Goal: Task Accomplishment & Management: Manage account settings

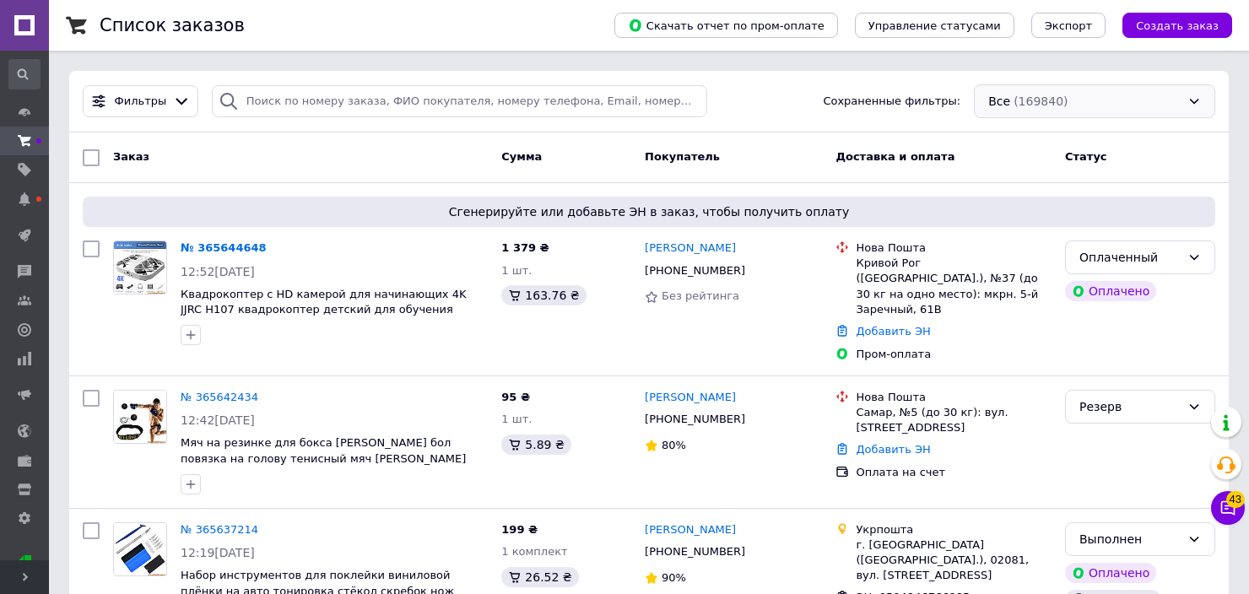
click at [1091, 108] on div "Все (169840)" at bounding box center [1094, 101] width 241 height 34
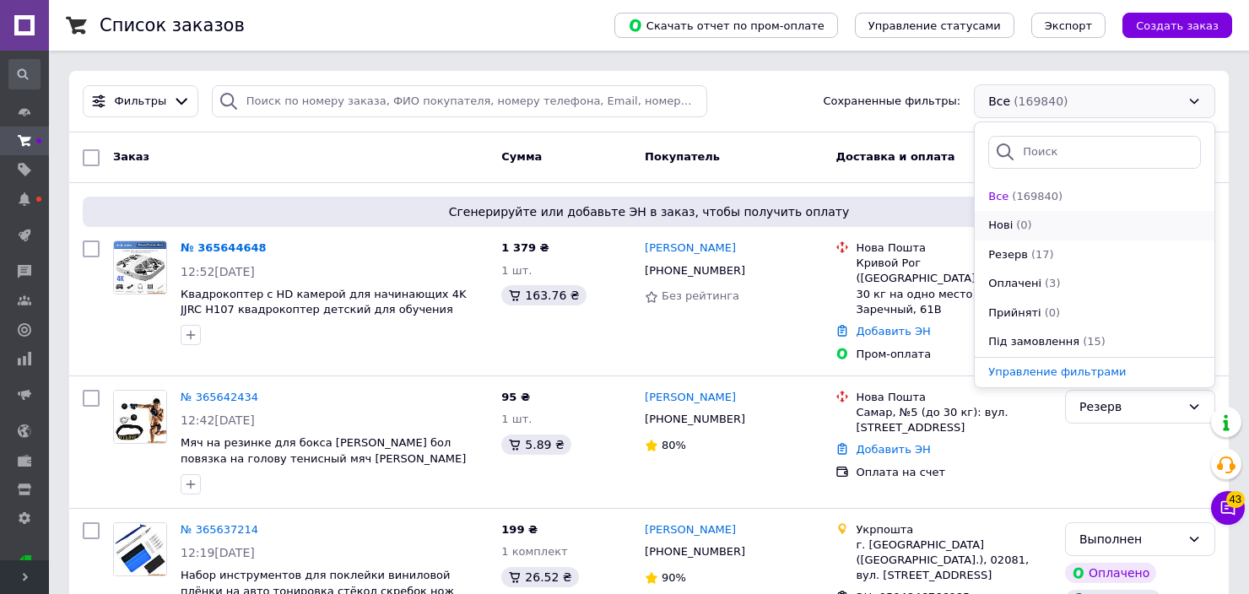
click at [1034, 220] on div "Нові (0)" at bounding box center [1094, 226] width 216 height 16
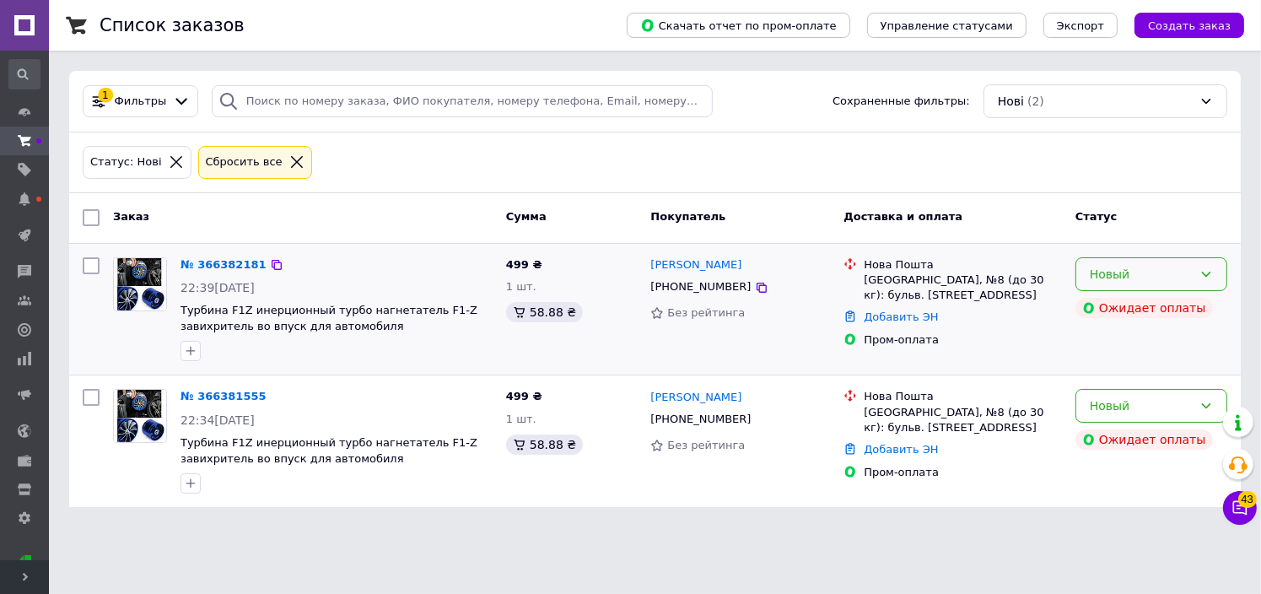
click at [1115, 284] on div "Новый" at bounding box center [1152, 274] width 152 height 34
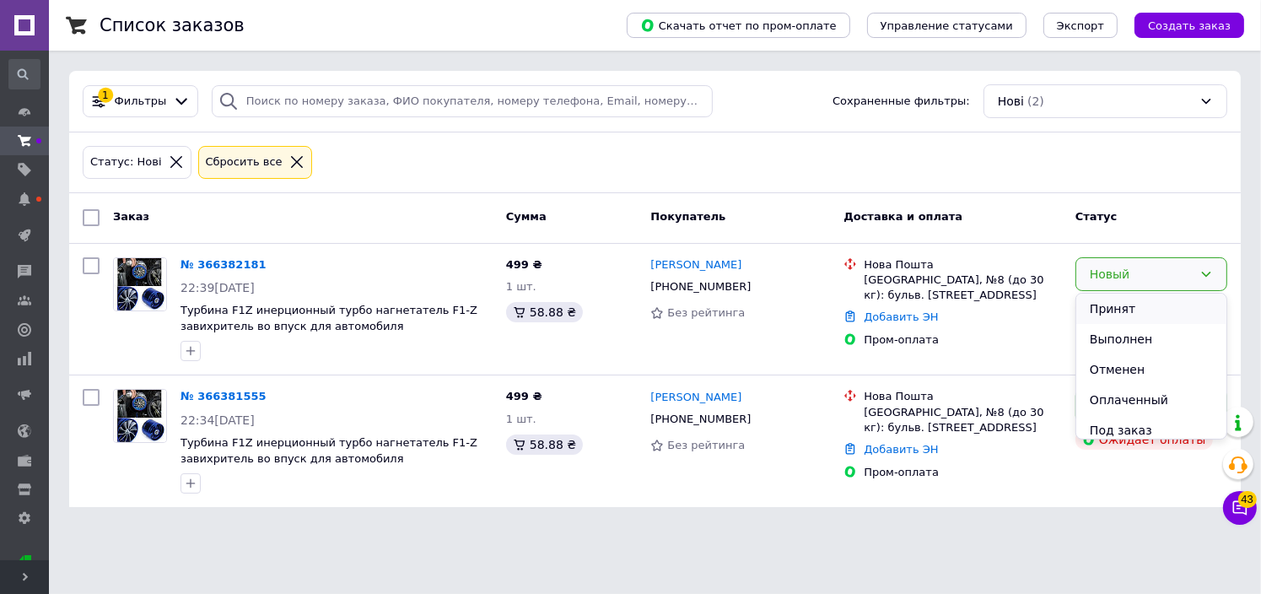
click at [1110, 310] on li "Принят" at bounding box center [1152, 309] width 150 height 30
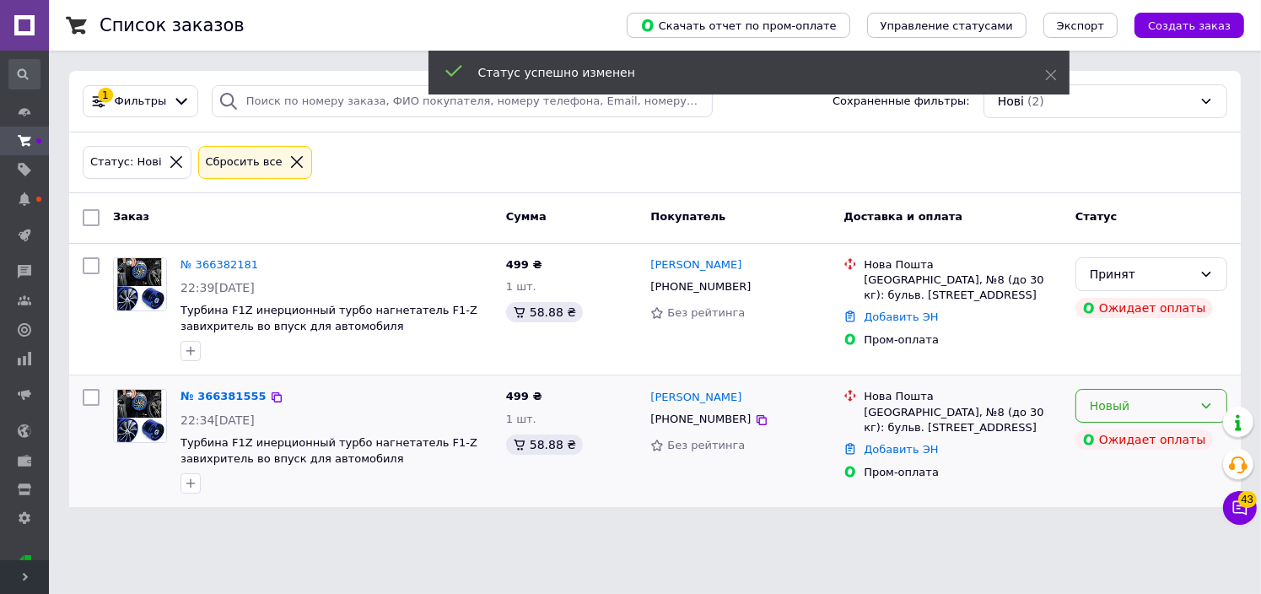
click at [1121, 405] on div "Новый" at bounding box center [1141, 406] width 103 height 19
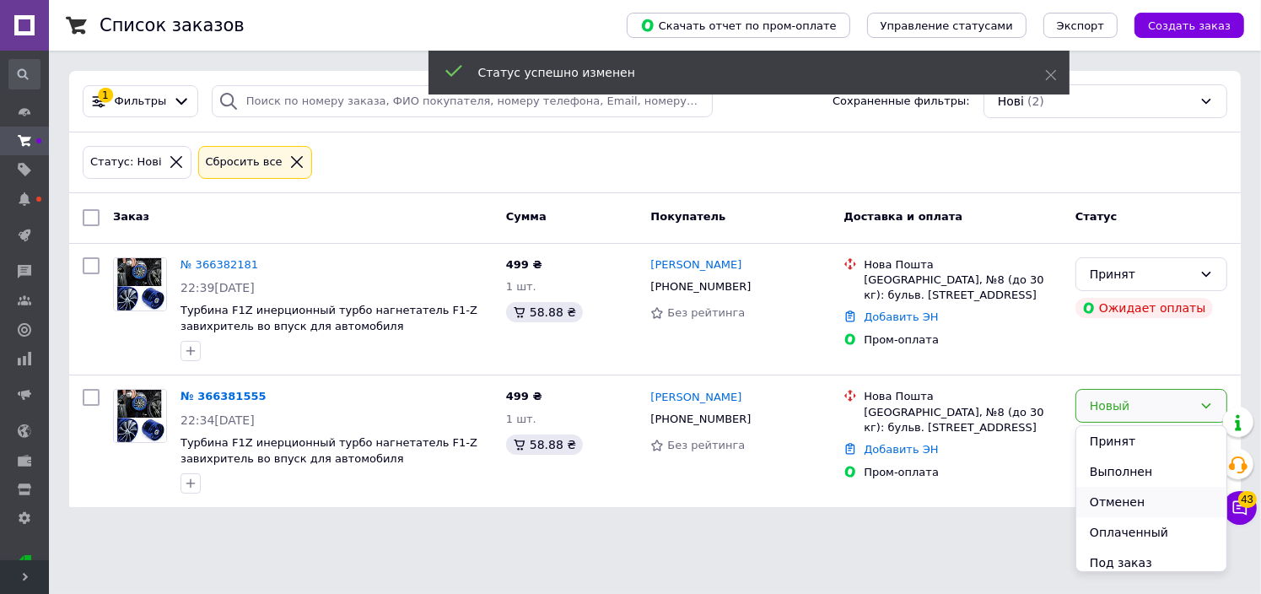
click at [1124, 500] on li "Отменен" at bounding box center [1152, 502] width 150 height 30
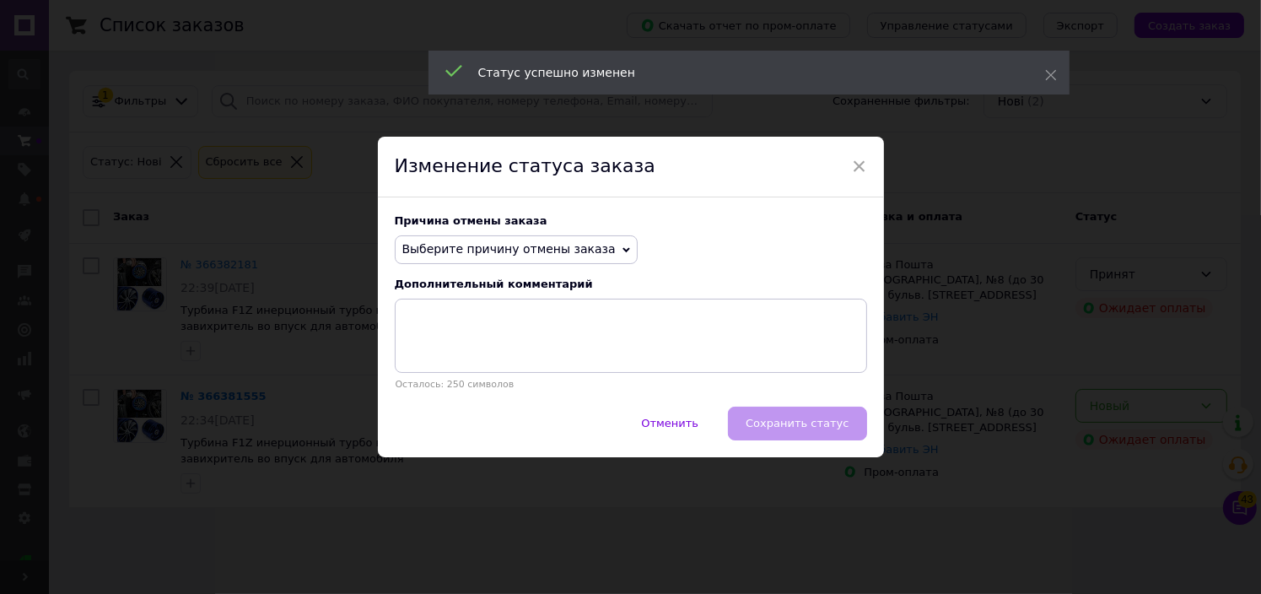
click at [537, 249] on span "Выберите причину отмены заказа" at bounding box center [508, 249] width 213 height 14
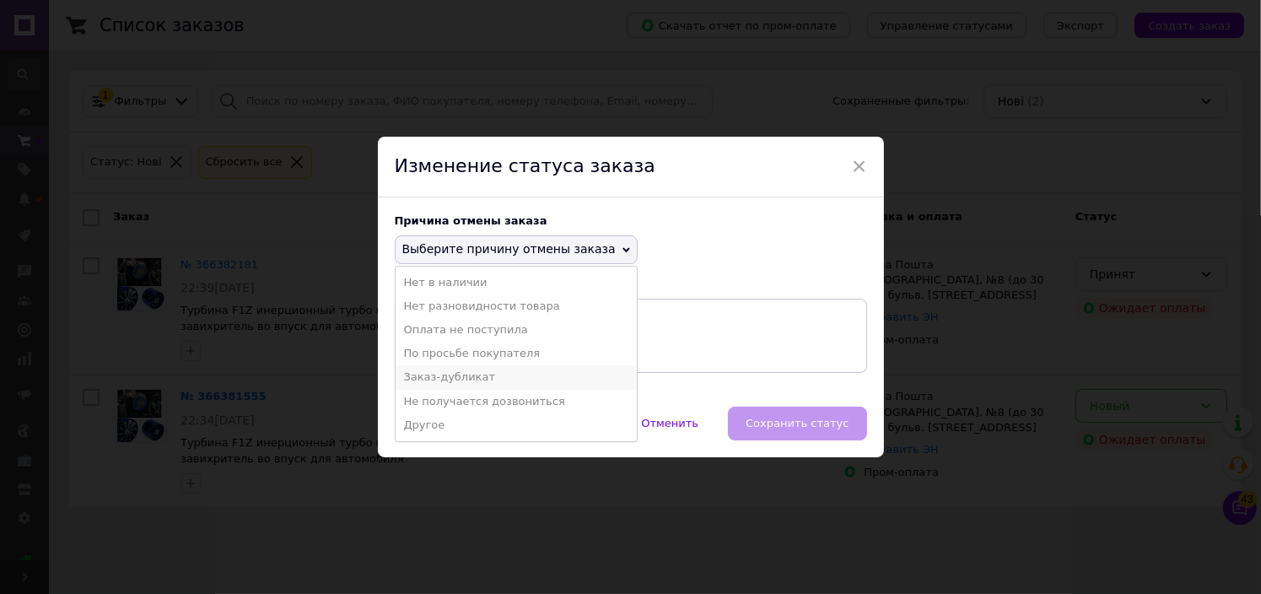
click at [483, 379] on li "Заказ-дубликат" at bounding box center [516, 377] width 241 height 24
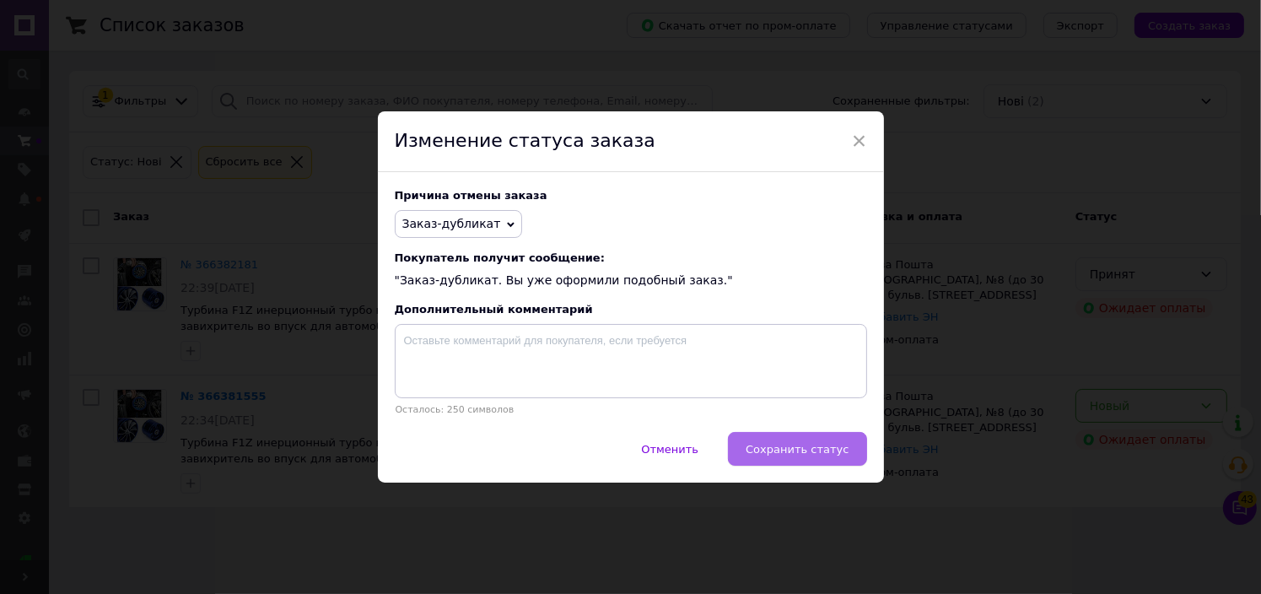
click at [797, 450] on span "Сохранить статус" at bounding box center [797, 449] width 103 height 13
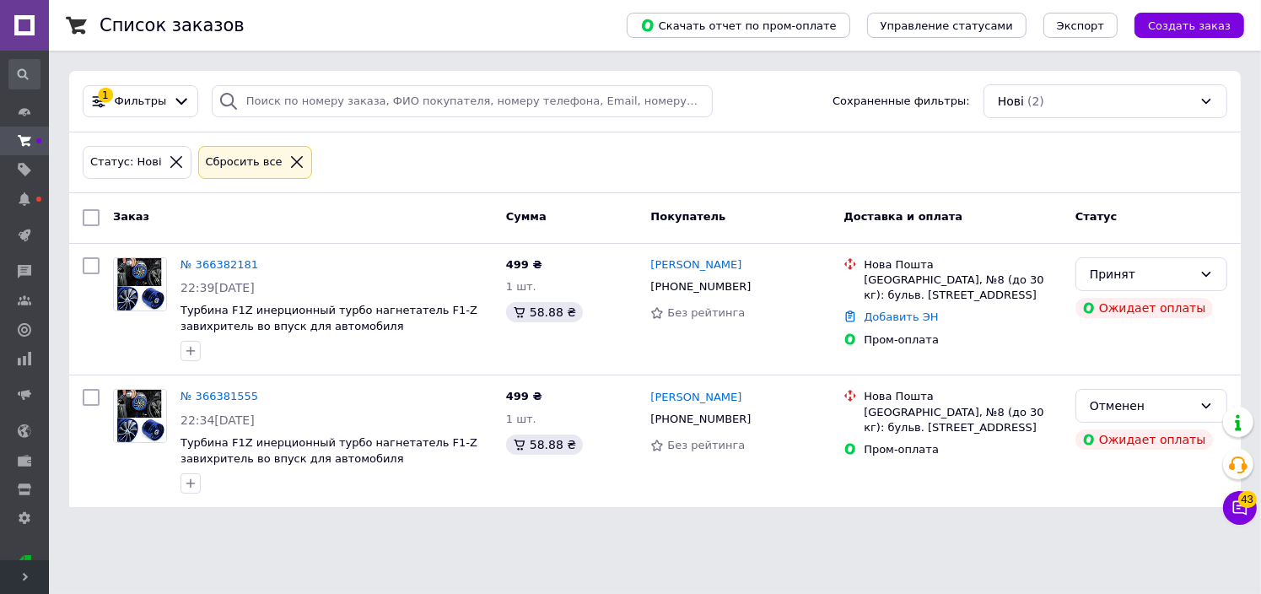
click at [289, 161] on icon at bounding box center [296, 161] width 15 height 15
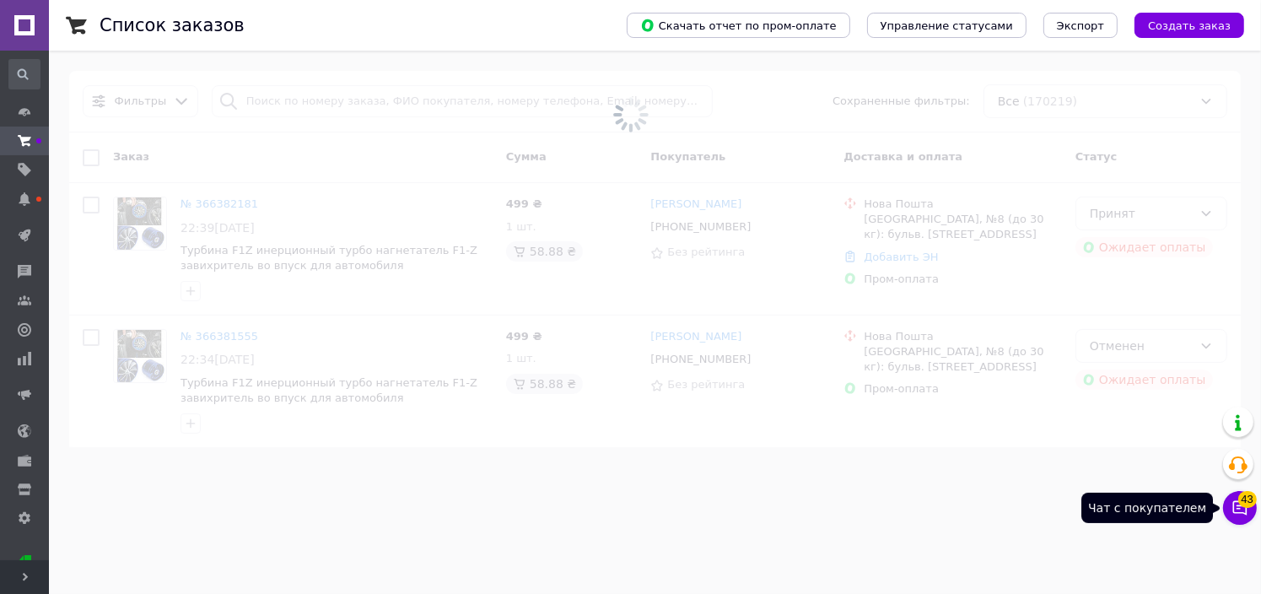
click at [1239, 509] on icon at bounding box center [1241, 508] width 14 height 14
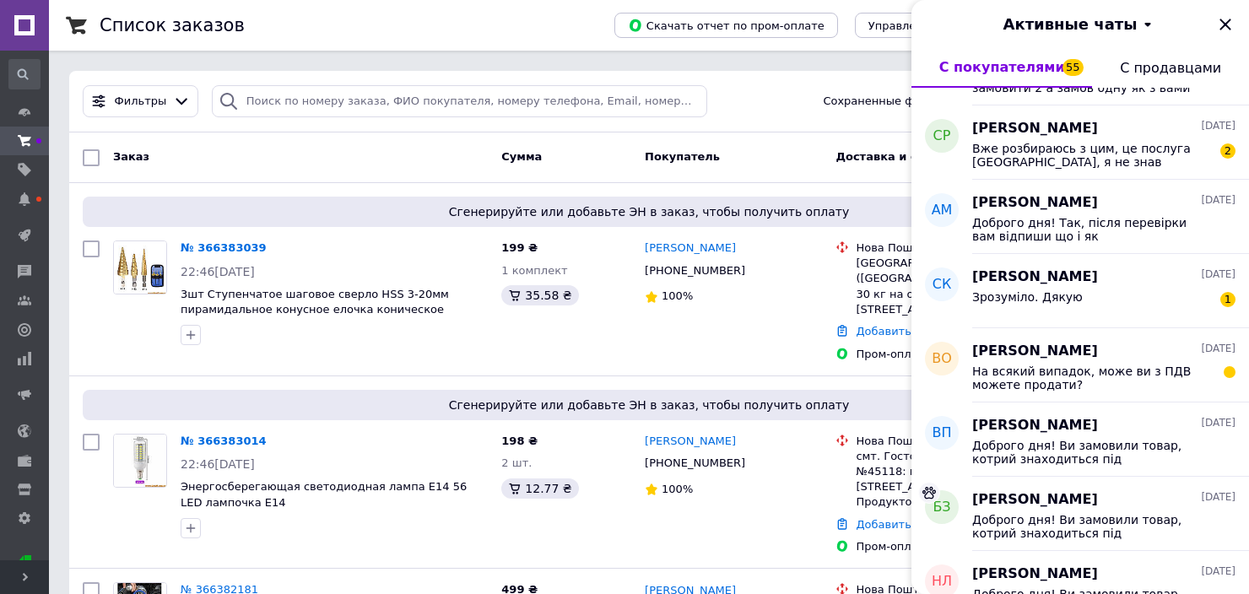
scroll to position [1907, 0]
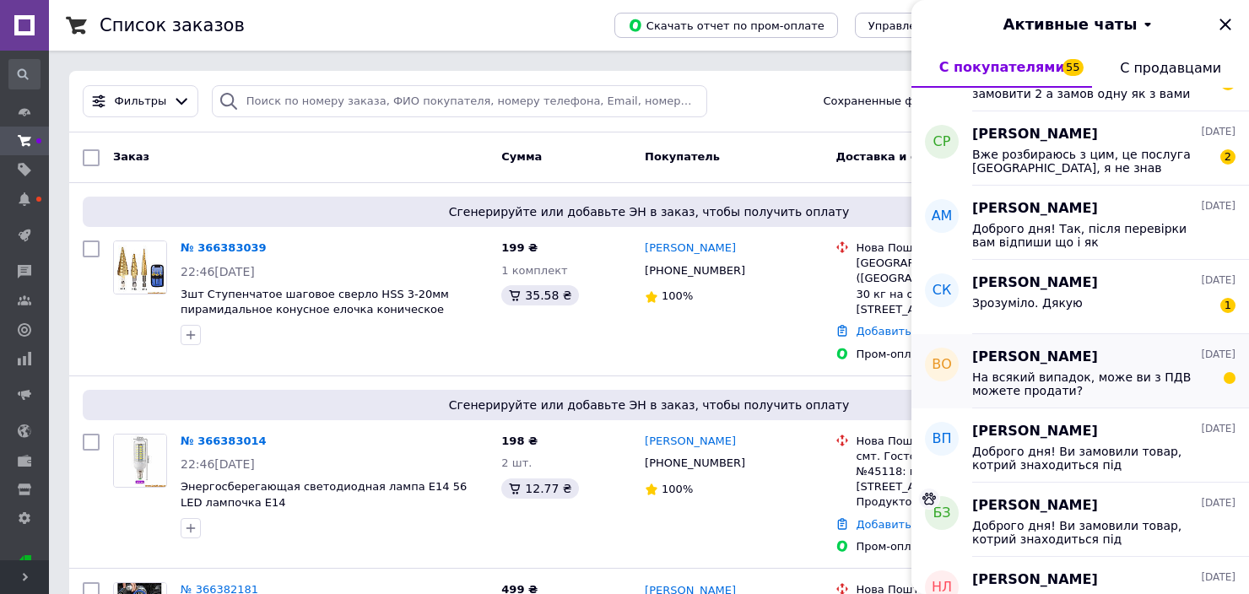
click at [1126, 382] on span "На всякий випадок, може ви з ПДВ можете продати?" at bounding box center [1092, 383] width 240 height 27
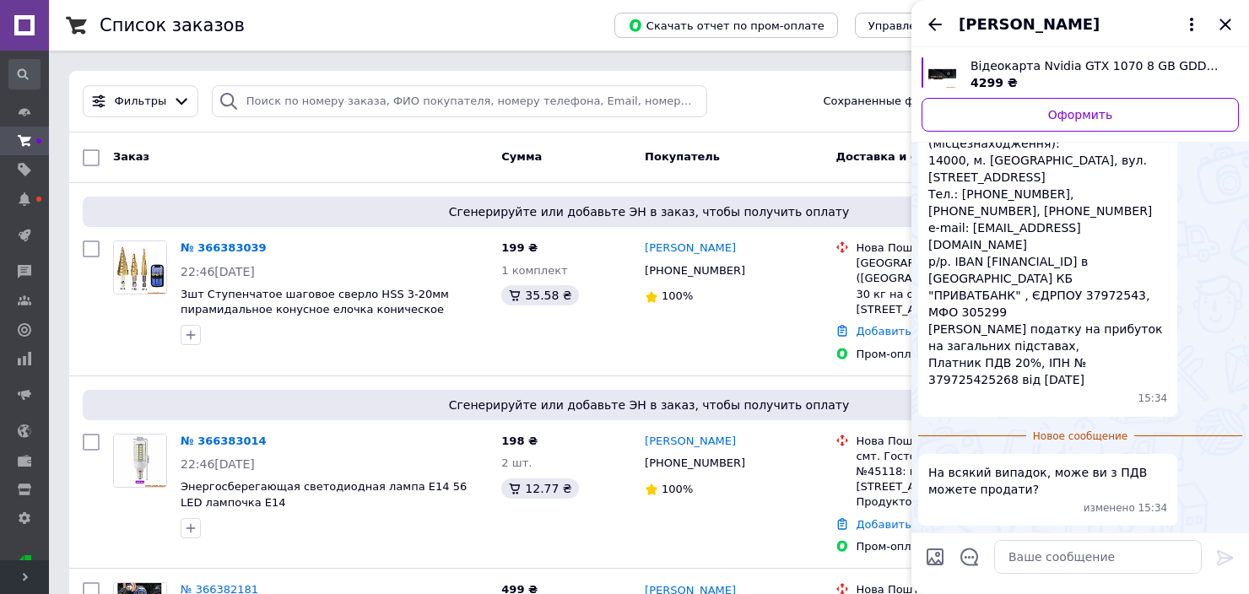
scroll to position [1237, 0]
click at [1080, 564] on textarea at bounding box center [1098, 557] width 208 height 34
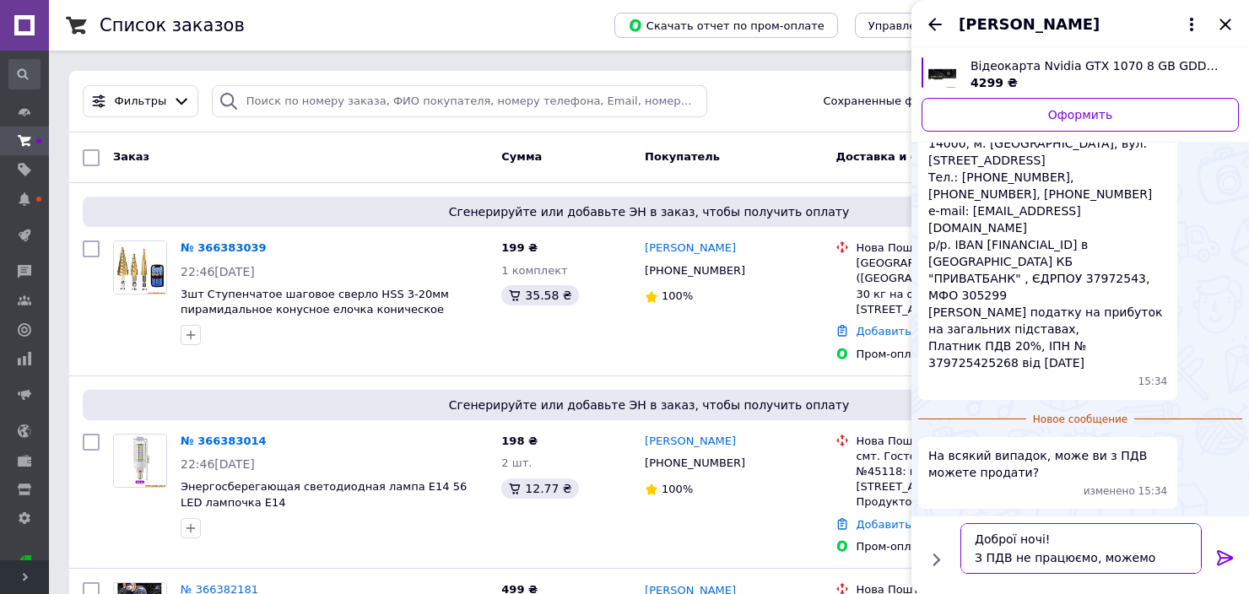
scroll to position [11, 0]
type textarea "Доброї ночі! З ПДВ не працюємо, можемо виставити рахунок без ПДВ"
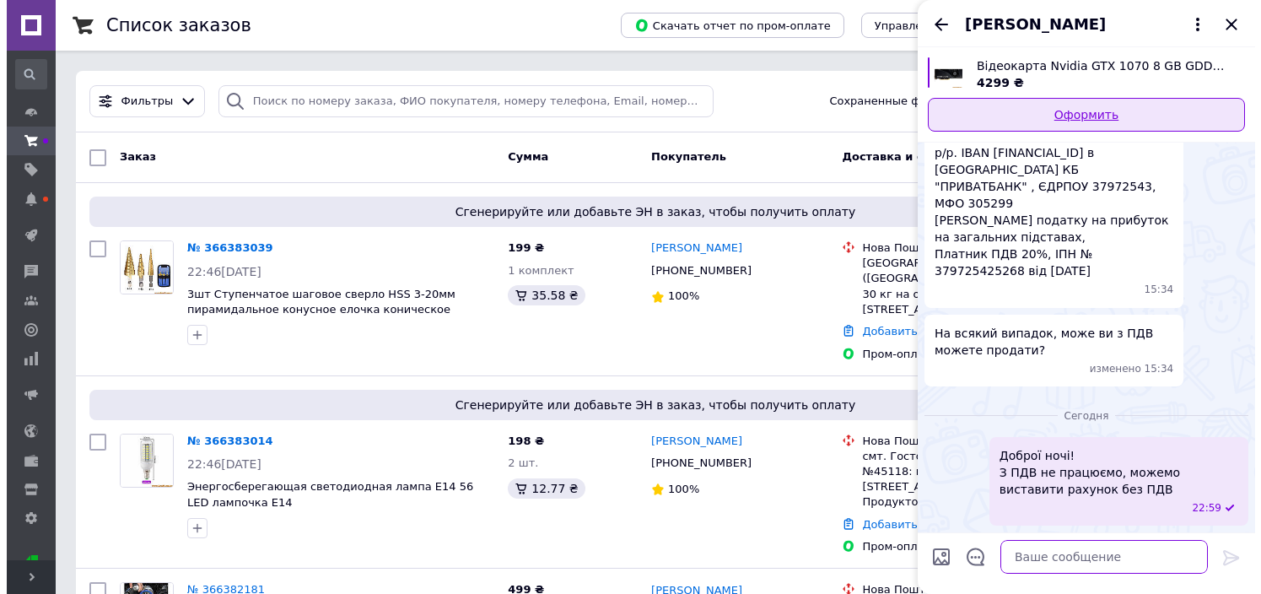
scroll to position [925, 0]
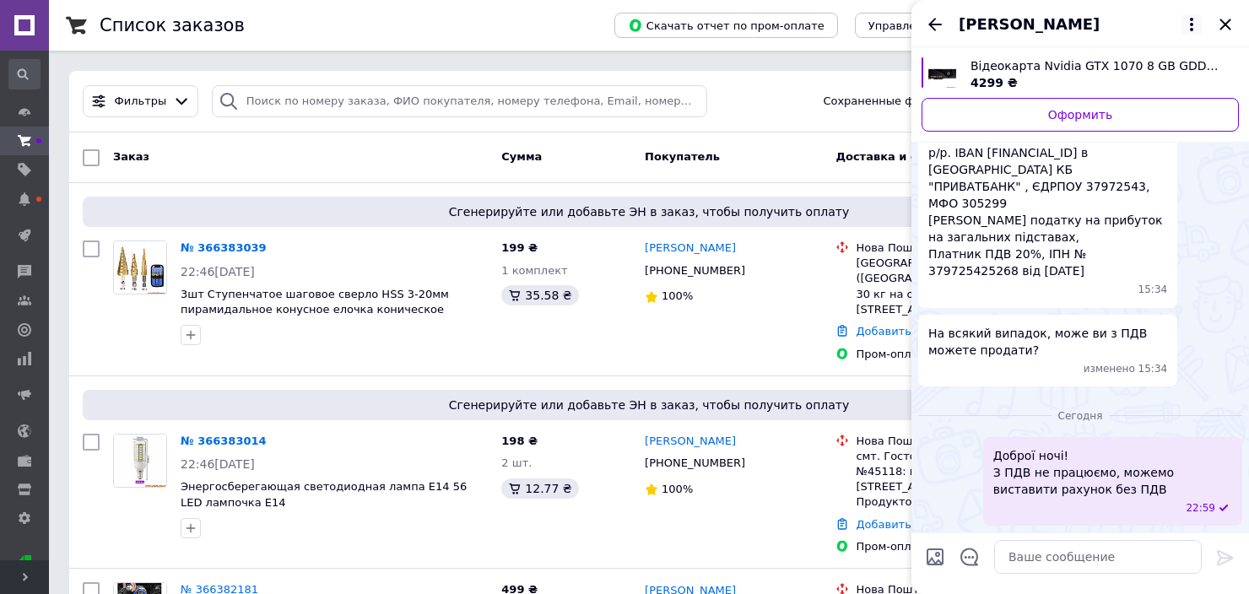
click at [1191, 30] on icon at bounding box center [1191, 25] width 3 height 14
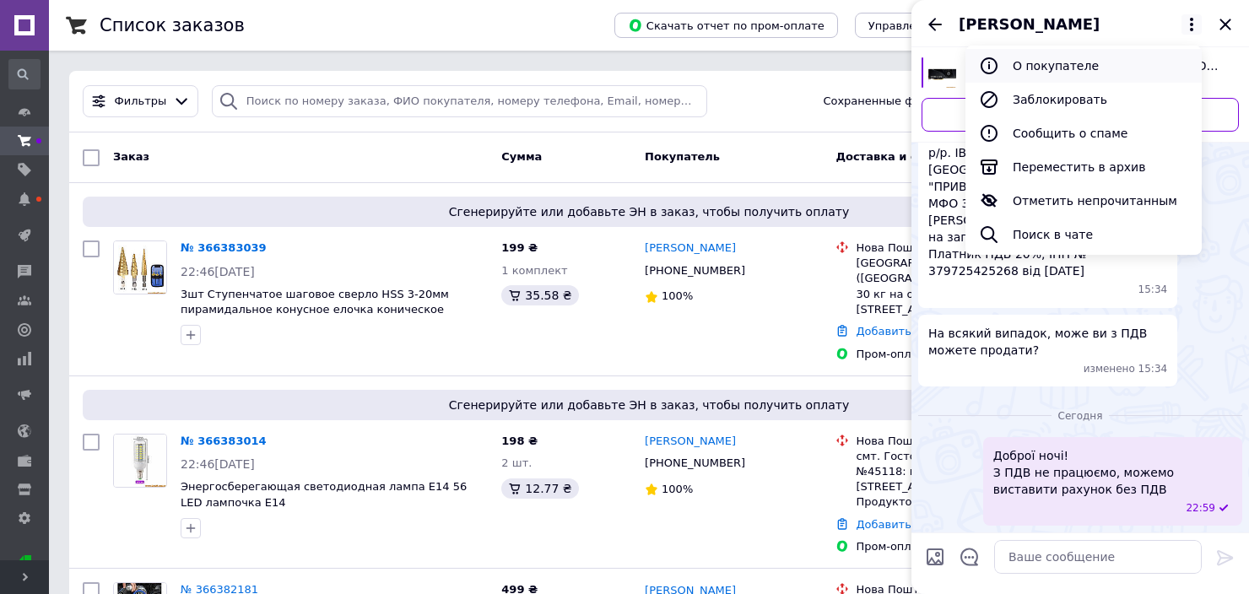
click at [1118, 71] on button "О покупателе" at bounding box center [1083, 66] width 236 height 34
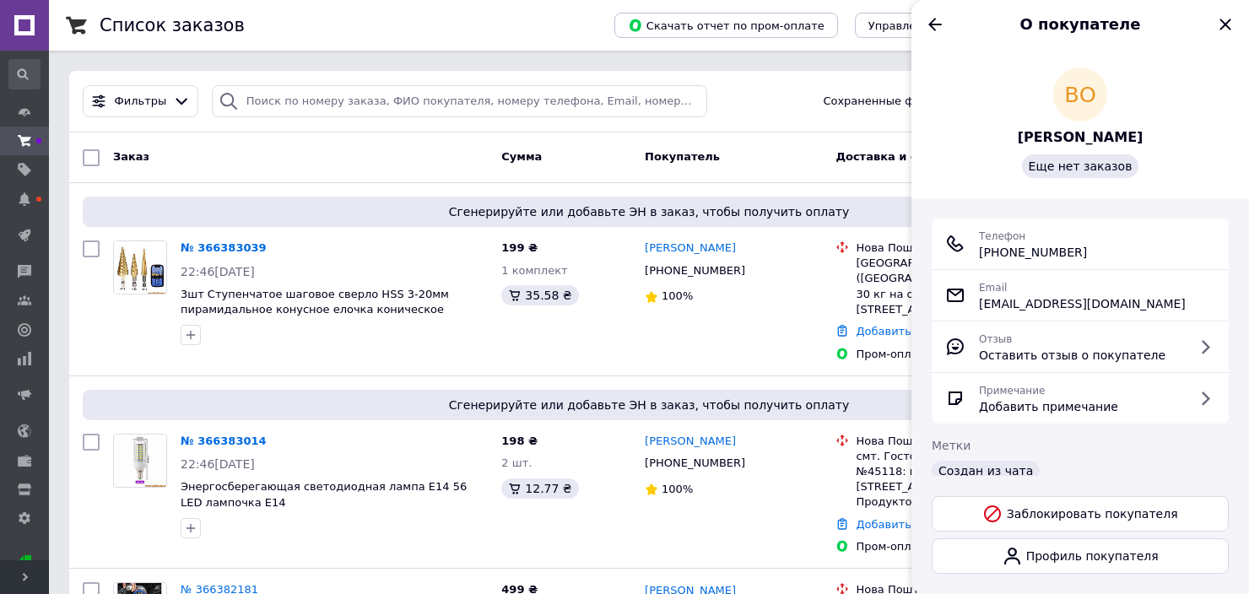
drag, startPoint x: 1092, startPoint y: 257, endPoint x: 970, endPoint y: 257, distance: 121.5
click at [970, 257] on div "Телефон +380 (63) 870-78-00" at bounding box center [1080, 244] width 270 height 34
click at [1063, 252] on span "+380 (63) 870-78-00" at bounding box center [1033, 252] width 108 height 17
drag, startPoint x: 1094, startPoint y: 253, endPoint x: 979, endPoint y: 254, distance: 114.8
click at [979, 254] on div "Телефон +380 (63) 870-78-00" at bounding box center [1080, 244] width 270 height 34
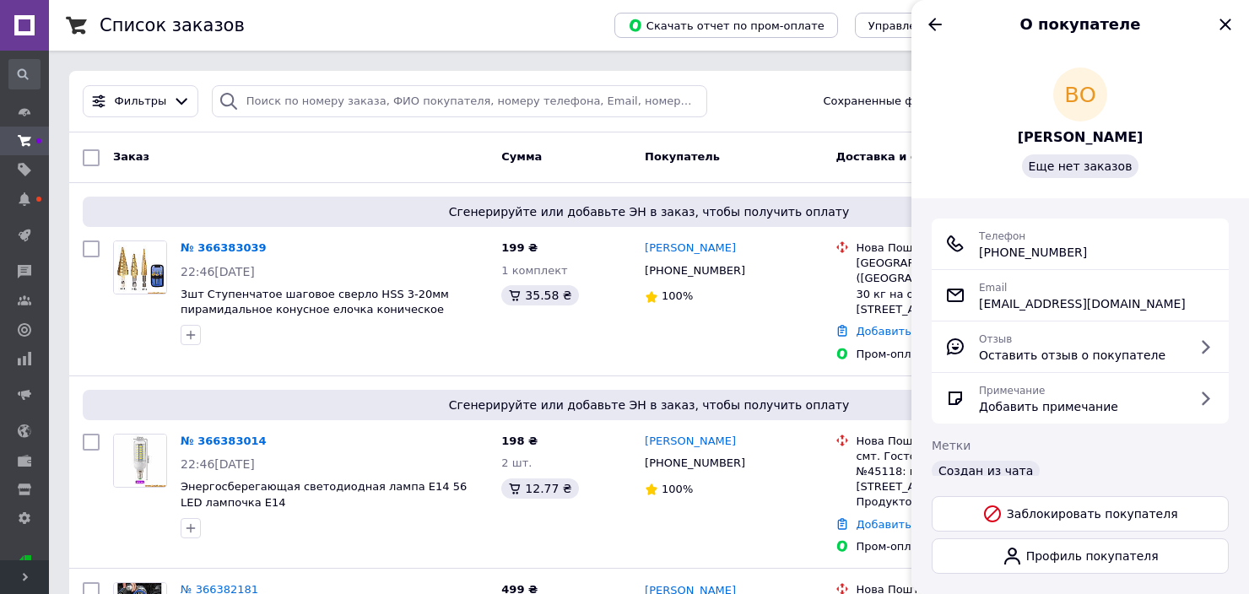
copy span "+380 (63) 870-78-00"
click at [497, 89] on input "search" at bounding box center [460, 101] width 496 height 33
paste input "+380 (63) 870-78-00"
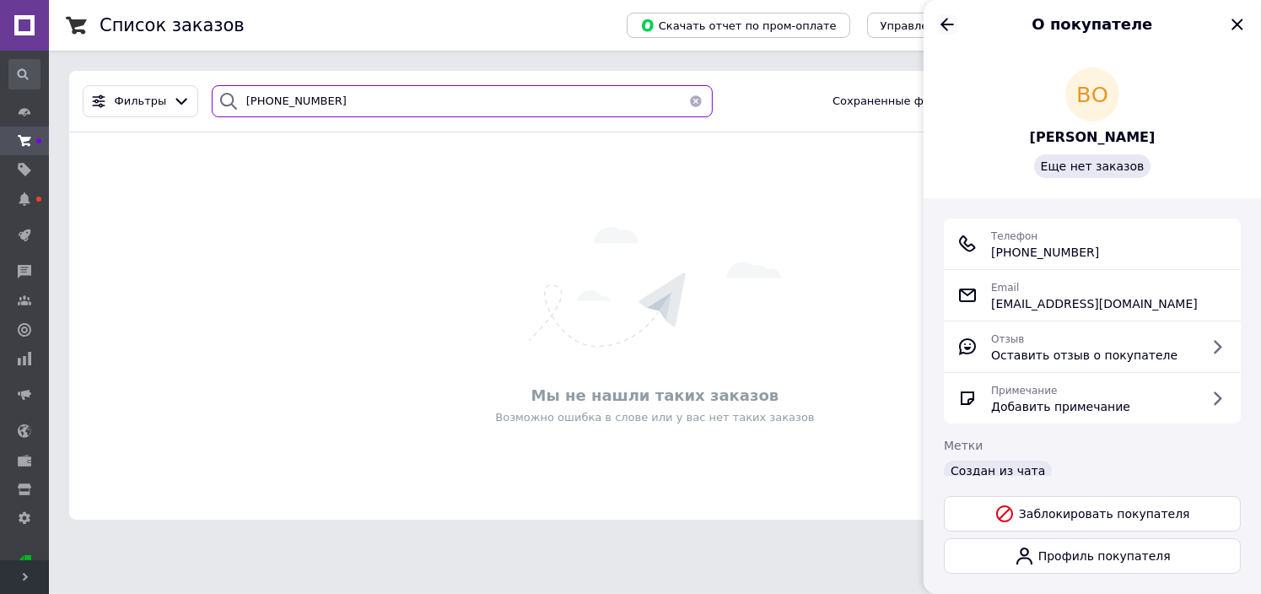
type input "+380 (63) 870-78-00"
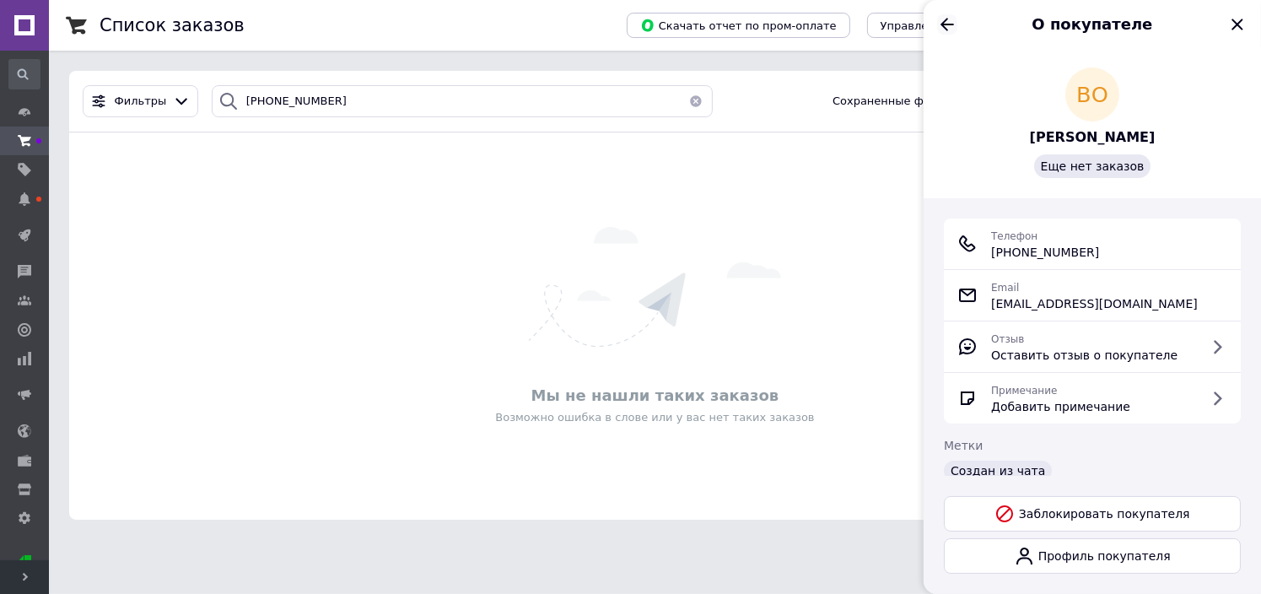
click at [949, 24] on icon "Назад" at bounding box center [948, 24] width 14 height 13
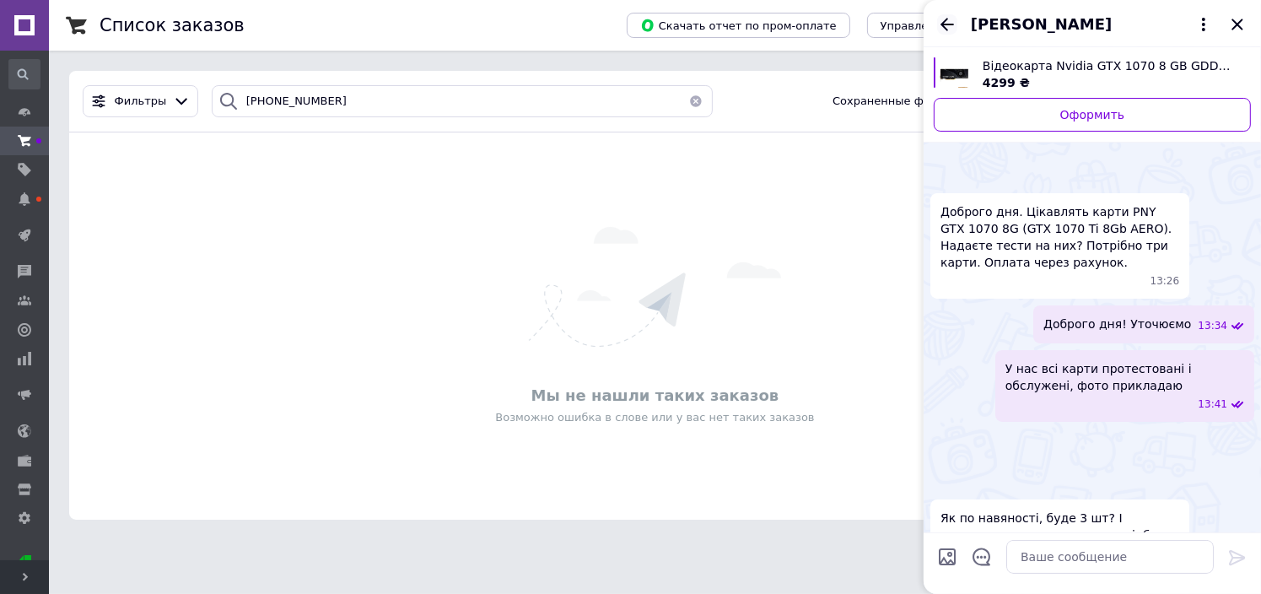
scroll to position [1346, 0]
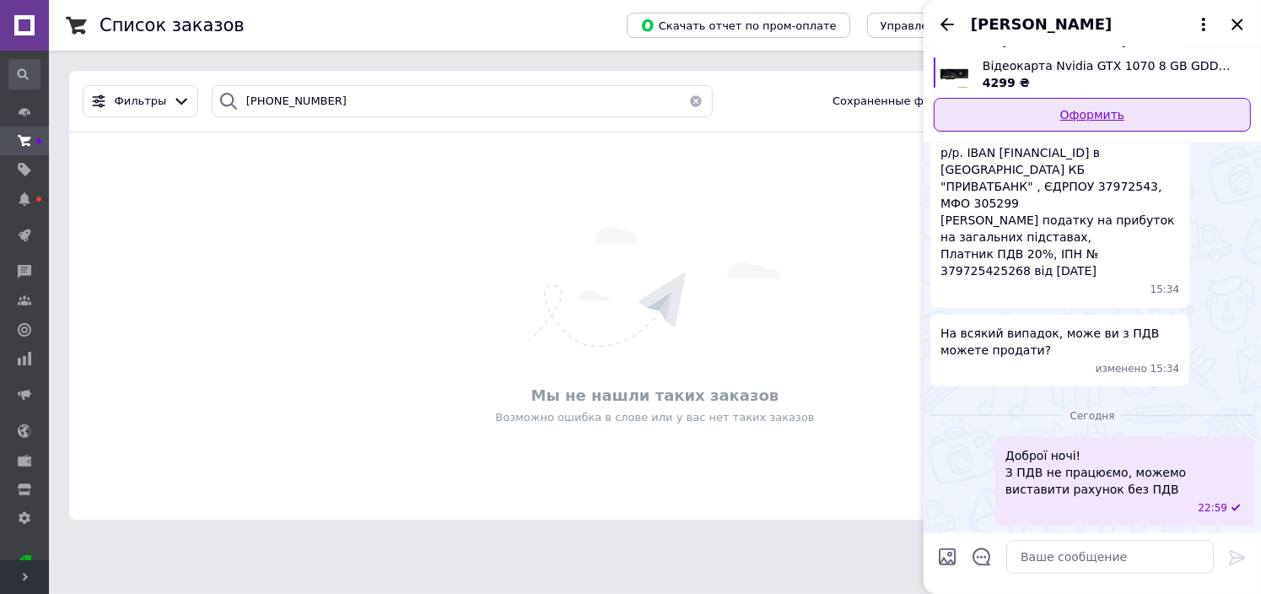
click at [1086, 123] on link "Оформить" at bounding box center [1092, 115] width 317 height 34
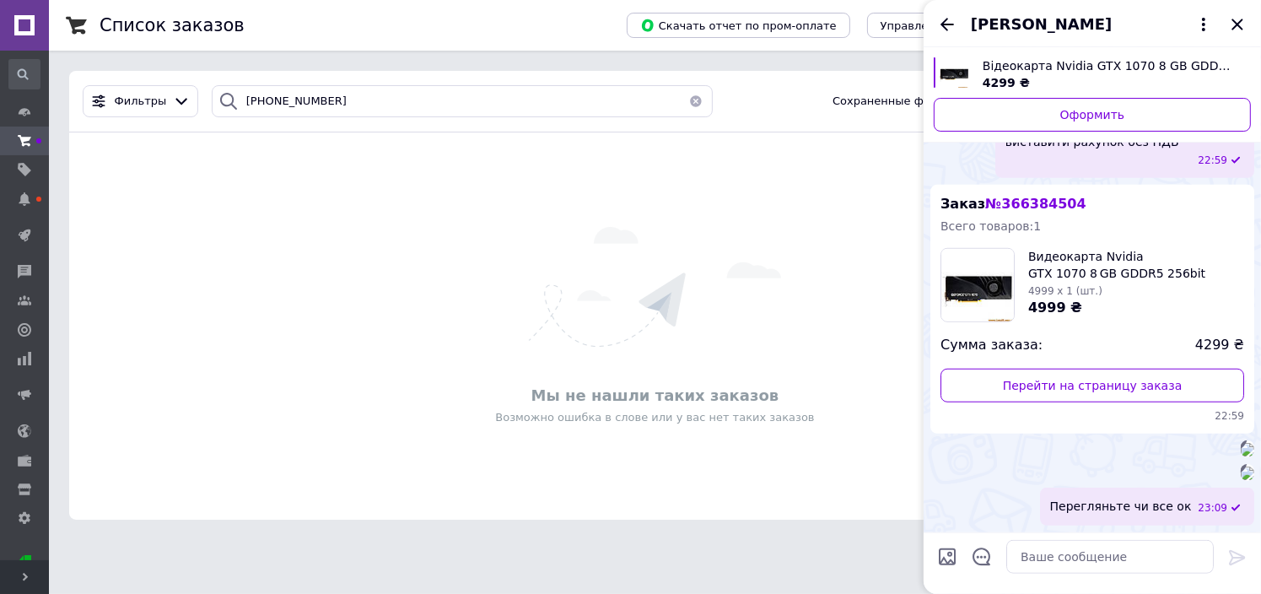
scroll to position [1642, 0]
click at [1033, 212] on span "№ 366384504" at bounding box center [1036, 204] width 100 height 16
click at [1037, 212] on span "№ 366384504" at bounding box center [1036, 204] width 100 height 16
copy span "366384504"
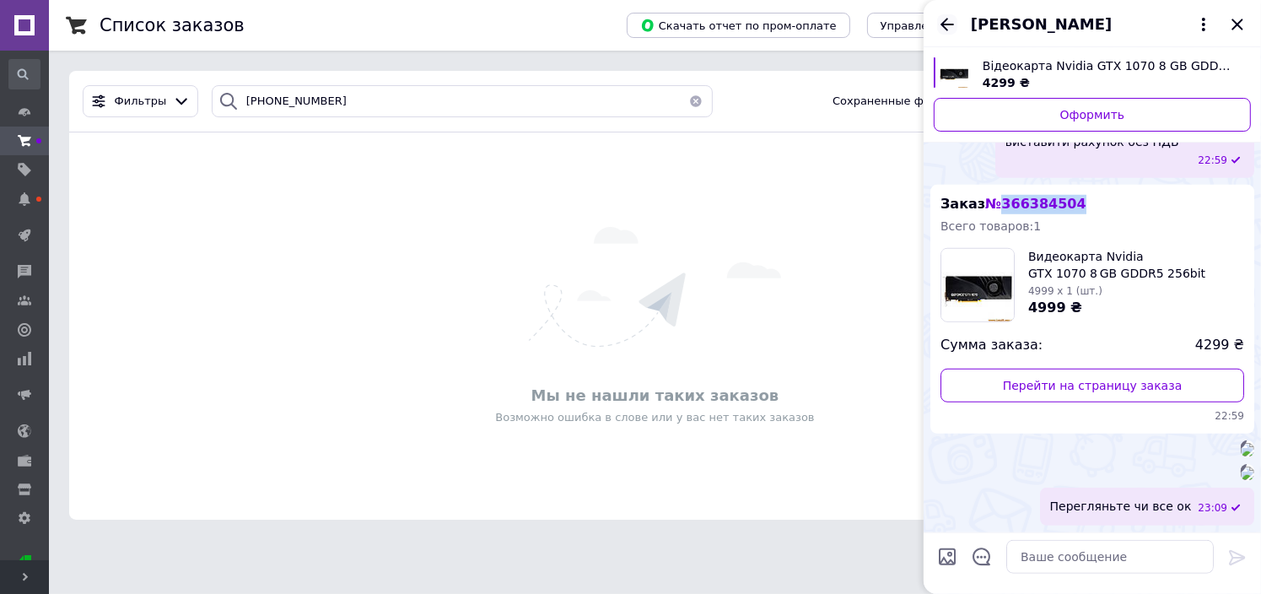
click at [953, 17] on icon "Назад" at bounding box center [947, 24] width 20 height 20
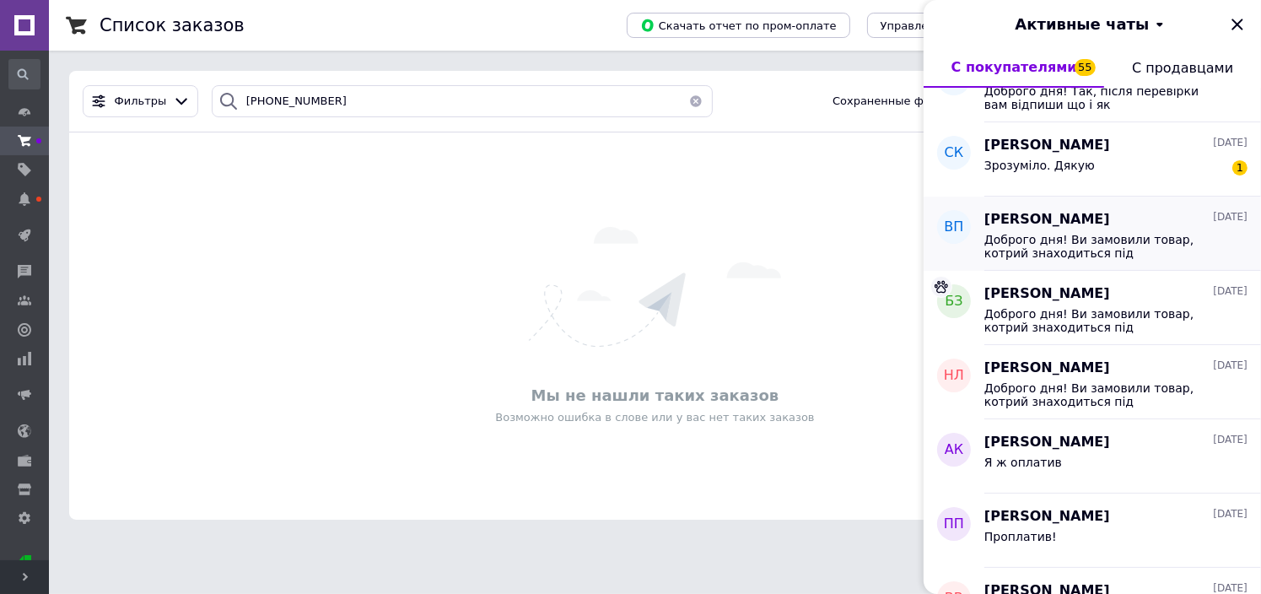
scroll to position [2109, 0]
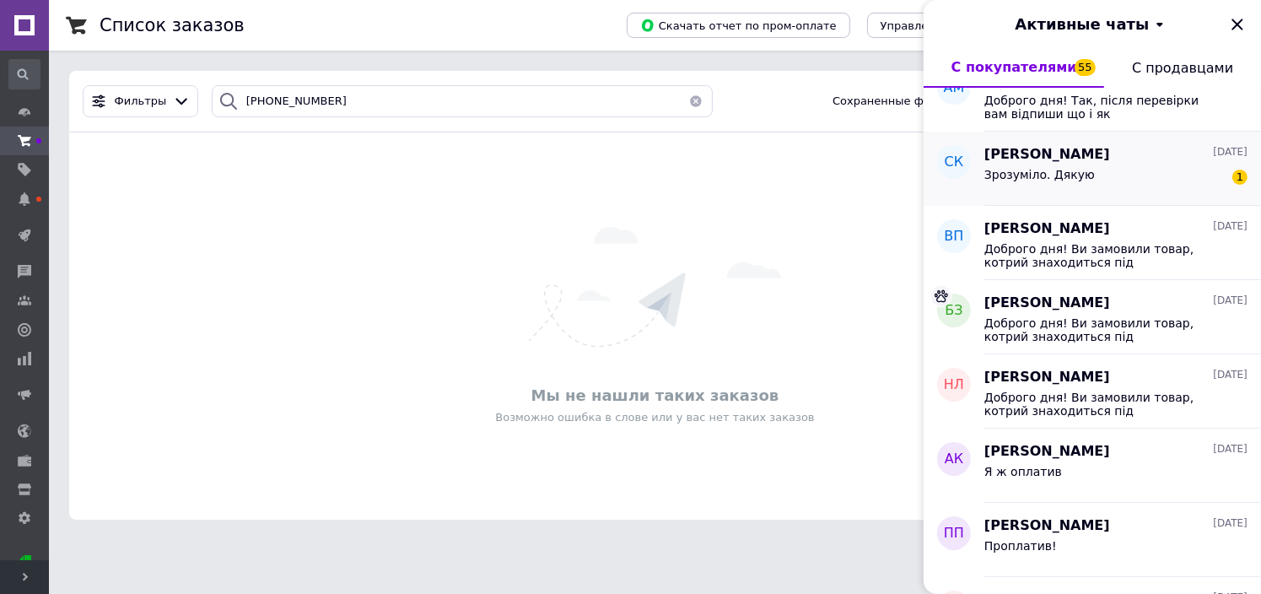
click at [1060, 170] on span "Зрозуміло. Дякую" at bounding box center [1040, 175] width 111 height 14
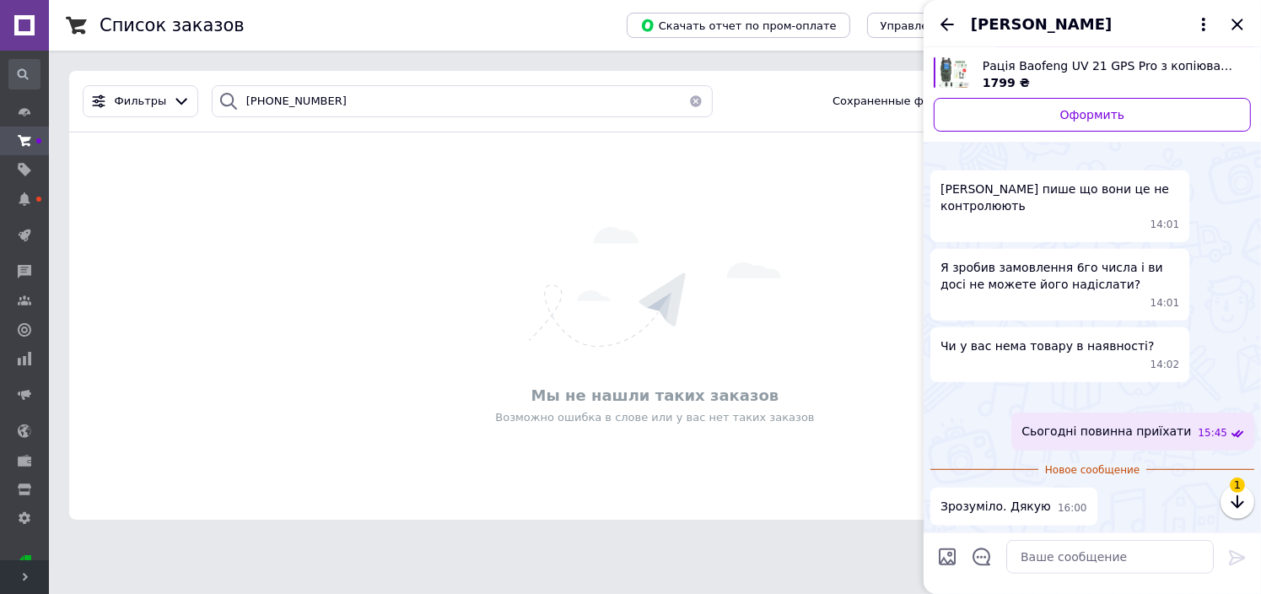
scroll to position [1515, 0]
click at [1241, 392] on img at bounding box center [1248, 399] width 14 height 14
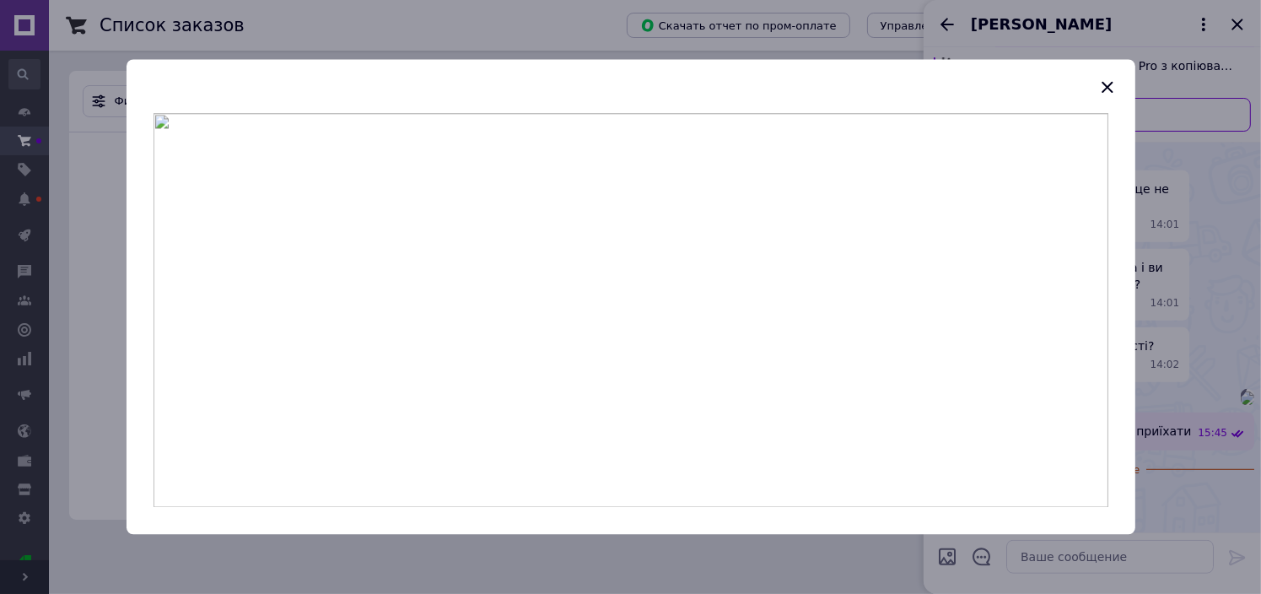
click at [1198, 289] on div at bounding box center [630, 297] width 1261 height 594
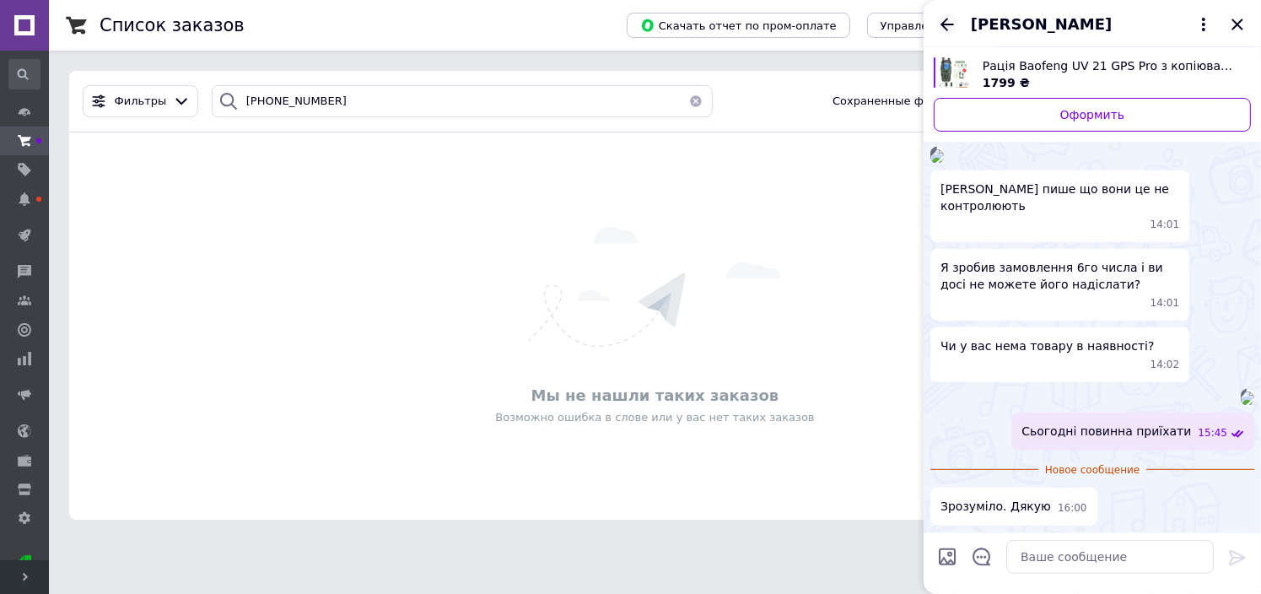
click at [947, 20] on icon "Назад" at bounding box center [948, 24] width 14 height 13
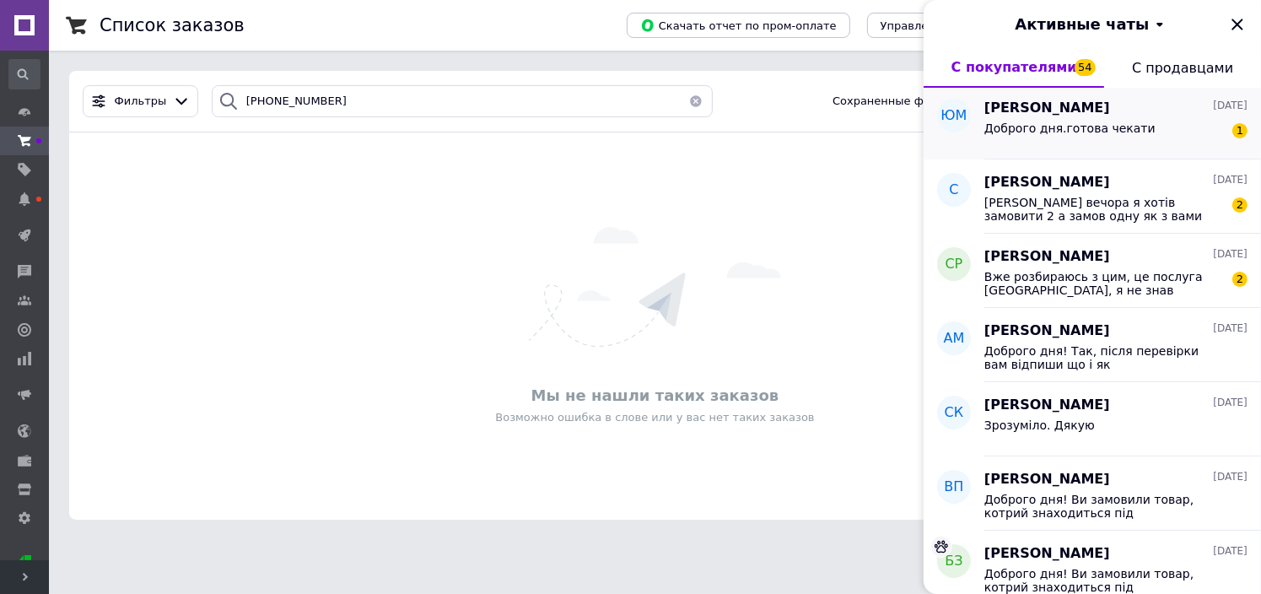
scroll to position [1856, 0]
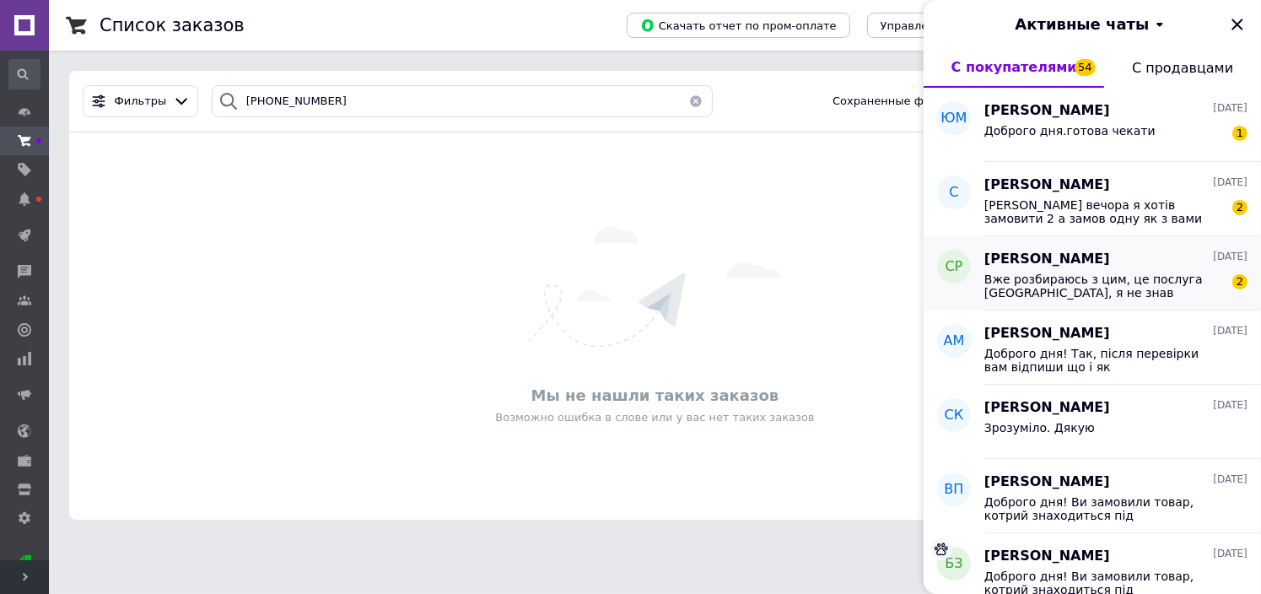
click at [1091, 282] on span "Вже розбираюсь з цим, це послуга Нової Пошти, я не знав раніше." at bounding box center [1105, 286] width 240 height 27
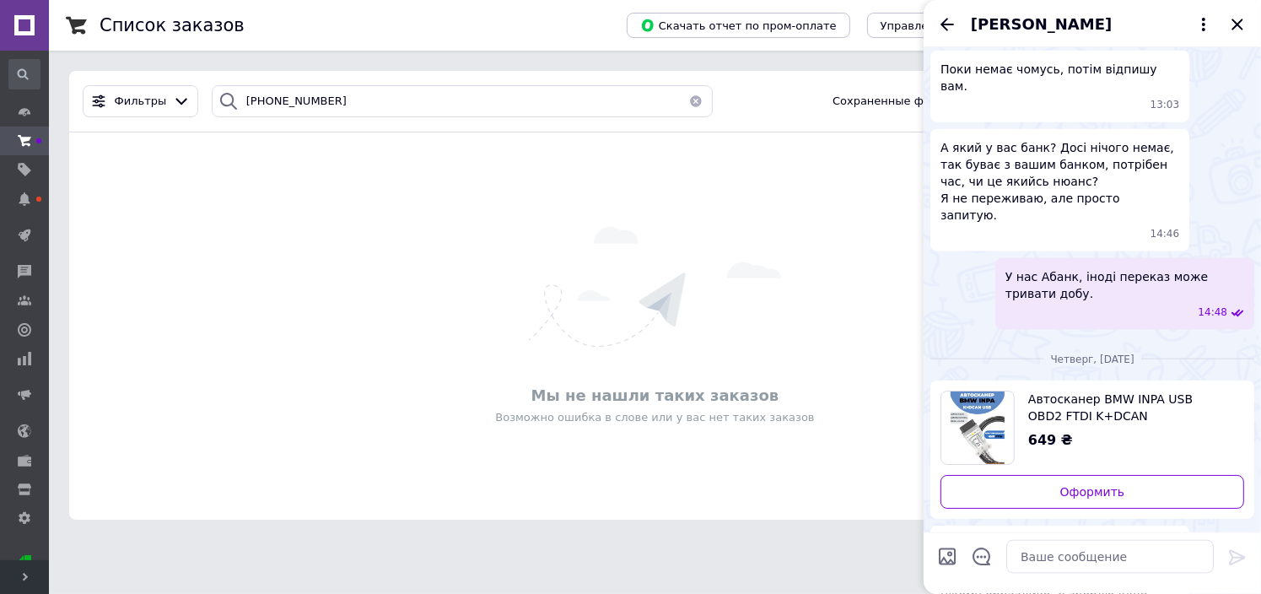
scroll to position [2193, 0]
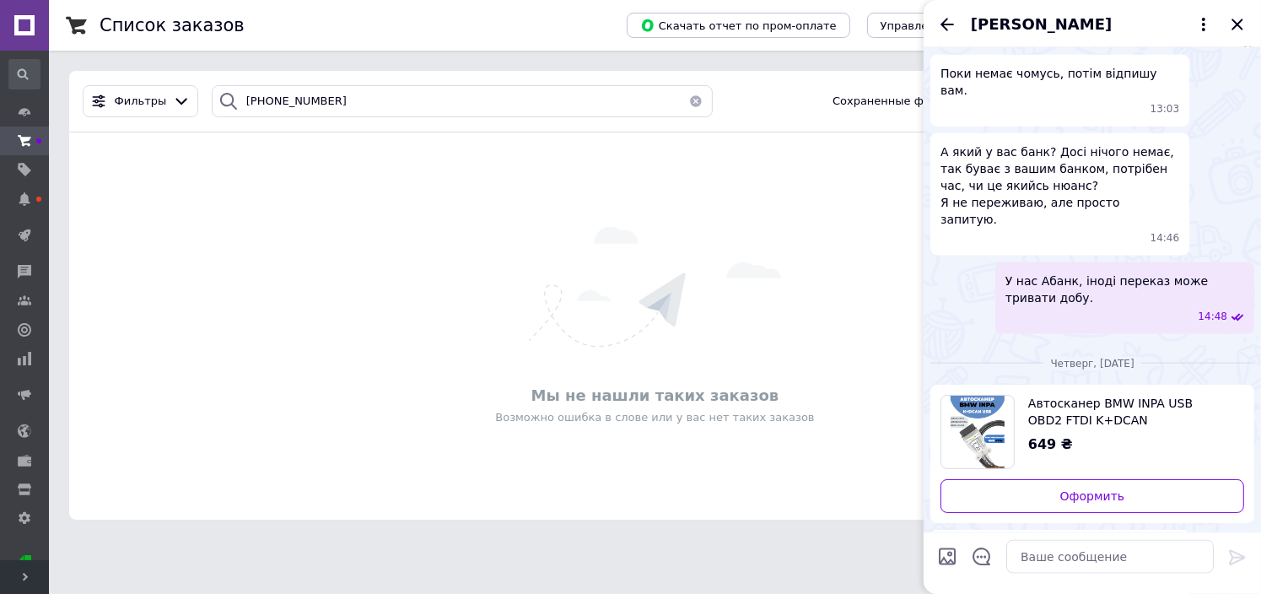
click at [1241, 47] on img at bounding box center [1248, 41] width 14 height 14
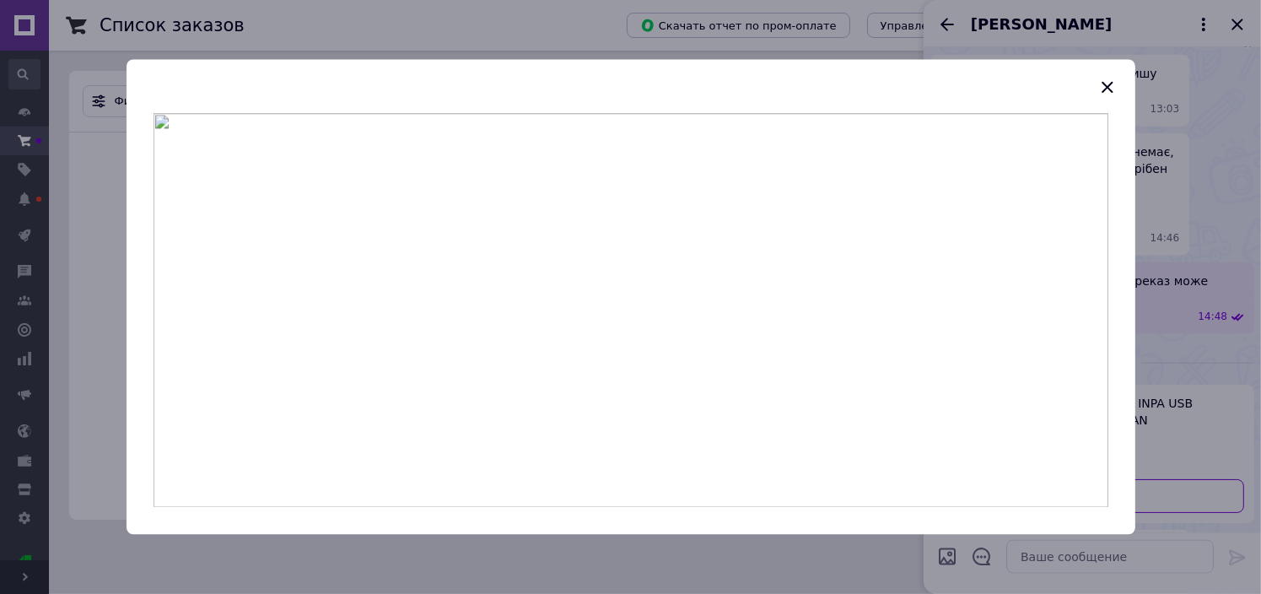
click at [1178, 385] on div at bounding box center [630, 297] width 1261 height 594
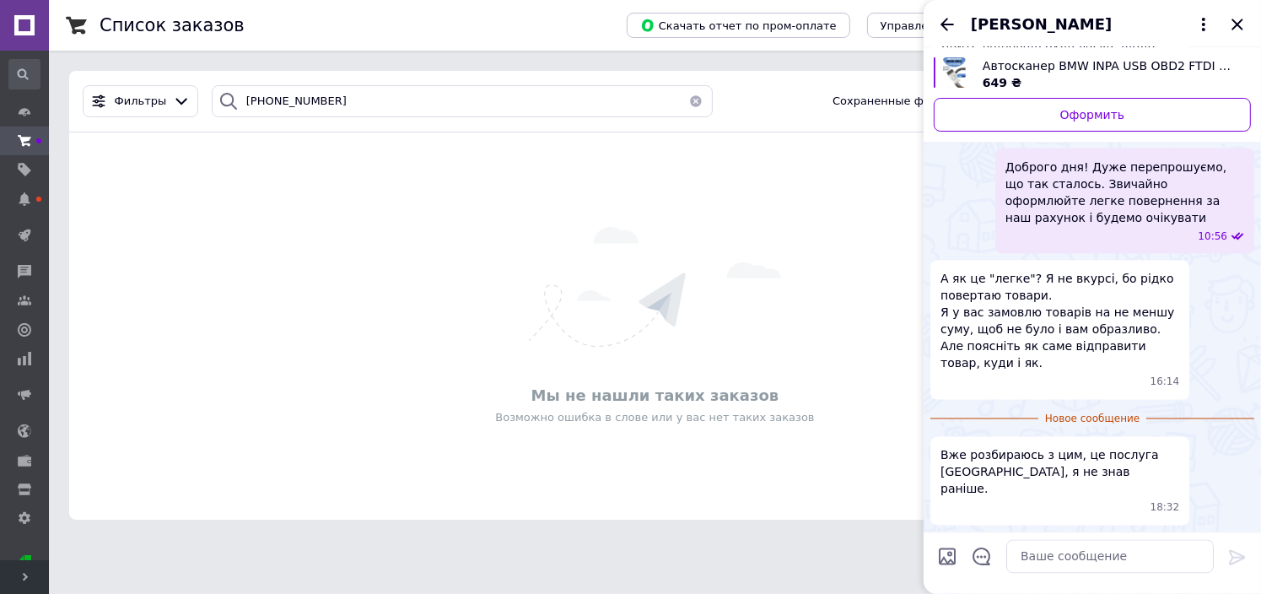
scroll to position [3290, 0]
click at [1098, 544] on textarea at bounding box center [1111, 557] width 208 height 34
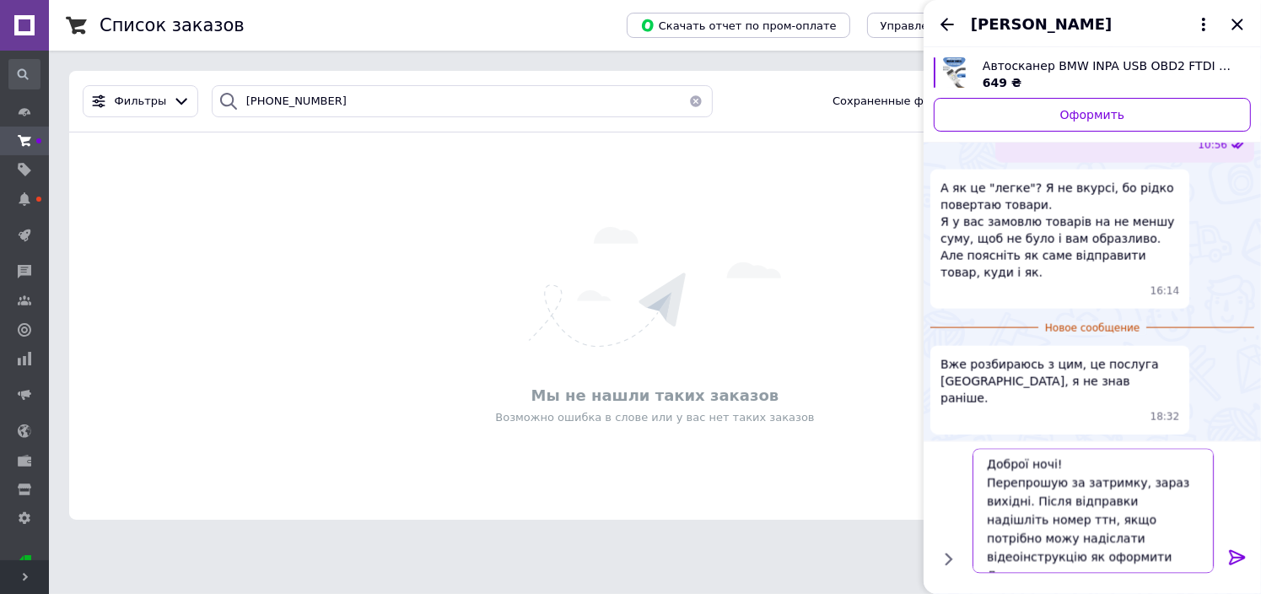
scroll to position [11, 0]
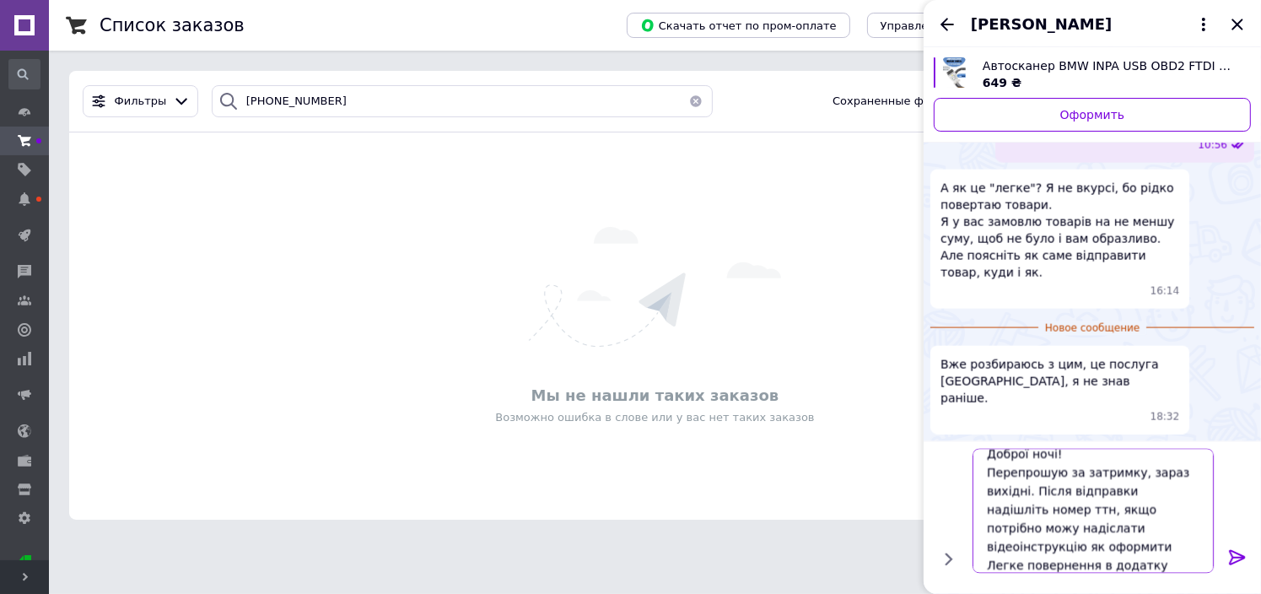
type textarea "Доброї ночі! Перепрошую за затримку, зараз вихідні. Після відправки надішліть н…"
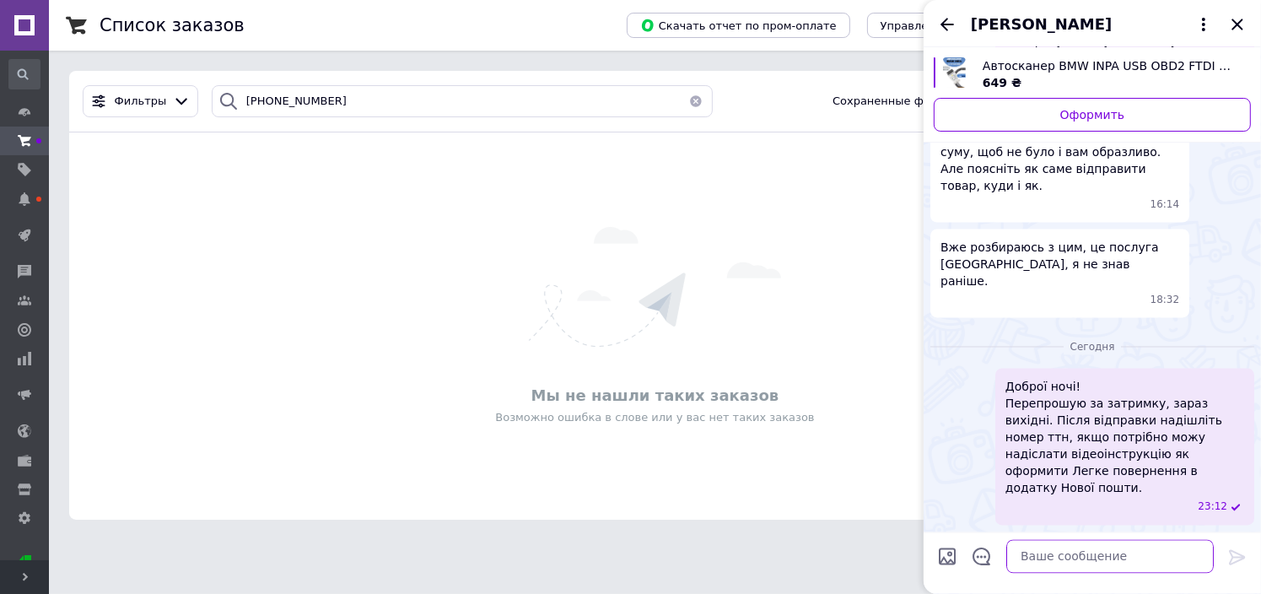
scroll to position [3449, 0]
click at [941, 21] on icon "Назад" at bounding box center [947, 24] width 20 height 20
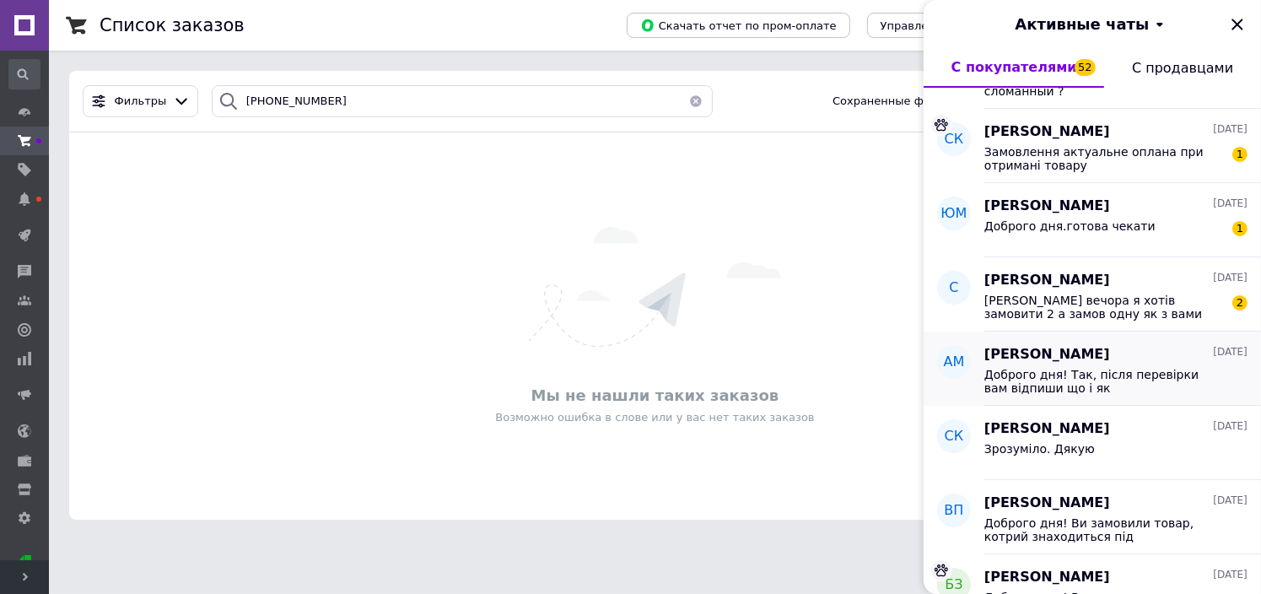
scroll to position [1856, 0]
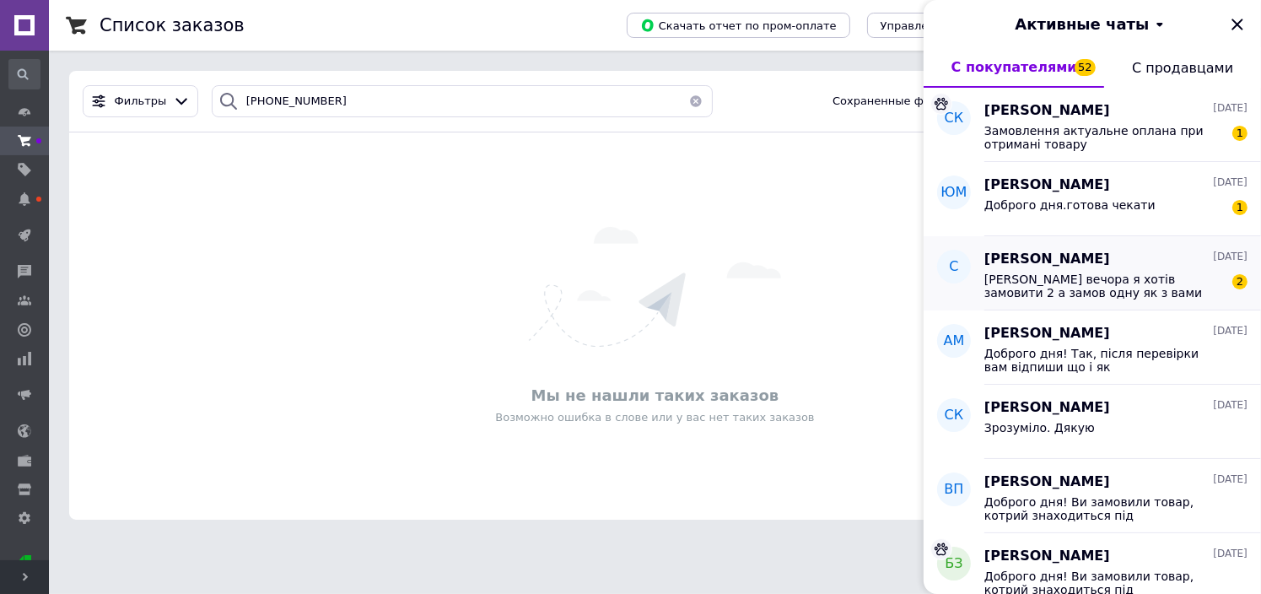
click at [1136, 286] on span "Доброго вечора я хотів замовити 2 а замов одну як з вами звязатися" at bounding box center [1105, 286] width 240 height 27
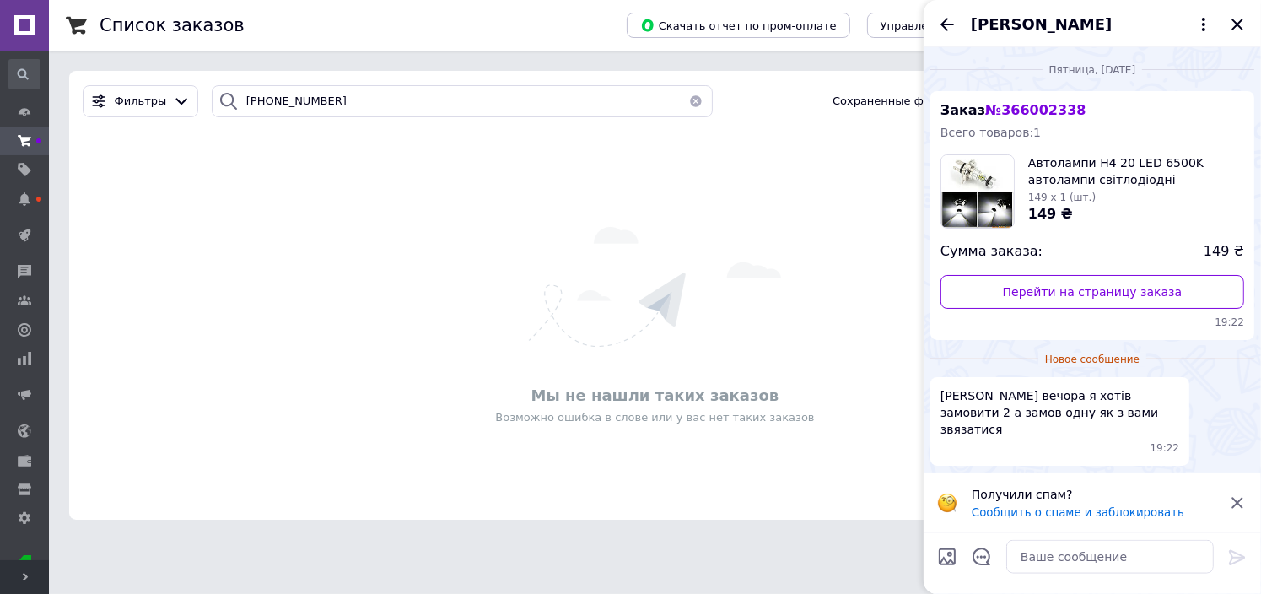
click at [1239, 501] on icon at bounding box center [1238, 503] width 20 height 20
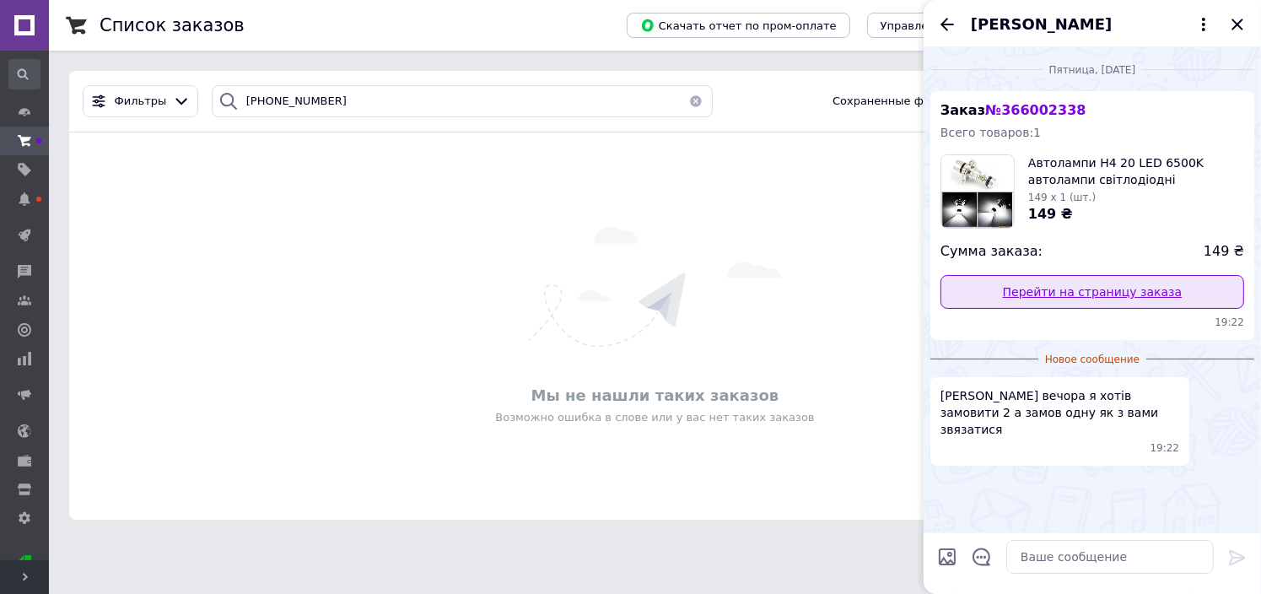
click at [1113, 297] on link "Перейти на страницу заказа" at bounding box center [1093, 292] width 304 height 34
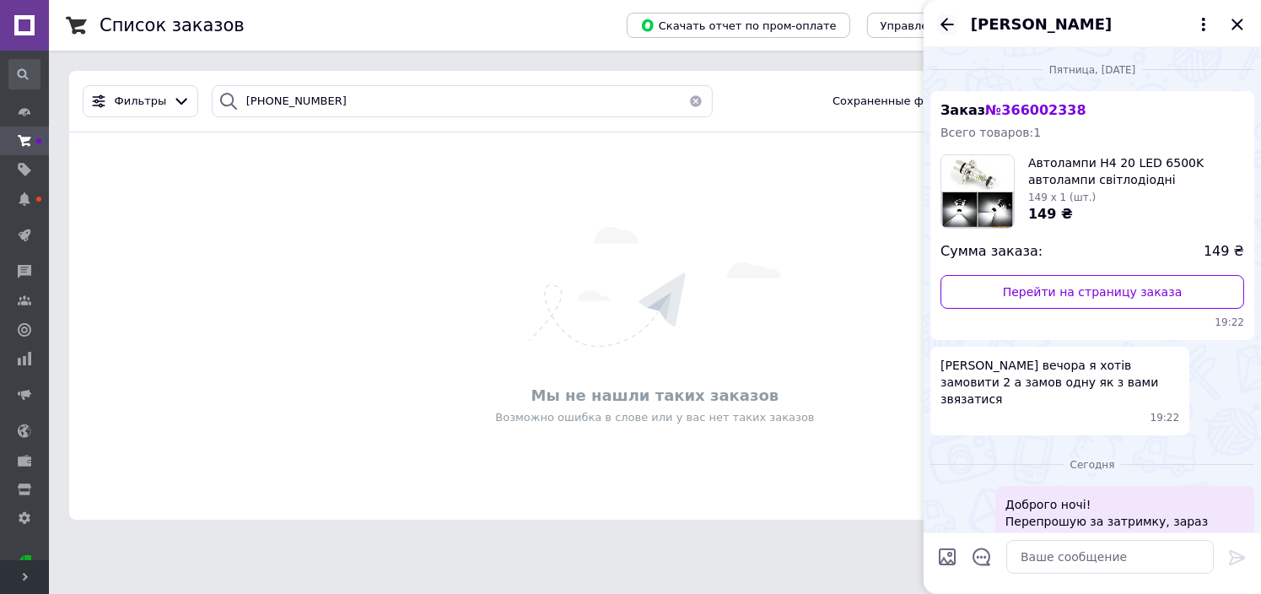
click at [937, 22] on icon "Назад" at bounding box center [947, 24] width 20 height 20
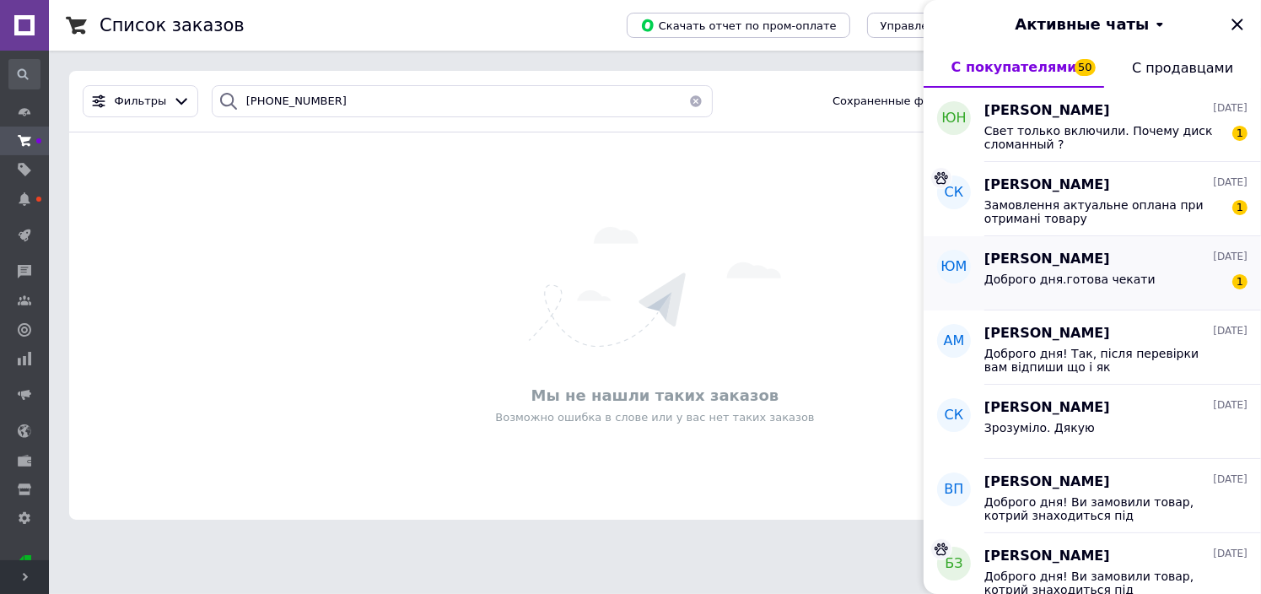
click at [1085, 275] on span "Доброго дня.готова чекати" at bounding box center [1070, 280] width 171 height 14
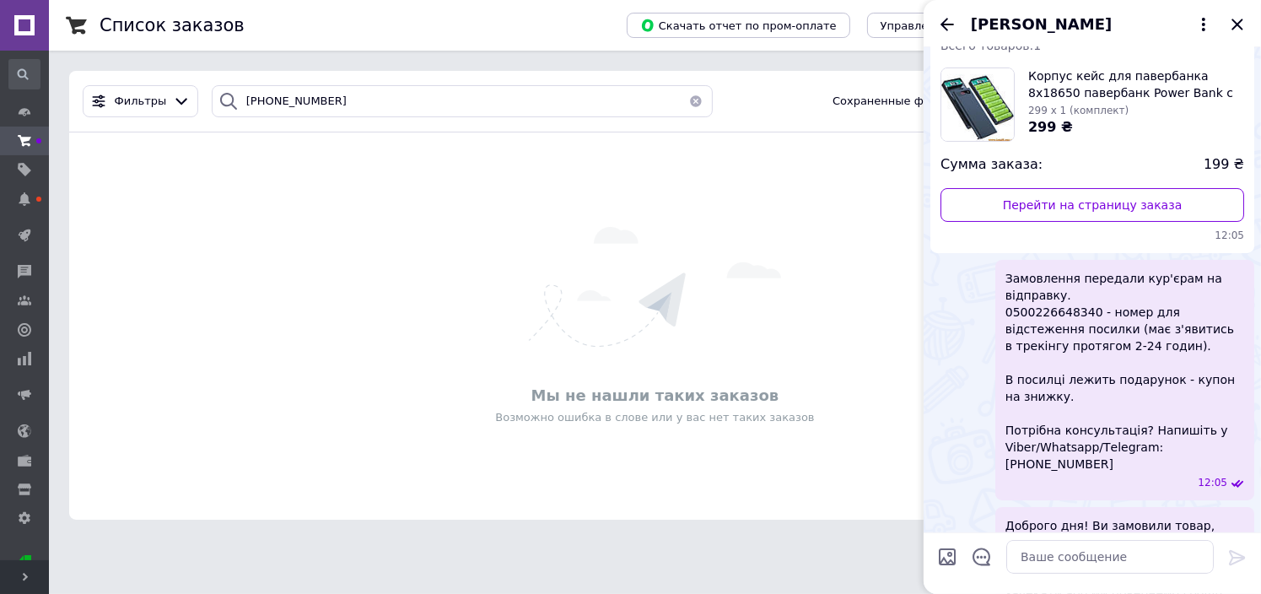
scroll to position [63, 0]
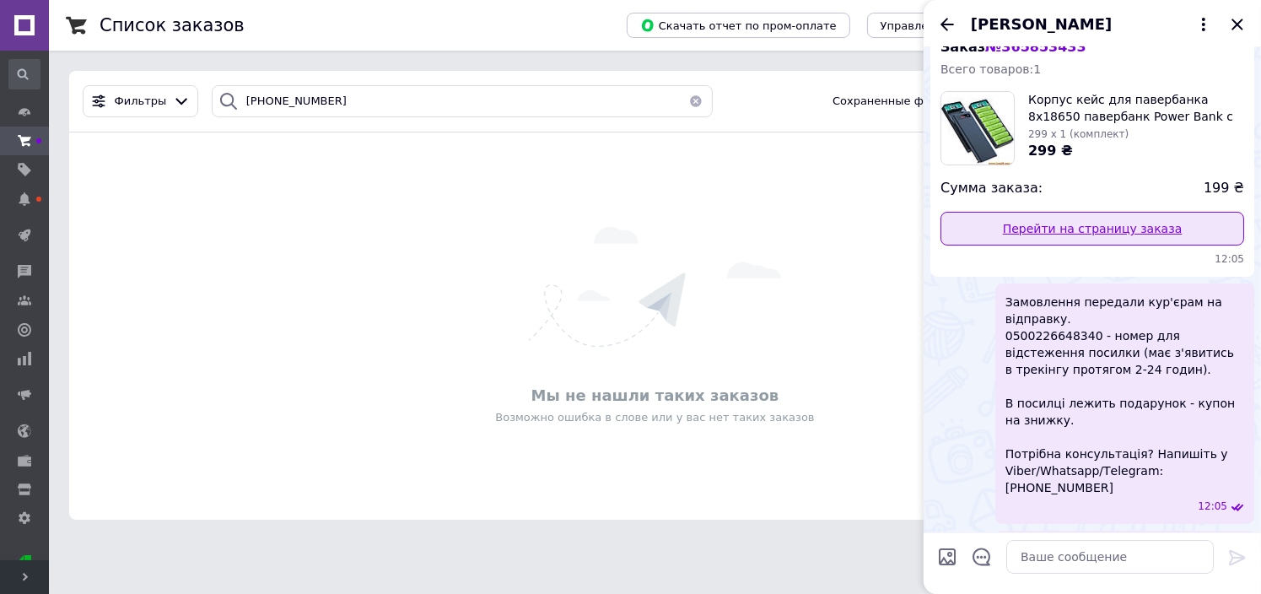
click at [1100, 232] on link "Перейти на страницу заказа" at bounding box center [1093, 229] width 304 height 34
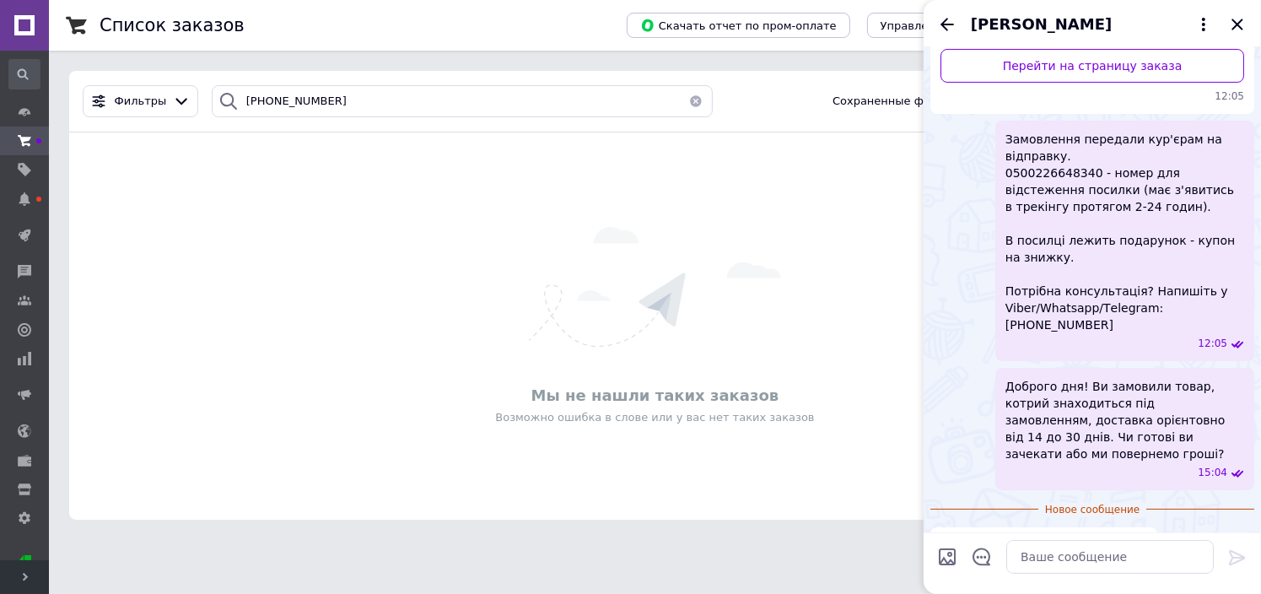
scroll to position [232, 0]
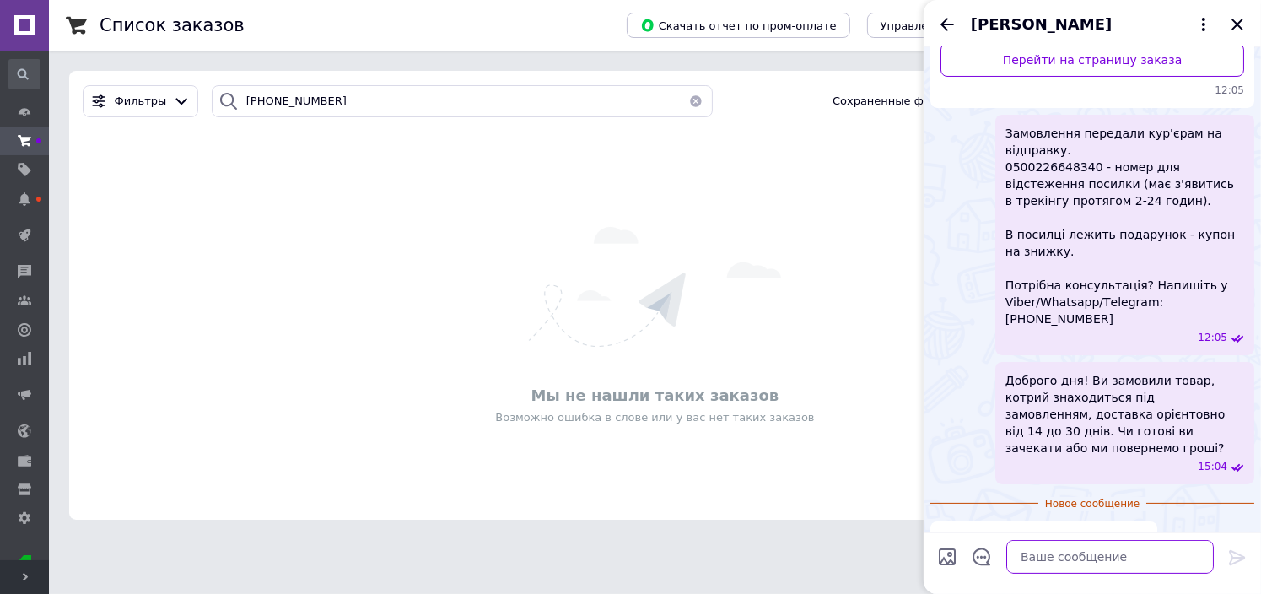
click at [1083, 562] on textarea at bounding box center [1111, 557] width 208 height 34
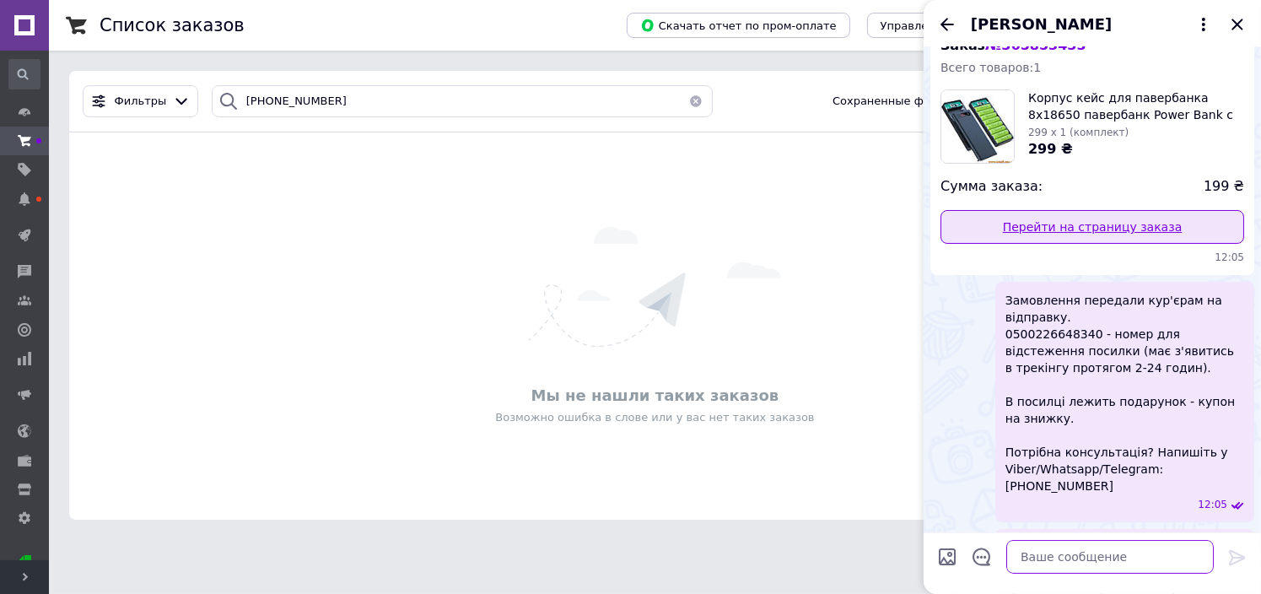
scroll to position [0, 0]
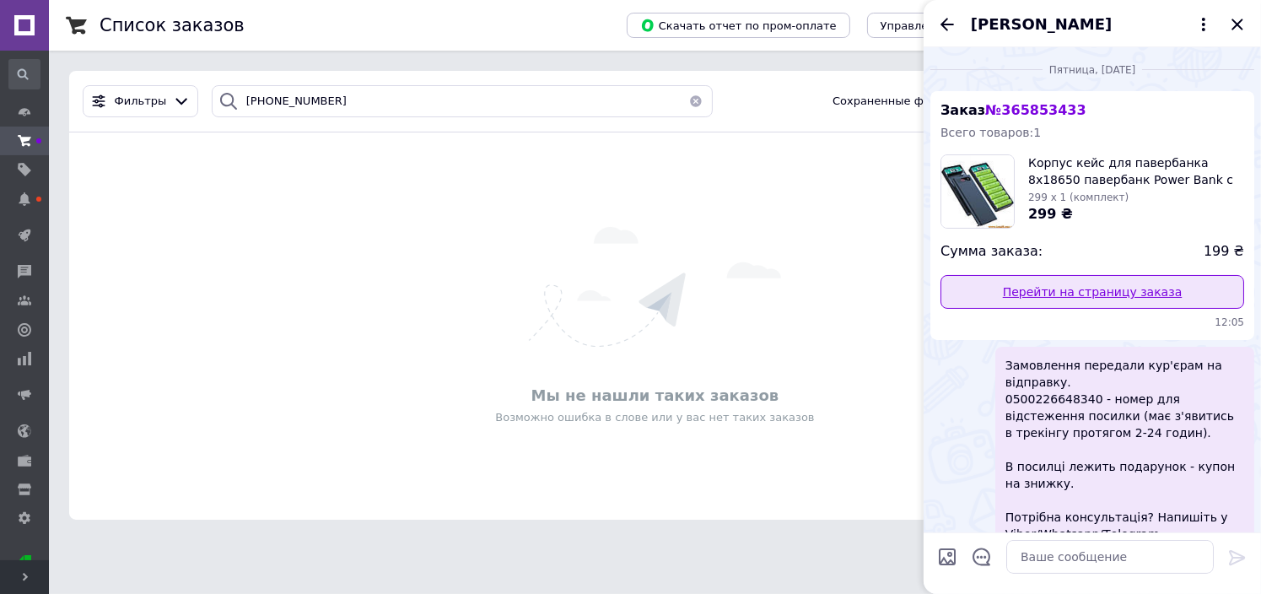
click at [1137, 291] on link "Перейти на страницу заказа" at bounding box center [1093, 292] width 304 height 34
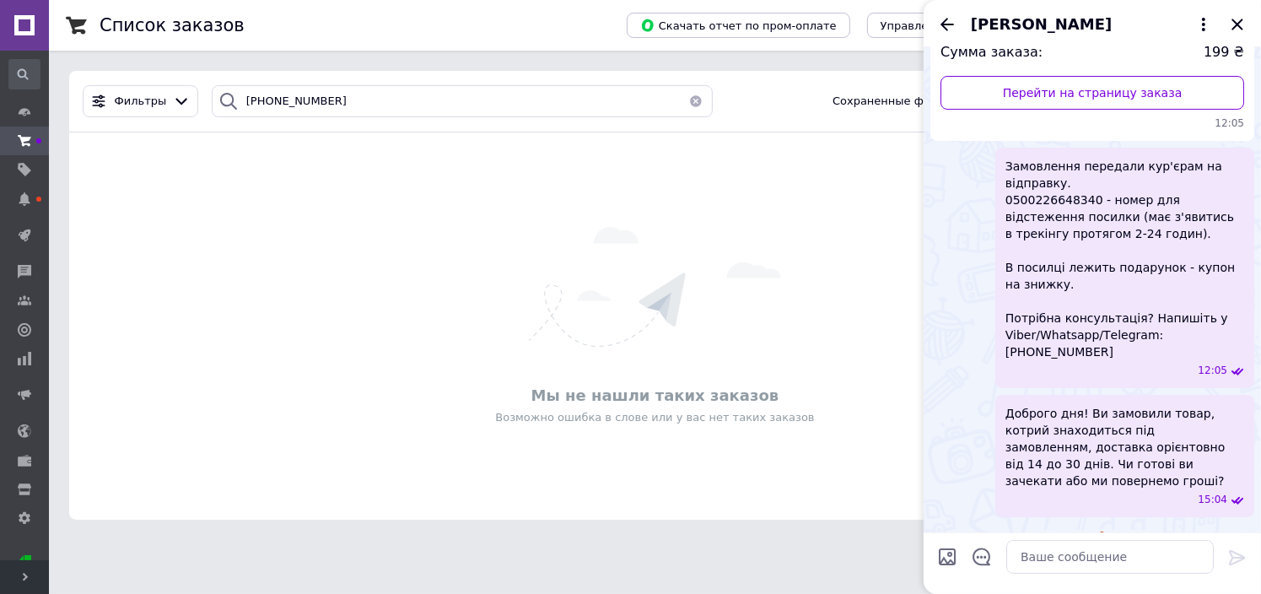
scroll to position [232, 0]
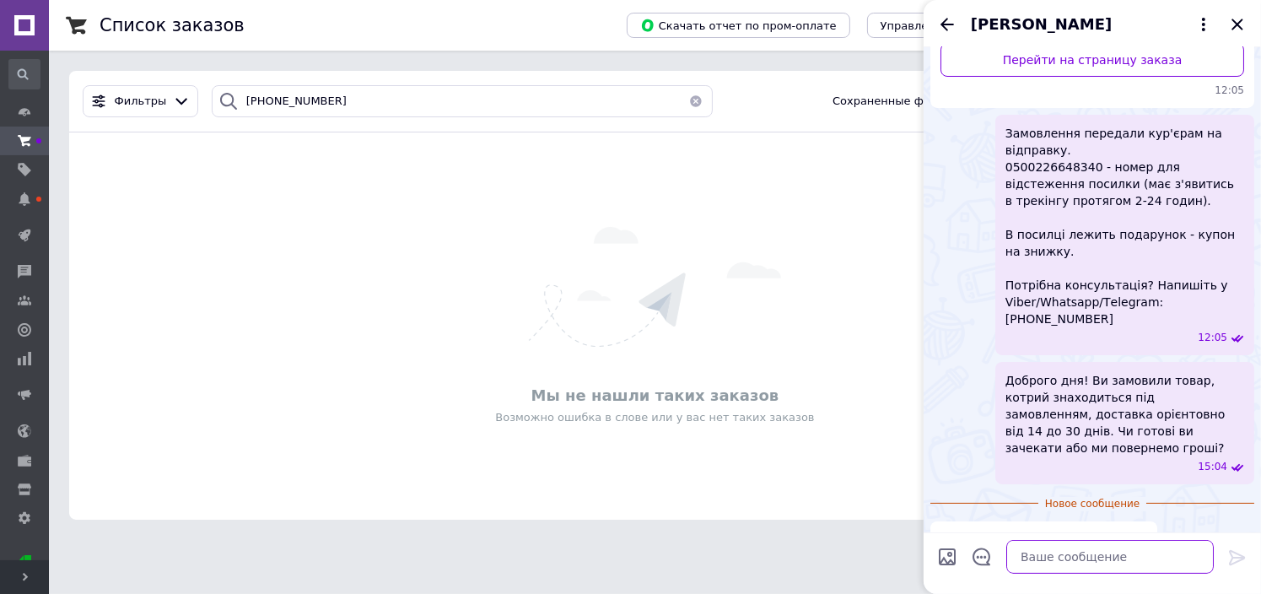
click at [1057, 558] on textarea at bounding box center [1111, 557] width 208 height 34
type textarea "Повідомимо коли товар буде на складі."
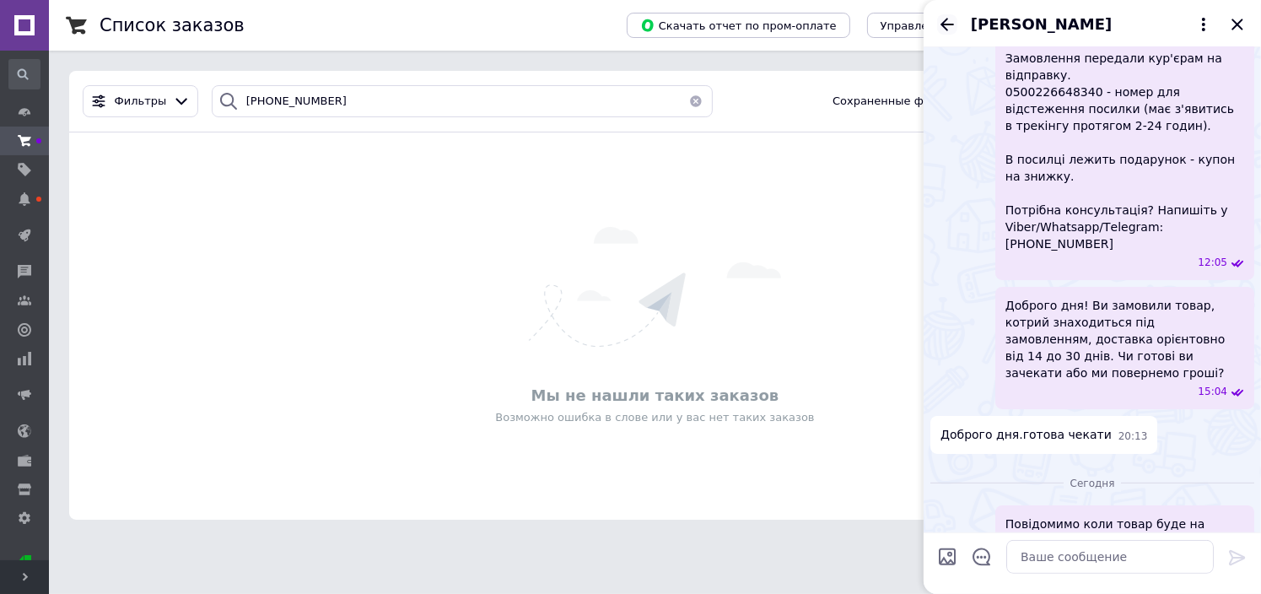
click at [942, 22] on icon "Назад" at bounding box center [947, 24] width 20 height 20
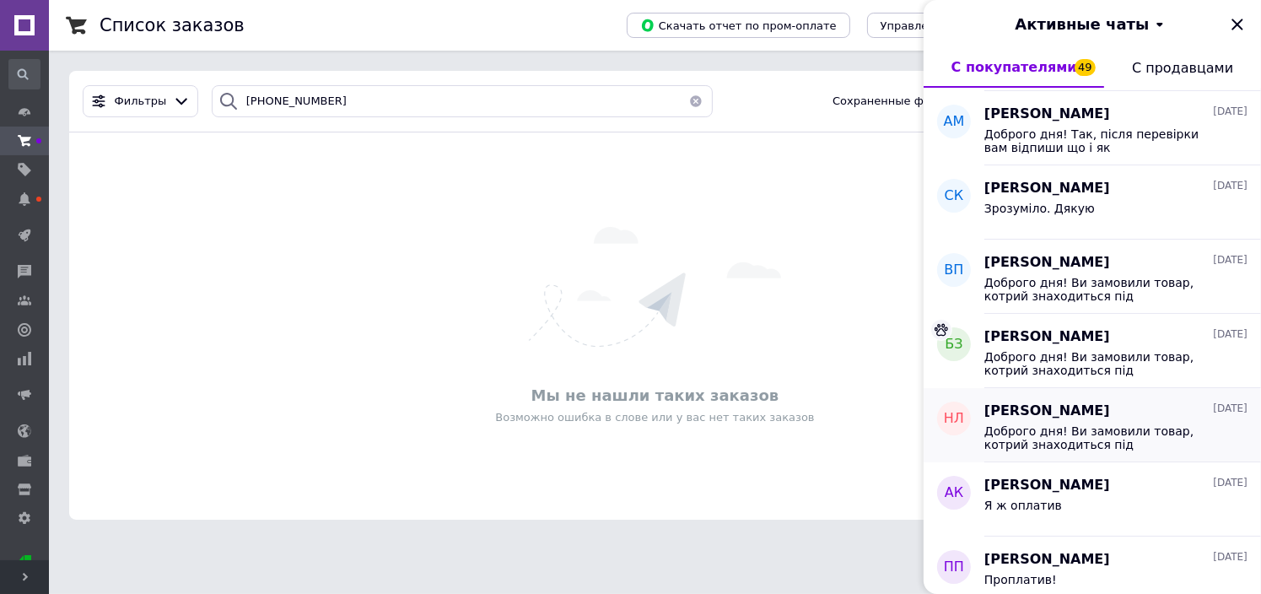
scroll to position [1856, 0]
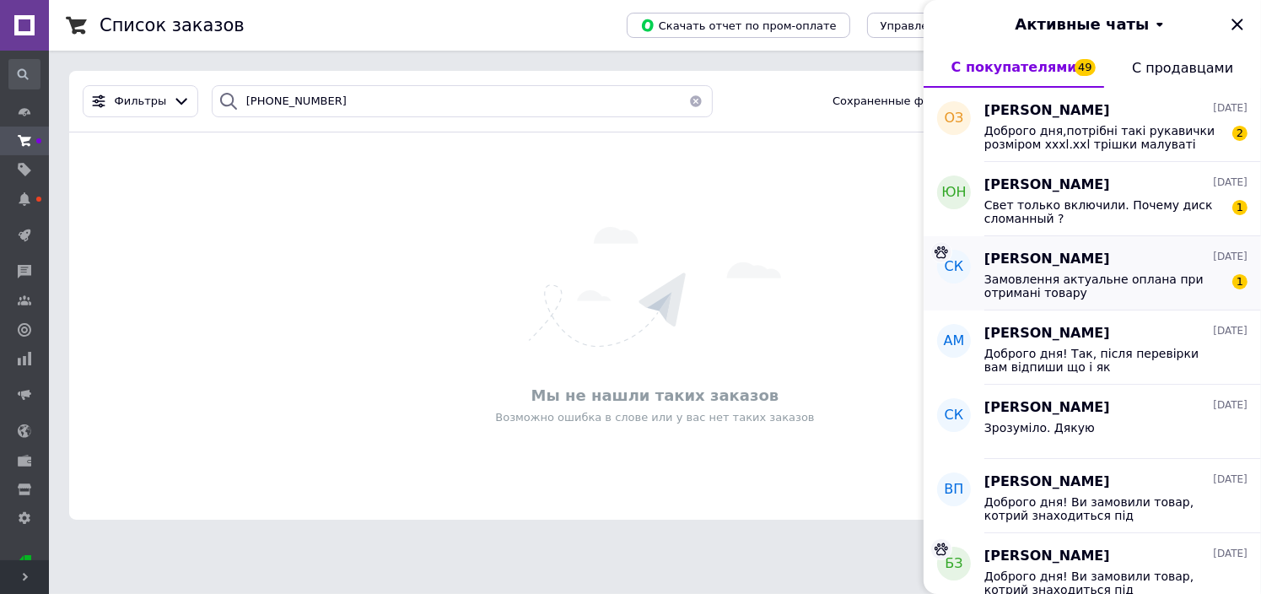
click at [1142, 280] on span "Замовлення актуальне оплана при отримані товару" at bounding box center [1105, 286] width 240 height 27
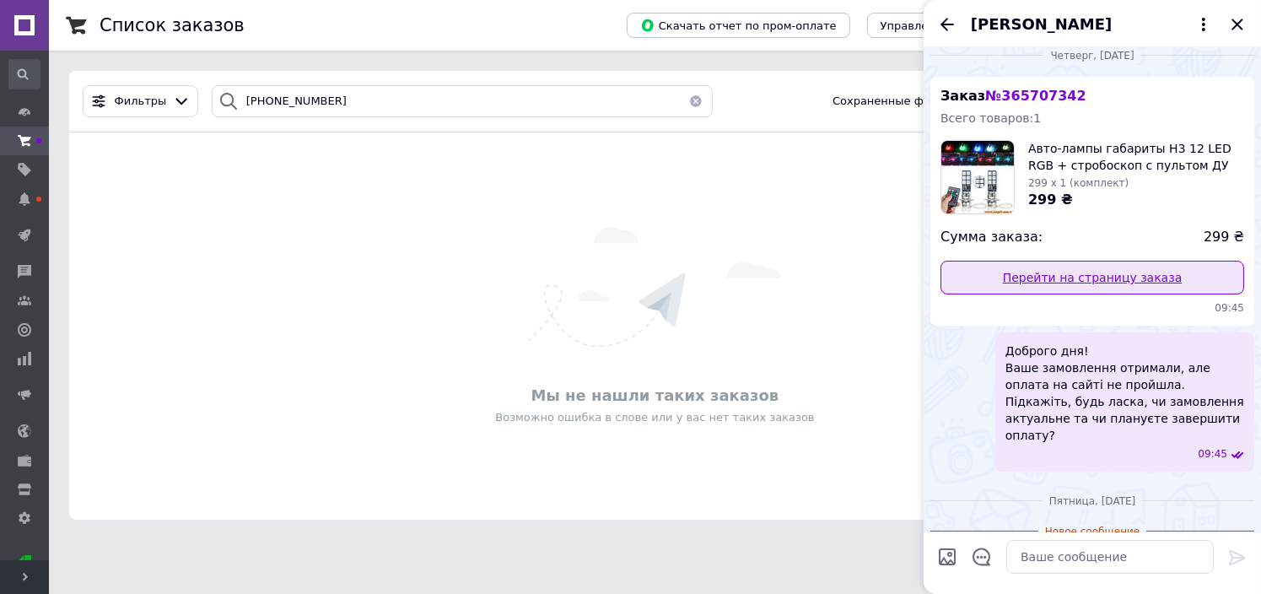
scroll to position [8, 0]
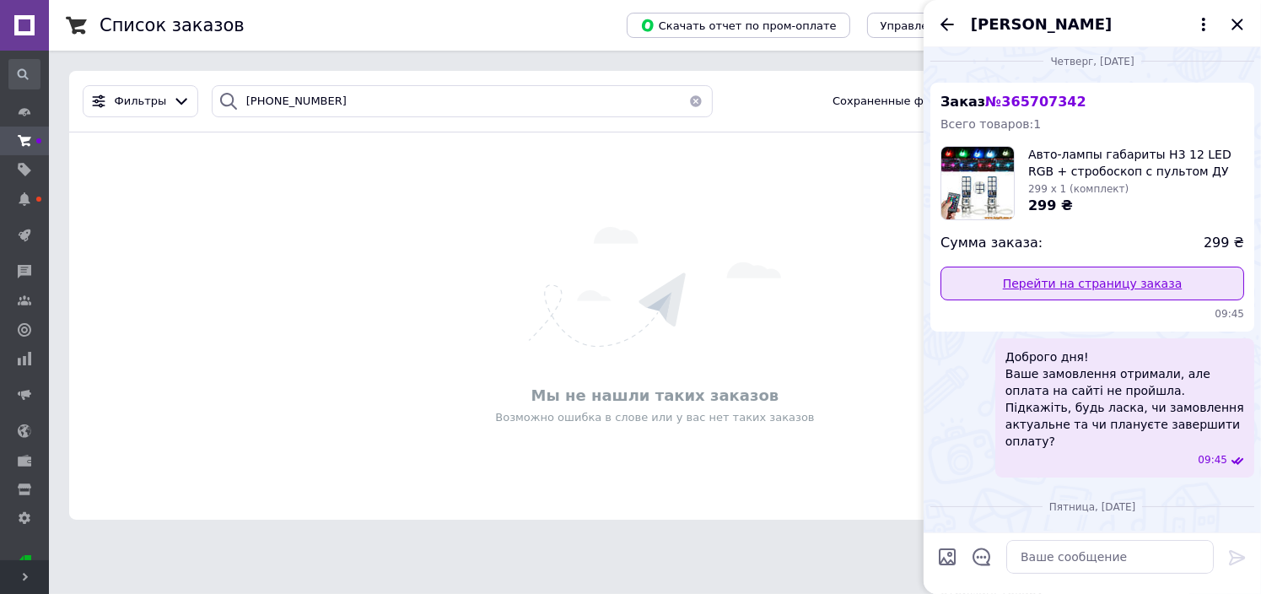
click at [1121, 286] on link "Перейти на страницу заказа" at bounding box center [1093, 284] width 304 height 34
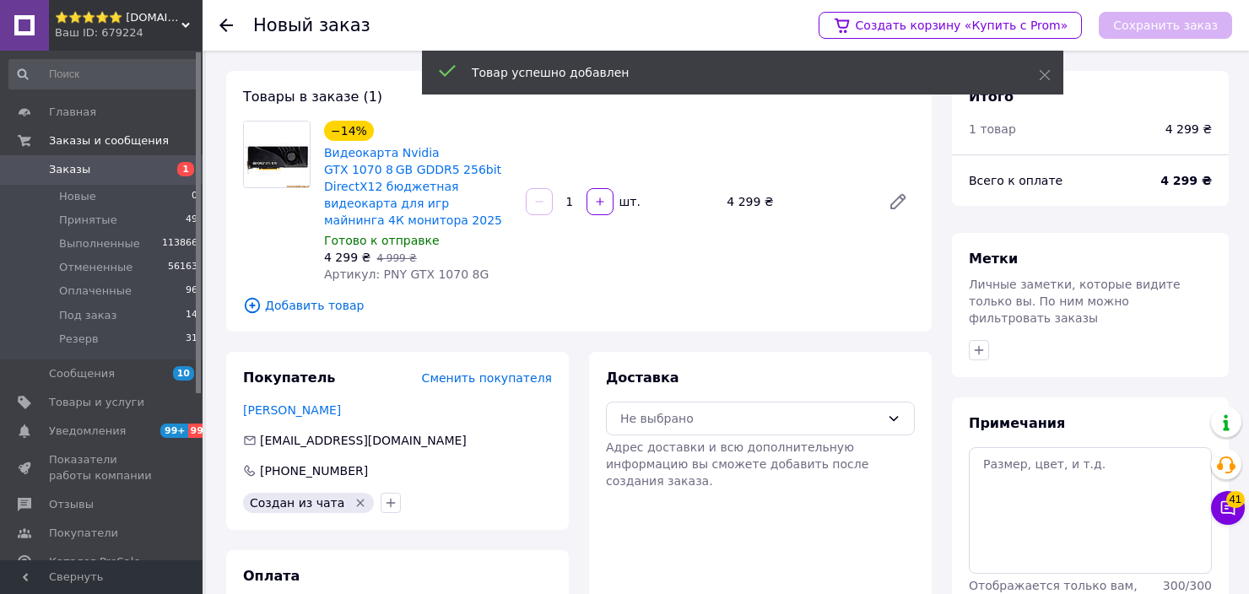
click at [172, 584] on span "Свернуть" at bounding box center [101, 577] width 203 height 34
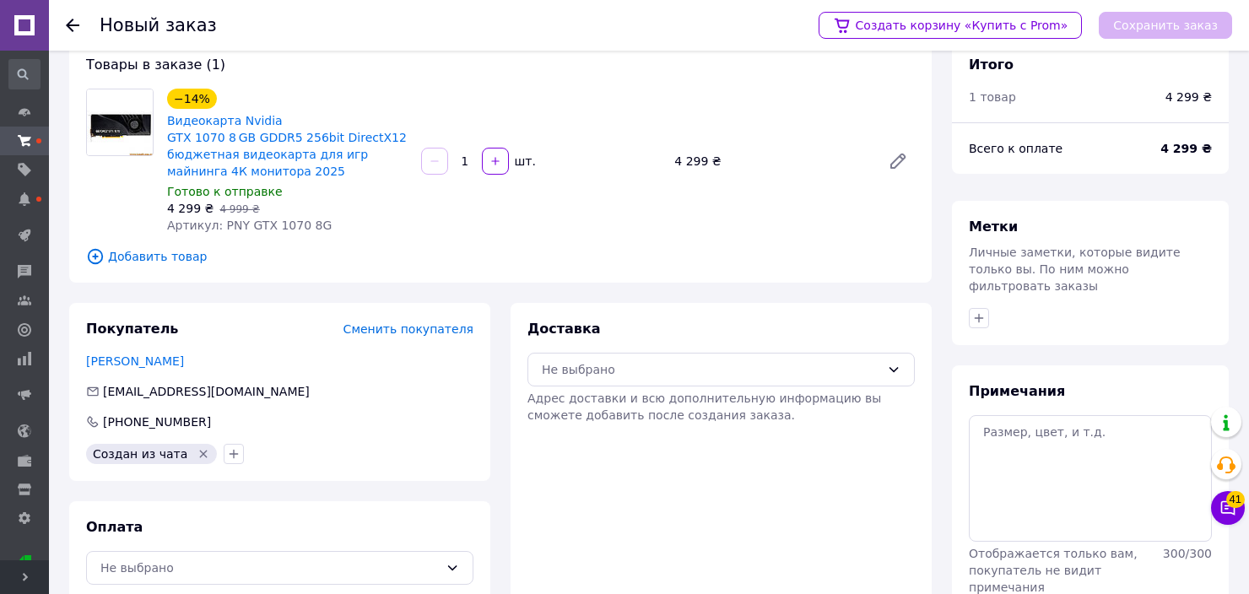
scroll to position [84, 0]
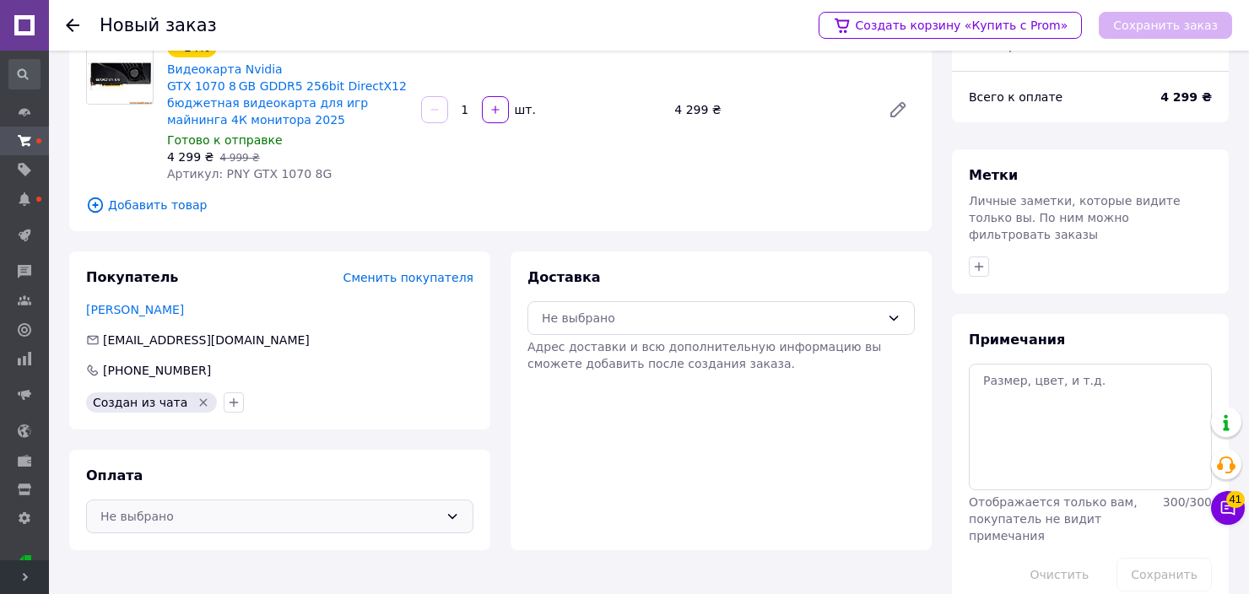
click at [301, 507] on div "Не выбрано" at bounding box center [269, 516] width 338 height 19
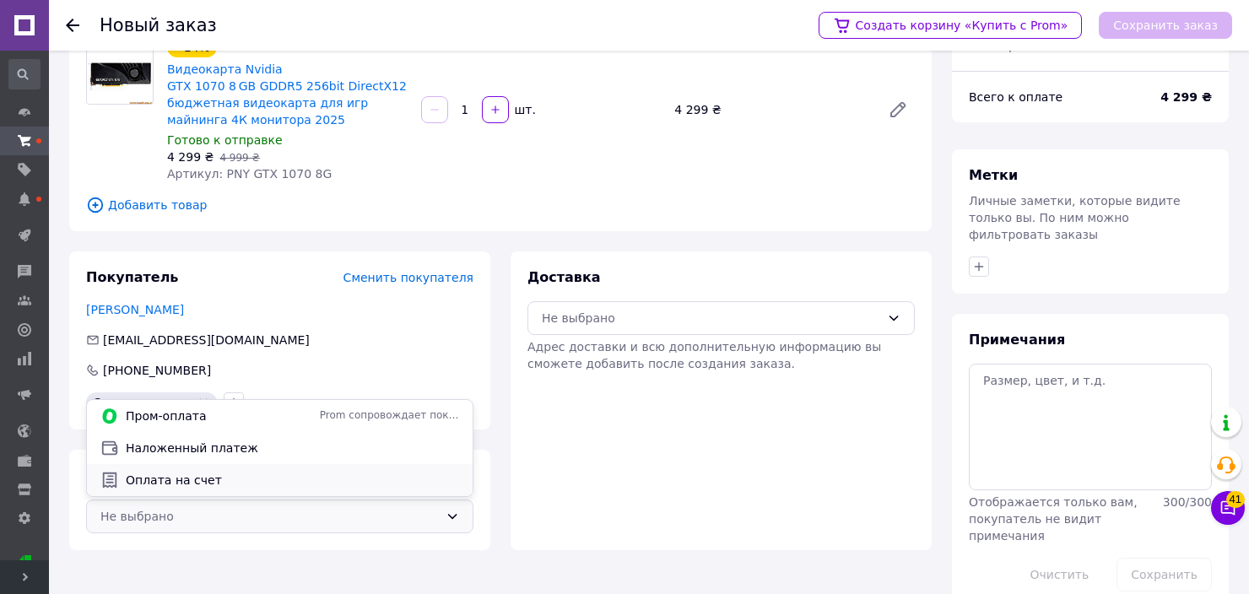
click at [244, 476] on span "Оплата на счет" at bounding box center [292, 480] width 333 height 17
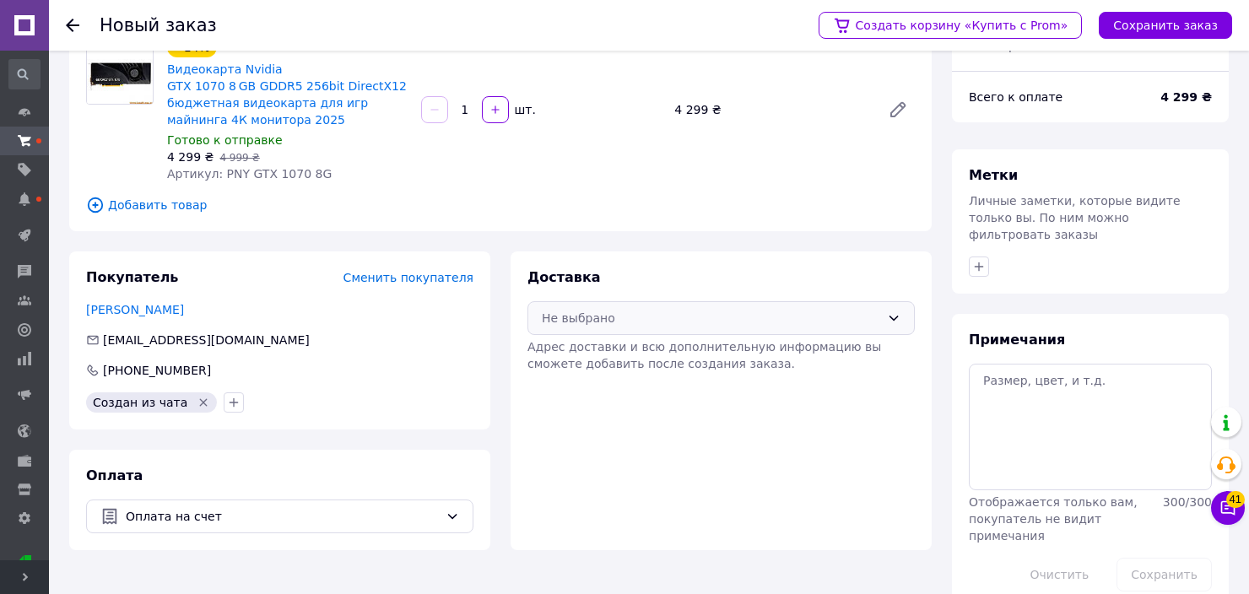
click at [656, 324] on div "Не выбрано" at bounding box center [711, 318] width 338 height 19
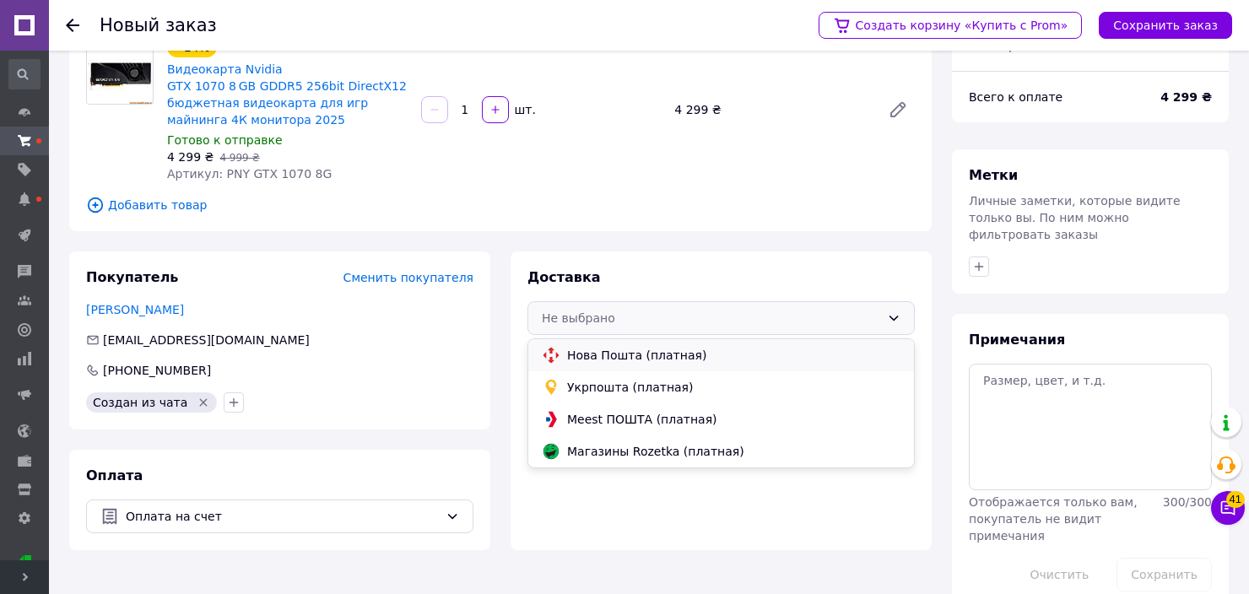
click at [618, 354] on span "Нова Пошта (платная)" at bounding box center [733, 355] width 333 height 17
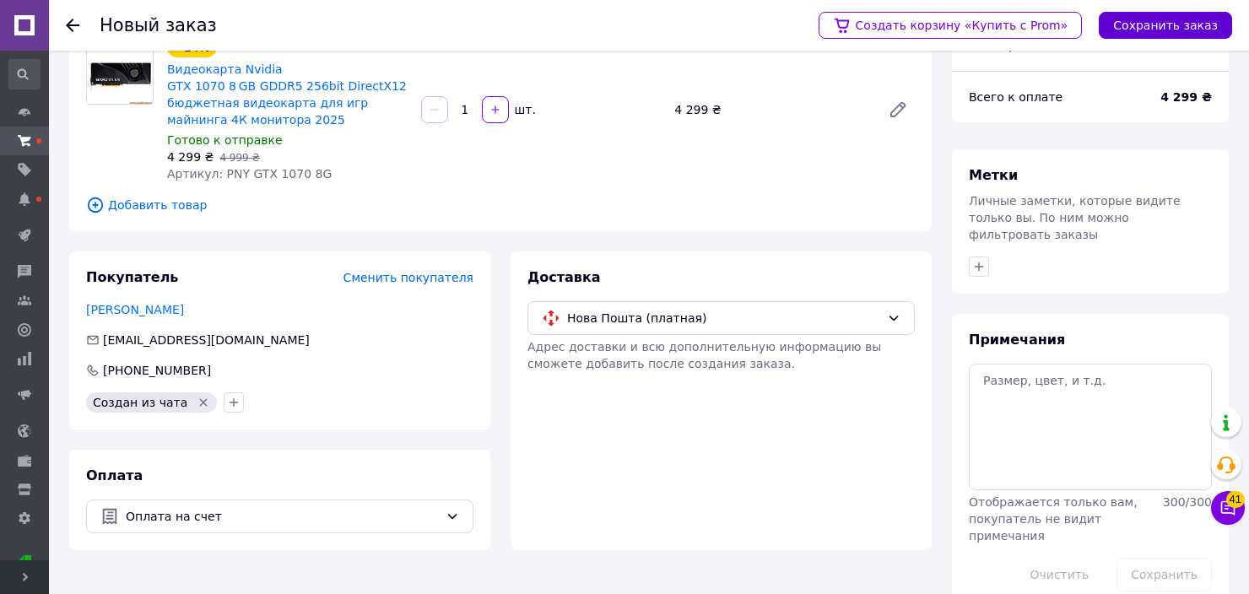
click at [1186, 28] on button "Сохранить заказ" at bounding box center [1165, 25] width 133 height 27
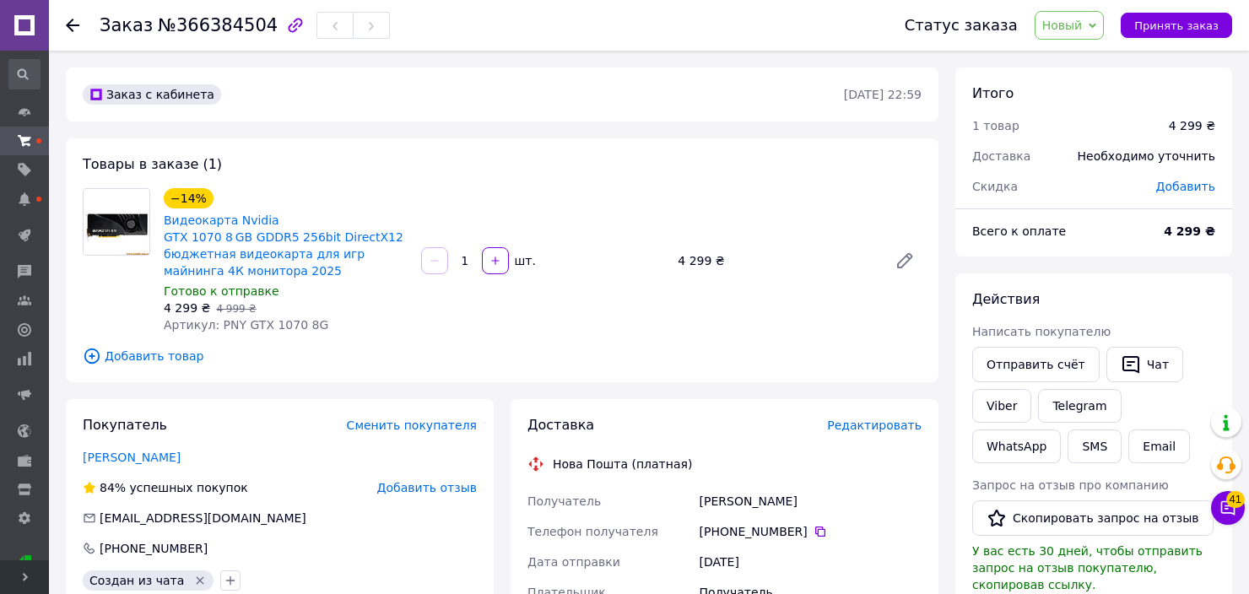
click at [1067, 29] on span "Новый" at bounding box center [1062, 26] width 41 height 14
click at [1063, 57] on li "Принят" at bounding box center [1079, 58] width 89 height 25
click at [1126, 363] on icon "button" at bounding box center [1130, 365] width 17 height 18
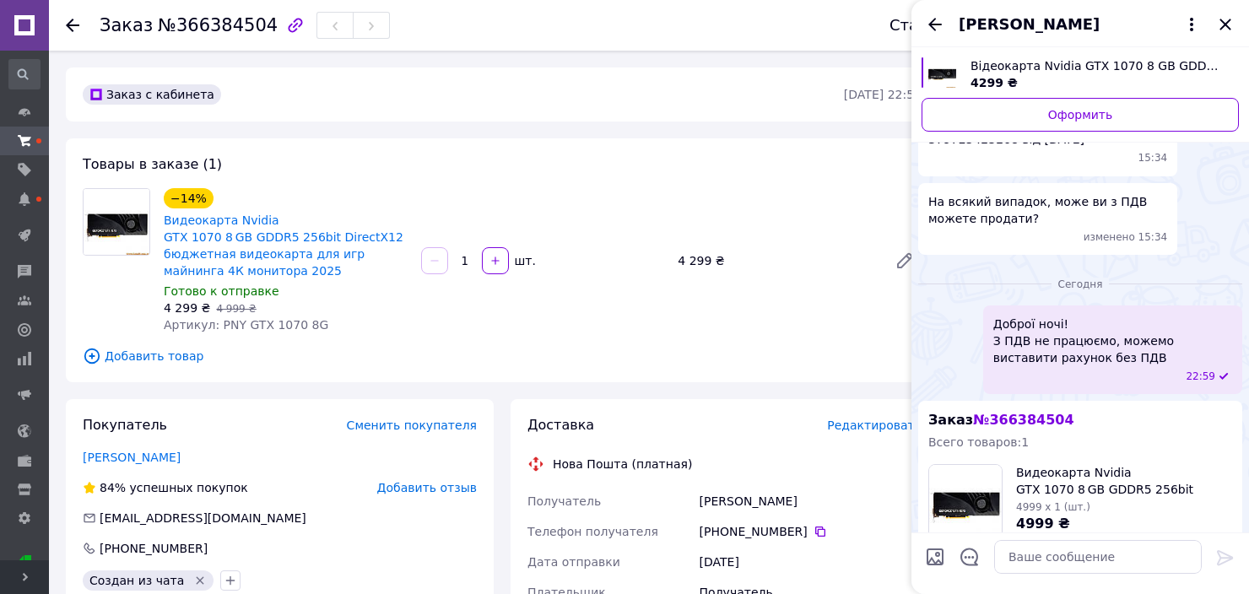
scroll to position [1011, 0]
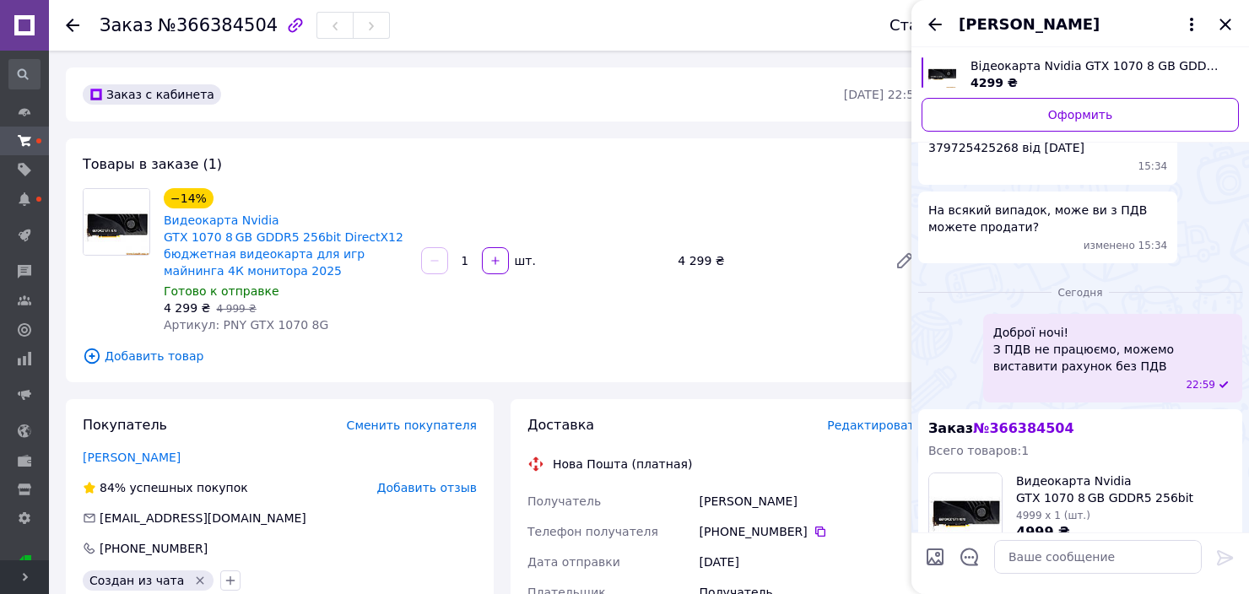
drag, startPoint x: 929, startPoint y: 266, endPoint x: 1042, endPoint y: 281, distance: 114.1
drag, startPoint x: 935, startPoint y: 300, endPoint x: 981, endPoint y: 300, distance: 46.4
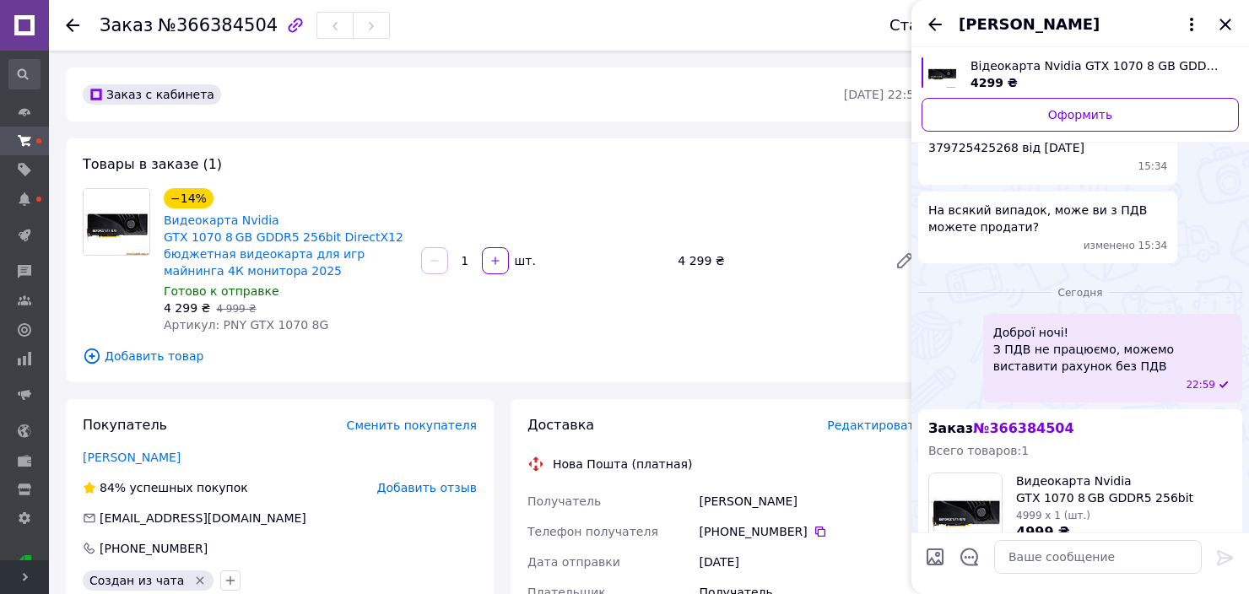
drag, startPoint x: 936, startPoint y: 300, endPoint x: 948, endPoint y: 300, distance: 11.8
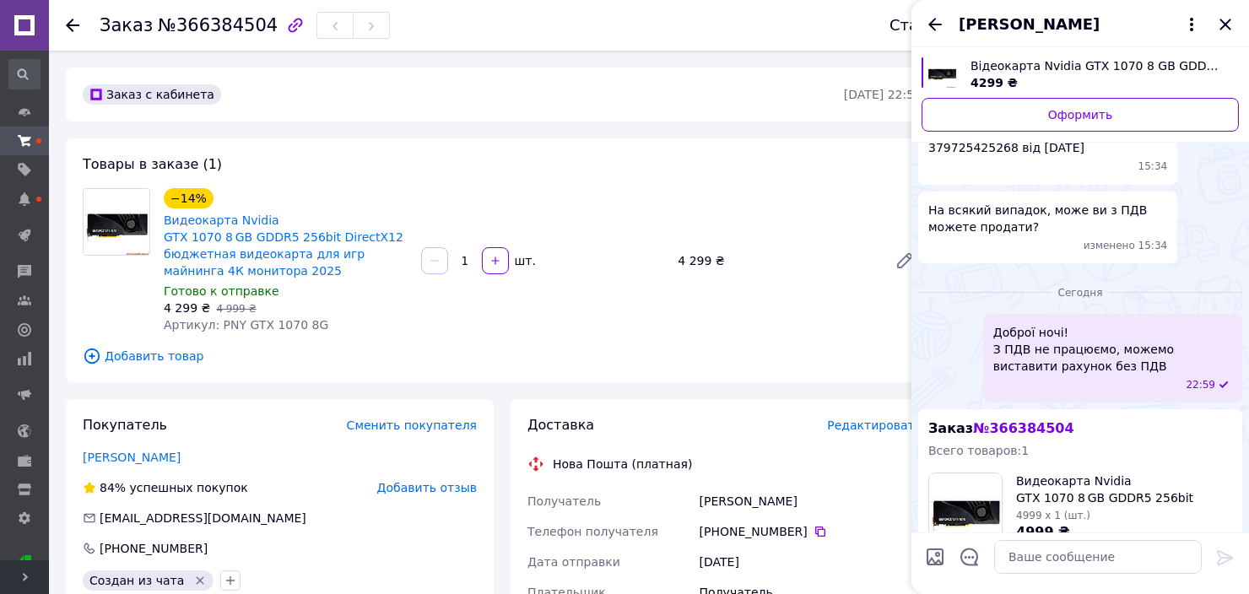
drag, startPoint x: 935, startPoint y: 300, endPoint x: 1051, endPoint y: 300, distance: 116.4
copy span "ОВ «ТК «УЛЬТРАНЕТ»"
drag, startPoint x: 930, startPoint y: 319, endPoint x: 1128, endPoint y: 317, distance: 198.3
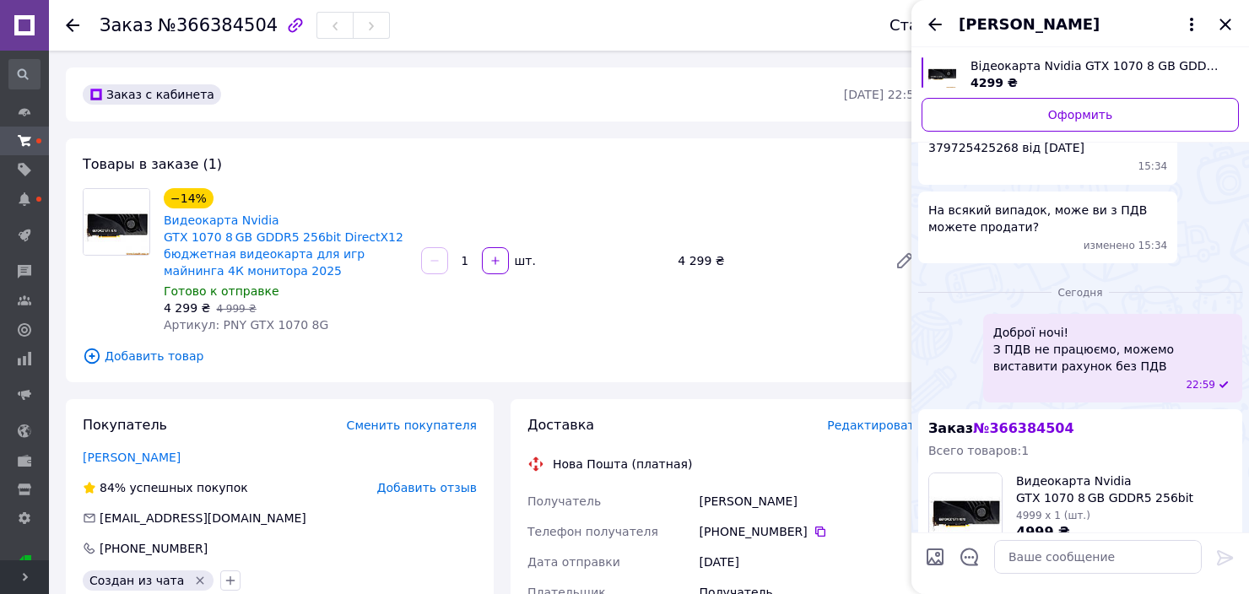
copy span "Директор Бідуля Дмитро Сергійович"
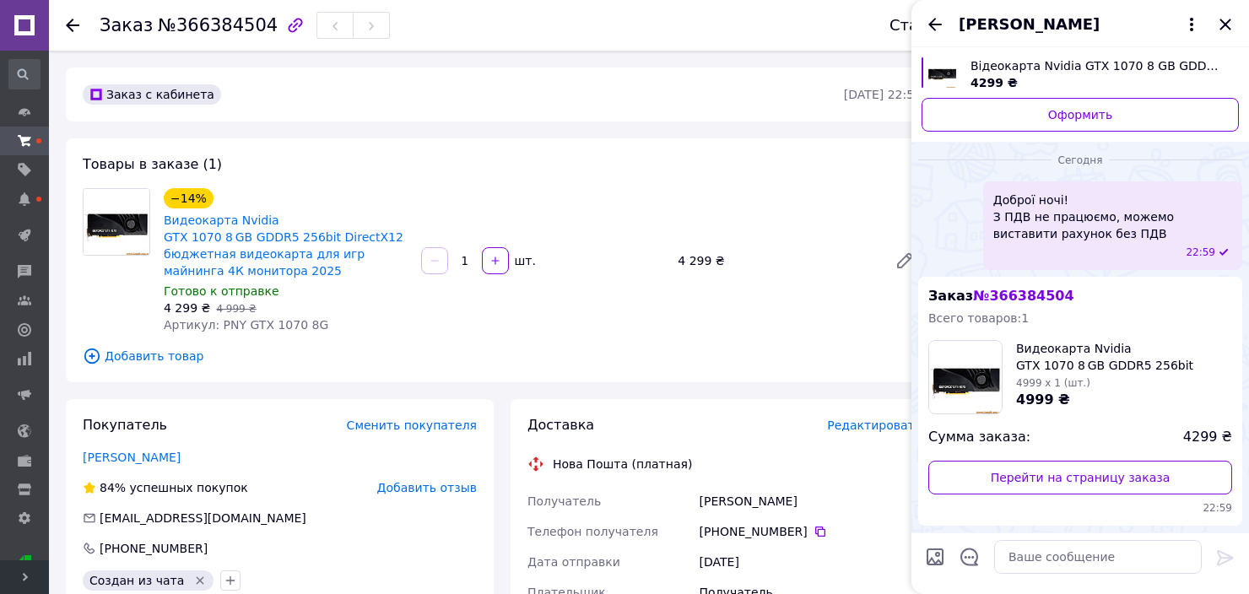
scroll to position [1180, 0]
copy span "37972543"
drag, startPoint x: 932, startPoint y: 249, endPoint x: 1016, endPoint y: 250, distance: 84.4
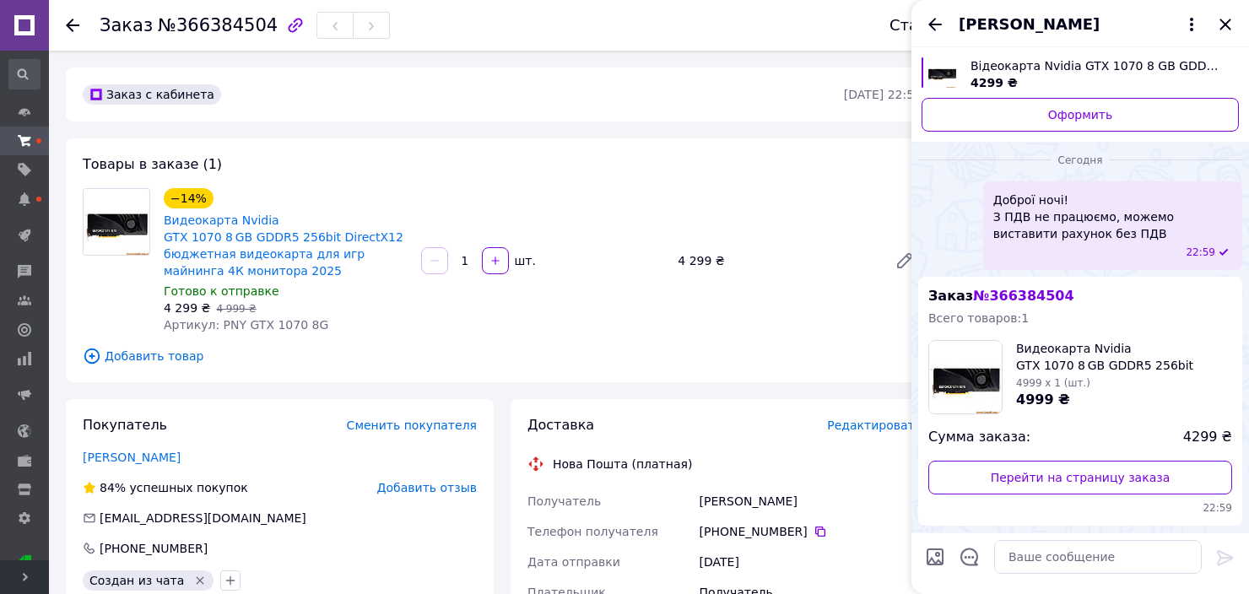
drag, startPoint x: 989, startPoint y: 260, endPoint x: 952, endPoint y: 257, distance: 37.3
drag, startPoint x: 926, startPoint y: 250, endPoint x: 1147, endPoint y: 244, distance: 220.3
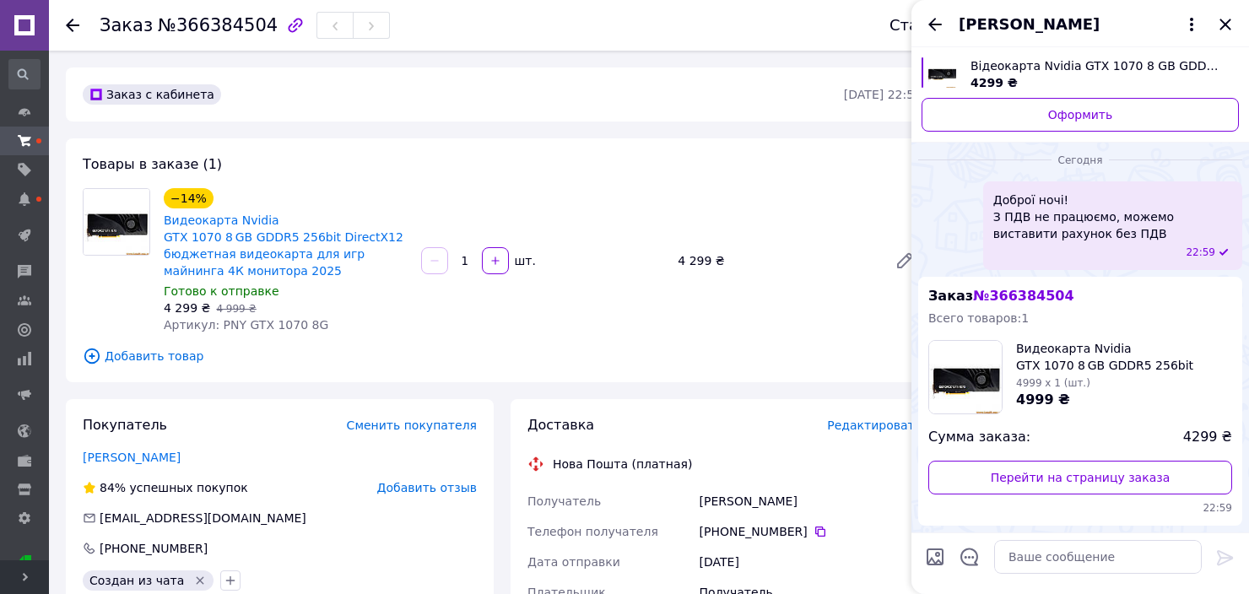
copy span "14000, м. Чернігів, вул. Воздвиженська, 2"
drag, startPoint x: 962, startPoint y: 269, endPoint x: 999, endPoint y: 266, distance: 37.3
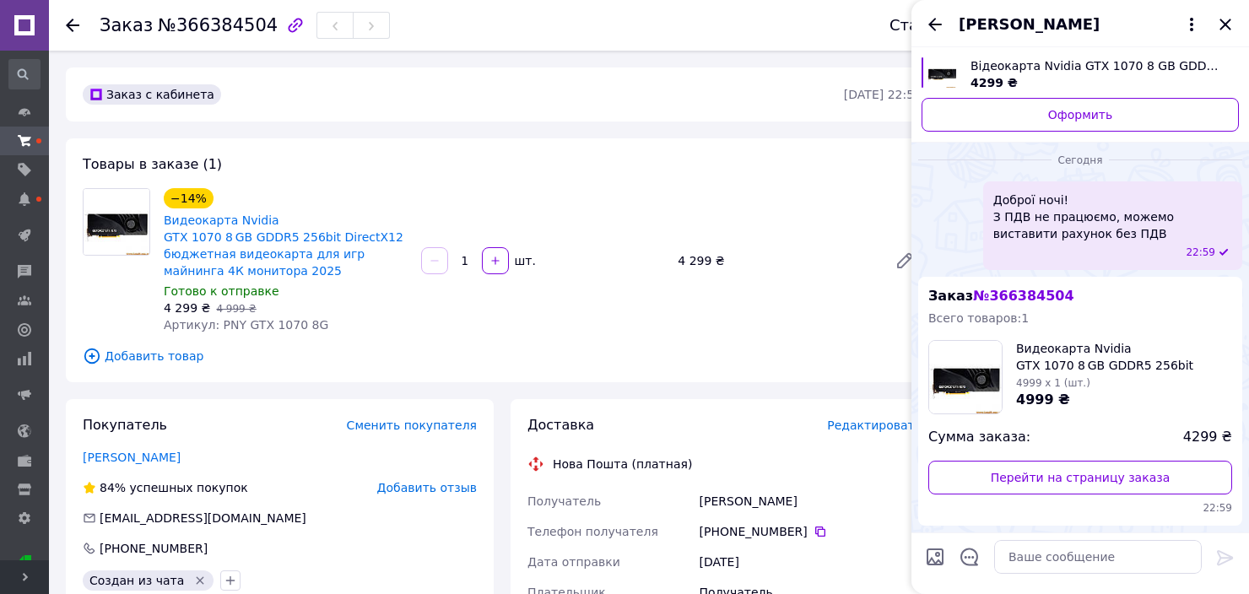
drag, startPoint x: 959, startPoint y: 267, endPoint x: 1034, endPoint y: 263, distance: 74.3
copy span "073) 705 0 703"
drag, startPoint x: 926, startPoint y: 304, endPoint x: 1127, endPoint y: 297, distance: 200.9
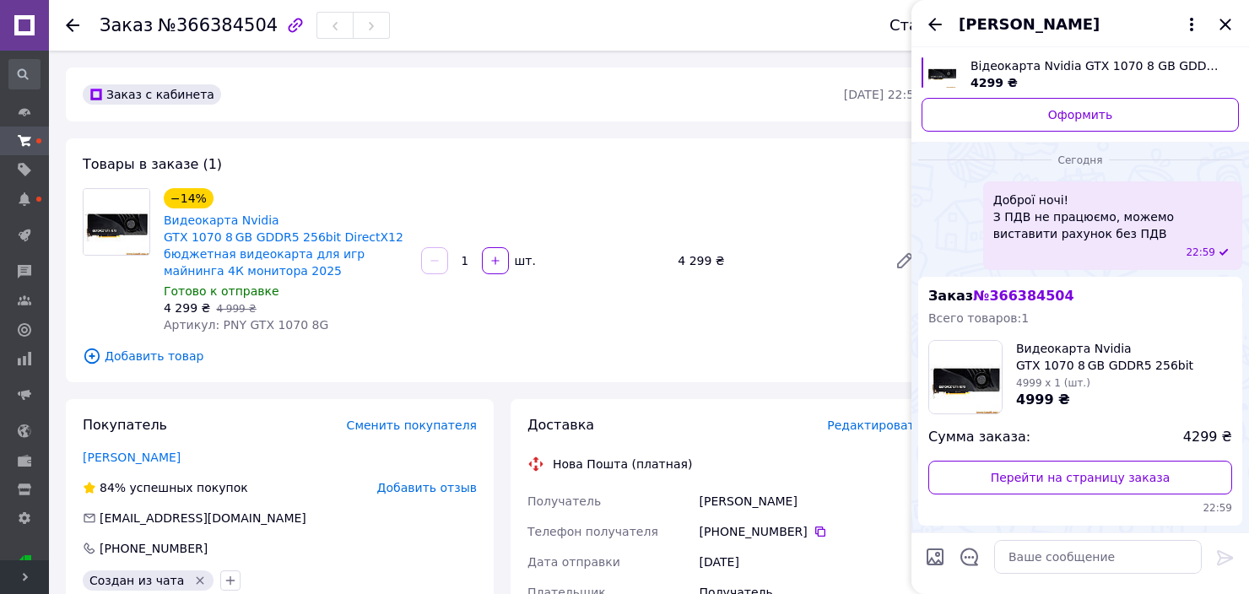
copy span "e-mail: ultranet.chernigov@gmail.com"
click at [217, 25] on span "№366384504" at bounding box center [218, 25] width 120 height 20
copy span "366384504"
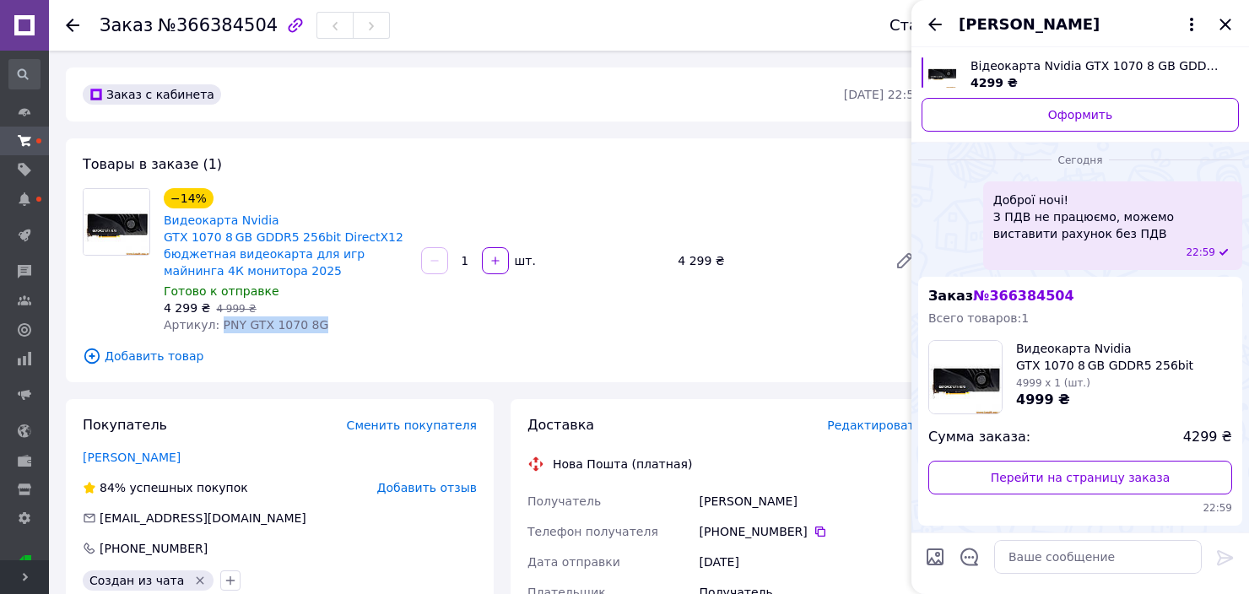
drag, startPoint x: 213, startPoint y: 325, endPoint x: 333, endPoint y: 322, distance: 119.8
click at [333, 322] on div "Артикул: PNY GTX 1070 8G" at bounding box center [286, 324] width 244 height 17
copy span "PNY GTX 1070 8G"
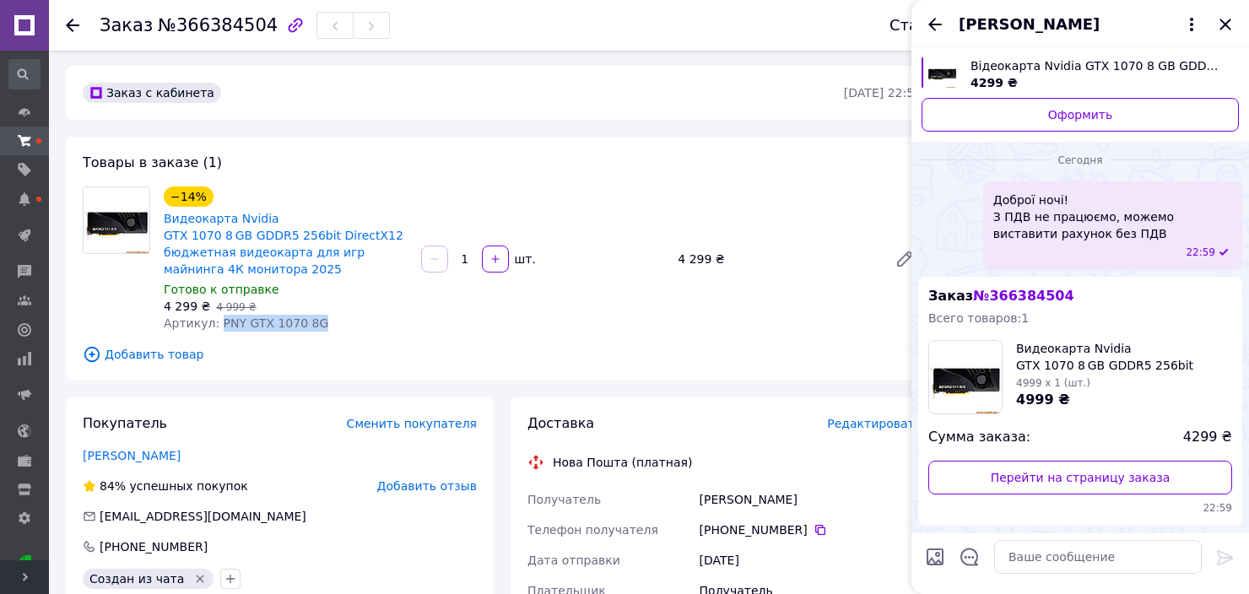
scroll to position [0, 0]
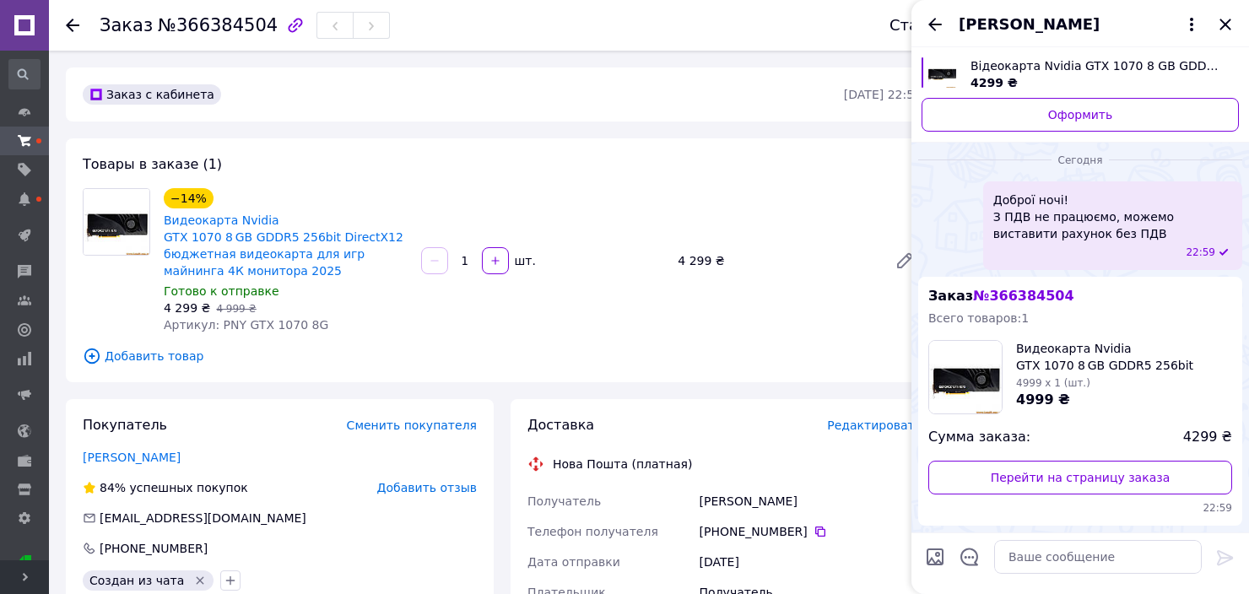
click at [616, 346] on div "Товары в заказе (1) −14% Видеокарта Nvidia GTX 1070 8 GB GDDR5 256bit DirectX12…" at bounding box center [502, 260] width 872 height 244
click at [622, 346] on div "Товары в заказе (1) −14% Видеокарта Nvidia GTX 1070 8 GB GDDR5 256bit DirectX12…" at bounding box center [502, 260] width 872 height 244
click at [1076, 558] on textarea at bounding box center [1098, 557] width 208 height 34
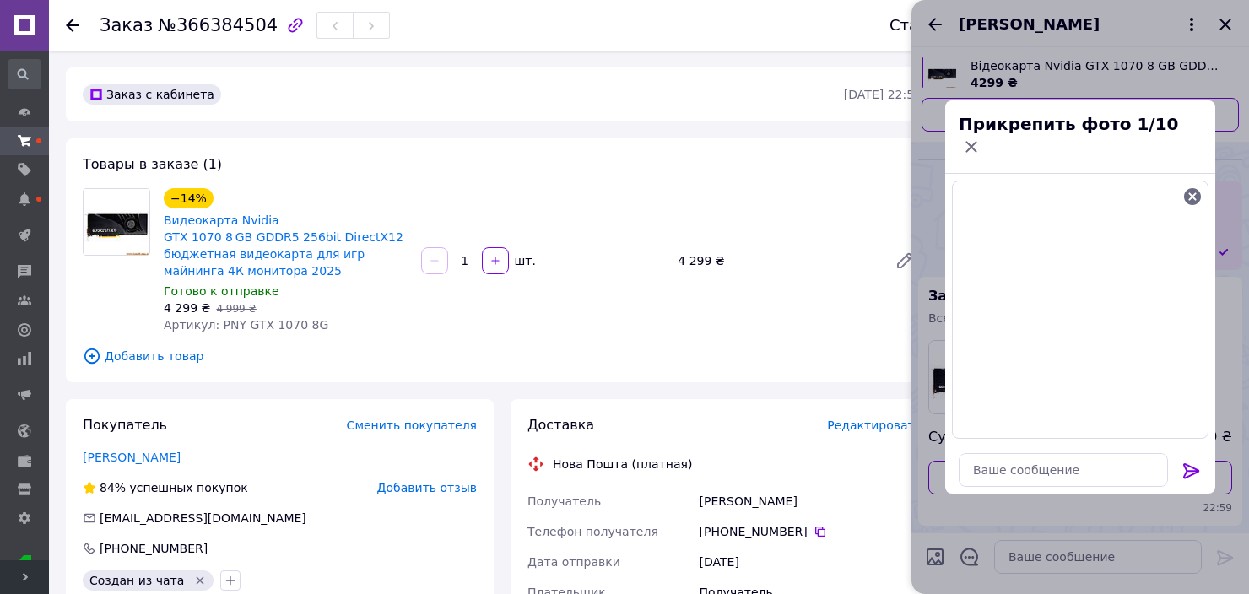
click at [1185, 463] on icon at bounding box center [1191, 470] width 16 height 15
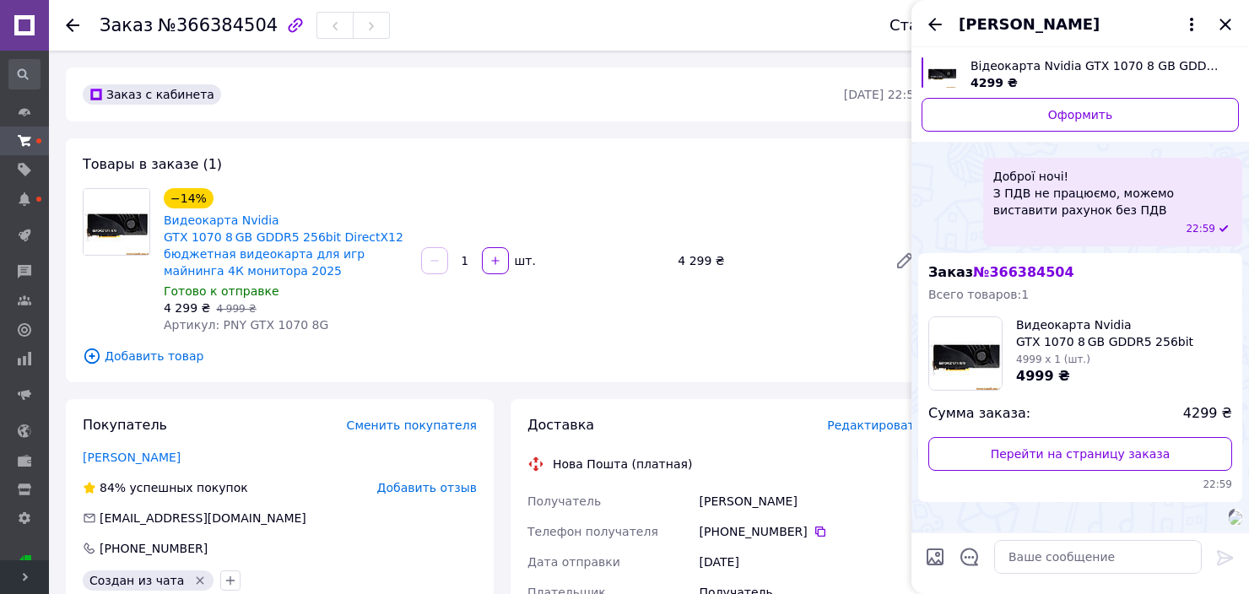
scroll to position [1759, 0]
click at [1222, 24] on icon "Закрыть" at bounding box center [1225, 24] width 20 height 20
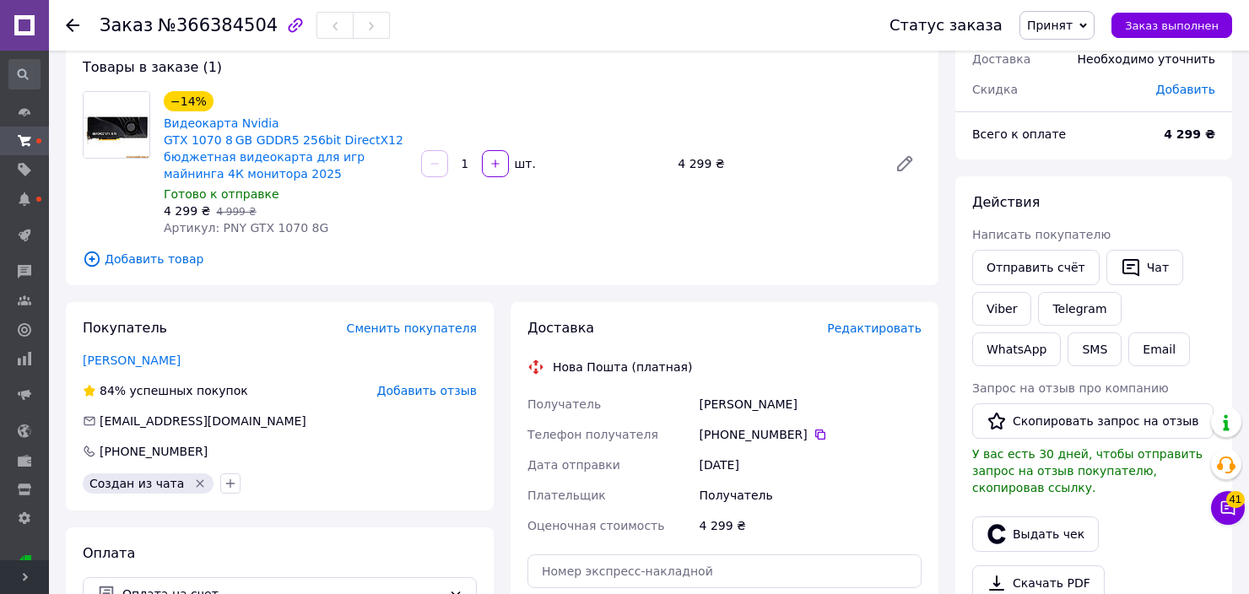
scroll to position [84, 0]
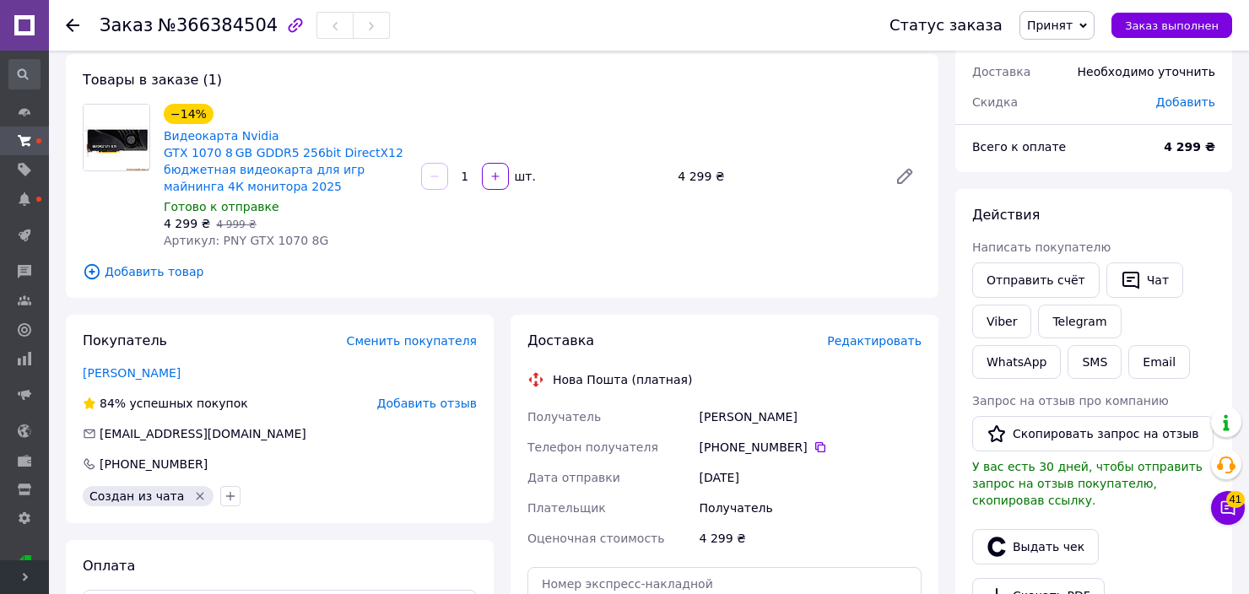
click at [208, 23] on span "№366384504" at bounding box center [218, 25] width 120 height 20
copy span "366384504"
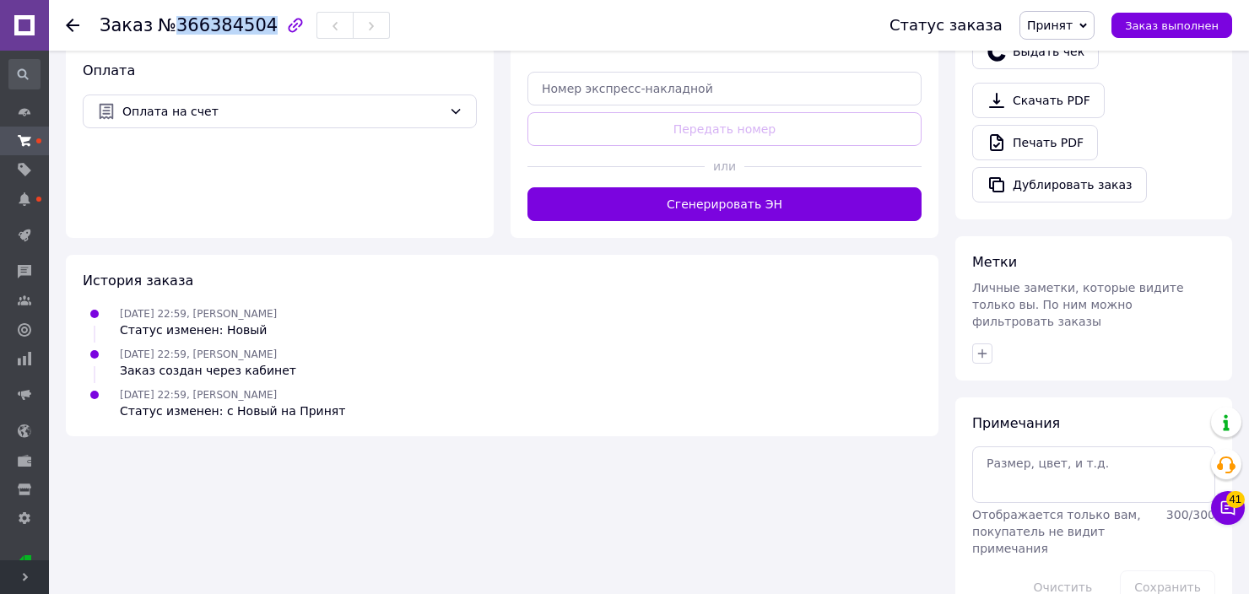
scroll to position [587, 0]
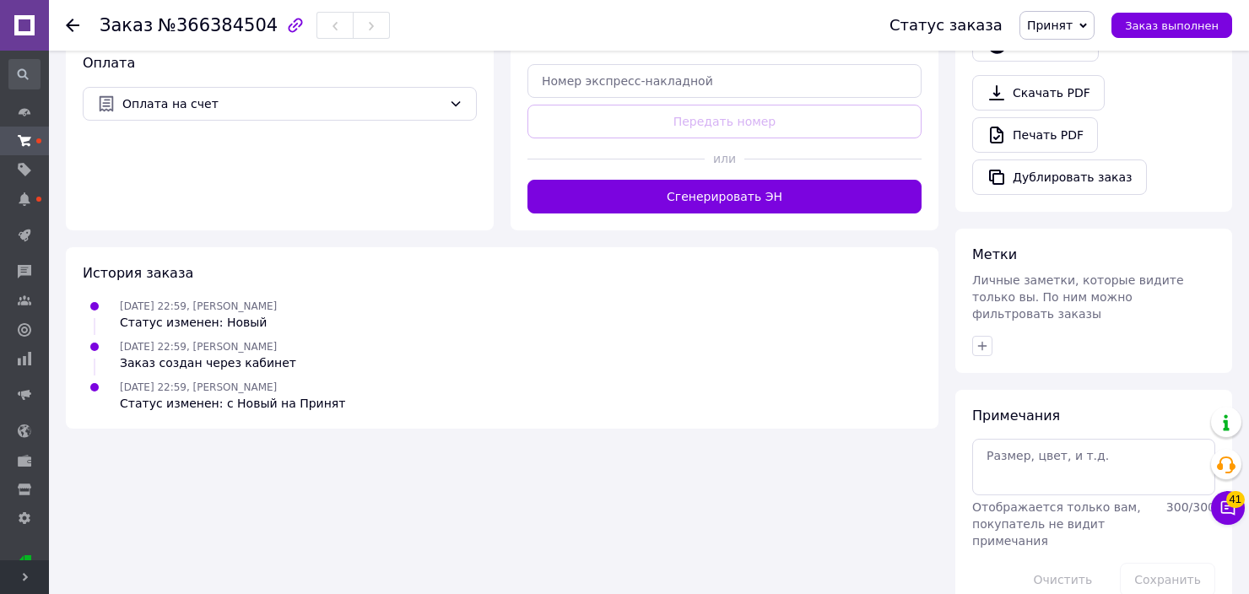
click at [1184, 390] on div "Примечания Отображается только вам, покупатель не видит примечания 300 / 300 Оч…" at bounding box center [1093, 502] width 277 height 224
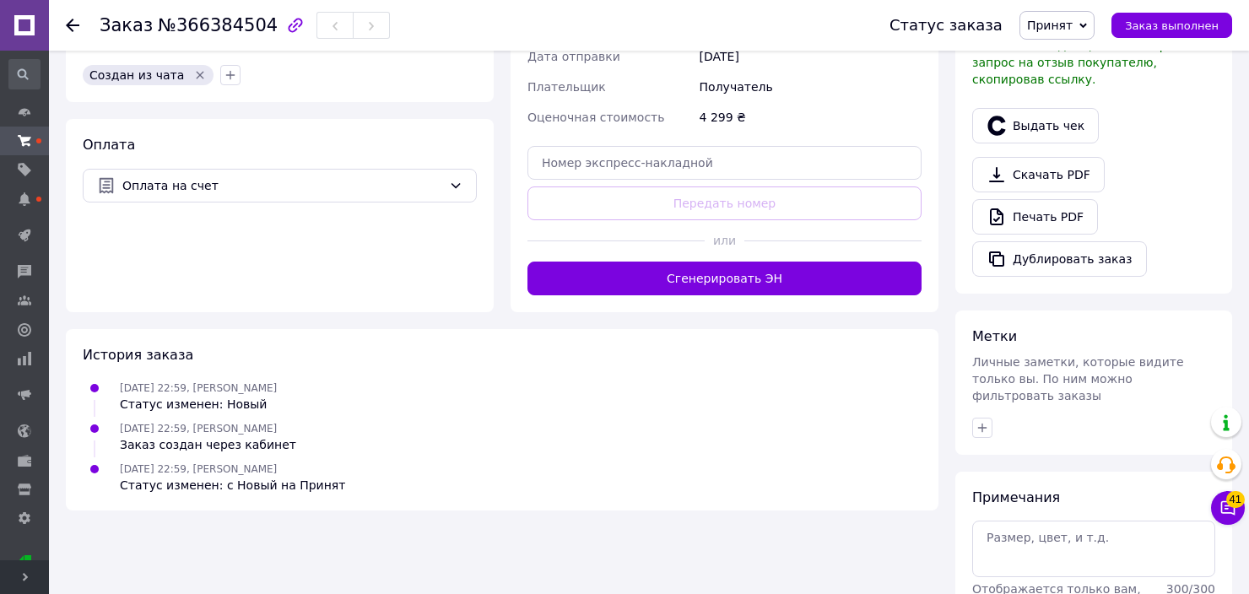
scroll to position [165, 0]
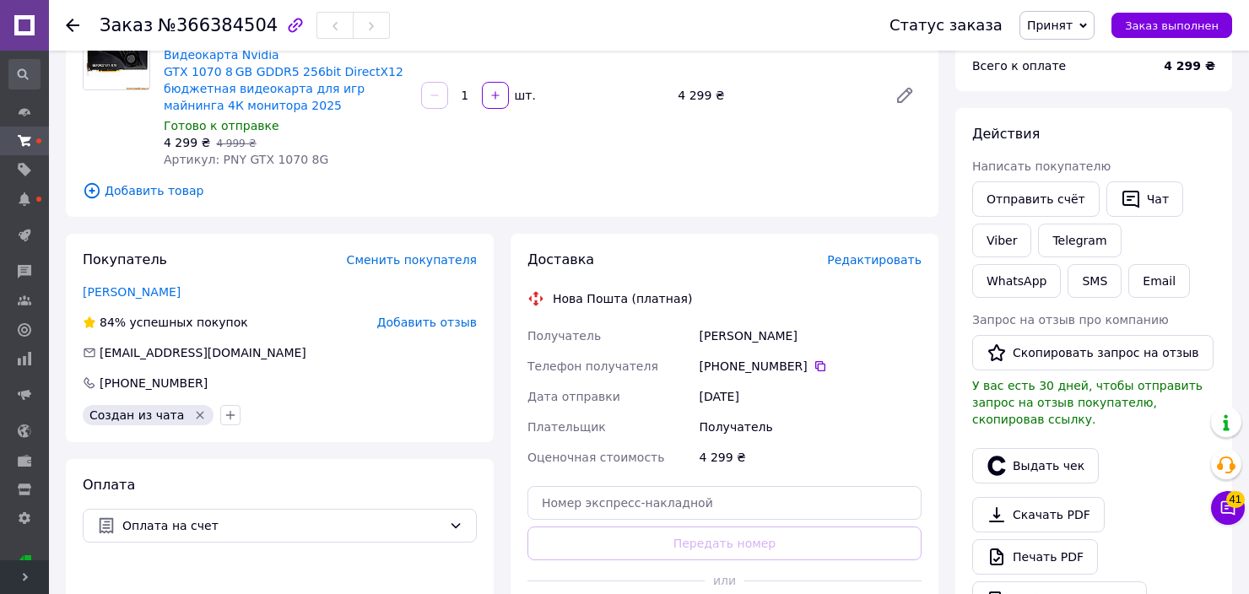
drag, startPoint x: 1218, startPoint y: 291, endPoint x: 1065, endPoint y: 297, distance: 153.7
click at [1218, 291] on div "Действия Написать покупателю Отправить счёт   Чат Viber Telegram WhatsApp SMS E…" at bounding box center [1093, 371] width 277 height 526
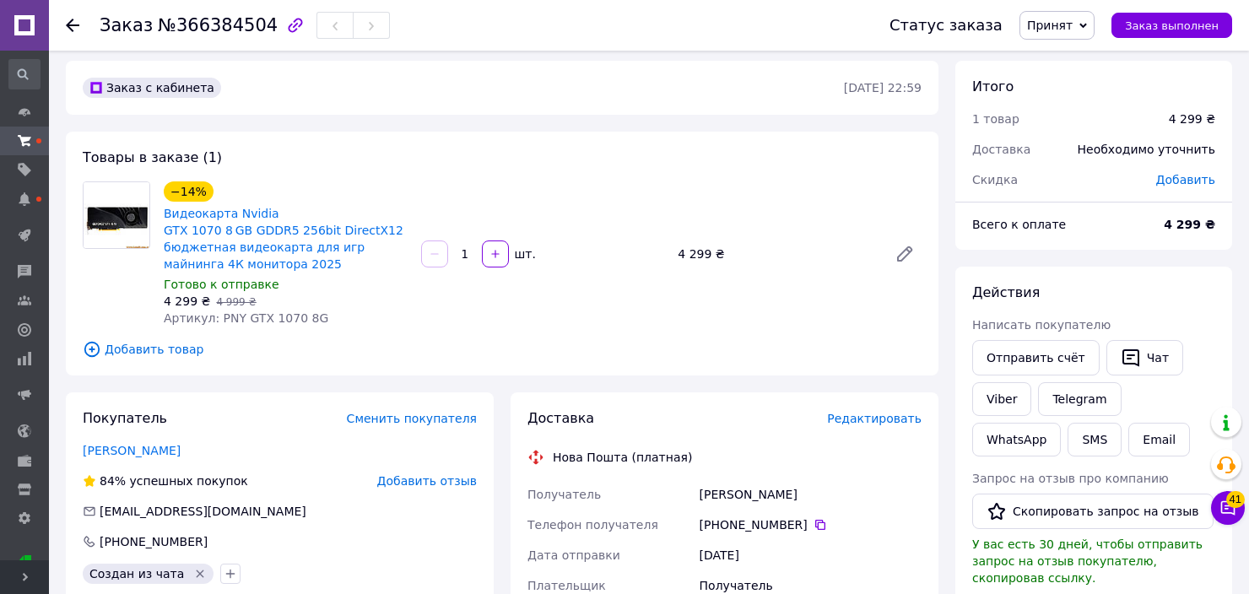
scroll to position [0, 0]
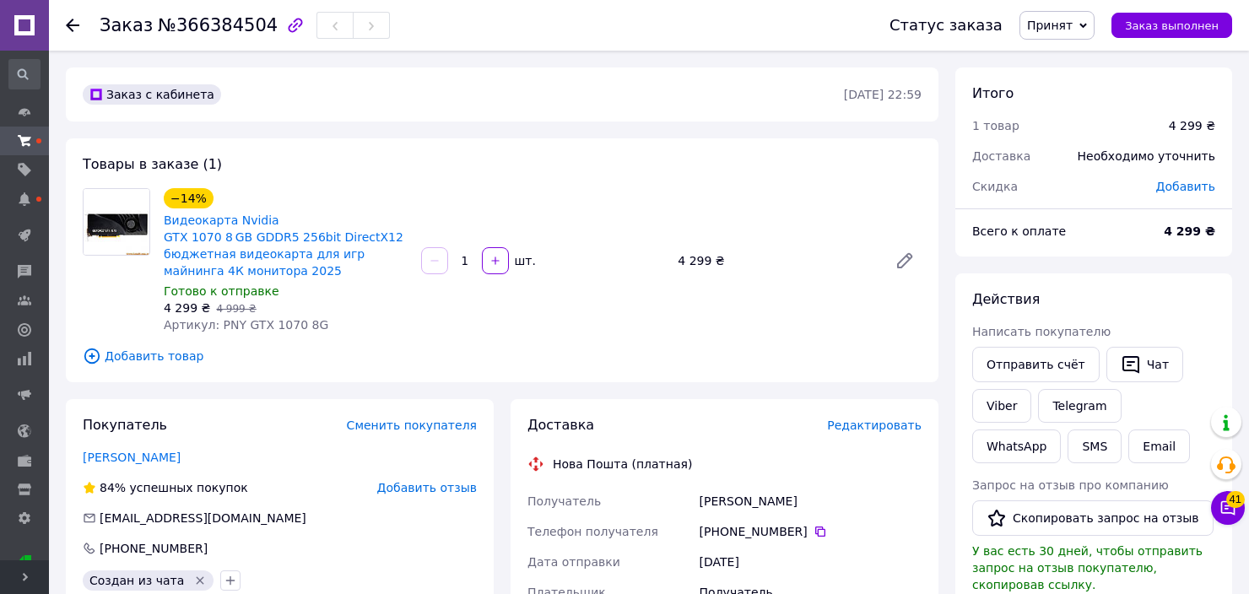
click at [210, 33] on span "№366384504" at bounding box center [218, 25] width 120 height 20
copy span "366384504"
drag, startPoint x: 213, startPoint y: 323, endPoint x: 319, endPoint y: 329, distance: 106.5
click at [319, 329] on div "Артикул: PNY GTX 1070 8G" at bounding box center [286, 324] width 244 height 17
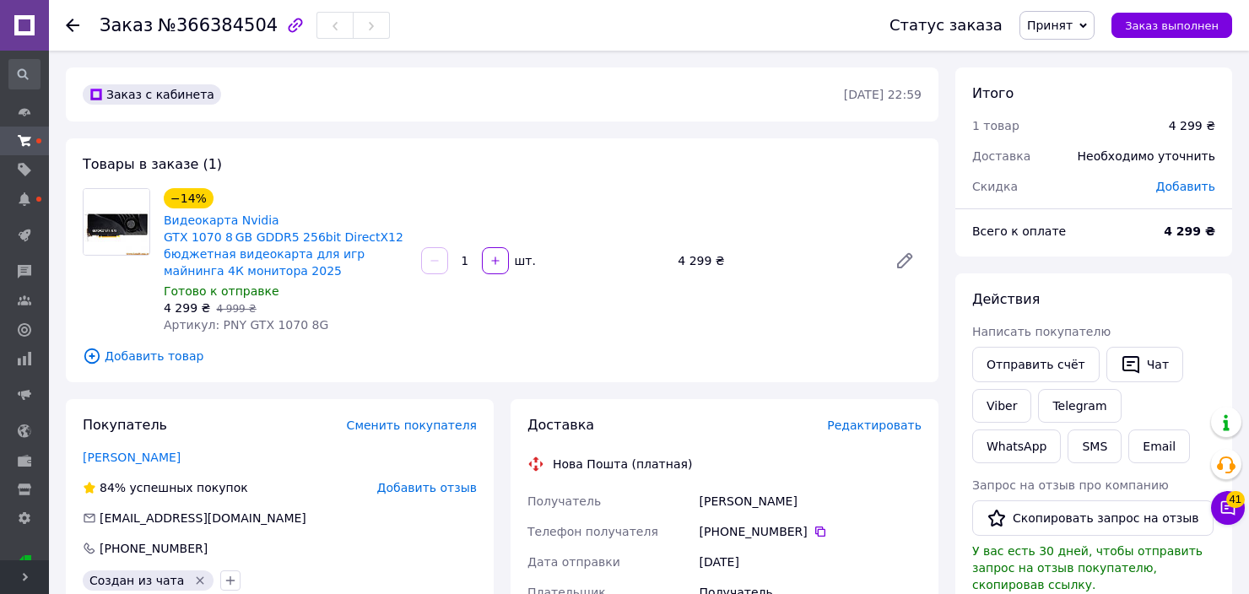
click at [643, 357] on span "Добавить товар" at bounding box center [502, 356] width 839 height 19
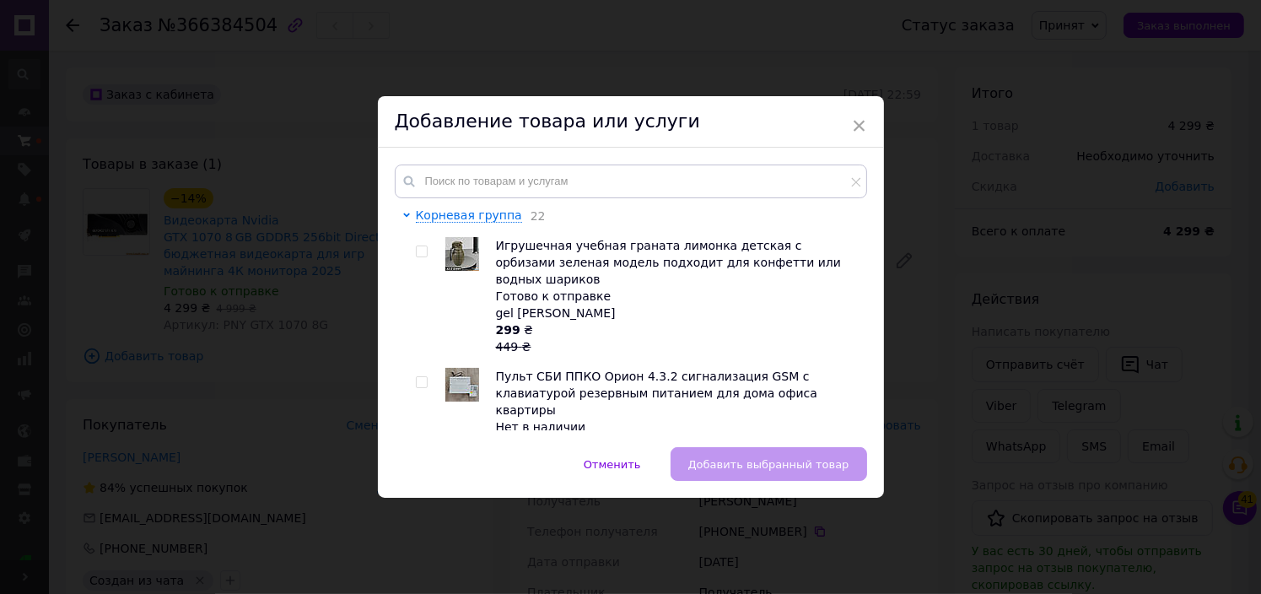
click at [926, 321] on div "× Добавление товара или услуги Корневая группа 22 Игрушечная учебная граната ли…" at bounding box center [630, 297] width 1261 height 594
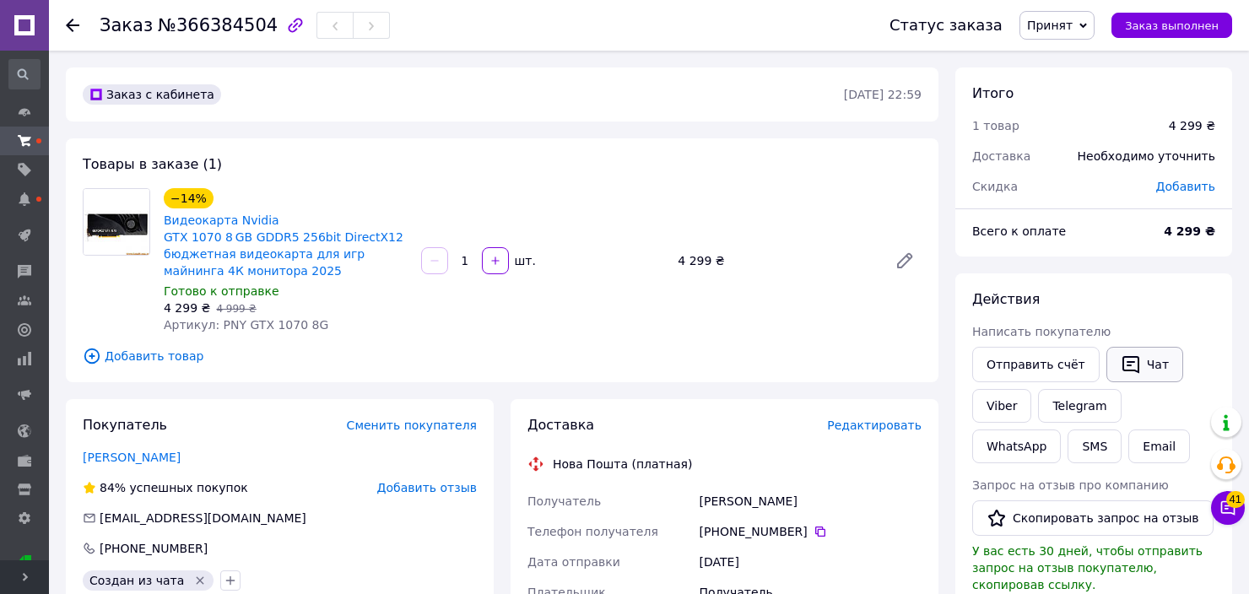
click at [1134, 367] on button "Чат" at bounding box center [1144, 364] width 77 height 35
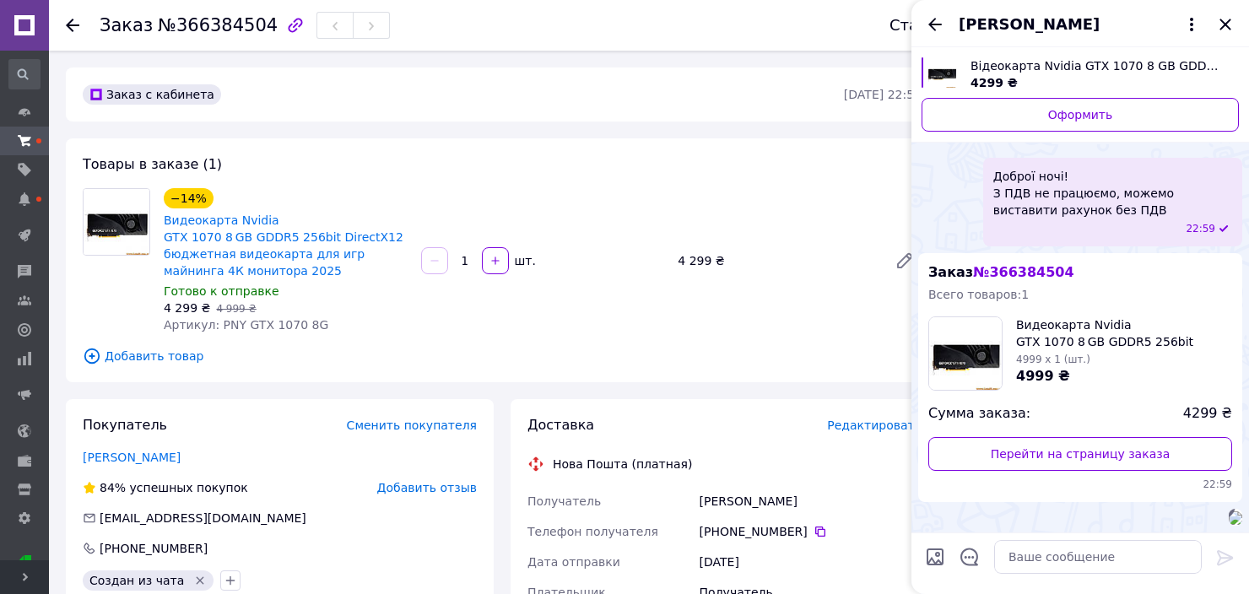
scroll to position [1082, 0]
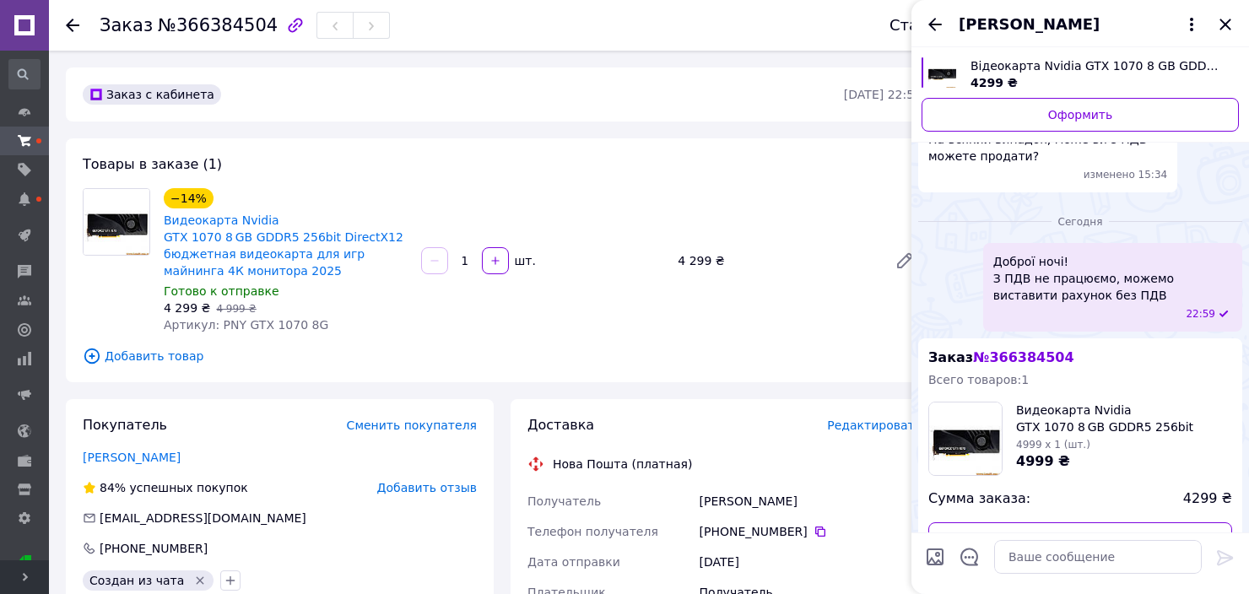
drag, startPoint x: 932, startPoint y: 228, endPoint x: 1053, endPoint y: 230, distance: 120.7
drag, startPoint x: 927, startPoint y: 250, endPoint x: 1130, endPoint y: 252, distance: 202.5
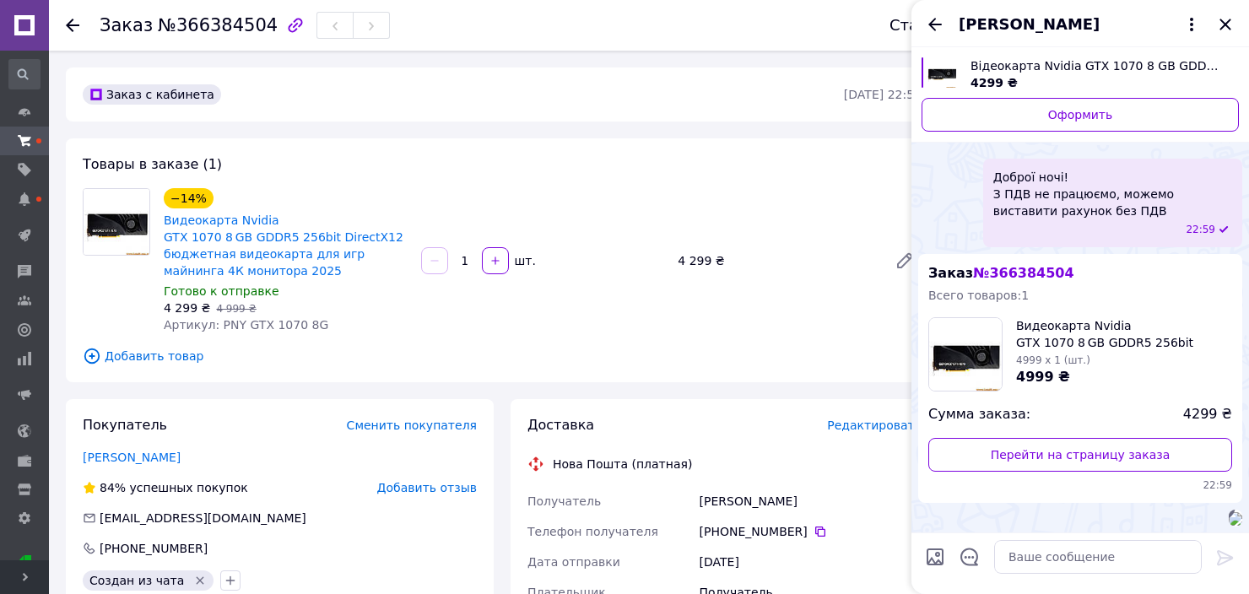
drag, startPoint x: 929, startPoint y: 213, endPoint x: 1161, endPoint y: 213, distance: 232.0
drag, startPoint x: 930, startPoint y: 264, endPoint x: 1153, endPoint y: 259, distance: 223.7
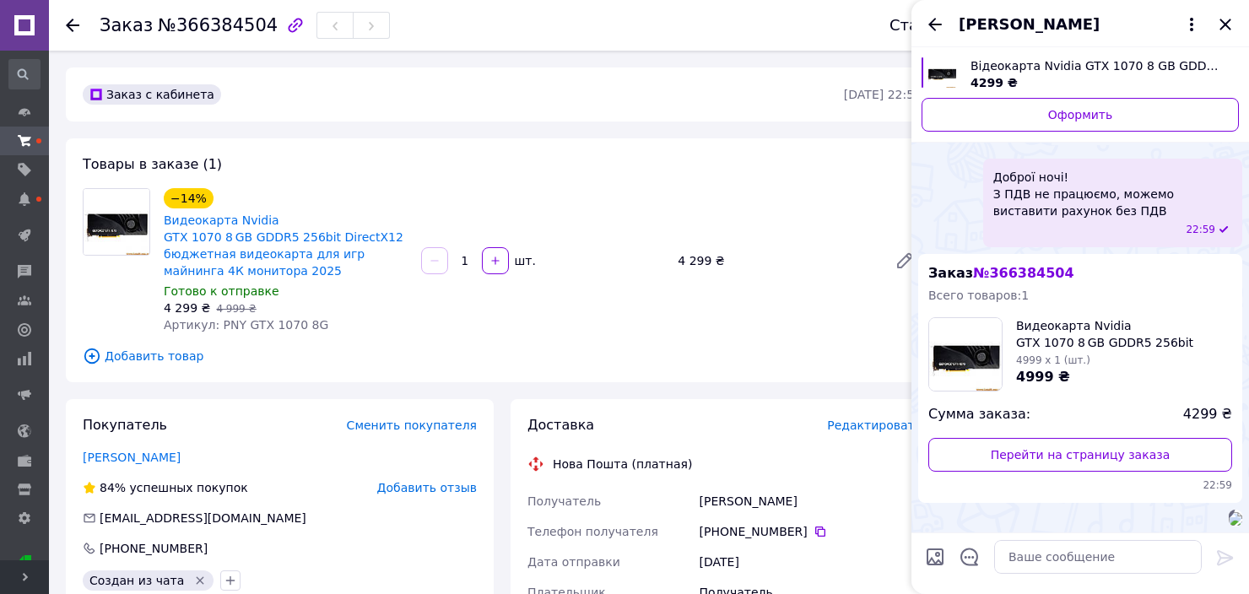
drag, startPoint x: 962, startPoint y: 278, endPoint x: 970, endPoint y: 280, distance: 8.6
drag, startPoint x: 962, startPoint y: 279, endPoint x: 970, endPoint y: 283, distance: 9.1
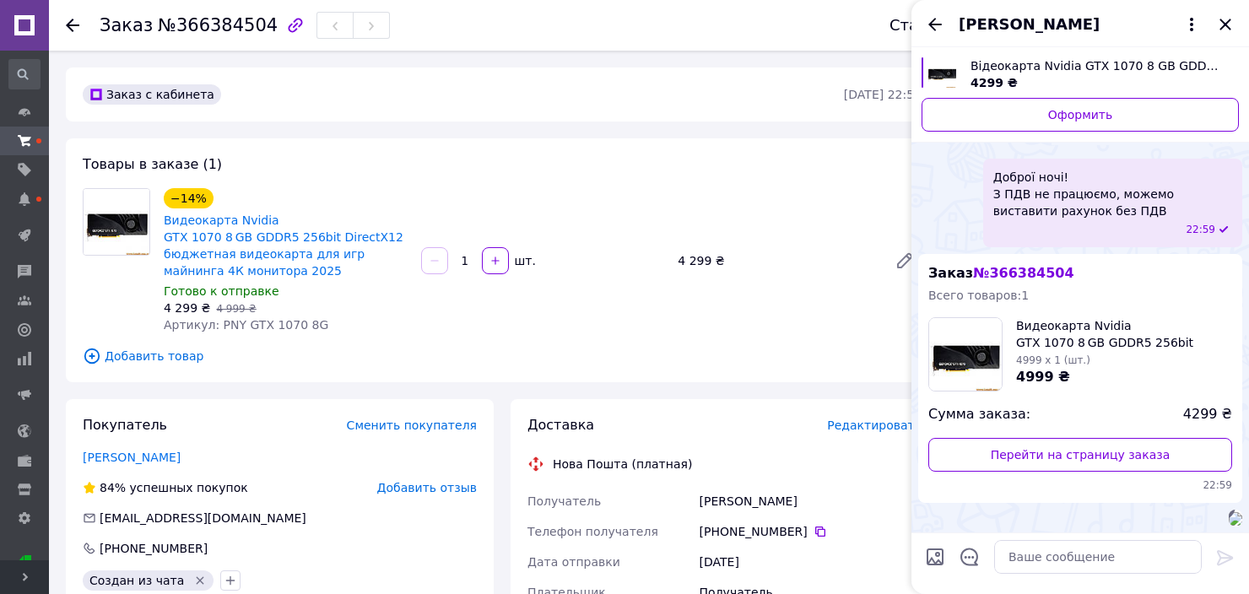
drag, startPoint x: 962, startPoint y: 283, endPoint x: 1033, endPoint y: 282, distance: 70.9
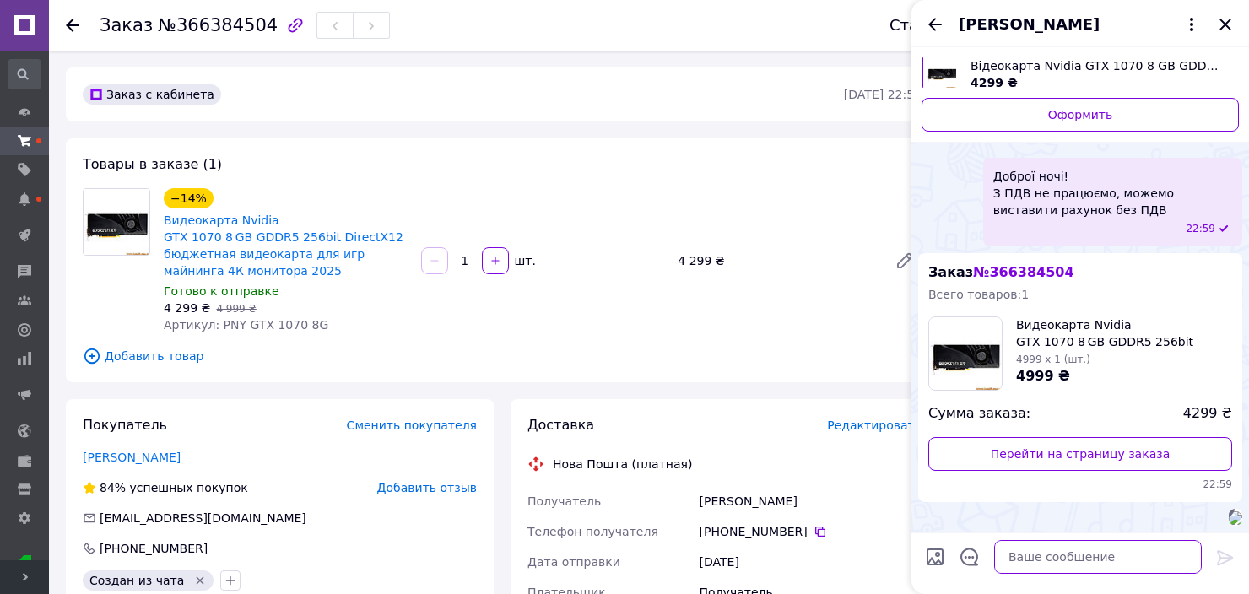
click at [1080, 559] on textarea at bounding box center [1098, 557] width 208 height 34
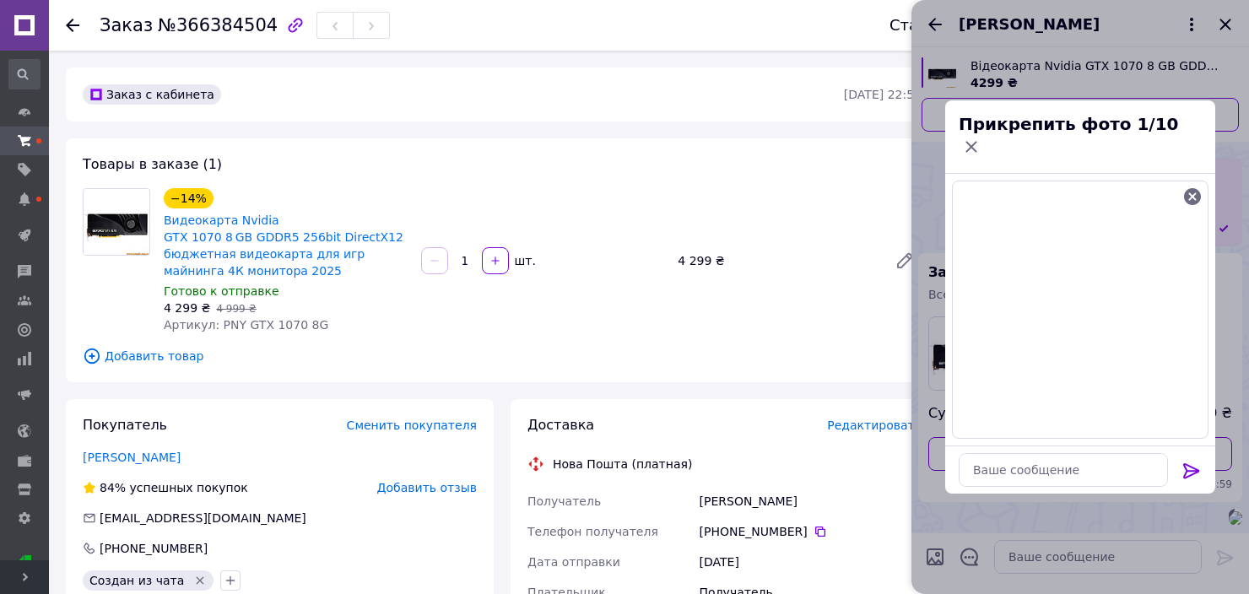
click at [1187, 464] on icon at bounding box center [1191, 471] width 20 height 20
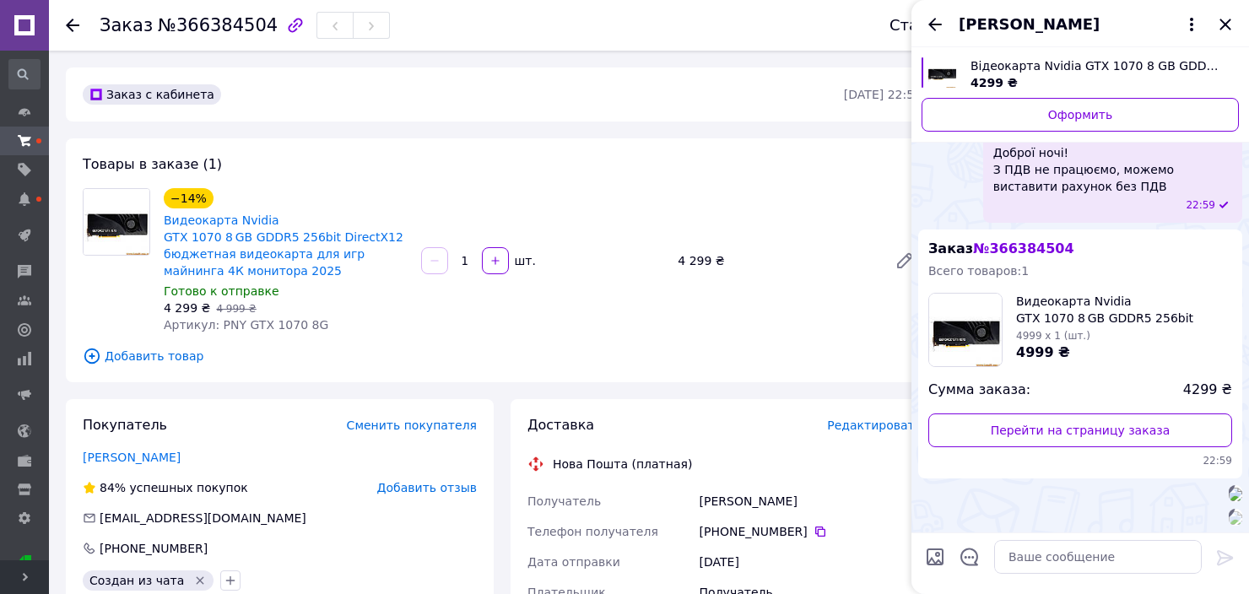
scroll to position [2019, 0]
click at [1089, 554] on textarea at bounding box center [1098, 557] width 208 height 34
type textarea "[PERSON_NAME]"
type textarea "Перегляньте чи все ок"
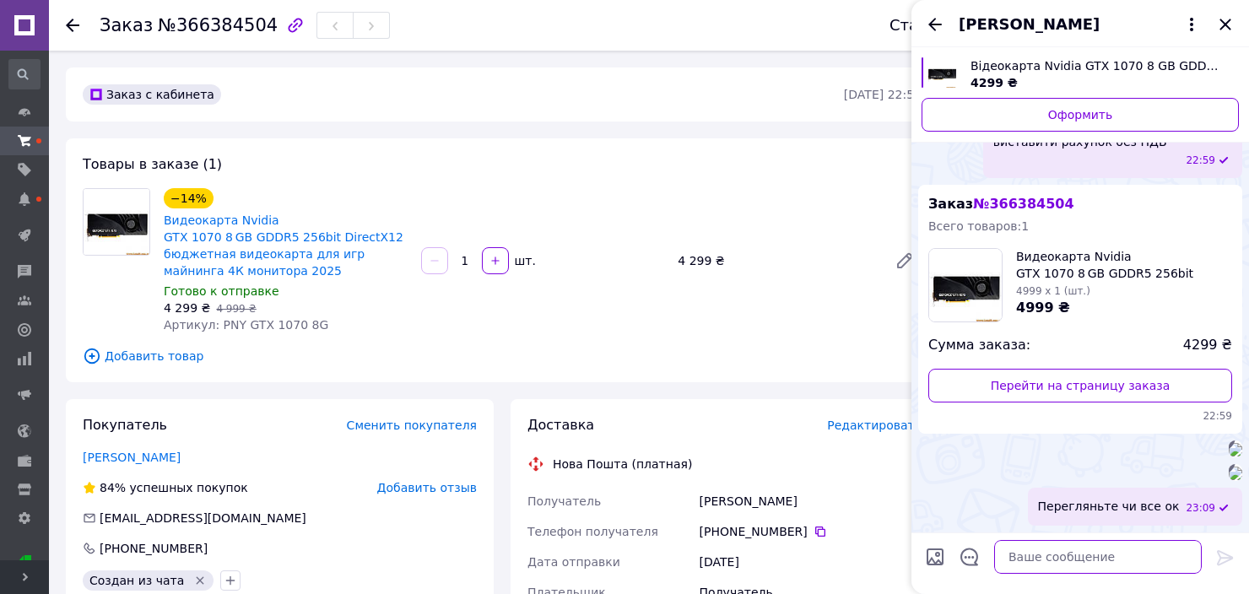
scroll to position [2064, 0]
click at [1225, 14] on icon "Закрыть" at bounding box center [1225, 24] width 20 height 20
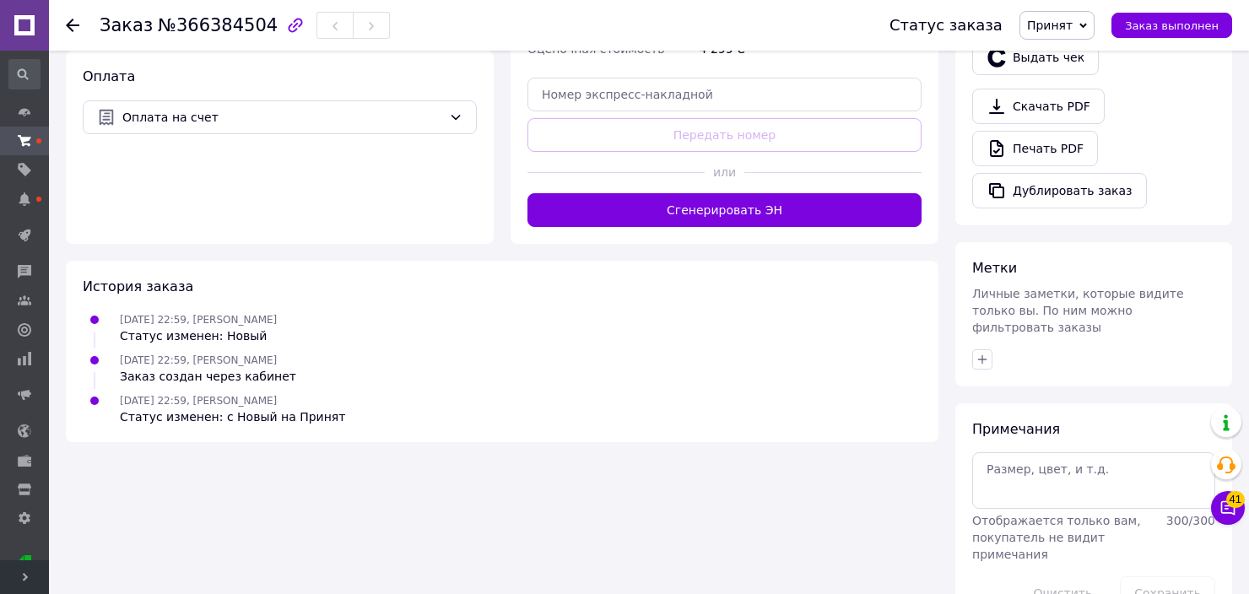
scroll to position [587, 0]
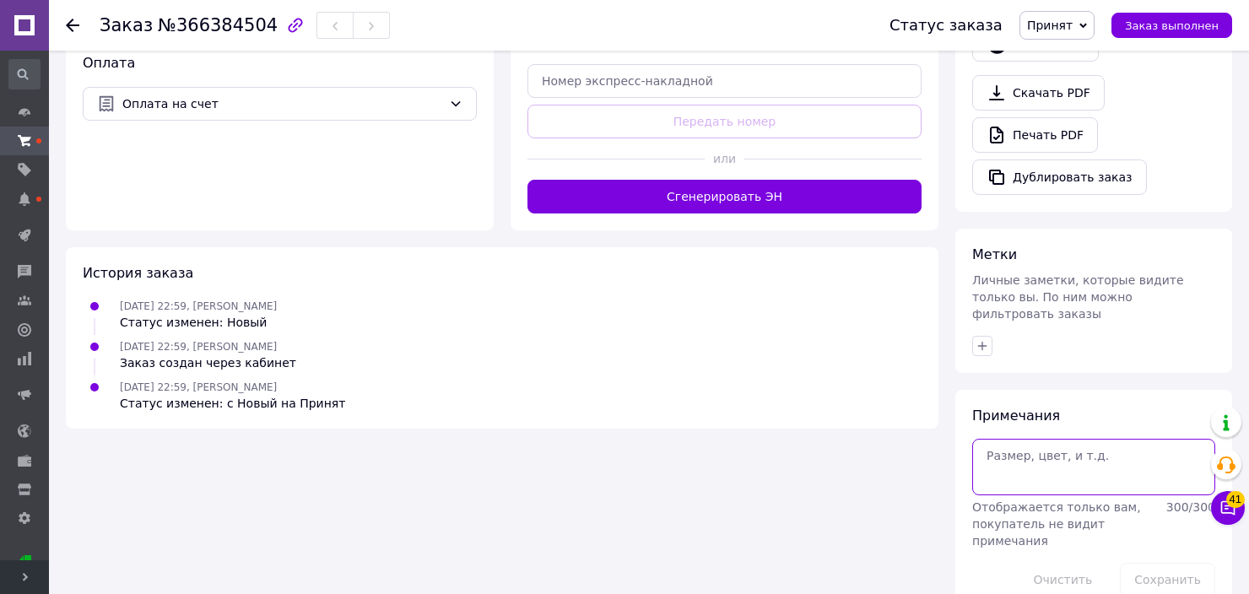
click at [1061, 439] on textarea at bounding box center [1093, 467] width 243 height 56
type textarea "Рахунок та видаткова у вайбері"
click at [1168, 563] on button "Сохранить" at bounding box center [1167, 580] width 95 height 34
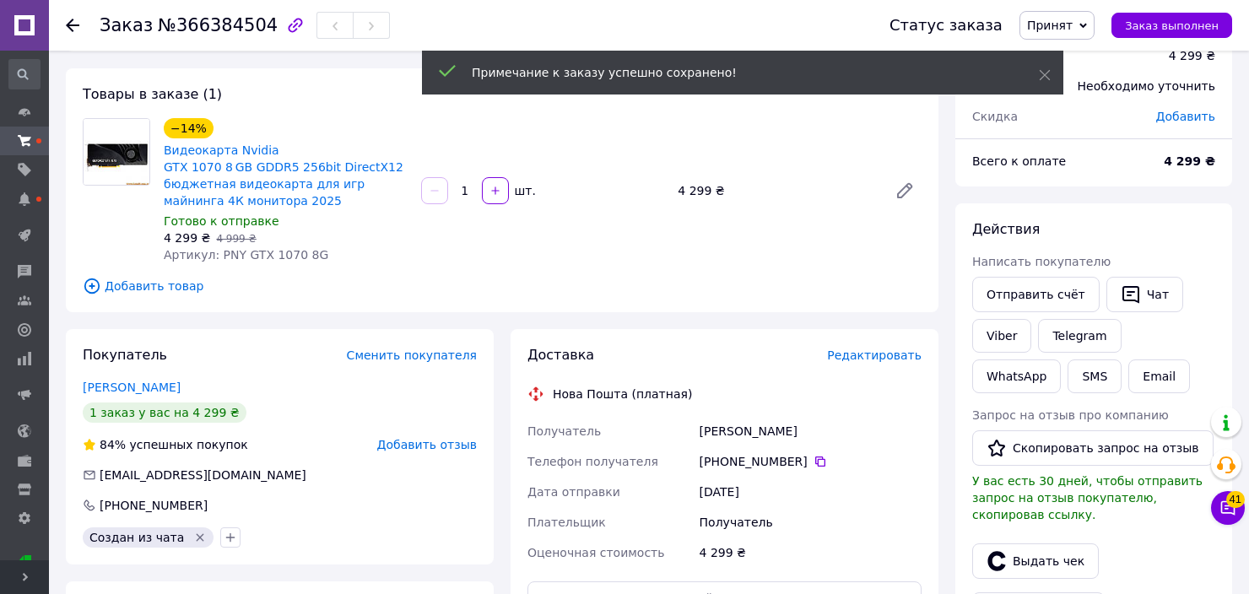
scroll to position [0, 0]
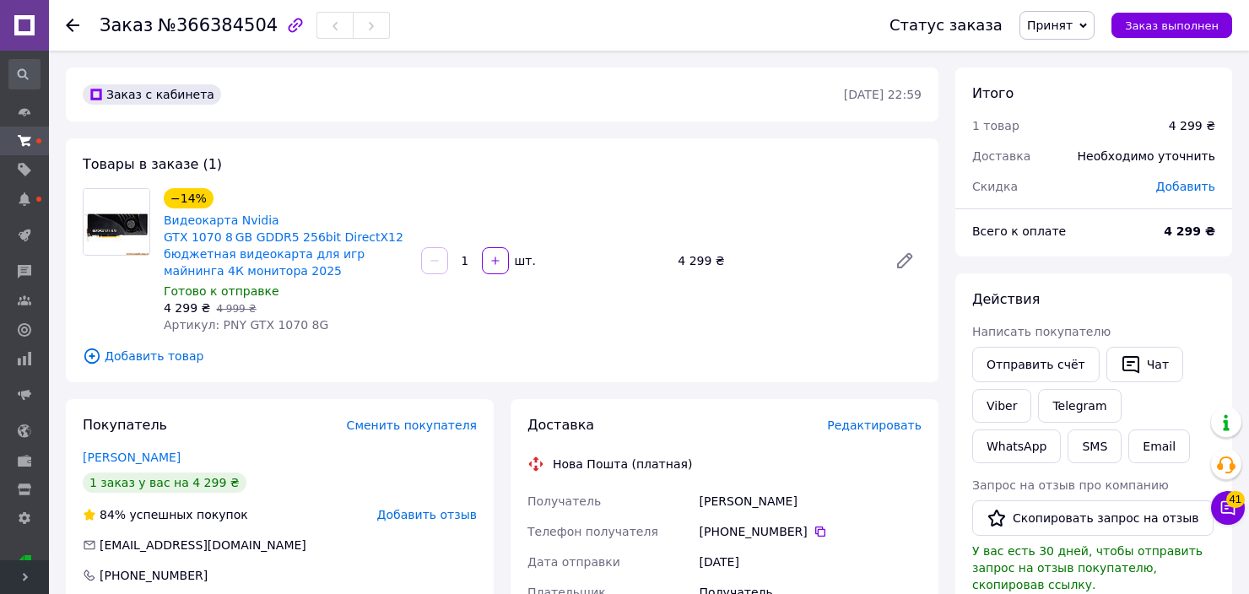
click at [1068, 27] on span "Принят" at bounding box center [1050, 26] width 46 height 14
click at [1078, 166] on li "Резерв" at bounding box center [1064, 160] width 89 height 25
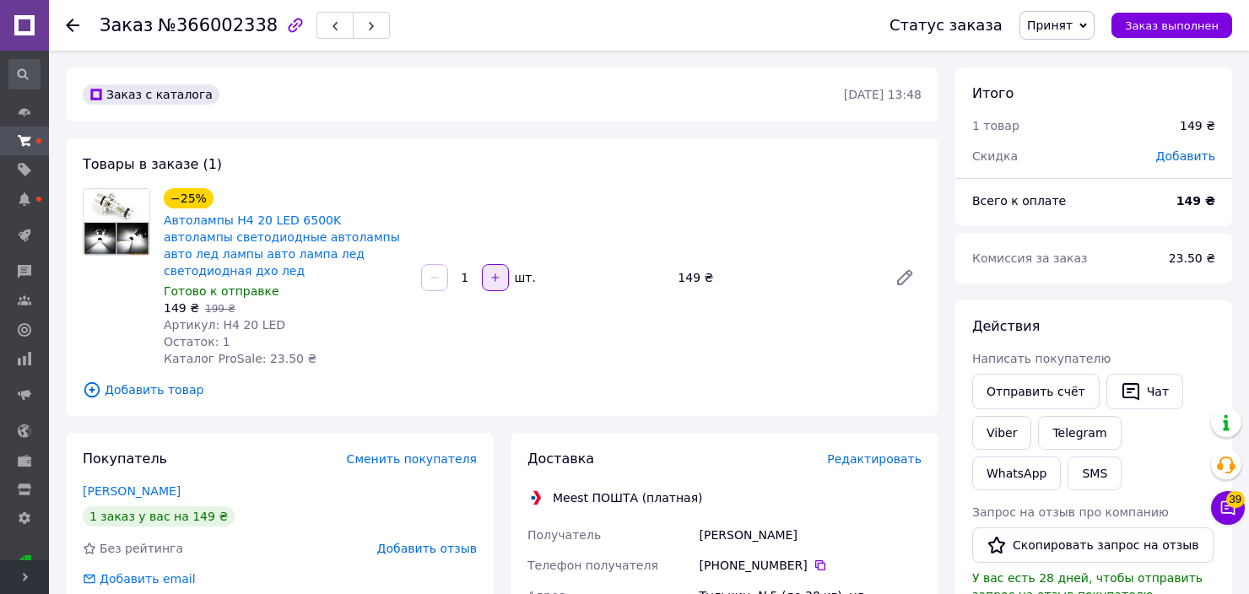
click at [495, 274] on icon "button" at bounding box center [495, 278] width 12 height 12
type input "2"
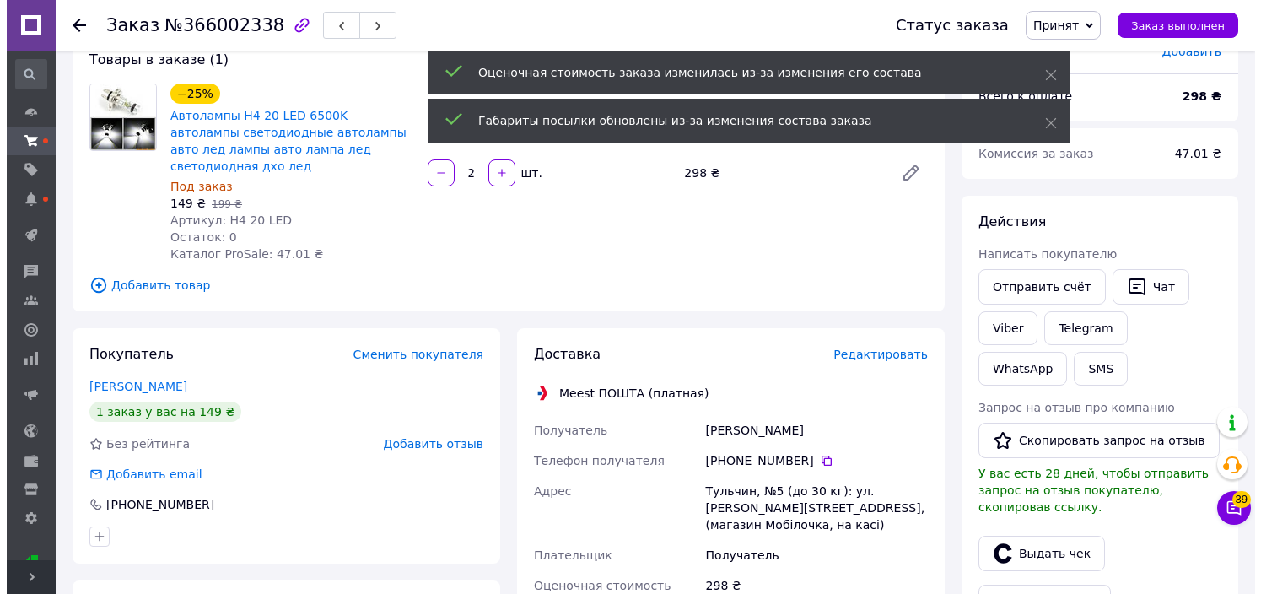
scroll to position [169, 0]
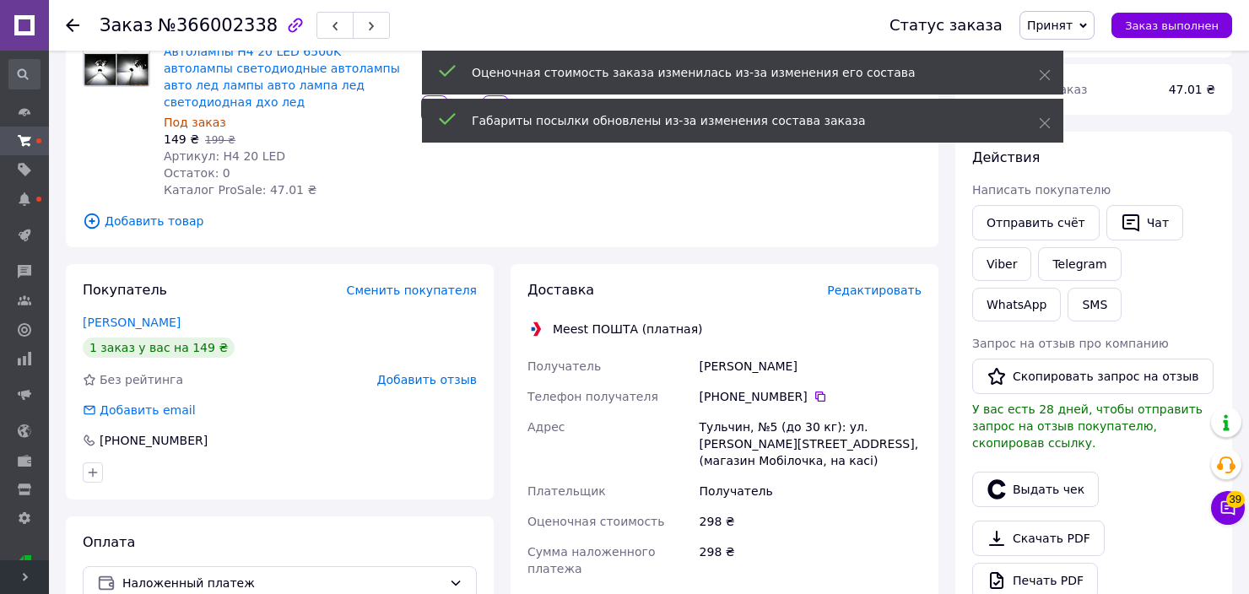
click at [871, 284] on span "Редактировать" at bounding box center [874, 291] width 95 height 14
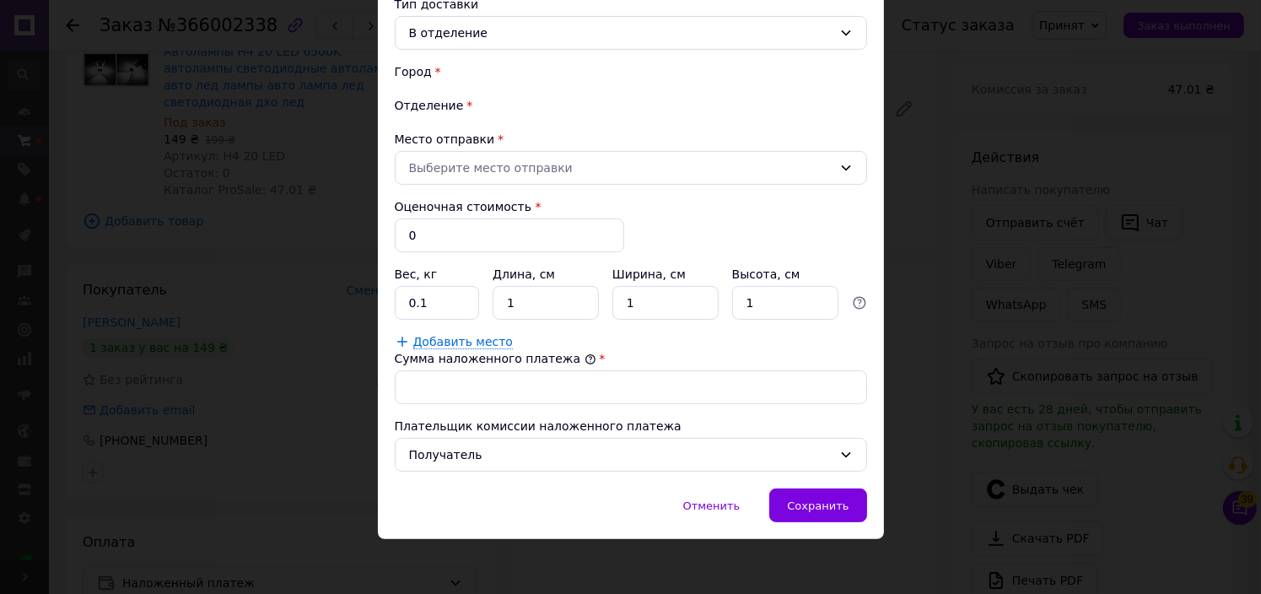
type input "298"
type input "0.2"
type input "298"
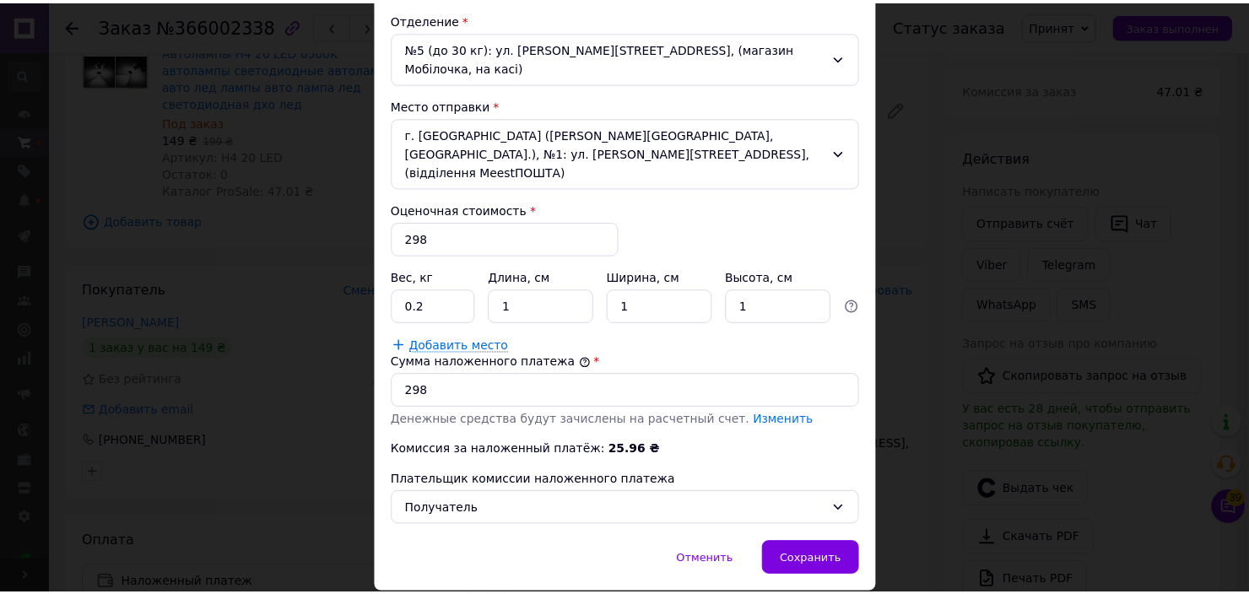
scroll to position [537, 0]
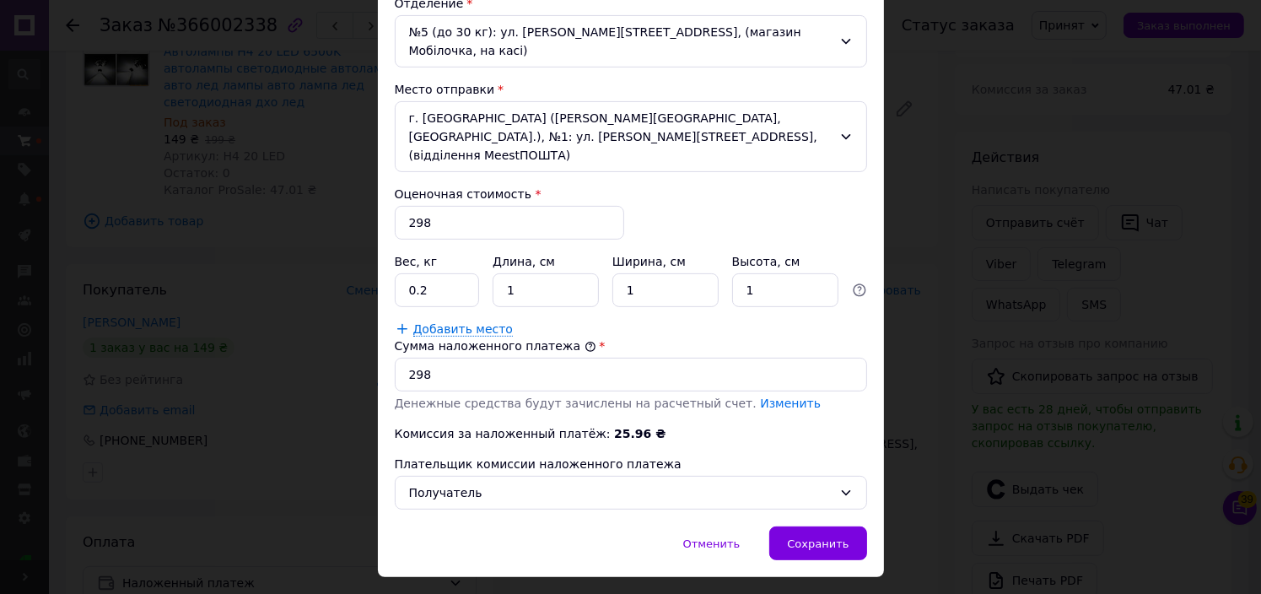
click at [560, 267] on div "Плательщик Получатель Фамилия получателя * Салига Имя получателя * Сергей Отчес…" at bounding box center [631, 83] width 473 height 852
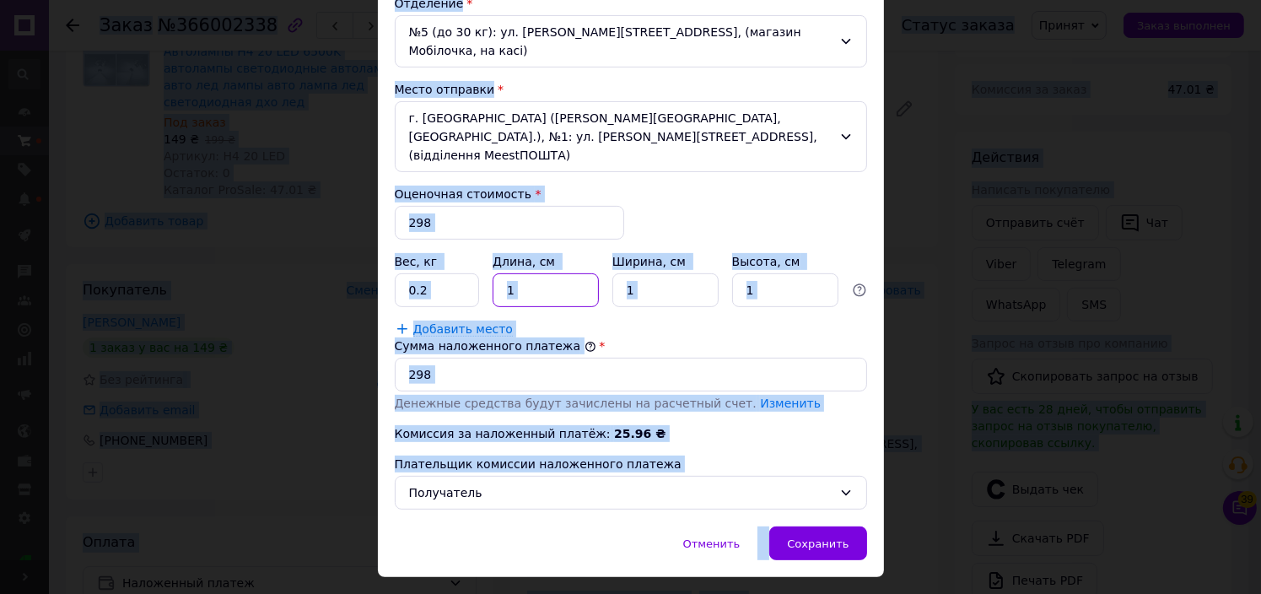
click at [562, 273] on input "1" at bounding box center [546, 290] width 106 height 34
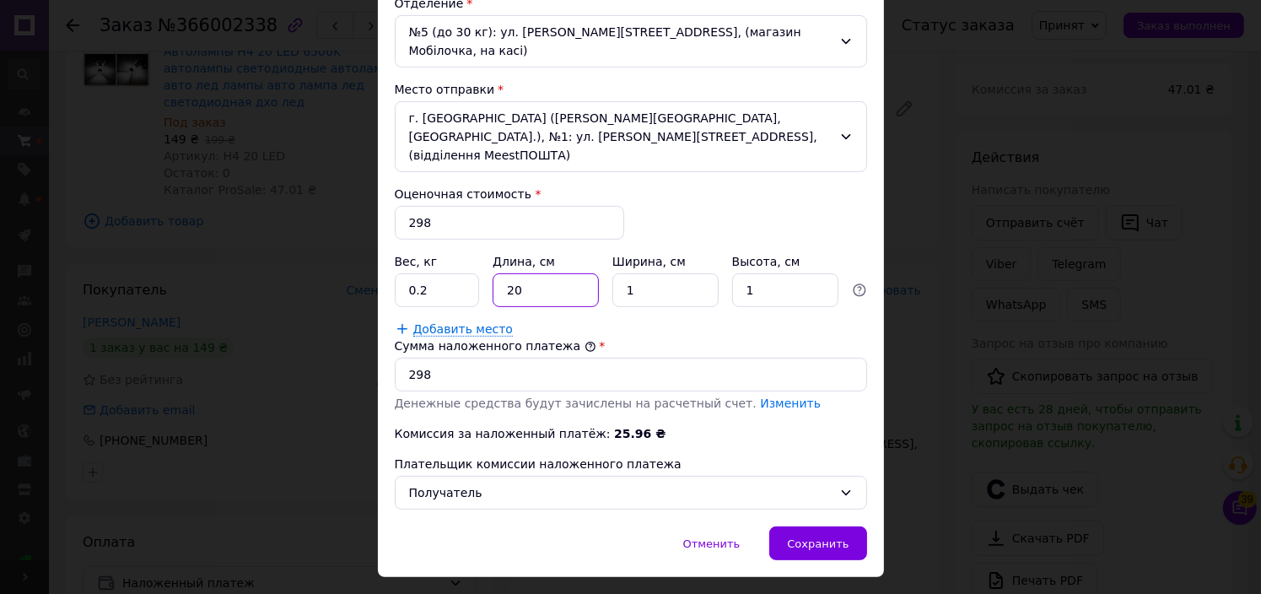
type input "20"
click at [673, 273] on input "1" at bounding box center [666, 290] width 106 height 34
type input "15"
drag, startPoint x: 769, startPoint y: 257, endPoint x: 775, endPoint y: 265, distance: 10.8
click at [769, 273] on input "1" at bounding box center [785, 290] width 106 height 34
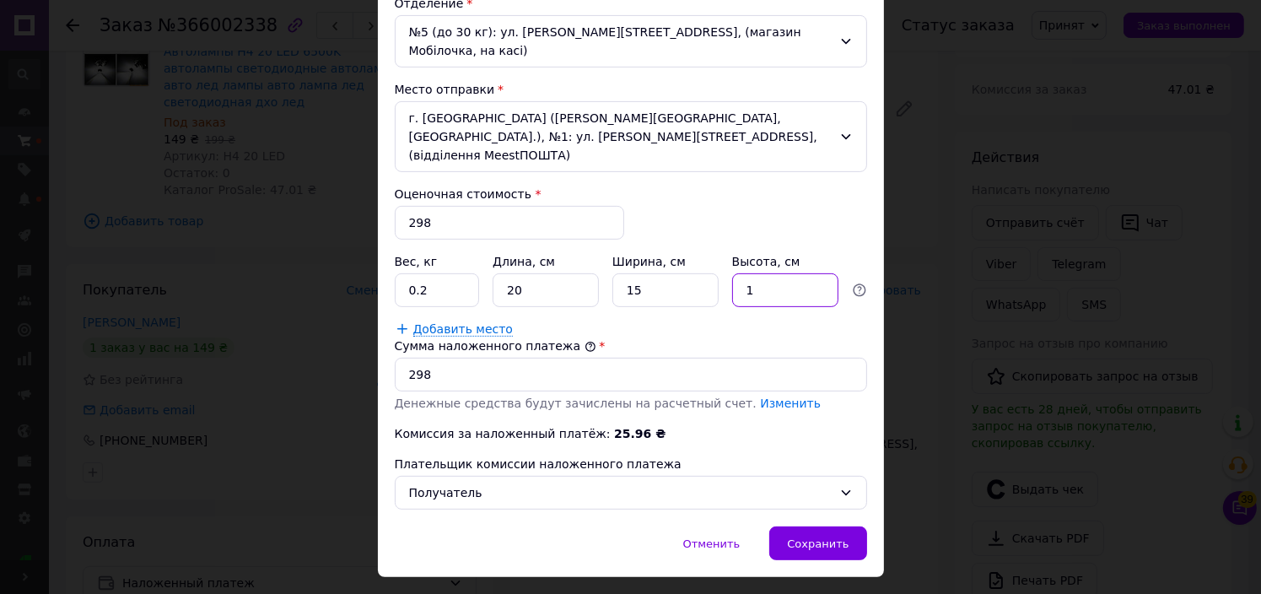
type input "10"
click at [820, 537] on span "Сохранить" at bounding box center [818, 543] width 62 height 13
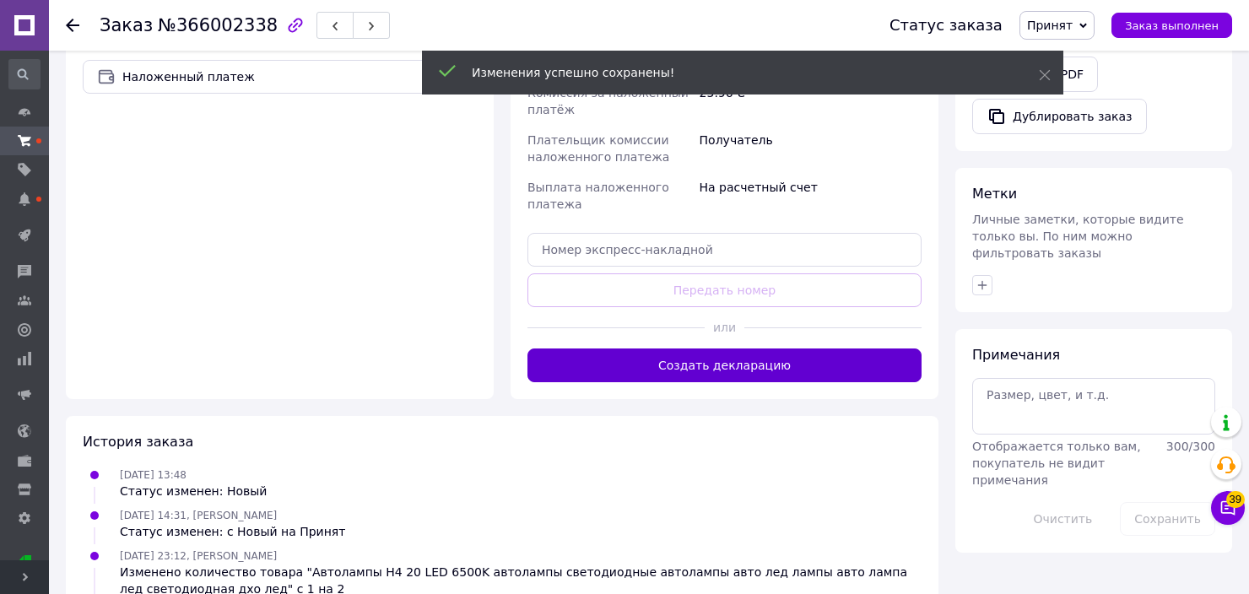
click at [694, 348] on button "Создать декларацию" at bounding box center [724, 365] width 394 height 34
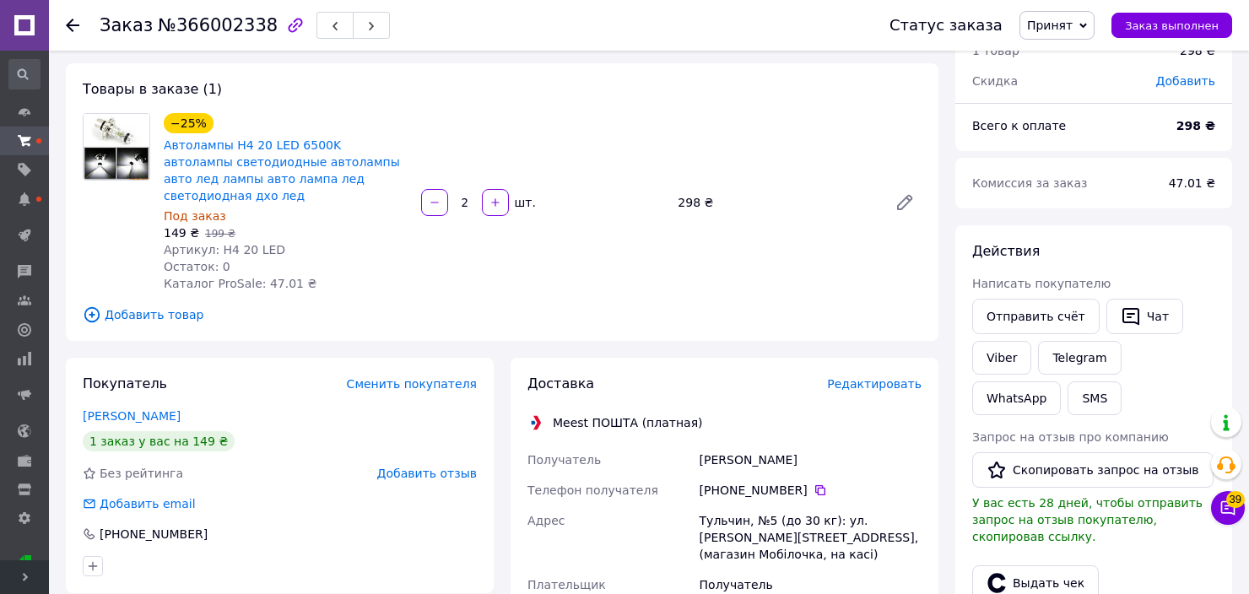
scroll to position [84, 0]
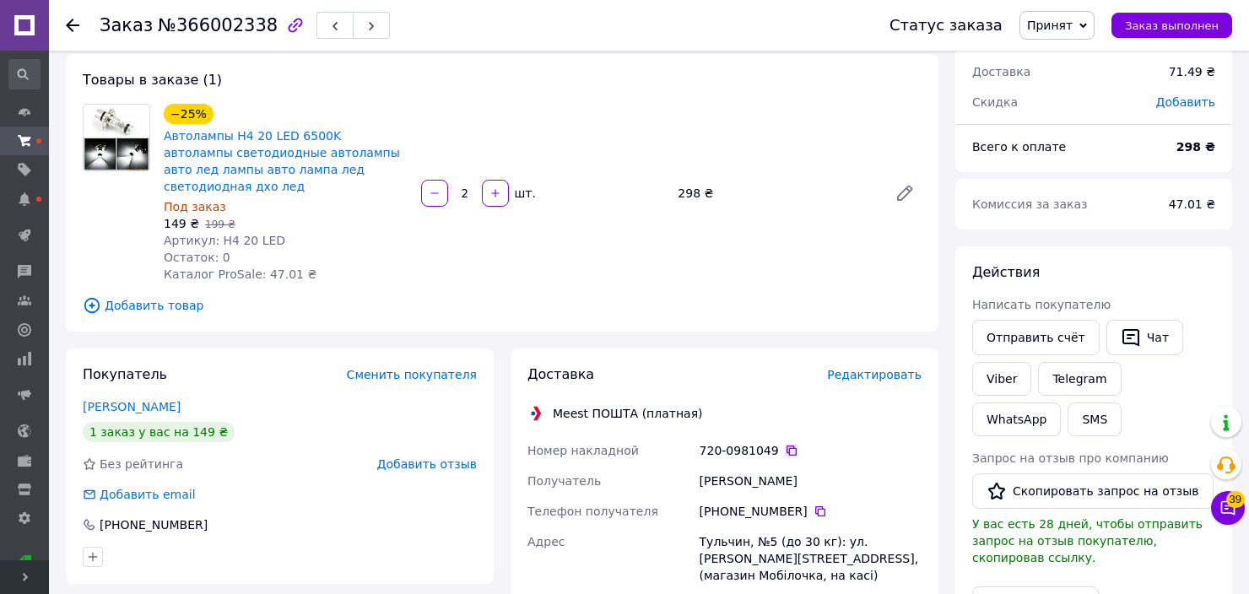
click at [785, 444] on icon at bounding box center [792, 451] width 14 height 14
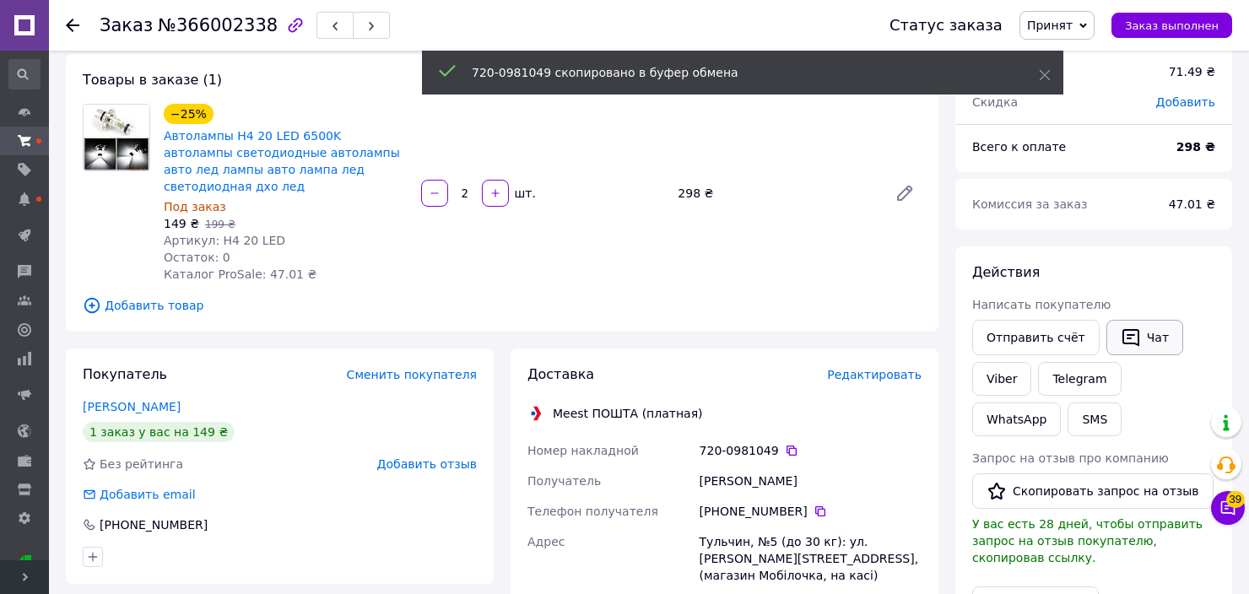
click at [1129, 330] on button "Чат" at bounding box center [1144, 337] width 77 height 35
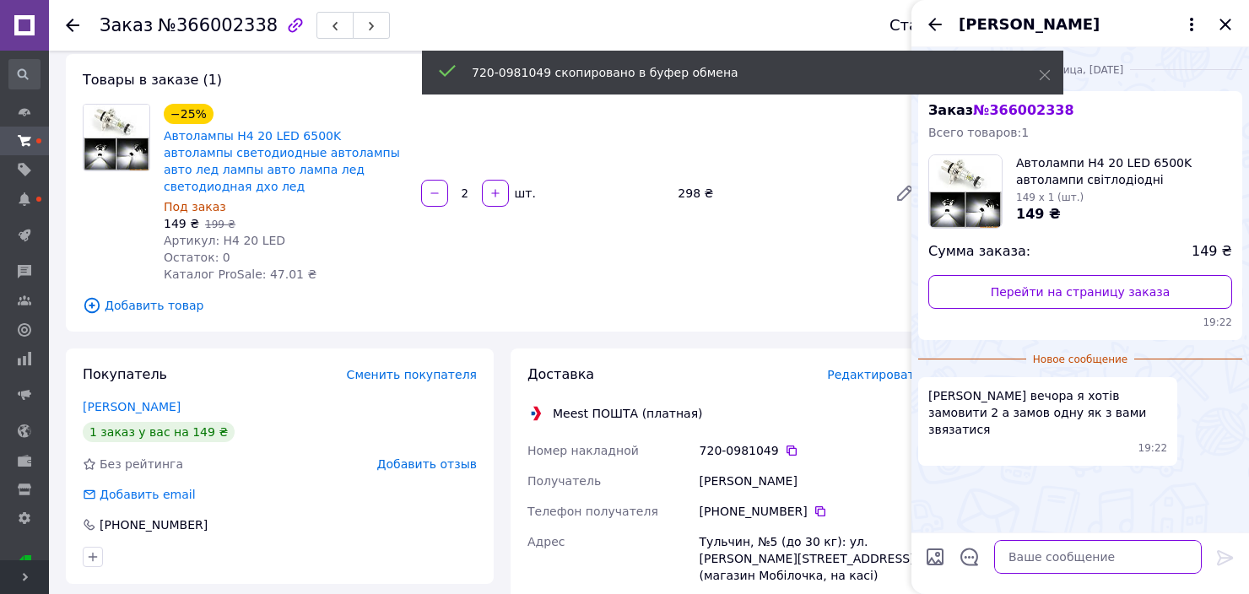
click at [1100, 570] on textarea at bounding box center [1098, 557] width 208 height 34
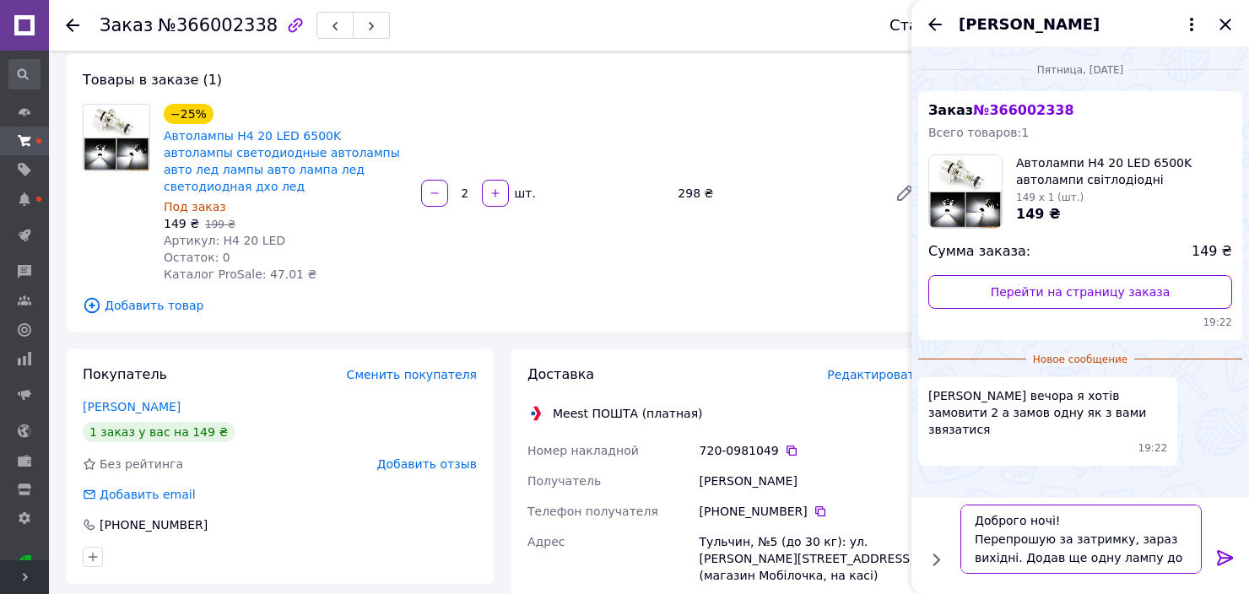
scroll to position [11, 0]
type textarea "Доброго ночі! Перепрошую за затримку, зараз вихідні. Додав ще одну лампу до зам…"
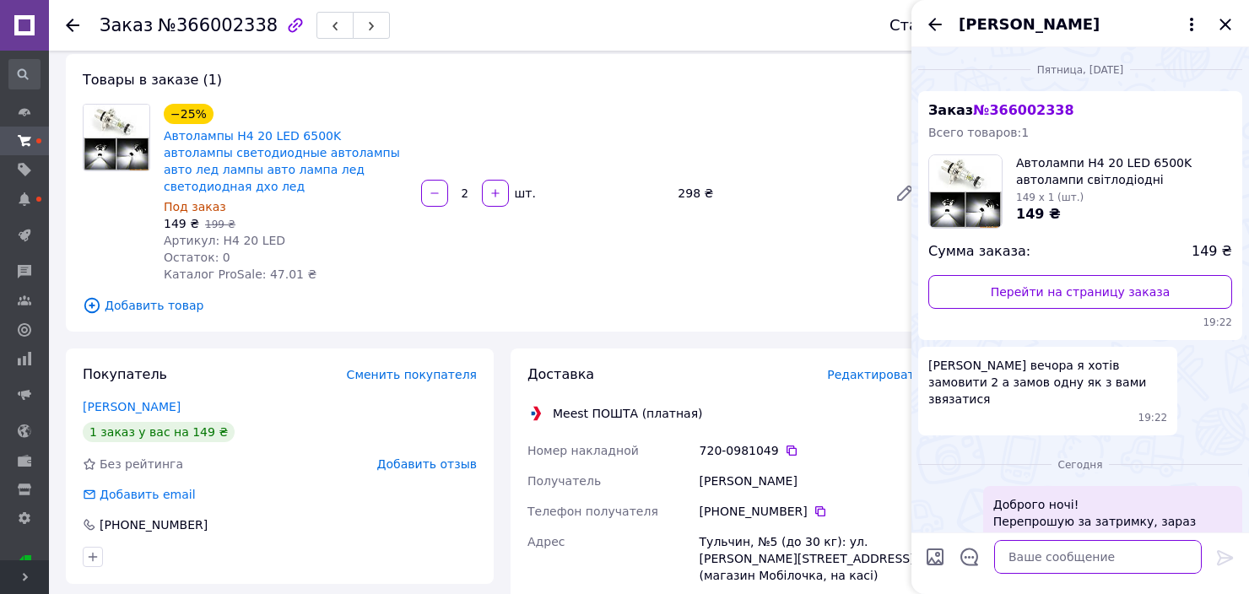
scroll to position [49, 0]
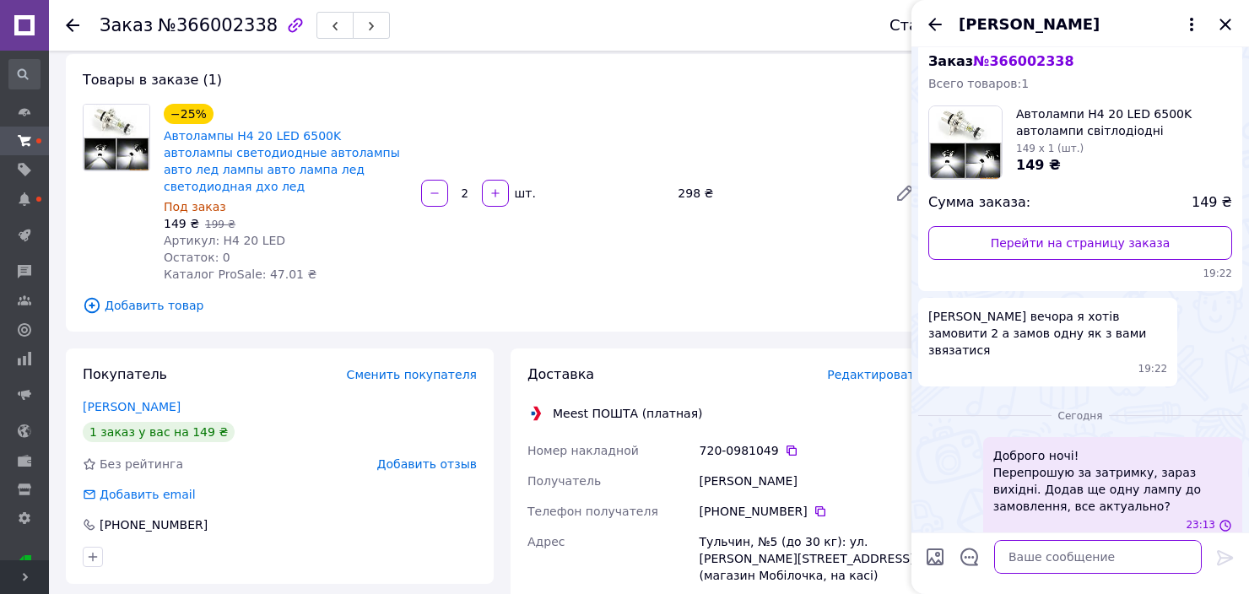
paste textarea "720-0981049"
type textarea "720-0981049 номер посилки"
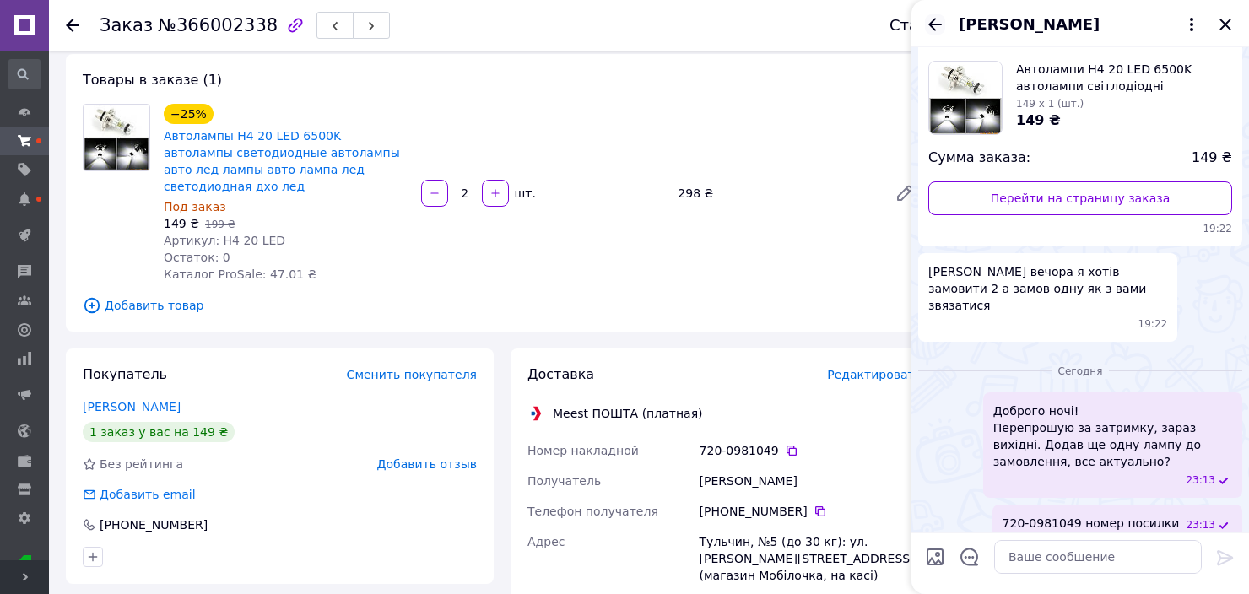
click at [932, 22] on icon "Назад" at bounding box center [935, 24] width 14 height 13
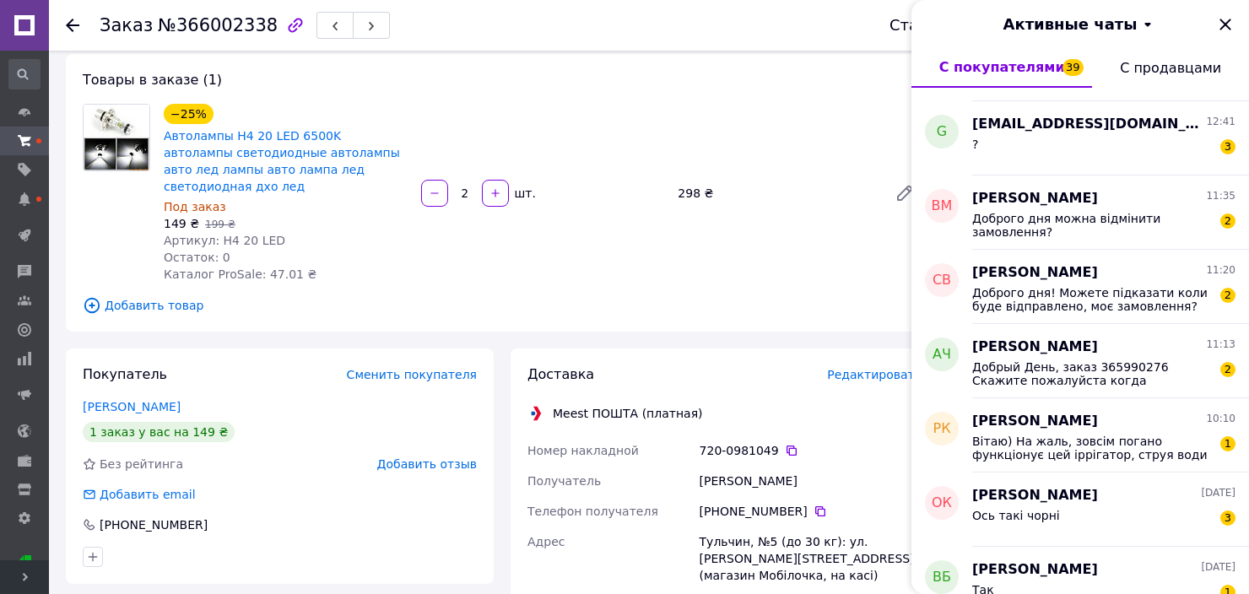
scroll to position [506, 0]
click at [1225, 23] on icon "Закрыть" at bounding box center [1224, 24] width 11 height 11
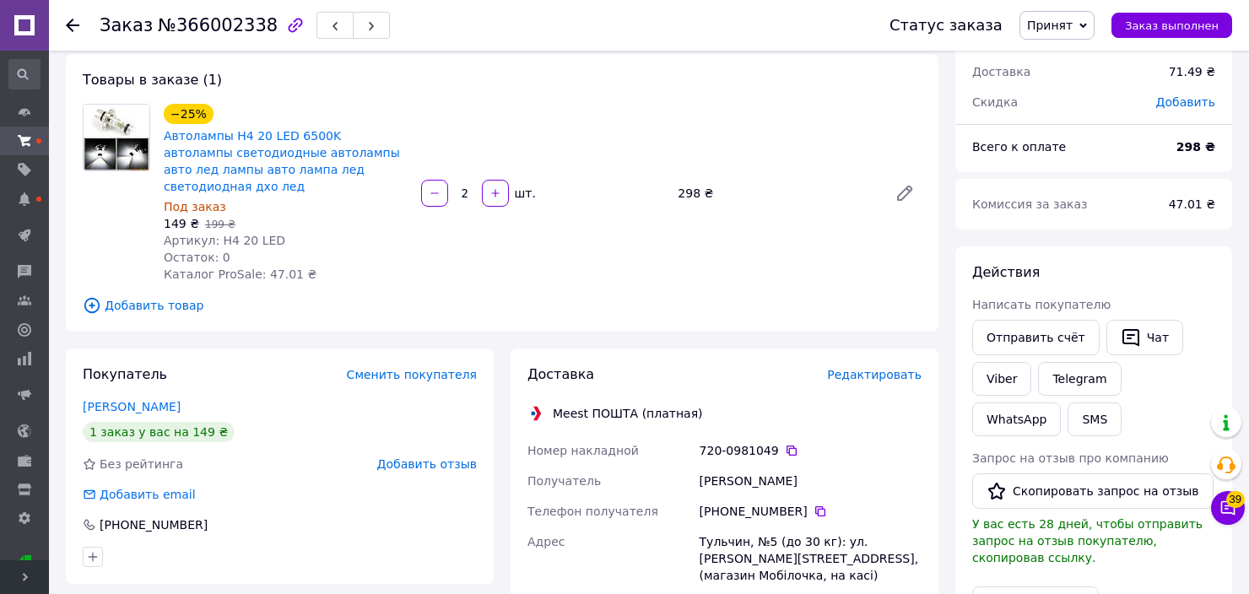
click at [1072, 27] on span "Принят" at bounding box center [1050, 26] width 46 height 14
click at [1080, 110] on li "Оплаченный" at bounding box center [1064, 109] width 89 height 25
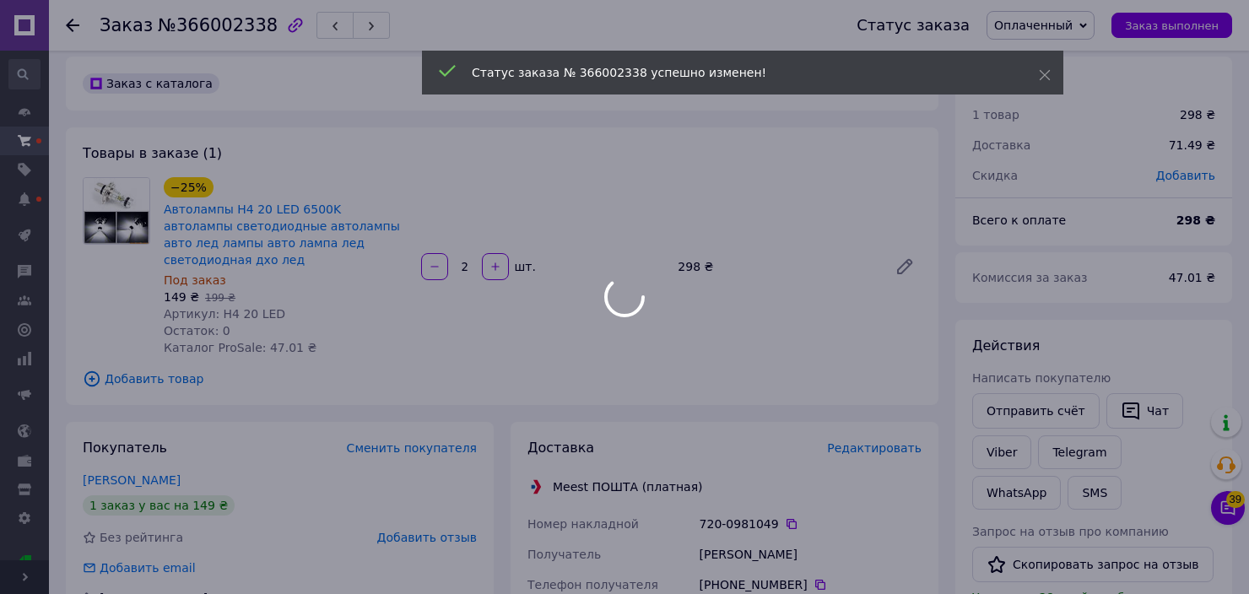
scroll to position [0, 0]
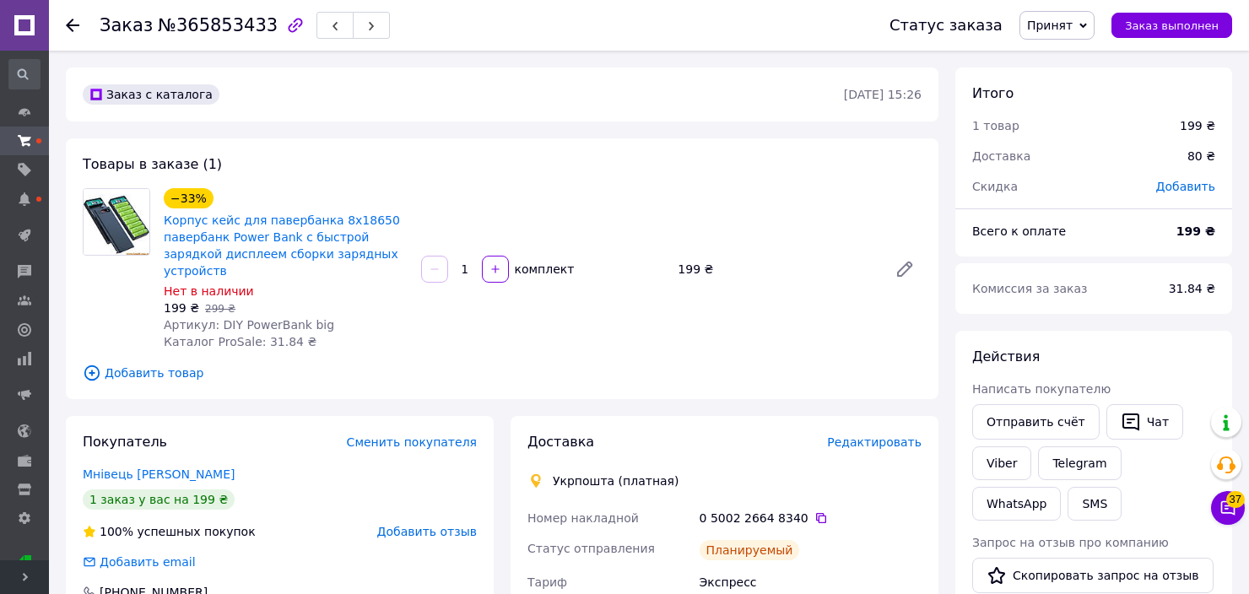
drag, startPoint x: 1062, startPoint y: 19, endPoint x: 1068, endPoint y: 104, distance: 84.6
click at [1063, 19] on span "Принят" at bounding box center [1050, 26] width 46 height 14
click at [1070, 133] on li "Под заказ" at bounding box center [1064, 134] width 89 height 25
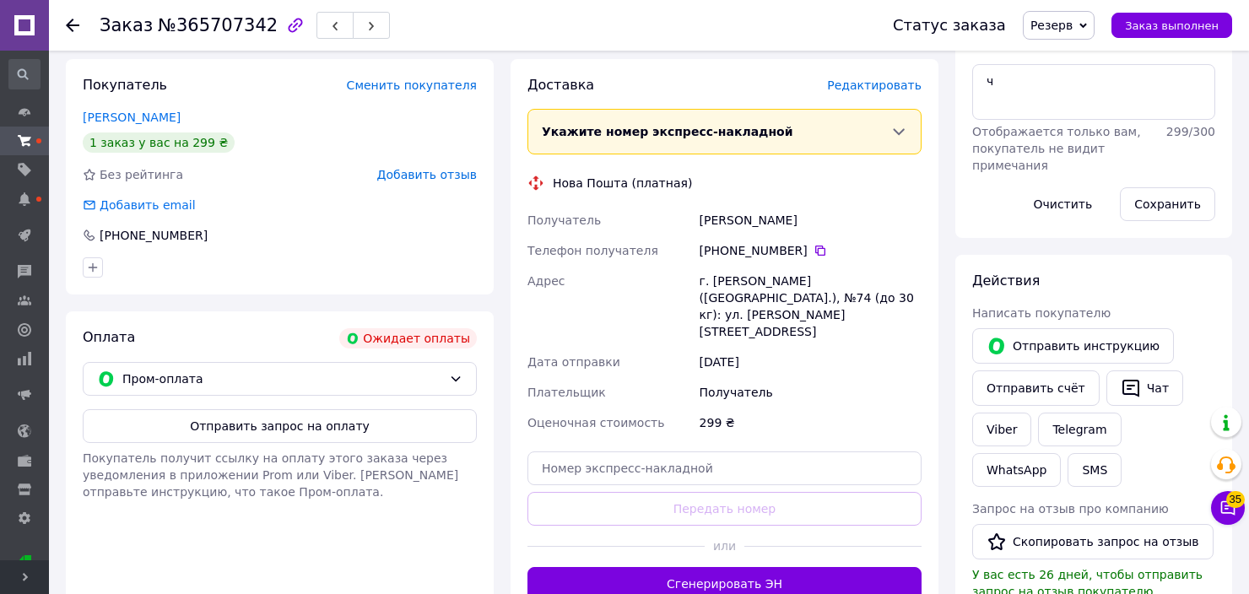
scroll to position [338, 0]
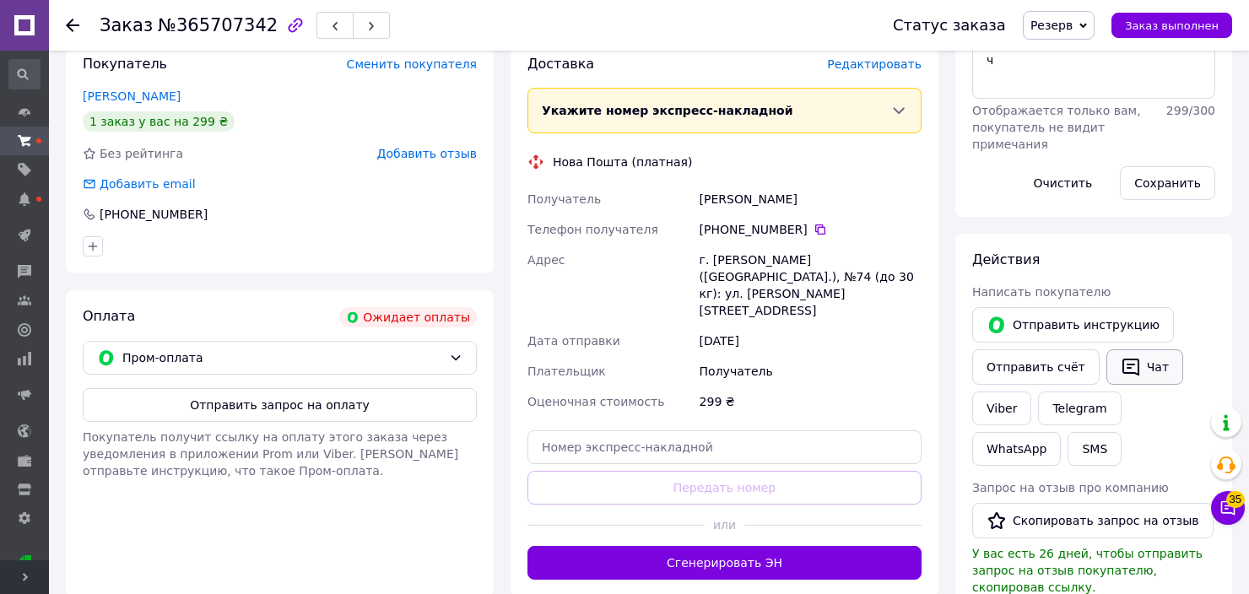
click at [1143, 370] on button "Чат" at bounding box center [1144, 366] width 77 height 35
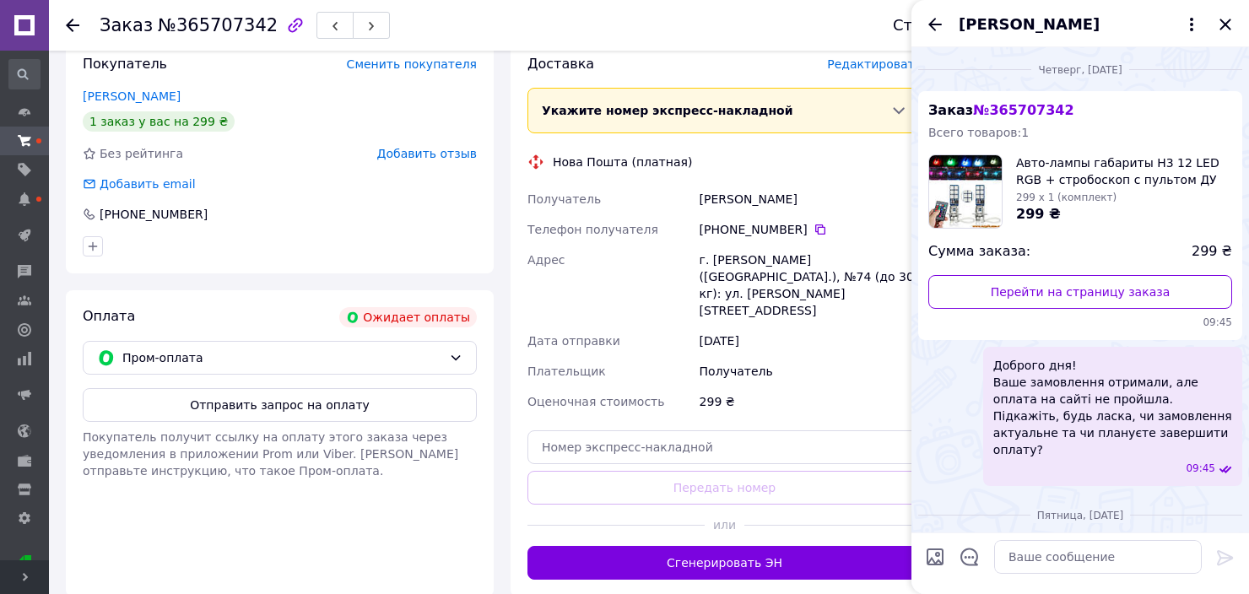
scroll to position [66, 0]
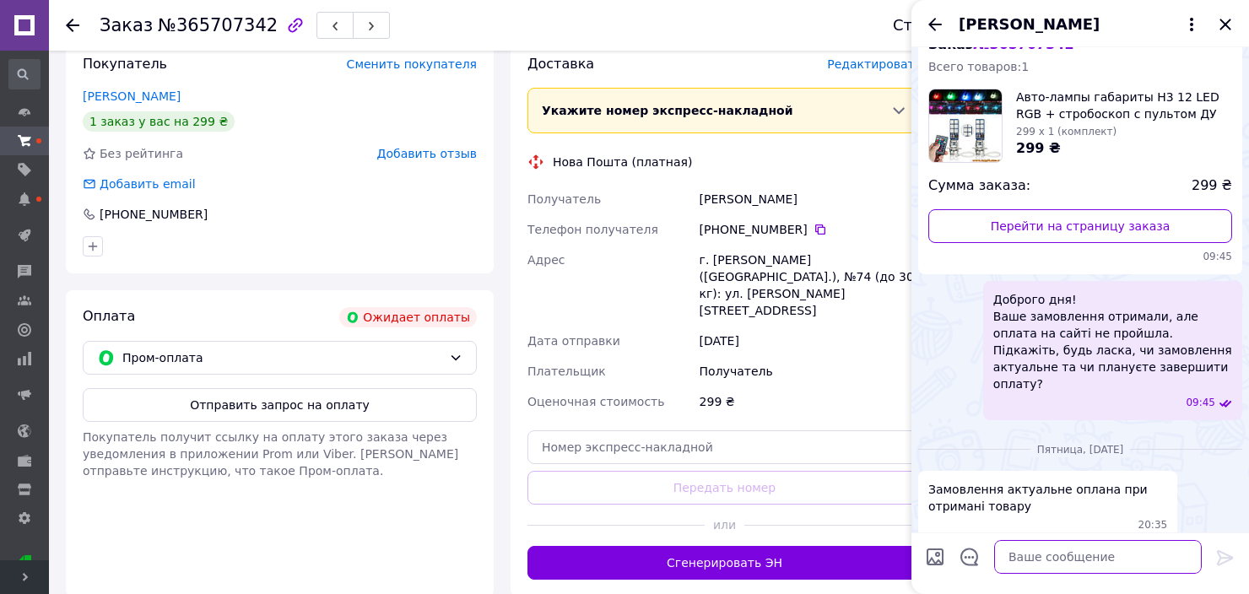
click at [1083, 549] on textarea at bounding box center [1098, 557] width 208 height 34
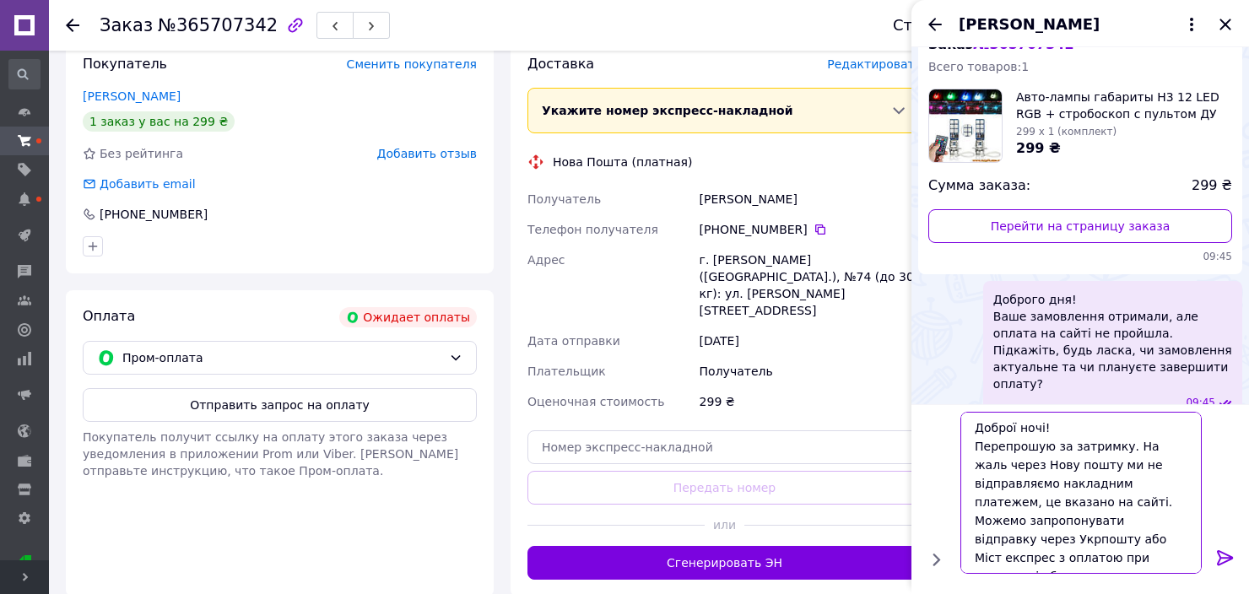
scroll to position [11, 0]
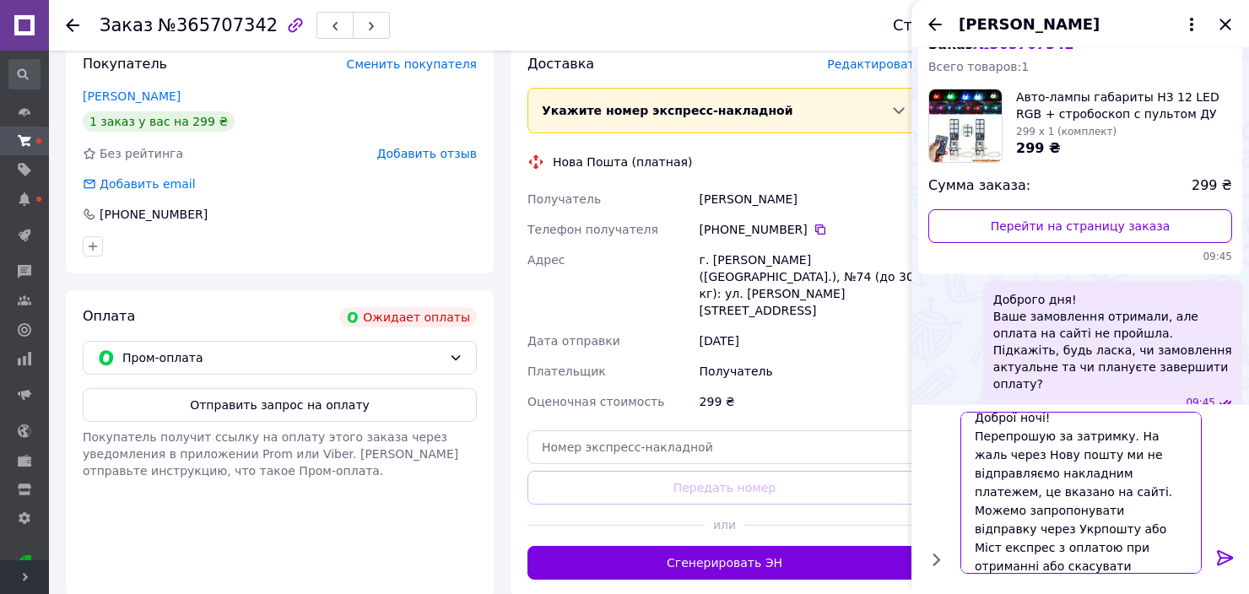
type textarea "Доброї ночі! Перепрошую за затримку. На жаль через Нову пошту ми не відправляєм…"
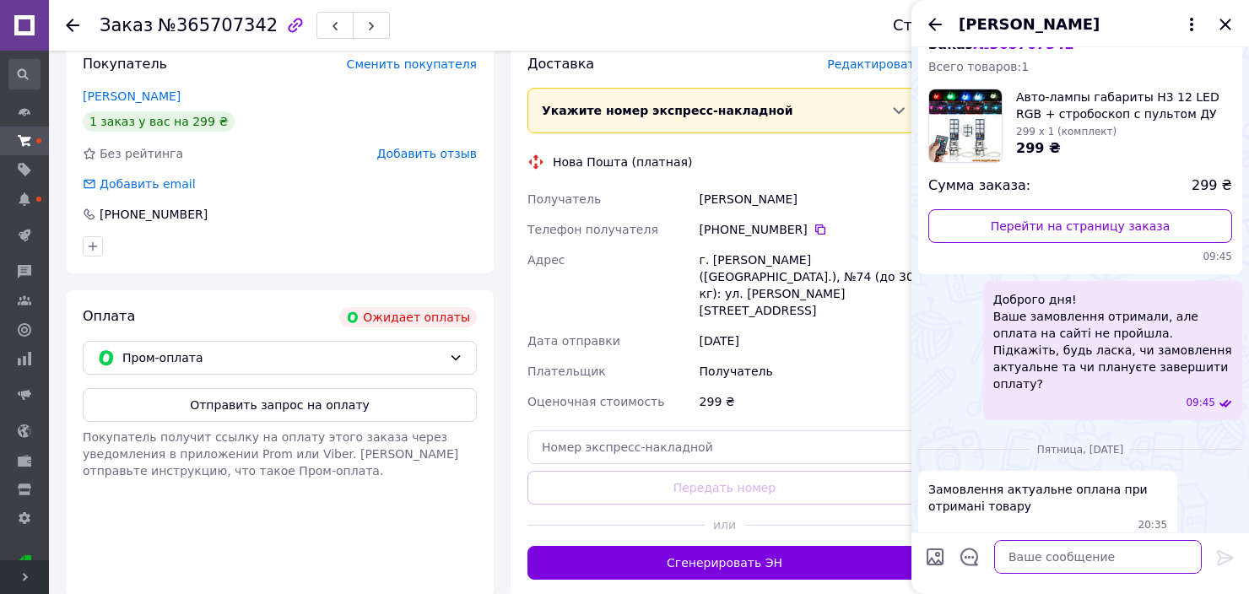
scroll to position [290, 0]
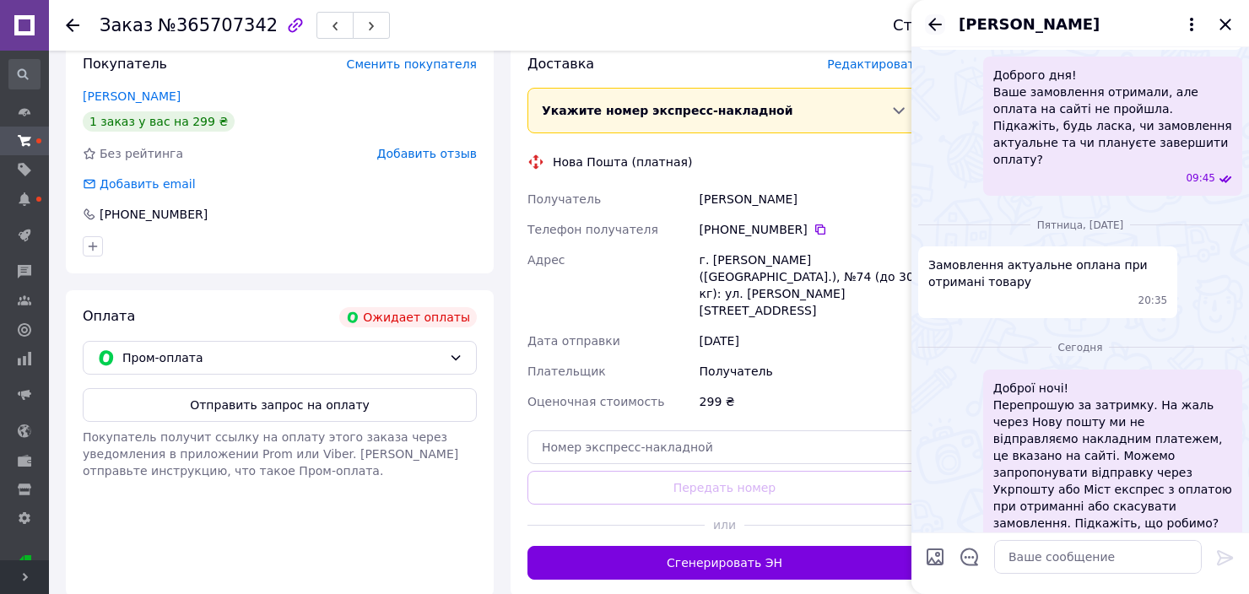
click at [935, 19] on icon "Назад" at bounding box center [935, 24] width 14 height 13
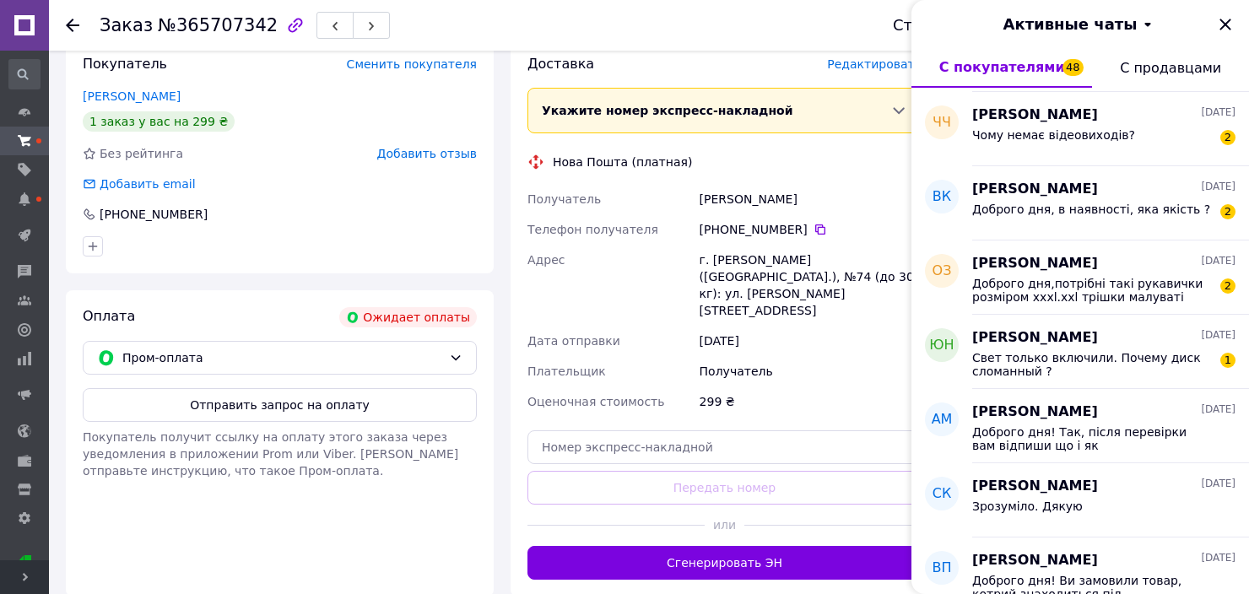
scroll to position [1812, 0]
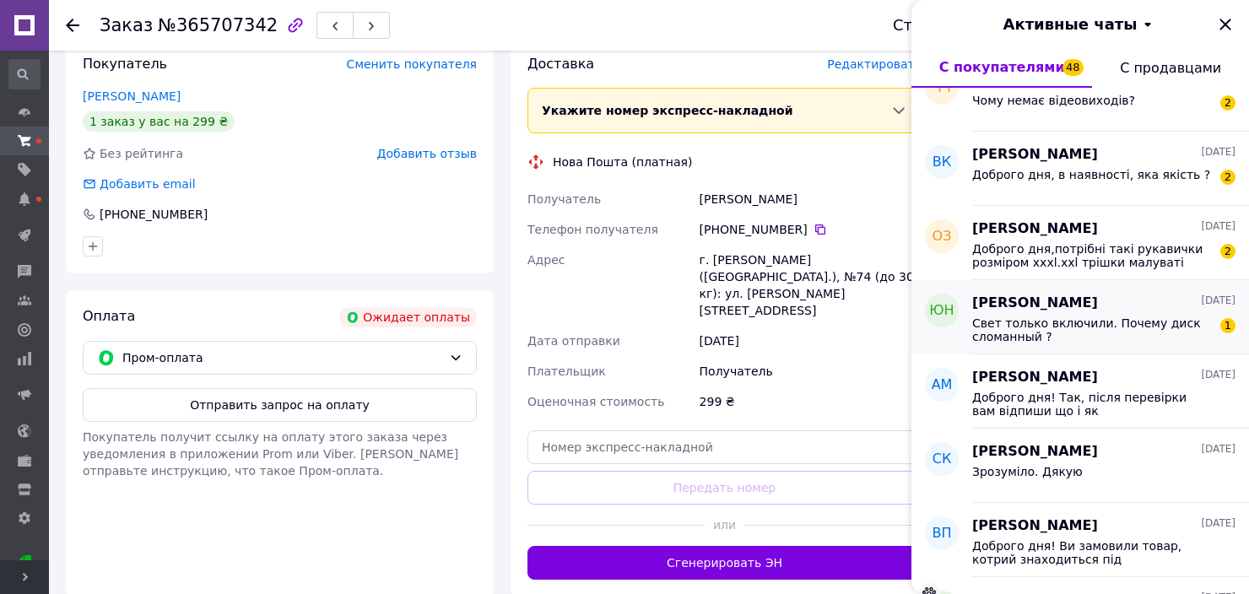
click at [1118, 322] on span "Свет только включили. Почему диск сломанный ?" at bounding box center [1092, 329] width 240 height 27
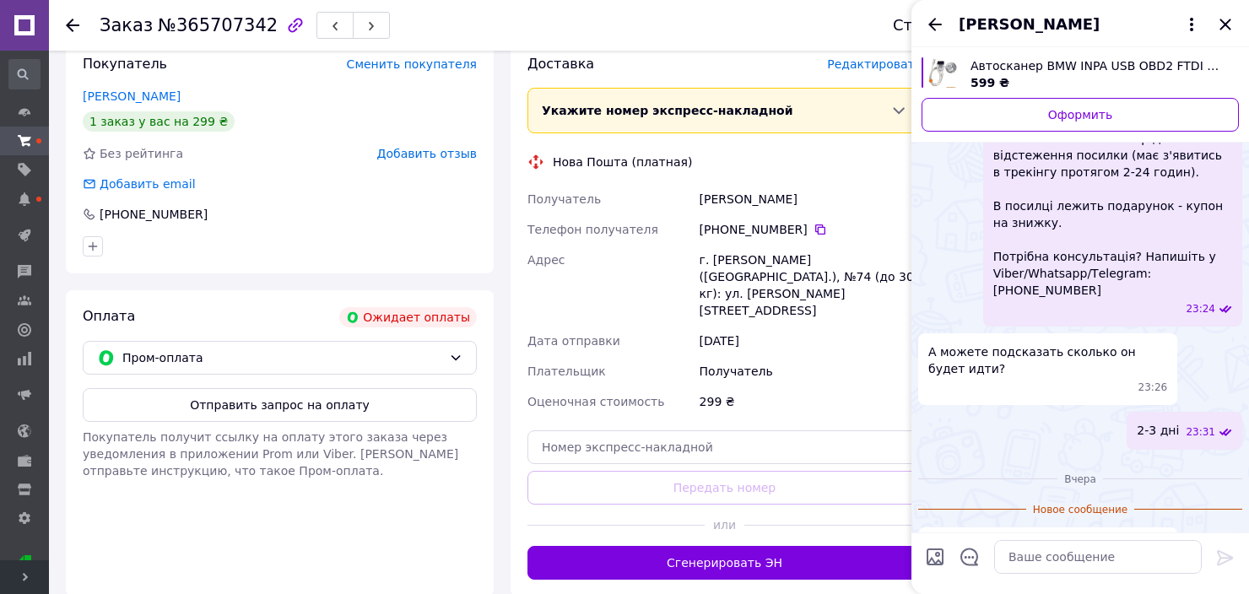
scroll to position [1115, 0]
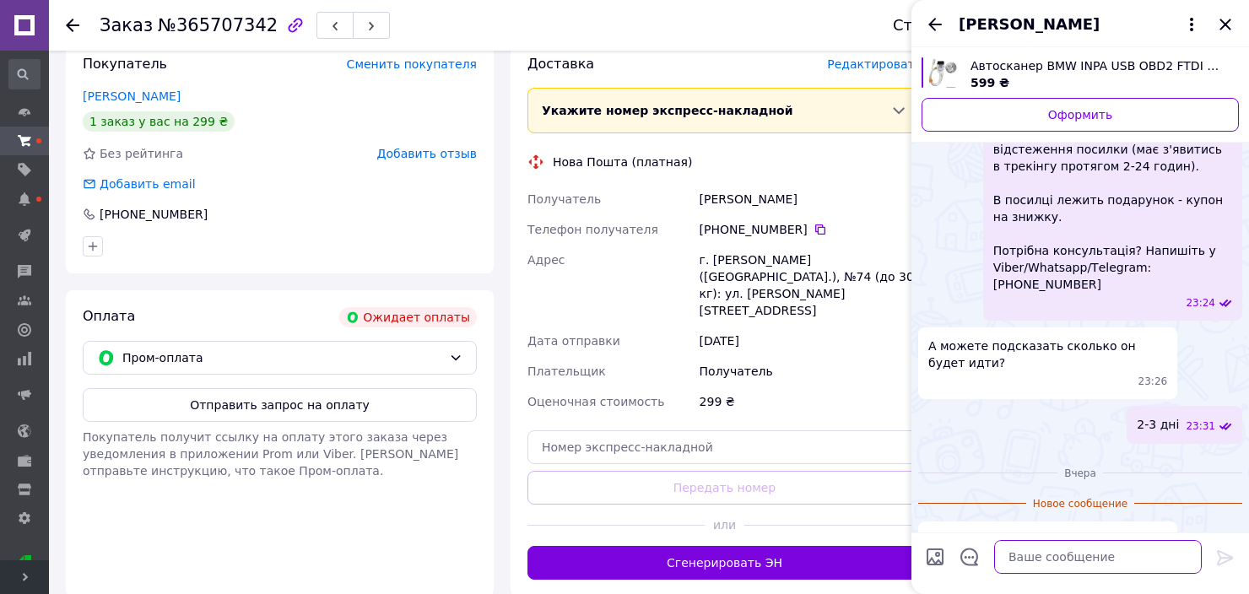
click at [1074, 560] on textarea at bounding box center [1098, 557] width 208 height 34
type textarea "L"
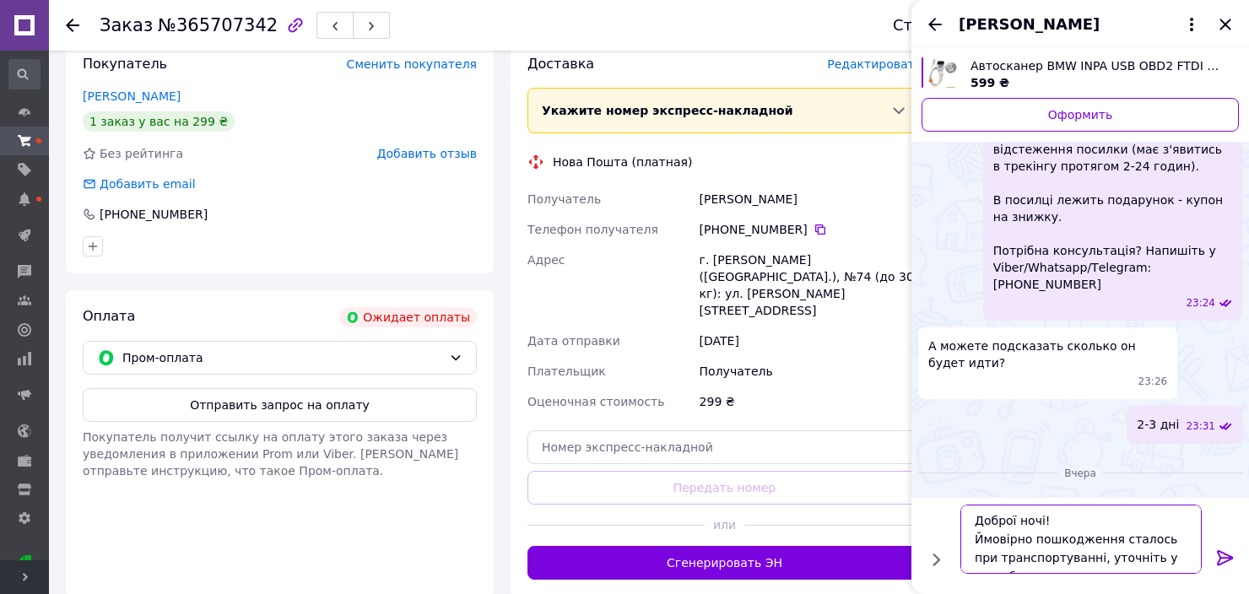
scroll to position [11, 0]
type textarea "Доброї ночі! Ймовірно пошкодження сталось при транспортуванні, уточніть у чому …"
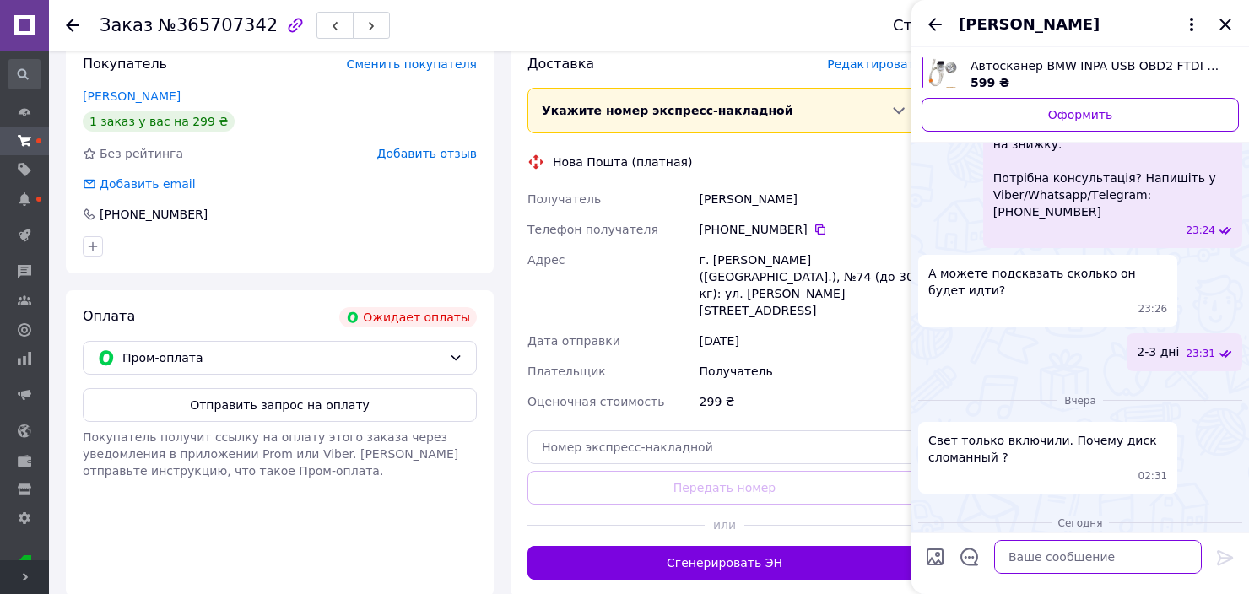
scroll to position [1245, 0]
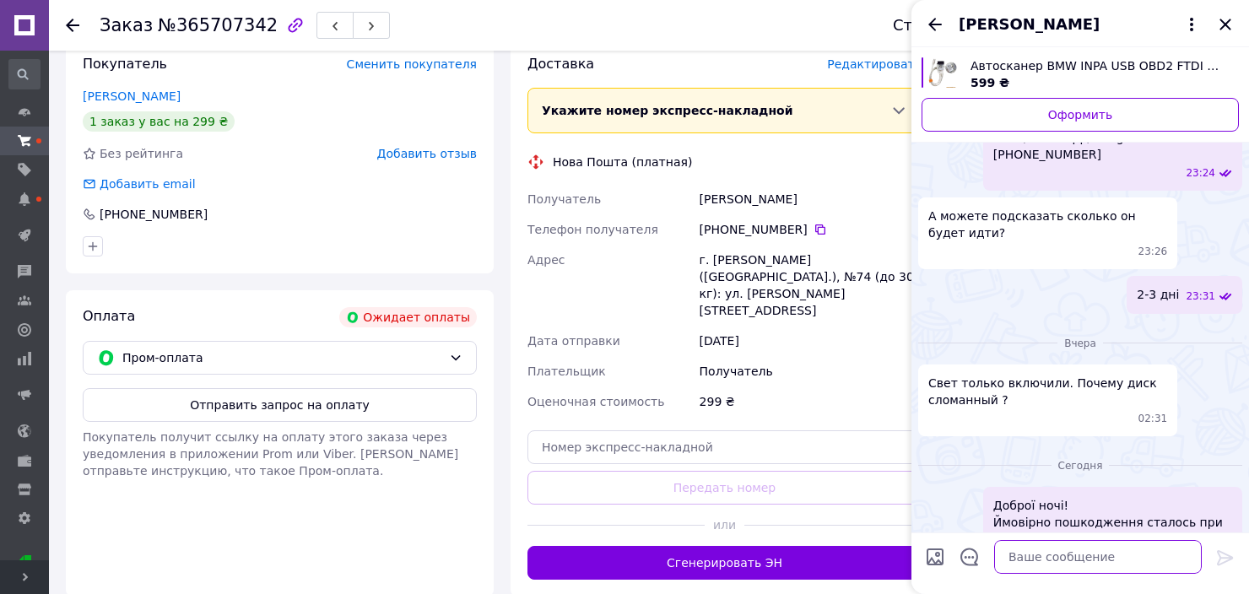
paste textarea "https://www.lots24.ltd.ua/inpa.zip"
type textarea "https://www.lots24.ltd.ua/inpa.zip"
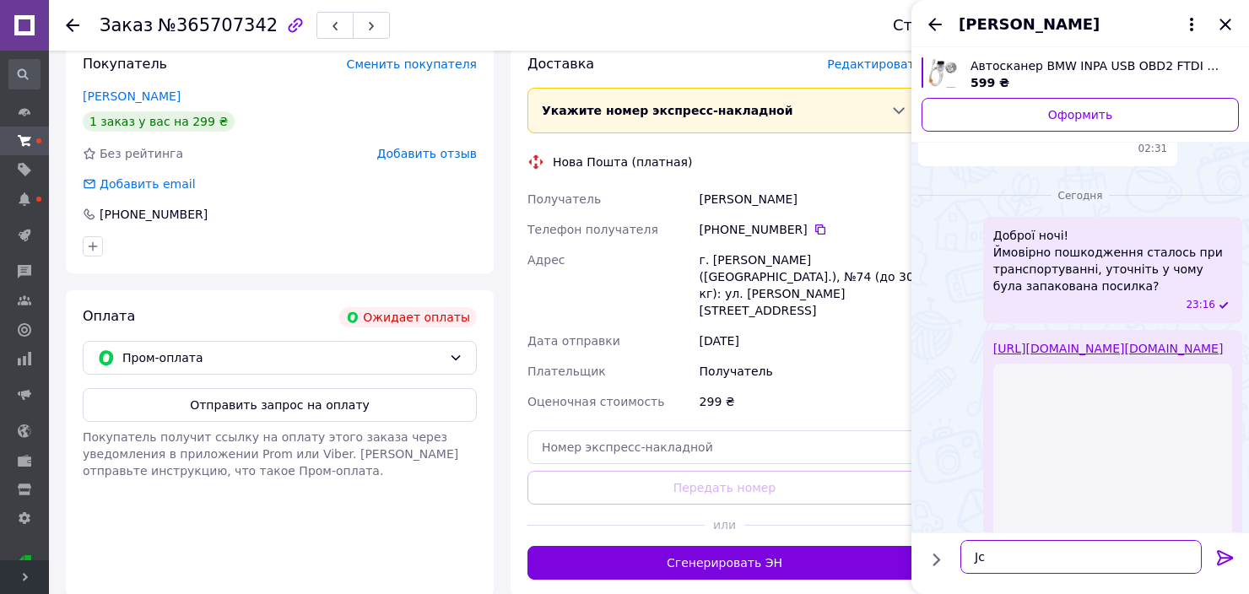
type textarea "J"
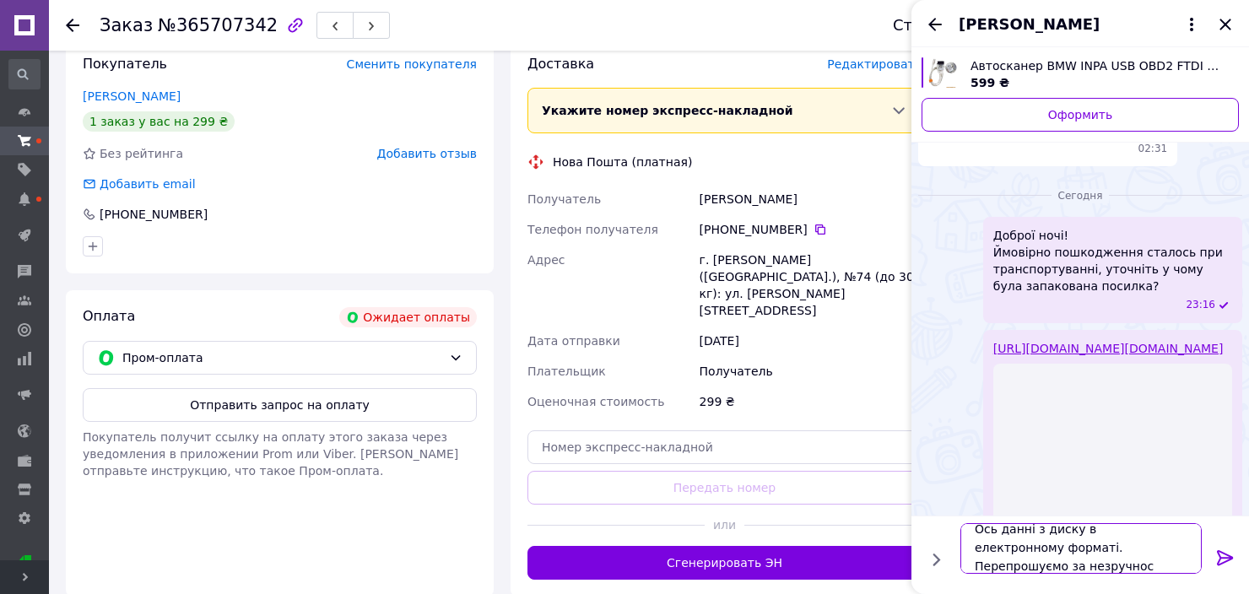
scroll to position [1, 0]
type textarea "Ось данні з диску в електронному форматі. Перепрошуємо за незручності."
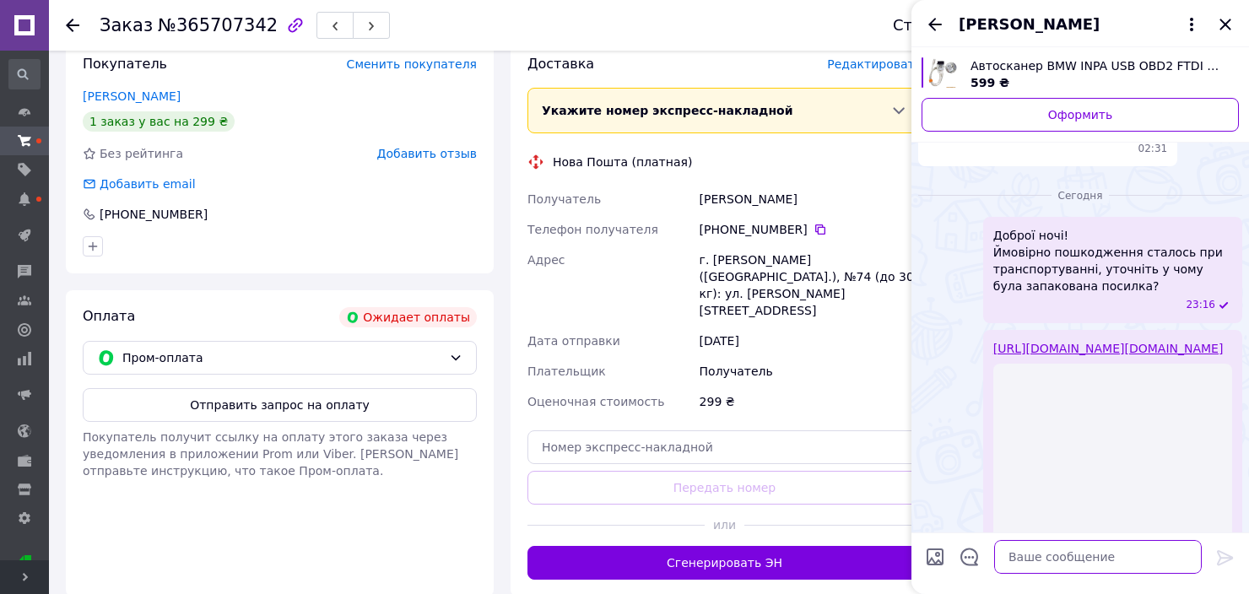
scroll to position [1594, 0]
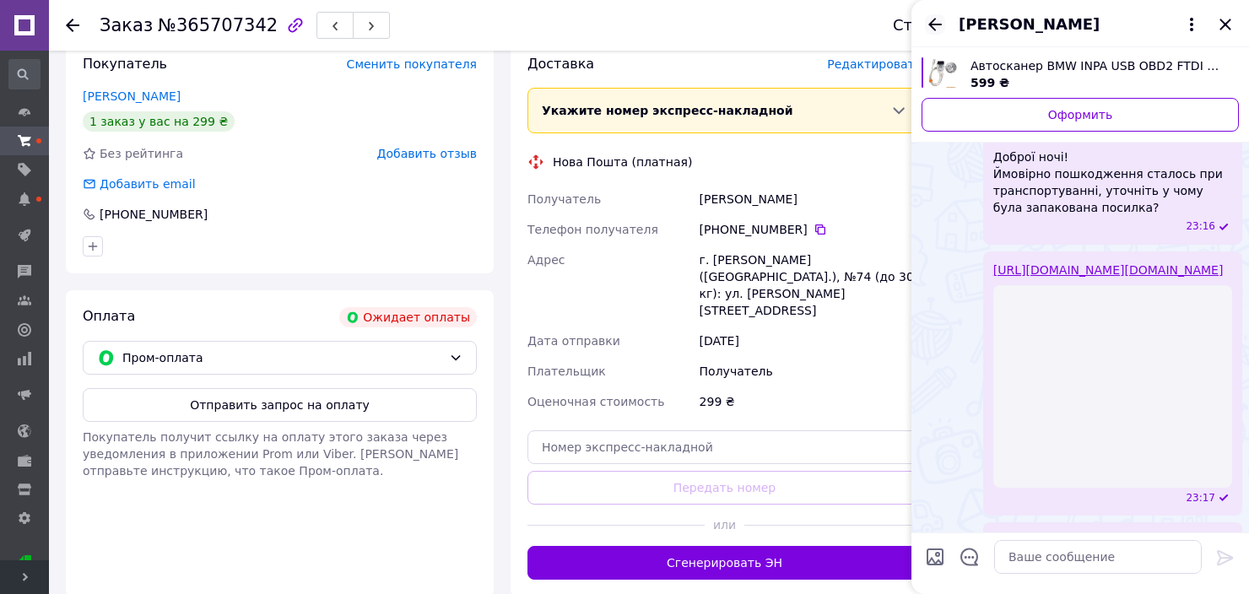
click at [934, 19] on icon "Назад" at bounding box center [935, 24] width 14 height 13
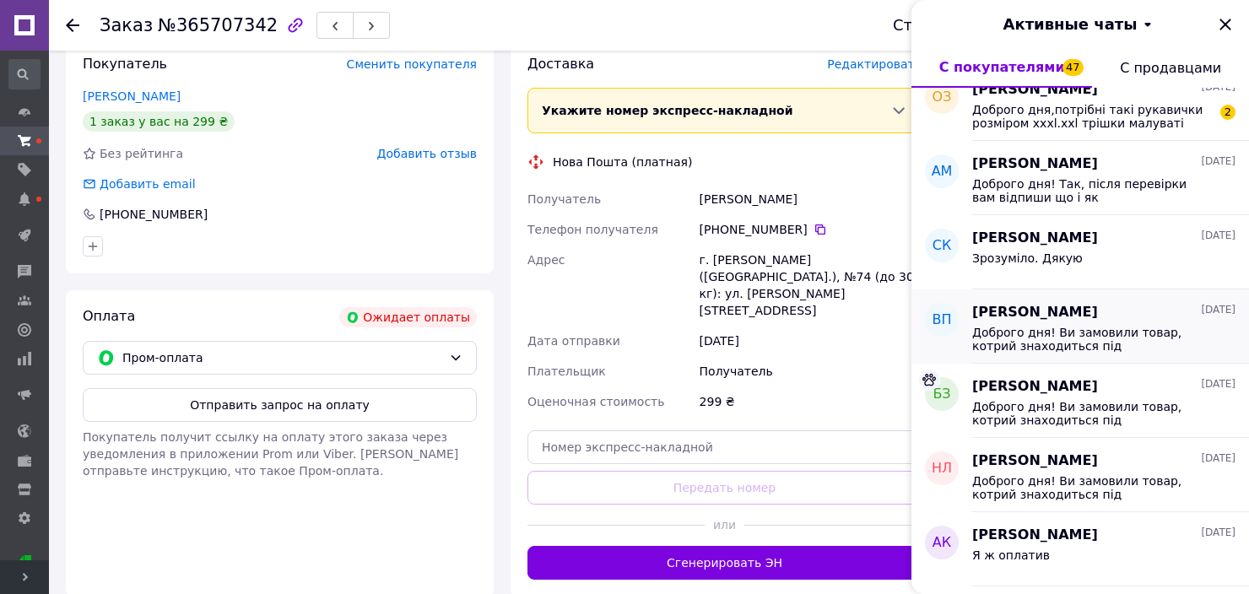
scroll to position [1941, 0]
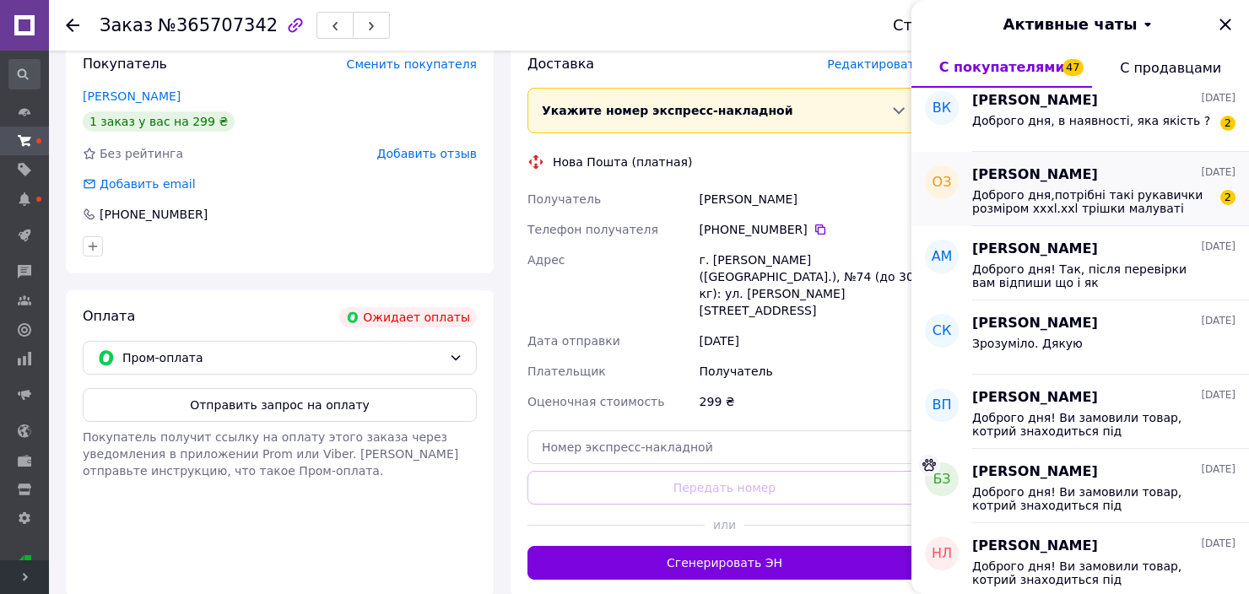
click at [1105, 205] on span "Доброго дня,потрібні такі рукавички розміром xxxl.xxl трішки малуваті будуть." at bounding box center [1092, 201] width 240 height 27
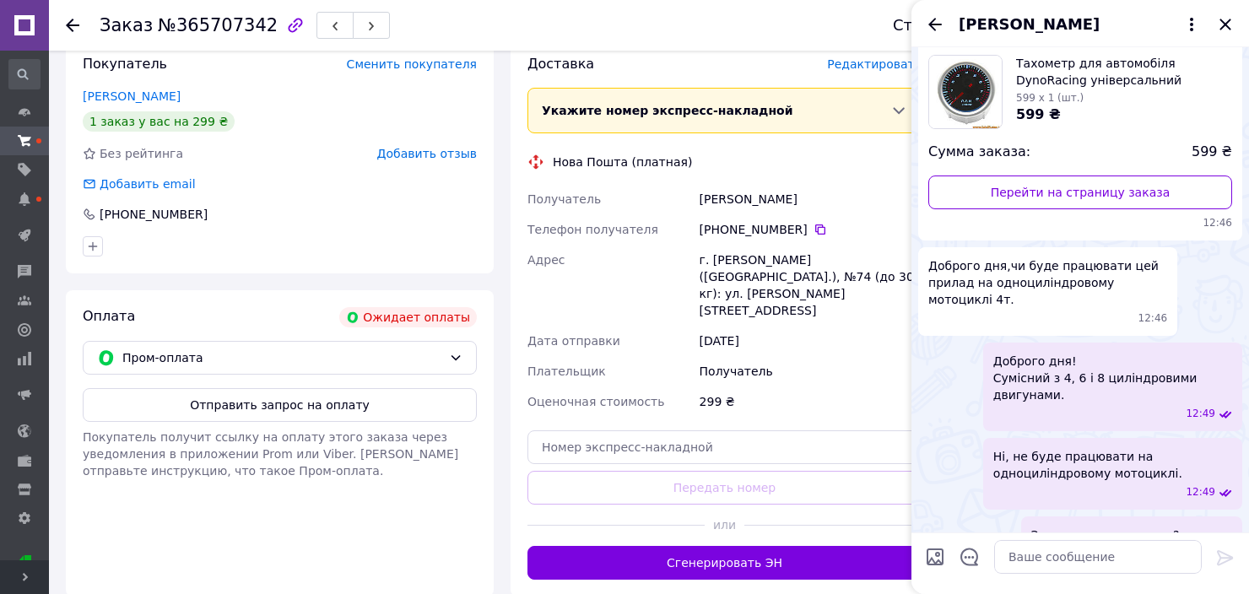
scroll to position [472, 0]
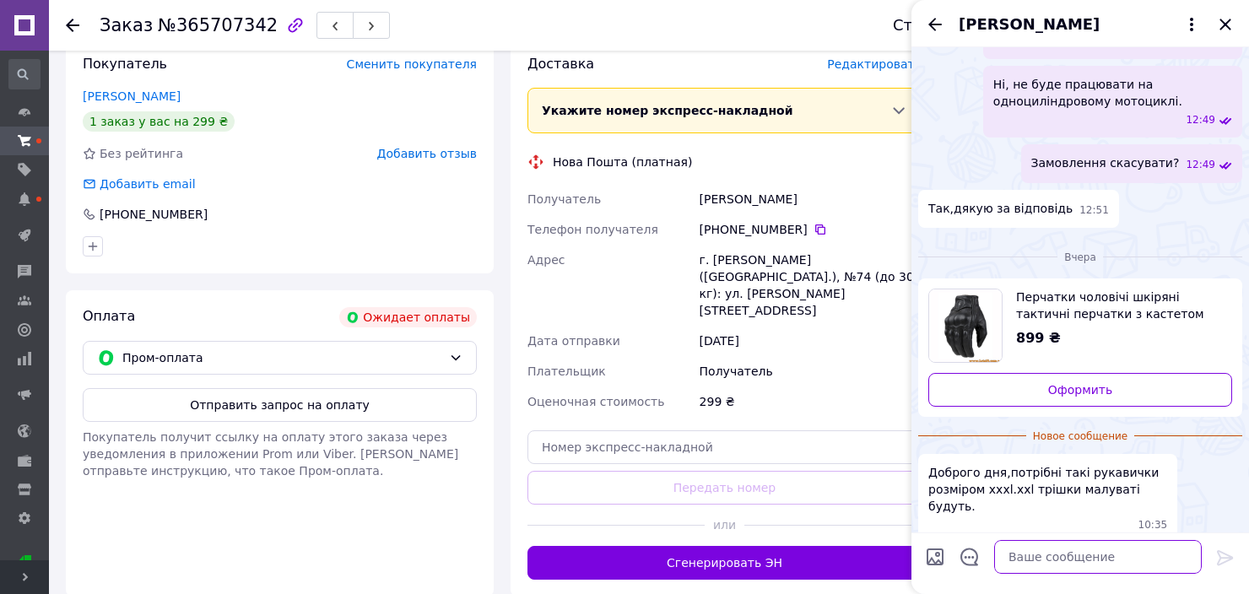
click at [1108, 564] on textarea at bounding box center [1098, 557] width 208 height 34
click at [1046, 549] on textarea "До" at bounding box center [1080, 557] width 241 height 34
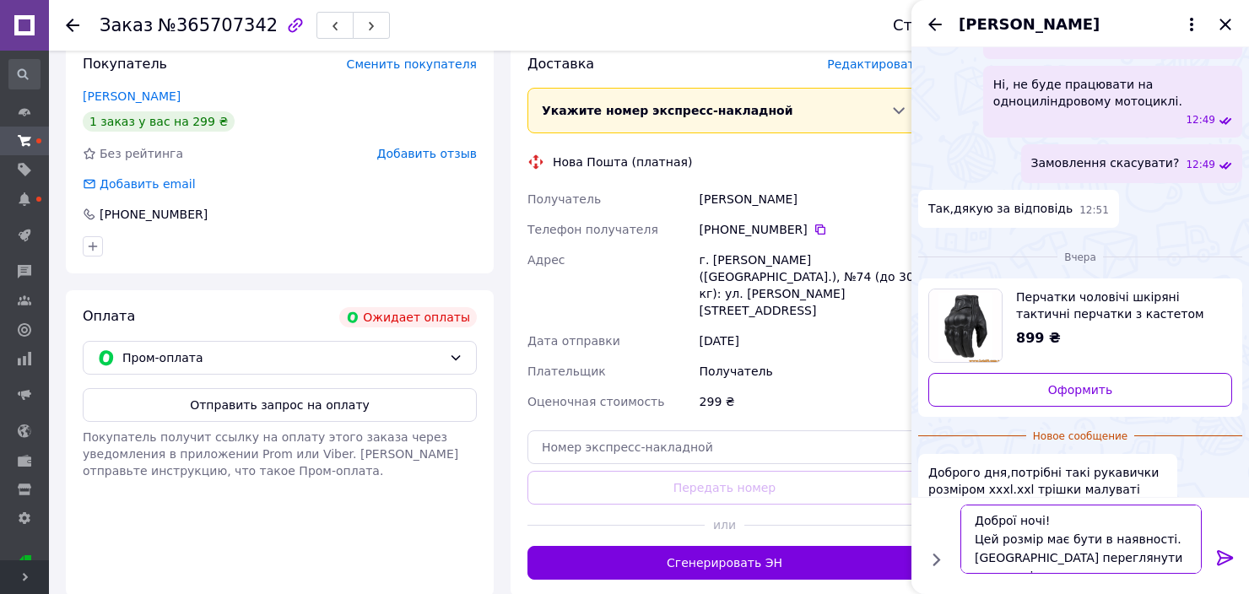
scroll to position [11, 0]
type textarea "Доброї ночі! Цей розмір має бути в наявності. Зможемо переглянути на складі зав…"
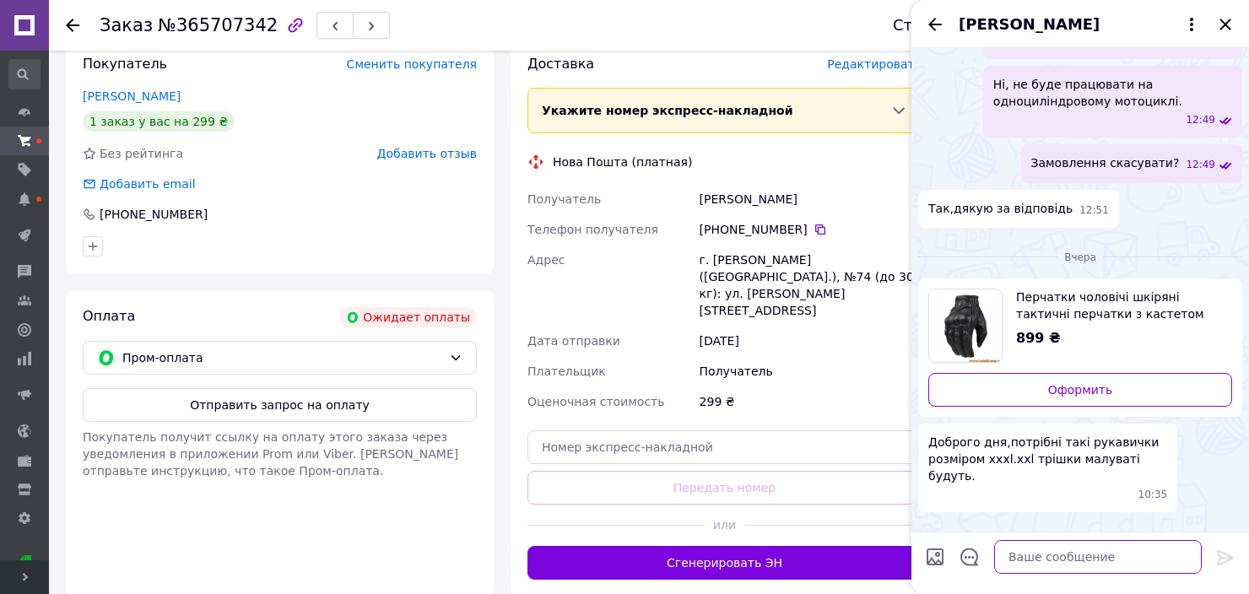
scroll to position [597, 0]
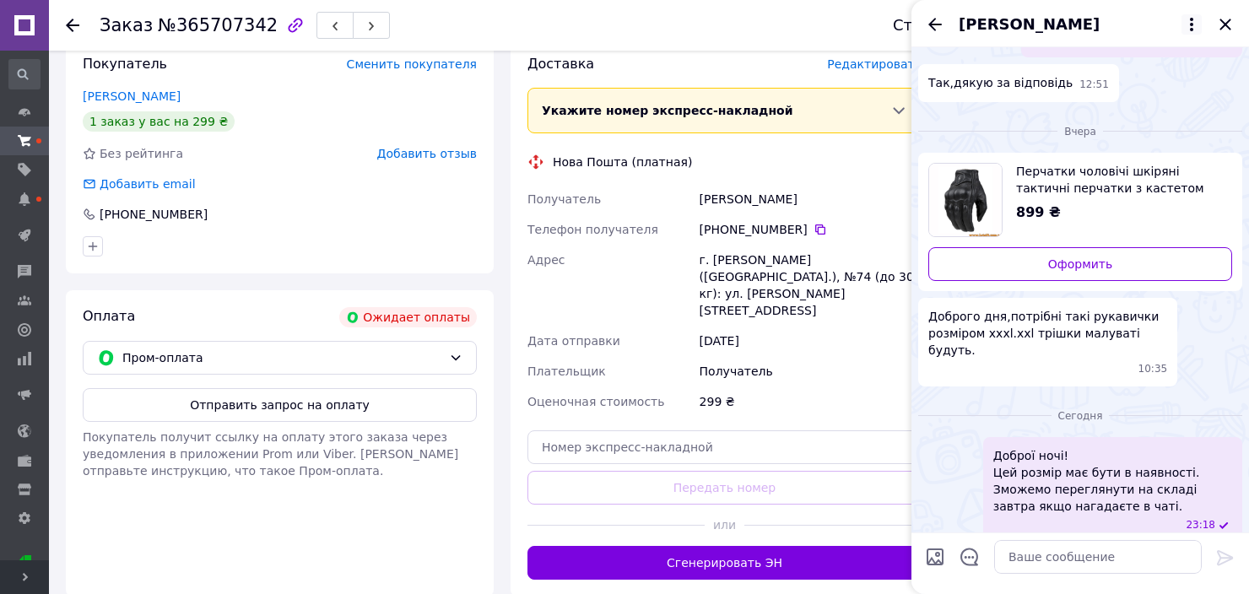
click at [1186, 22] on icon at bounding box center [1191, 24] width 20 height 20
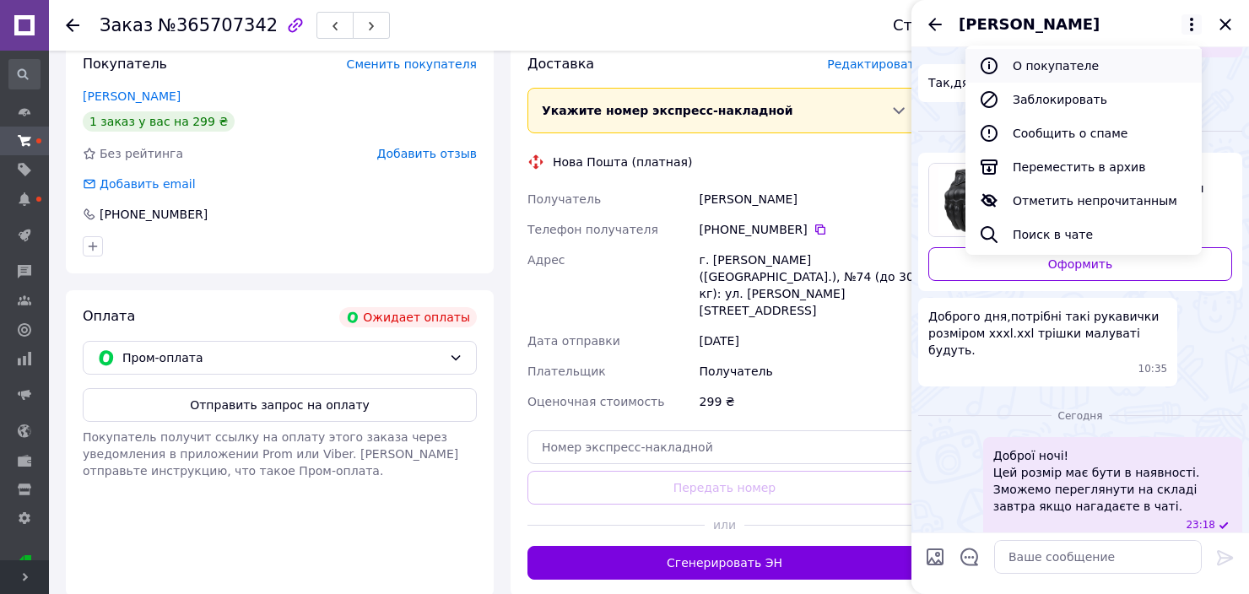
click at [1093, 66] on button "О покупателе" at bounding box center [1083, 66] width 236 height 34
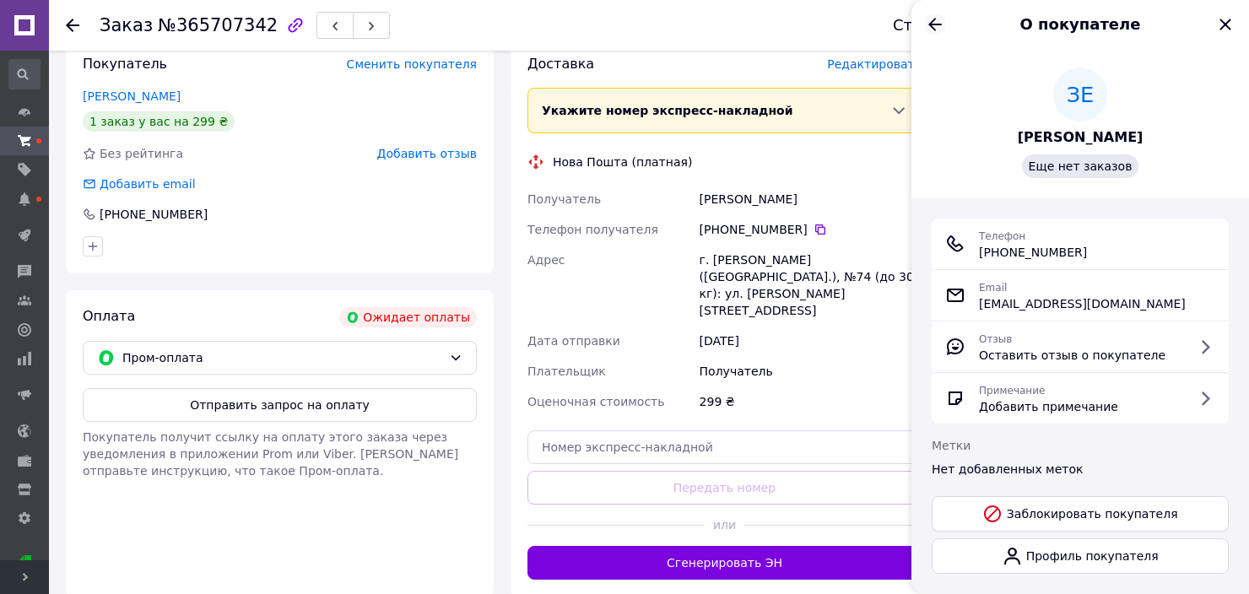
click at [940, 20] on icon "Назад" at bounding box center [935, 24] width 20 height 20
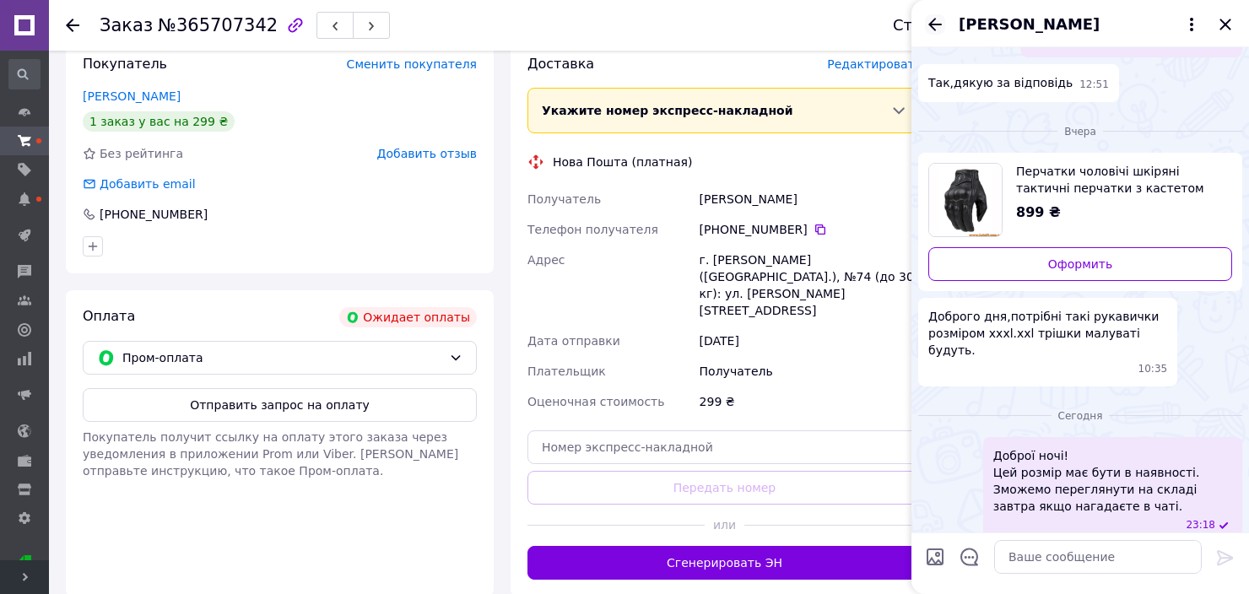
click at [939, 21] on icon "Назад" at bounding box center [935, 24] width 20 height 20
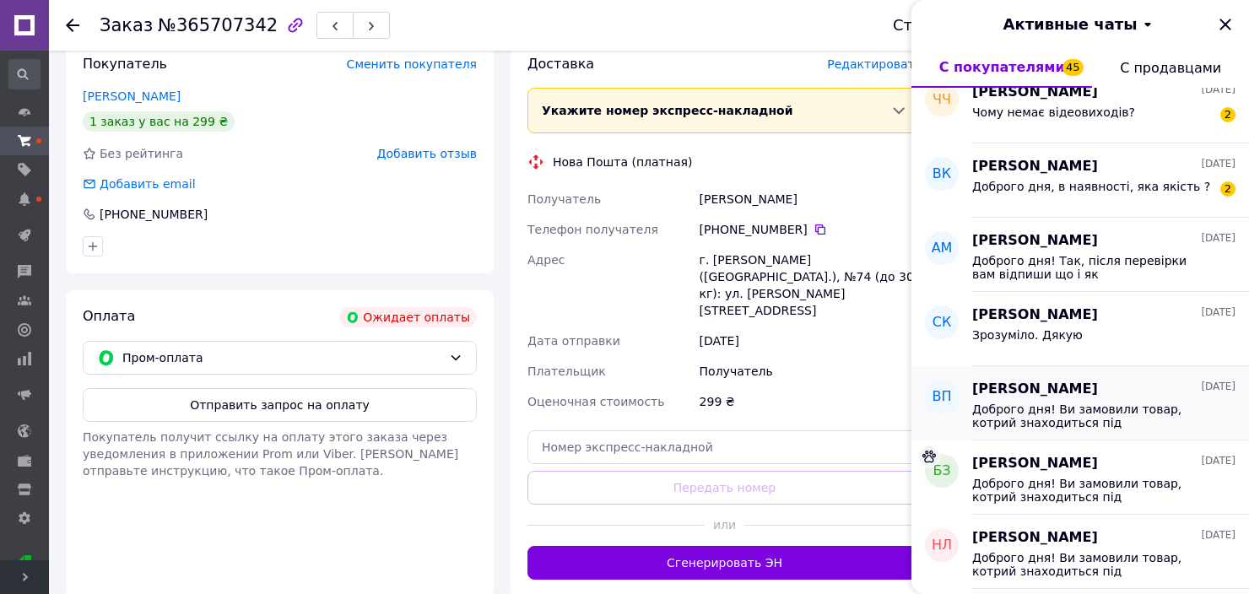
scroll to position [1941, 0]
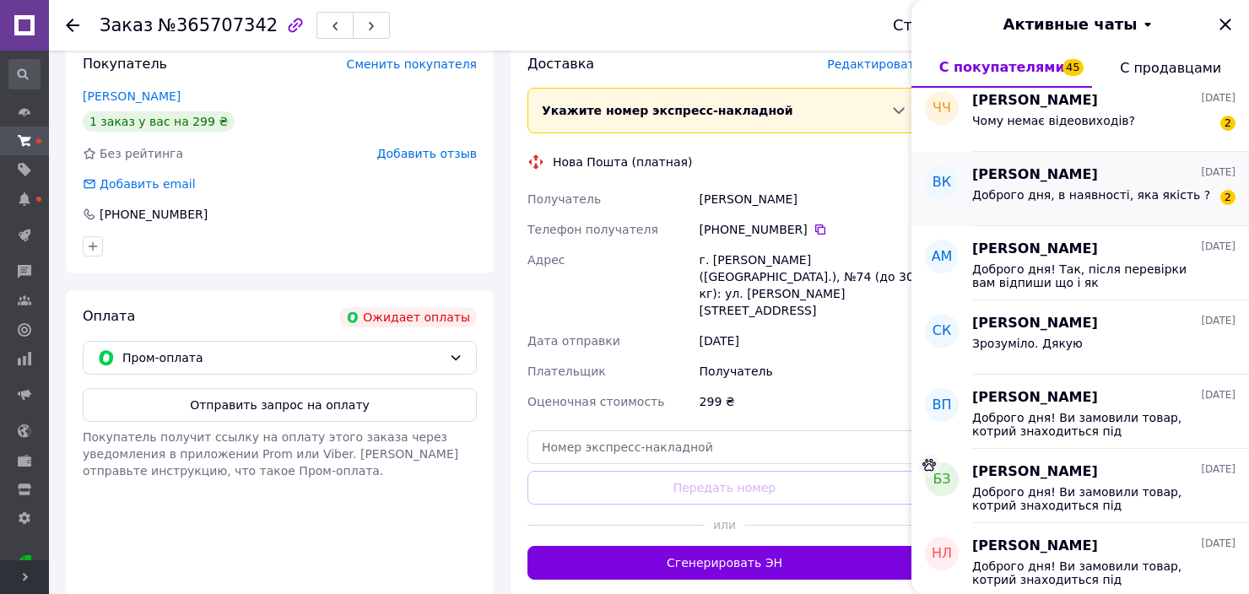
click at [1104, 206] on div "Доброго дня, в наявності, яка якість ?" at bounding box center [1091, 200] width 238 height 24
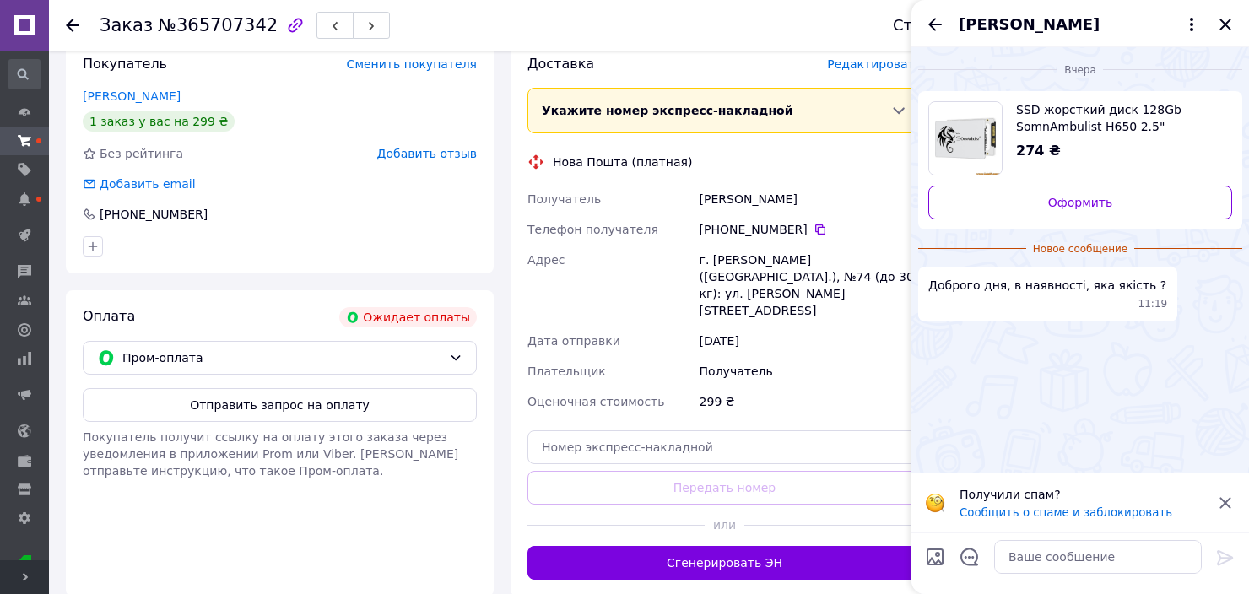
click at [1228, 505] on icon at bounding box center [1225, 503] width 20 height 20
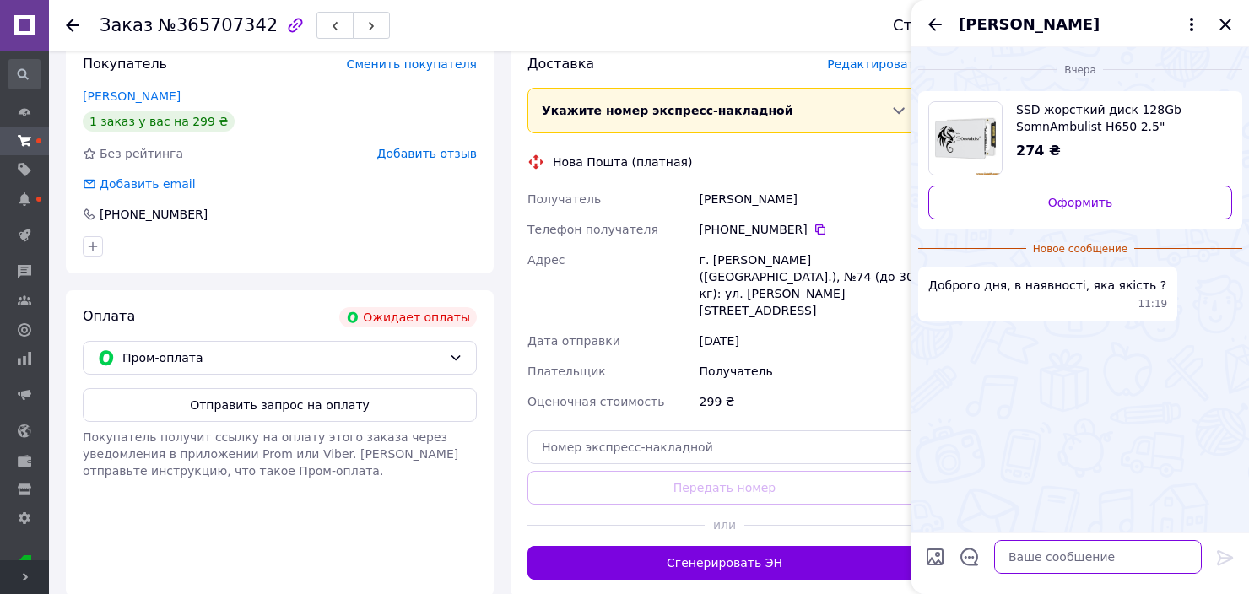
click at [1061, 556] on textarea at bounding box center [1098, 557] width 208 height 34
click at [1177, 566] on textarea "Доброго дня! Так в наявності, стан новий, якість" at bounding box center [1080, 548] width 241 height 51
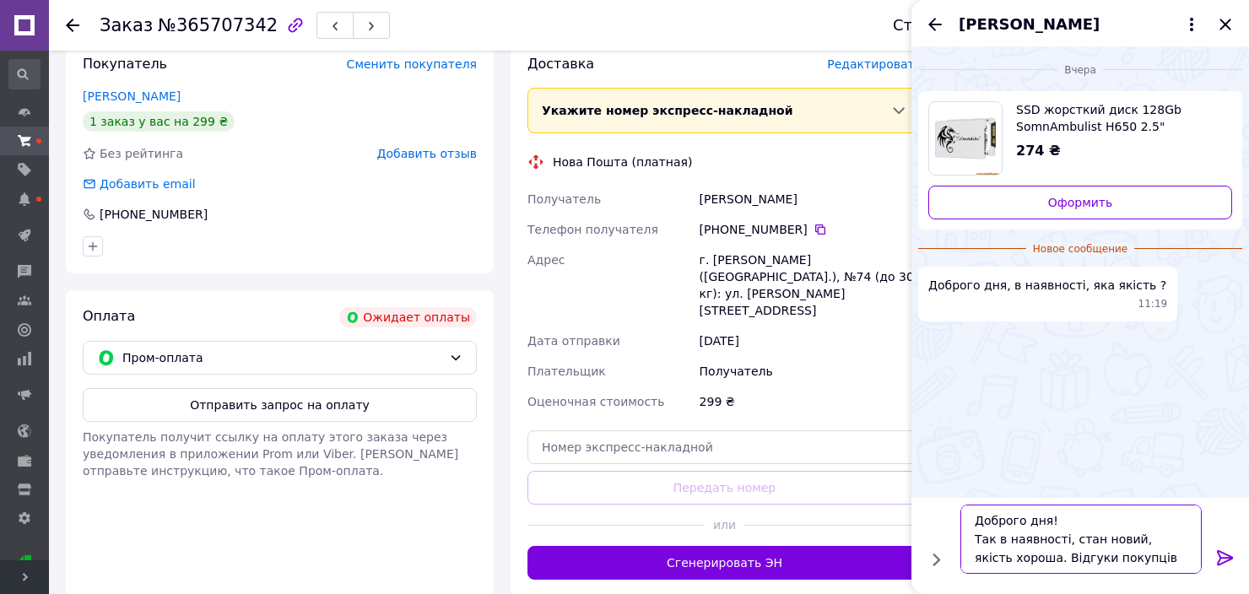
scroll to position [11, 0]
type textarea "Доброго дня! Так в наявності, стан новий, якість хороша. Відгуки покупців может…"
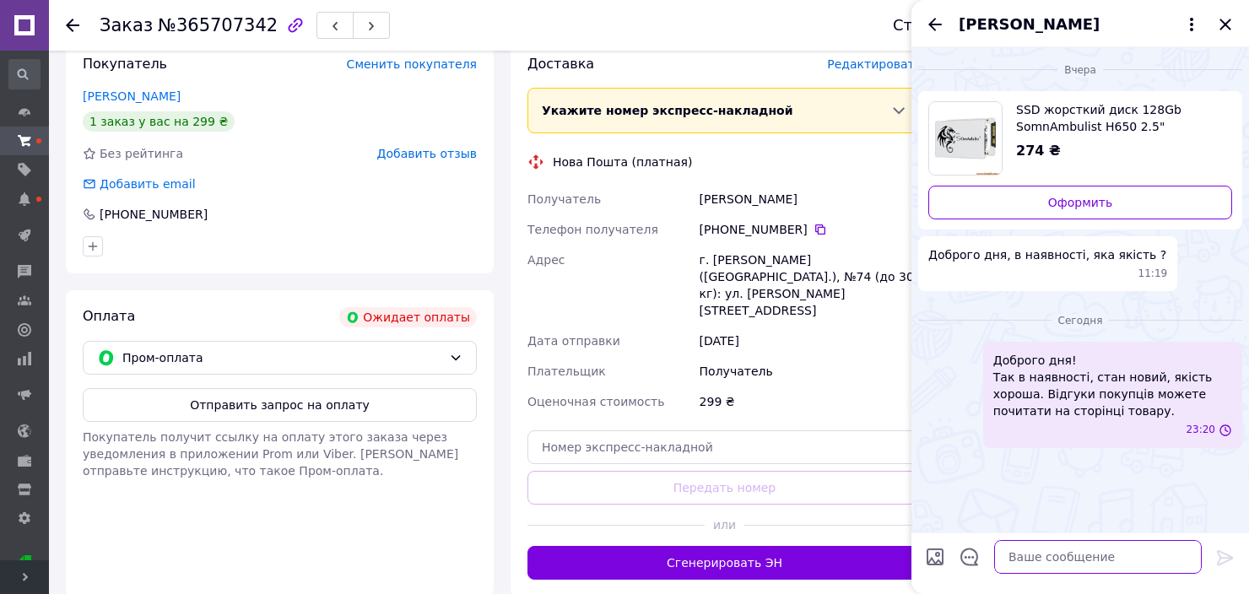
scroll to position [0, 0]
click at [935, 28] on icon "Назад" at bounding box center [935, 24] width 20 height 20
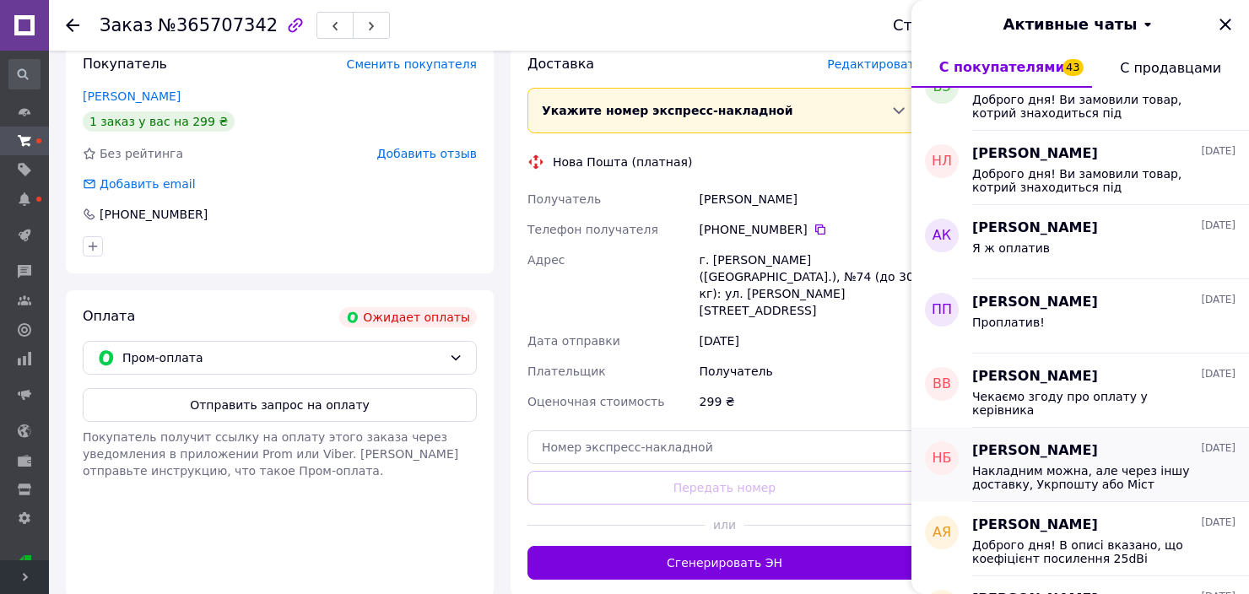
scroll to position [1873, 0]
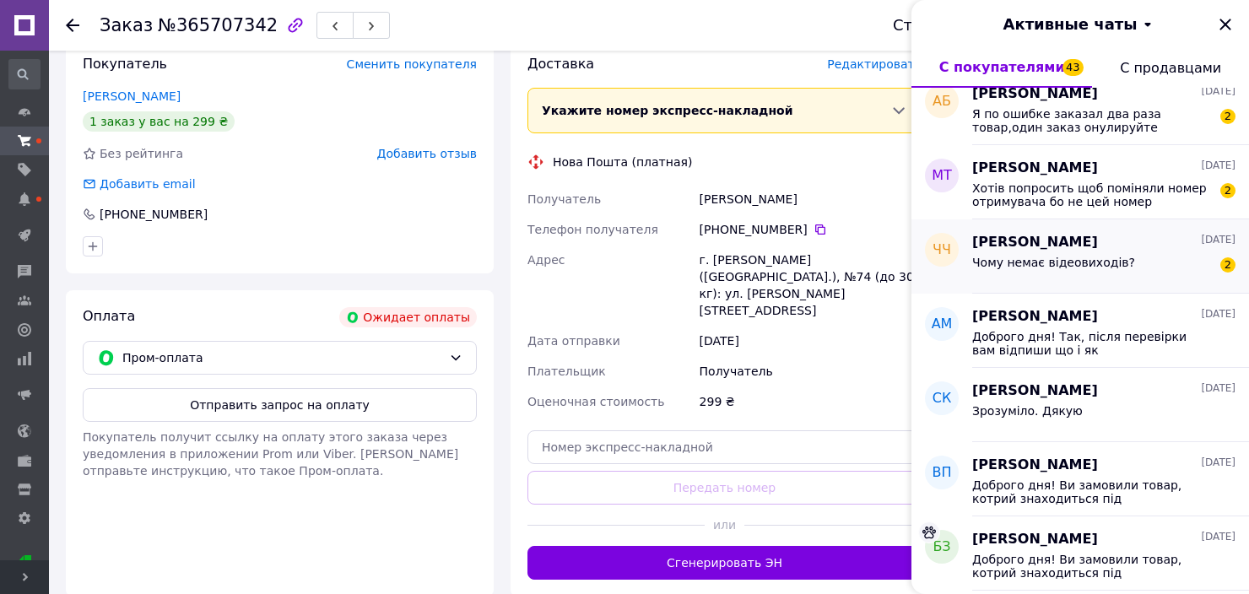
click at [1112, 253] on div "Чому немає відеовиходів? 2" at bounding box center [1103, 265] width 263 height 27
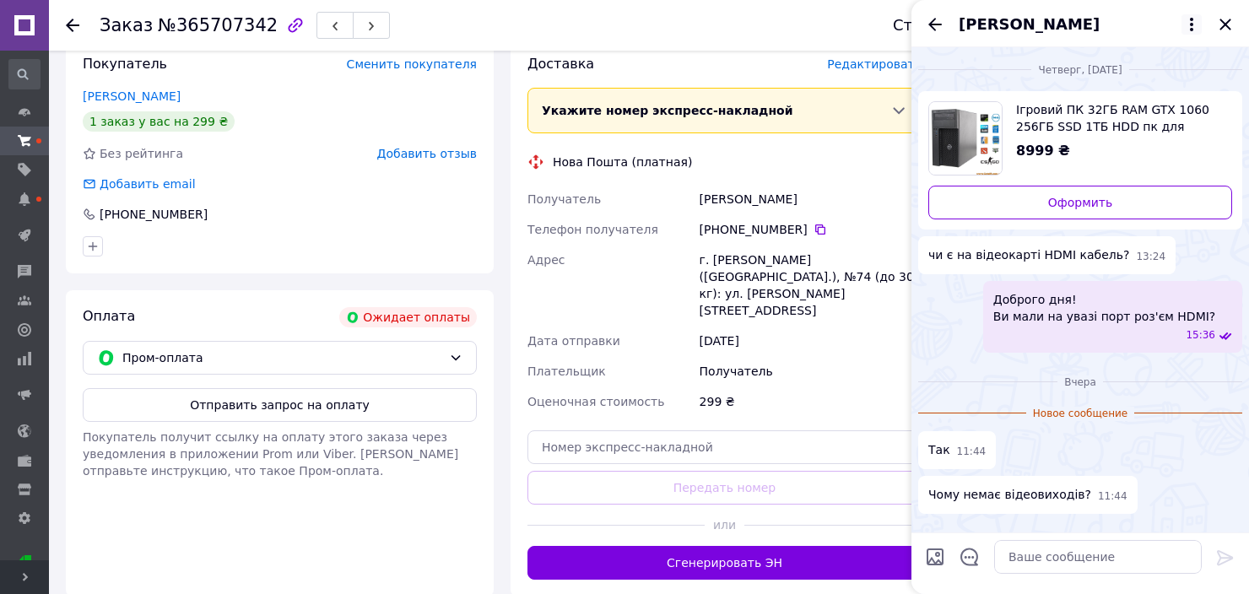
click at [1186, 24] on icon at bounding box center [1191, 24] width 20 height 20
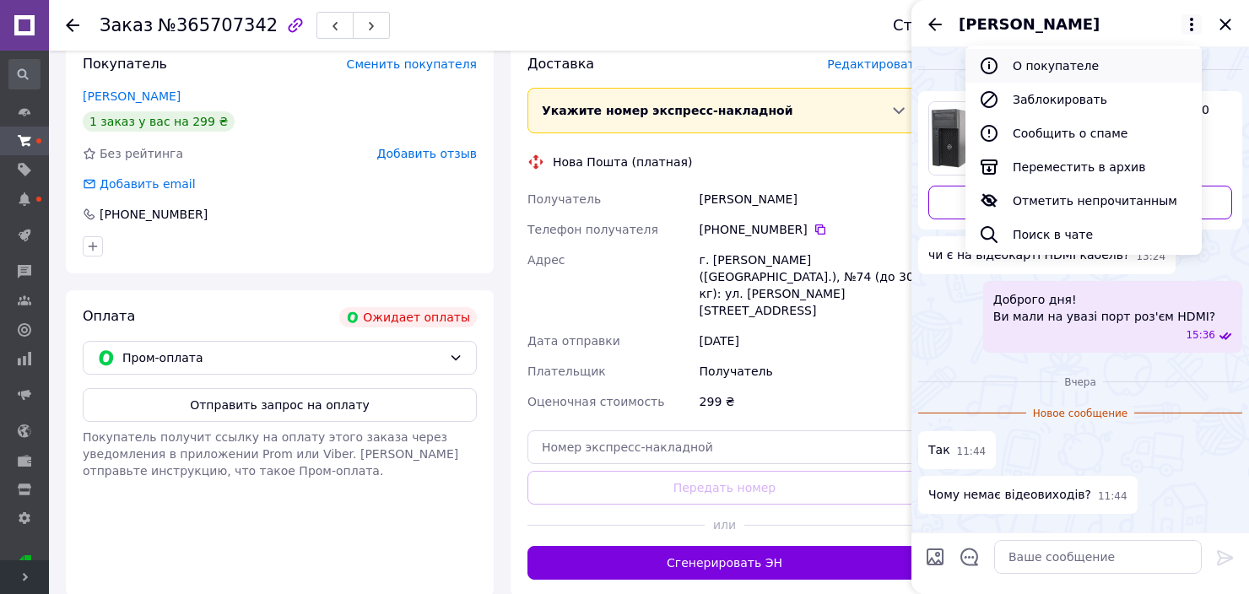
click at [1071, 63] on button "О покупателе" at bounding box center [1083, 66] width 236 height 34
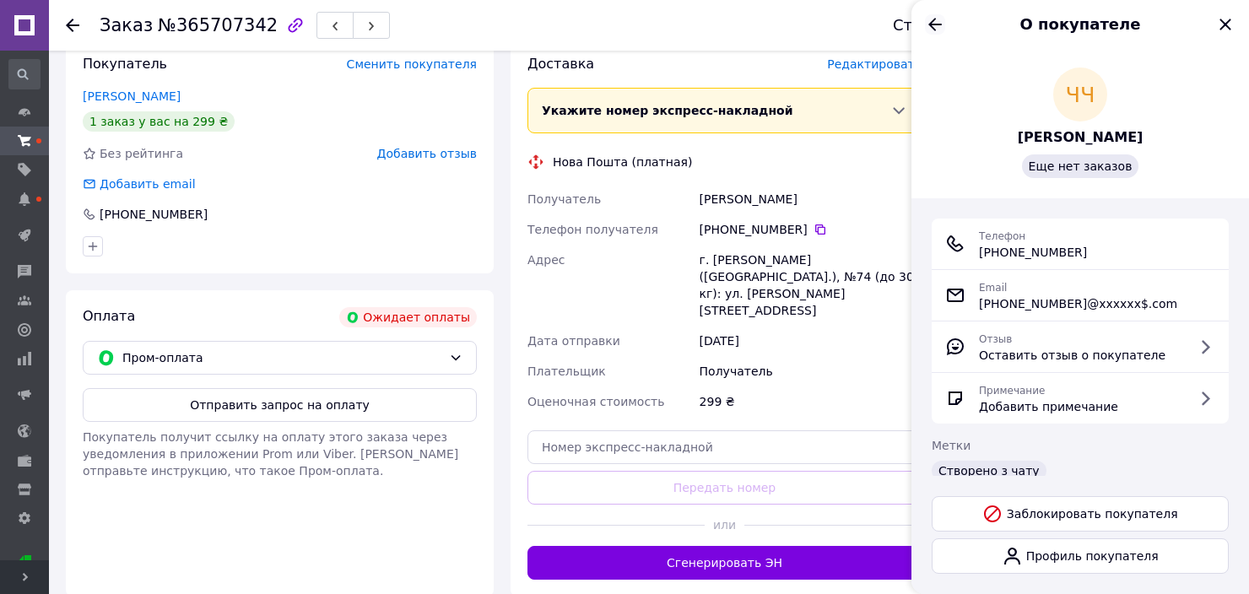
click at [932, 22] on icon "Назад" at bounding box center [935, 24] width 14 height 13
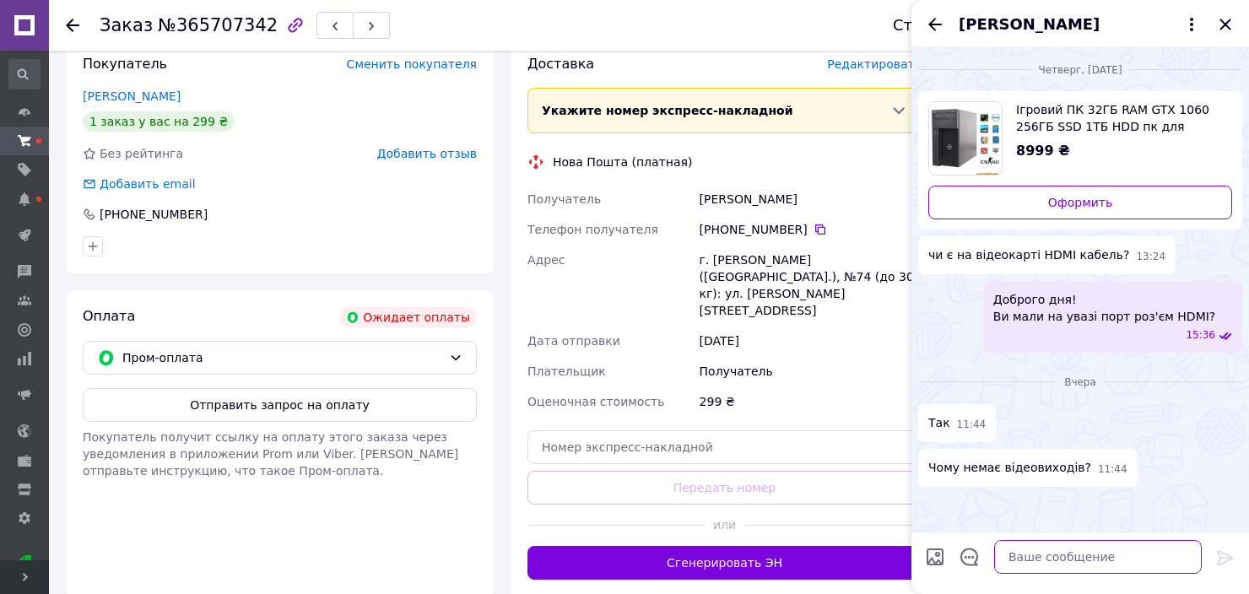
click at [1051, 560] on textarea at bounding box center [1098, 557] width 208 height 34
paste textarea "Відеовиходи: 1x VGA + 2x DisplayPort"
type textarea "Відеовиходи: 1x VGA + 2x DisplayPort"
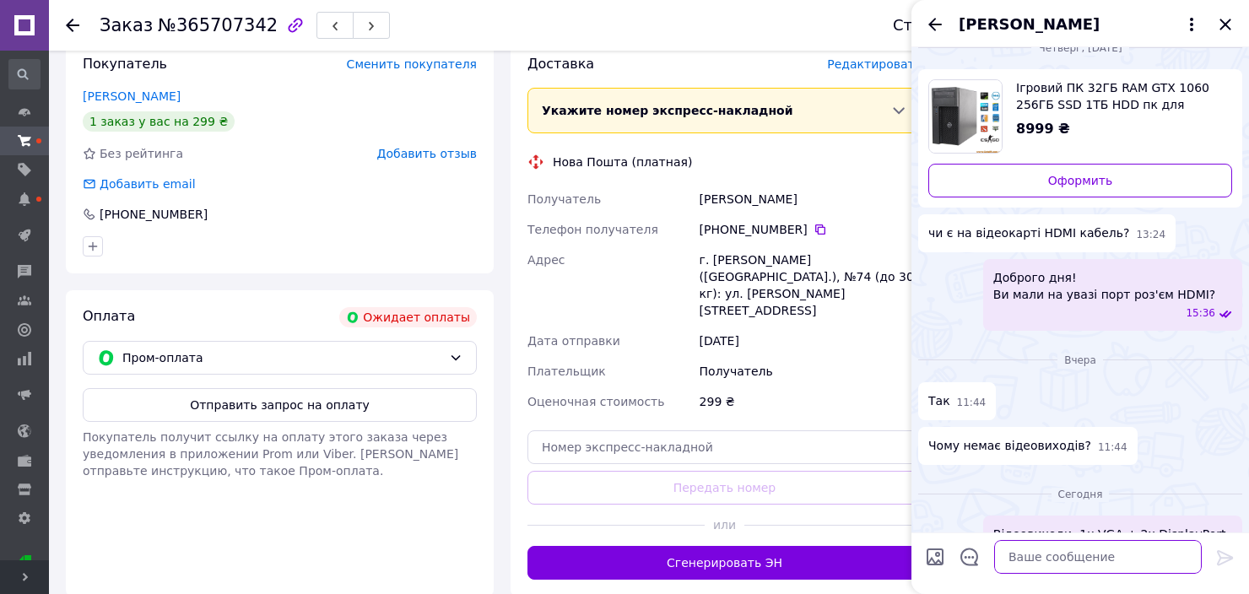
scroll to position [41, 0]
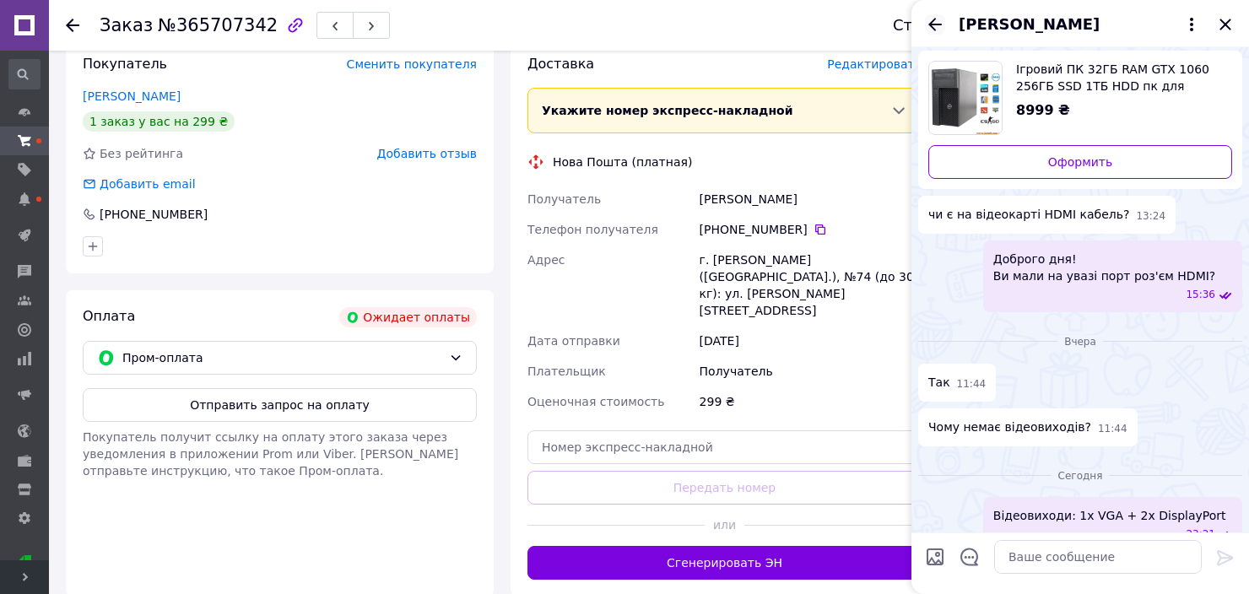
click at [932, 25] on icon "Назад" at bounding box center [935, 24] width 14 height 13
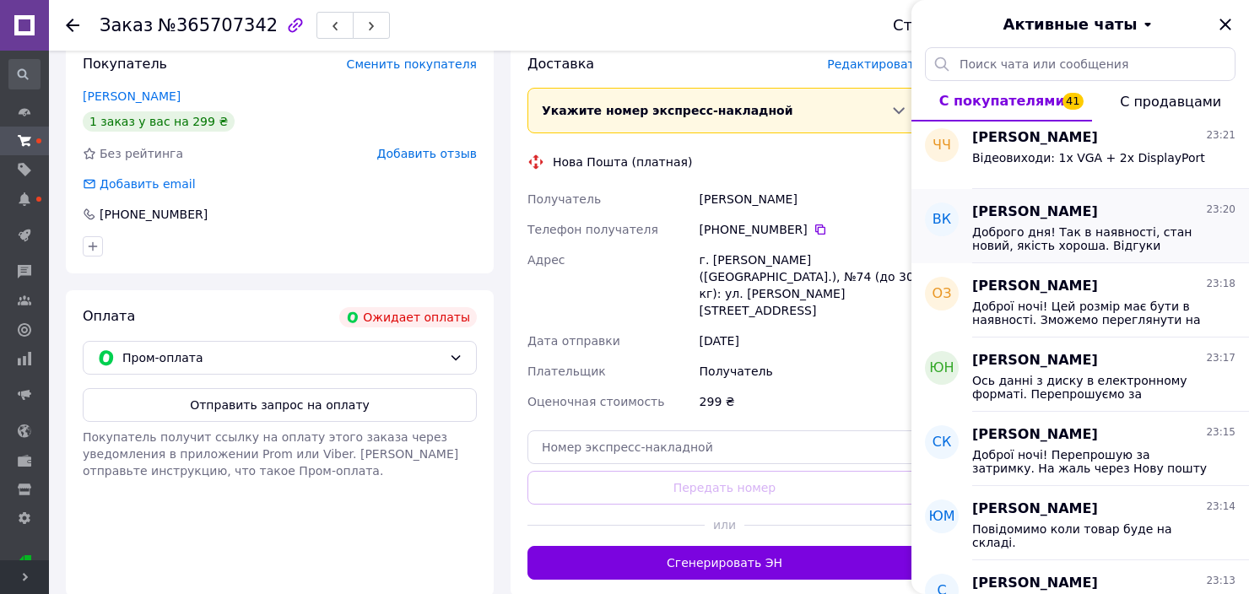
scroll to position [0, 0]
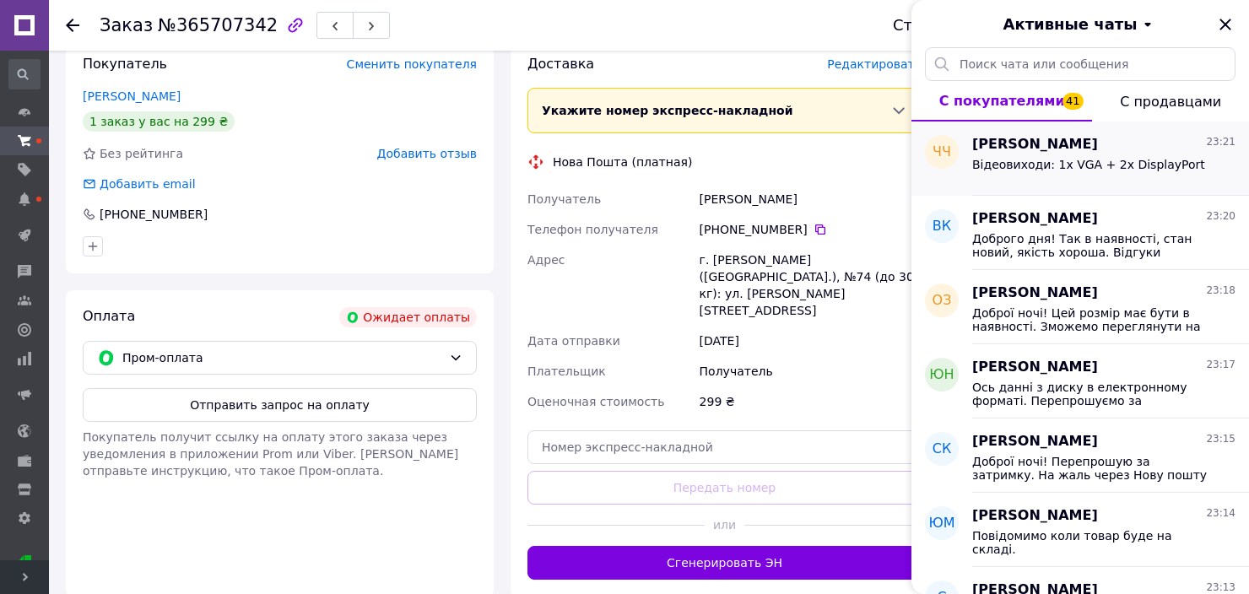
click at [1070, 165] on span "Відеовиходи: 1x VGA + 2x DisplayPort" at bounding box center [1088, 165] width 233 height 14
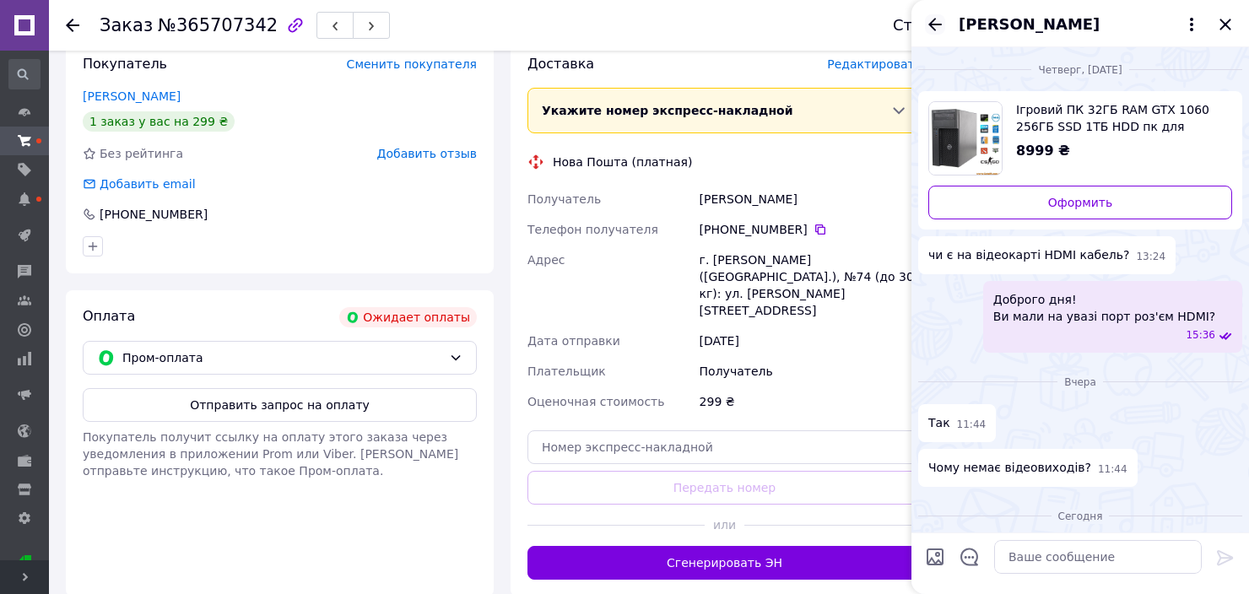
click at [938, 24] on icon "Назад" at bounding box center [935, 24] width 14 height 13
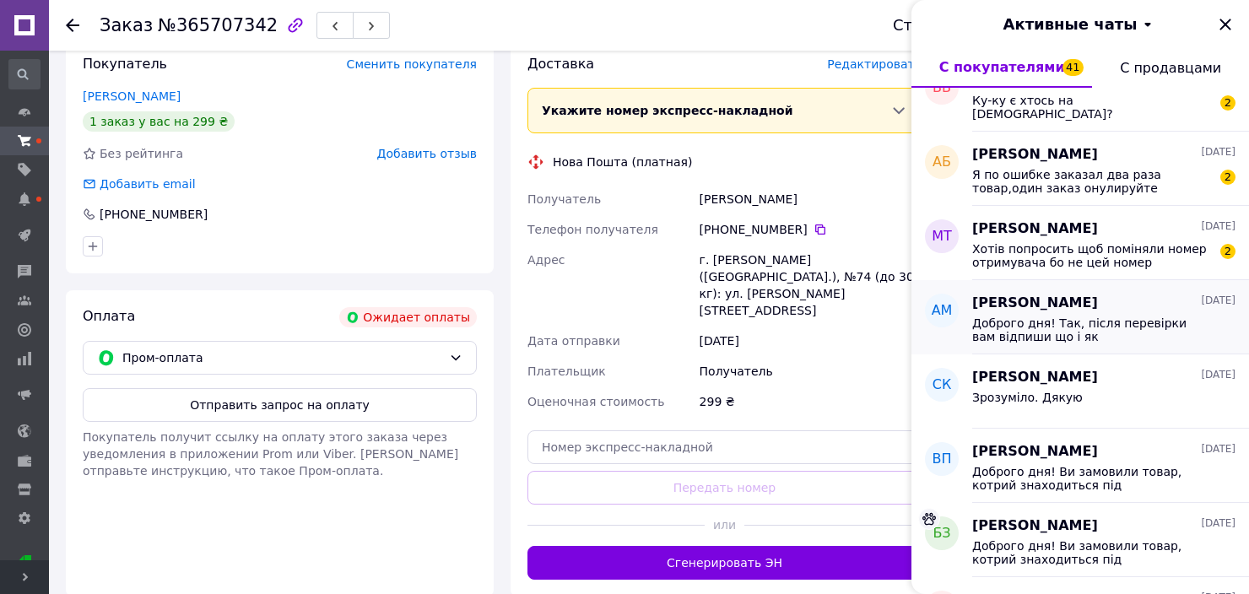
scroll to position [1856, 0]
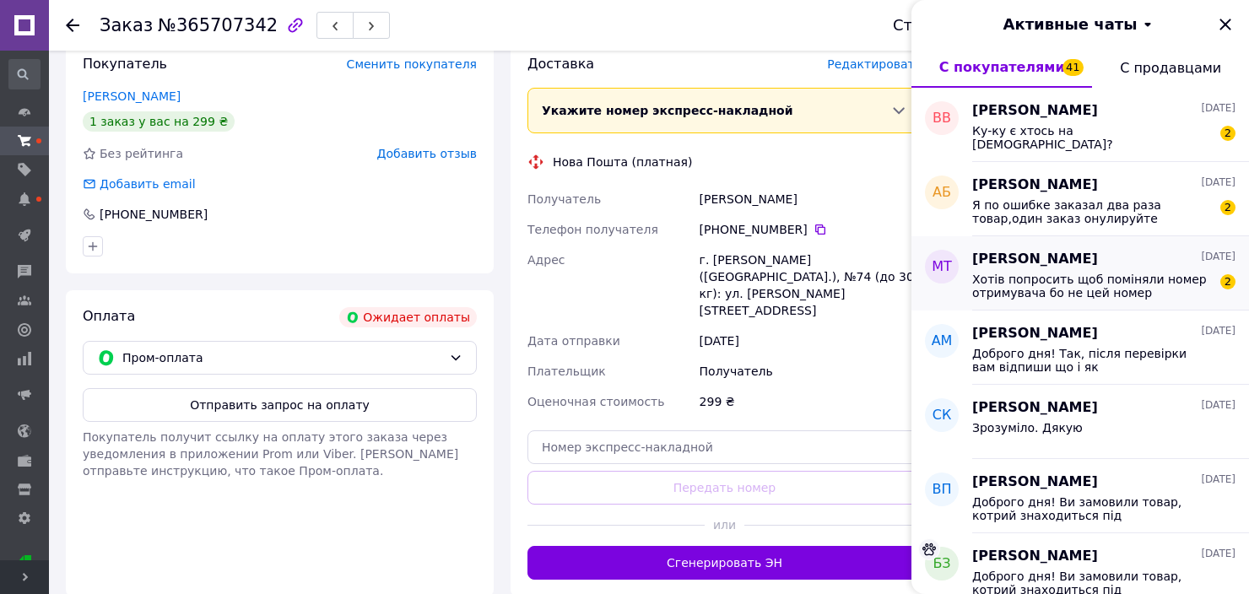
click at [1072, 289] on span "Хотів попросить щоб поміняли номер отримувача бо не цей номер 380966403012" at bounding box center [1092, 286] width 240 height 27
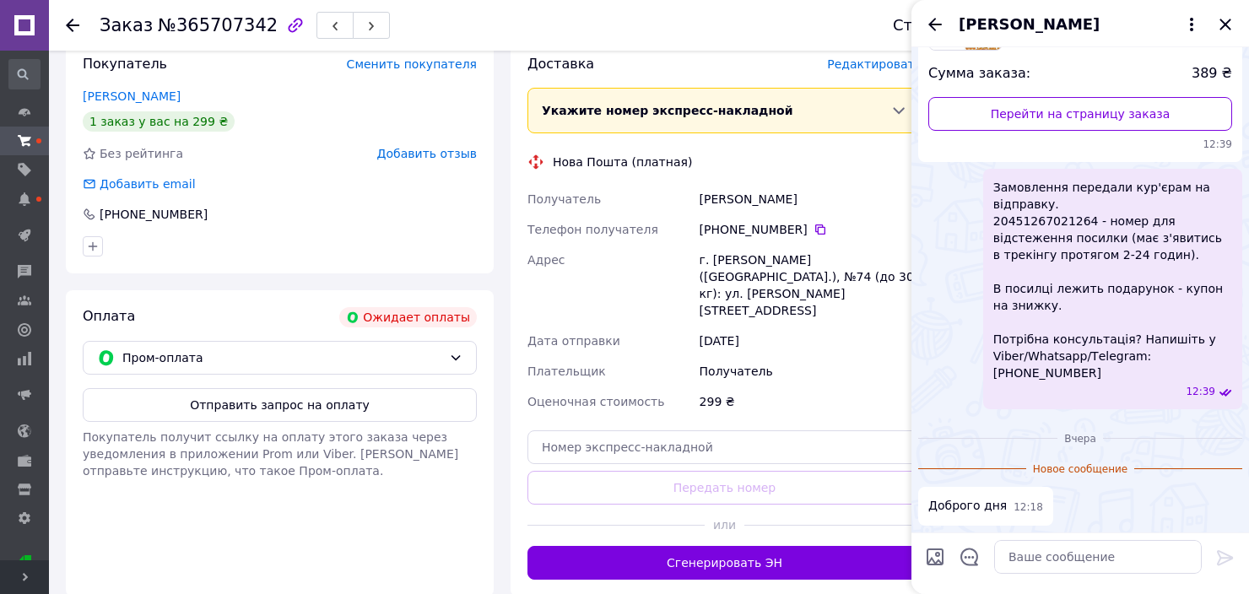
scroll to position [172, 0]
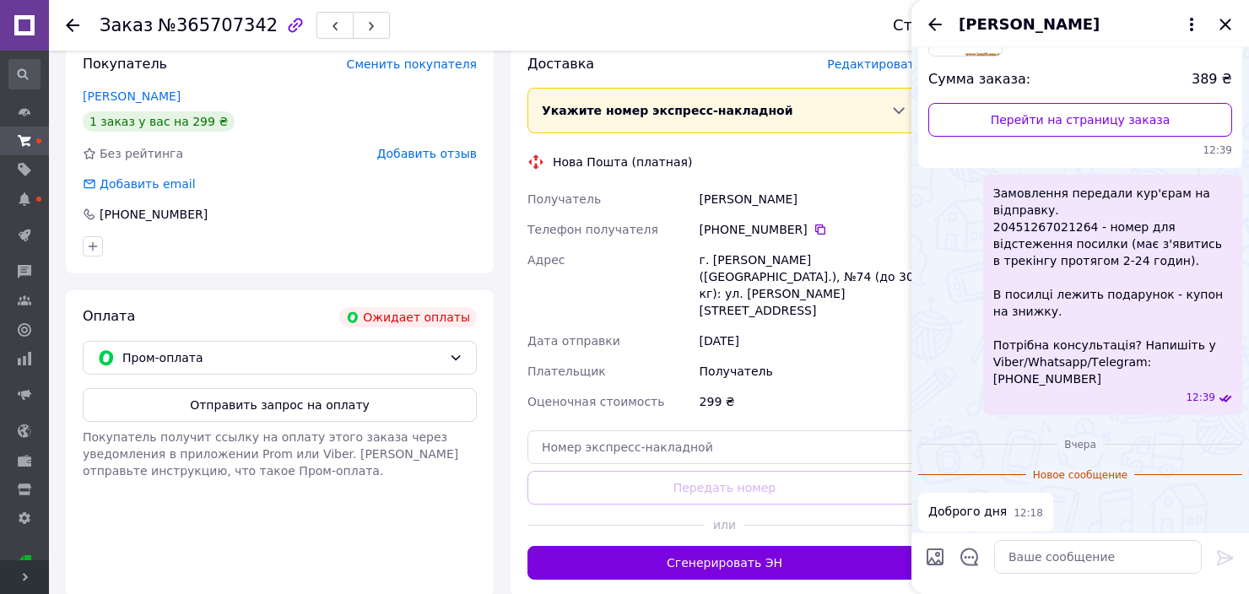
click at [1043, 226] on span "Замовлення передали кур'єрам на відправку. 20451267021264 - номер для відстежен…" at bounding box center [1112, 286] width 239 height 203
copy span "20451267021264"
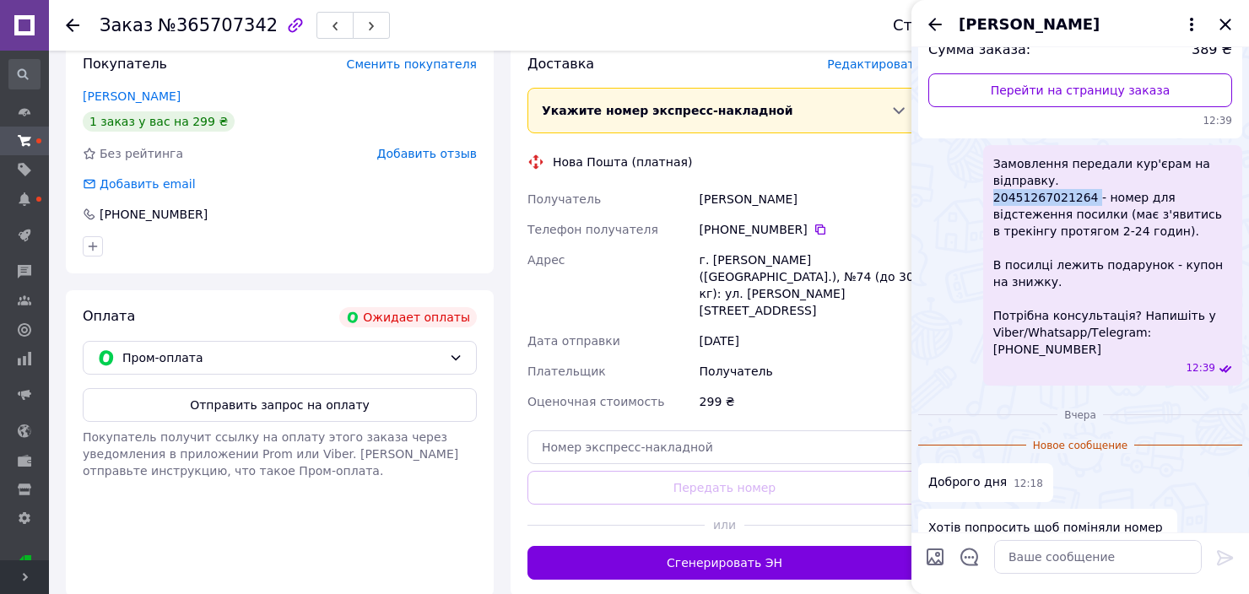
scroll to position [257, 0]
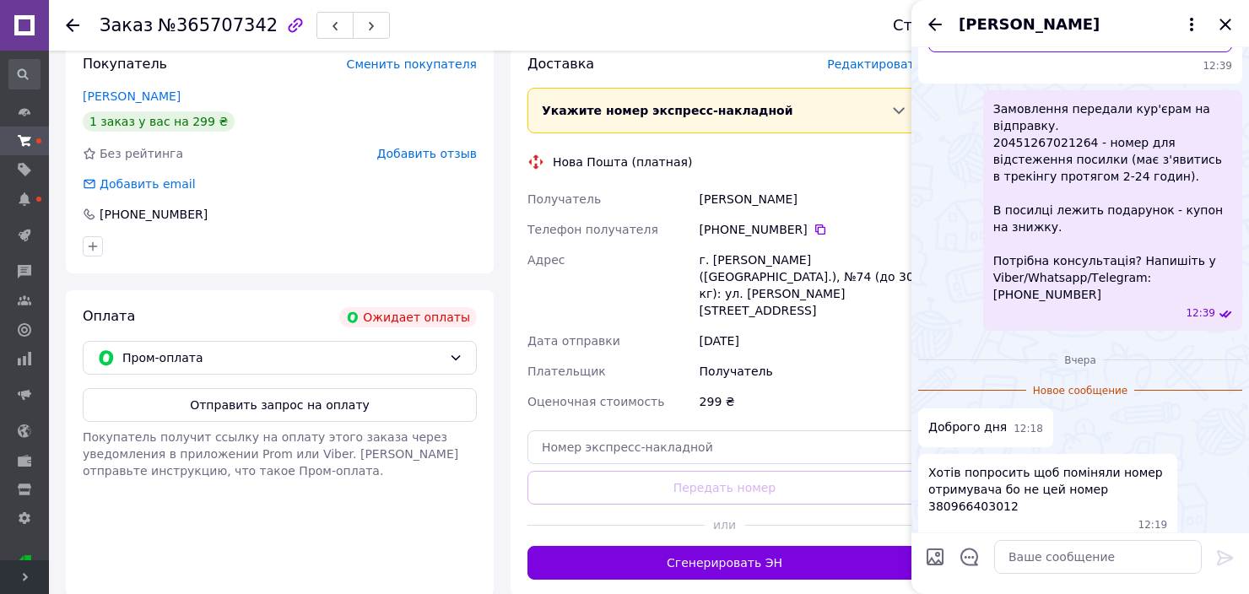
click at [969, 491] on span "Хотів попросить щоб поміняли номер отримувача бо не цей номер 380966403012" at bounding box center [1047, 489] width 239 height 51
copy span "380966403012"
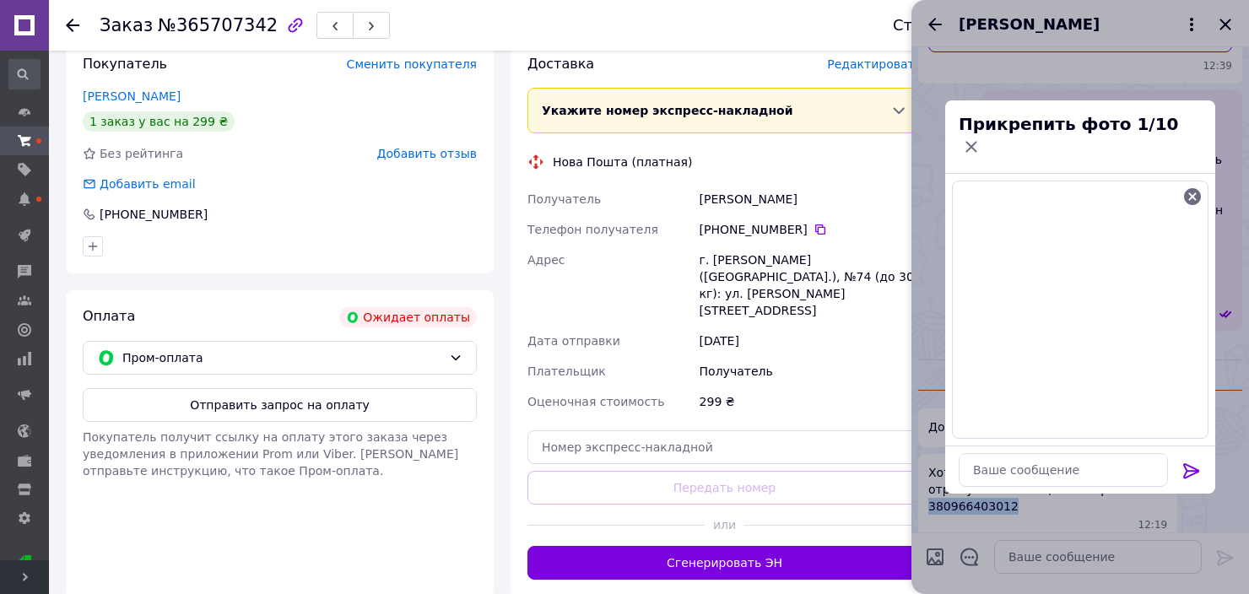
click at [1195, 461] on icon at bounding box center [1191, 471] width 20 height 20
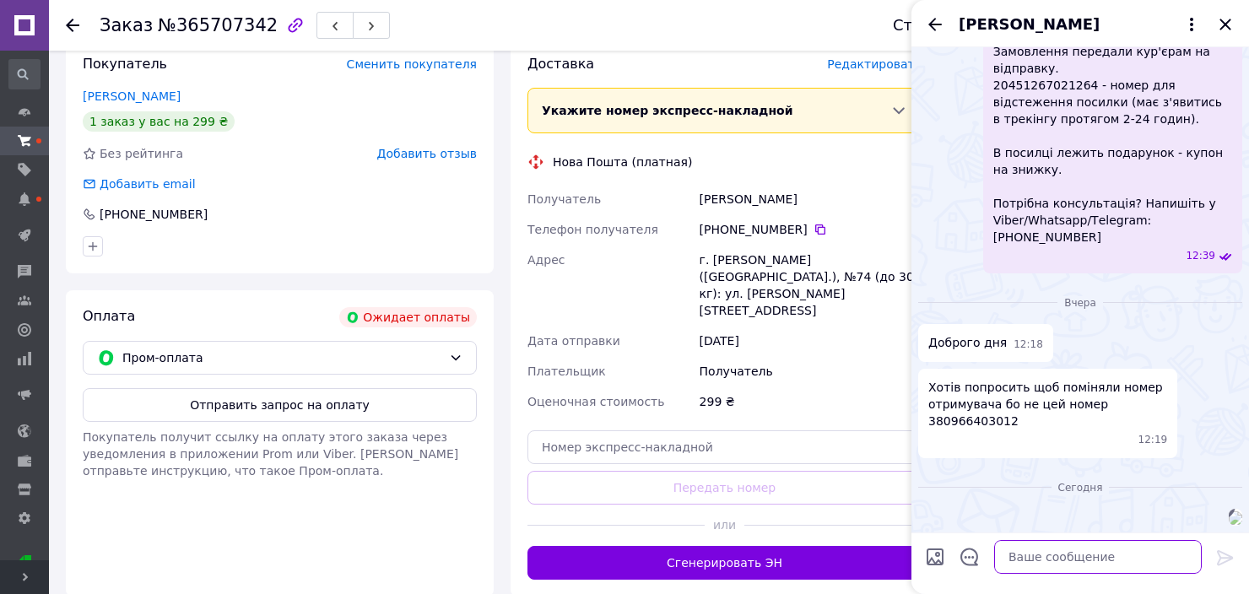
click at [1067, 567] on textarea at bounding box center [1098, 557] width 208 height 34
type textarea "Доброї ночі! Номер телефону змінили"
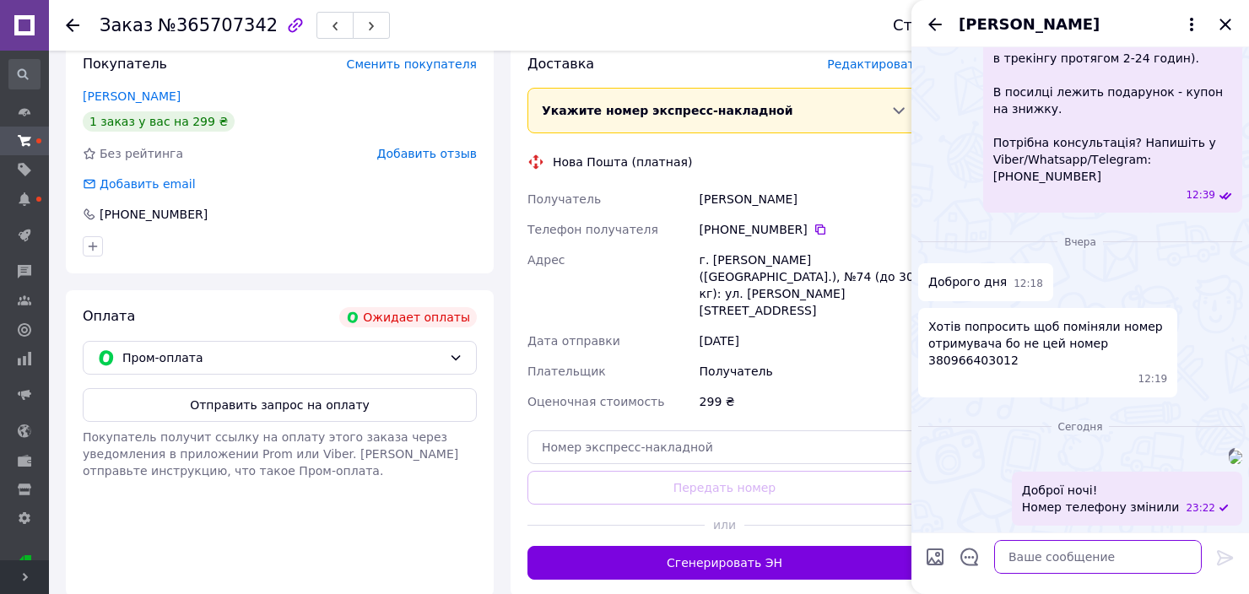
scroll to position [527, 0]
click at [928, 22] on icon "Назад" at bounding box center [935, 24] width 20 height 20
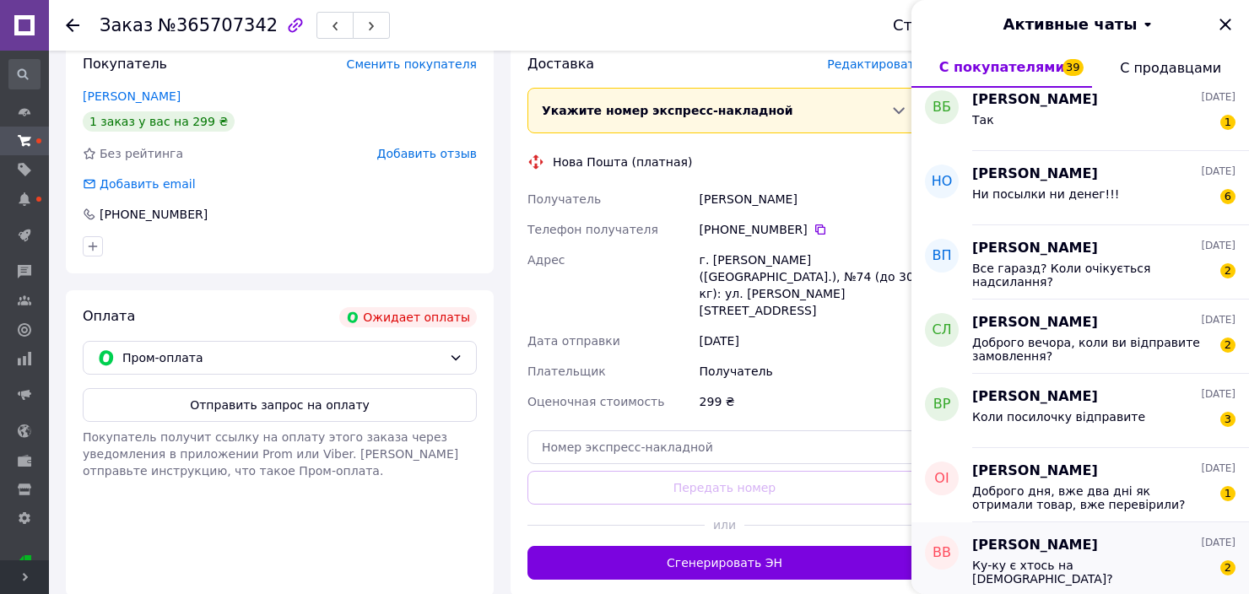
scroll to position [1856, 0]
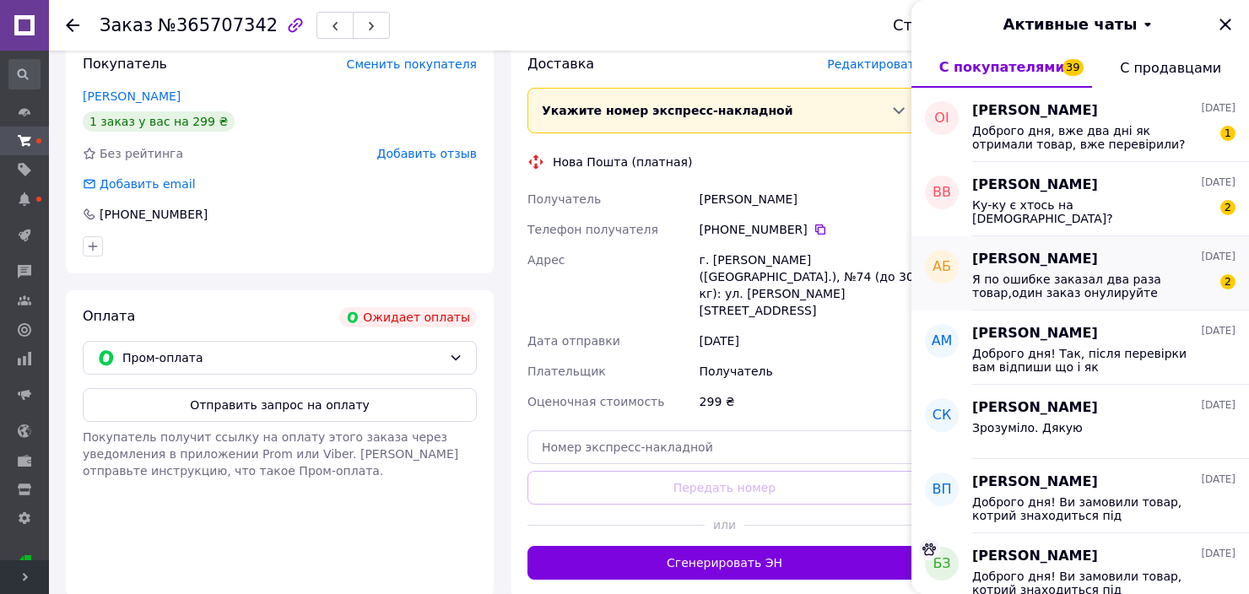
click at [1090, 287] on span "Я по ошибке заказал два раза товар,один заказ онулируйте" at bounding box center [1092, 286] width 240 height 27
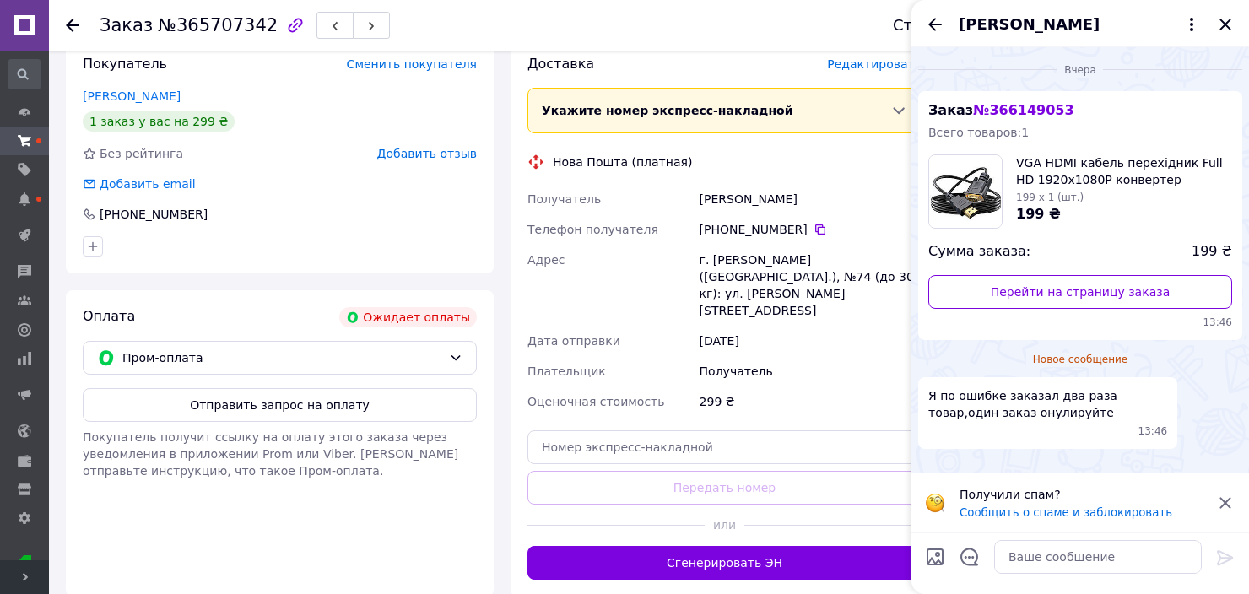
click at [1222, 496] on icon at bounding box center [1225, 503] width 20 height 20
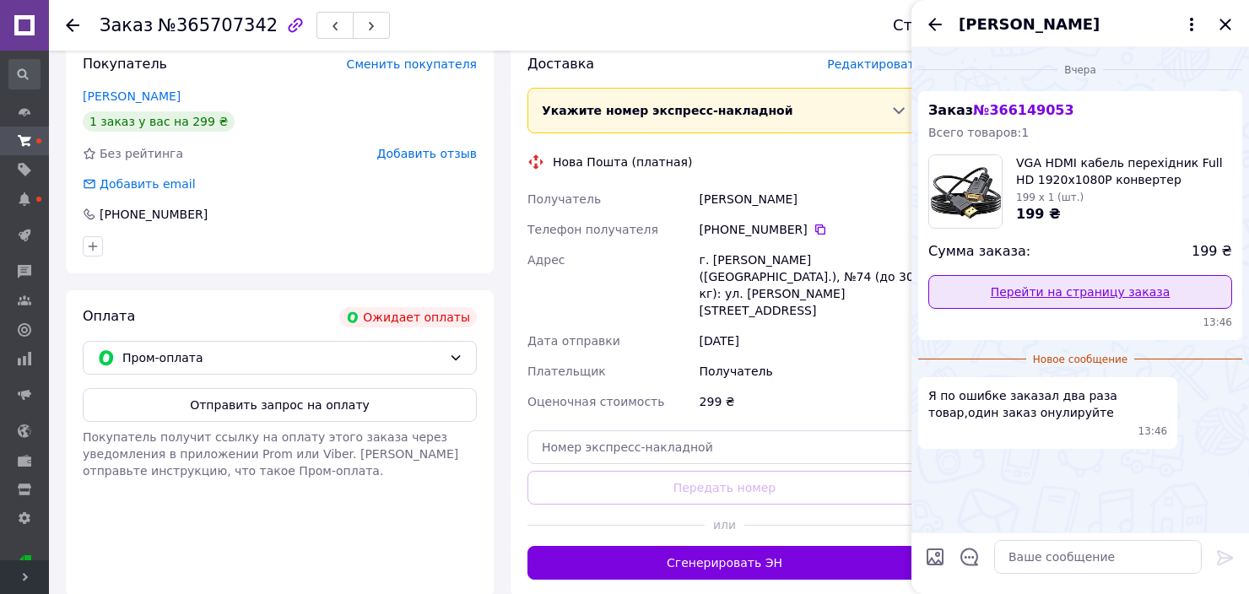
click at [1091, 290] on link "Перейти на страницу заказа" at bounding box center [1080, 292] width 304 height 34
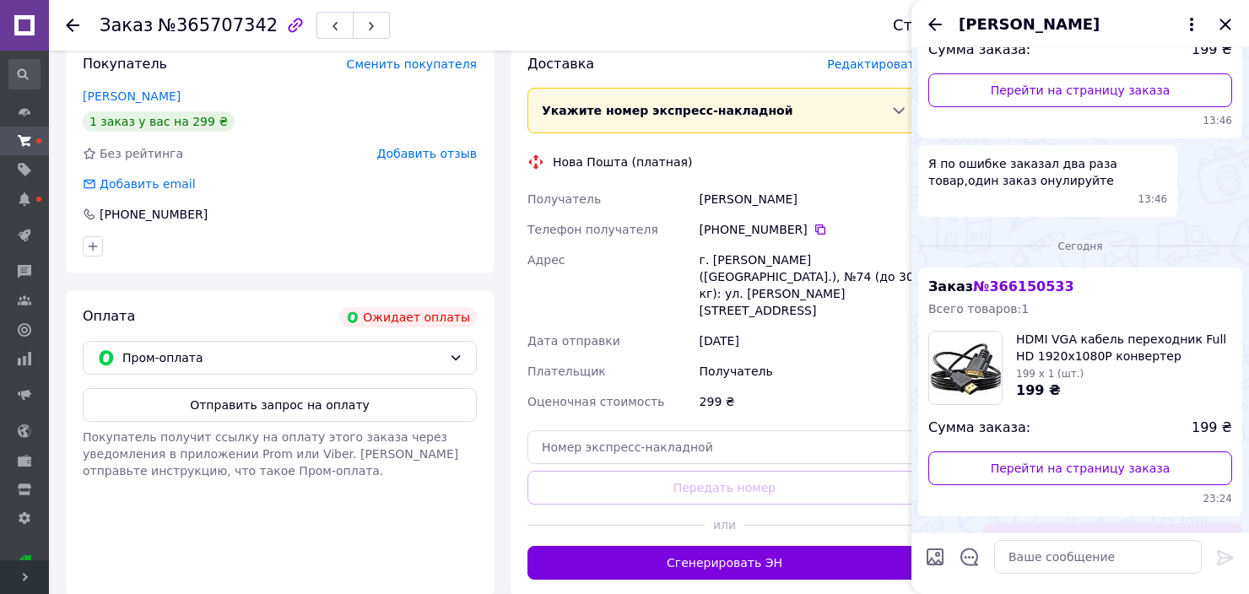
scroll to position [270, 0]
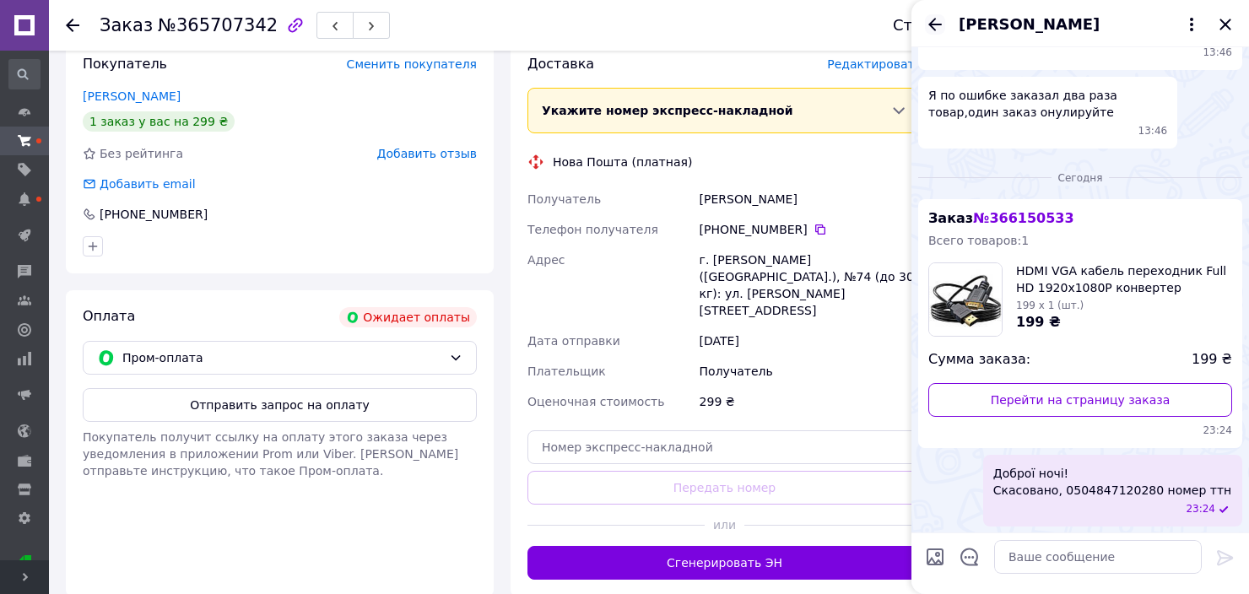
click at [936, 26] on icon "Назад" at bounding box center [935, 24] width 20 height 20
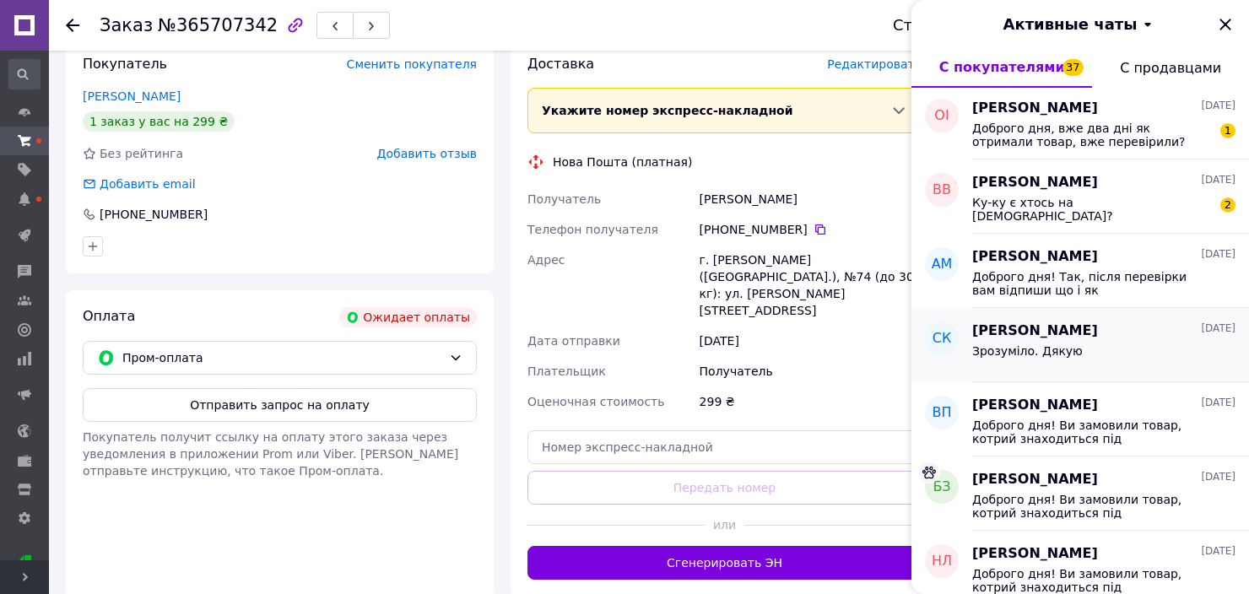
scroll to position [1941, 0]
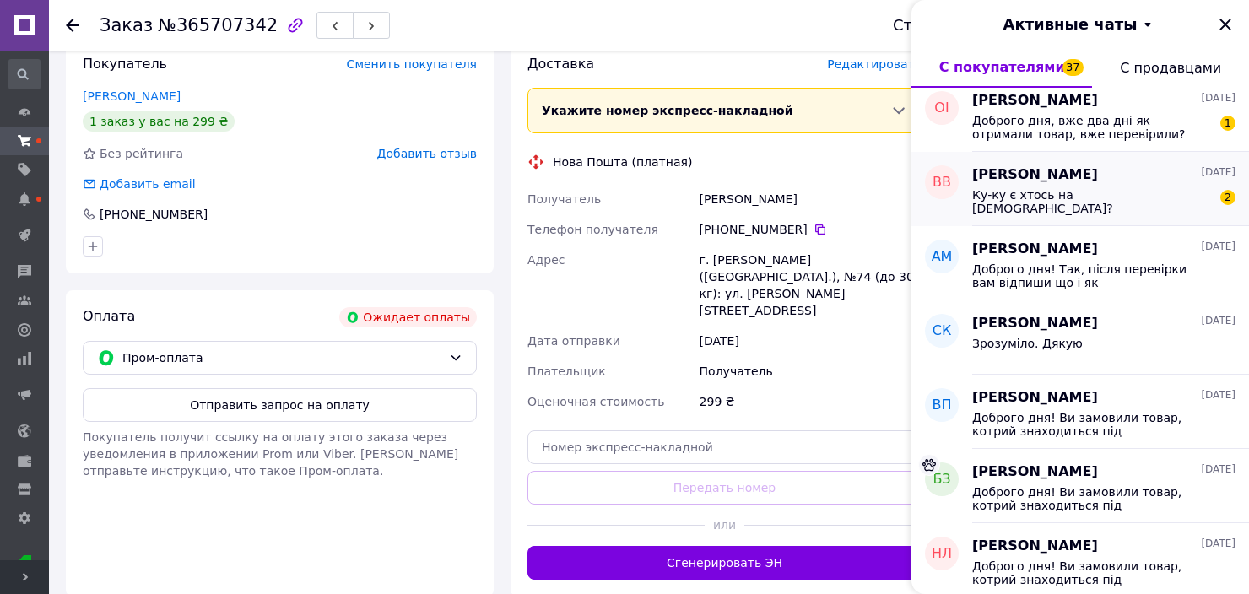
click at [1097, 196] on span "Ку-ку є хтось на свзвʼязку?" at bounding box center [1092, 201] width 240 height 27
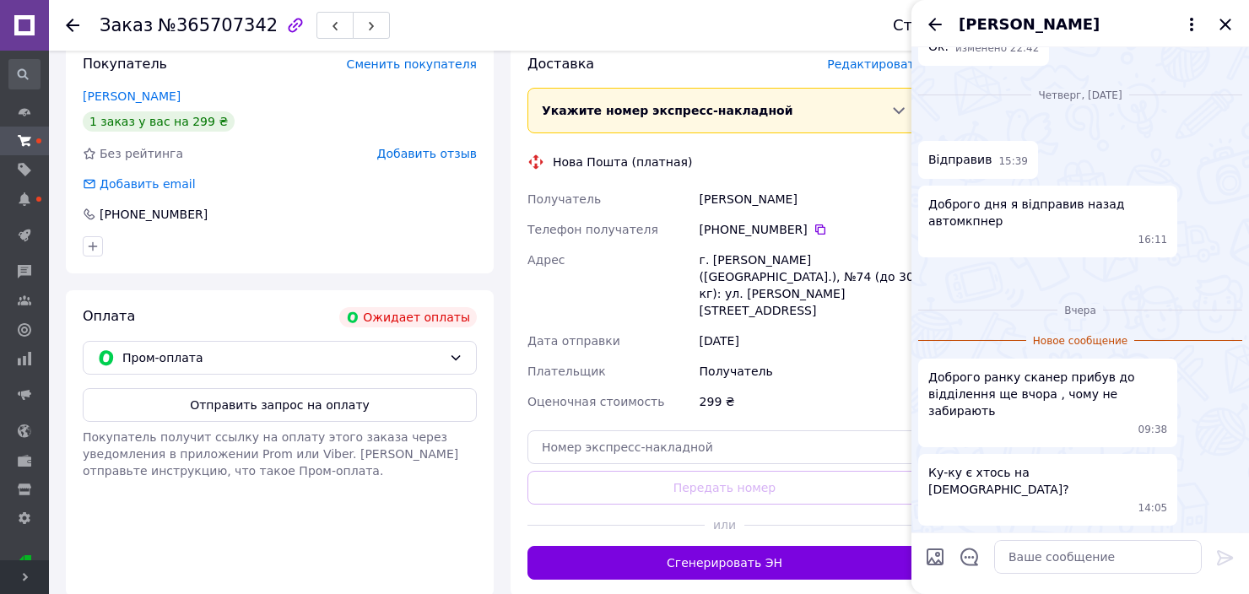
scroll to position [2241, 0]
click at [1096, 547] on textarea at bounding box center [1098, 557] width 208 height 34
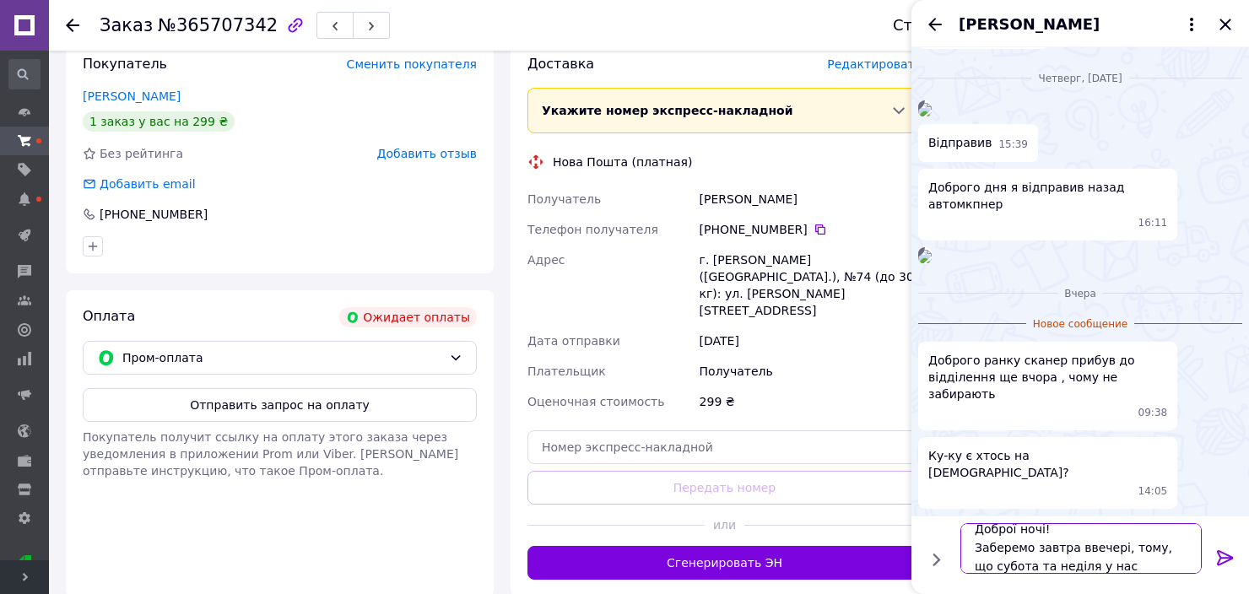
scroll to position [1, 0]
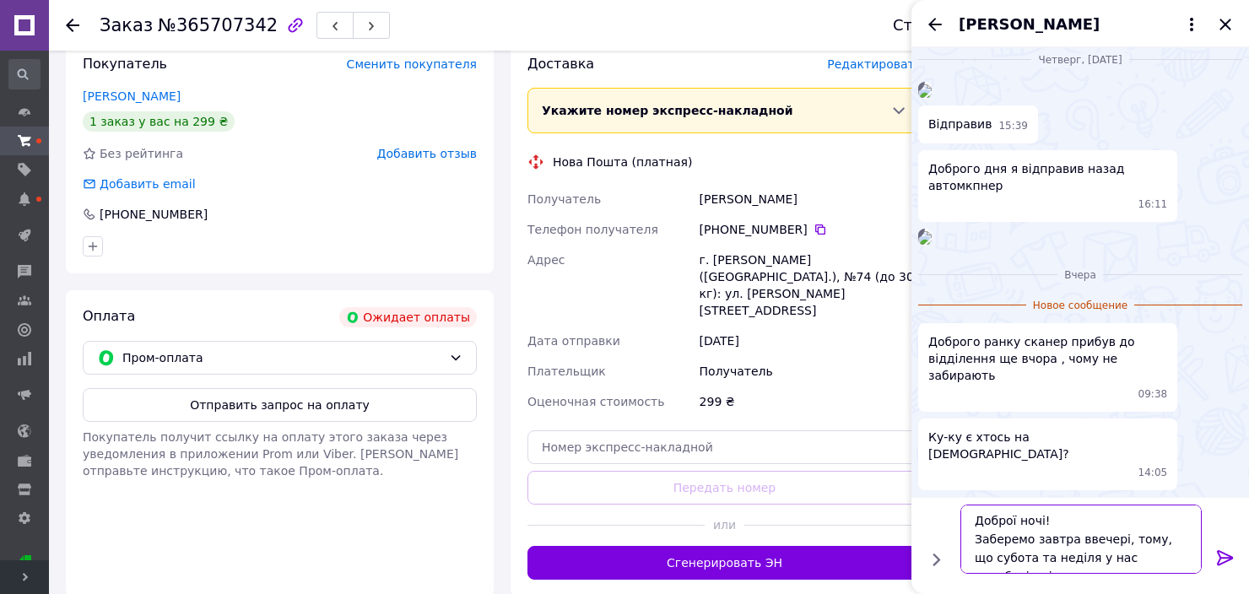
type textarea "Доброї ночі! Заберемо завтра ввечері, тому, що субота та неділя у нас неробочі …"
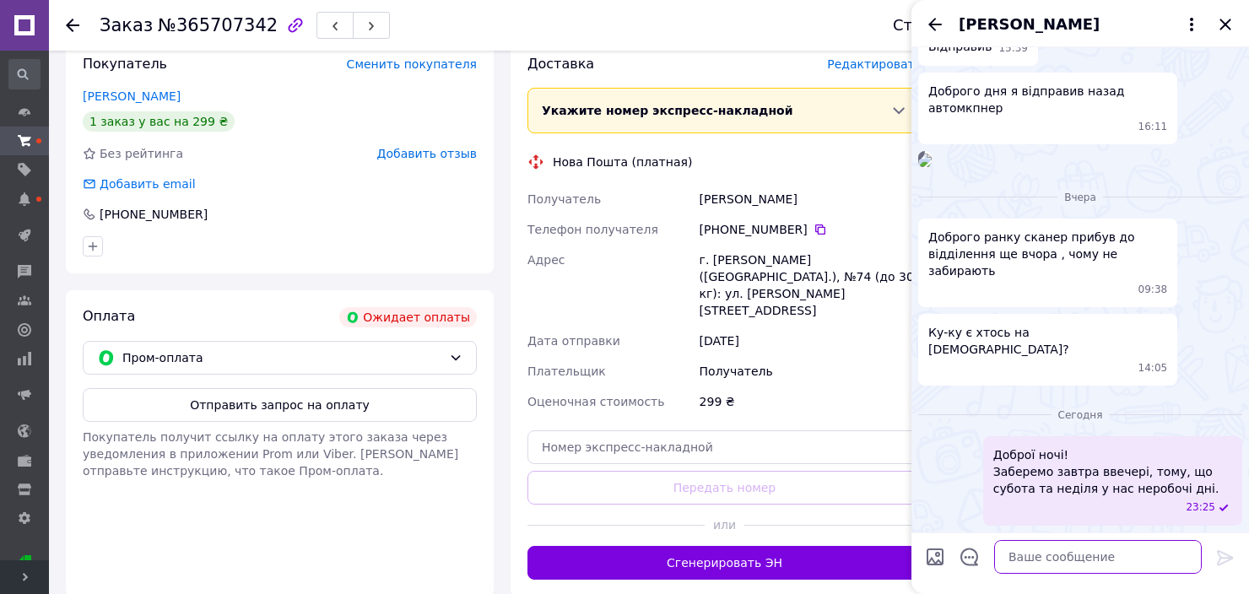
scroll to position [2100, 0]
click at [932, 167] on img at bounding box center [925, 161] width 14 height 14
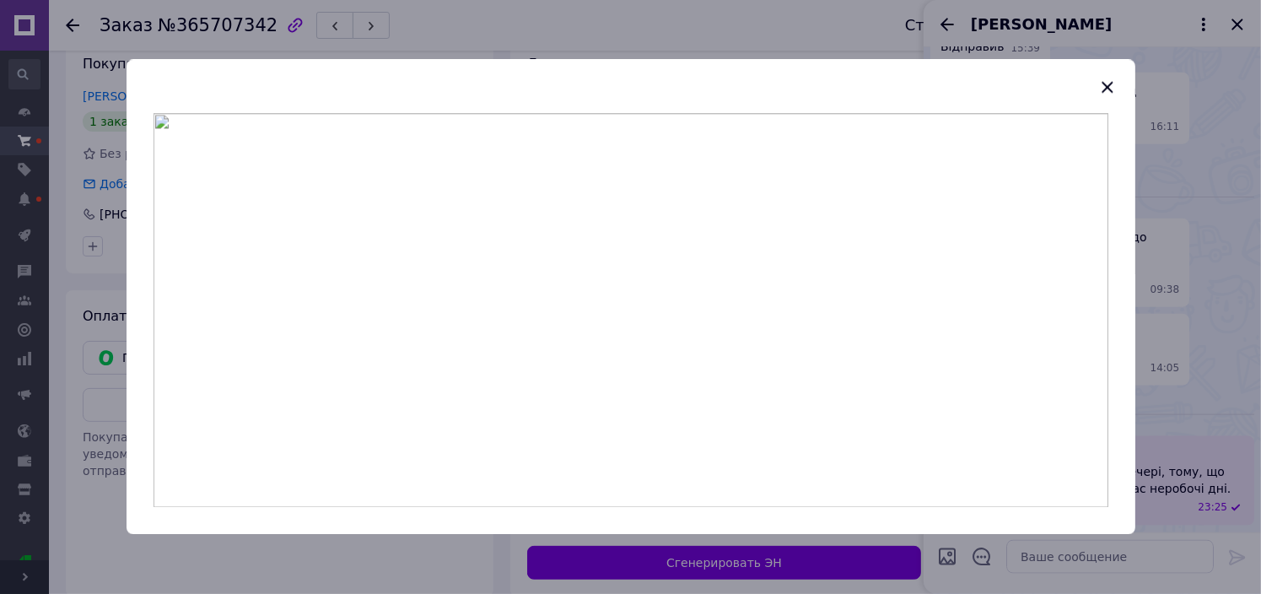
click at [1211, 418] on div at bounding box center [630, 297] width 1261 height 594
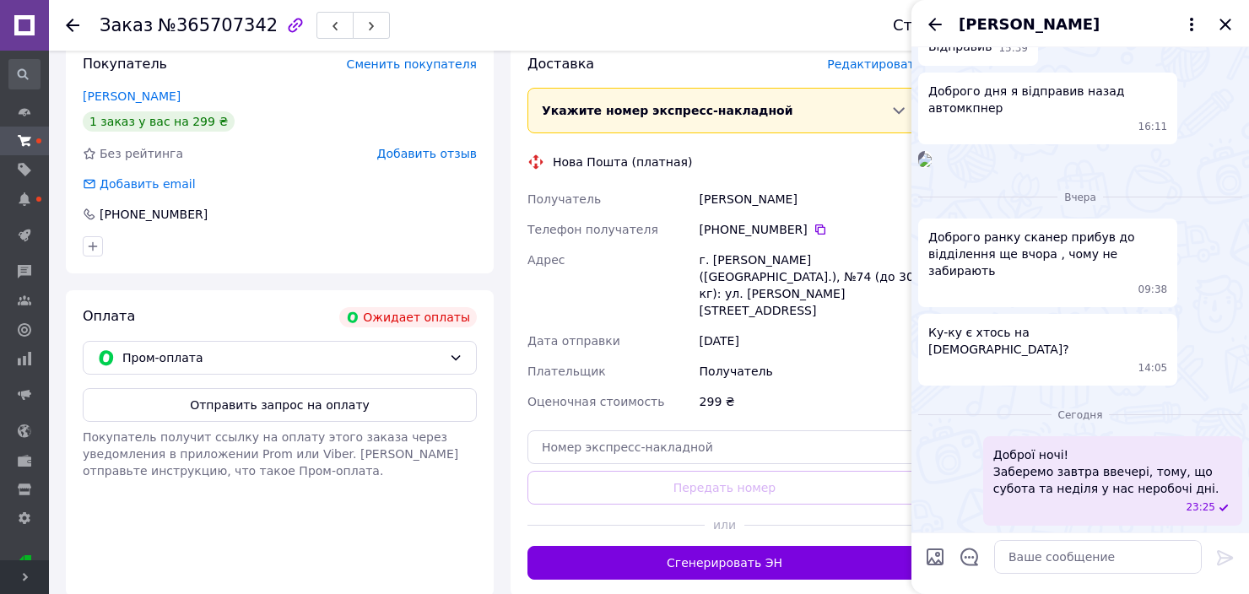
scroll to position [2269, 0]
click at [932, 167] on img at bounding box center [925, 161] width 14 height 14
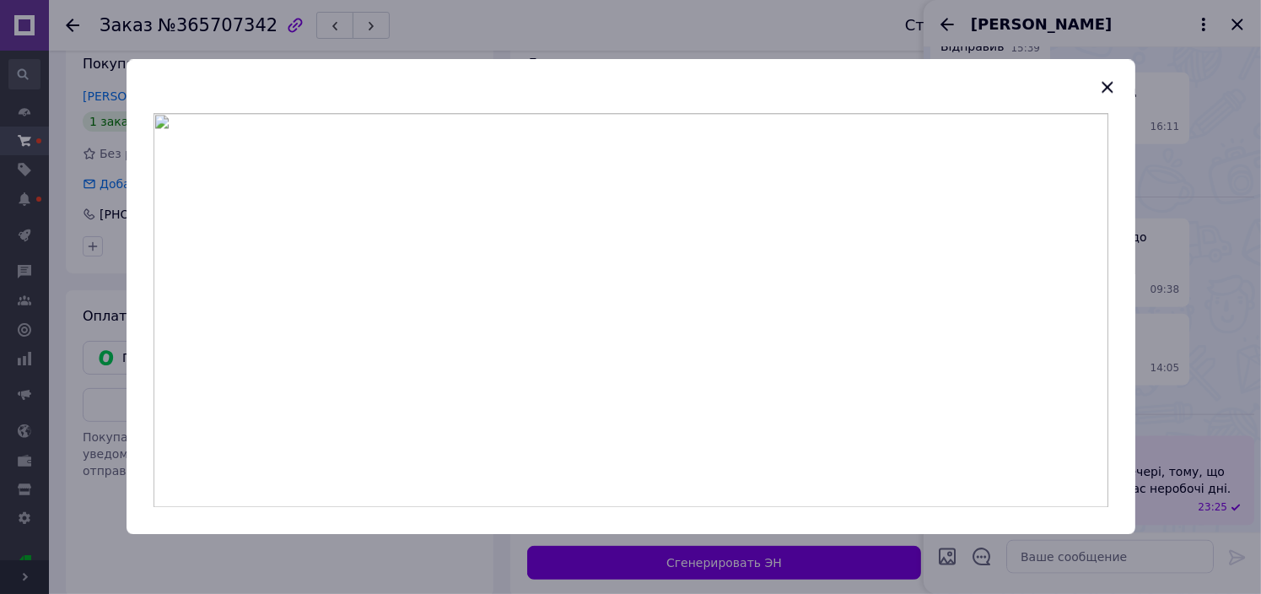
click at [1178, 317] on div at bounding box center [630, 297] width 1261 height 594
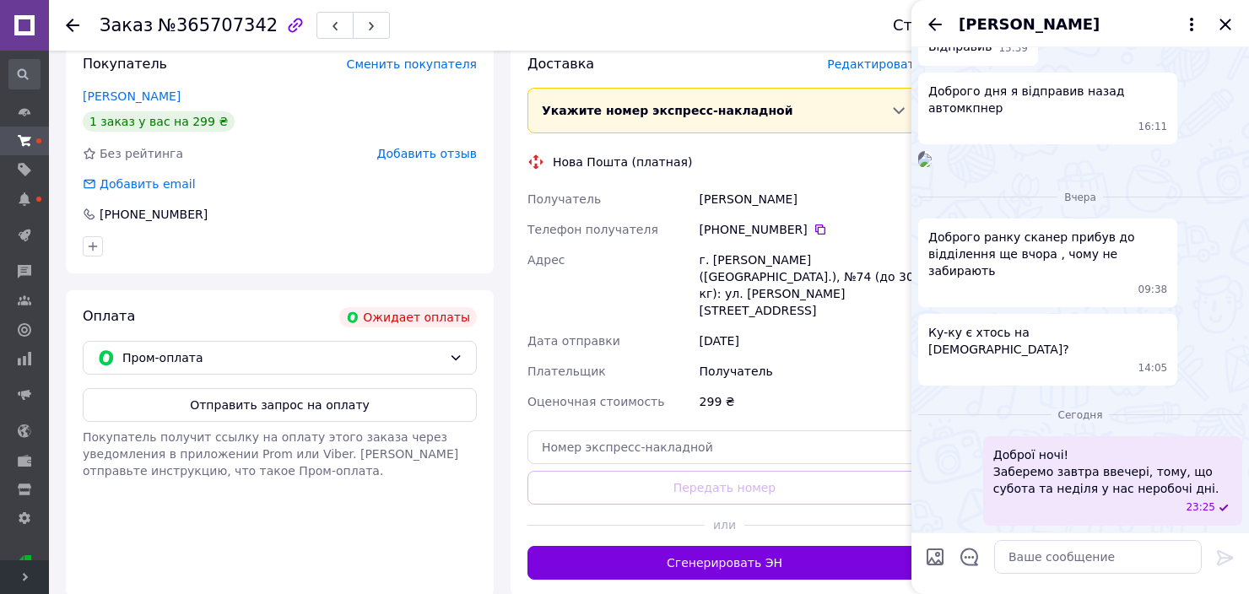
click at [932, 167] on img at bounding box center [925, 161] width 14 height 14
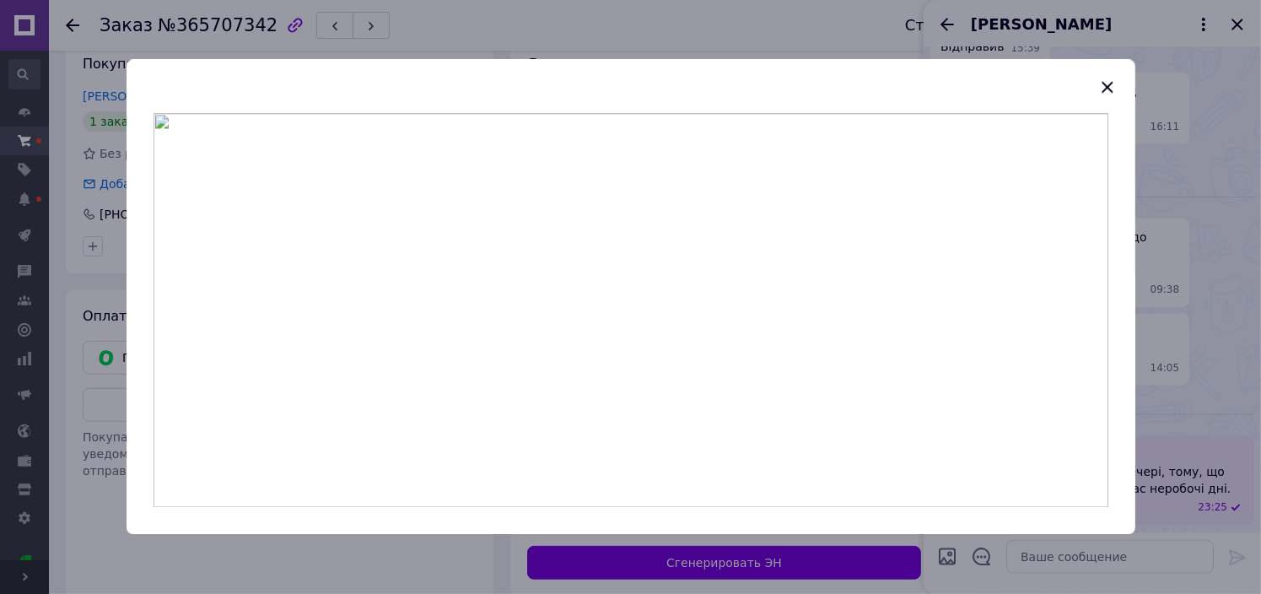
click at [1164, 343] on div at bounding box center [630, 297] width 1261 height 594
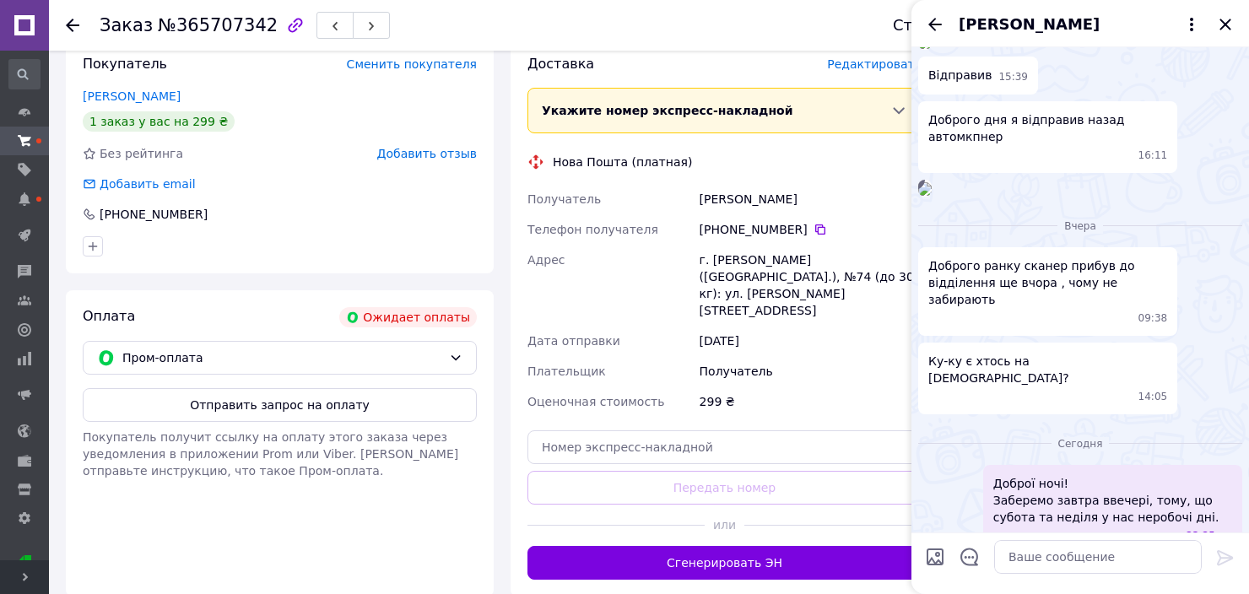
scroll to position [2353, 0]
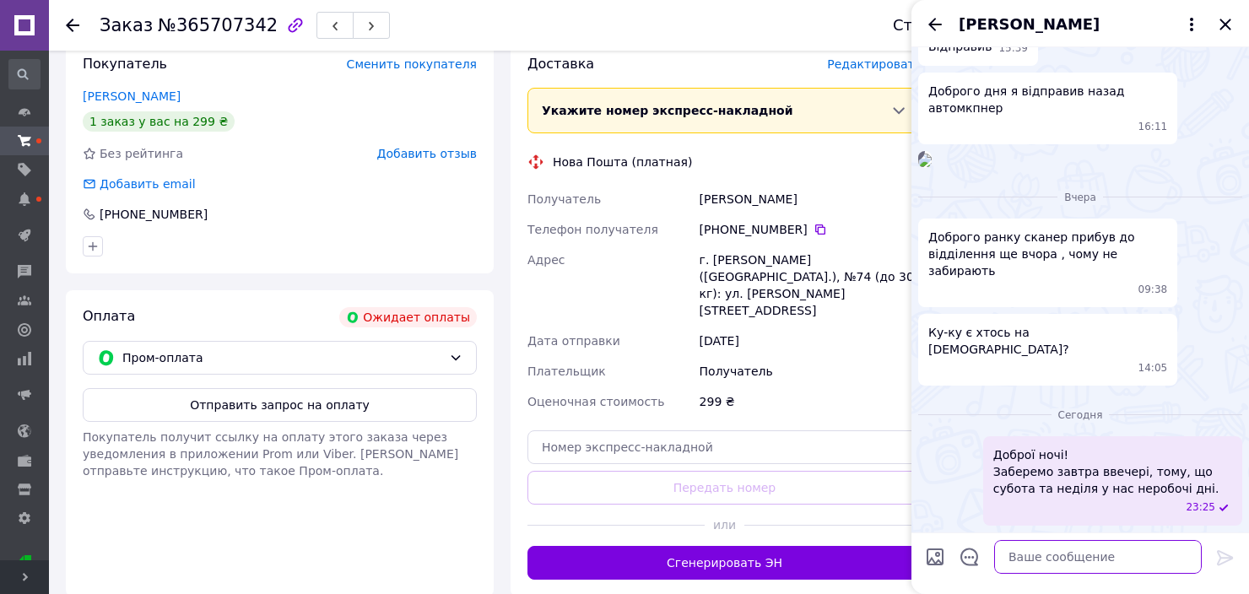
click at [1086, 554] on textarea at bounding box center [1098, 557] width 208 height 34
type textarea "Д"
type textarea "В"
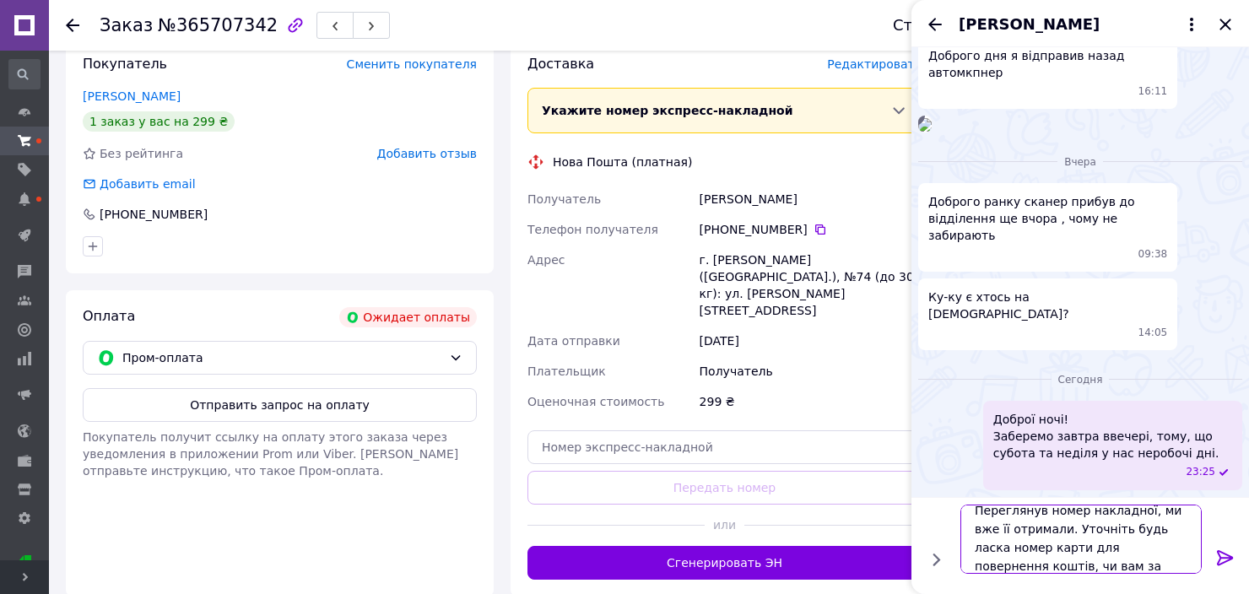
scroll to position [1, 0]
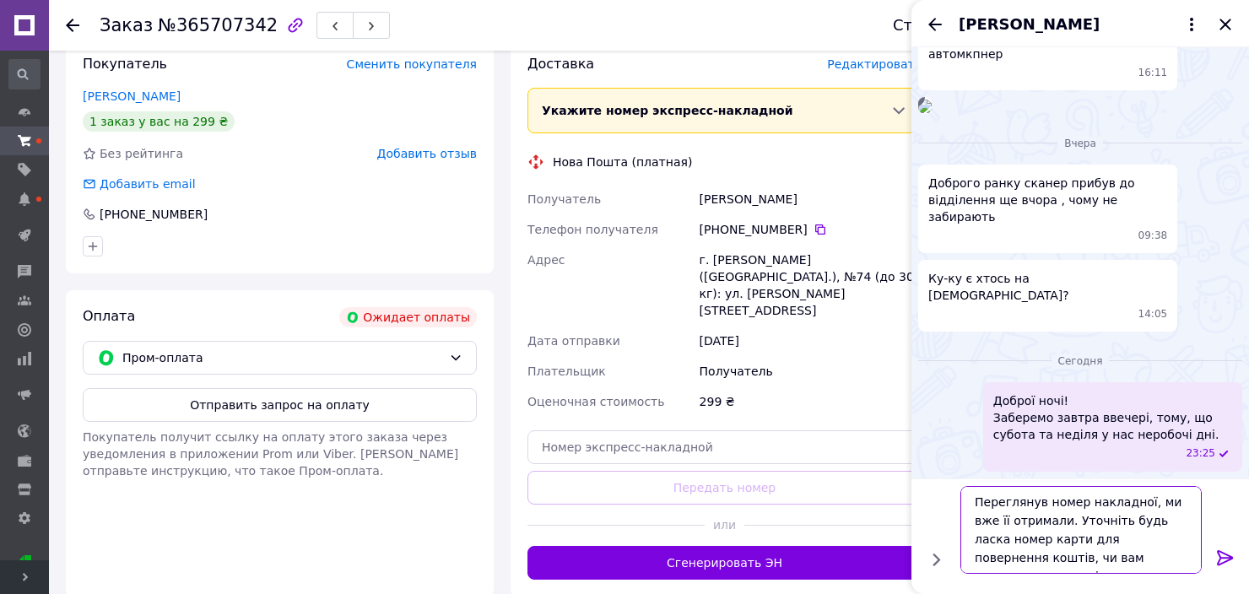
type textarea "Переглянув номер накладної, ми вже її отримали. Уточніть будь ласка номер карти…"
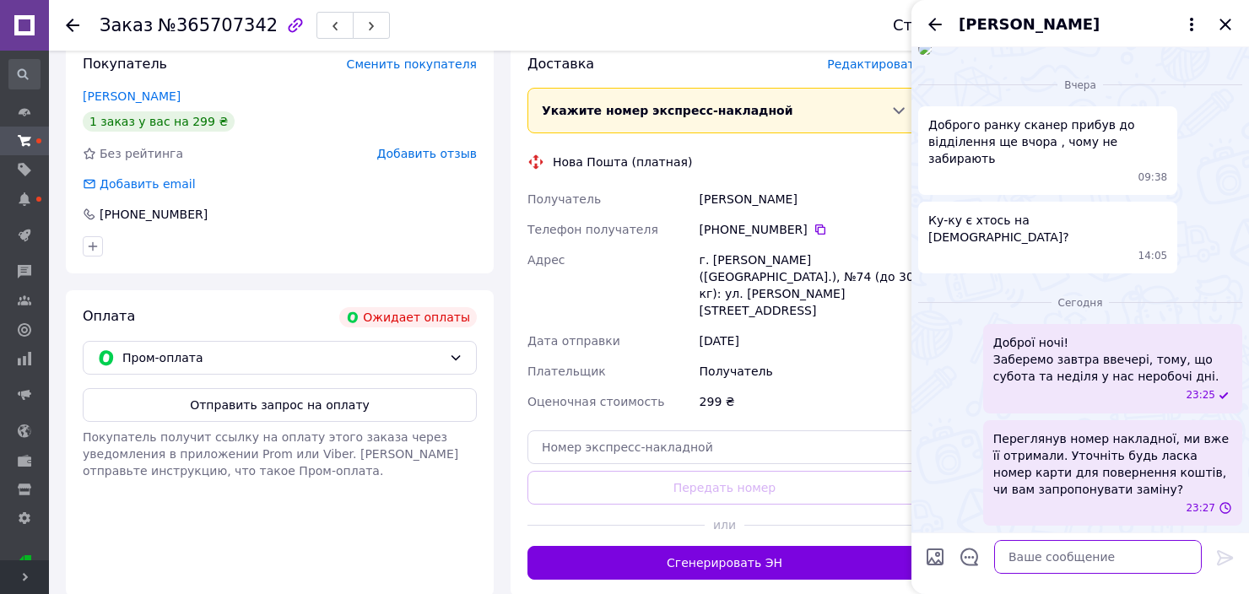
scroll to position [2466, 0]
click at [935, 24] on icon "Назад" at bounding box center [935, 24] width 14 height 13
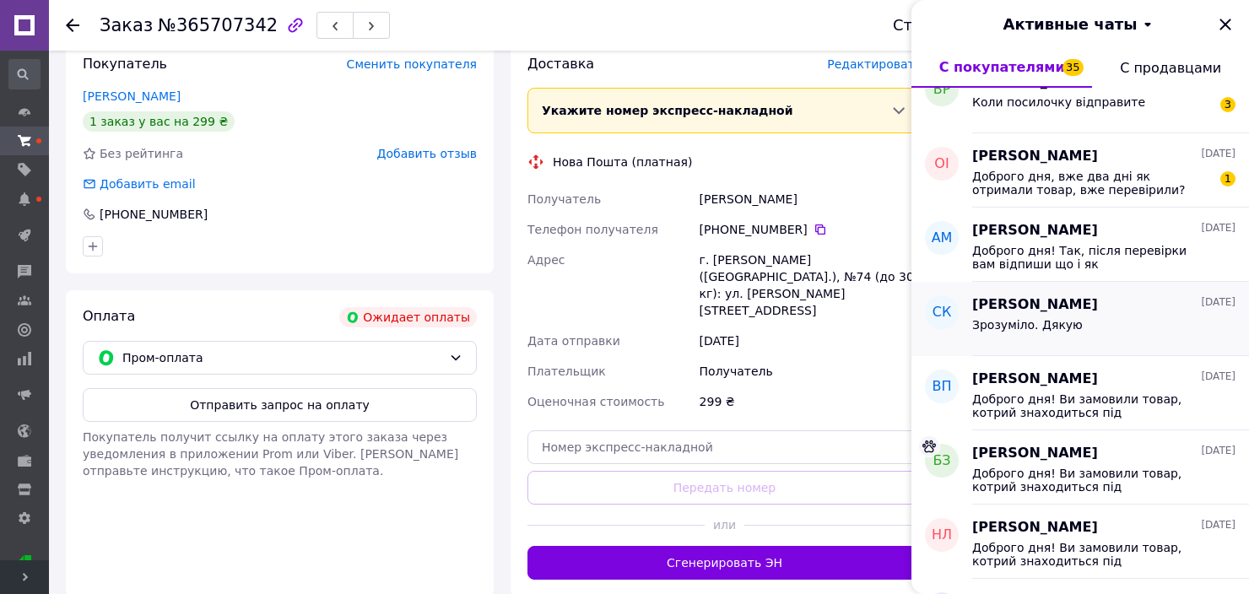
scroll to position [1941, 0]
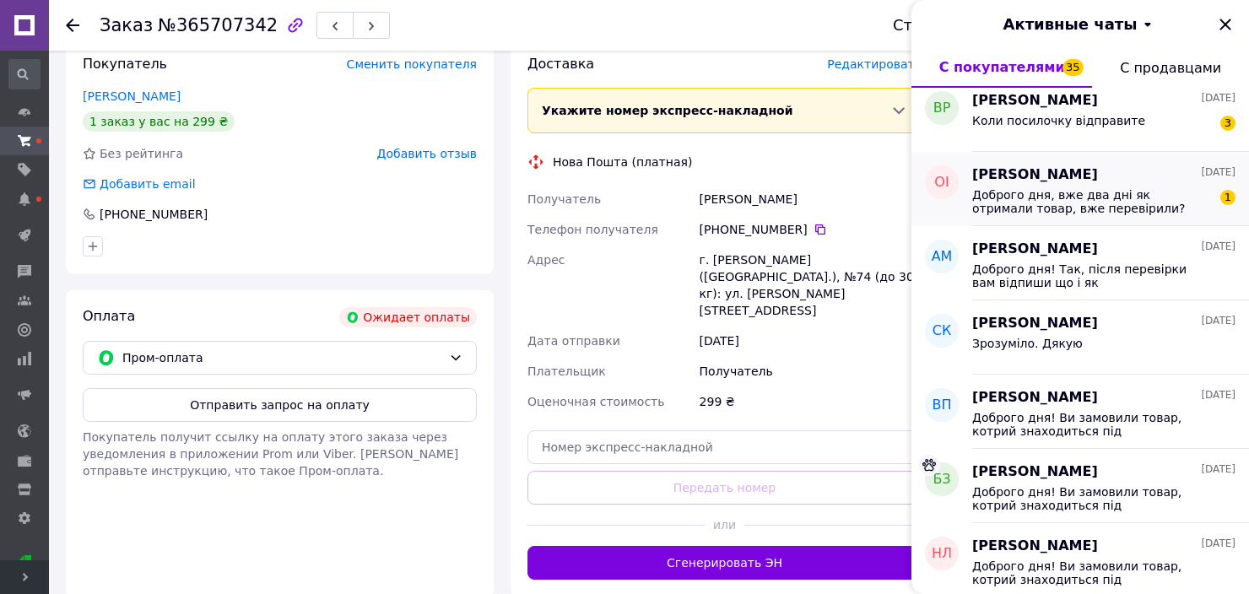
click at [1137, 207] on span "Доброго дня, вже два дні як отримали товар, вже перевірили?" at bounding box center [1092, 201] width 240 height 27
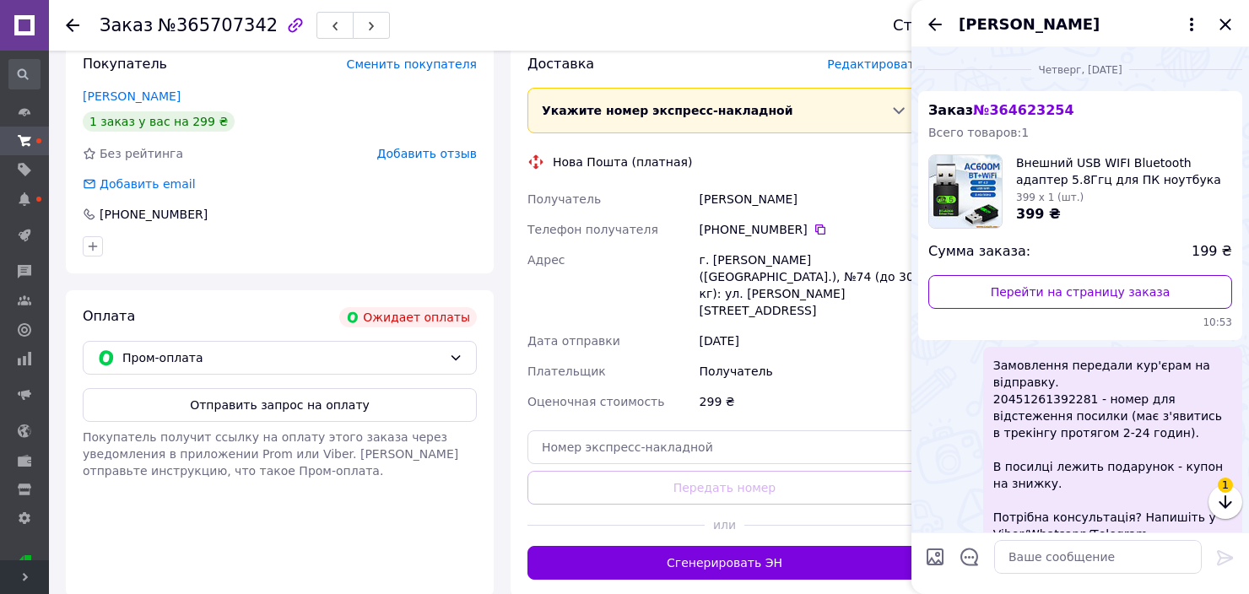
scroll to position [413, 0]
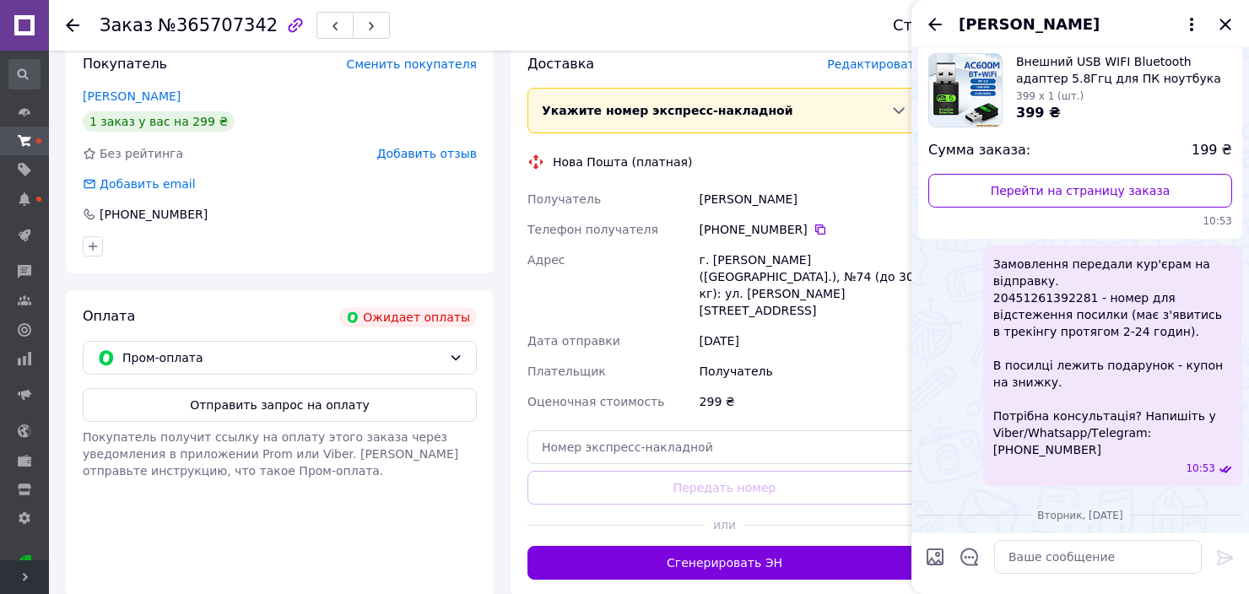
click at [1142, 451] on div "четверг, 02.10.2025 Заказ № 364623254 Всего товаров: 1 Внешний USB WIFI Bluetoo…" at bounding box center [1080, 412] width 338 height 932
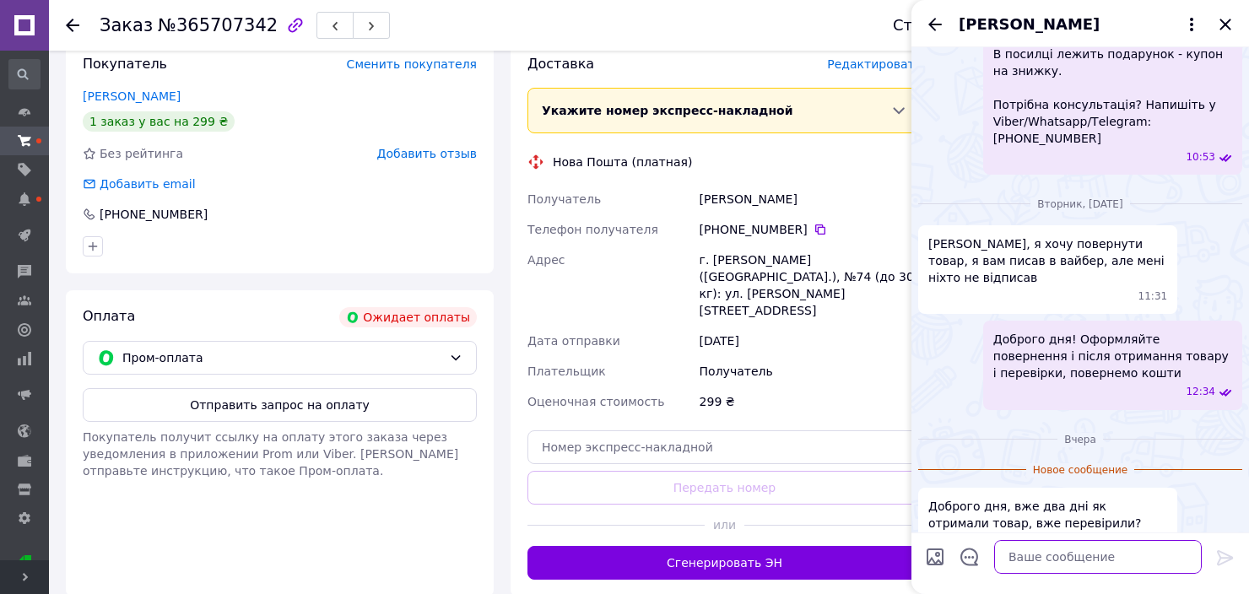
click at [1094, 556] on textarea at bounding box center [1098, 557] width 208 height 34
type textarea "L"
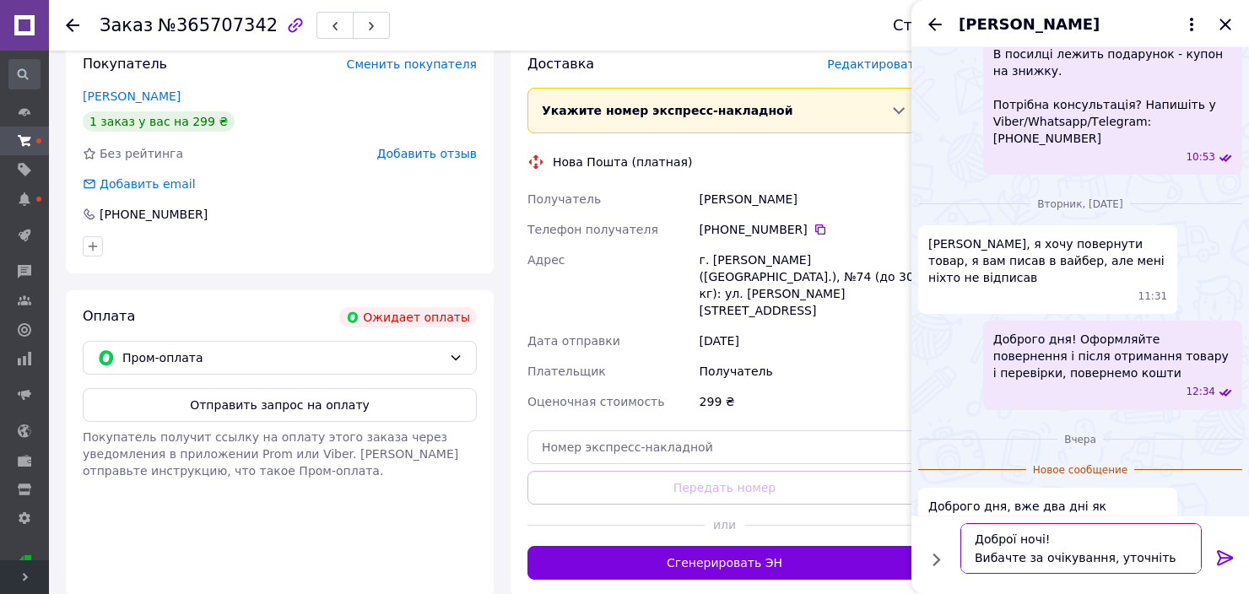
scroll to position [11, 0]
type textarea "Доброї ночі! Вибачте за очікування, уточніть номер ттн"
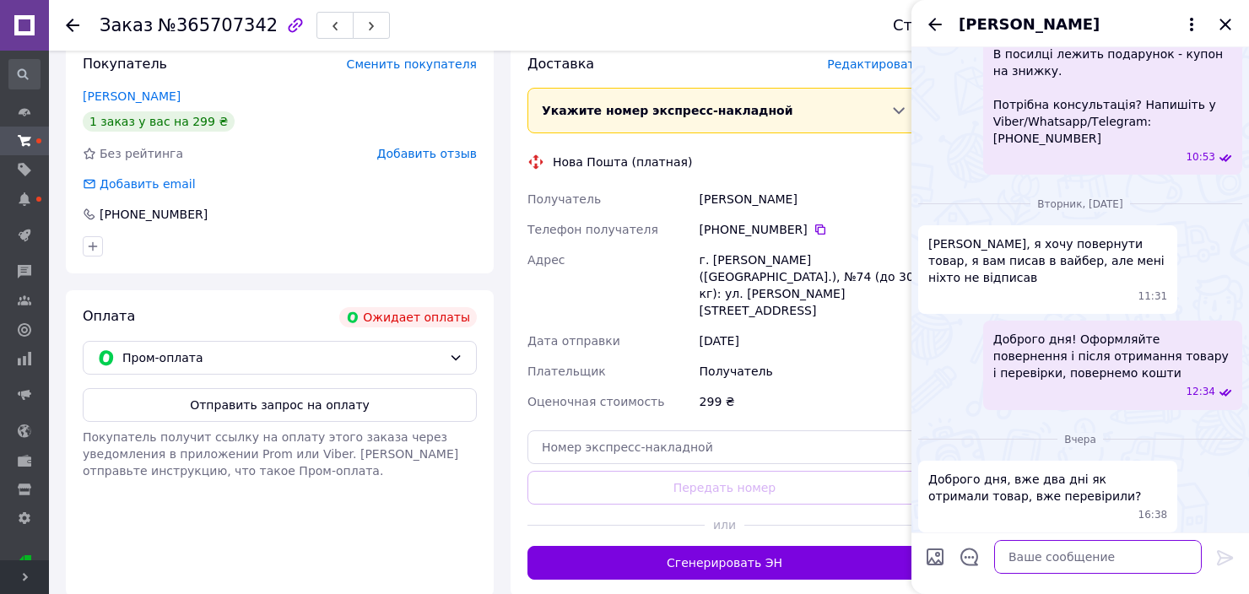
scroll to position [508, 0]
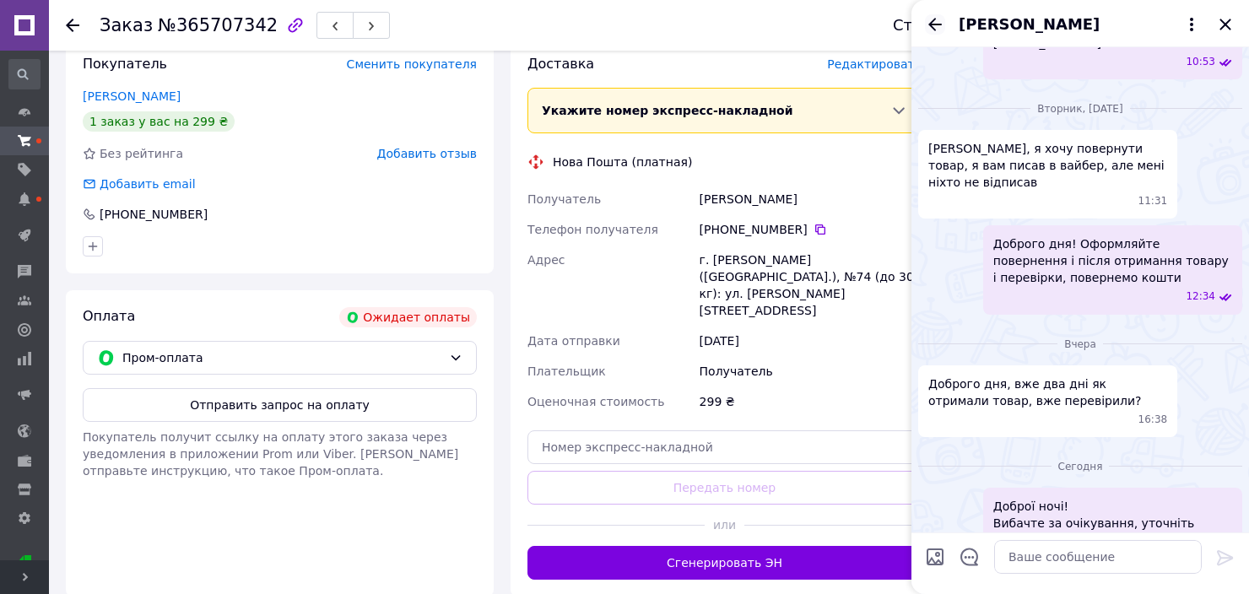
click at [927, 24] on icon "Назад" at bounding box center [935, 24] width 20 height 20
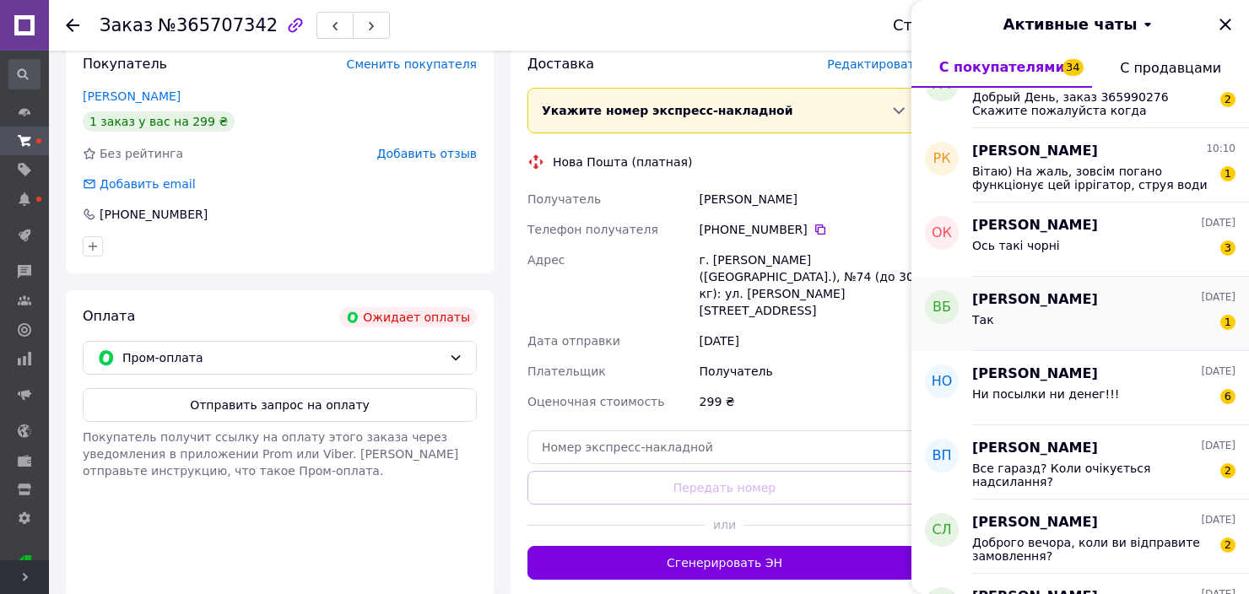
scroll to position [1941, 0]
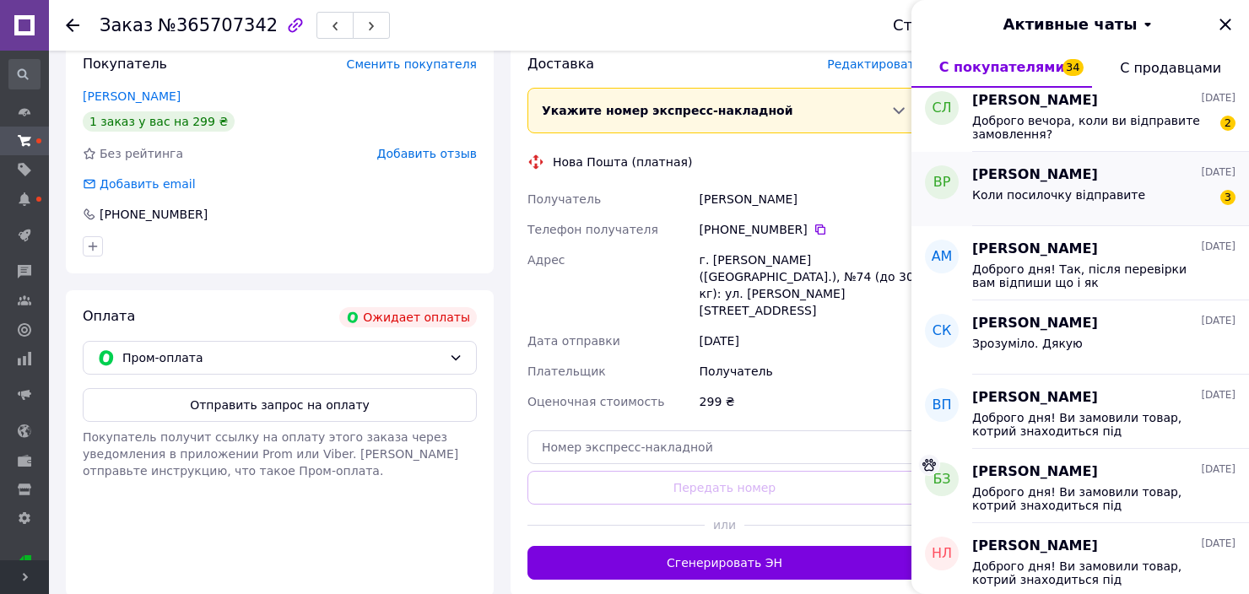
click at [1103, 202] on div "Коли посилочку відправите" at bounding box center [1058, 200] width 173 height 24
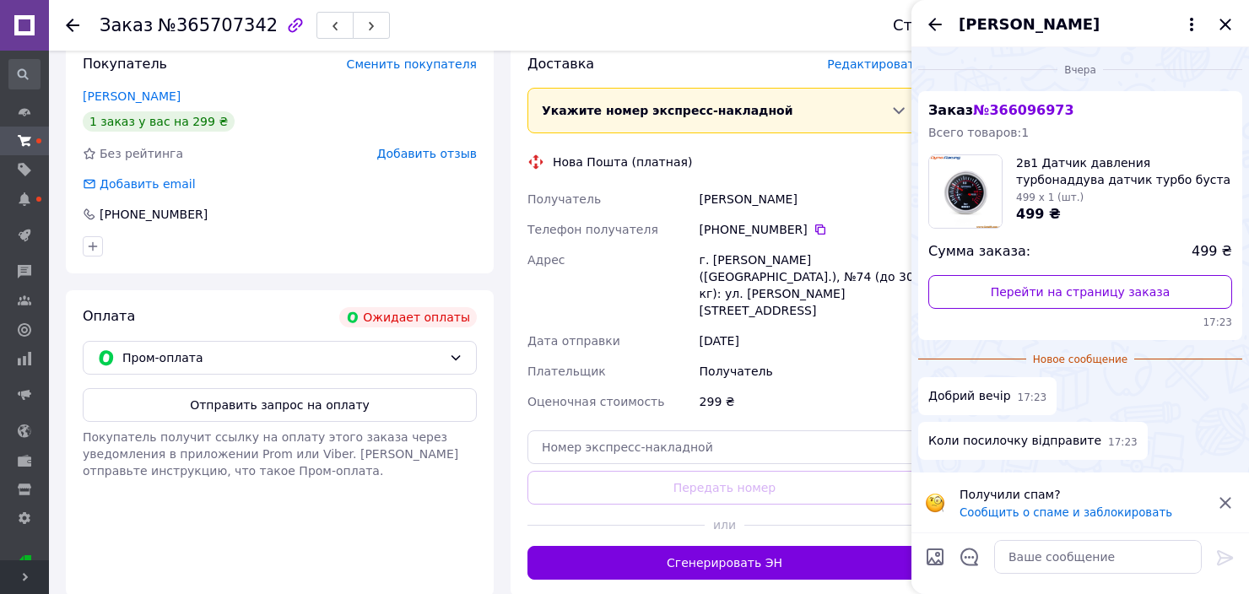
drag, startPoint x: 1230, startPoint y: 504, endPoint x: 1222, endPoint y: 488, distance: 18.1
click at [1230, 503] on icon at bounding box center [1225, 503] width 20 height 20
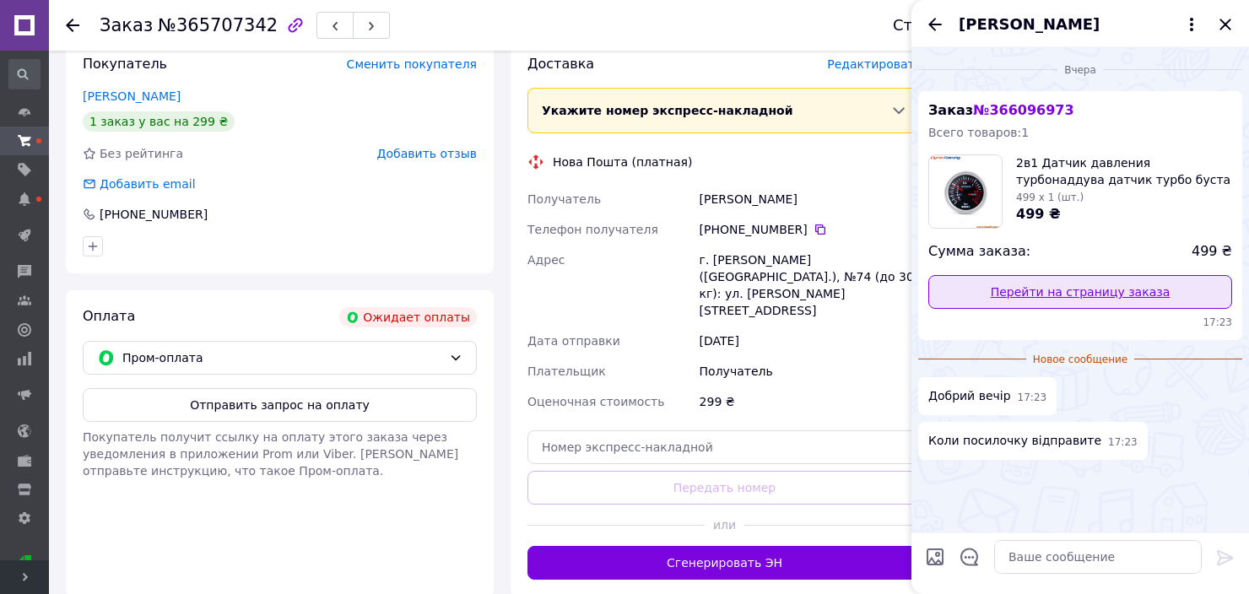
click at [1090, 292] on link "Перейти на страницу заказа" at bounding box center [1080, 292] width 304 height 34
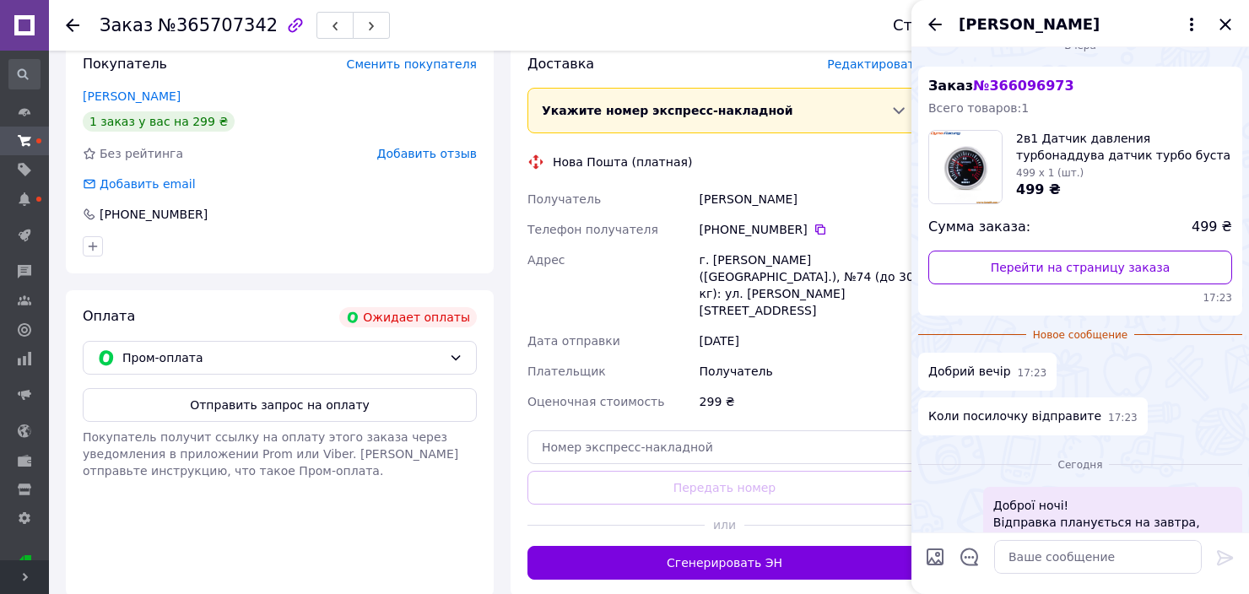
scroll to position [74, 0]
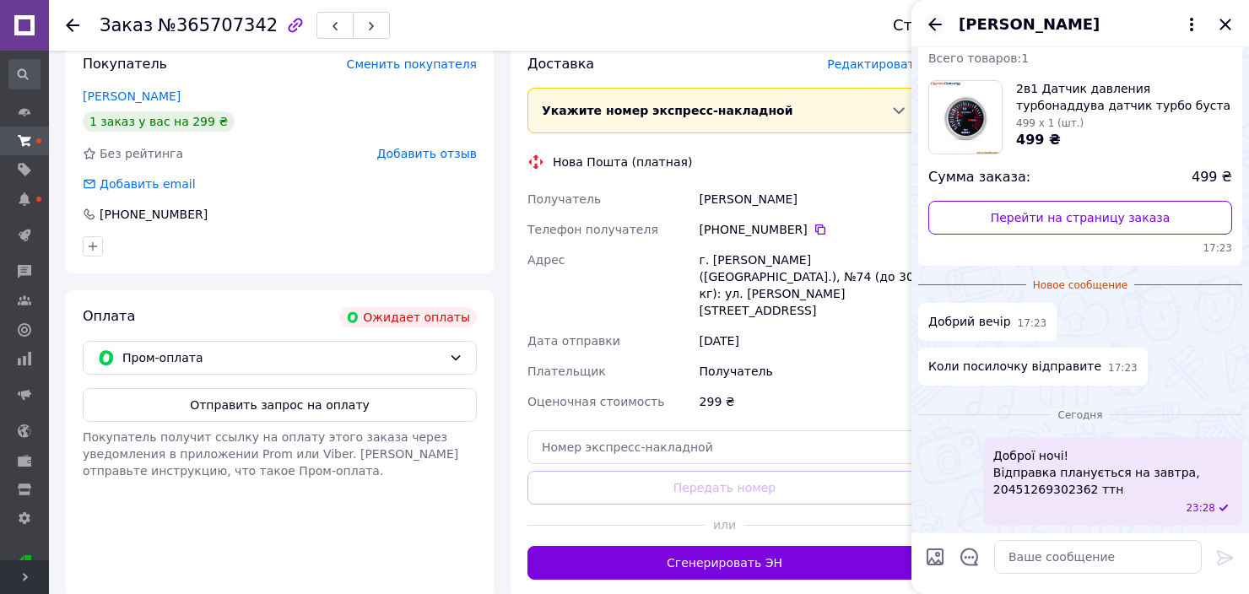
click at [929, 30] on icon "Назад" at bounding box center [935, 24] width 20 height 20
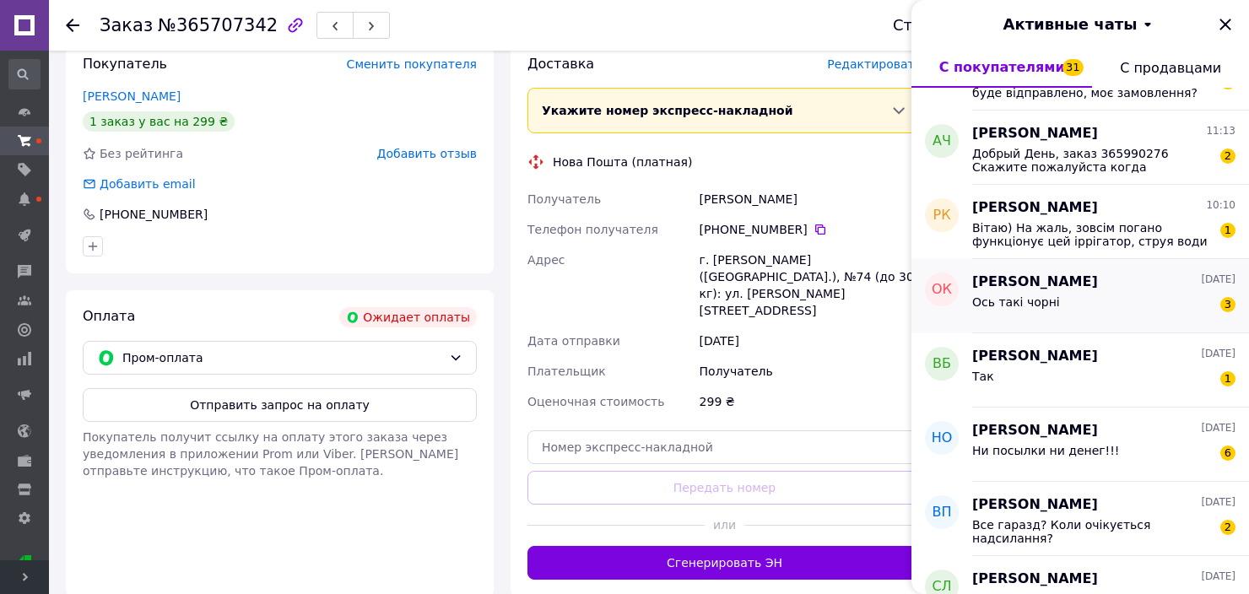
scroll to position [1772, 0]
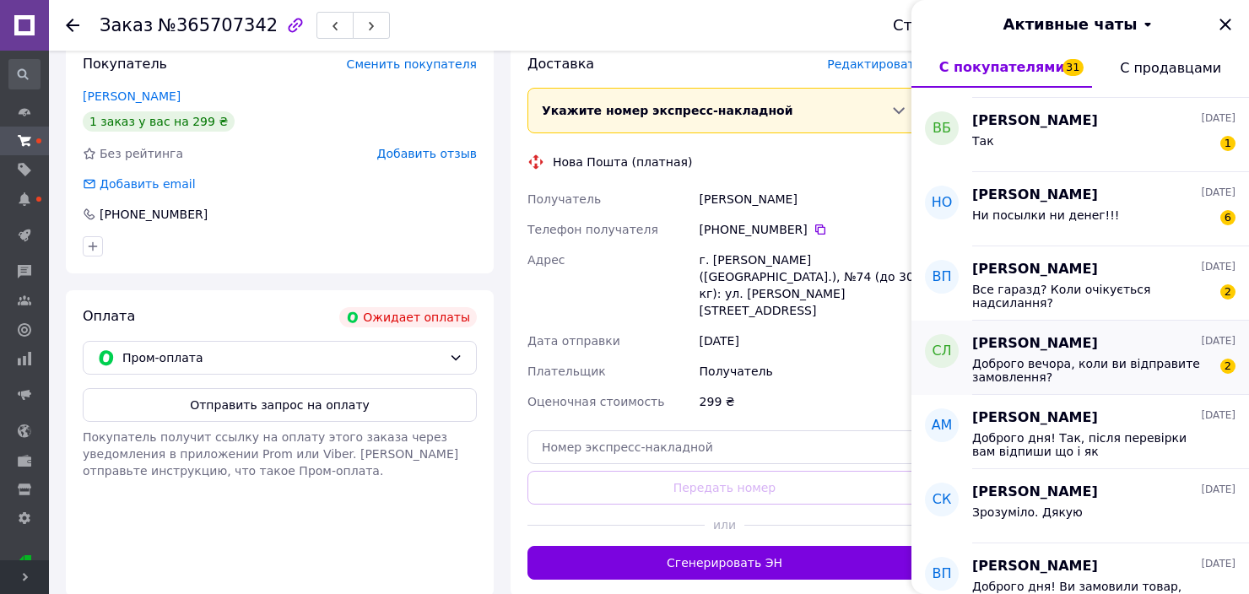
click at [1102, 367] on span "Доброго вечора, коли ви відправите замовлення?" at bounding box center [1092, 370] width 240 height 27
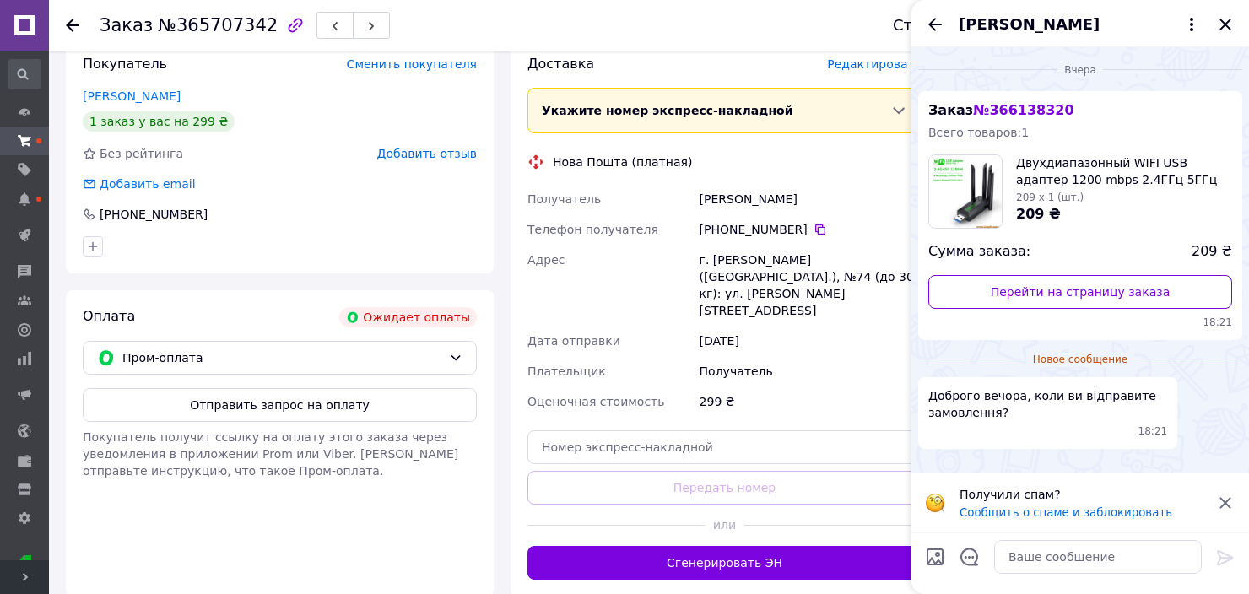
click at [1225, 500] on icon at bounding box center [1224, 502] width 11 height 11
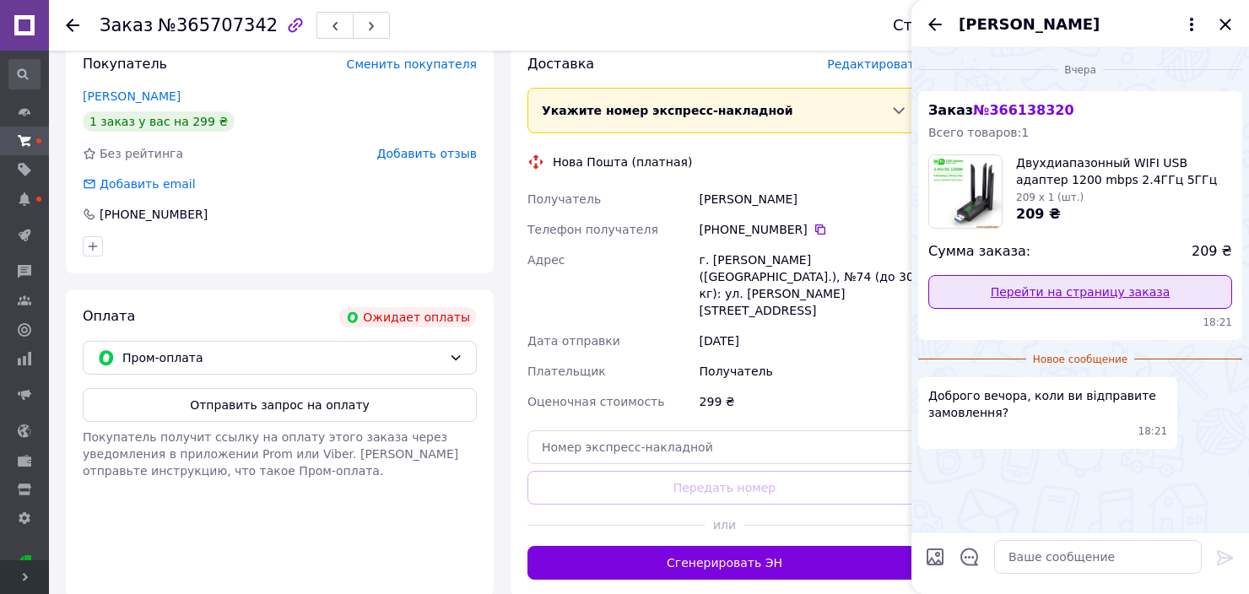
click at [1072, 283] on link "Перейти на страницу заказа" at bounding box center [1080, 292] width 304 height 34
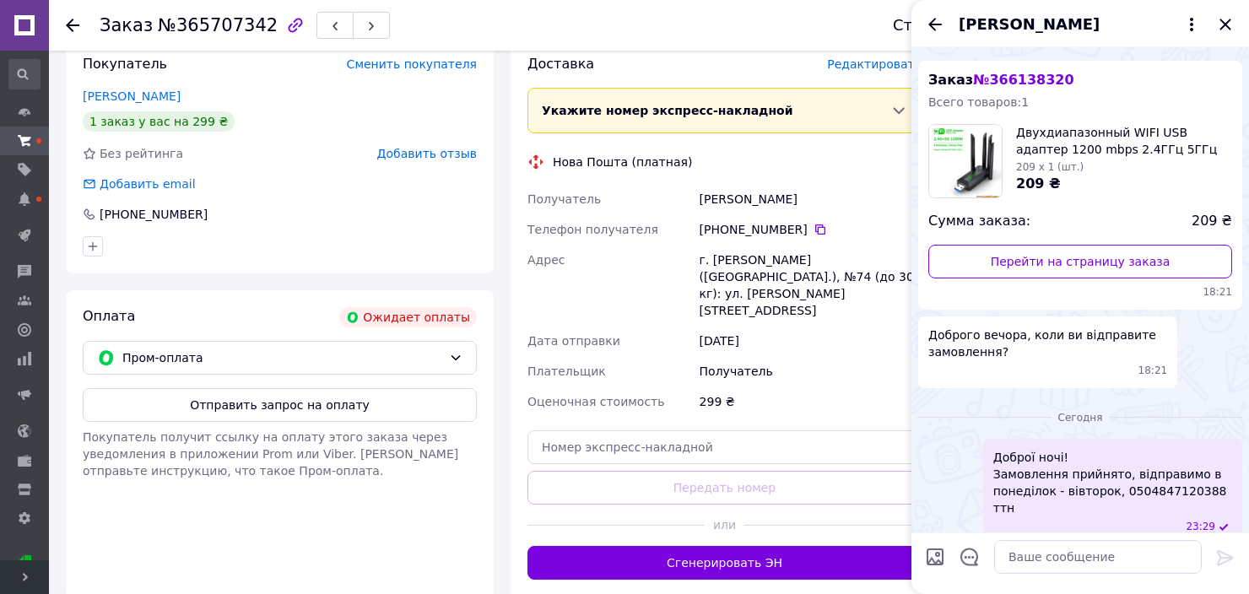
scroll to position [32, 0]
click at [935, 24] on icon "Назад" at bounding box center [935, 24] width 14 height 13
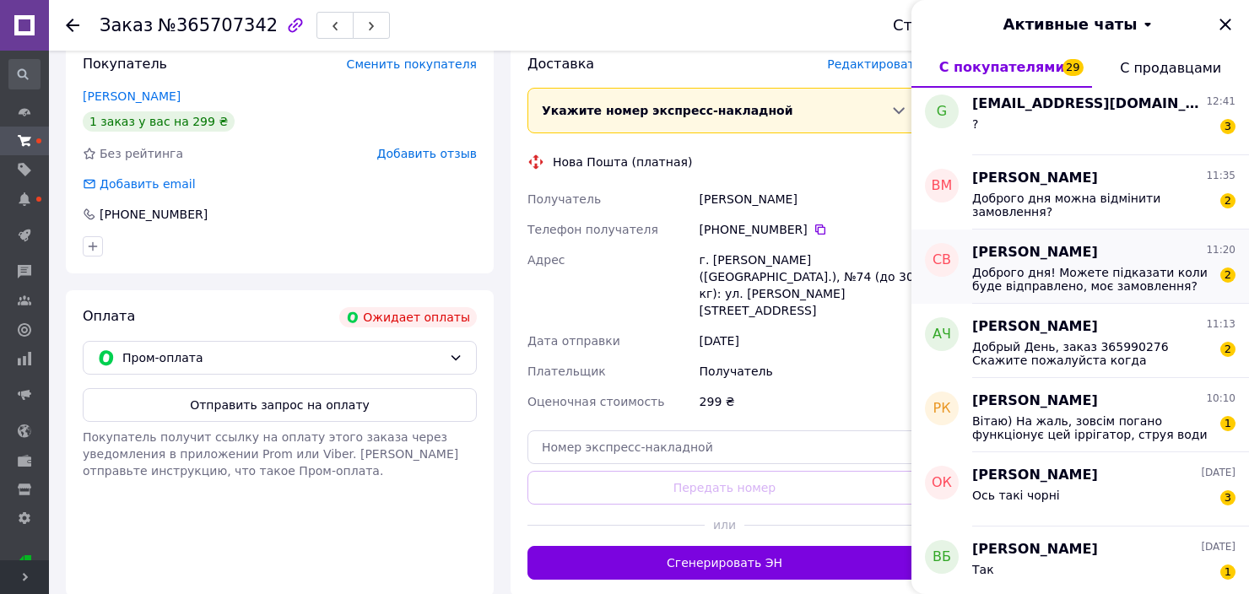
scroll to position [1772, 0]
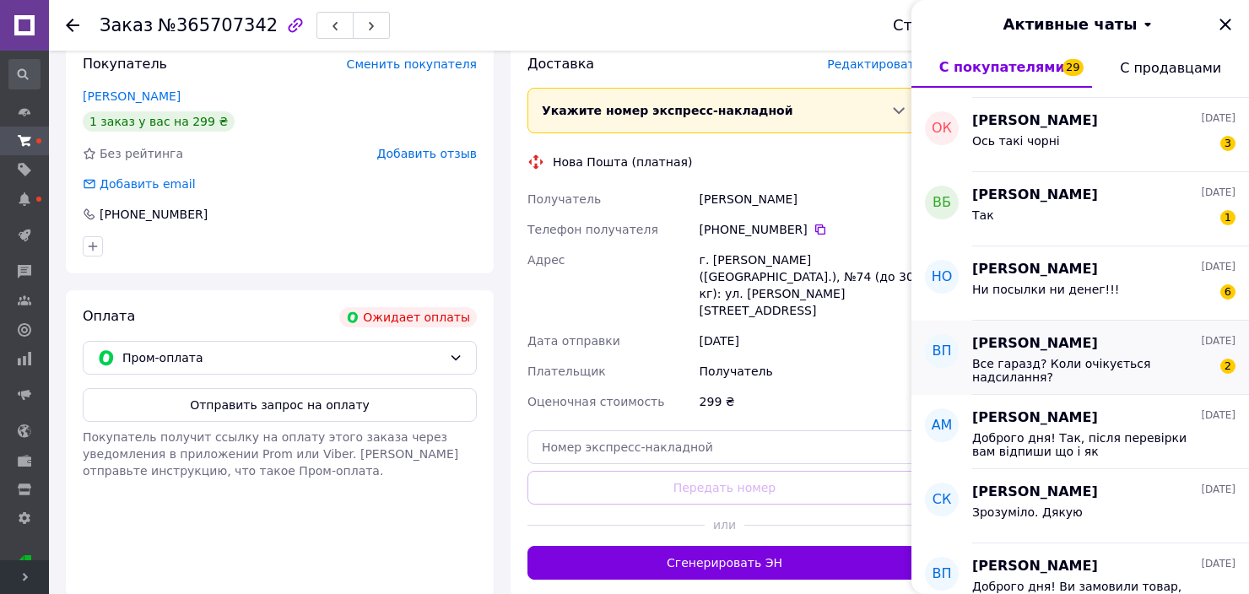
click at [1096, 358] on span "Все гаразд? Коли очікується надсилання?" at bounding box center [1092, 370] width 240 height 27
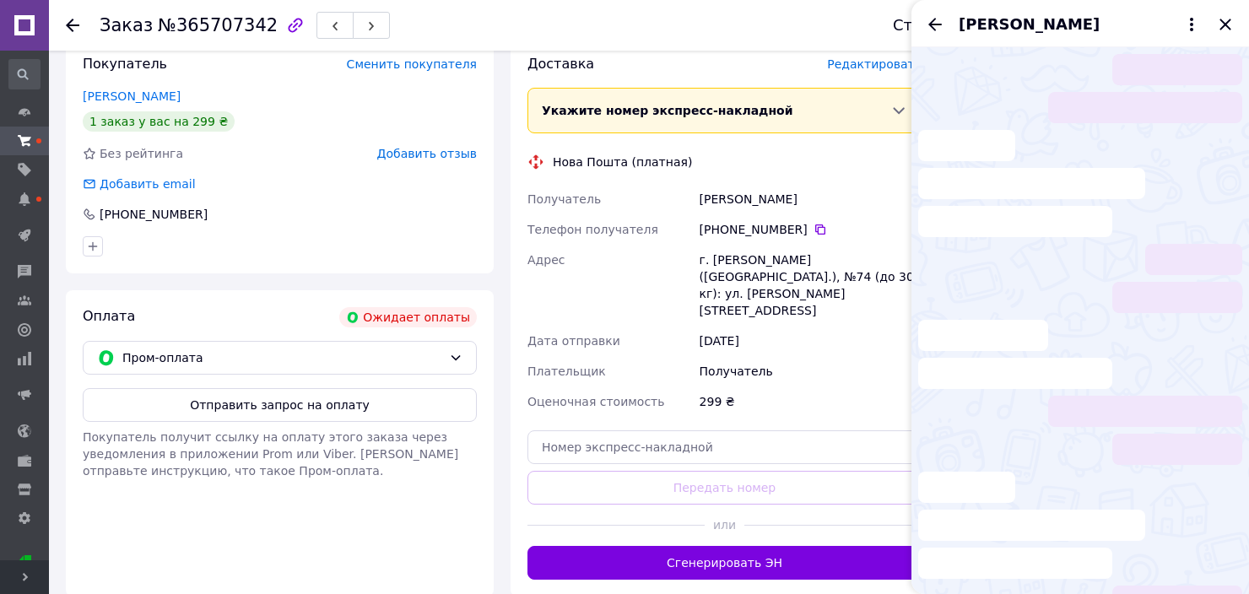
scroll to position [0, 0]
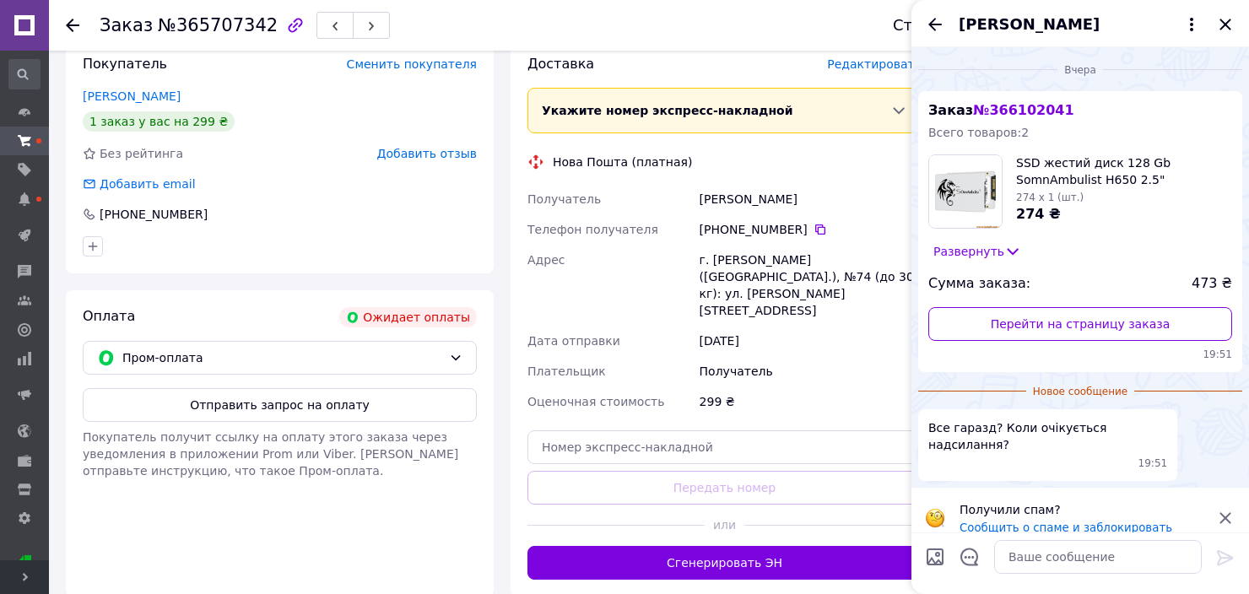
click at [1219, 508] on icon at bounding box center [1225, 518] width 20 height 20
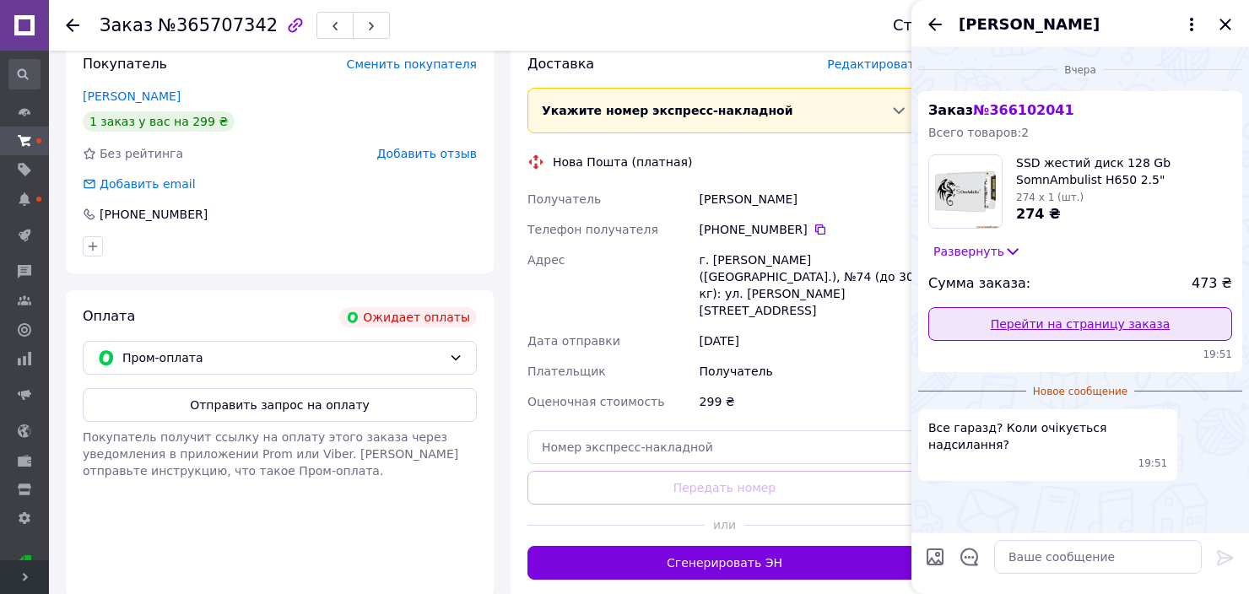
click at [1114, 321] on link "Перейти на страницу заказа" at bounding box center [1080, 324] width 304 height 34
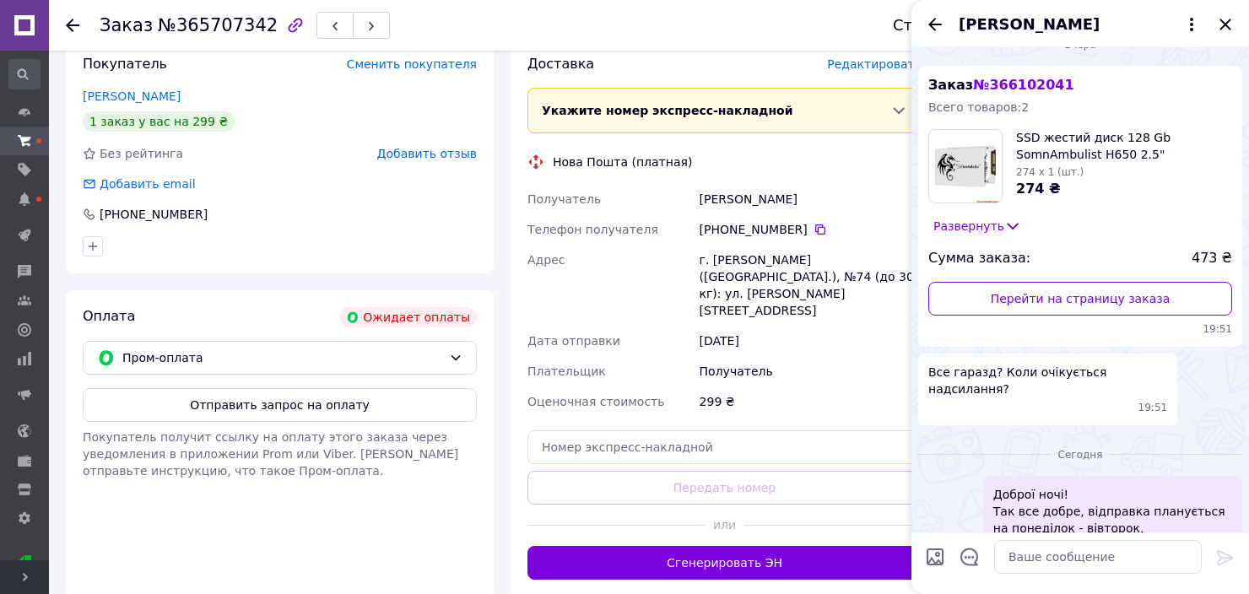
scroll to position [92, 0]
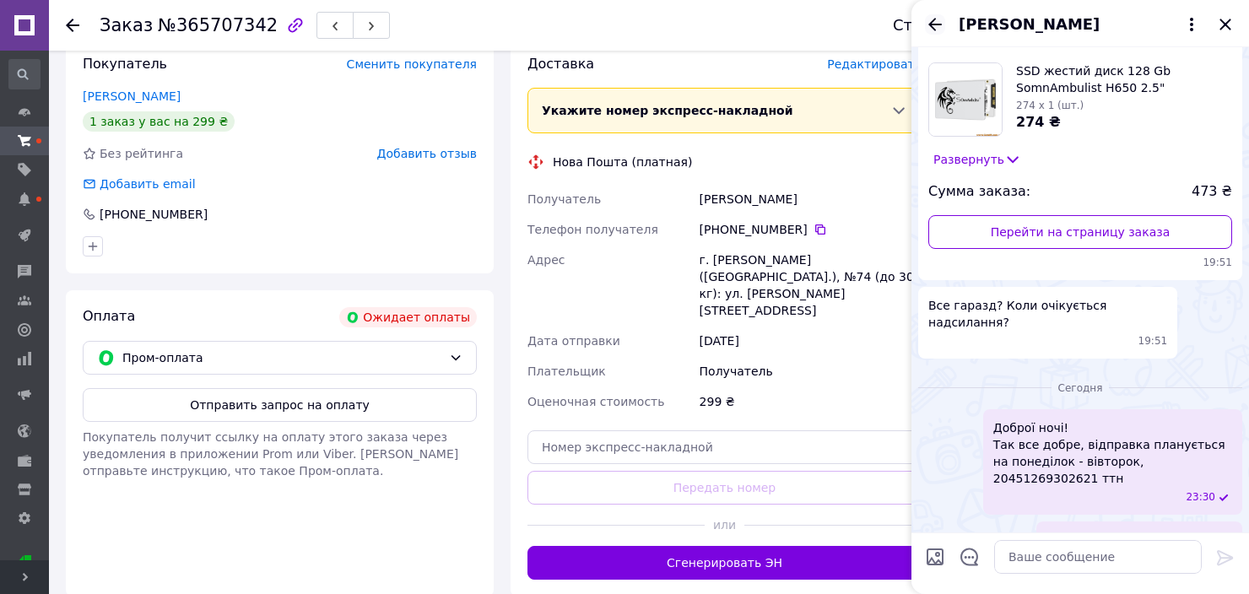
click at [935, 27] on icon "Назад" at bounding box center [935, 24] width 20 height 20
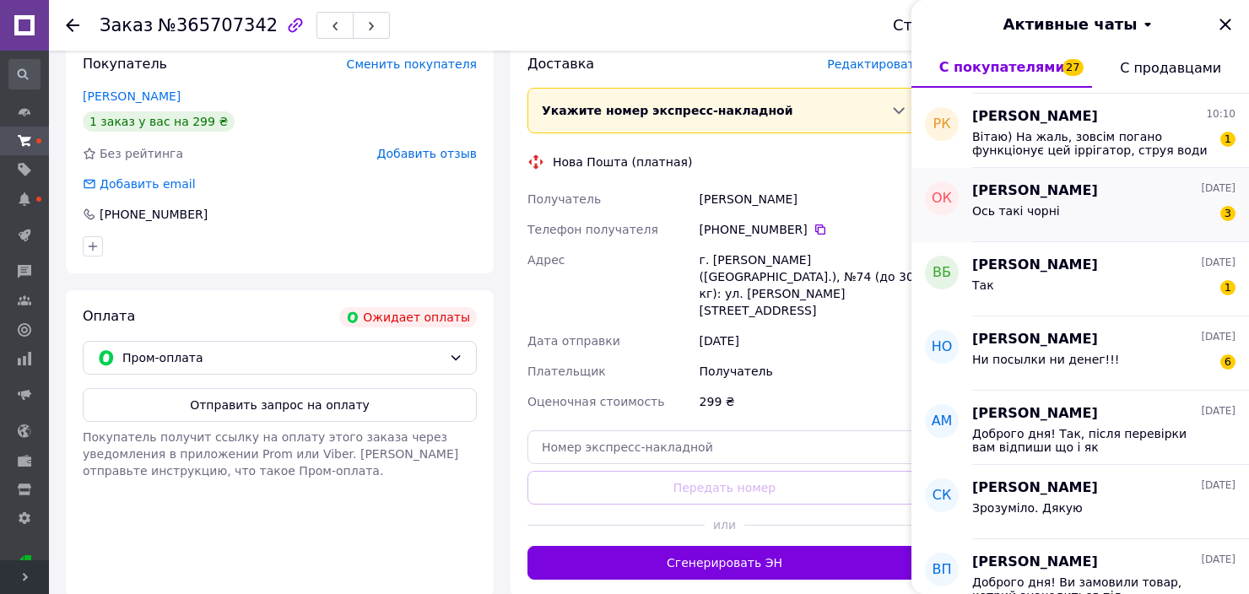
scroll to position [1856, 0]
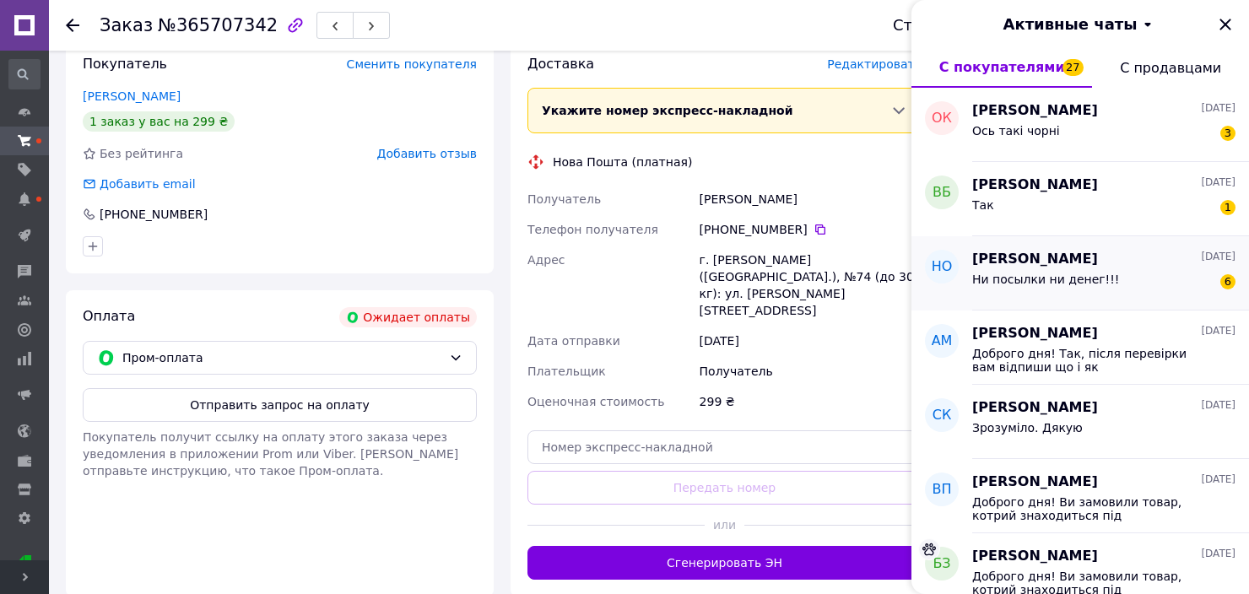
click at [1090, 287] on div "Ни посылки ни денег!!!" at bounding box center [1045, 285] width 147 height 24
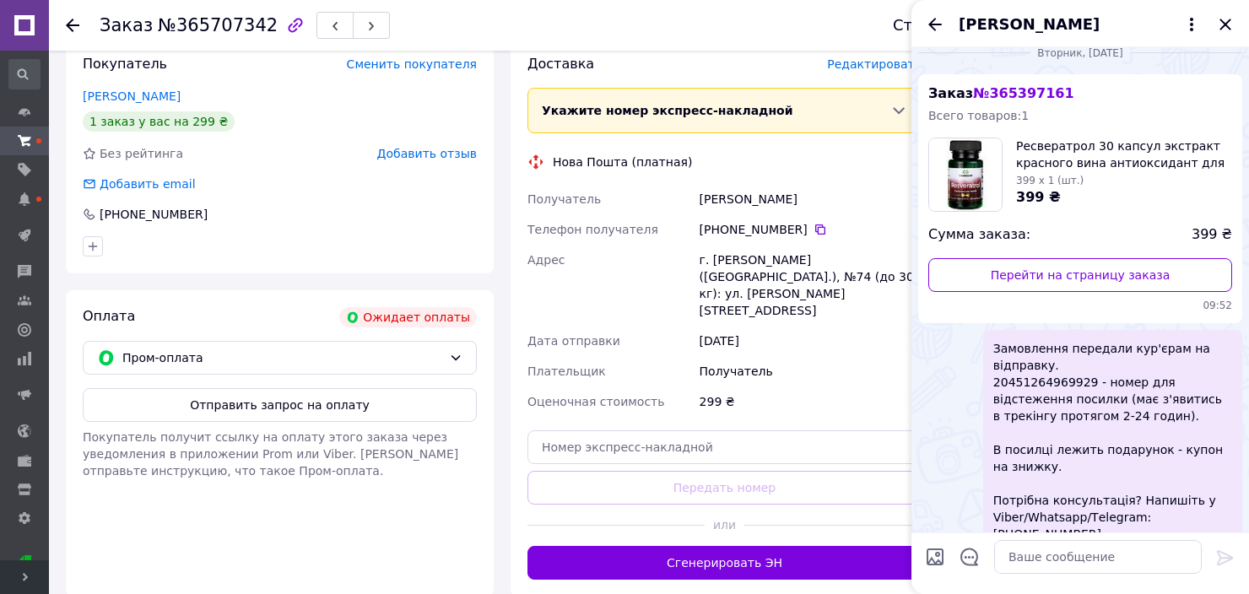
scroll to position [0, 0]
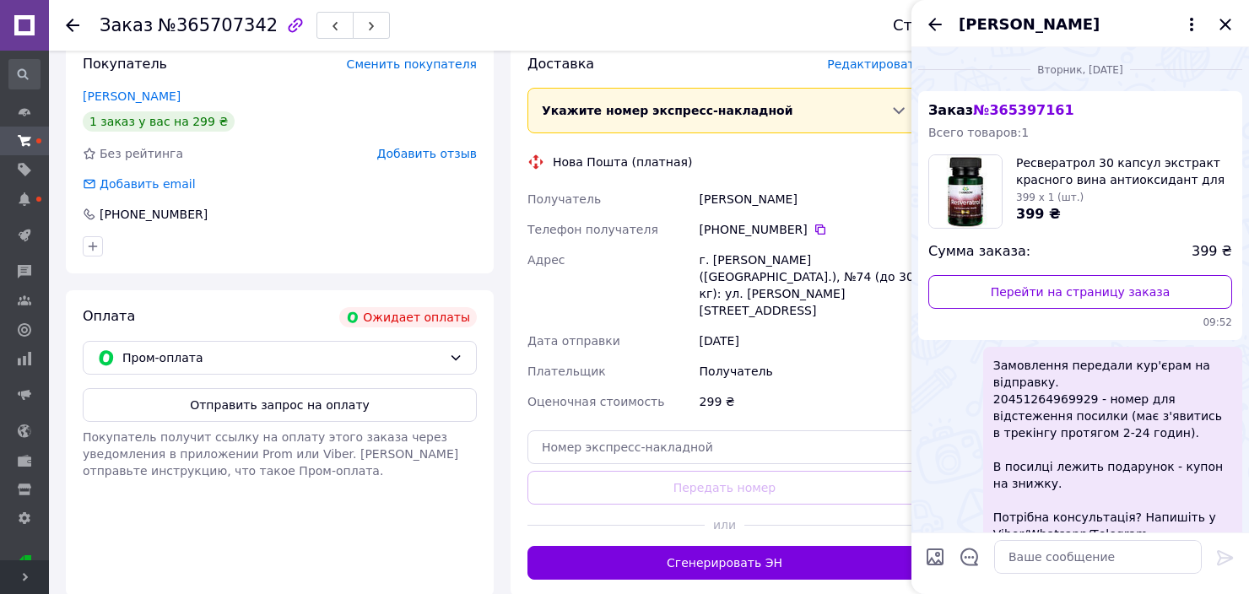
click at [1053, 405] on span "Замовлення передали кур'єрам на відправку. 20451264969929 - номер для відстежен…" at bounding box center [1112, 458] width 239 height 203
copy span "20451264969929"
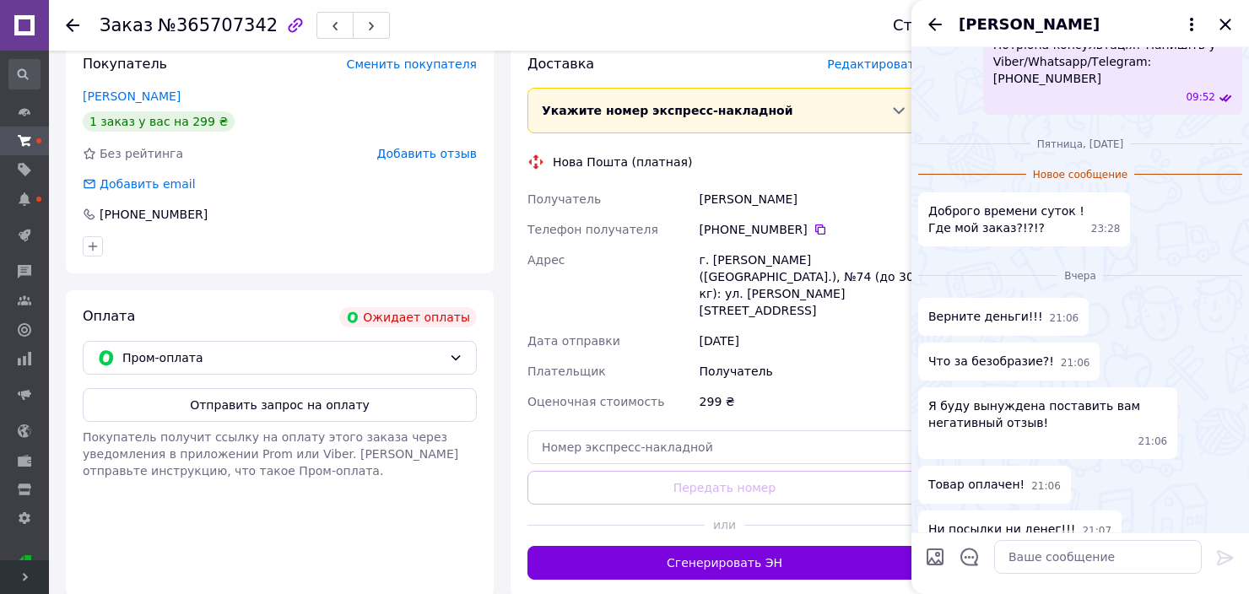
scroll to position [478, 0]
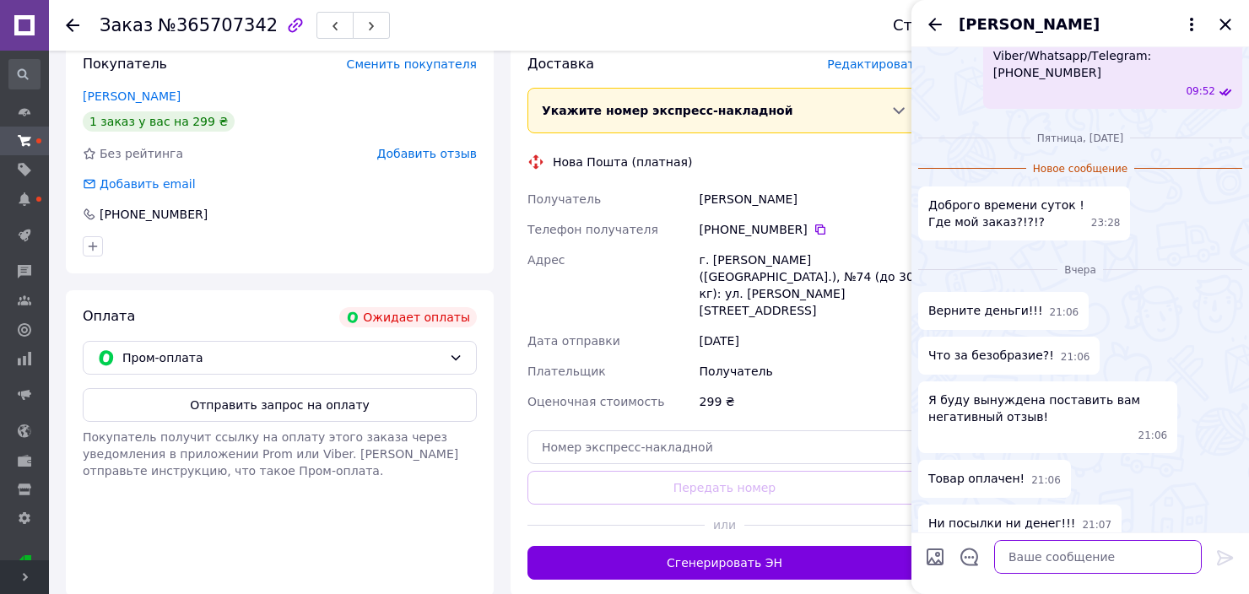
click at [1078, 560] on textarea at bounding box center [1098, 557] width 208 height 34
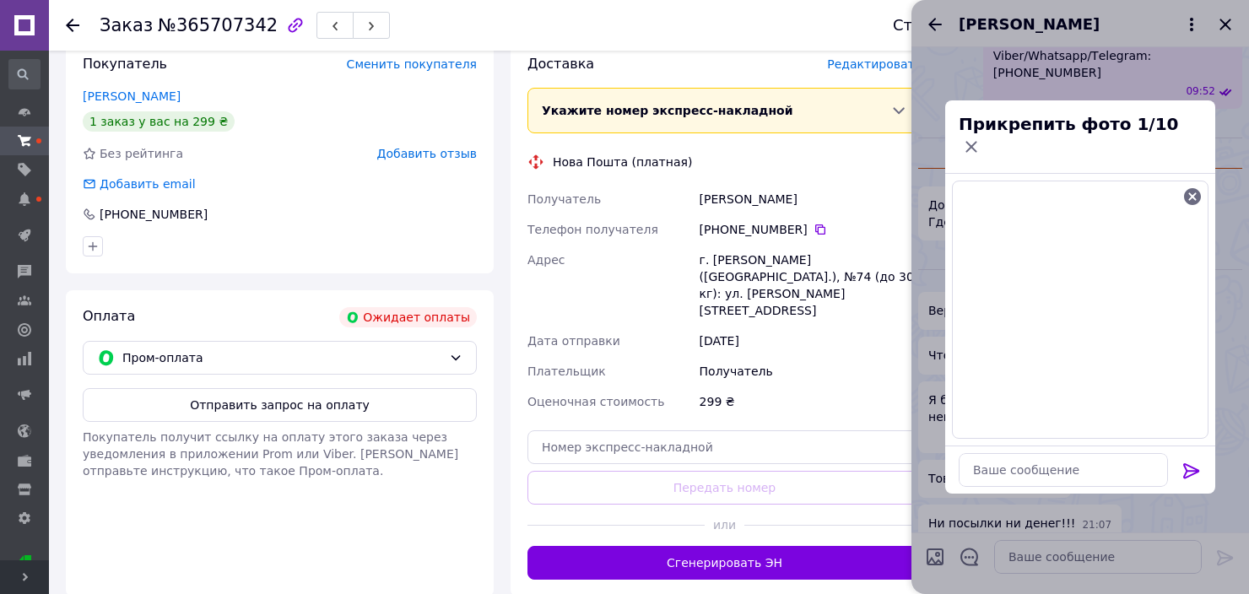
click at [1187, 463] on icon at bounding box center [1191, 470] width 16 height 15
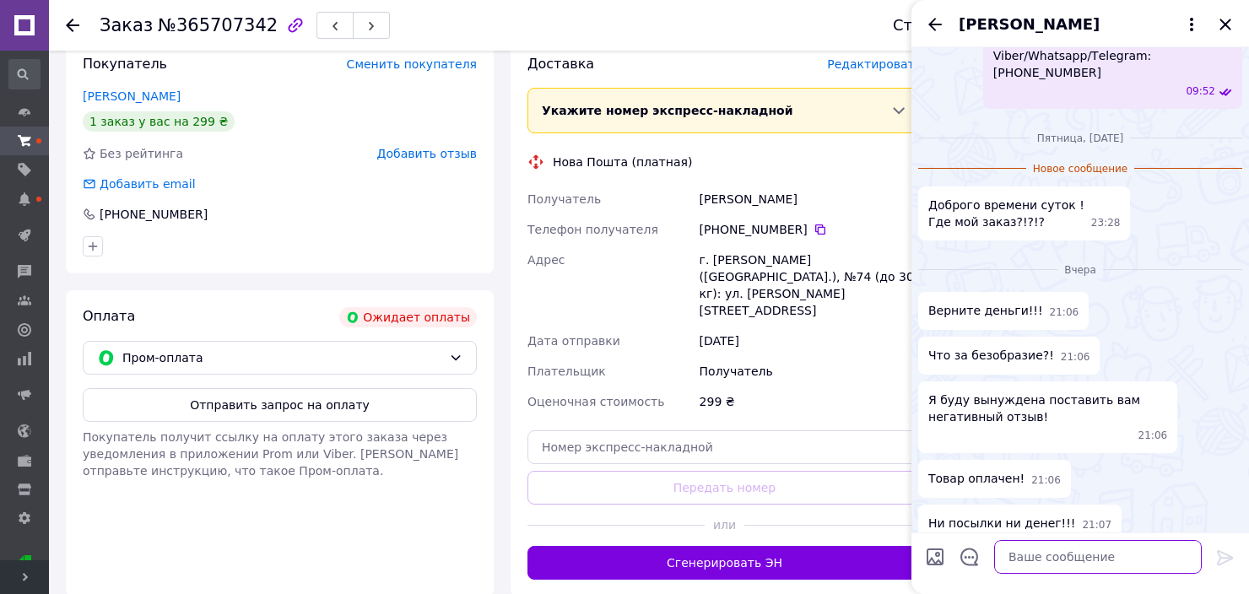
click at [1076, 554] on textarea at bounding box center [1098, 557] width 208 height 34
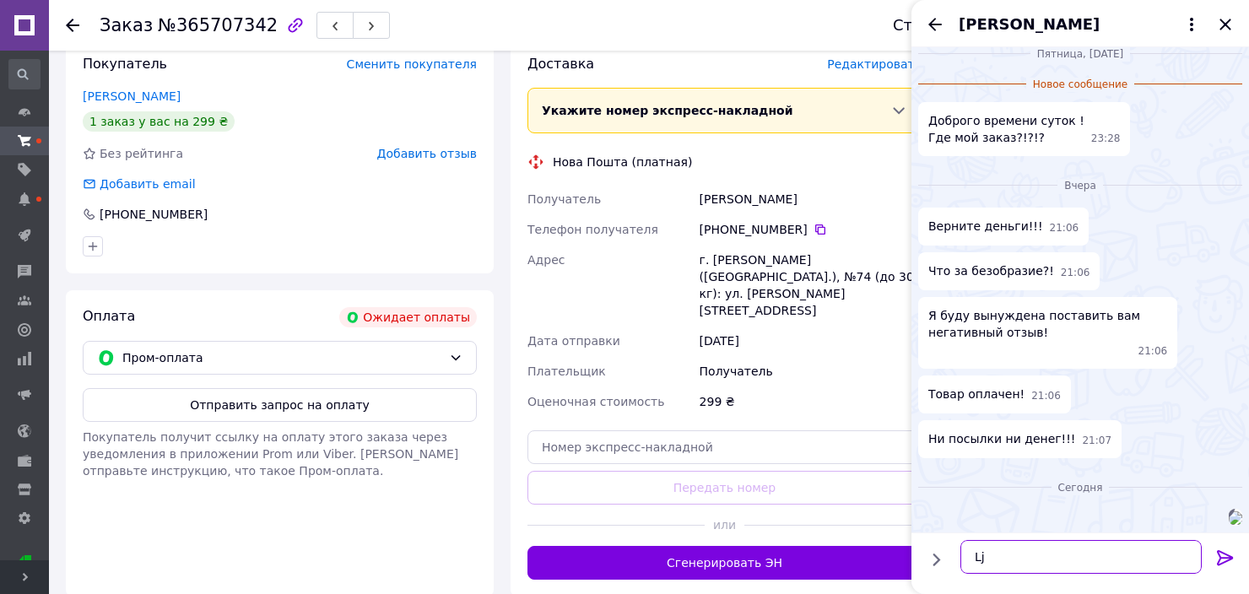
type textarea "L"
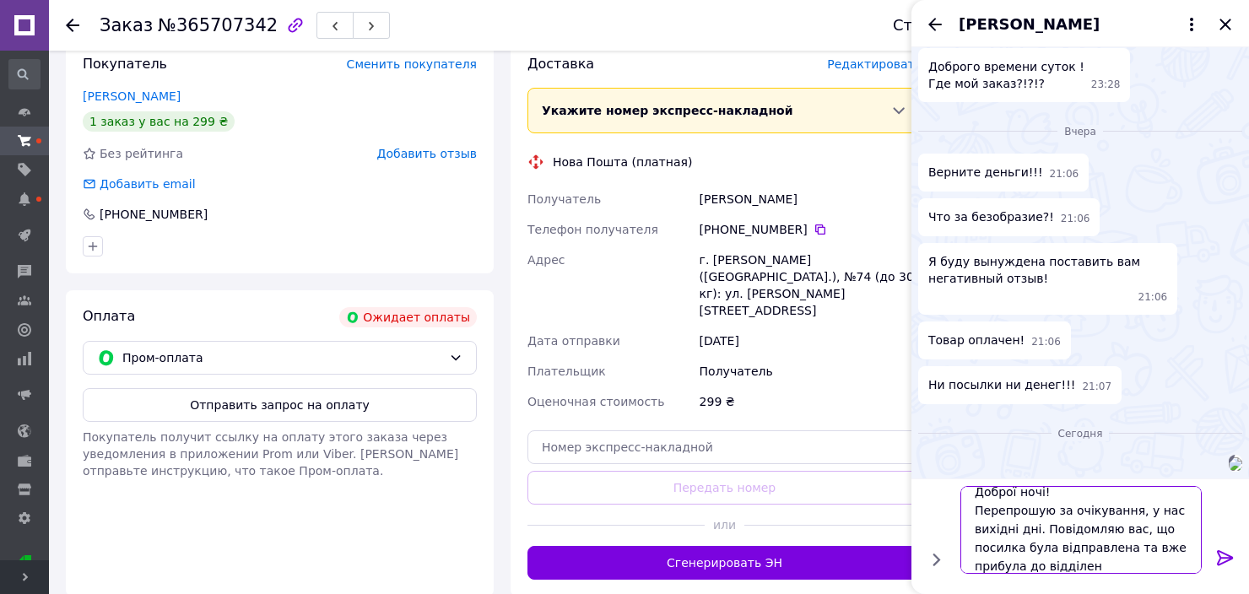
scroll to position [1, 0]
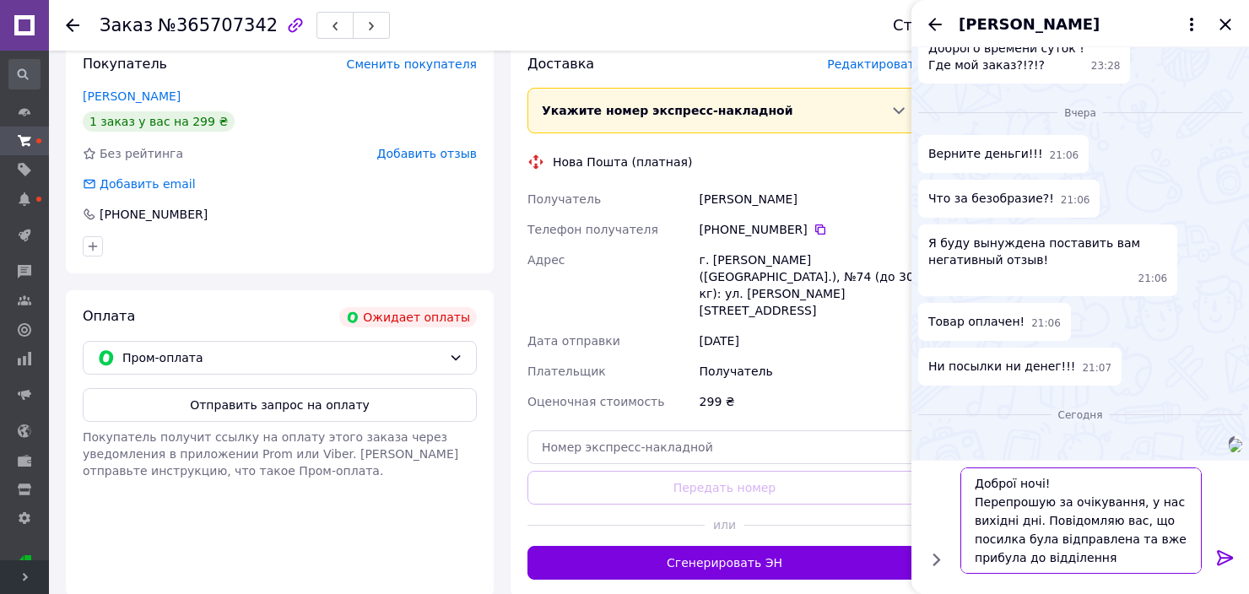
paste textarea "09.10.2025 14:12:43"
type textarea "Доброї ночі! Перепрошую за очікування, у нас вихідні дні. Повідомляю вас, що по…"
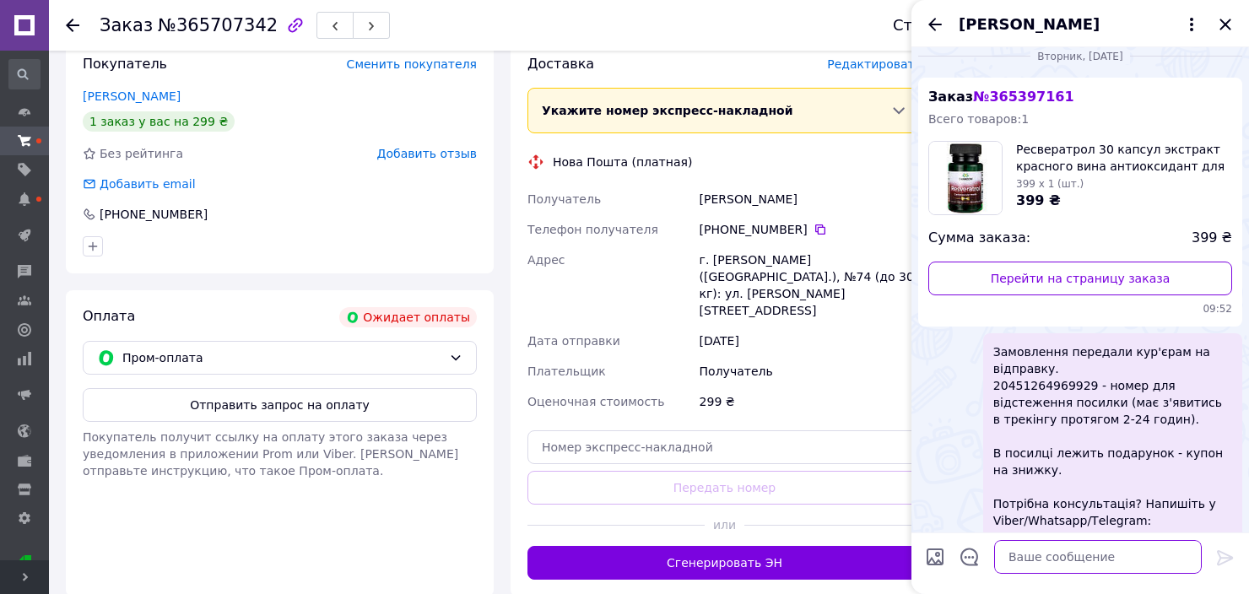
scroll to position [0, 0]
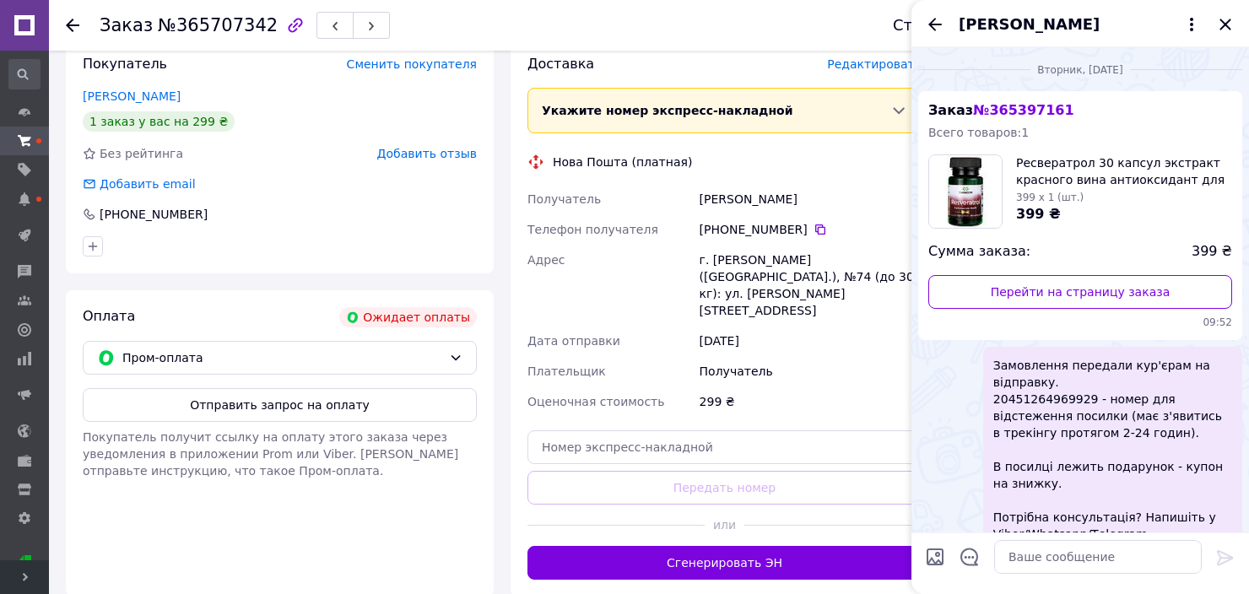
click at [1045, 396] on span "Замовлення передали кур'єрам на відправку. 20451264969929 - номер для відстежен…" at bounding box center [1112, 458] width 239 height 203
copy span "20451264969929"
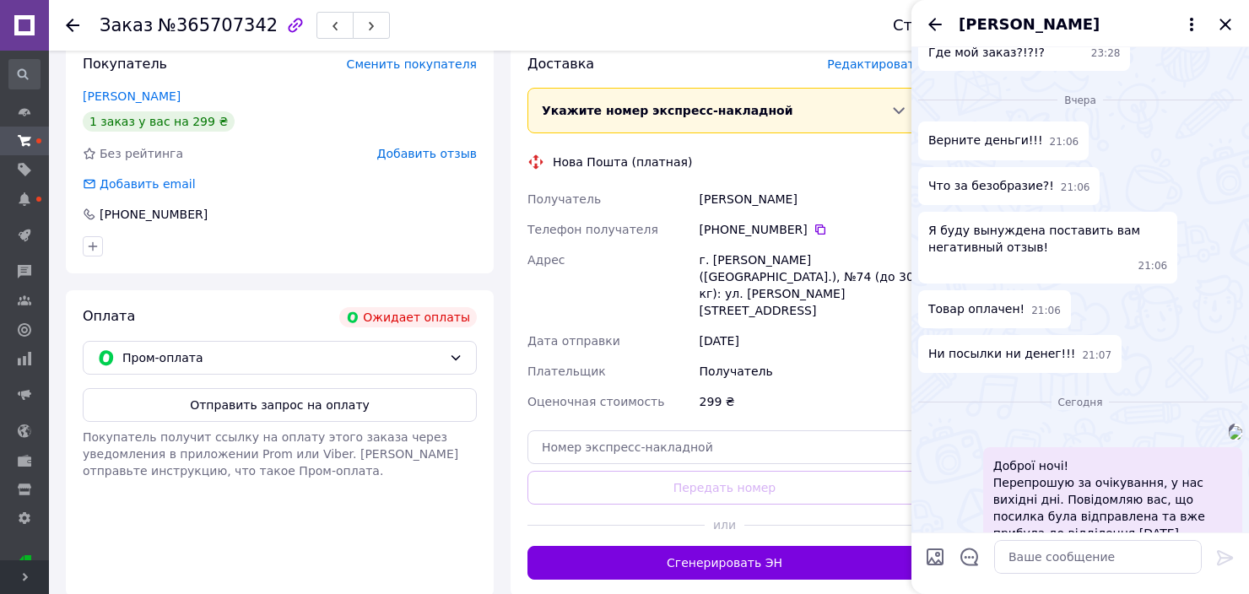
scroll to position [799, 0]
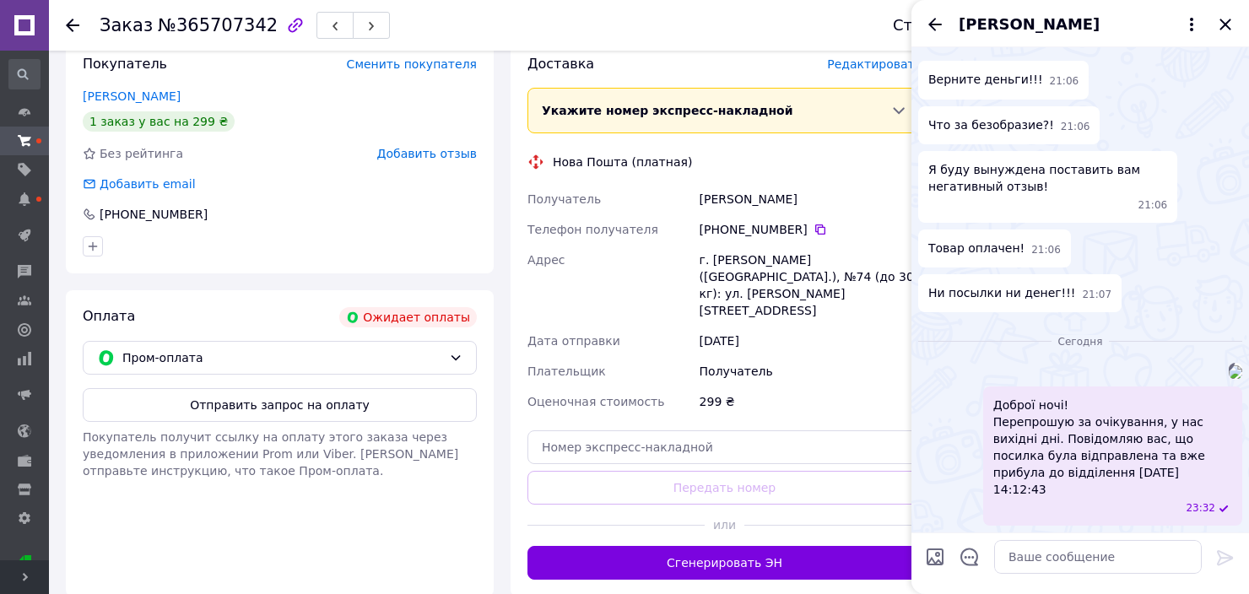
click at [1064, 584] on div at bounding box center [1080, 563] width 338 height 62
click at [1069, 564] on textarea at bounding box center [1098, 557] width 208 height 34
paste textarea "20451264969929"
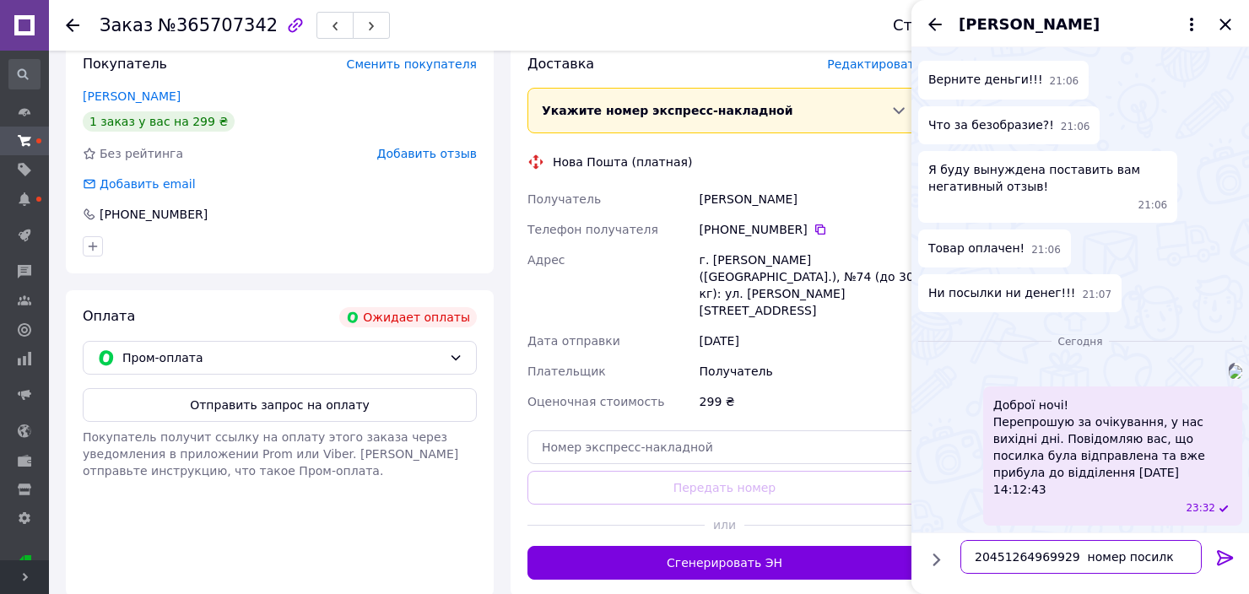
type textarea "20451264969929 номер посилки"
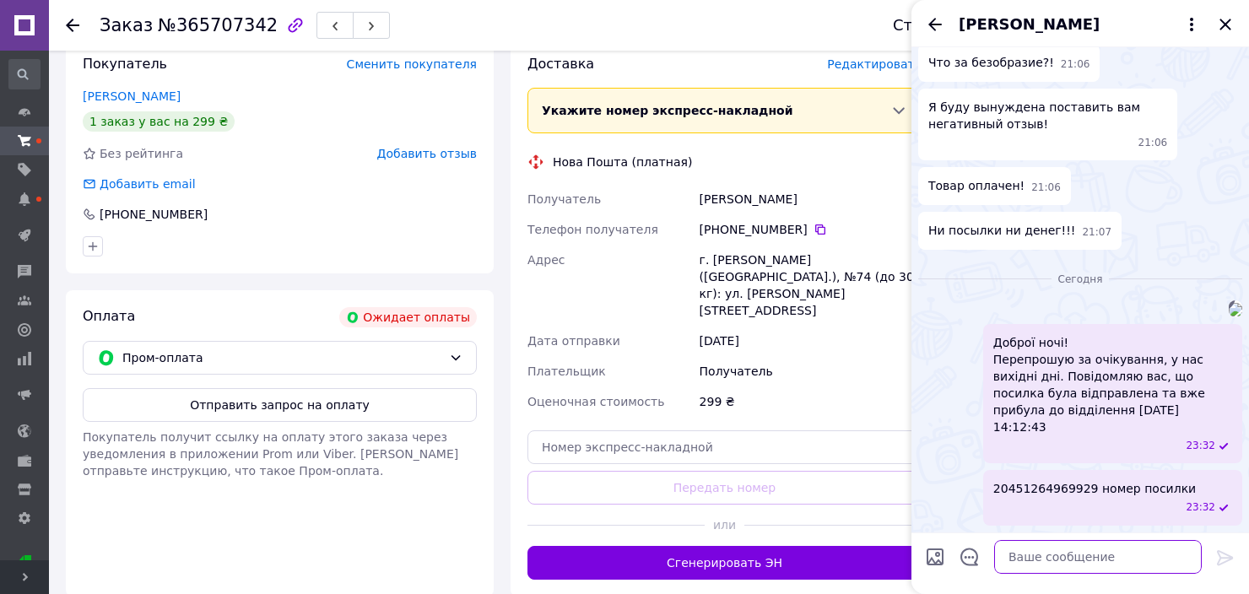
scroll to position [844, 0]
click at [936, 23] on icon "Назад" at bounding box center [935, 24] width 20 height 20
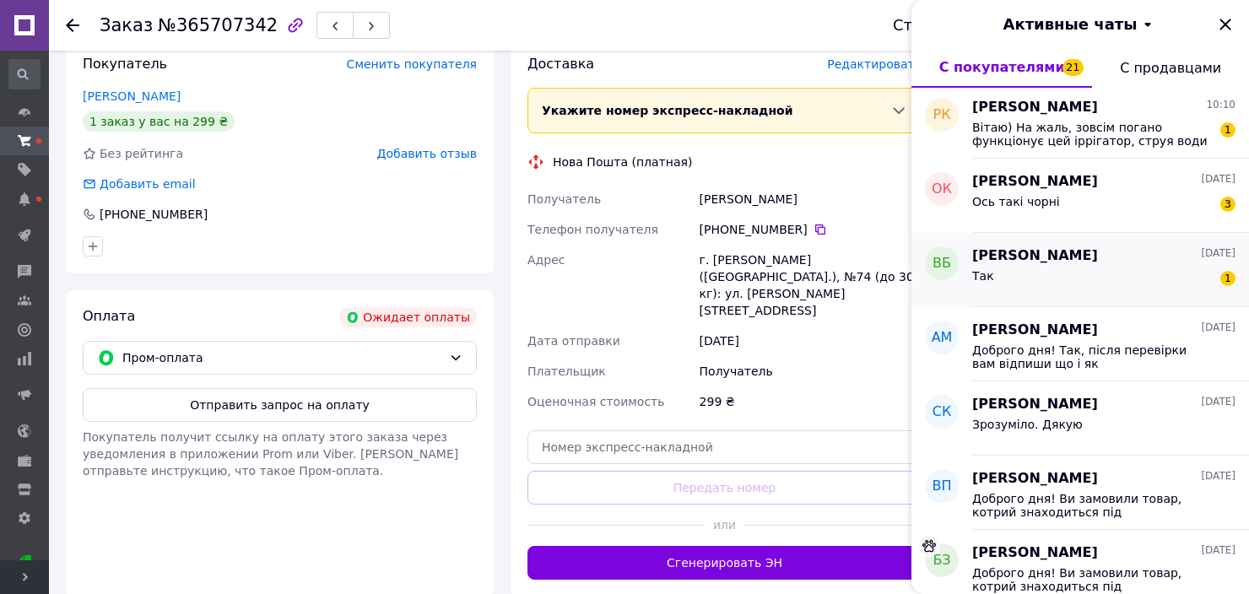
scroll to position [1856, 0]
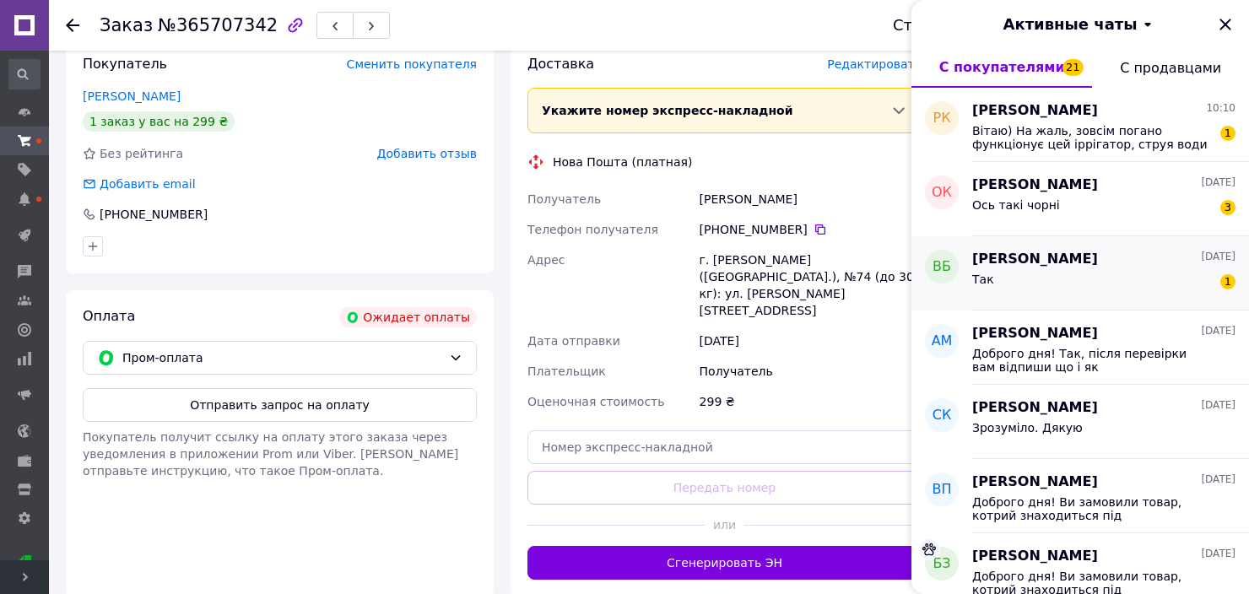
click at [1137, 282] on div "Так 1" at bounding box center [1103, 282] width 263 height 27
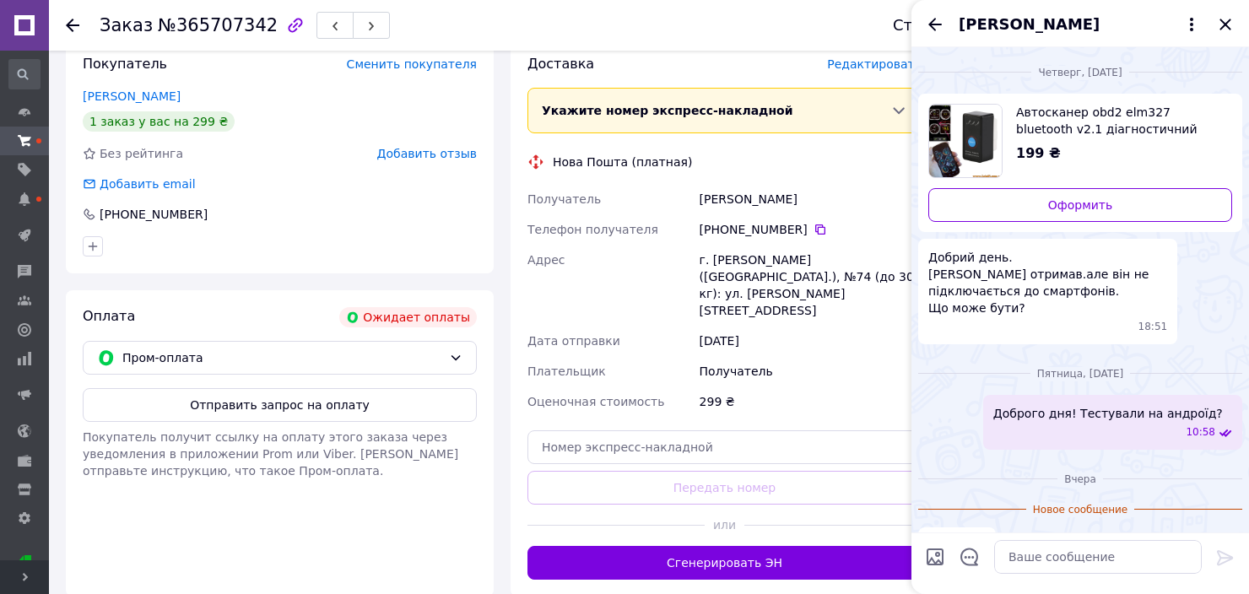
scroll to position [1390, 0]
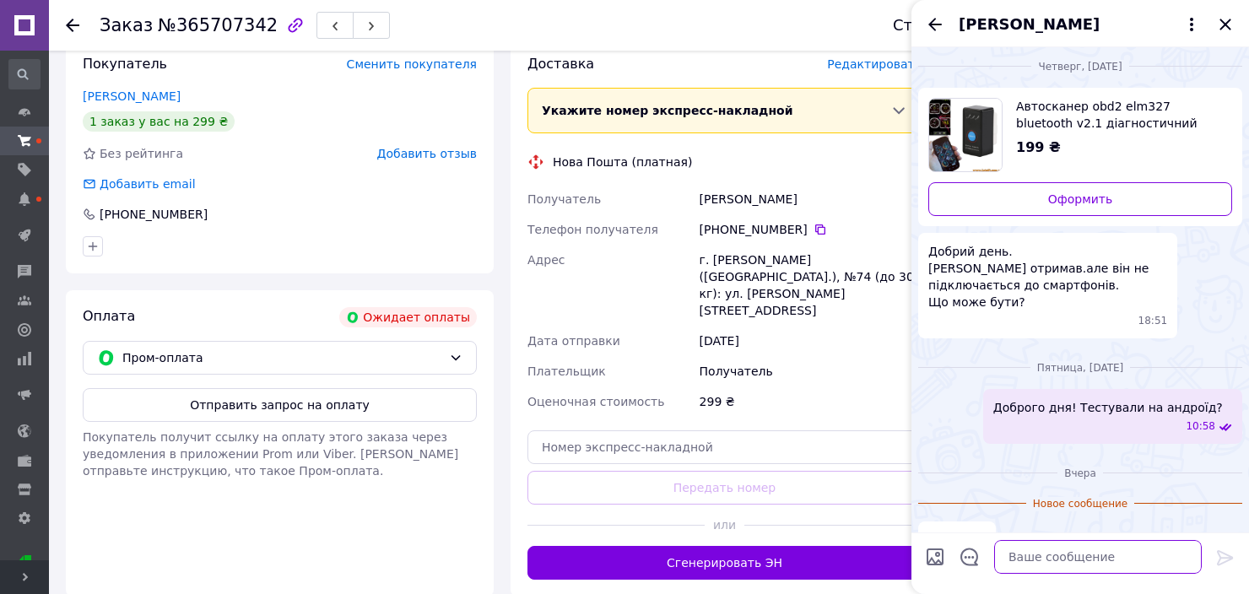
click at [1076, 564] on textarea at bounding box center [1098, 557] width 208 height 34
type textarea "Ч"
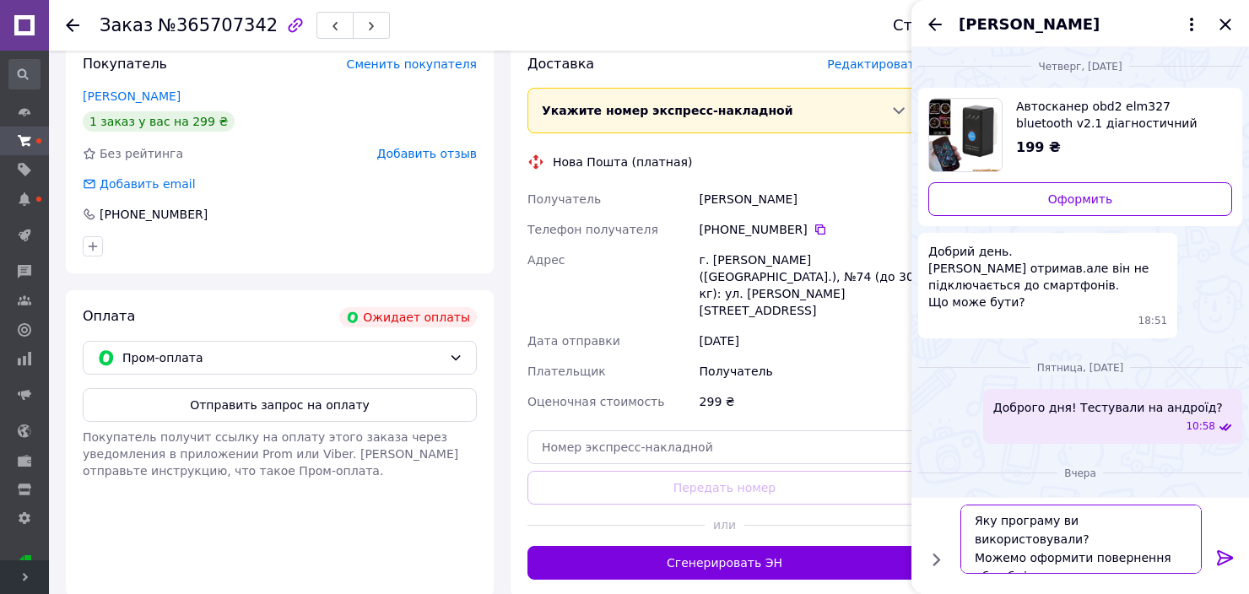
type textarea "Яку програму ви використовували? Можемо оформити повернення або обмін товару."
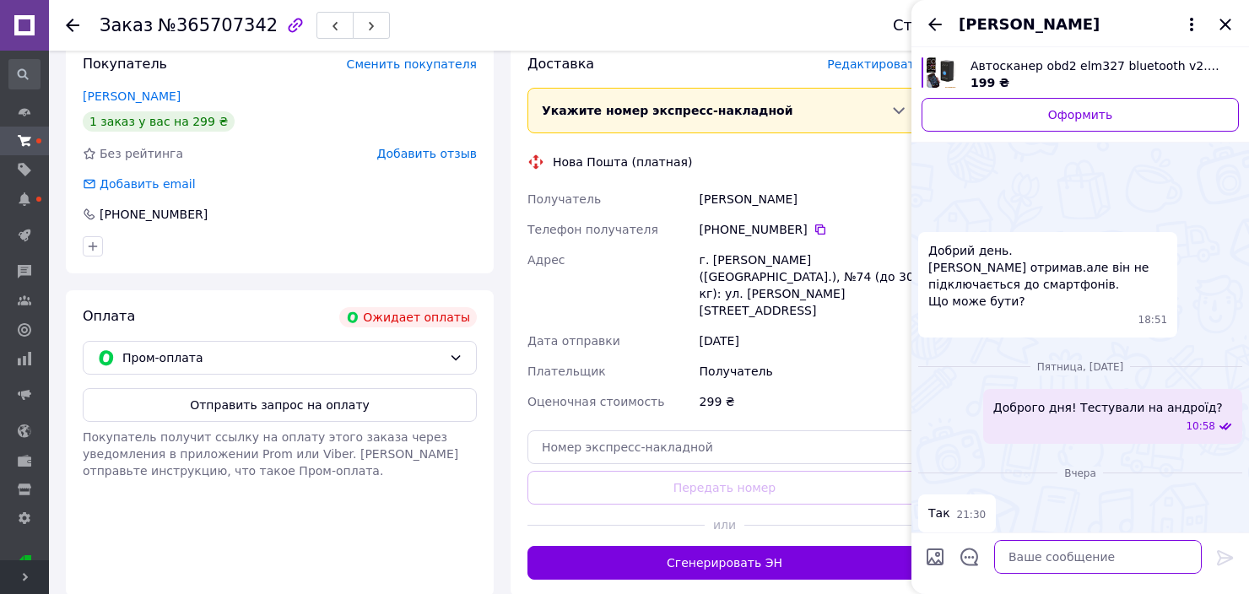
scroll to position [1502, 0]
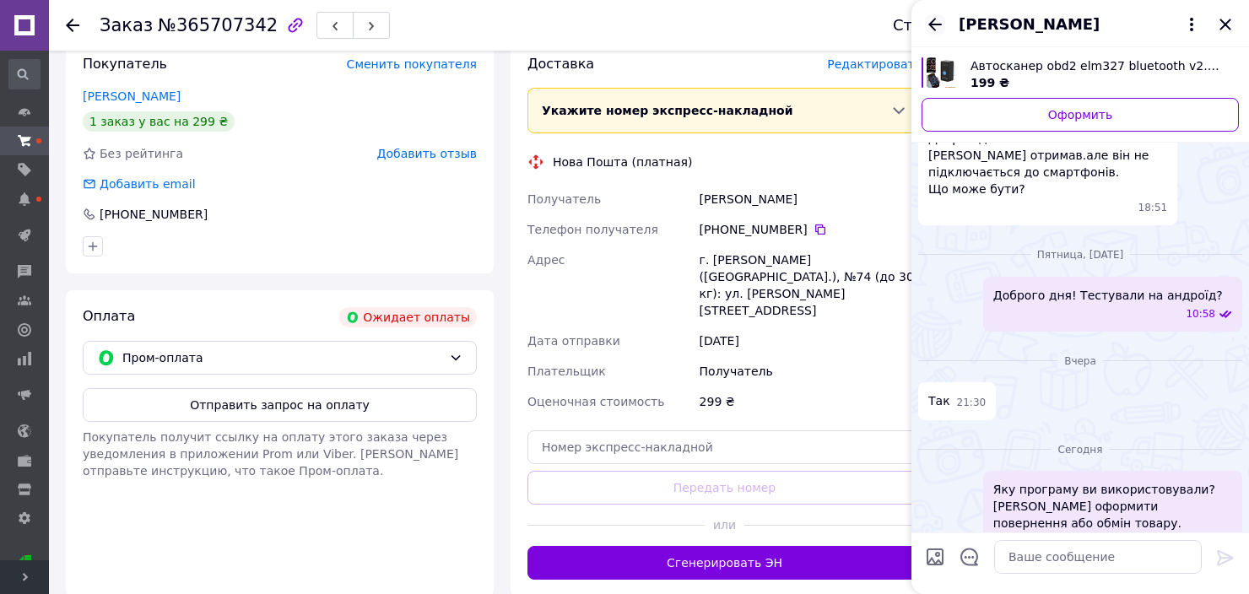
click at [931, 21] on icon "Назад" at bounding box center [935, 24] width 20 height 20
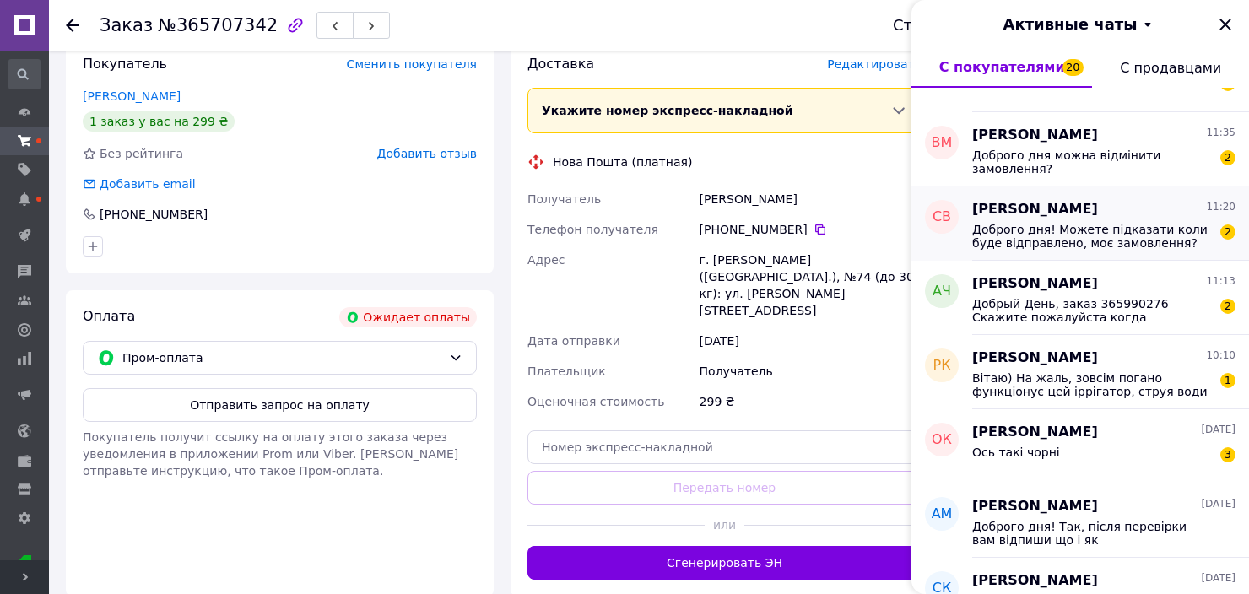
scroll to position [1941, 0]
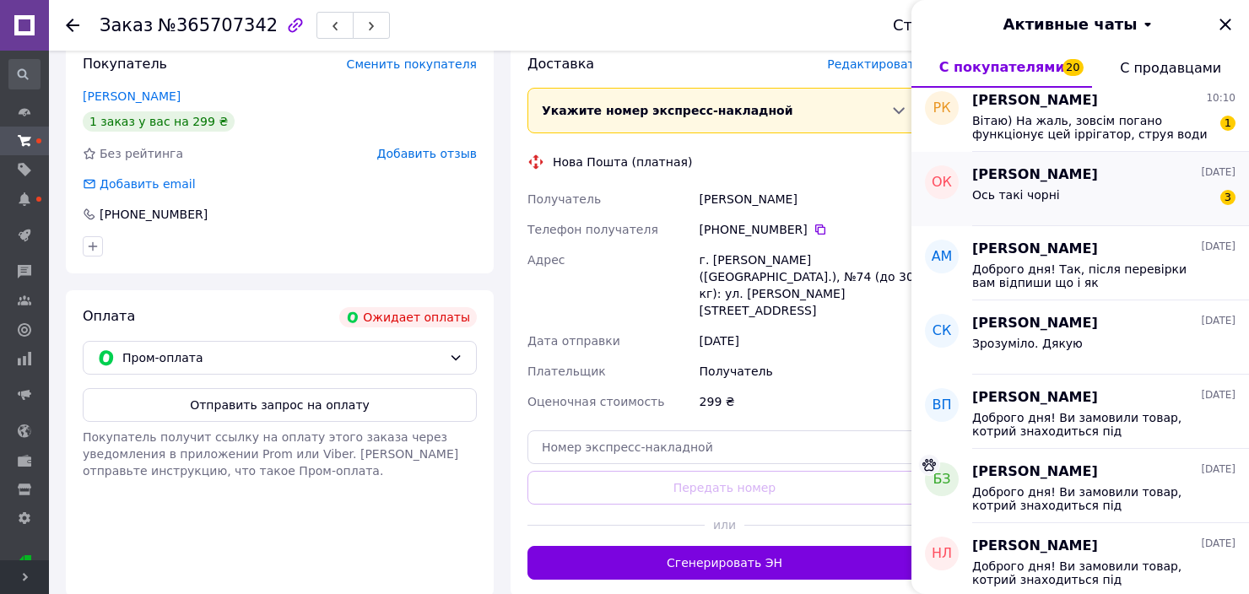
click at [1145, 199] on div "Ось такі чорні 3" at bounding box center [1103, 198] width 263 height 27
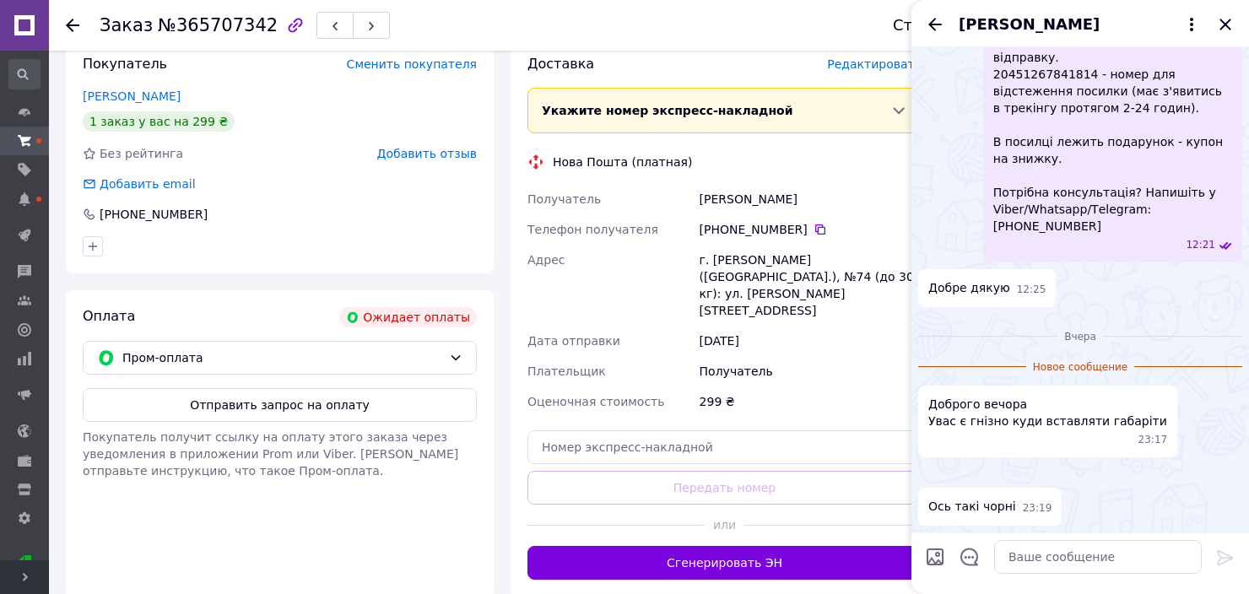
scroll to position [527, 0]
click at [932, 467] on img at bounding box center [925, 474] width 14 height 14
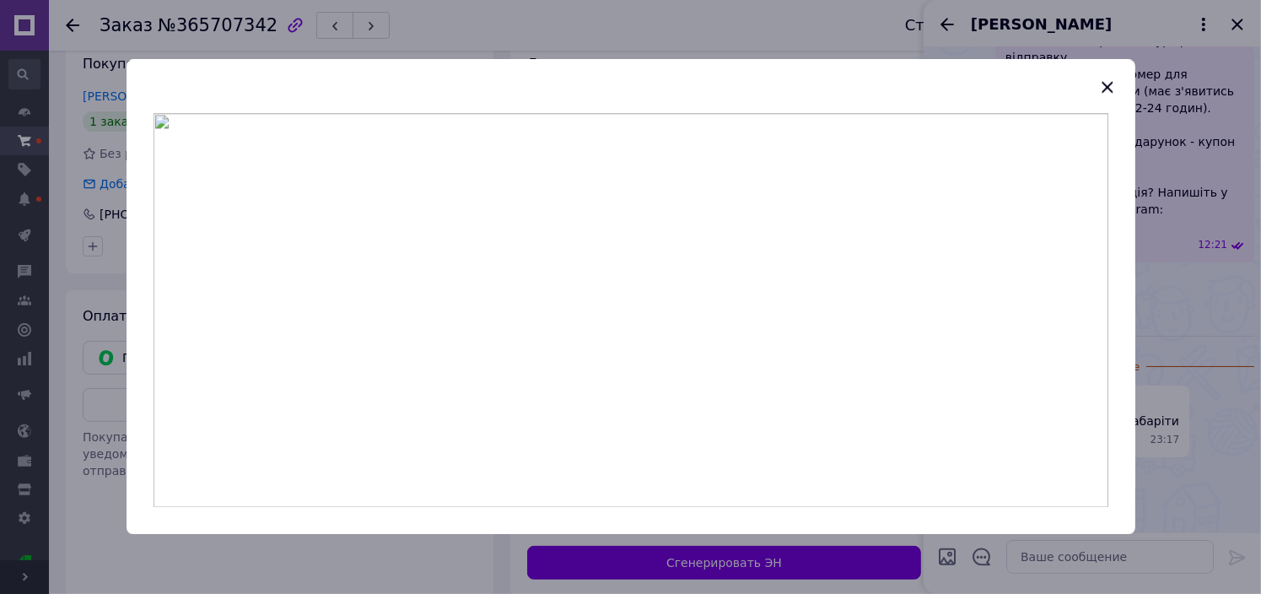
click at [1188, 359] on div at bounding box center [630, 297] width 1261 height 594
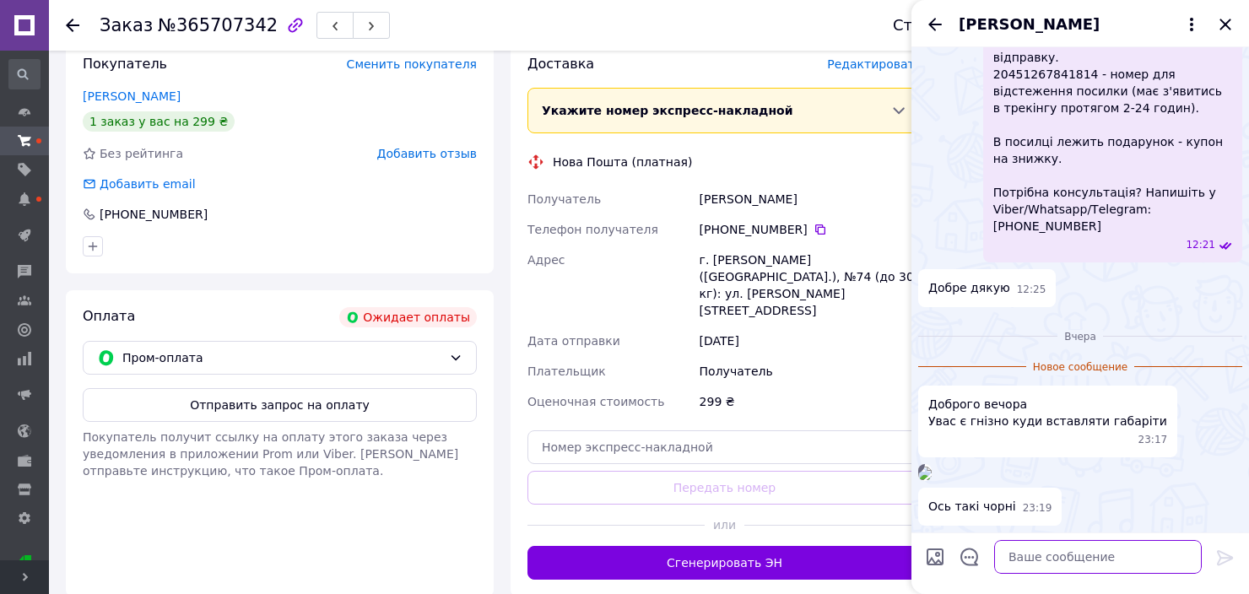
click at [1094, 564] on textarea at bounding box center [1098, 557] width 208 height 34
type textarea "Доброї ночі! Немає в продажу"
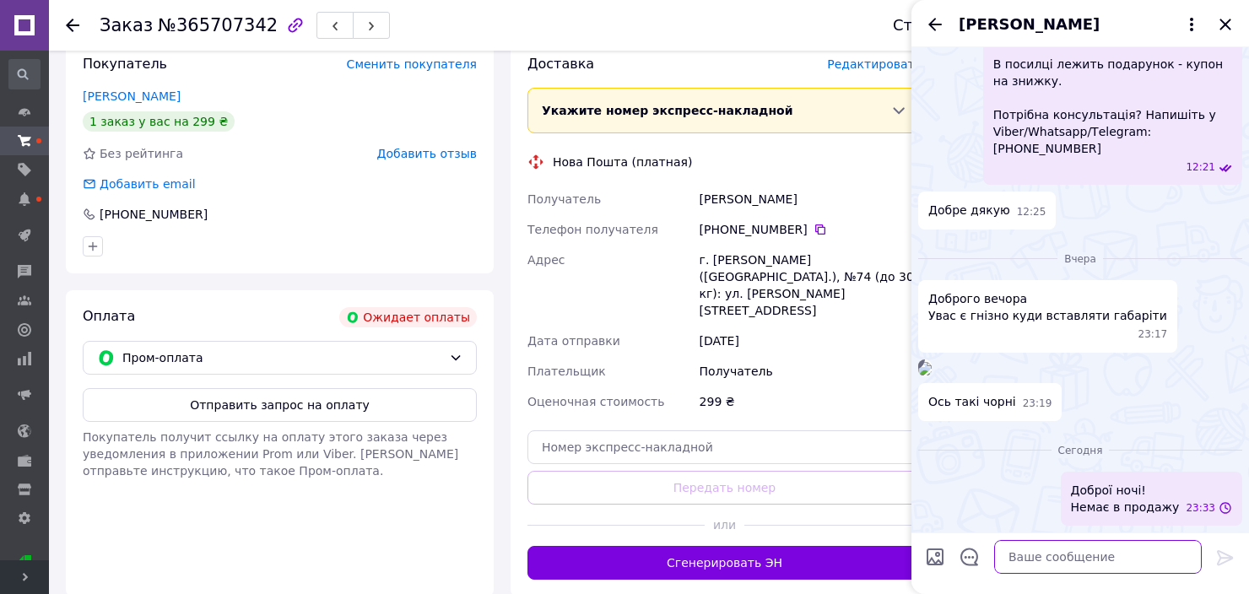
scroll to position [604, 0]
click at [932, 24] on icon "Назад" at bounding box center [935, 24] width 20 height 20
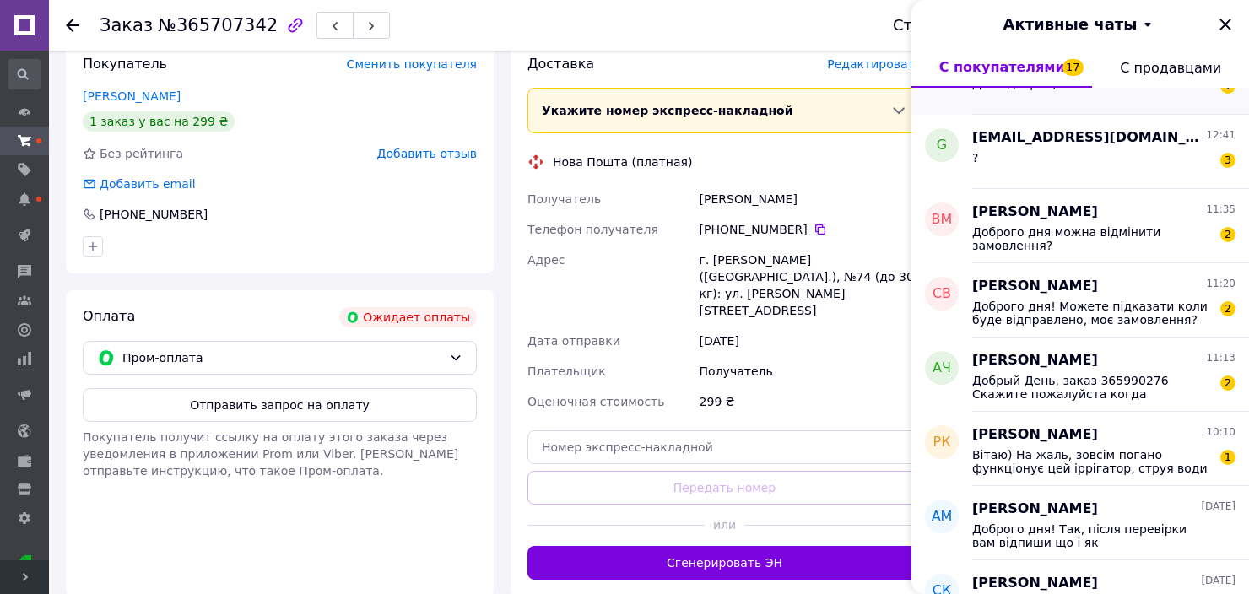
scroll to position [1772, 0]
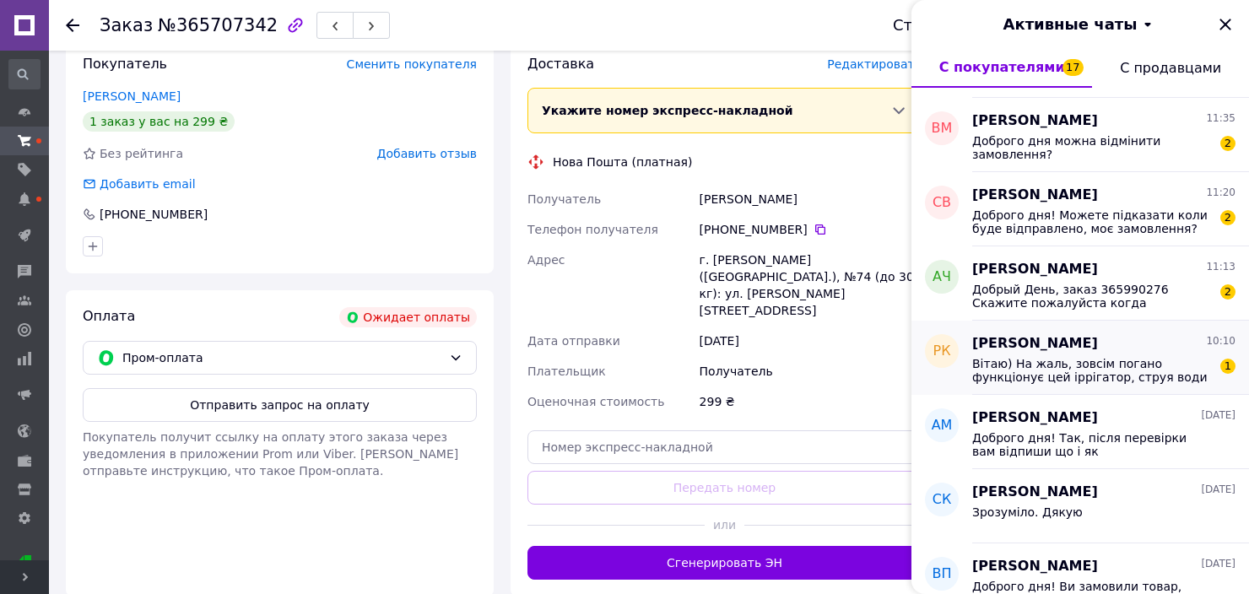
click at [1137, 368] on span "Вітаю) На жаль, зовсім погано функціонує цей іррігатор, струя води практично не…" at bounding box center [1092, 370] width 240 height 27
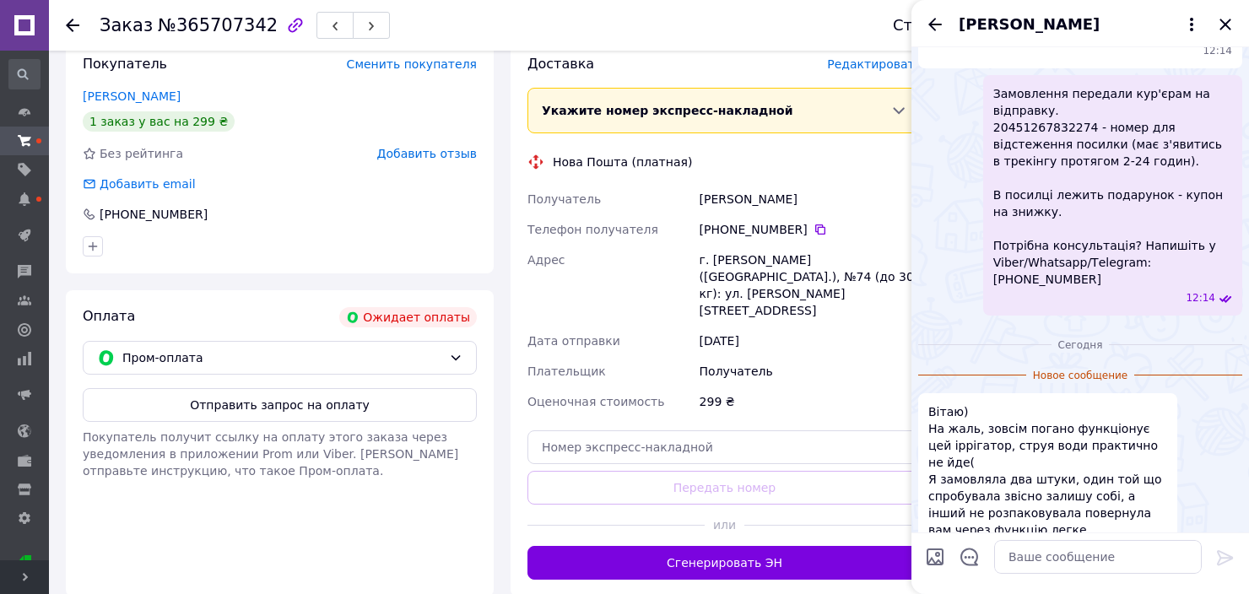
scroll to position [278, 0]
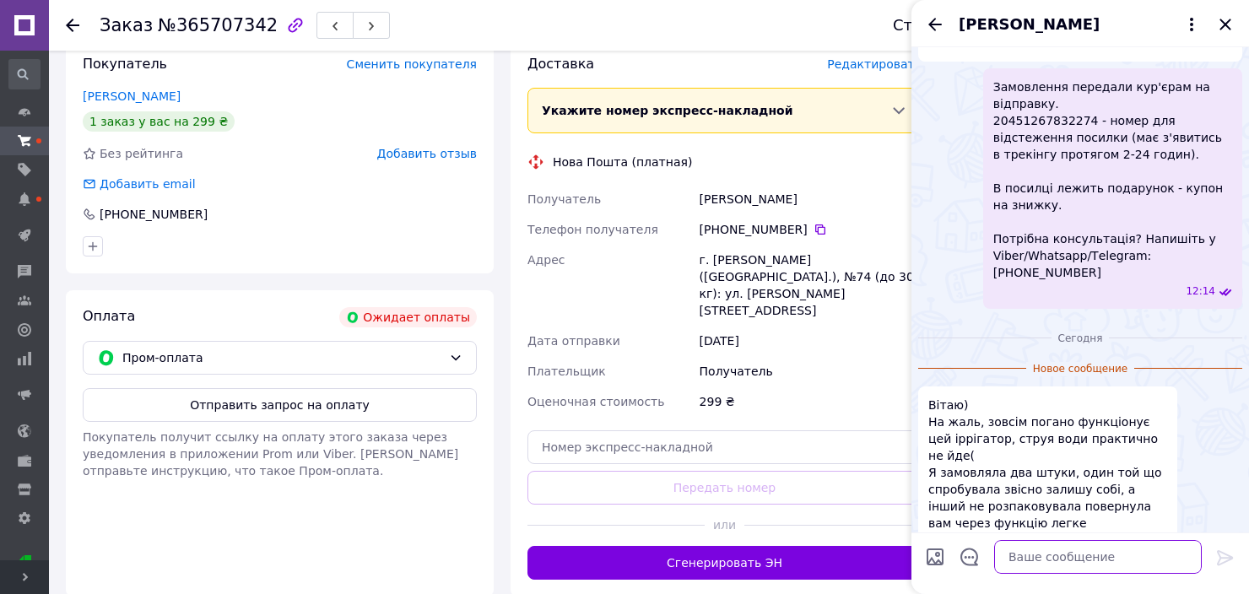
click at [1084, 559] on textarea at bounding box center [1098, 557] width 208 height 34
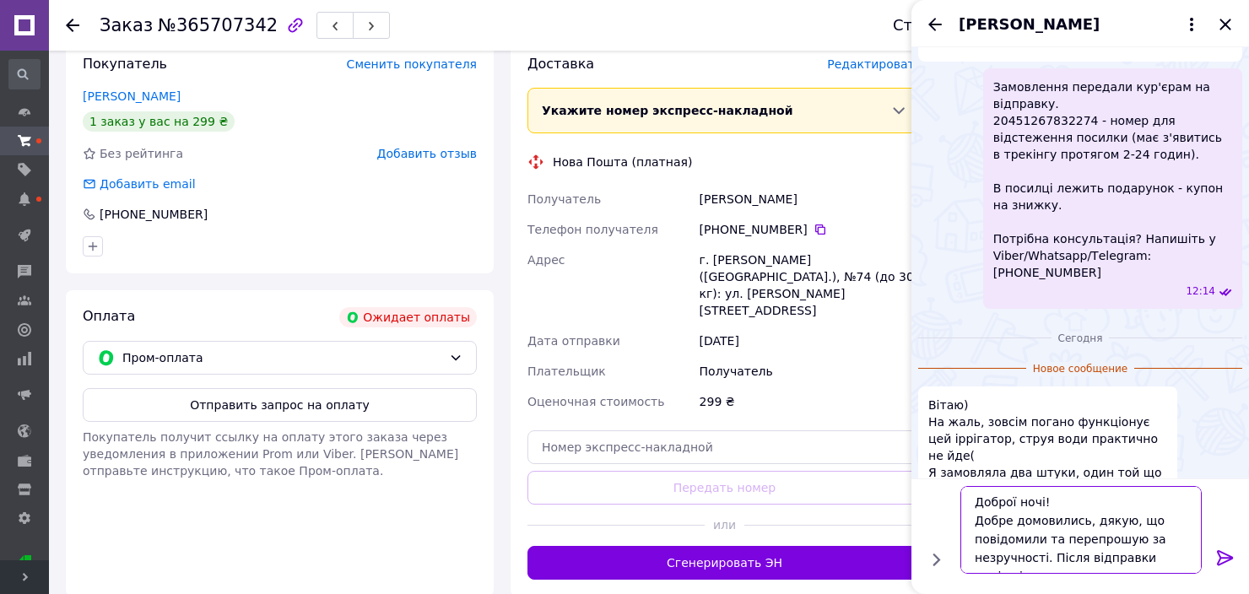
scroll to position [11, 0]
type textarea "Доброї ночі! Добре домовились, дякую, що повідомили та перепрошую за незручност…"
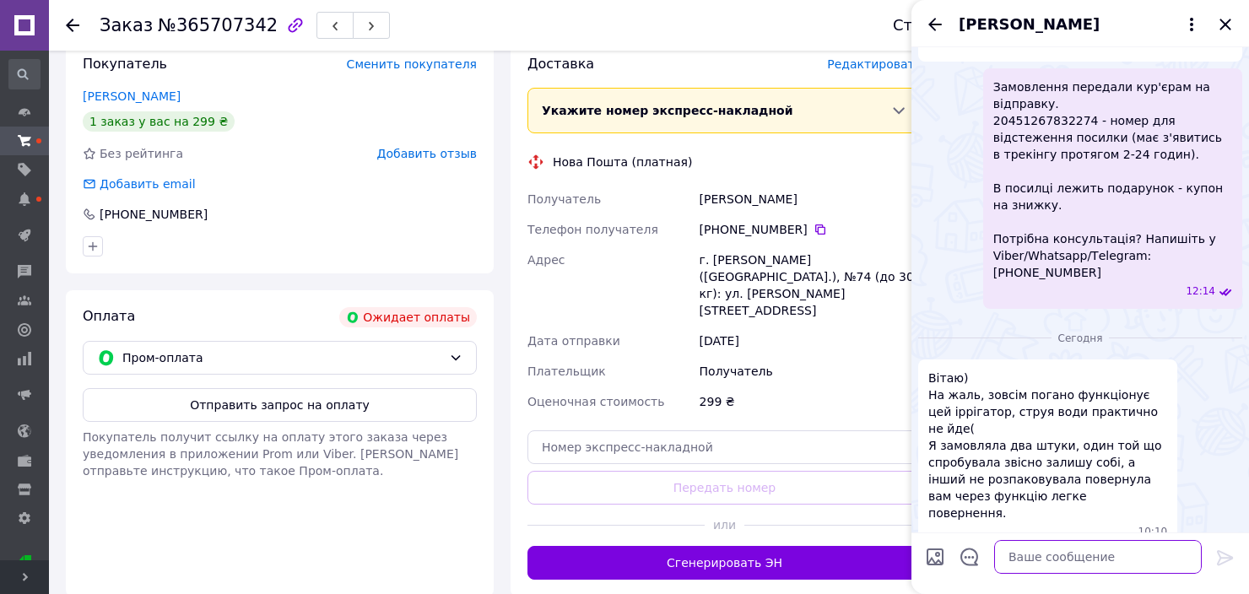
scroll to position [364, 0]
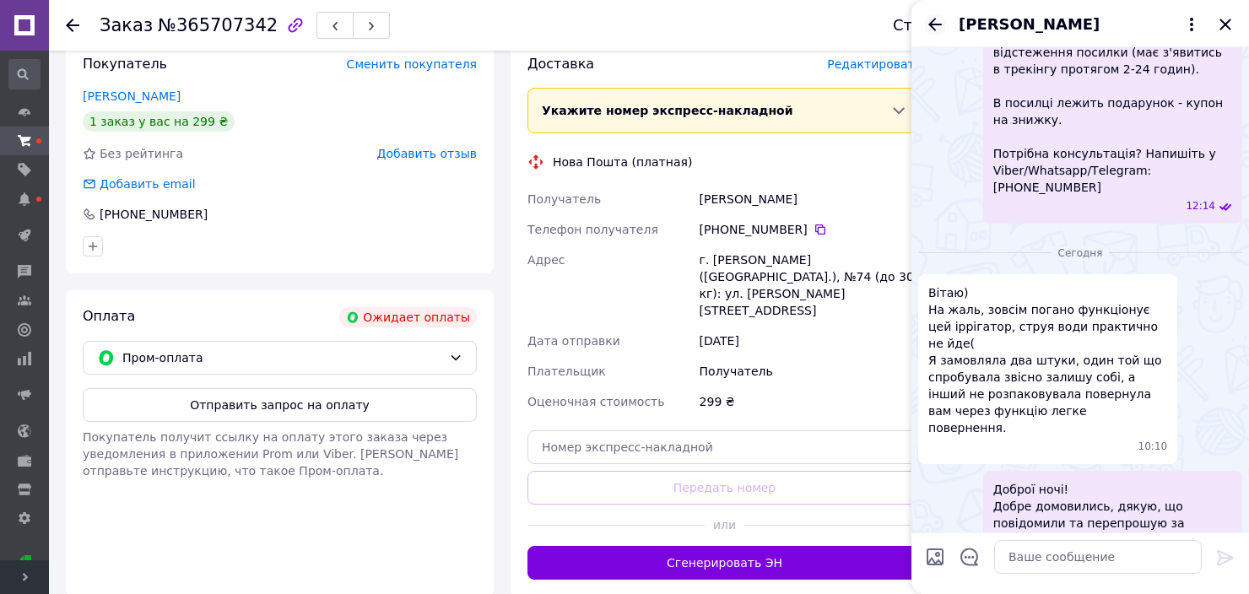
click at [932, 20] on icon "Назад" at bounding box center [935, 24] width 14 height 13
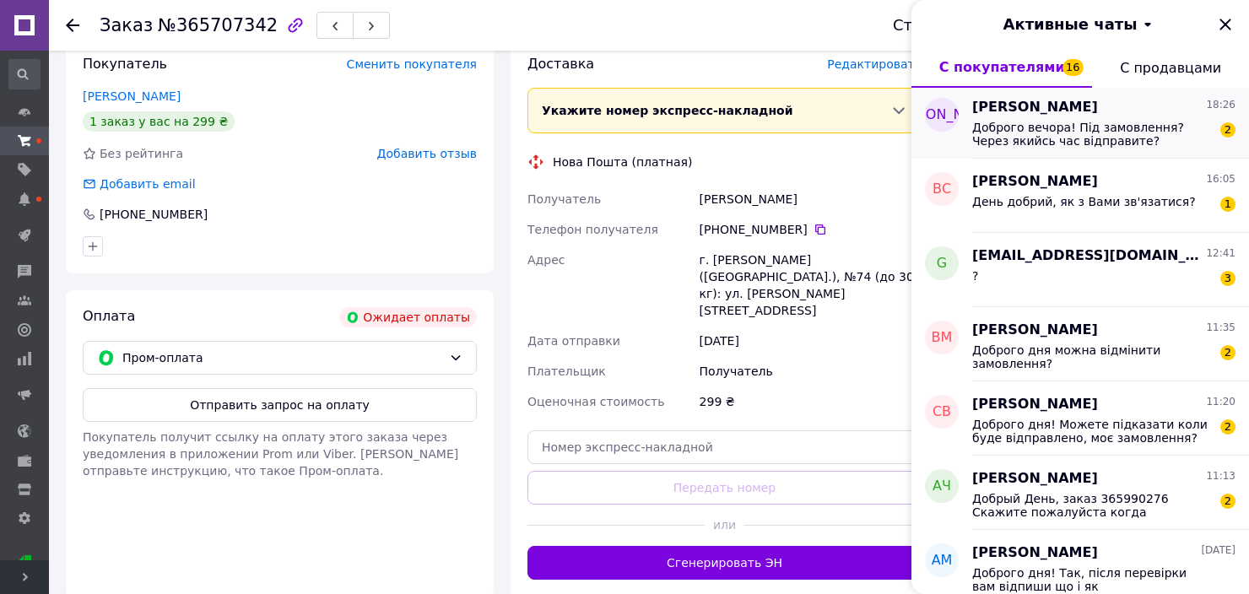
scroll to position [1772, 0]
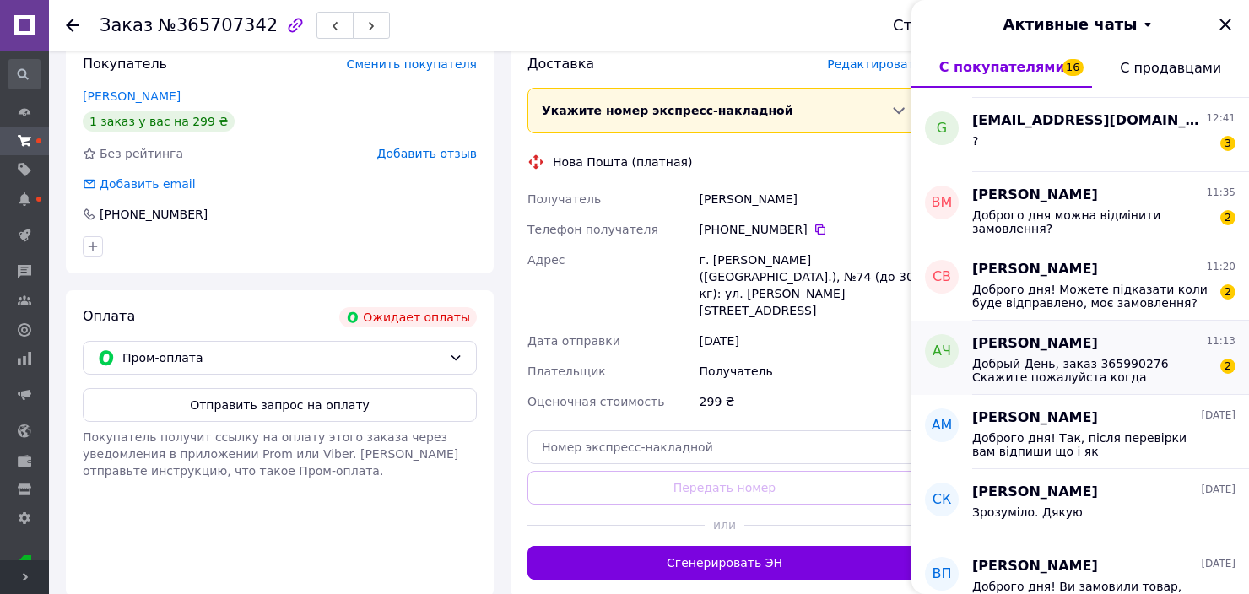
click at [1131, 359] on span "Добрый День, заказ 365990276 Скажите пожалуйста когда планируется отправка?" at bounding box center [1092, 370] width 240 height 27
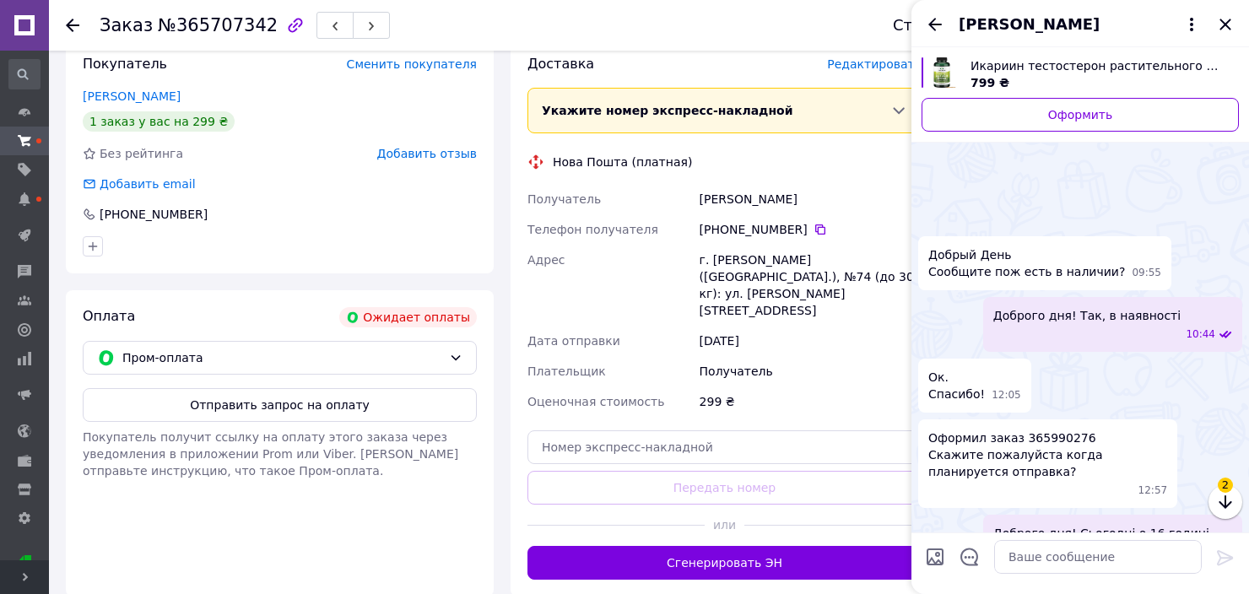
scroll to position [531, 0]
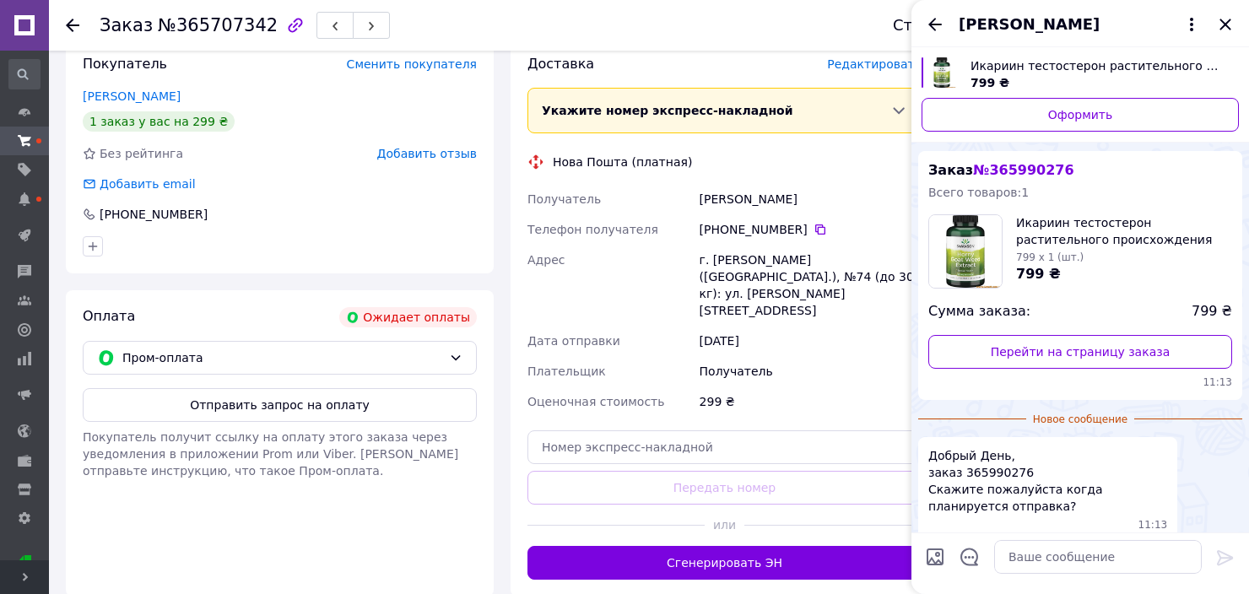
click at [996, 457] on span "Добрый День, заказ 365990276 Скажите пожалуйста когда планируется отправка?" at bounding box center [1047, 481] width 239 height 68
copy span "365990276"
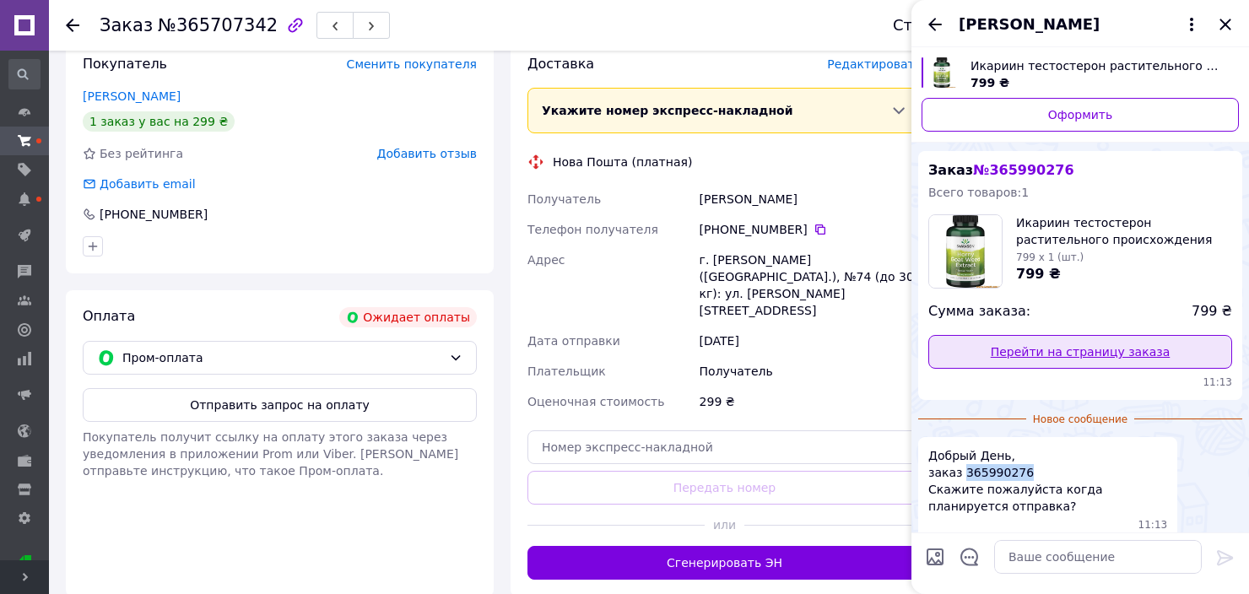
click at [1077, 348] on link "Перейти на страницу заказа" at bounding box center [1080, 352] width 304 height 34
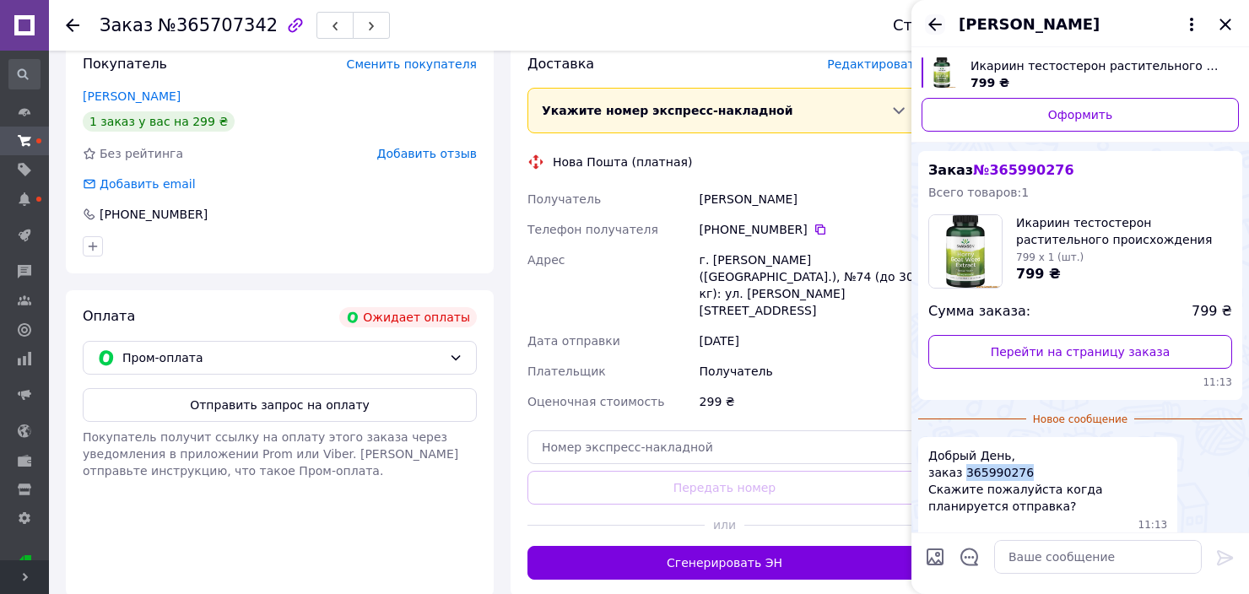
click at [935, 22] on icon "Назад" at bounding box center [935, 24] width 20 height 20
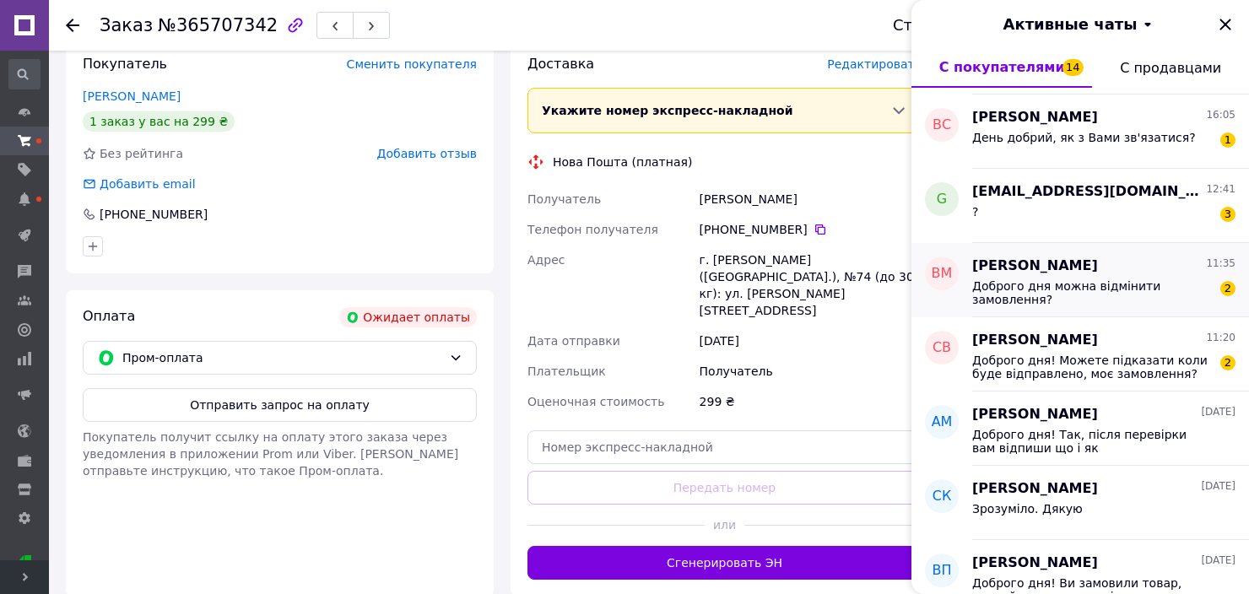
scroll to position [1772, 0]
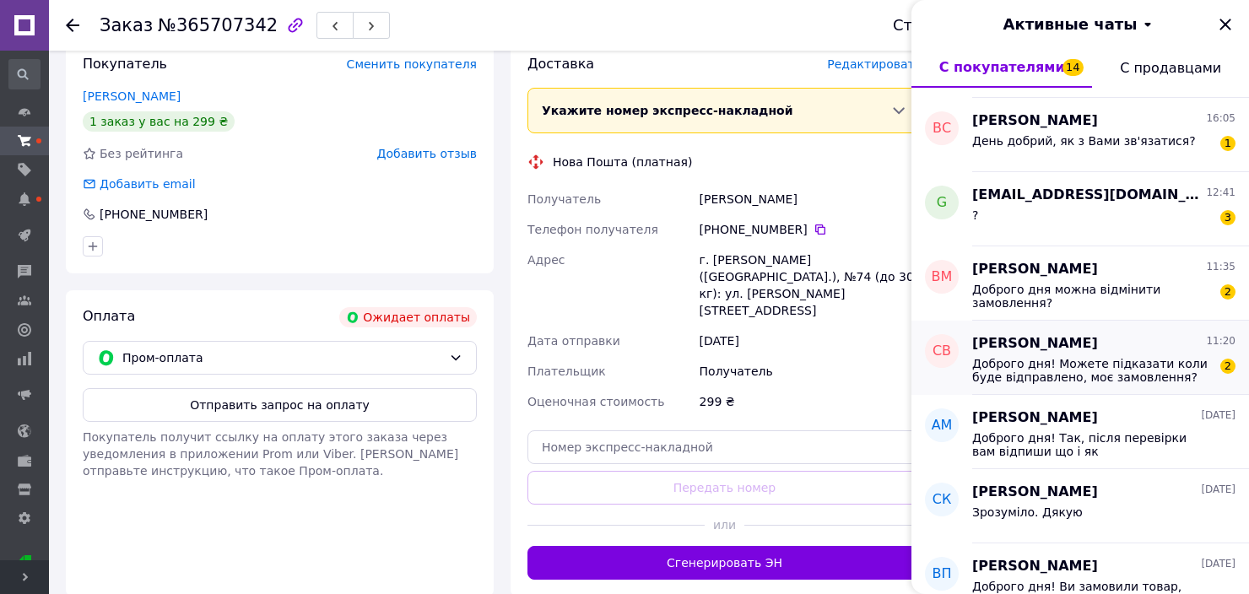
click at [1109, 375] on span "Доброго дня! Можете підказати коли буде відправлено, моє замовлення?" at bounding box center [1092, 370] width 240 height 27
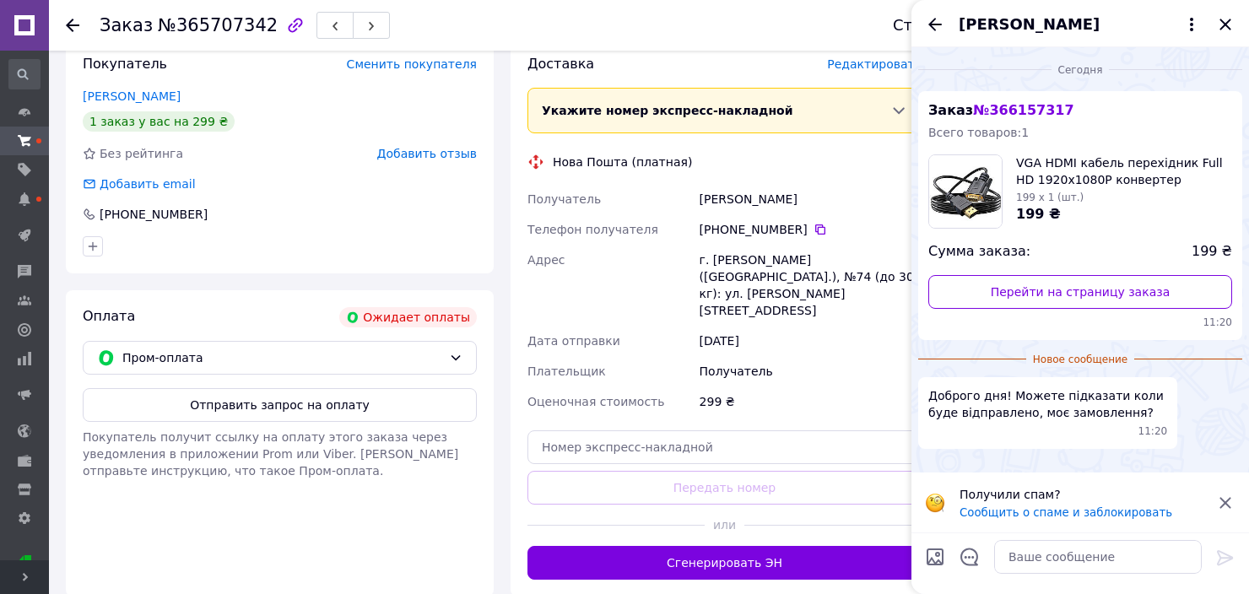
click at [1223, 500] on icon at bounding box center [1224, 502] width 11 height 11
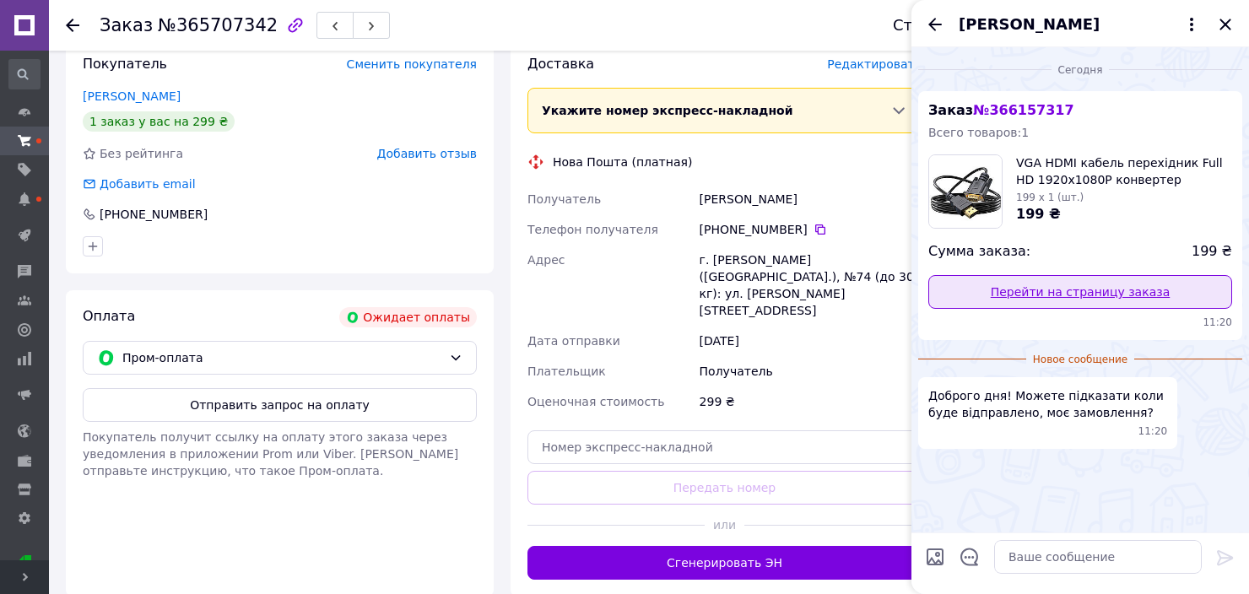
click at [1102, 297] on link "Перейти на страницу заказа" at bounding box center [1080, 292] width 304 height 34
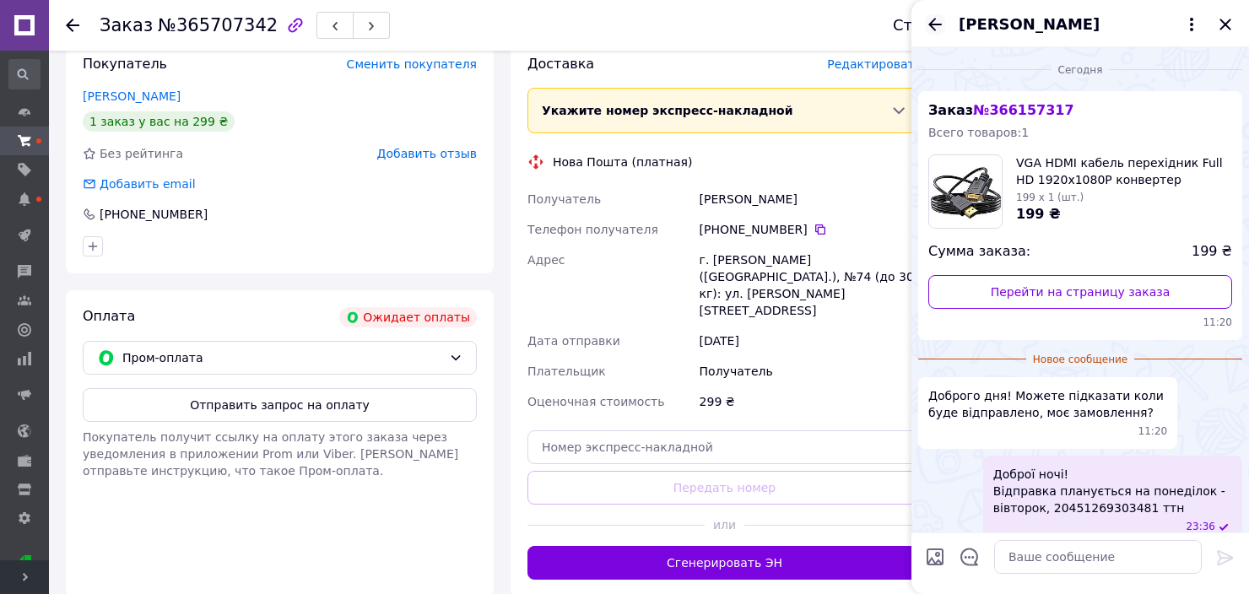
click at [928, 21] on icon "Назад" at bounding box center [935, 24] width 20 height 20
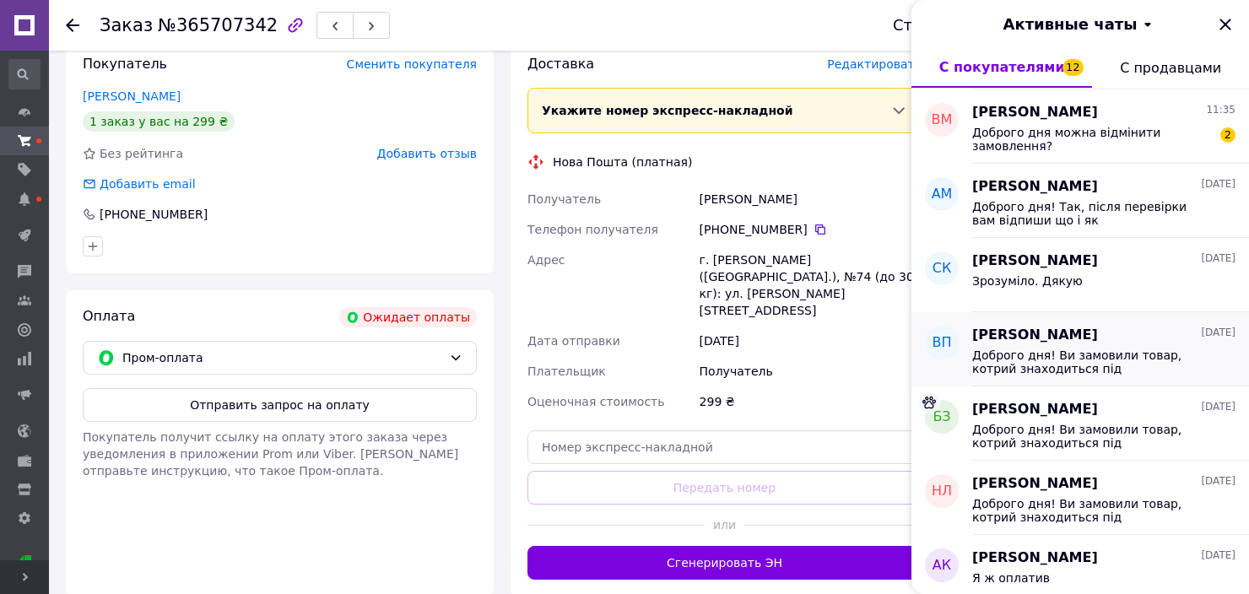
scroll to position [2025, 0]
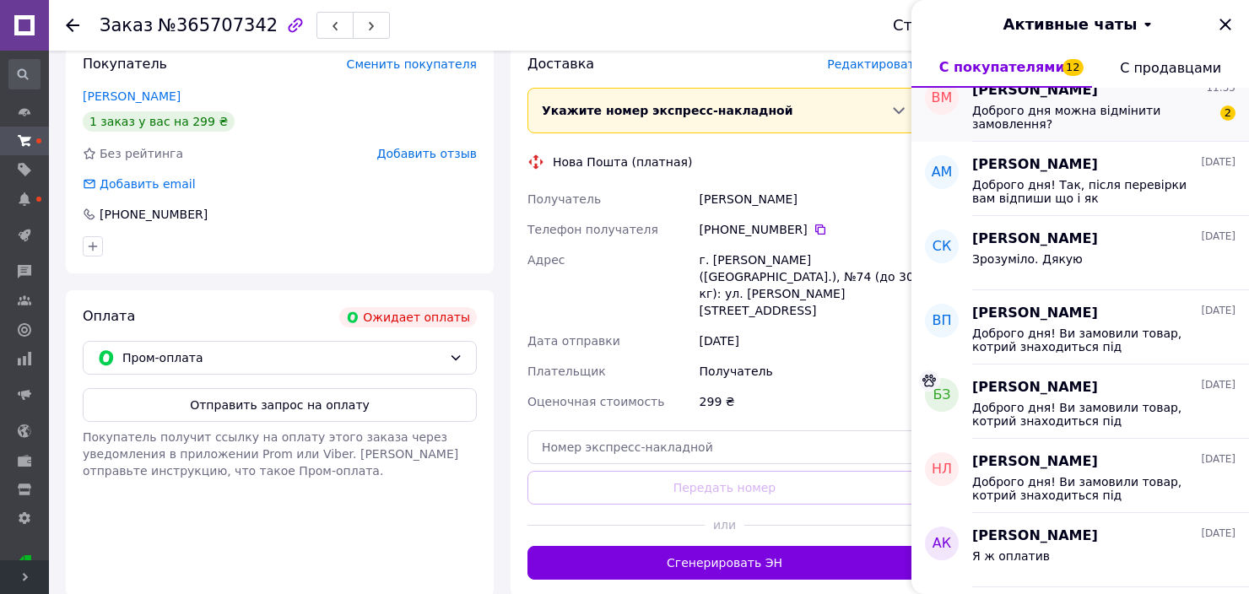
click at [1110, 115] on span "Доброго дня можна відмінити замовлення?" at bounding box center [1092, 117] width 240 height 27
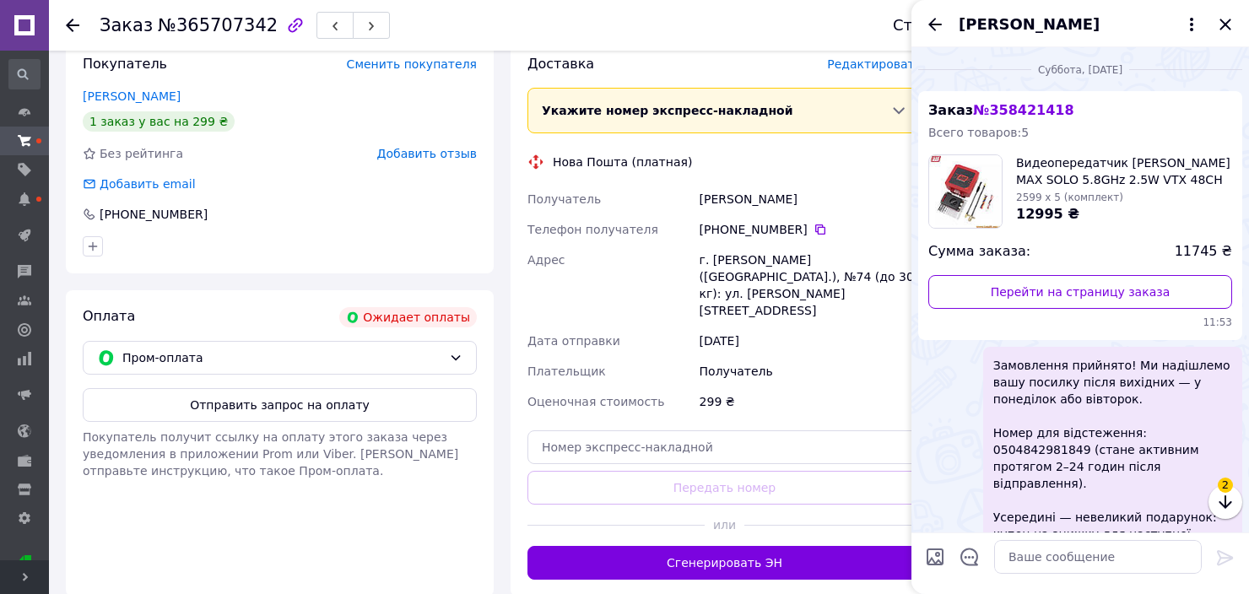
scroll to position [1412, 0]
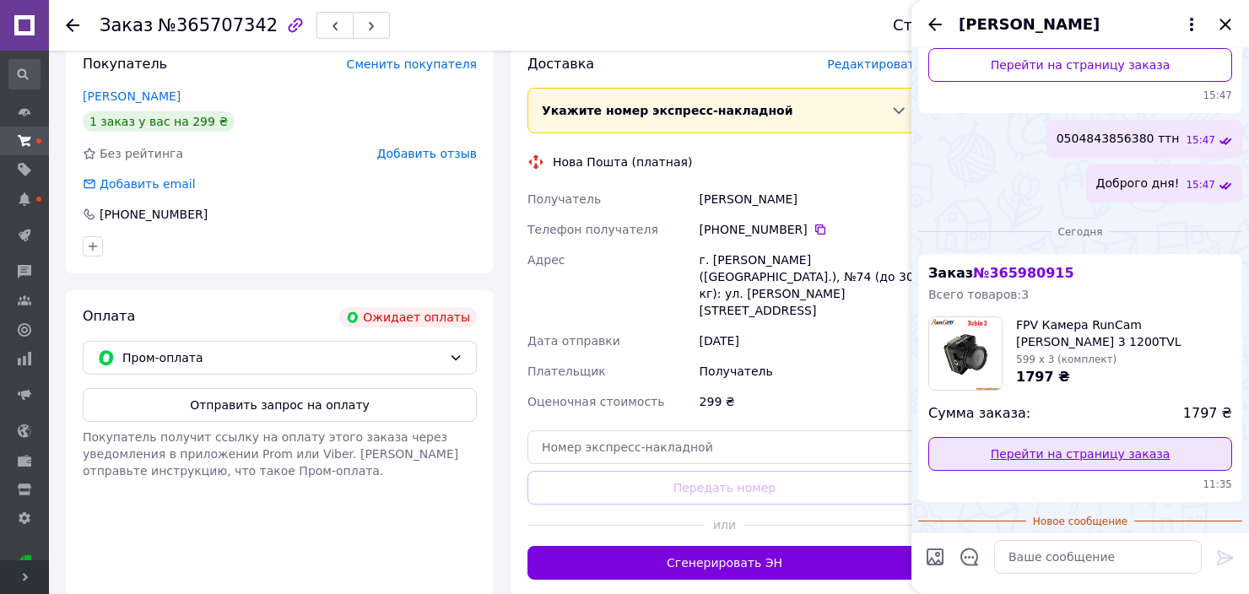
click at [1122, 437] on link "Перейти на страницу заказа" at bounding box center [1080, 454] width 304 height 34
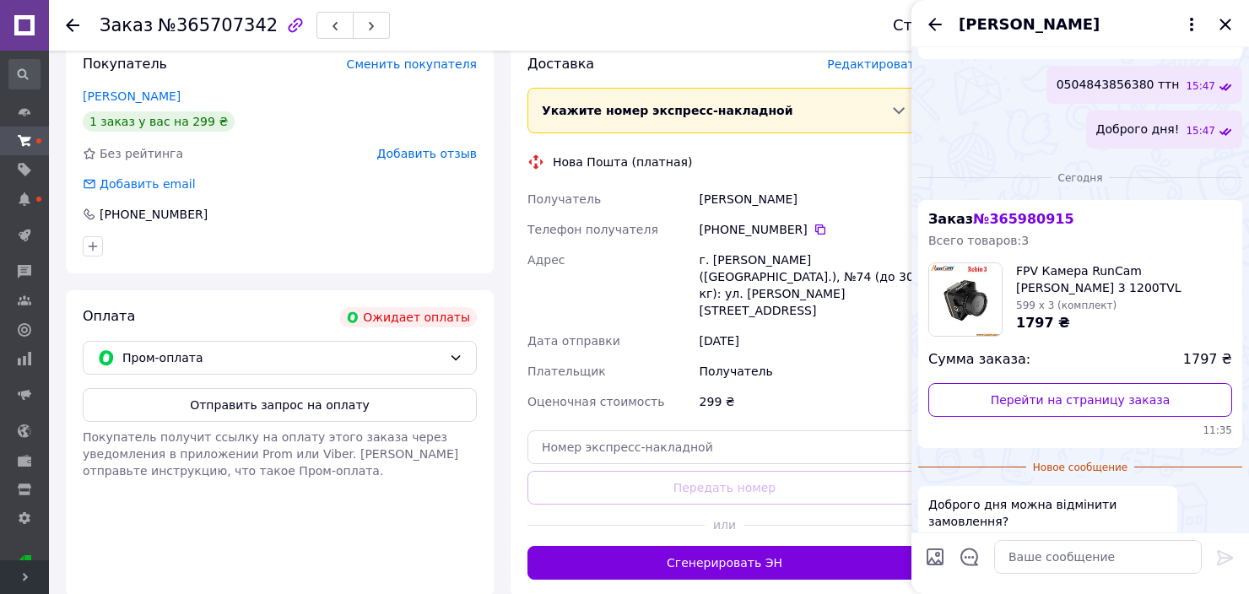
scroll to position [1472, 0]
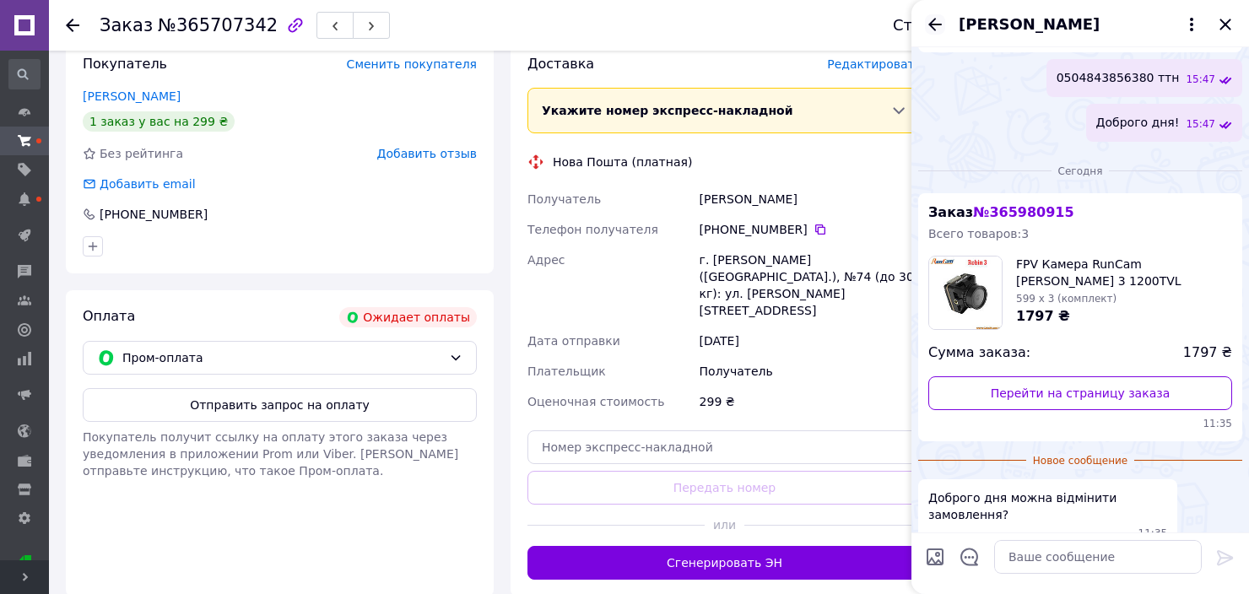
click at [932, 20] on icon "Назад" at bounding box center [935, 24] width 20 height 20
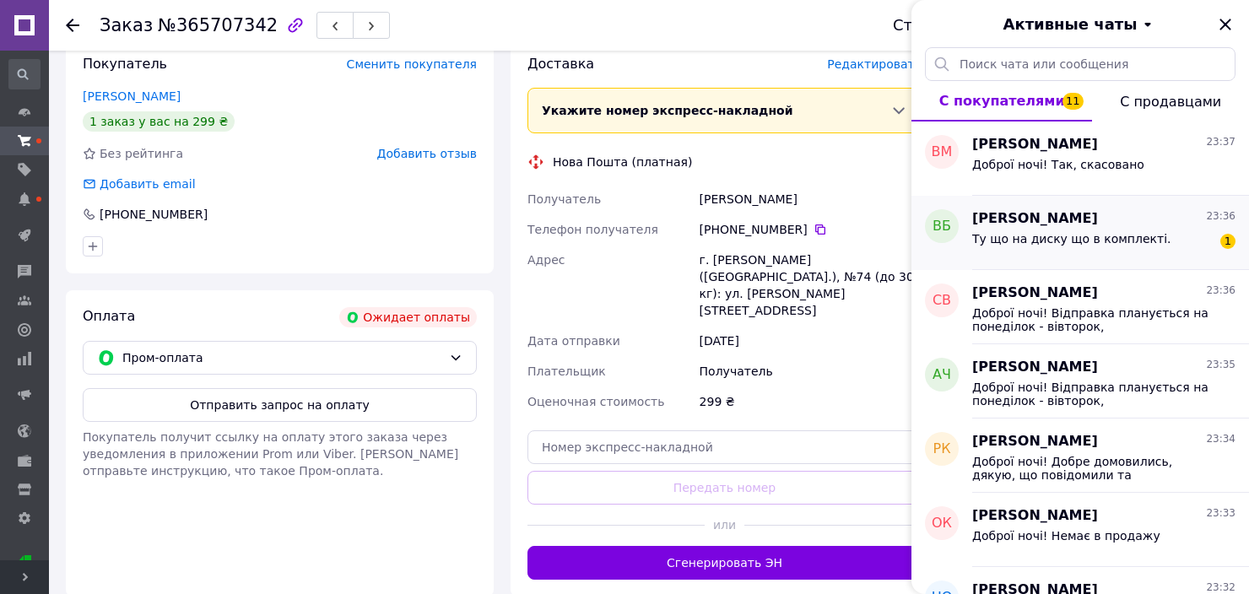
click at [1110, 226] on div "Віктор Білий 23:36" at bounding box center [1103, 218] width 263 height 19
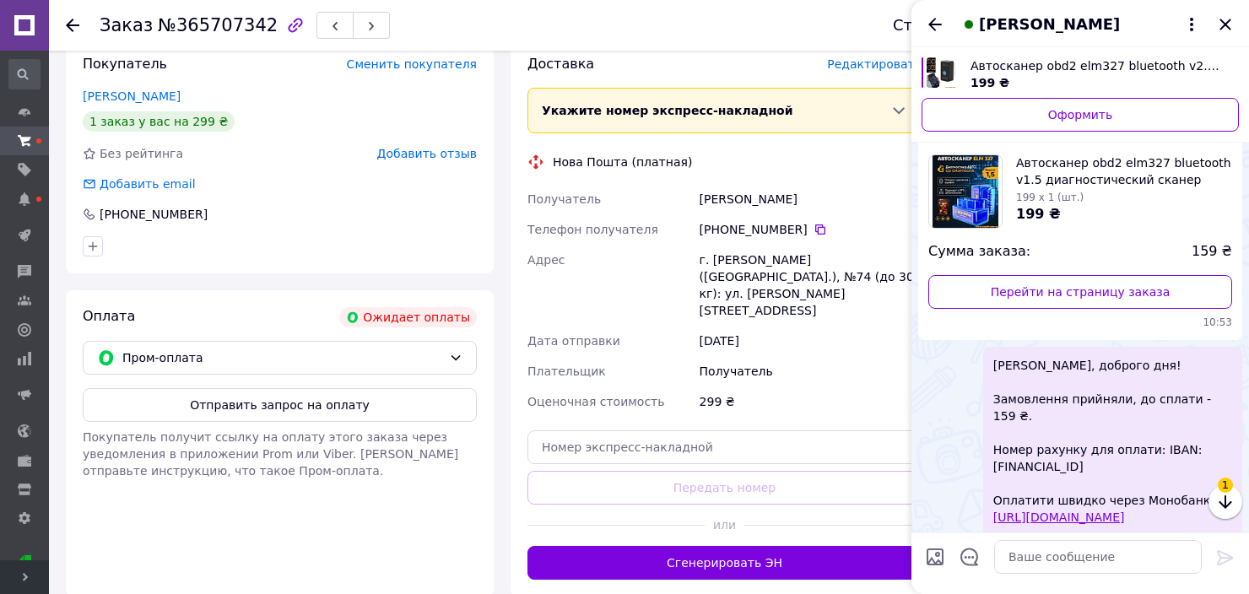
scroll to position [1578, 0]
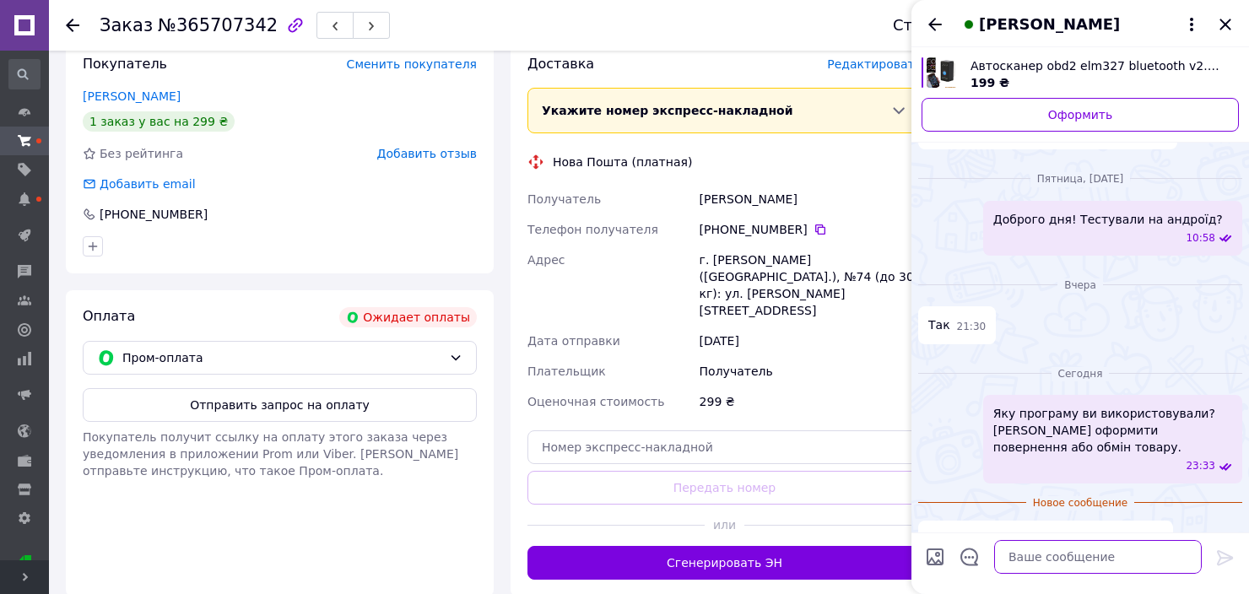
click at [1096, 560] on textarea at bounding box center [1098, 557] width 208 height 34
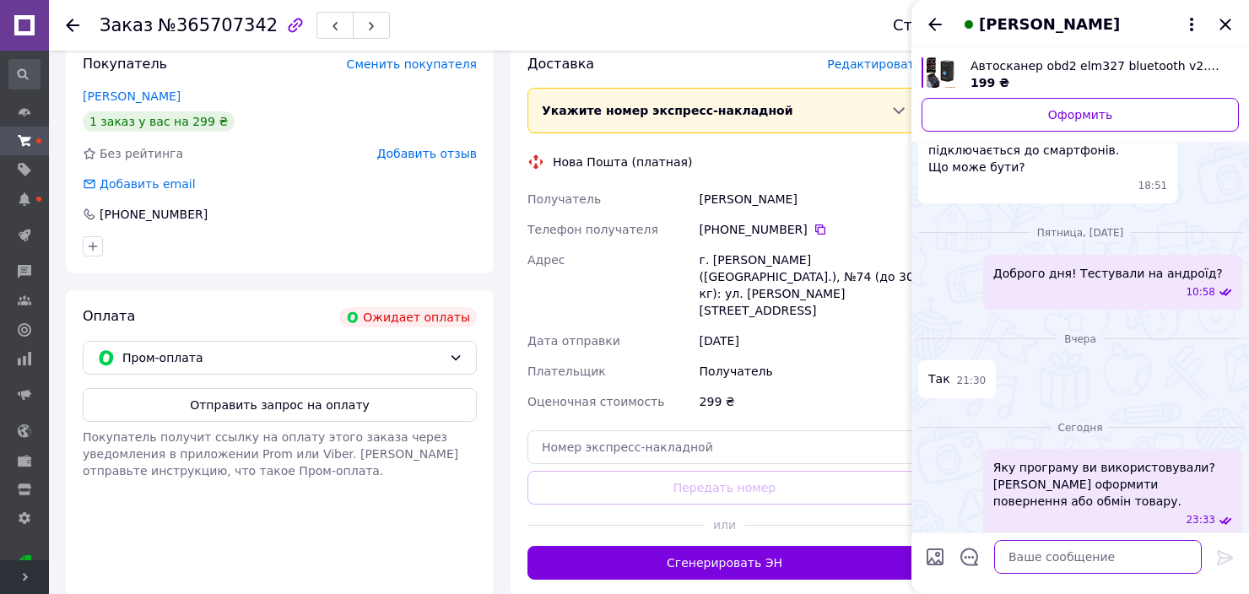
scroll to position [1535, 0]
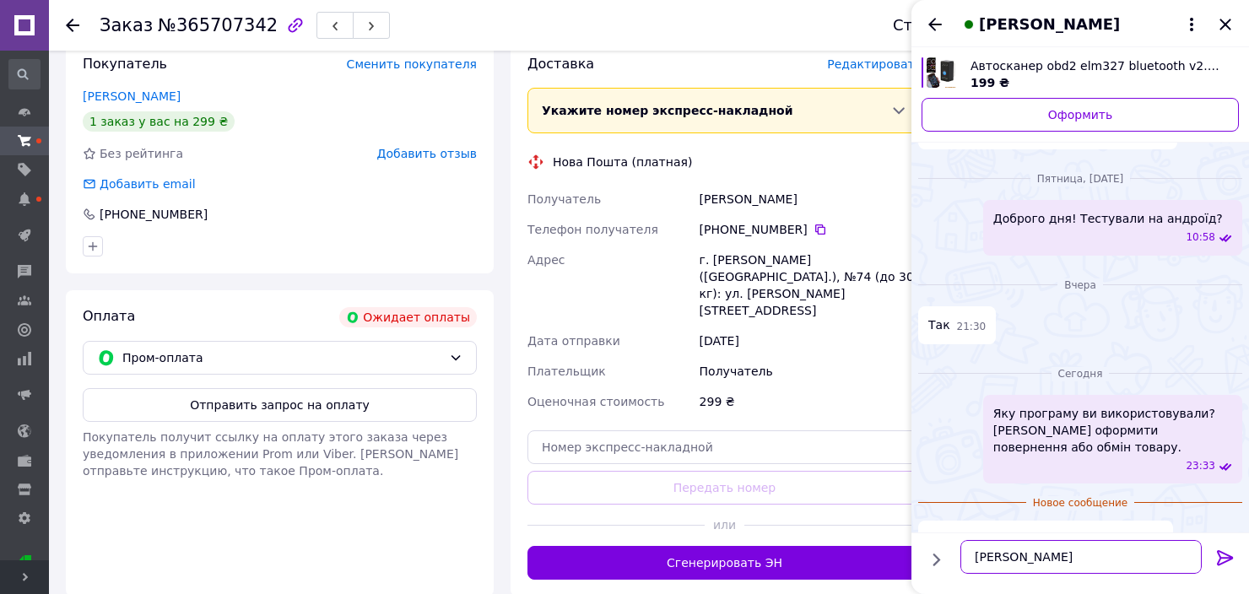
type textarea "[PERSON_NAME]"
type textarea "Яка модель вашого телефону?"
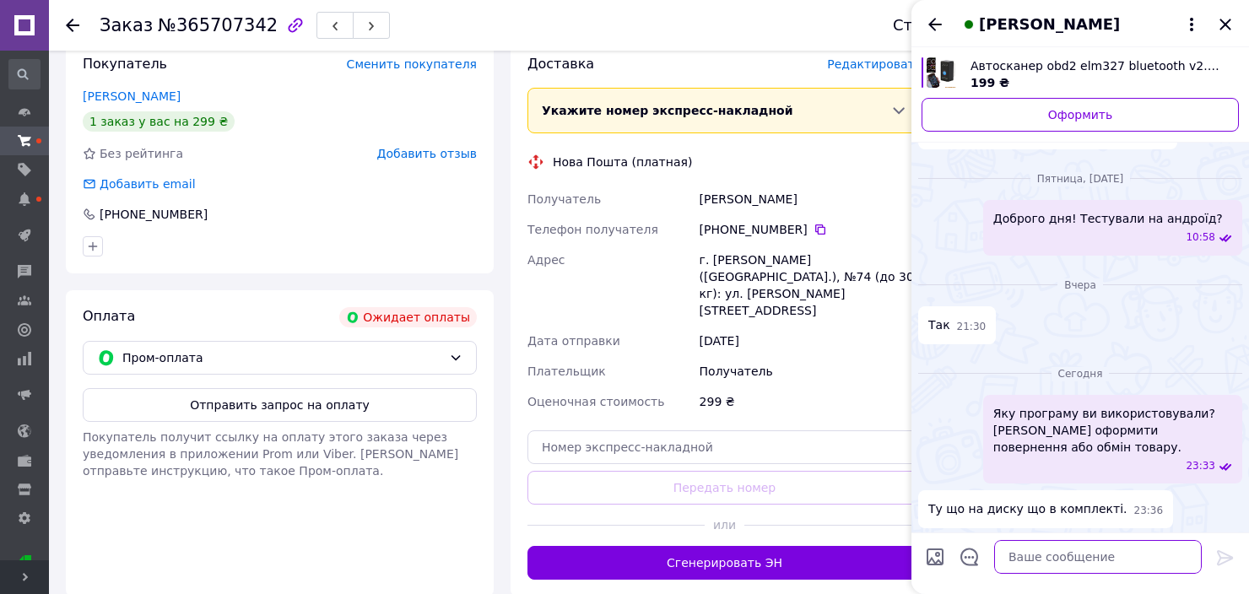
scroll to position [1549, 0]
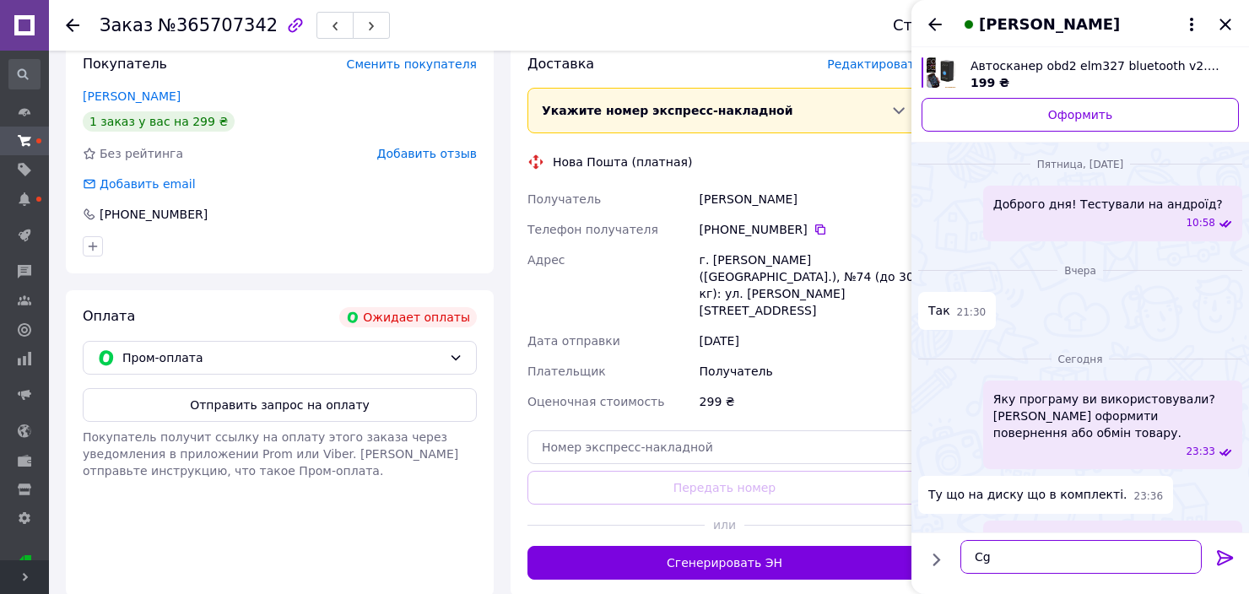
type textarea "C"
type textarea "Спробуйте іншу програму, наприклад Car scanner або Torque"
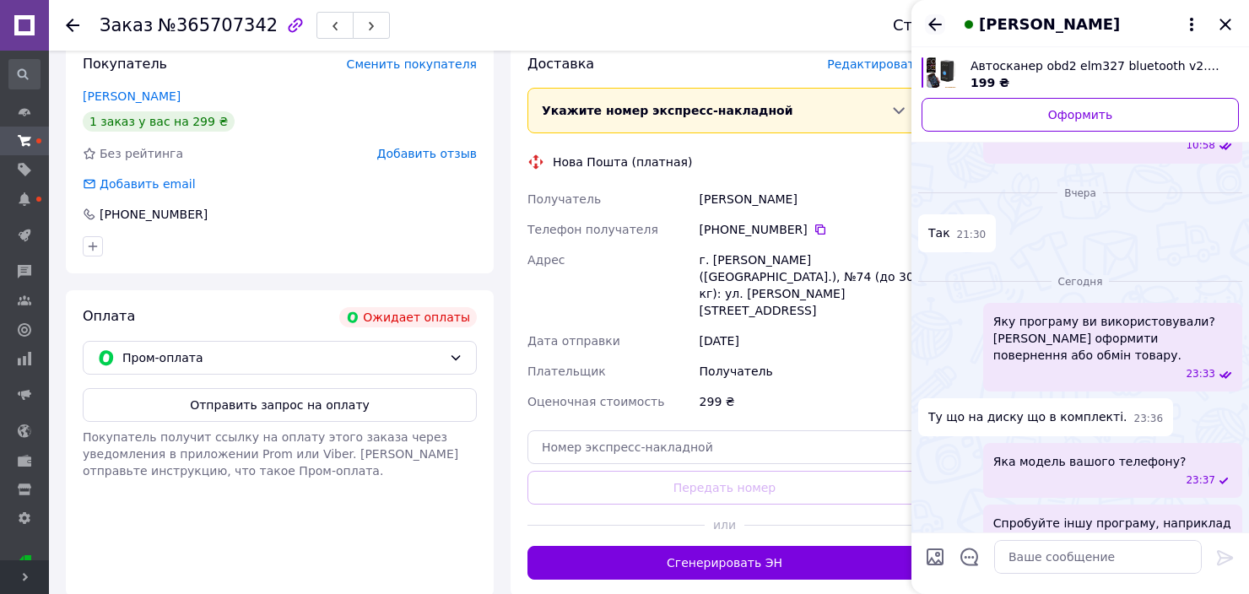
click at [932, 20] on icon "Назад" at bounding box center [935, 24] width 20 height 20
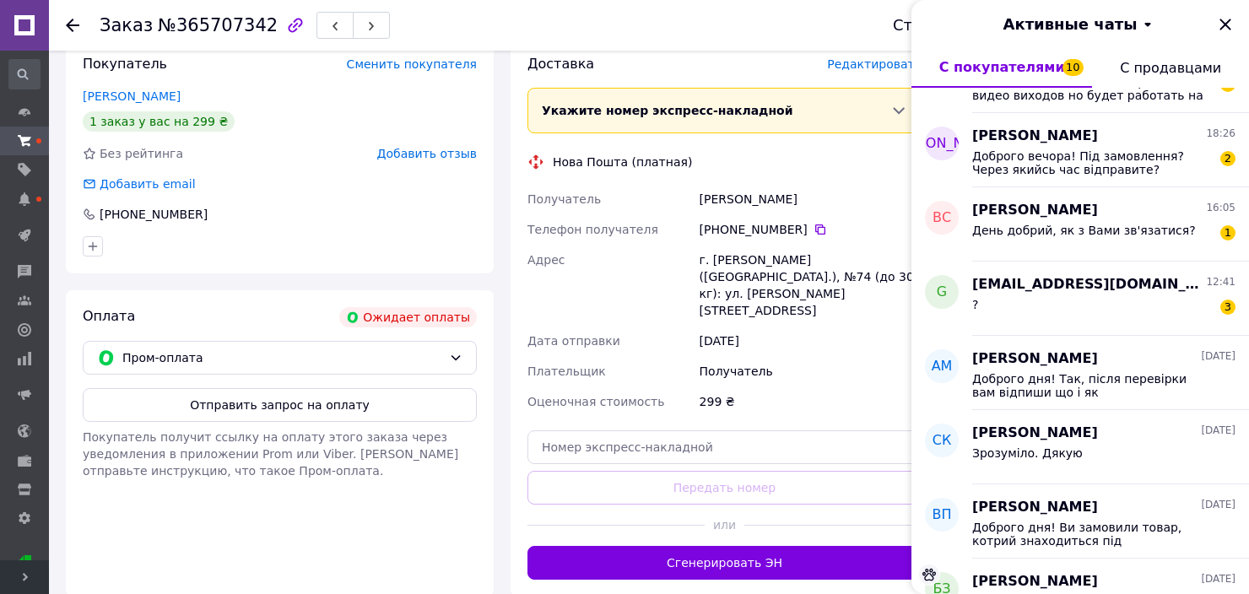
scroll to position [1856, 0]
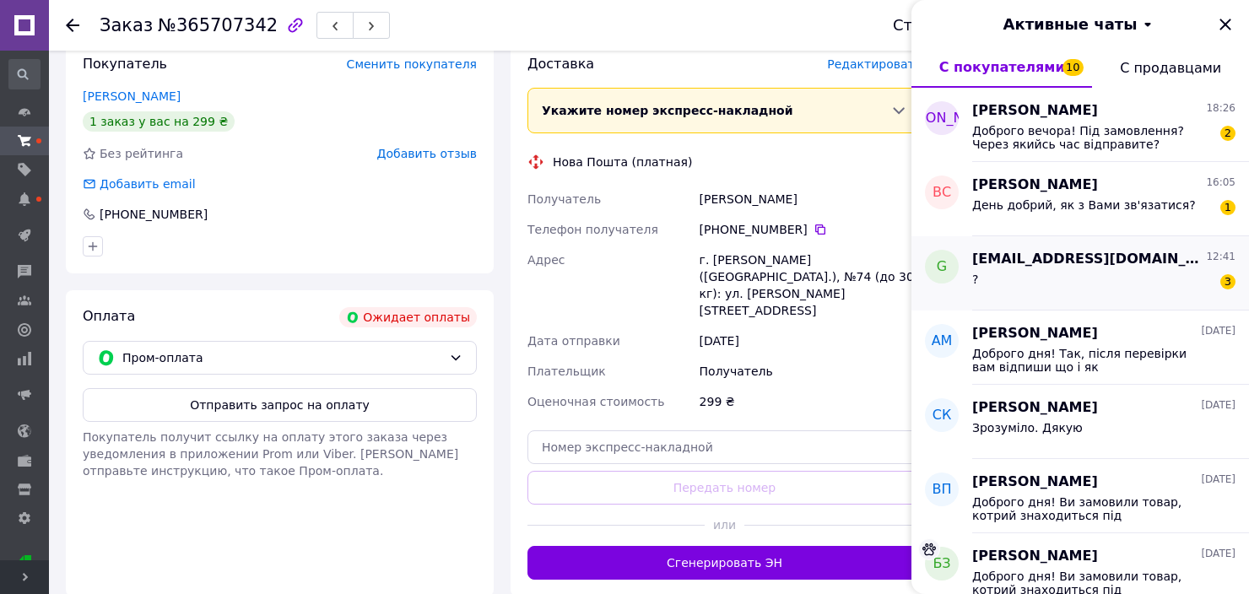
click at [1125, 280] on div "? 3" at bounding box center [1103, 282] width 263 height 27
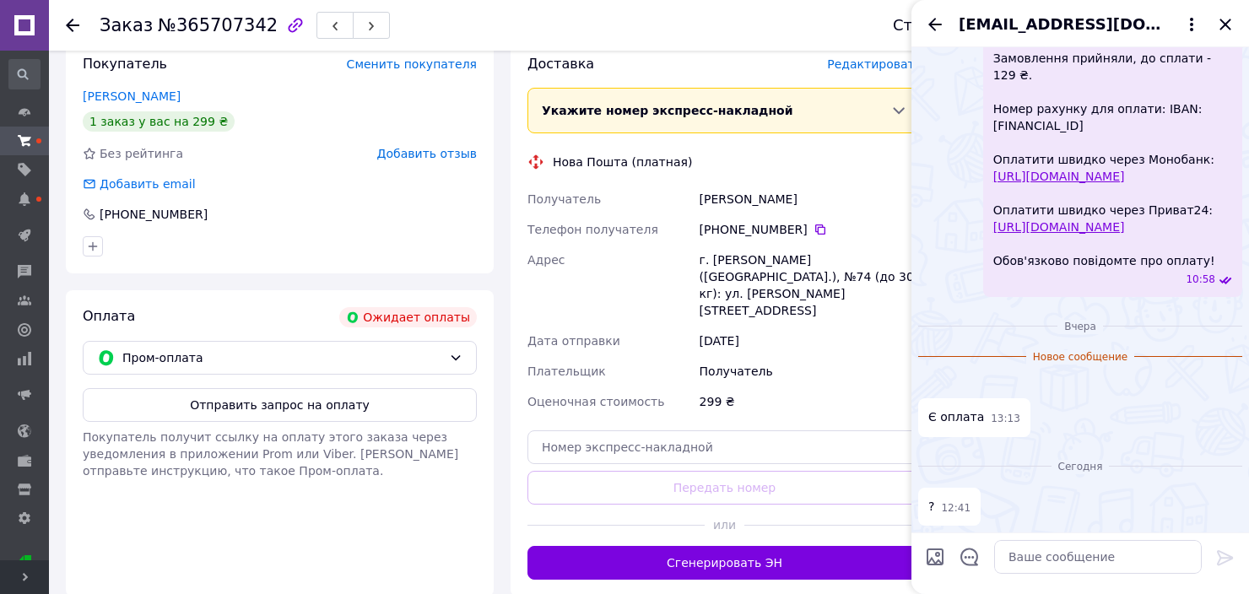
scroll to position [1337, 0]
drag, startPoint x: 1046, startPoint y: 382, endPoint x: 1032, endPoint y: 354, distance: 31.3
click at [932, 377] on img at bounding box center [925, 384] width 14 height 14
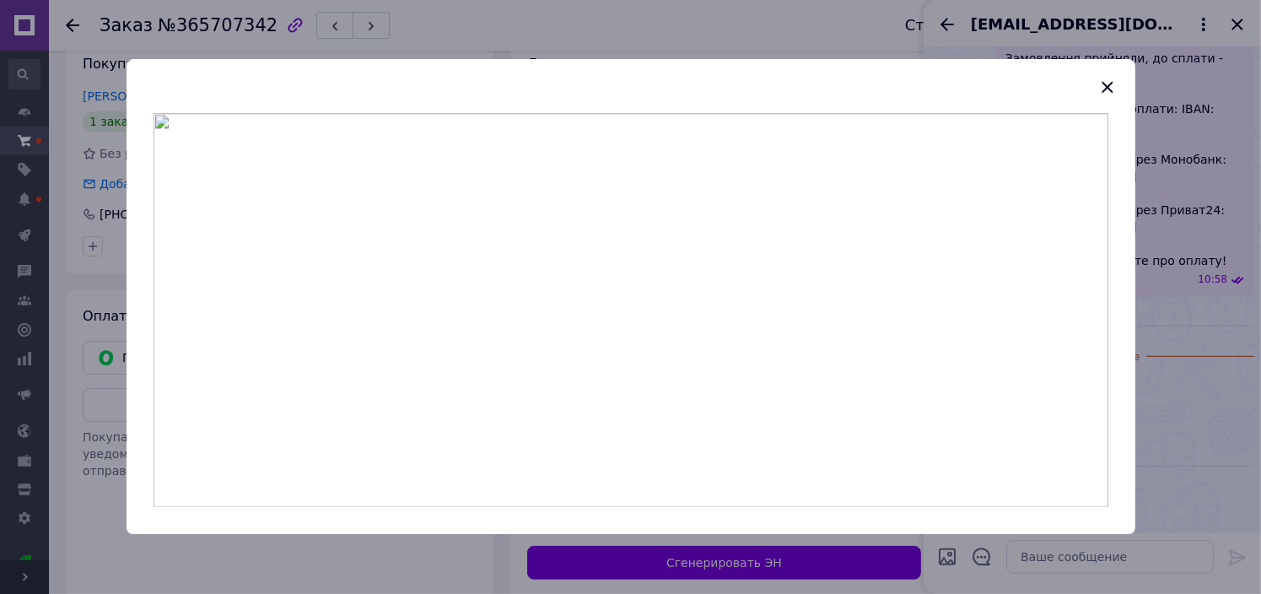
click at [1154, 354] on div at bounding box center [630, 297] width 1261 height 594
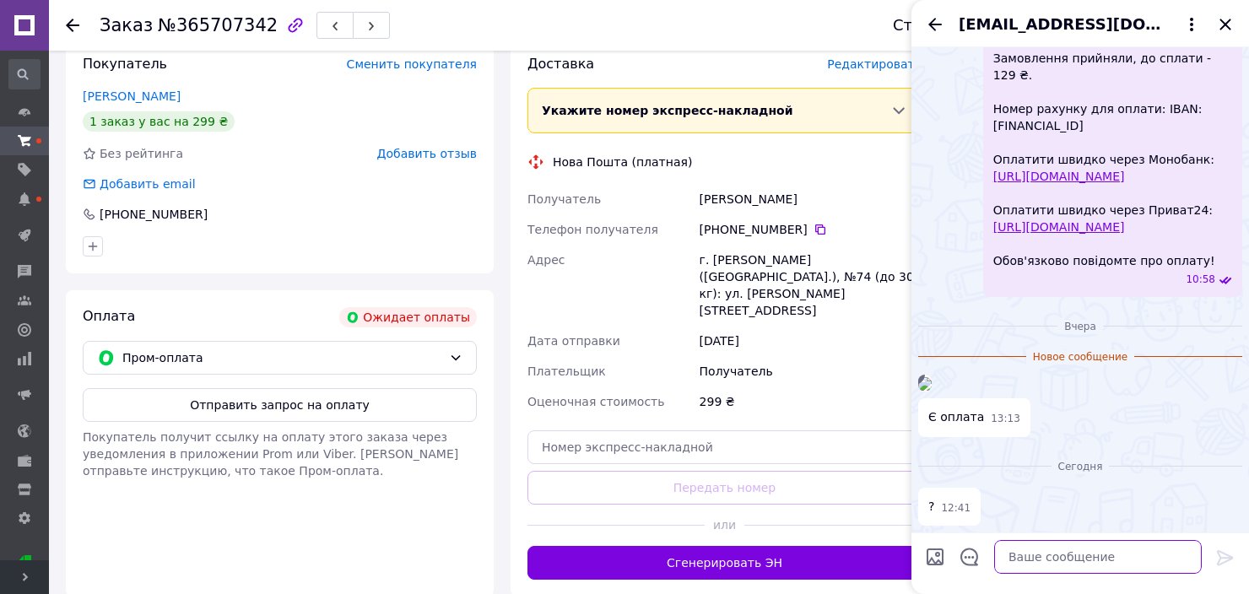
click at [1088, 563] on textarea at bounding box center [1098, 557] width 208 height 34
type textarea "L"
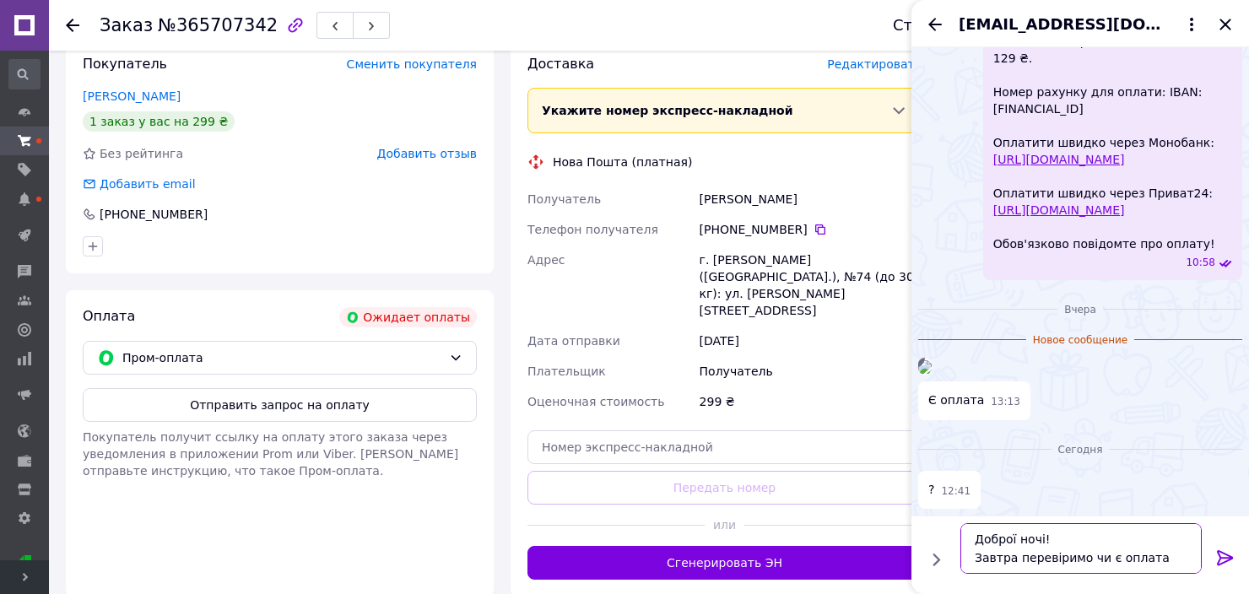
type textarea "Доброї ночі! Завтра перевіримо чи є оплата."
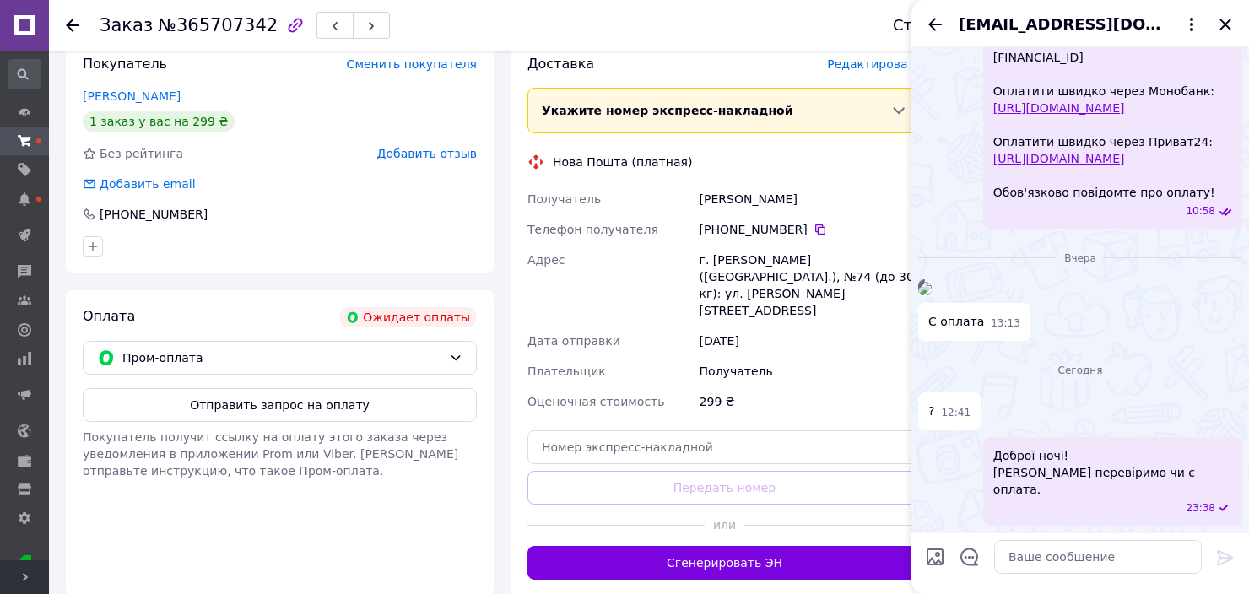
click at [932, 24] on icon "Назад" at bounding box center [935, 24] width 20 height 20
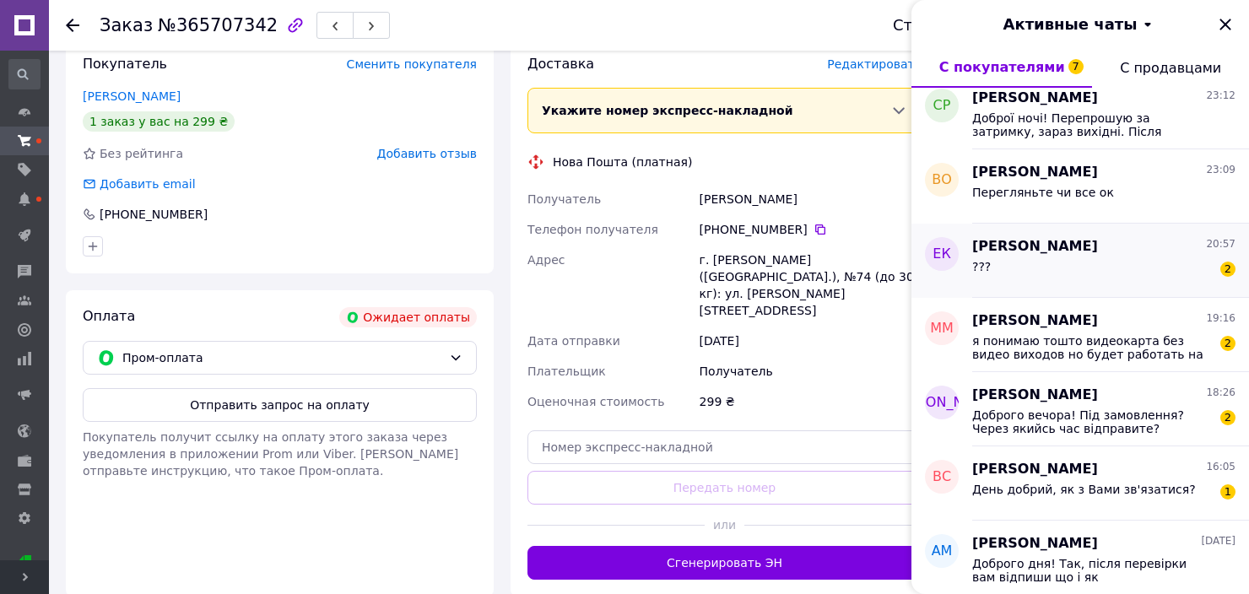
scroll to position [1941, 0]
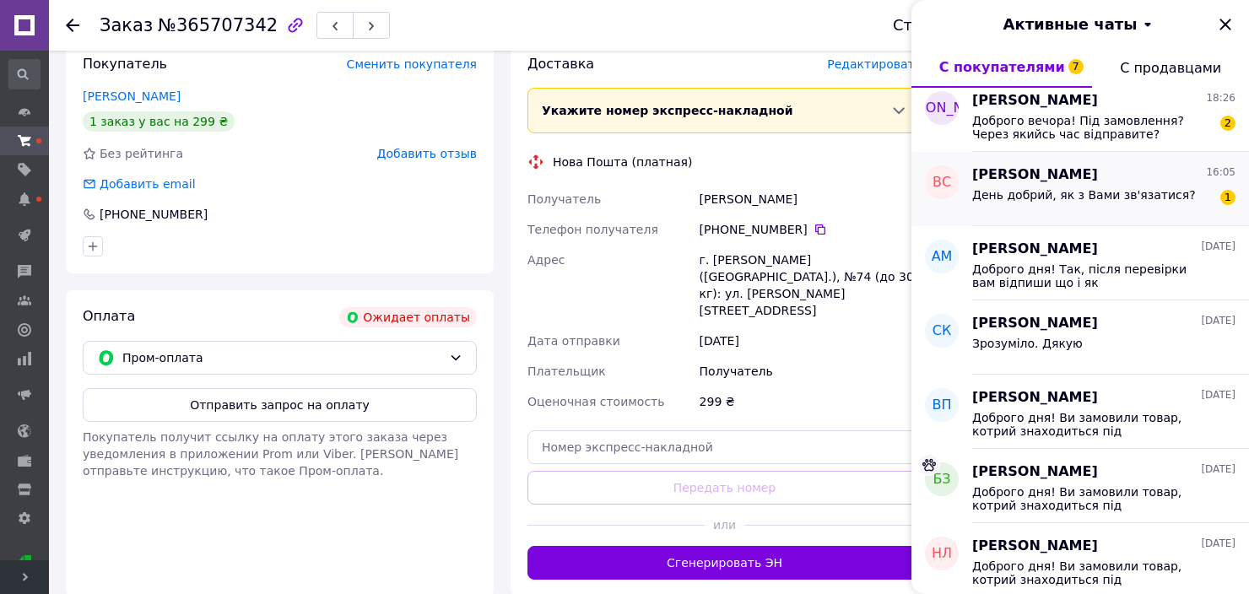
click at [1107, 192] on span "День добрий, як з Вами зв'язатися?" at bounding box center [1084, 195] width 224 height 14
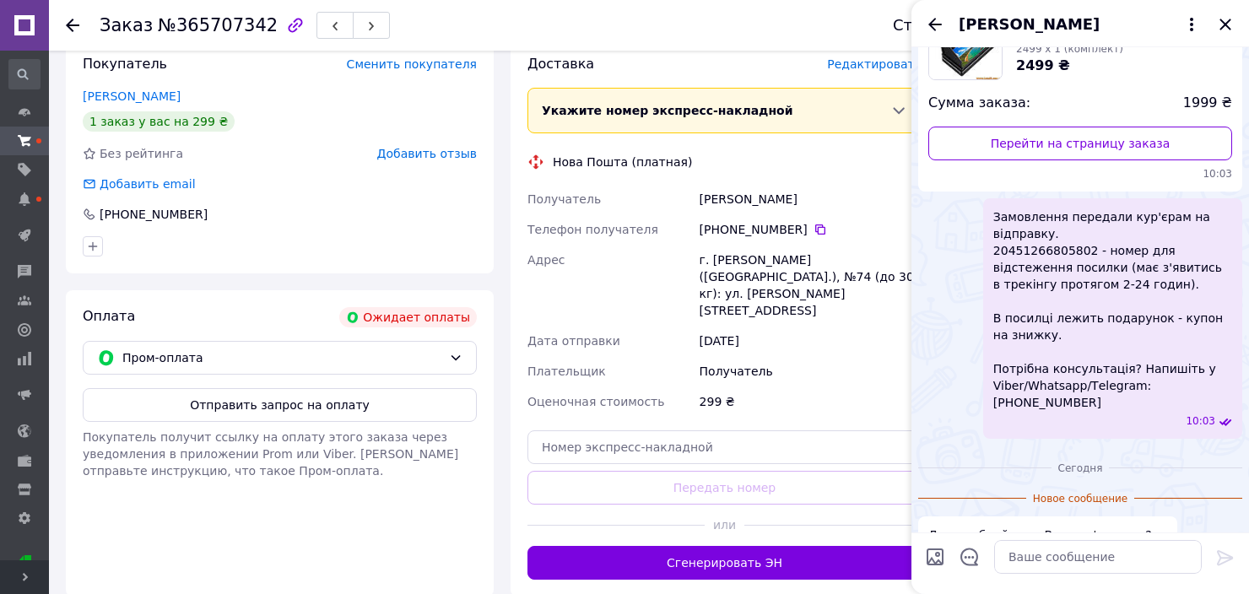
scroll to position [160, 0]
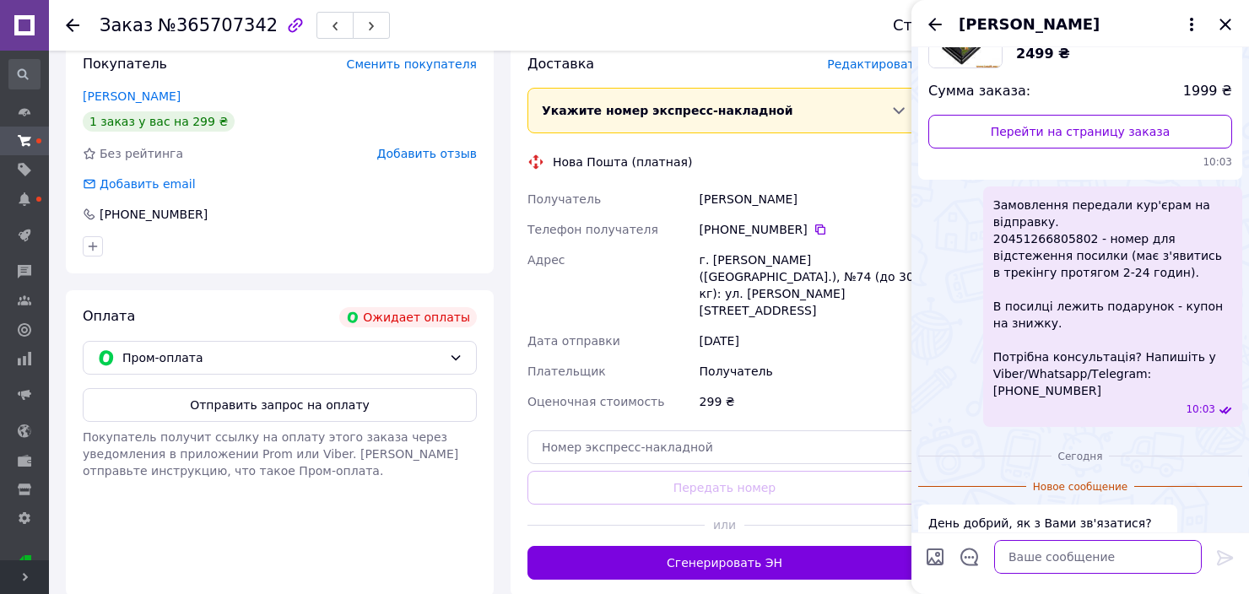
click at [1090, 550] on textarea at bounding box center [1098, 557] width 208 height 34
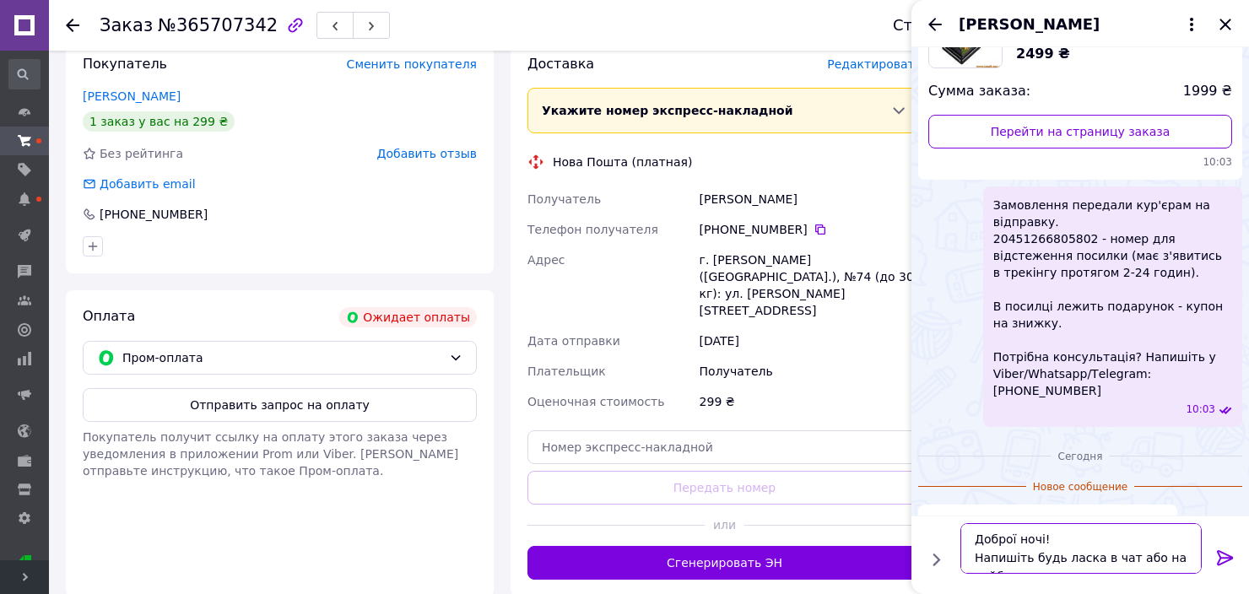
scroll to position [11, 0]
type textarea "Доброї ночі! Напишіть будь ласка в чат або на вайбер чи вотсап"
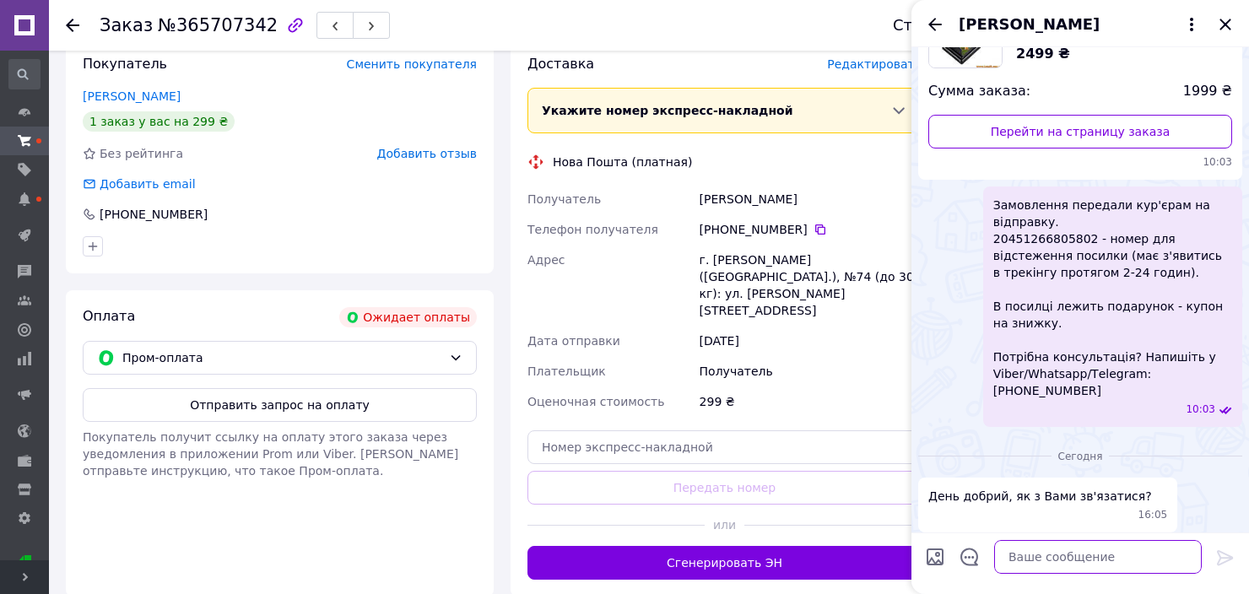
scroll to position [229, 0]
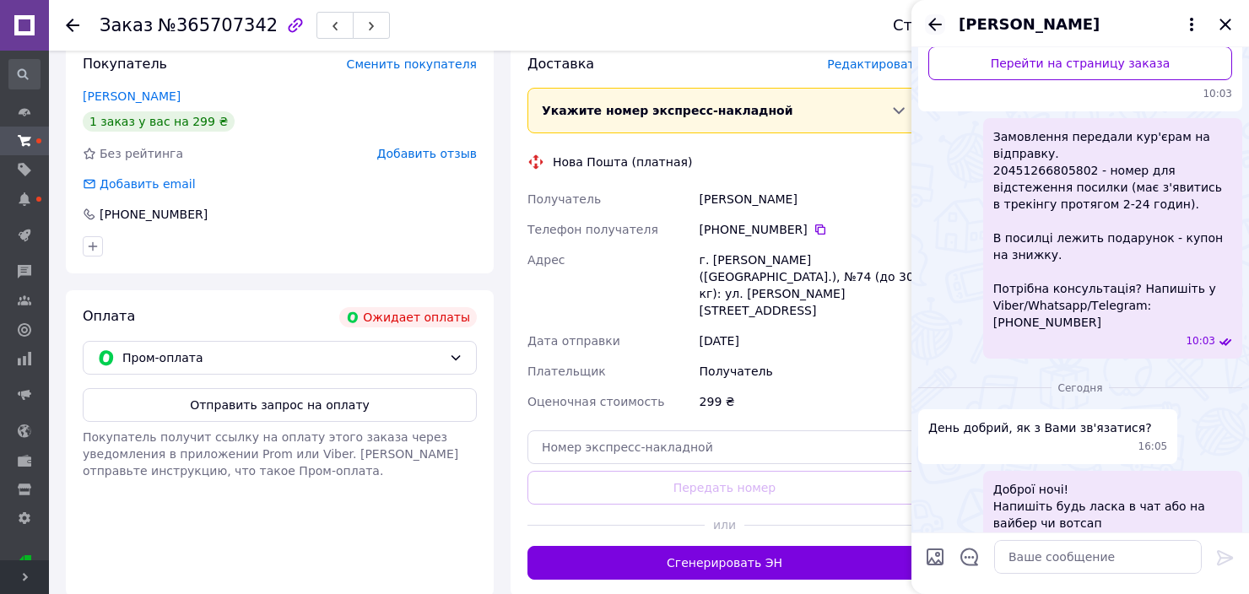
click at [933, 19] on icon "Назад" at bounding box center [935, 24] width 14 height 13
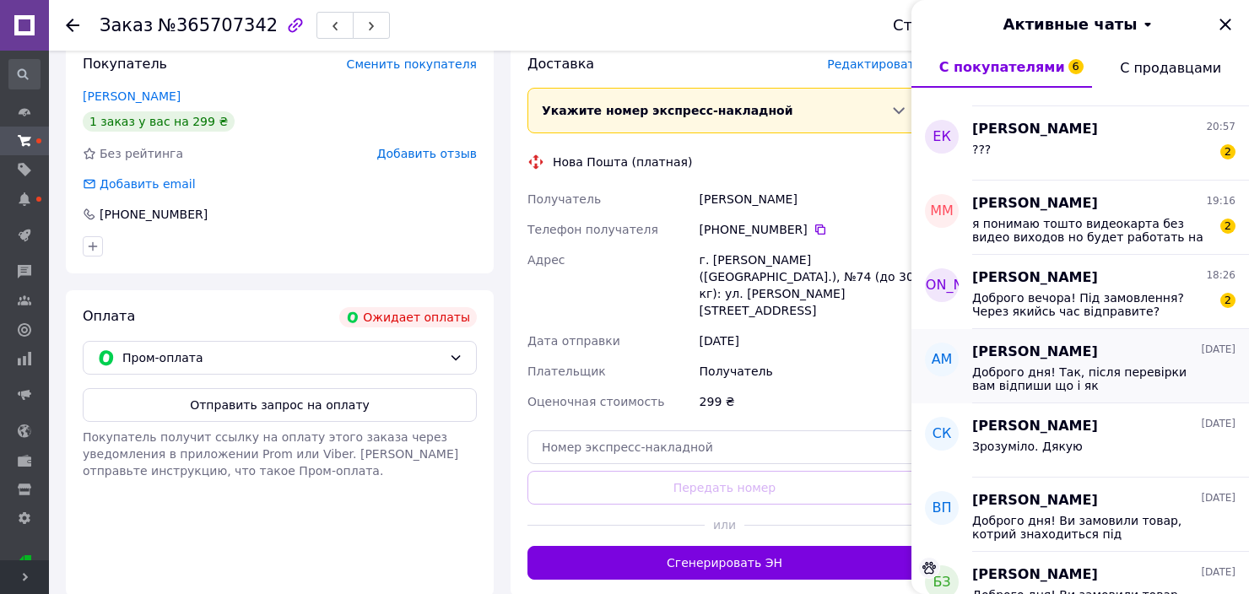
scroll to position [1856, 0]
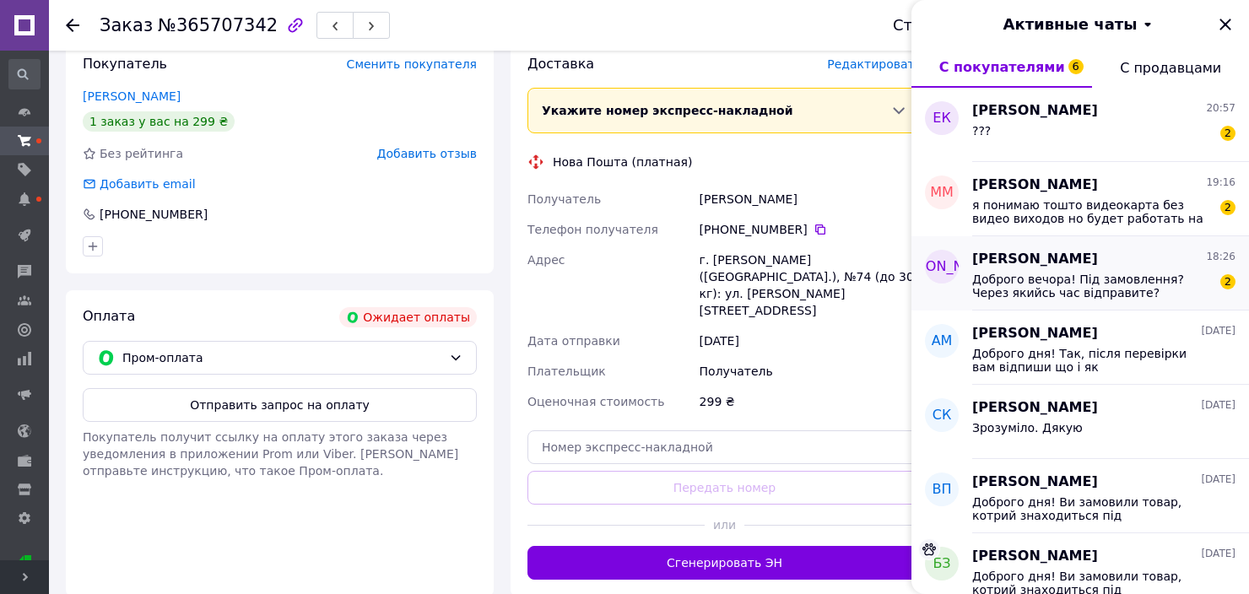
click at [1127, 278] on span "Доброго вечора! Під замовлення? Через якийсь час відправите?" at bounding box center [1092, 286] width 240 height 27
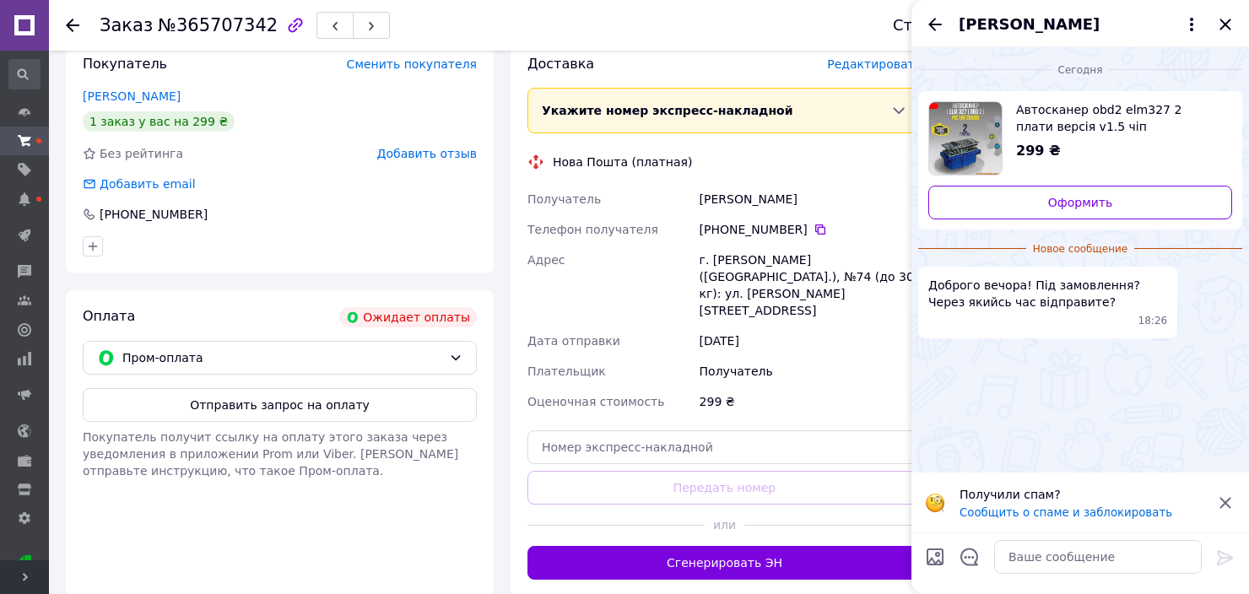
click at [1228, 498] on icon at bounding box center [1224, 502] width 11 height 11
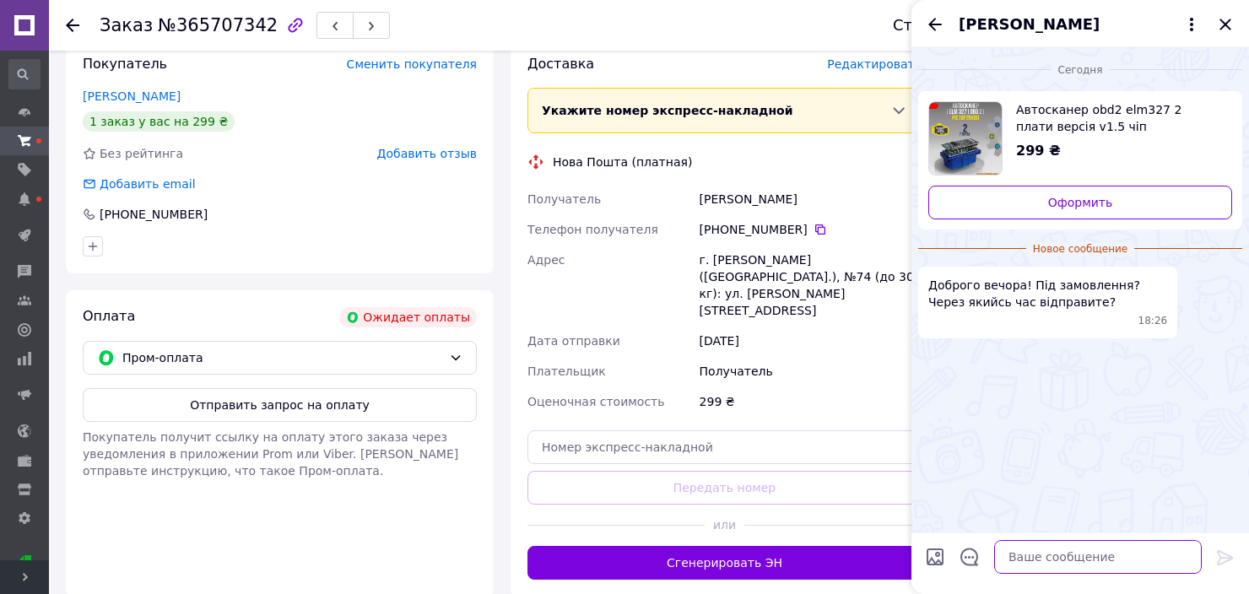
click at [1060, 556] on textarea at bounding box center [1098, 557] width 208 height 34
type textarea "Доброї ночі! Від 14 до 21дня"
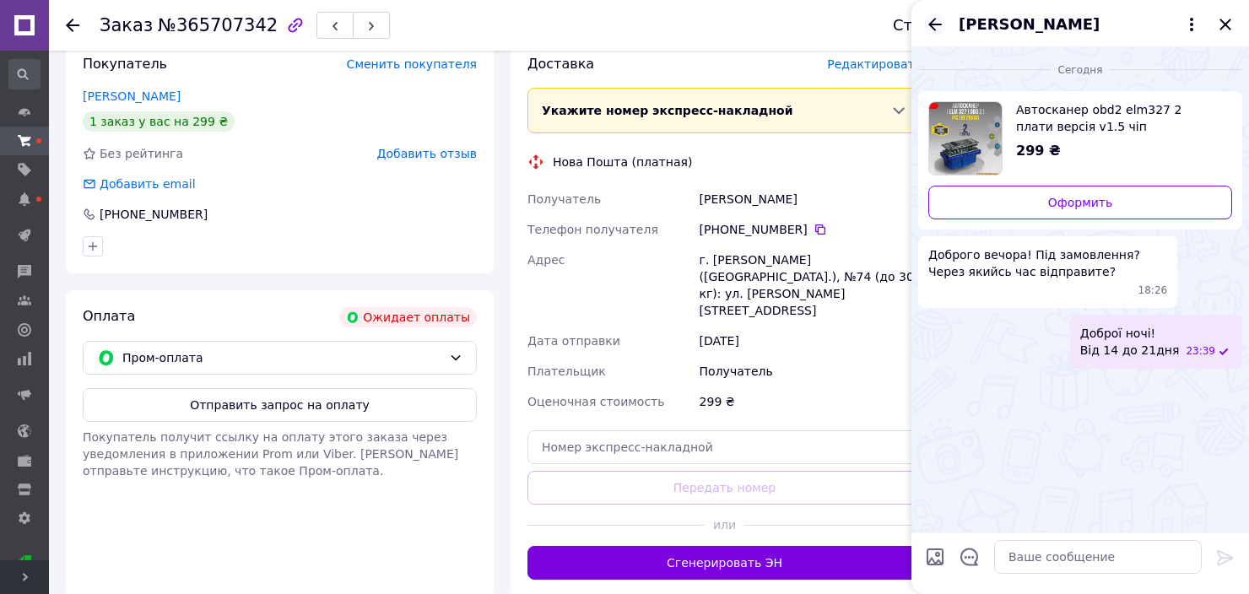
click at [934, 27] on icon "Назад" at bounding box center [935, 24] width 20 height 20
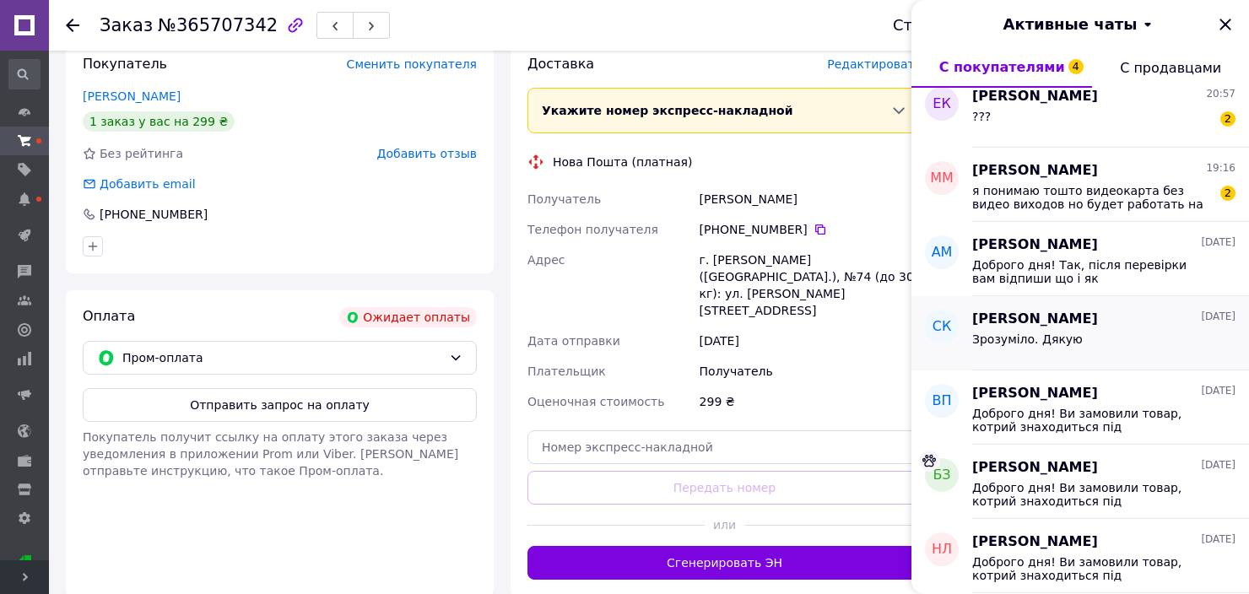
scroll to position [1941, 0]
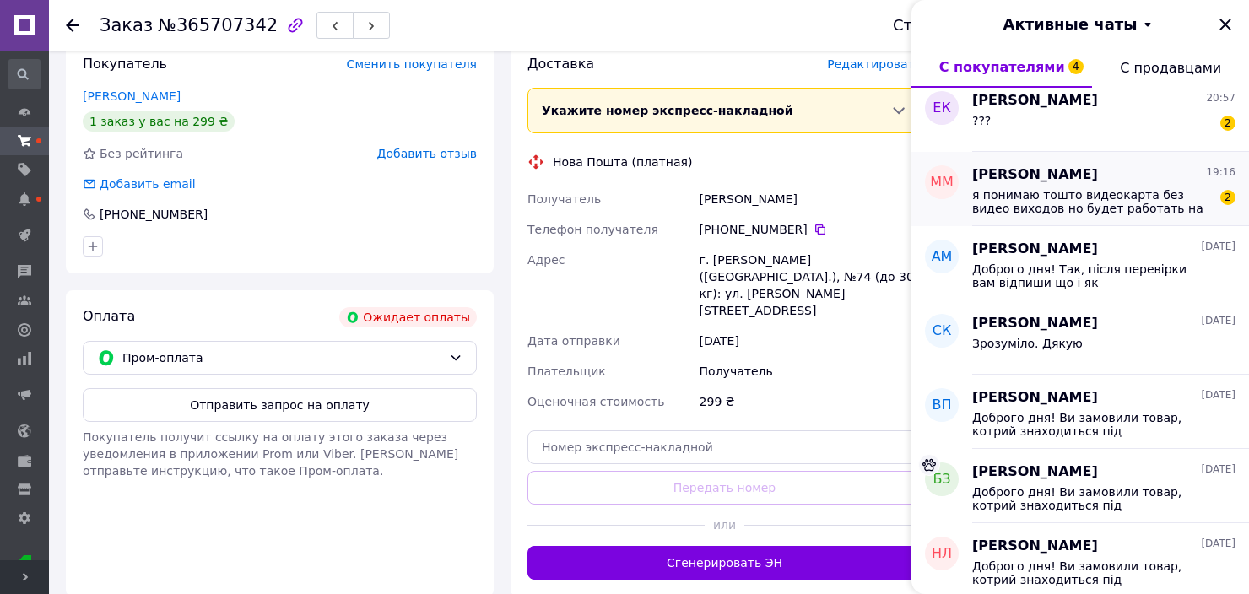
click at [1114, 197] on span "я понимаю тошто видеокарта без видео виходов но будет работать на процесоре без…" at bounding box center [1092, 201] width 240 height 27
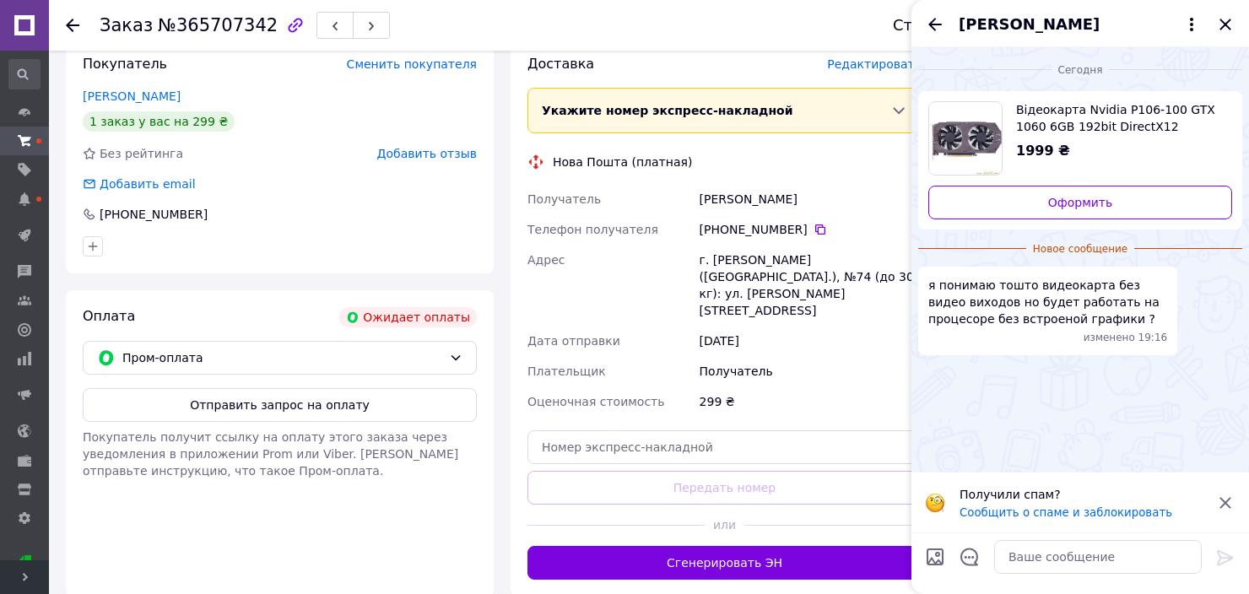
click at [1225, 500] on icon at bounding box center [1224, 502] width 11 height 11
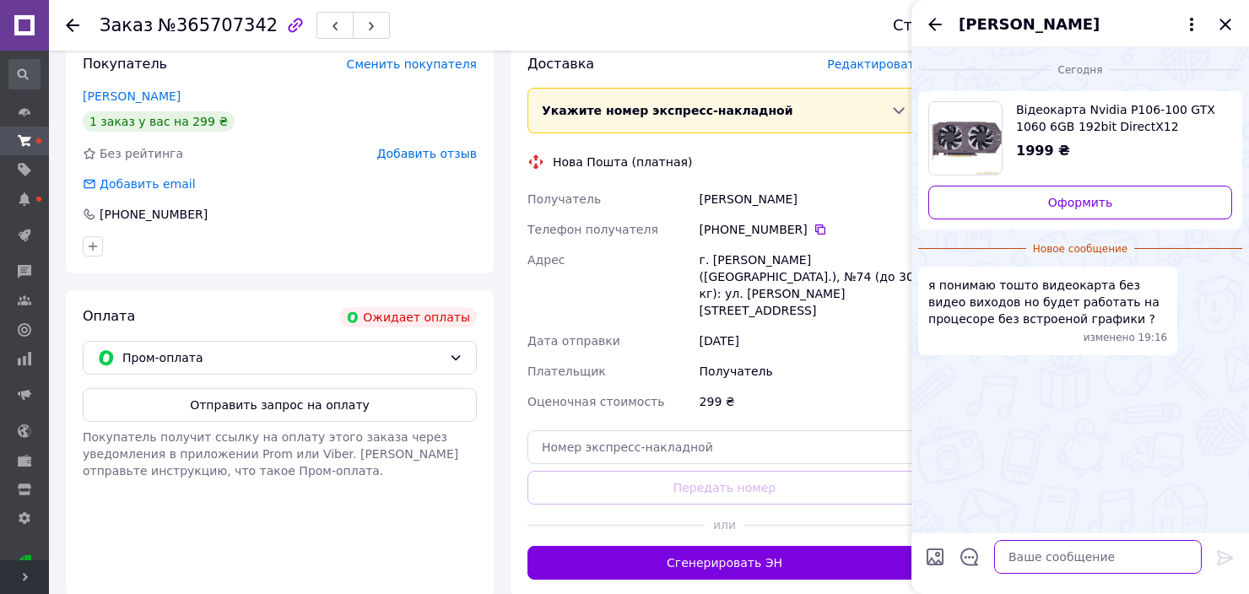
click at [1054, 559] on textarea at bounding box center [1098, 557] width 208 height 34
type textarea "Доброї ночі! Ні не буде працювати"
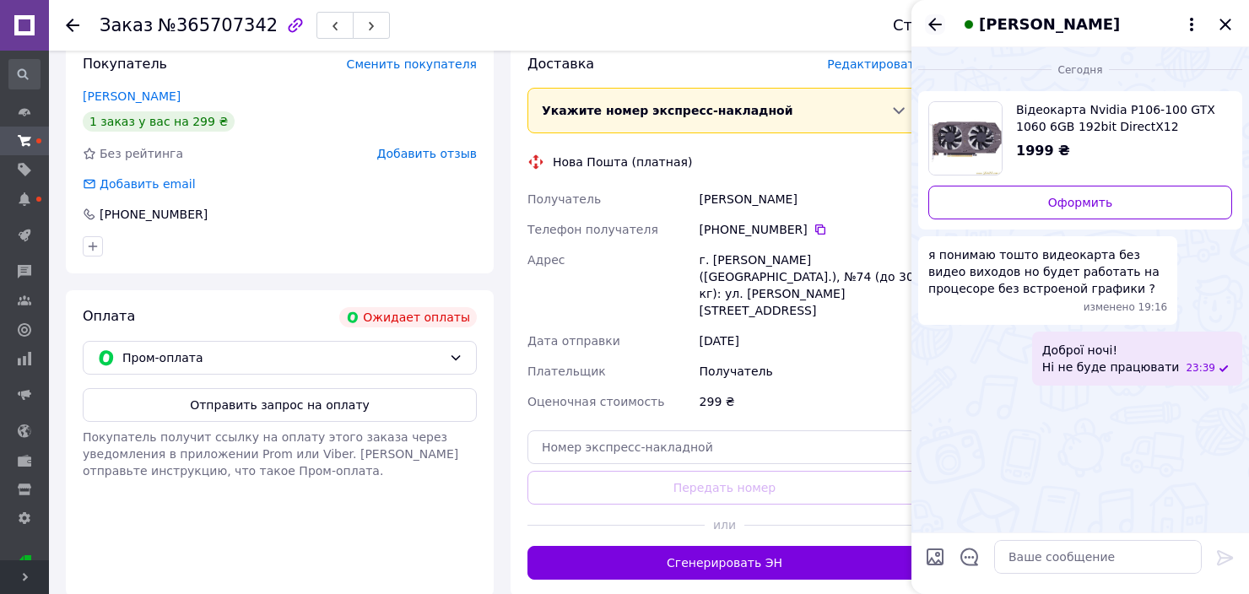
click at [935, 24] on icon "Назад" at bounding box center [935, 24] width 14 height 13
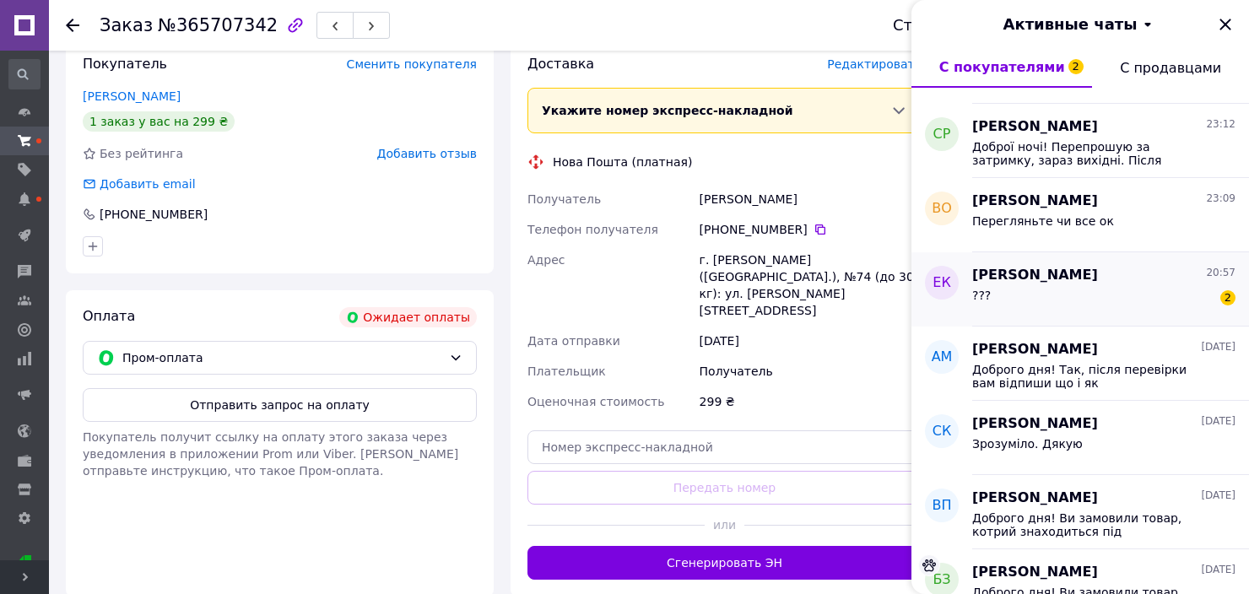
scroll to position [1856, 0]
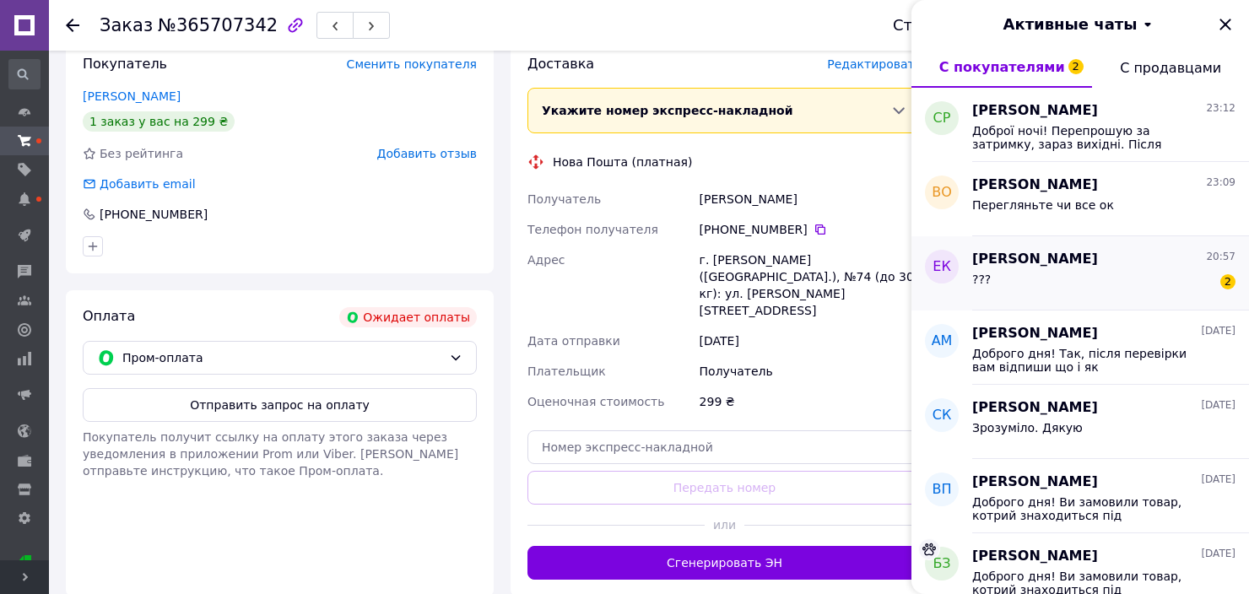
click at [1100, 284] on div "??? 2" at bounding box center [1103, 282] width 263 height 27
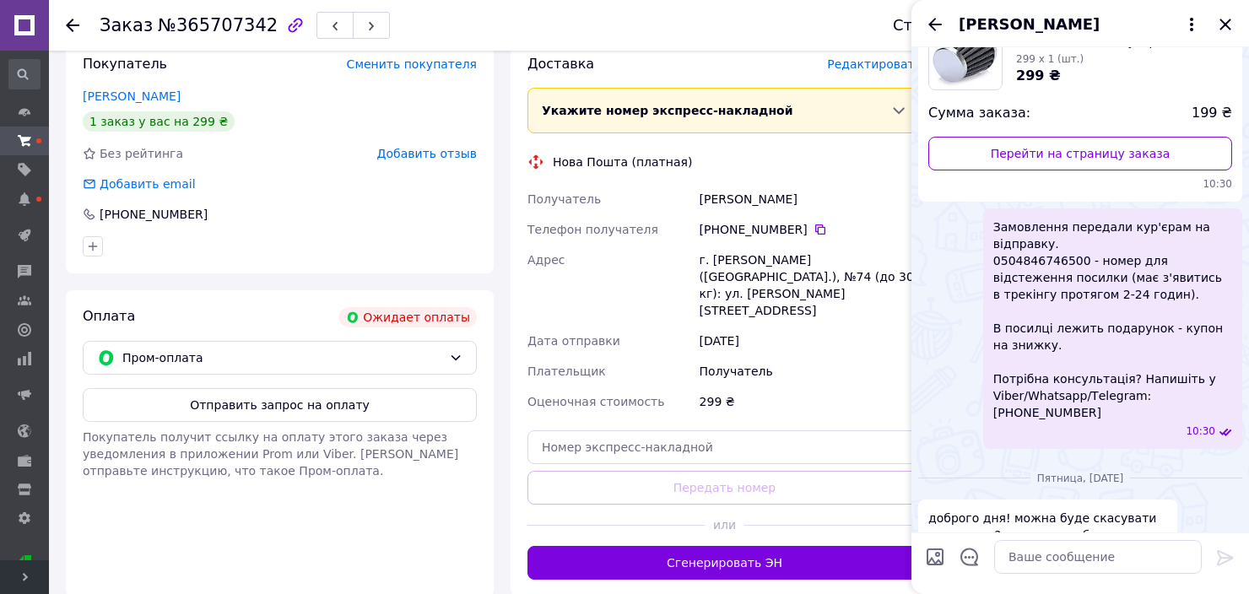
scroll to position [135, 0]
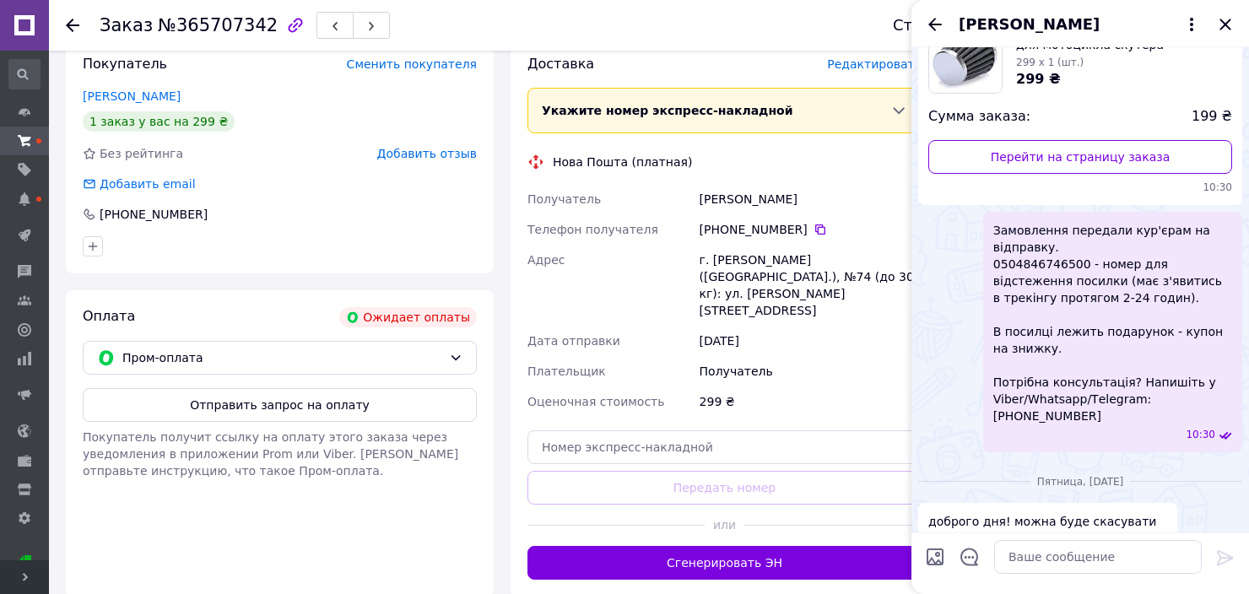
click at [1040, 263] on span "Замовлення передали кур'єрам на відправку. 0504846746500 - номер для відстеженн…" at bounding box center [1112, 323] width 239 height 203
copy span "0504846746500"
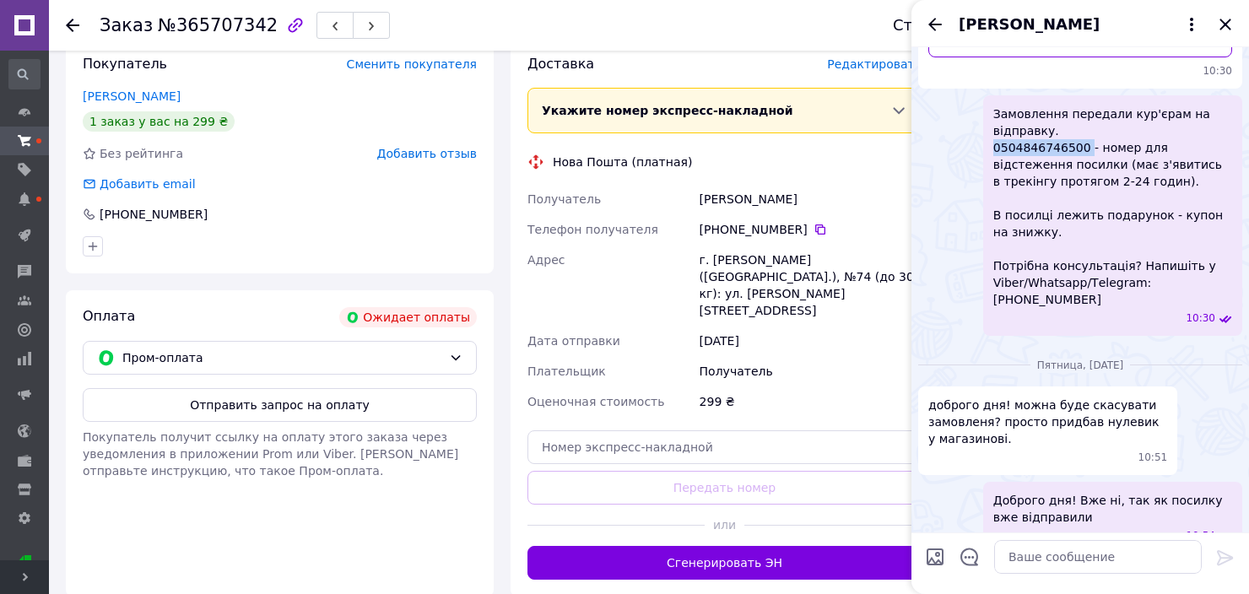
scroll to position [0, 0]
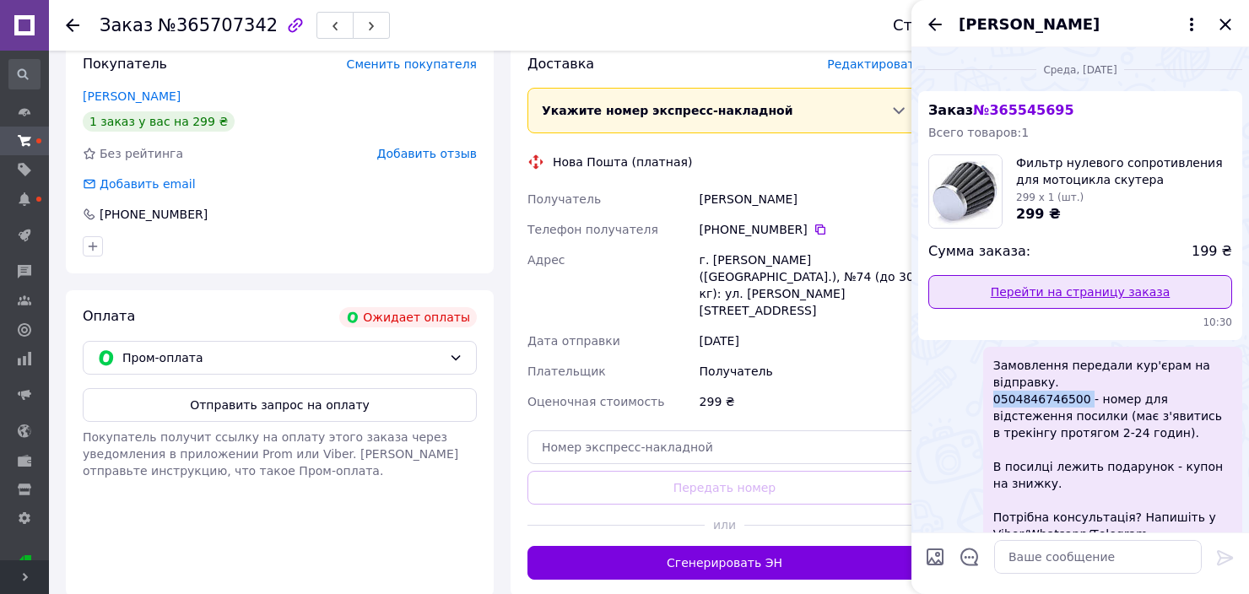
click at [1064, 286] on link "Перейти на страницу заказа" at bounding box center [1080, 292] width 304 height 34
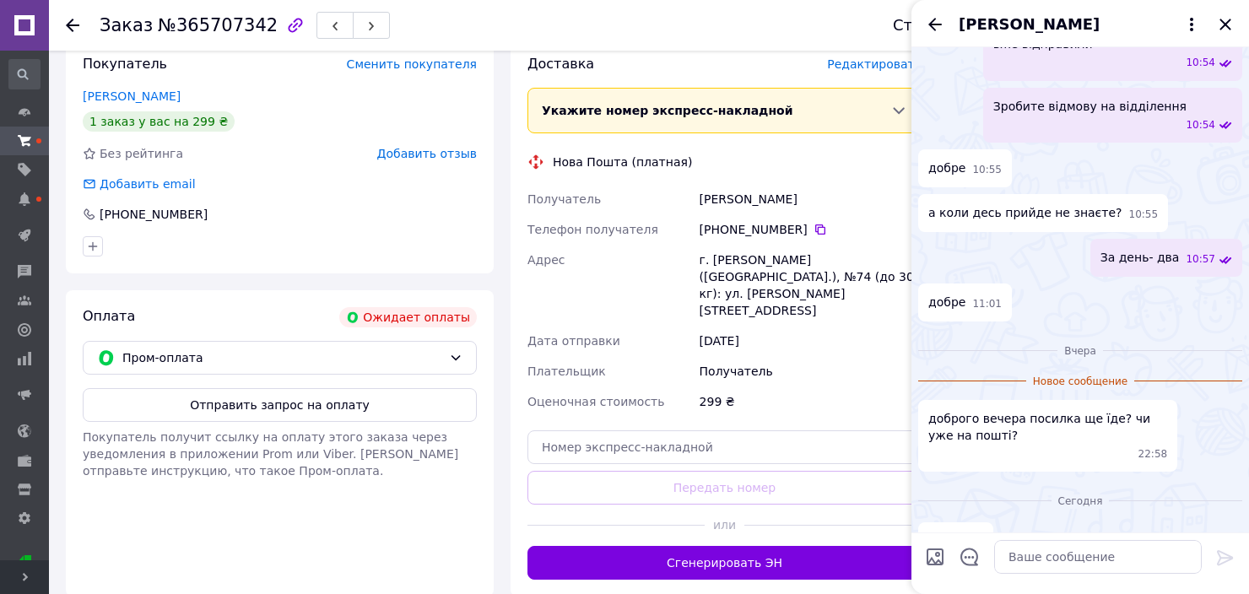
scroll to position [726, 0]
click at [1061, 546] on textarea at bounding box center [1098, 557] width 208 height 34
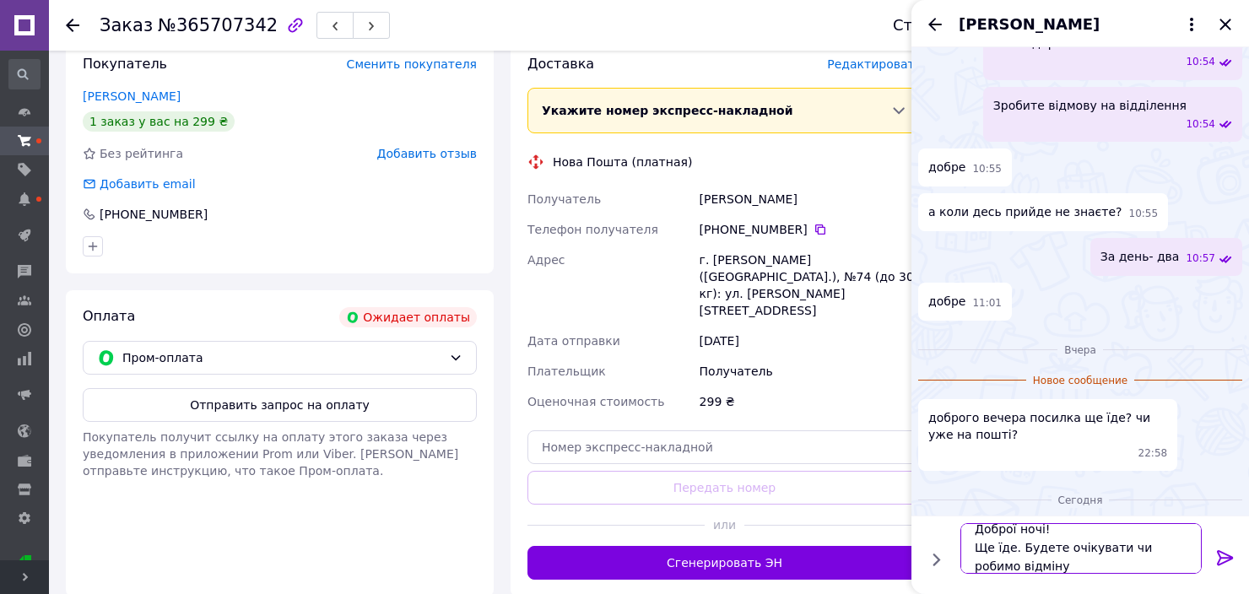
type textarea "Доброї ночі! Ще їде. Будете очікувати чи робимо відміну?"
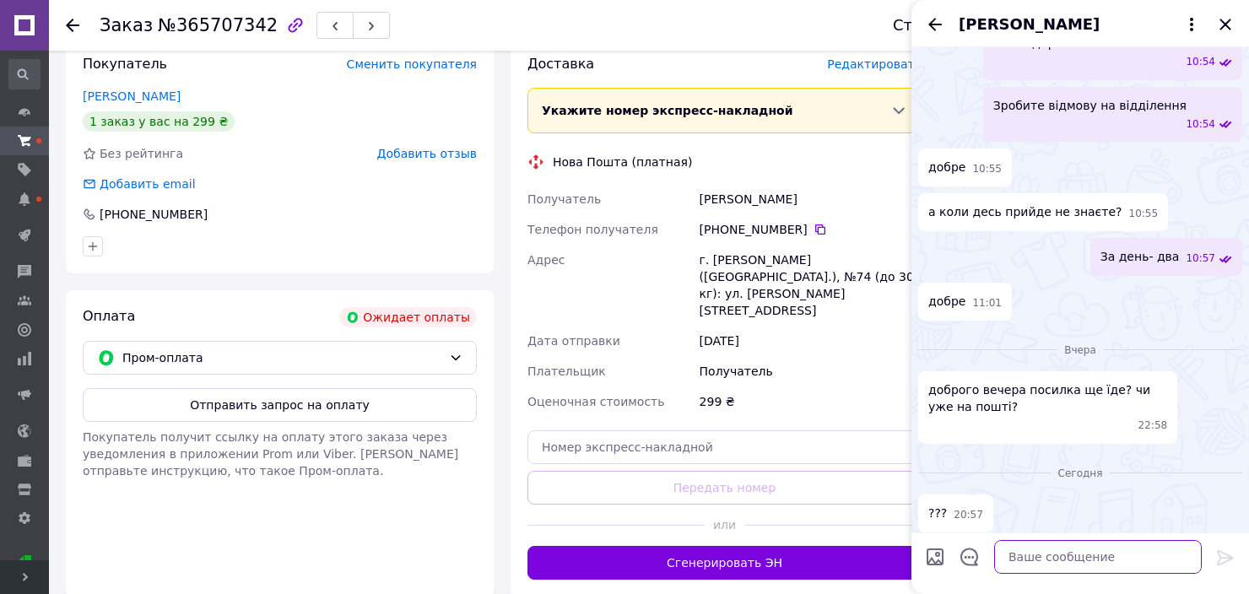
scroll to position [794, 0]
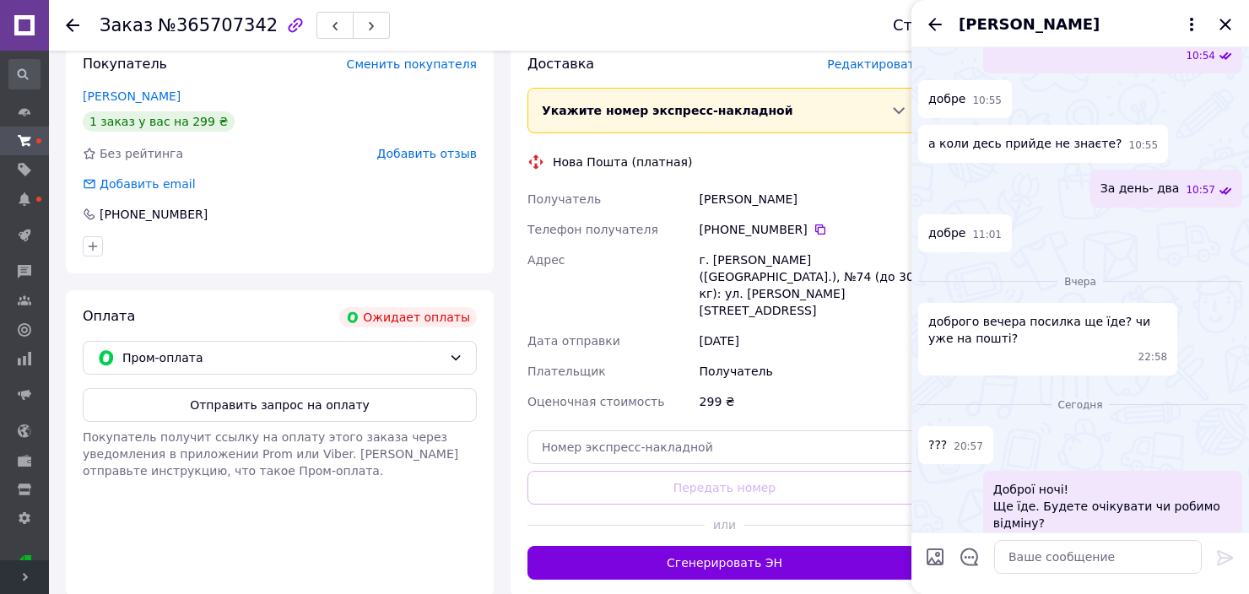
click at [939, 27] on icon "Назад" at bounding box center [935, 24] width 20 height 20
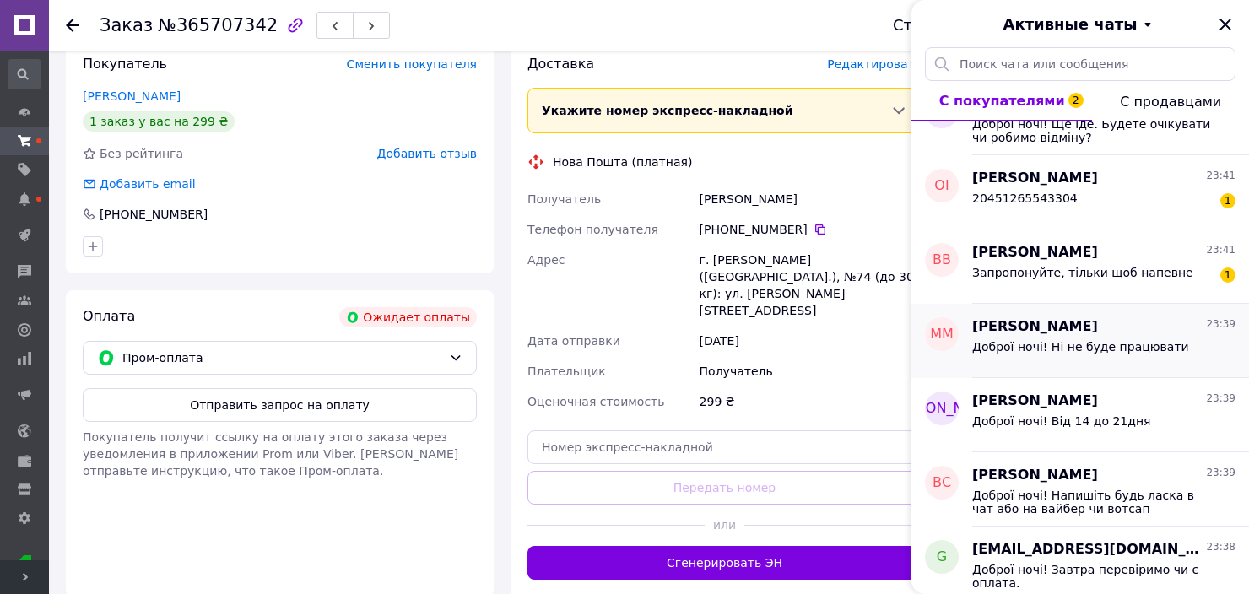
scroll to position [0, 0]
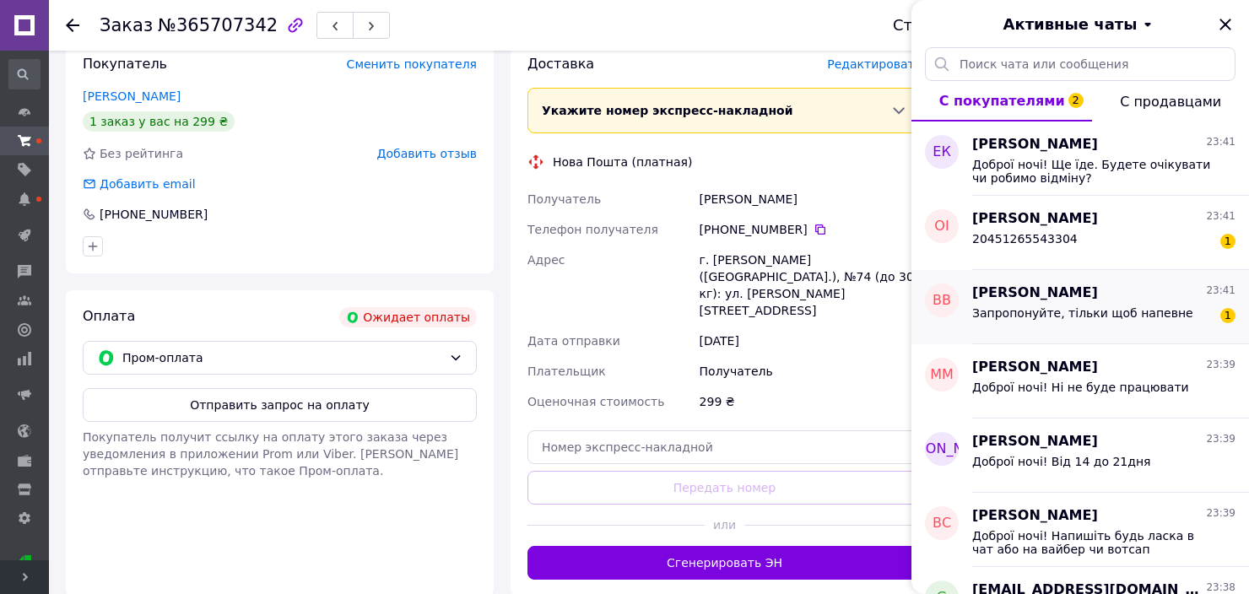
click at [1150, 316] on span "Запропонуйте, тільки щоб напевне" at bounding box center [1082, 313] width 221 height 14
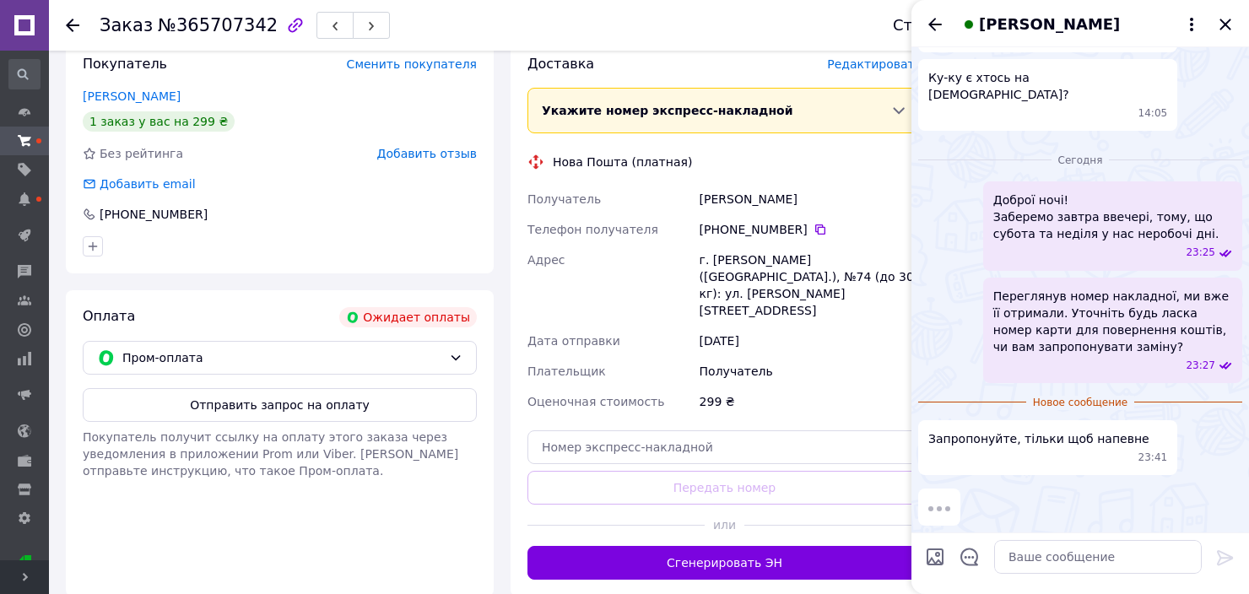
scroll to position [2592, 0]
click at [1187, 24] on icon at bounding box center [1191, 24] width 20 height 20
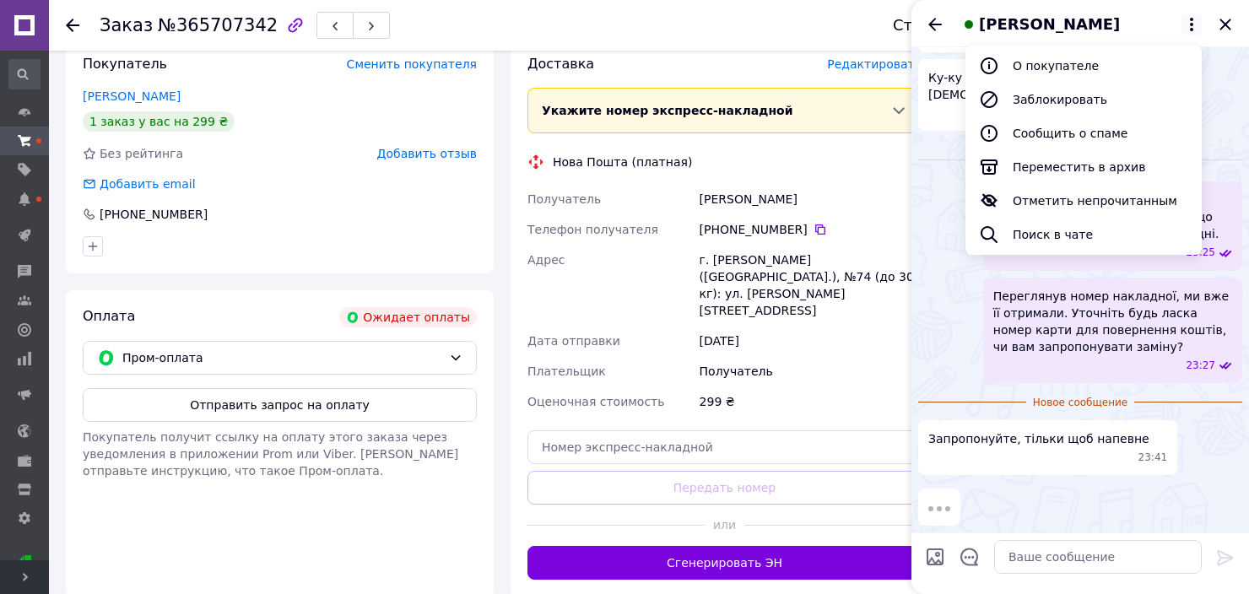
click at [1212, 119] on div "Ку-ку є хтось на свзвʼязку? 14:05" at bounding box center [1080, 95] width 324 height 72
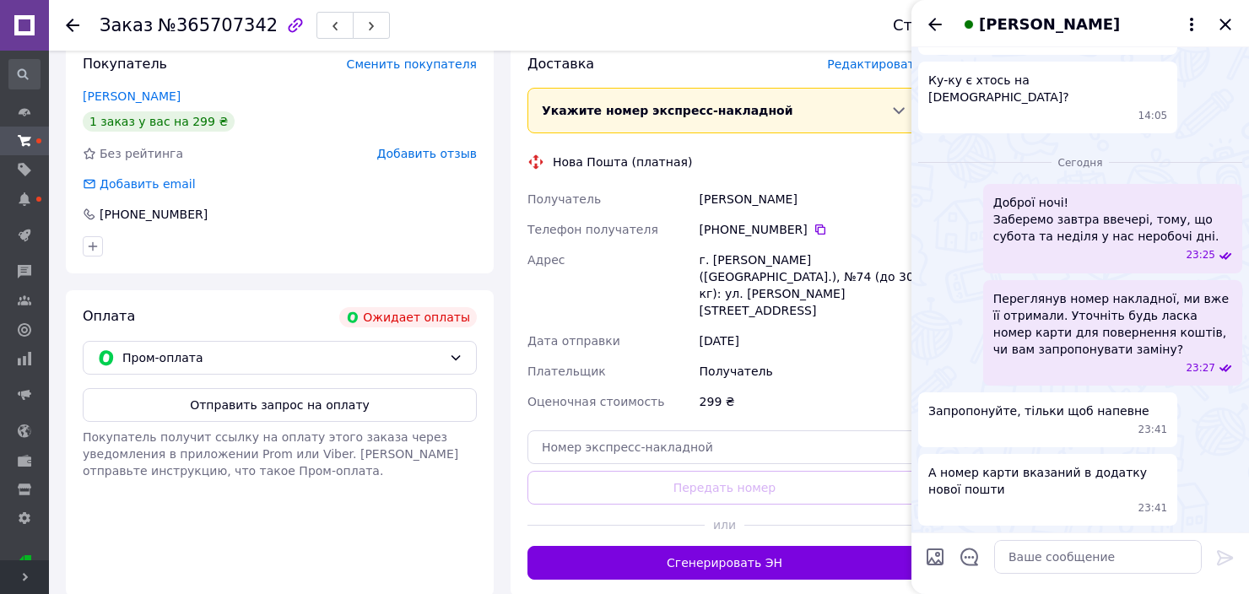
scroll to position [2589, 0]
click at [1070, 563] on textarea at bounding box center [1098, 557] width 208 height 34
click at [1067, 559] on textarea at bounding box center [1098, 557] width 208 height 34
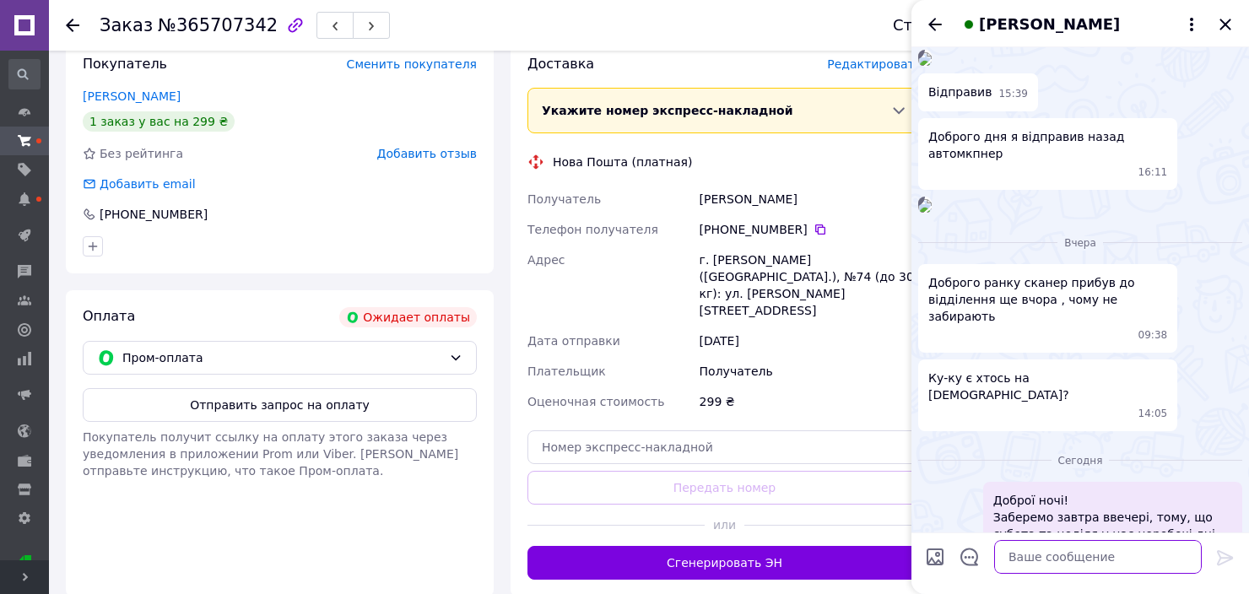
scroll to position [1998, 0]
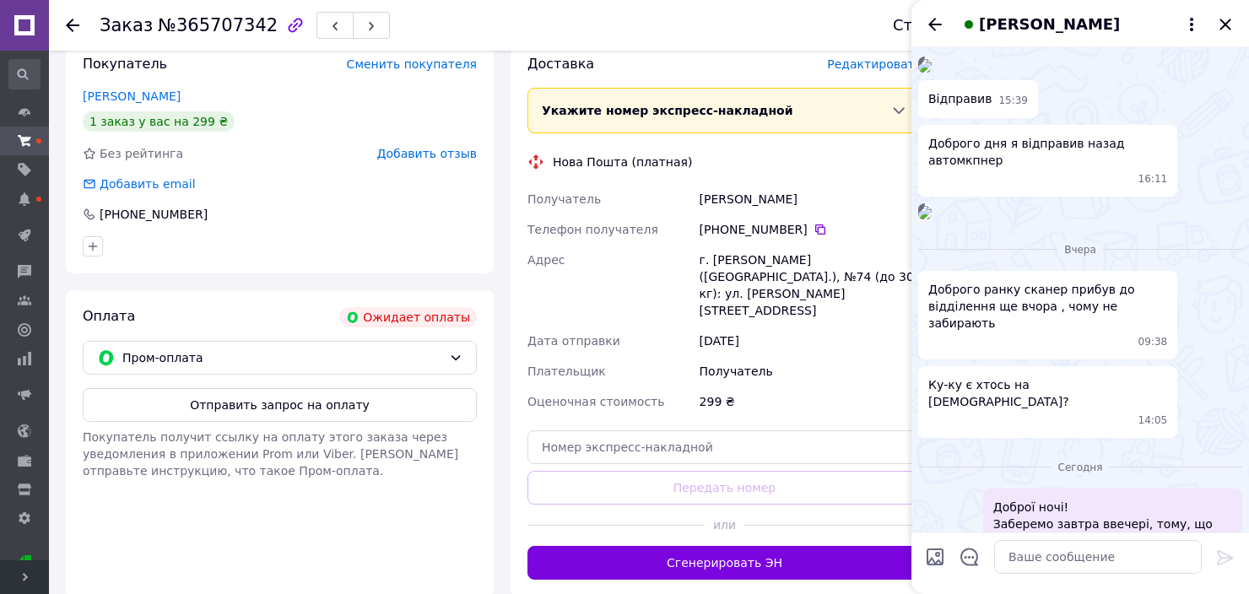
click at [932, 219] on img at bounding box center [925, 213] width 14 height 14
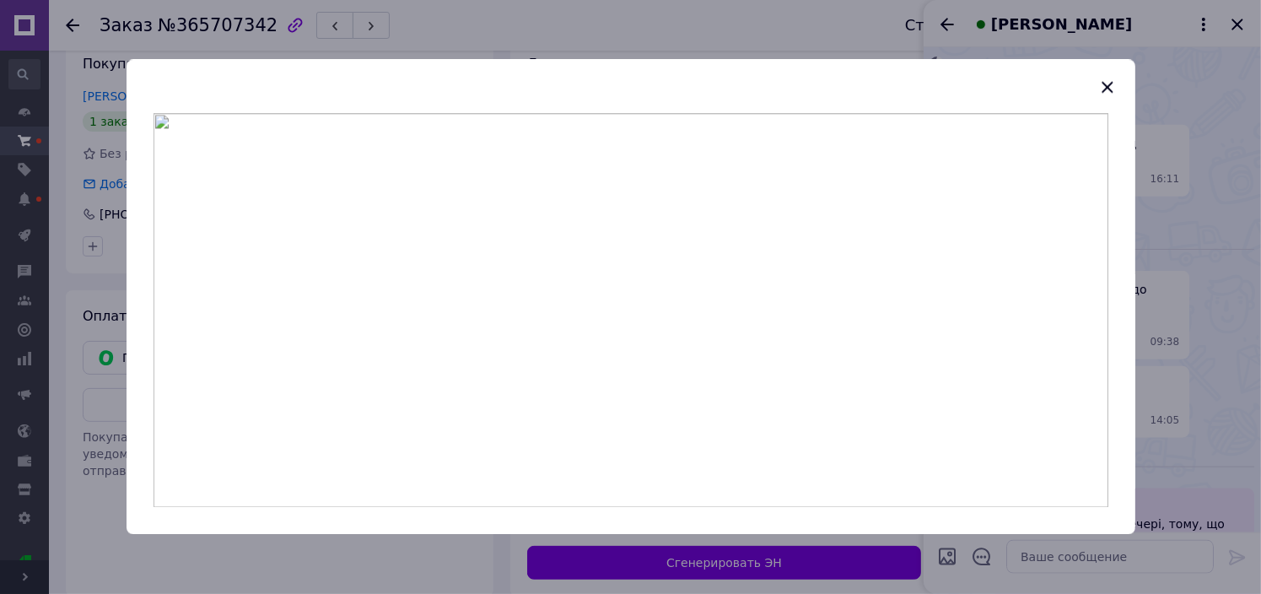
click at [1190, 451] on div at bounding box center [630, 297] width 1261 height 594
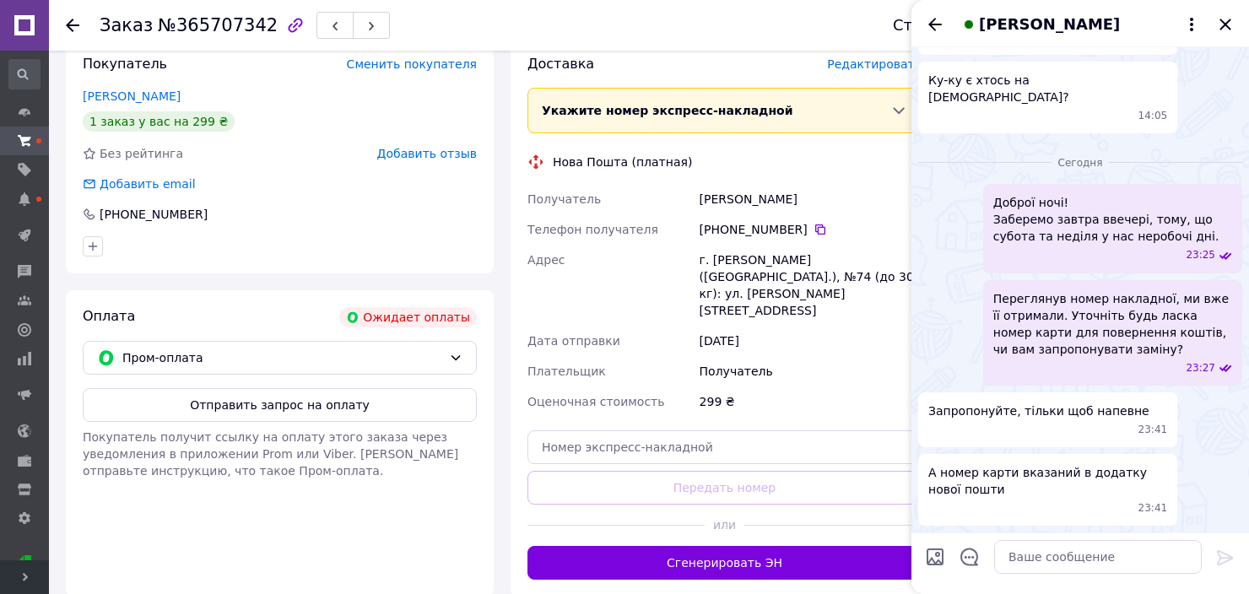
scroll to position [2082, 0]
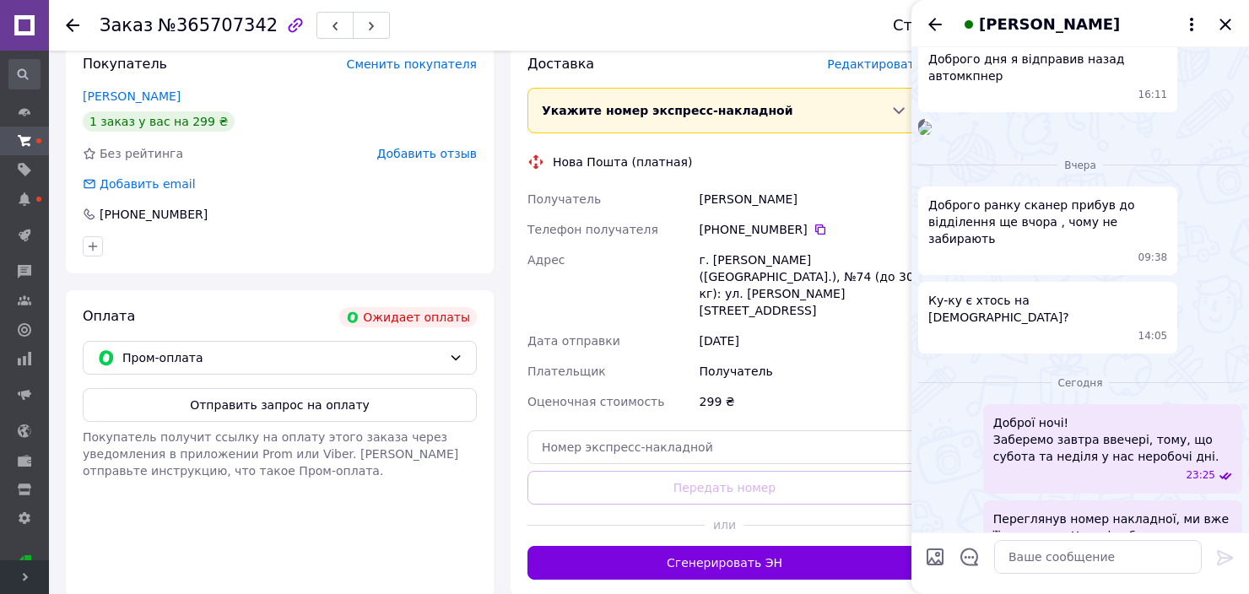
click at [932, 135] on img at bounding box center [925, 129] width 14 height 14
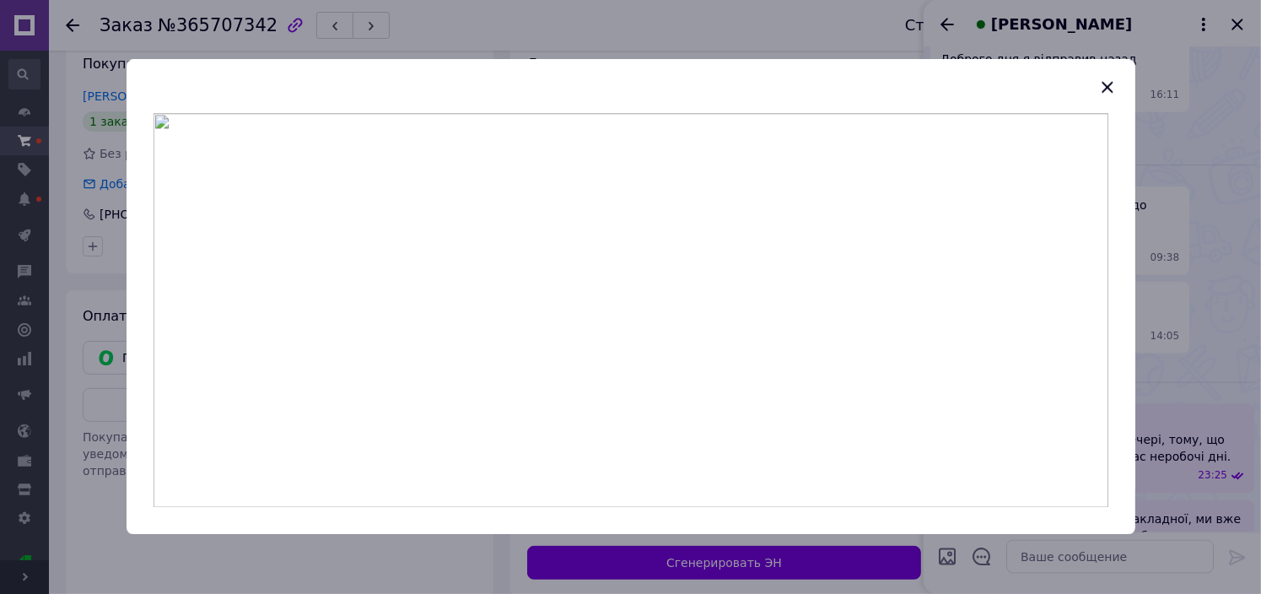
click at [1158, 425] on div at bounding box center [630, 297] width 1261 height 594
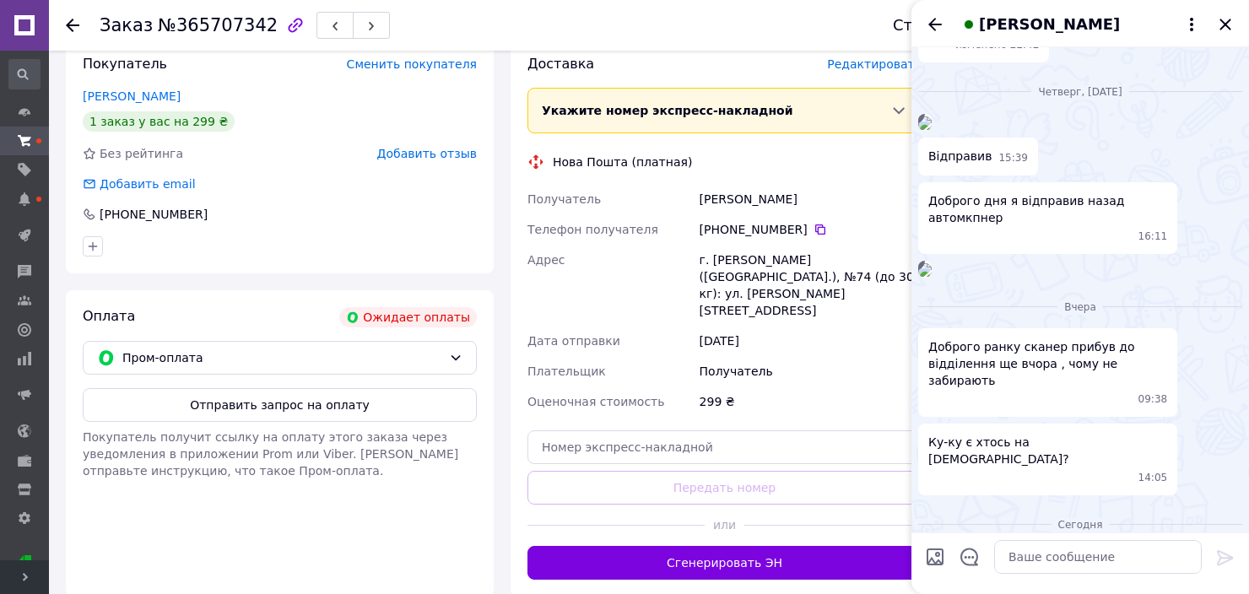
scroll to position [1914, 0]
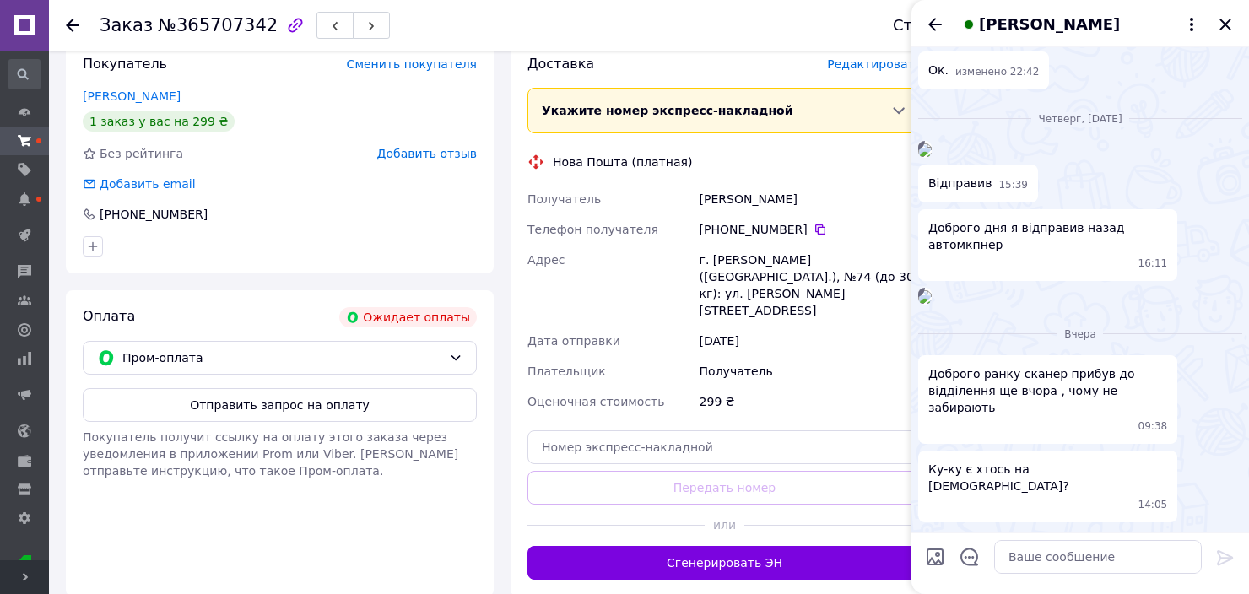
click at [932, 157] on img at bounding box center [925, 150] width 14 height 14
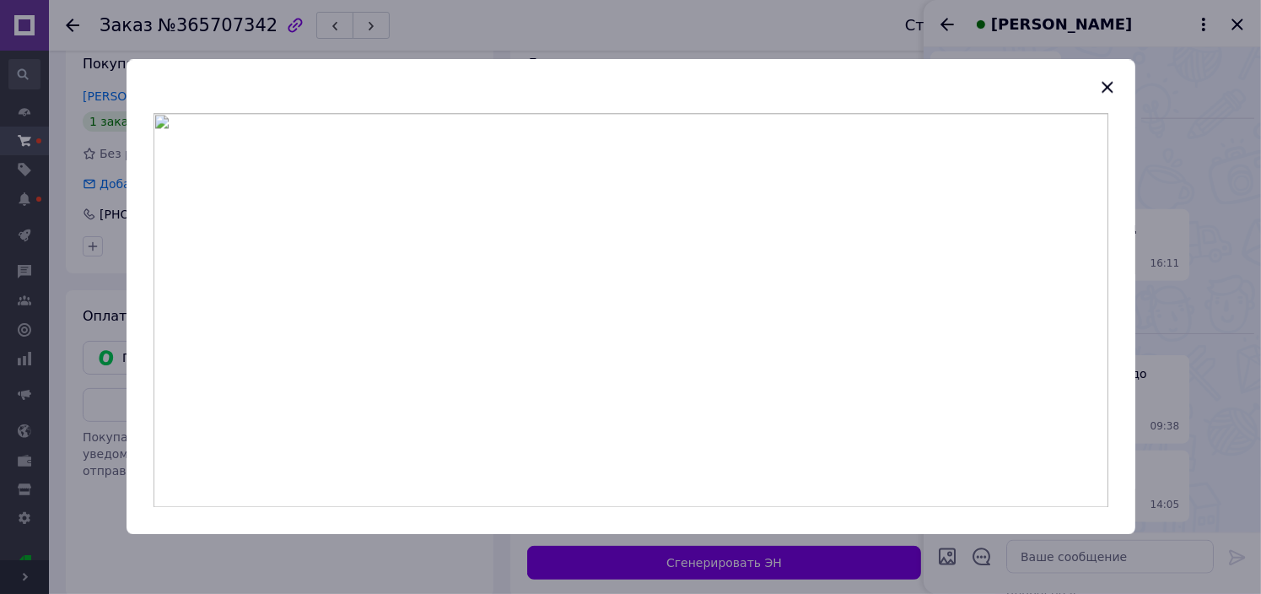
click at [1211, 439] on div at bounding box center [630, 297] width 1261 height 594
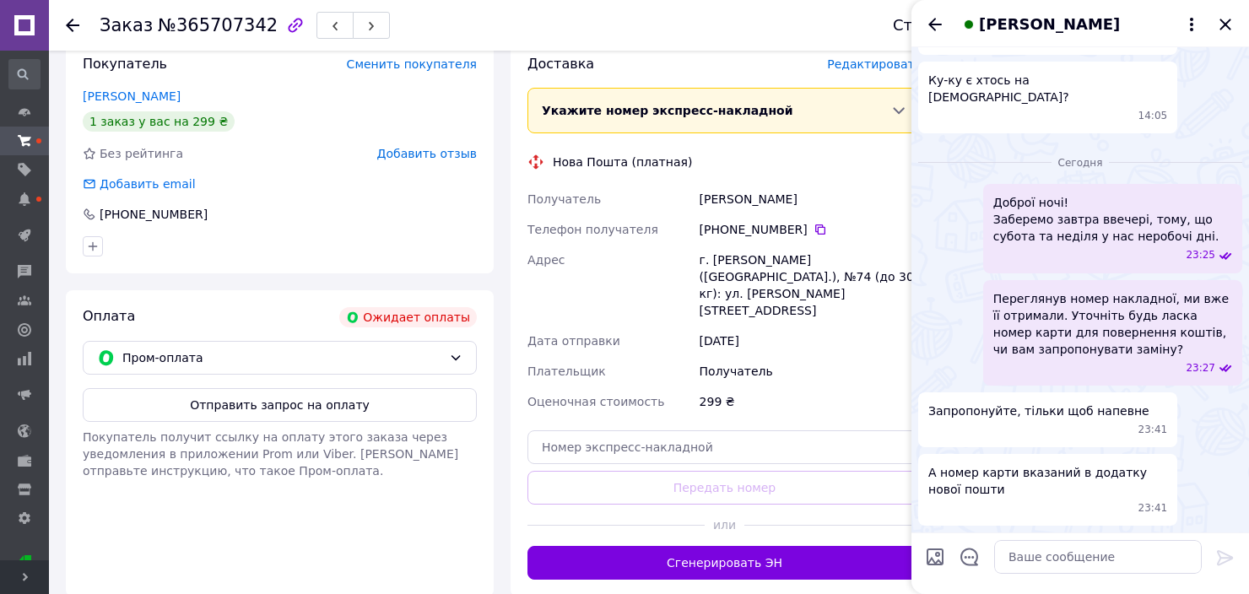
scroll to position [2589, 0]
click at [1067, 554] on textarea at bounding box center [1098, 557] width 208 height 34
click at [1067, 560] on textarea at bounding box center [1098, 557] width 208 height 34
click at [1087, 560] on textarea at bounding box center [1098, 557] width 208 height 34
type textarea "D"
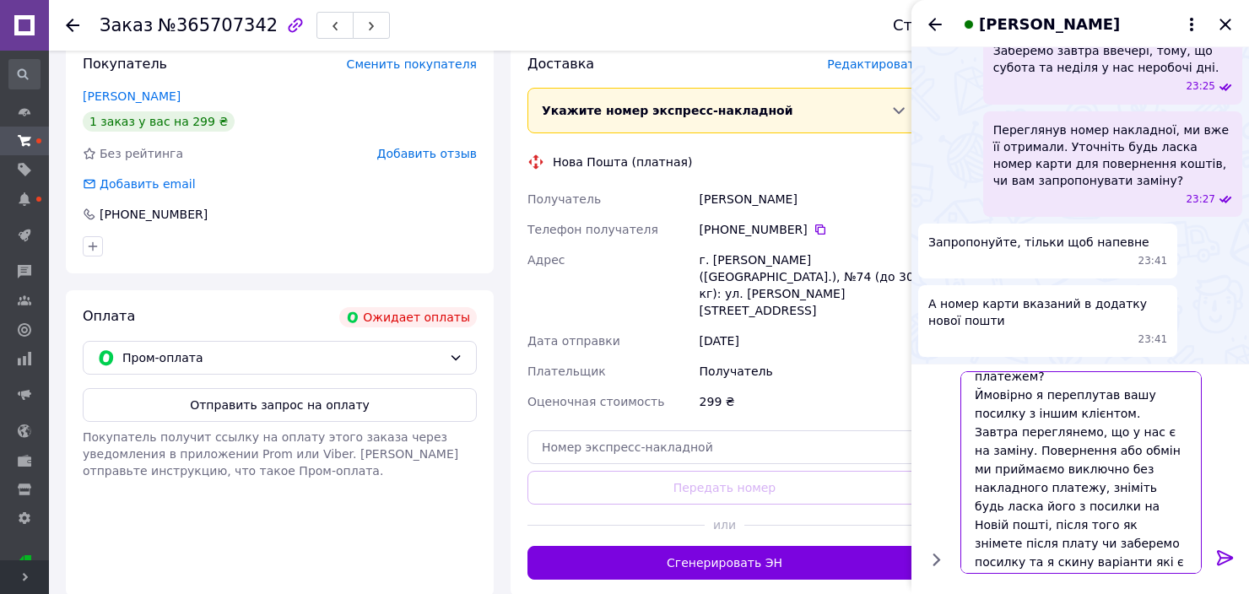
scroll to position [45, 0]
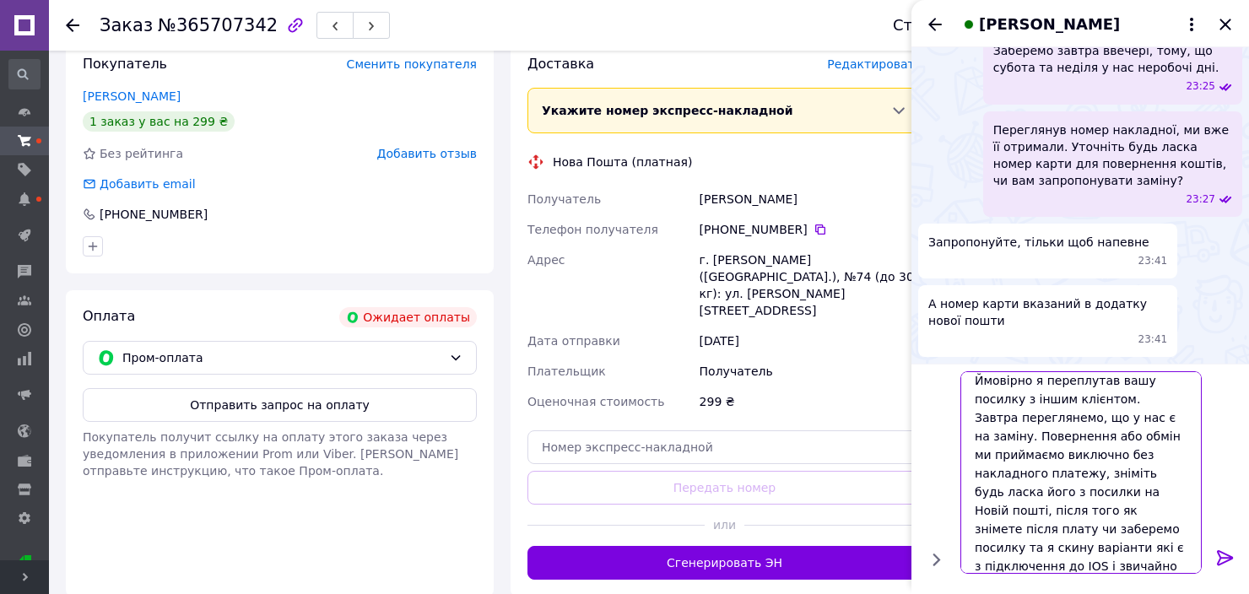
type textarea "Ви відправляли з накладним платежем? Ймовірно я переплутав вашу посилку з іншим…"
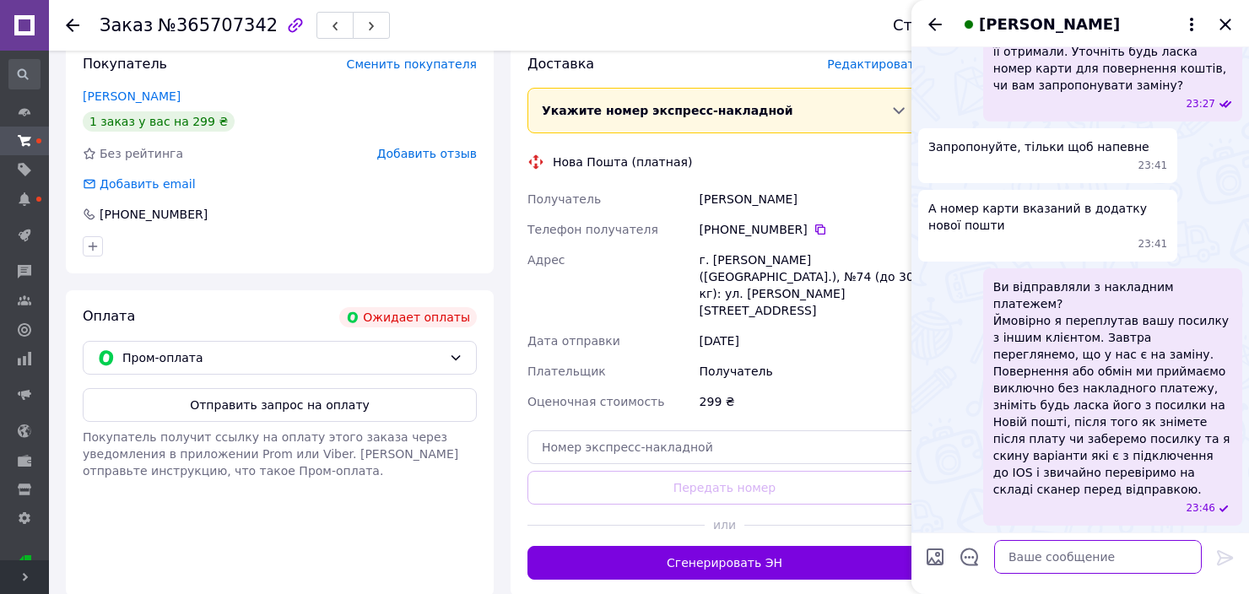
scroll to position [2820, 0]
click at [929, 24] on icon "Назад" at bounding box center [935, 24] width 14 height 13
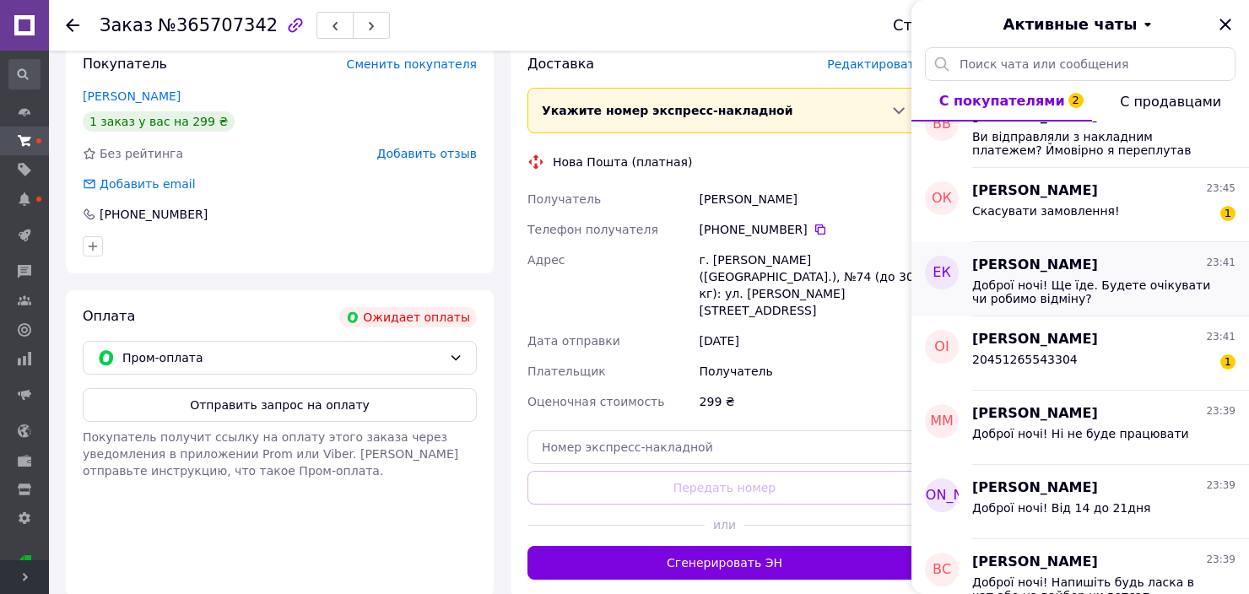
scroll to position [84, 0]
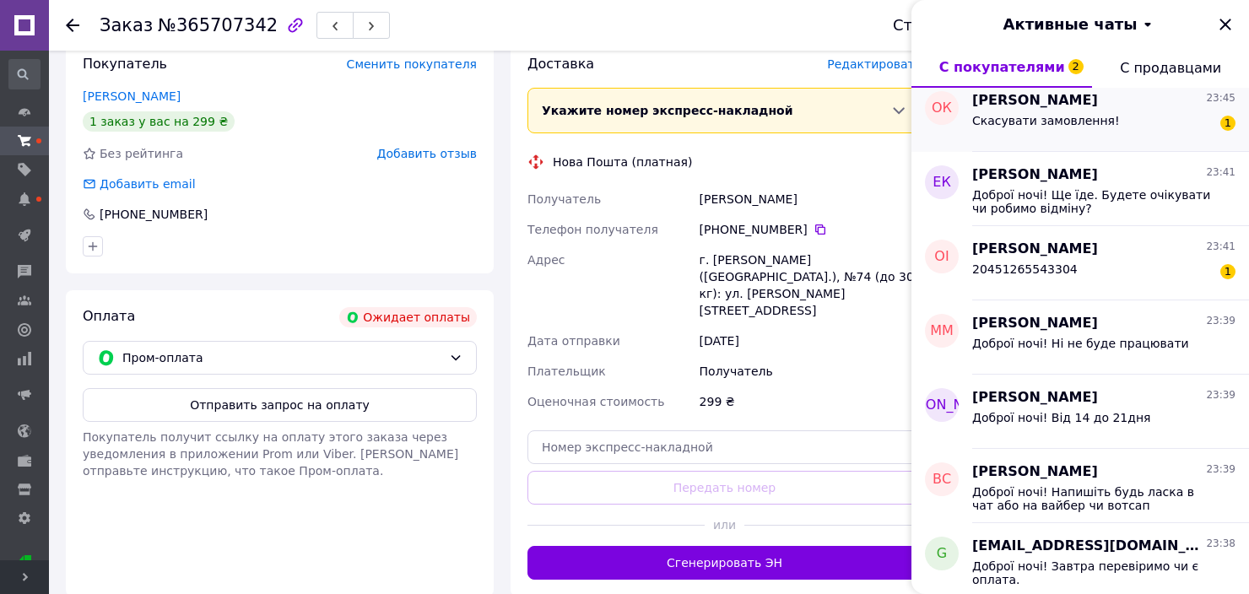
click at [1083, 115] on span "Скасувати замовлення!" at bounding box center [1046, 121] width 148 height 14
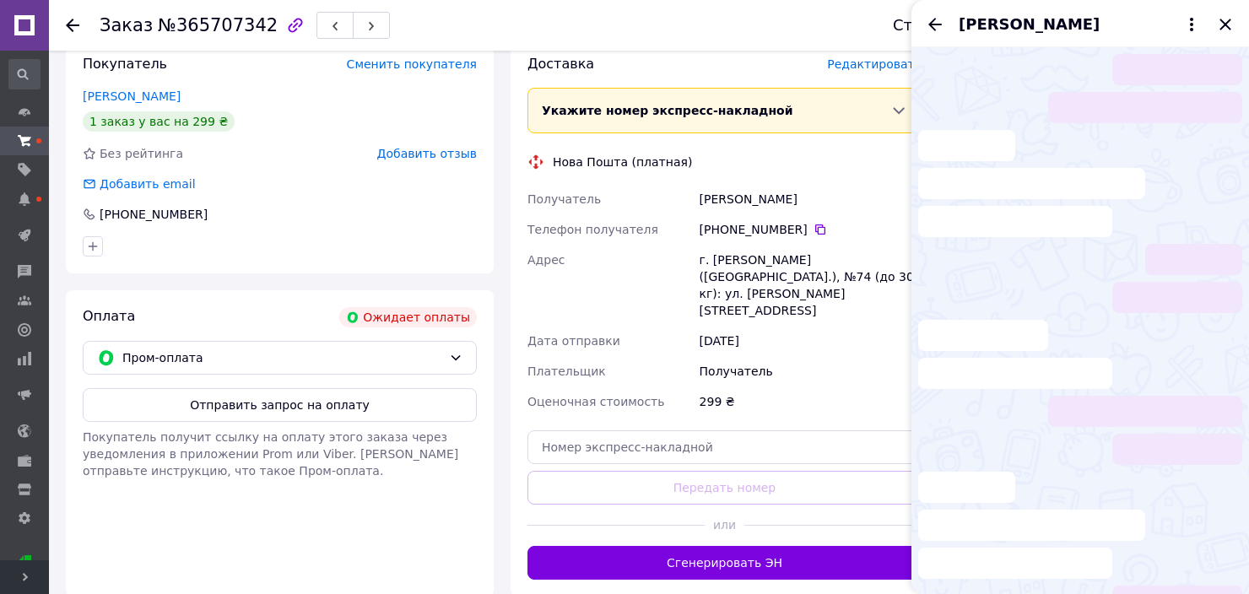
scroll to position [49, 0]
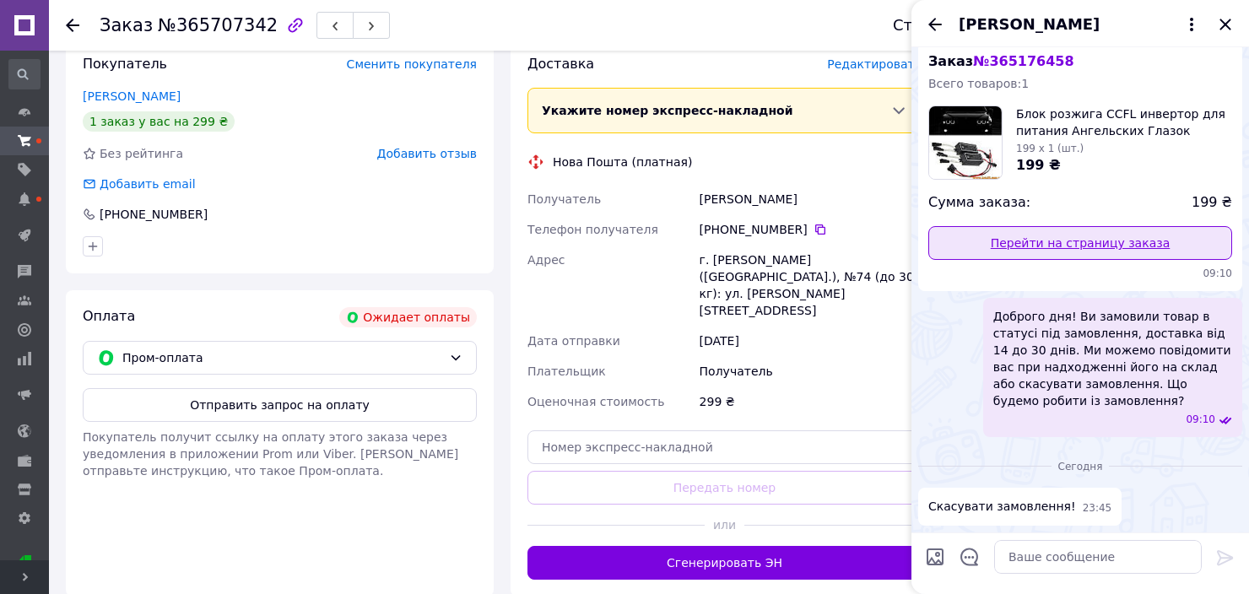
click at [1107, 243] on link "Перейти на страницу заказа" at bounding box center [1080, 243] width 304 height 34
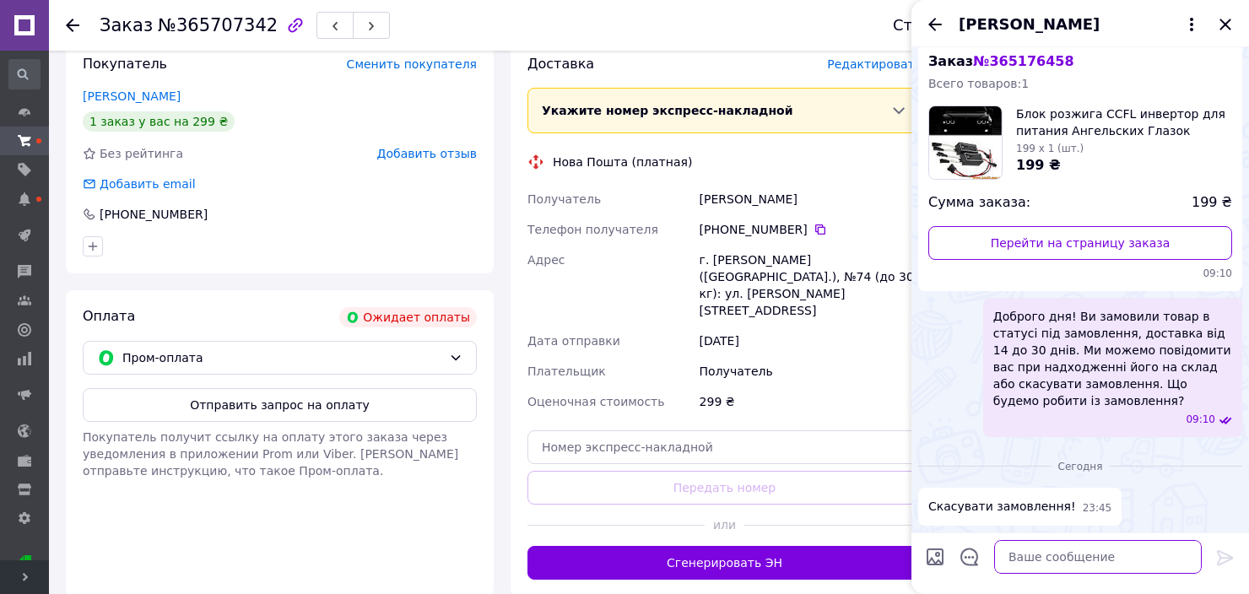
click at [1053, 549] on textarea at bounding box center [1098, 557] width 208 height 34
type textarea "Скасовано"
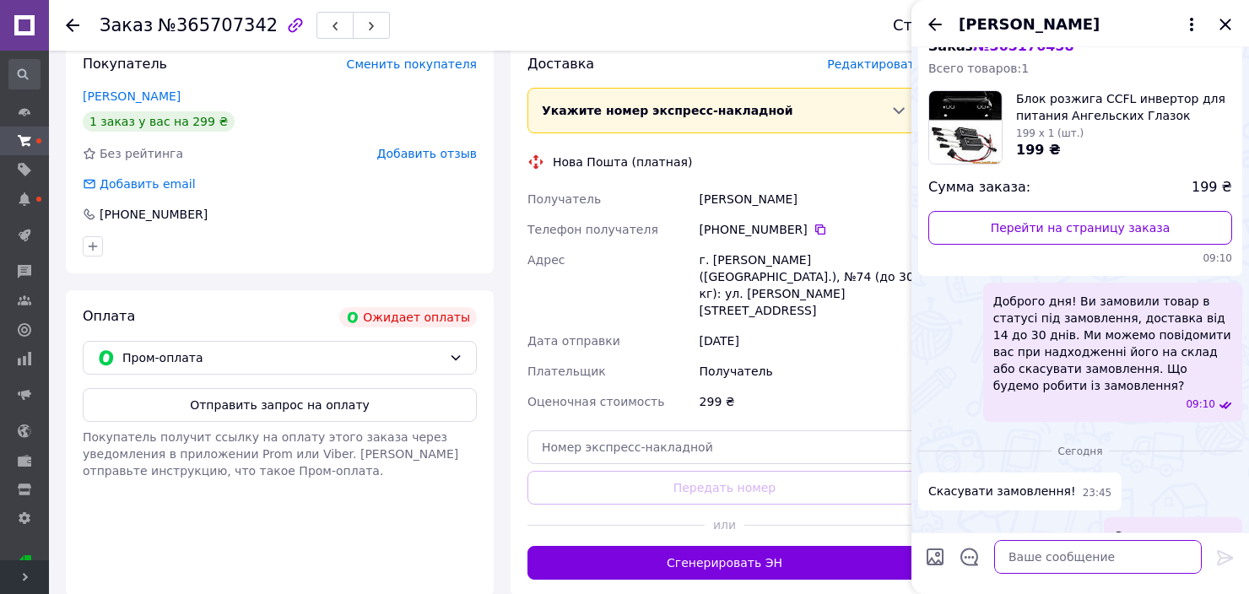
scroll to position [0, 0]
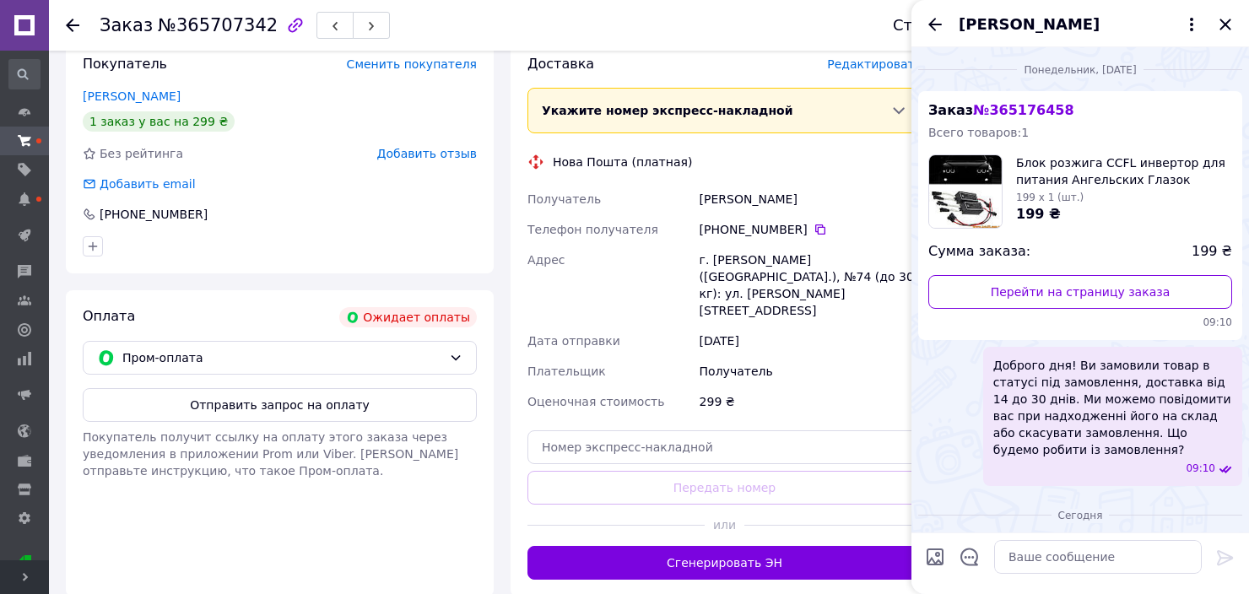
click at [935, 22] on icon "Назад" at bounding box center [935, 24] width 20 height 20
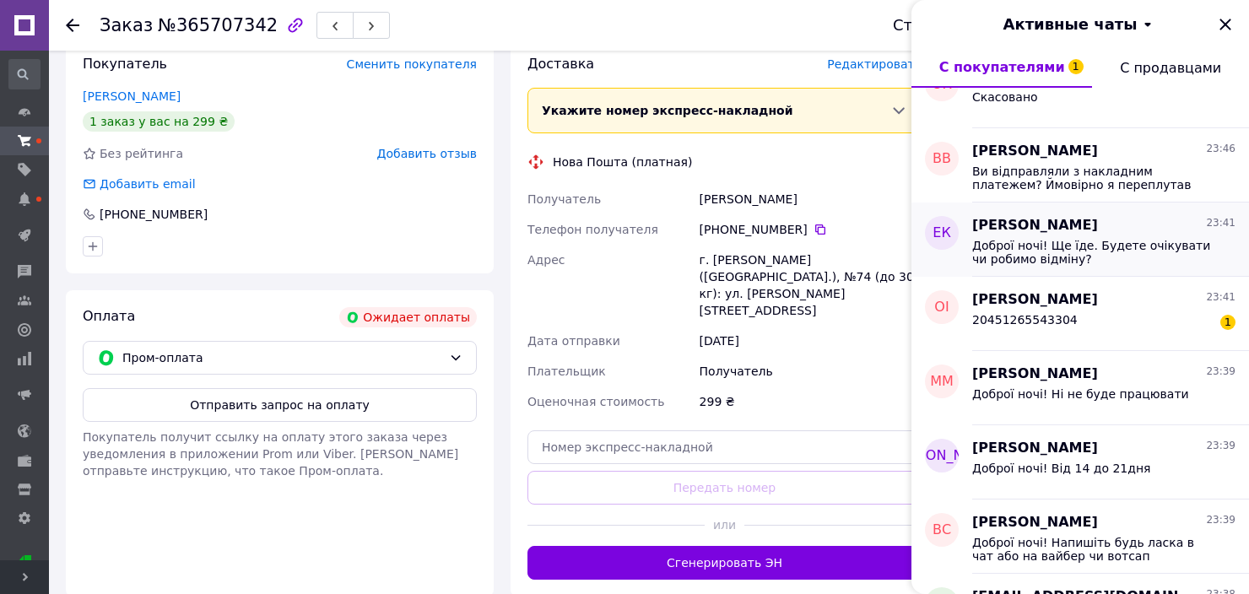
scroll to position [84, 0]
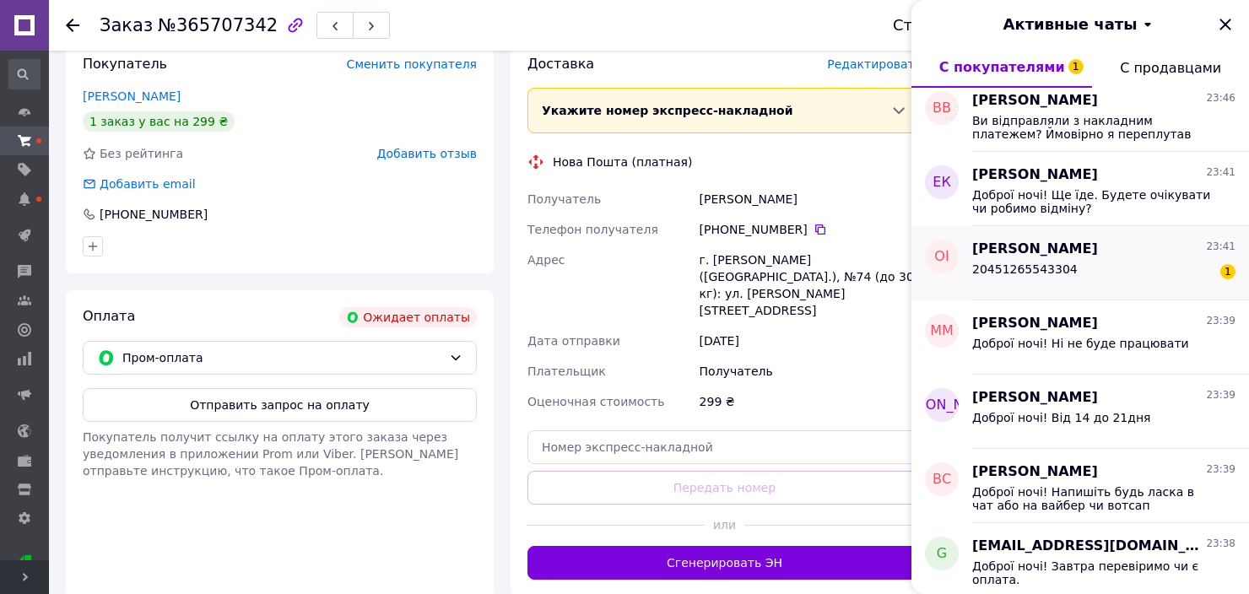
click at [1140, 263] on div "20451265543304 1" at bounding box center [1103, 272] width 263 height 27
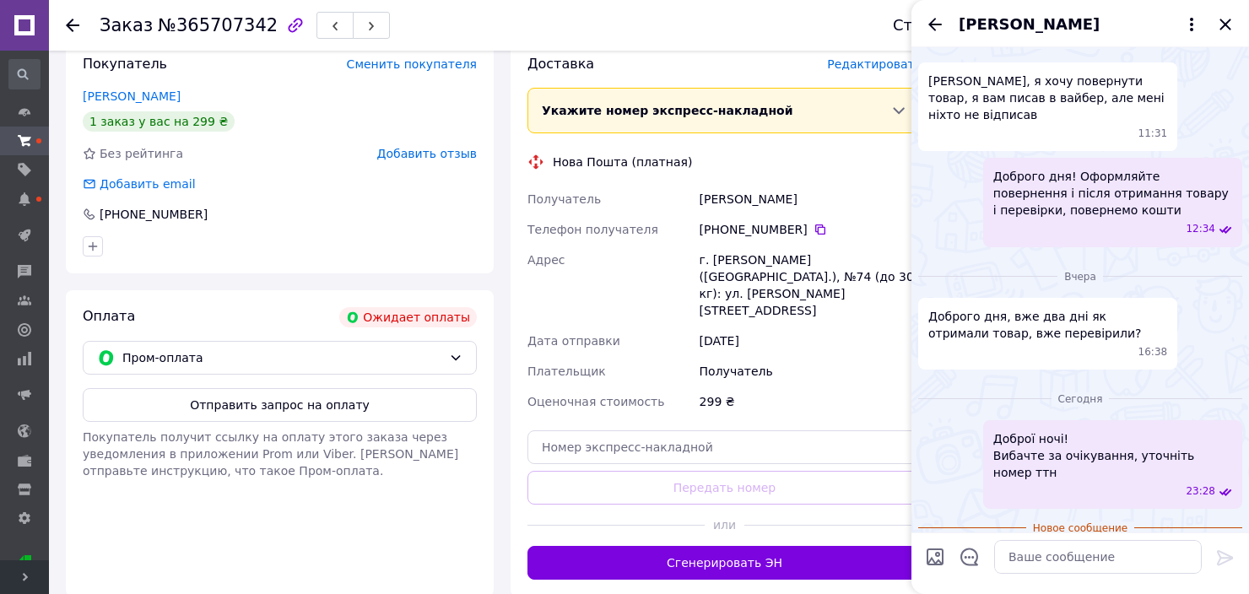
scroll to position [584, 0]
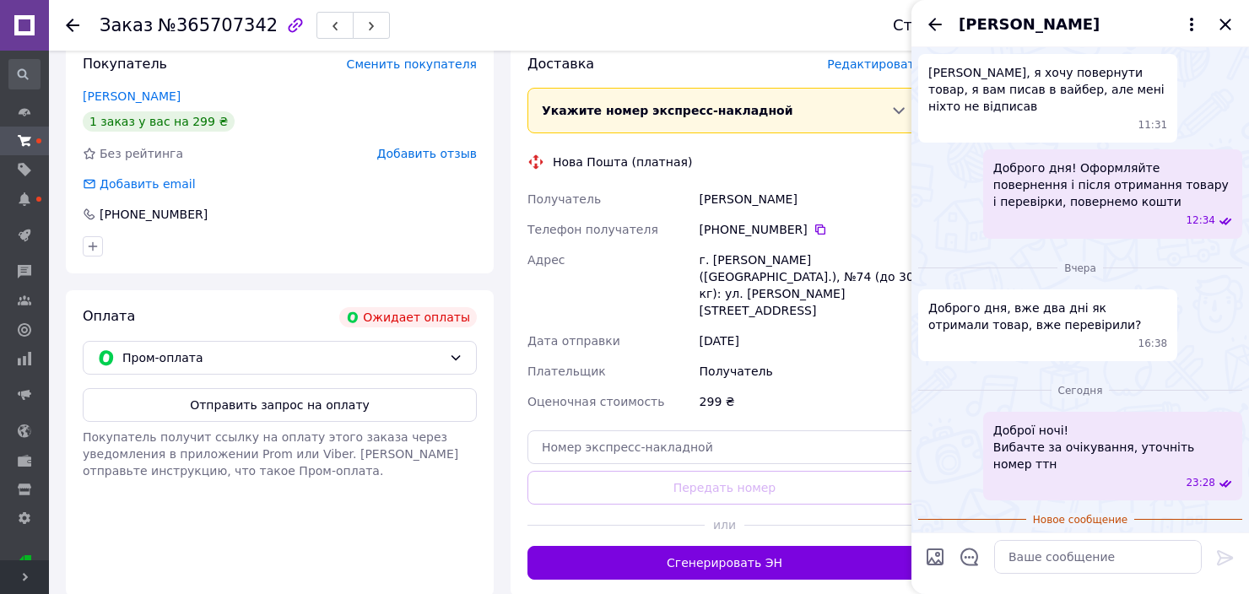
click at [972, 548] on span "20451265543304" at bounding box center [980, 557] width 105 height 18
copy span "20451265543304"
click at [1077, 550] on textarea at bounding box center [1098, 557] width 208 height 34
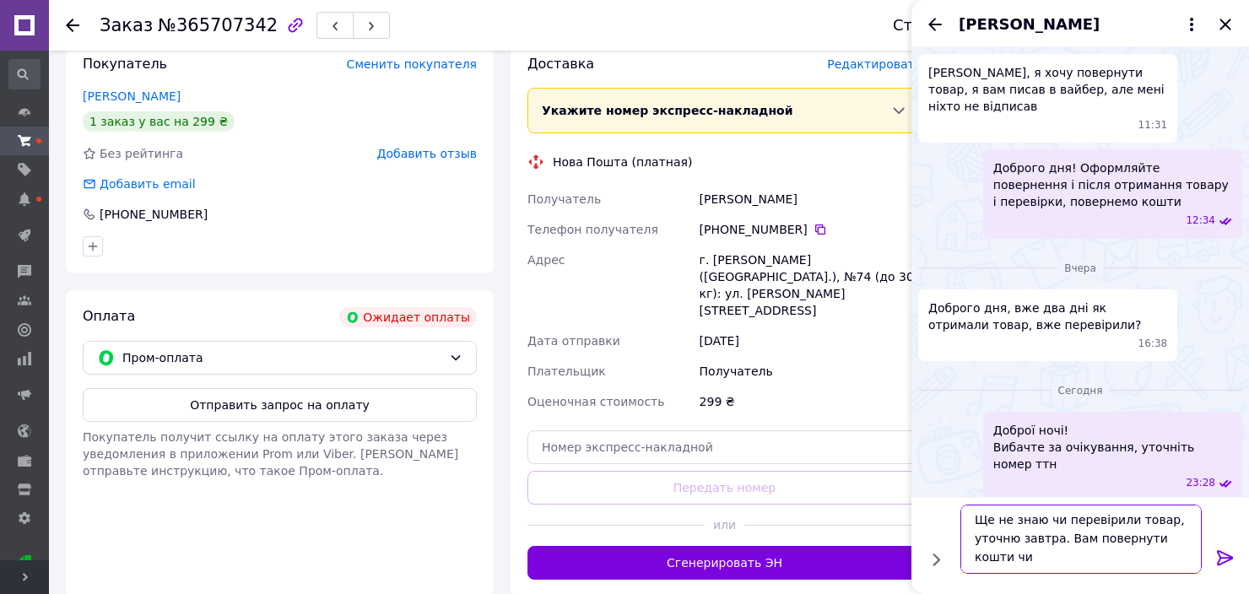
scroll to position [1, 0]
type textarea "Ще не знаю чи перевірили товар, уточню завтра. Вам повернути кошти чи відправит…"
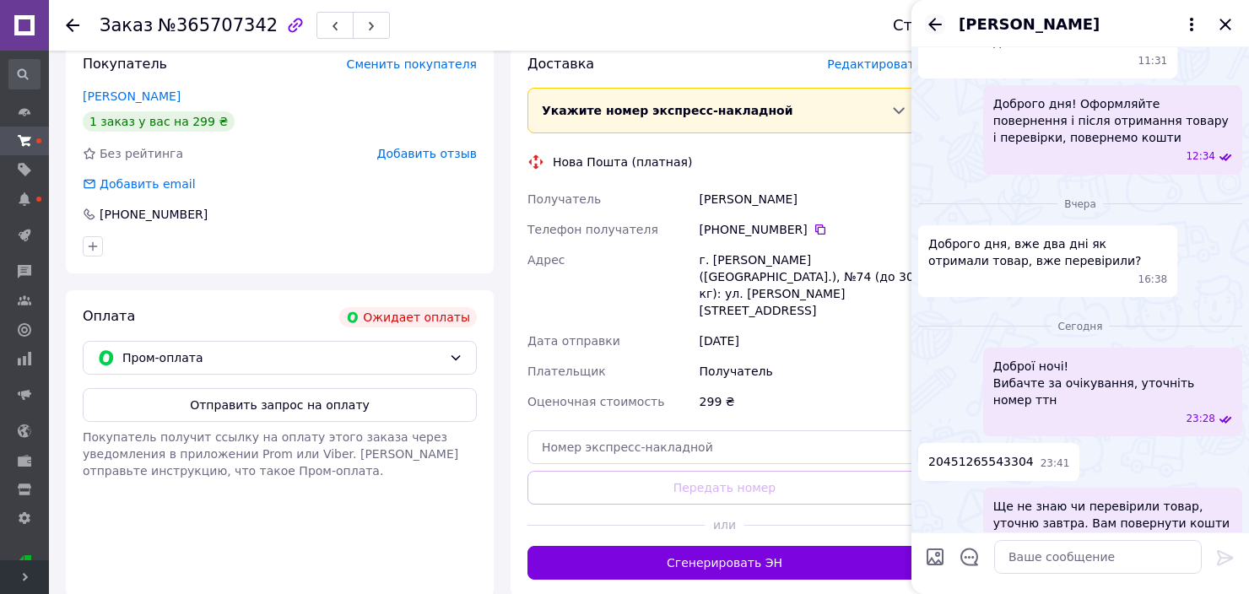
click at [935, 24] on icon "Назад" at bounding box center [935, 24] width 14 height 13
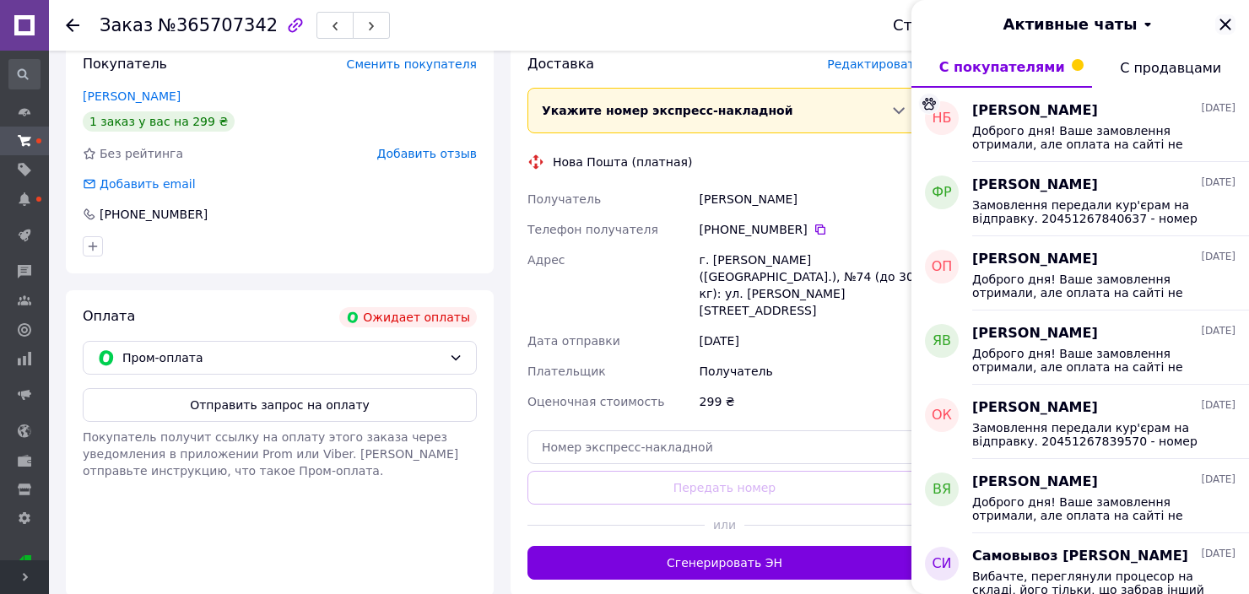
scroll to position [3628, 0]
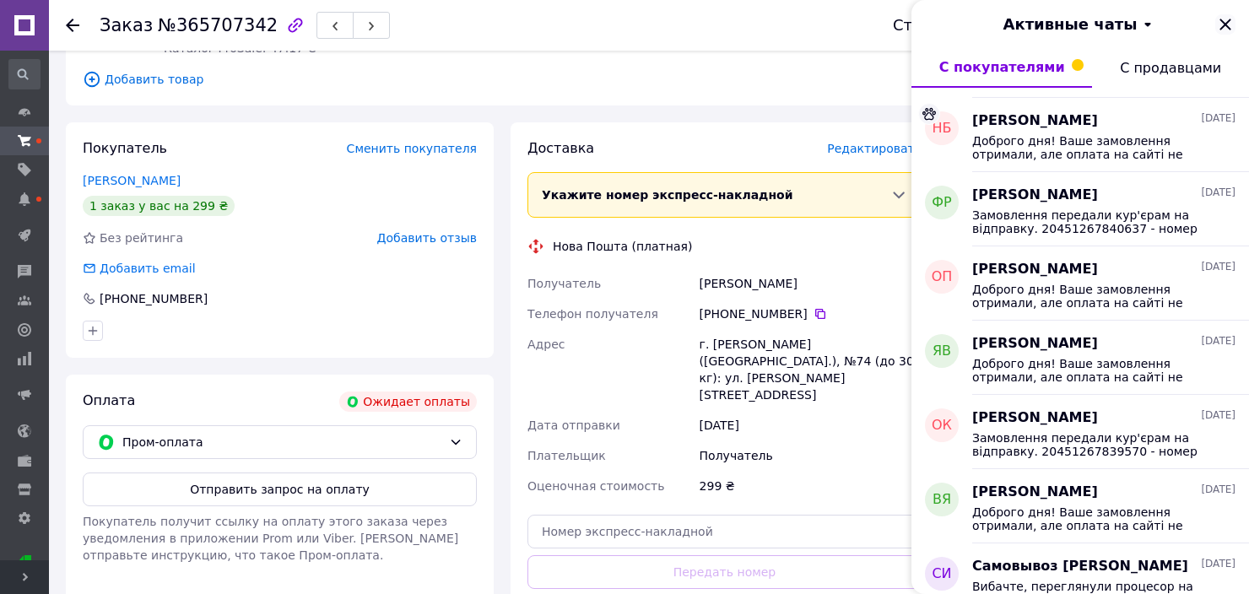
click at [1225, 29] on icon "Закрыть" at bounding box center [1225, 24] width 20 height 20
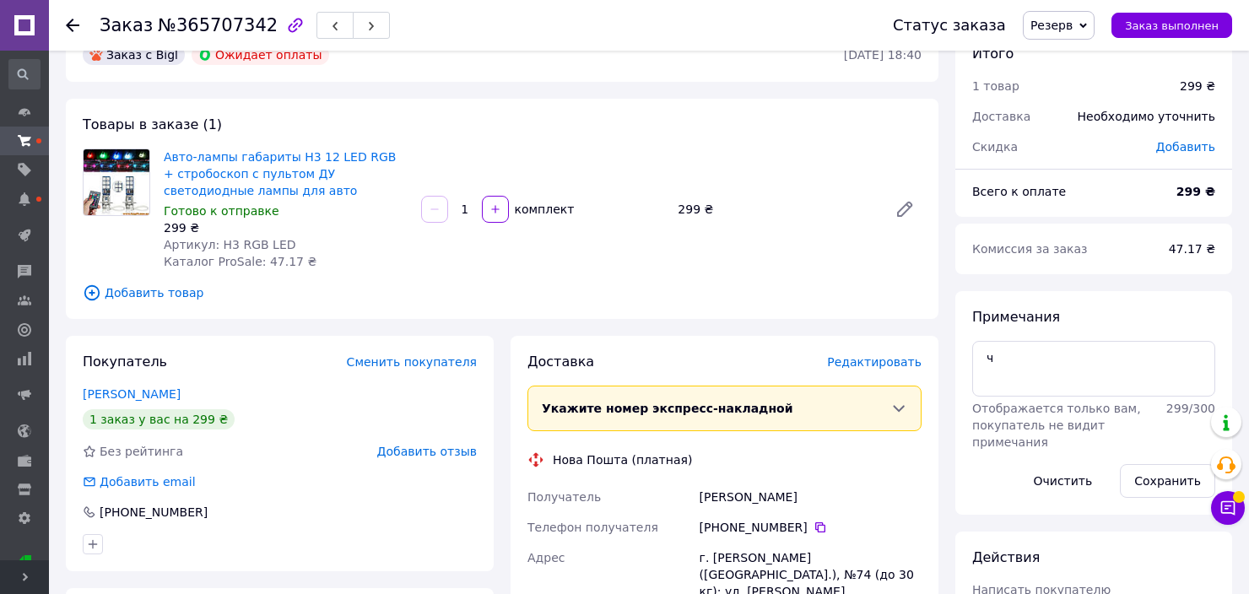
scroll to position [0, 0]
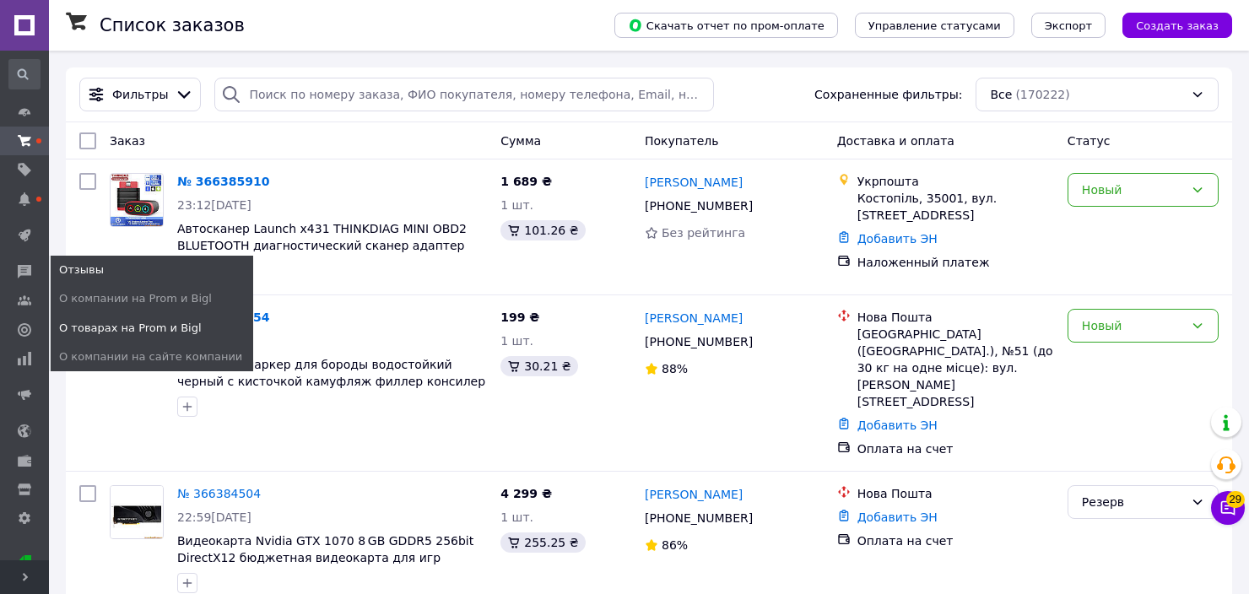
click at [128, 327] on span "О товарах на Prom и Bigl" at bounding box center [130, 328] width 143 height 15
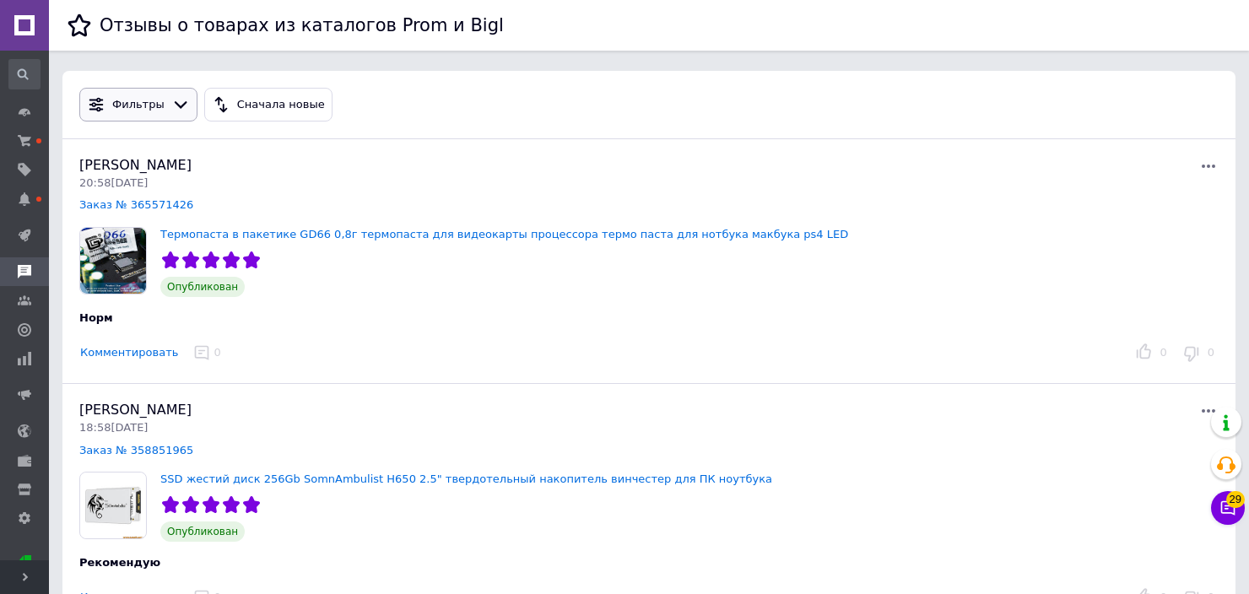
click at [175, 105] on icon "button" at bounding box center [181, 105] width 13 height 8
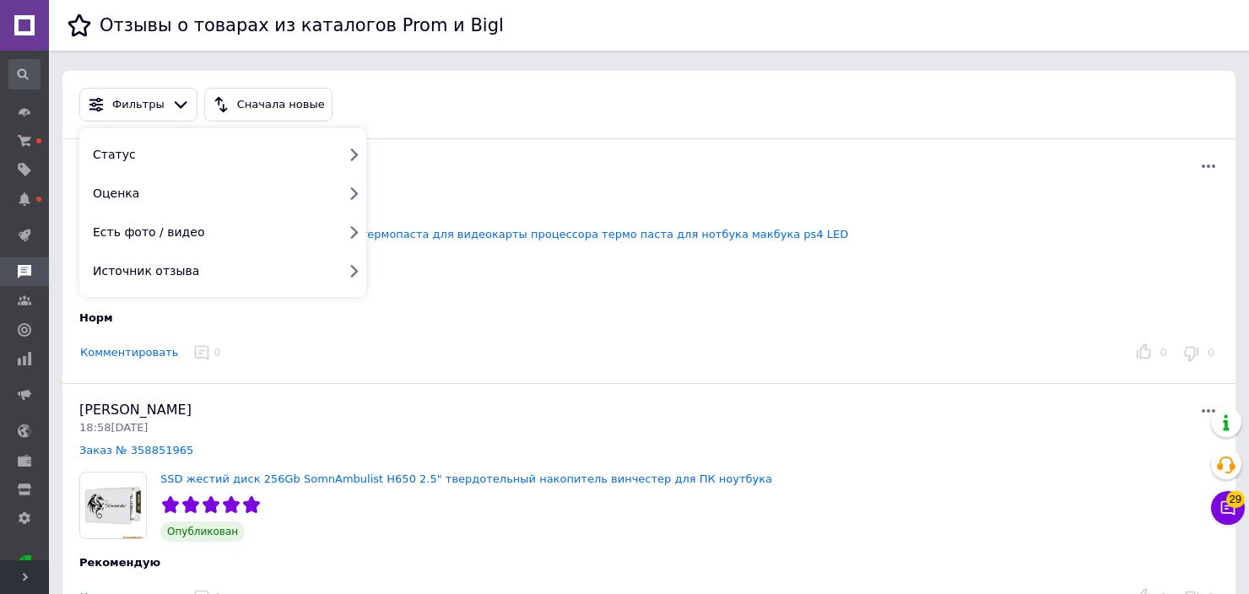
click at [428, 96] on div "Фильтры Статус Ожидают публикации Опубликован без комментария Опубликован На ут…" at bounding box center [649, 104] width 1146 height 41
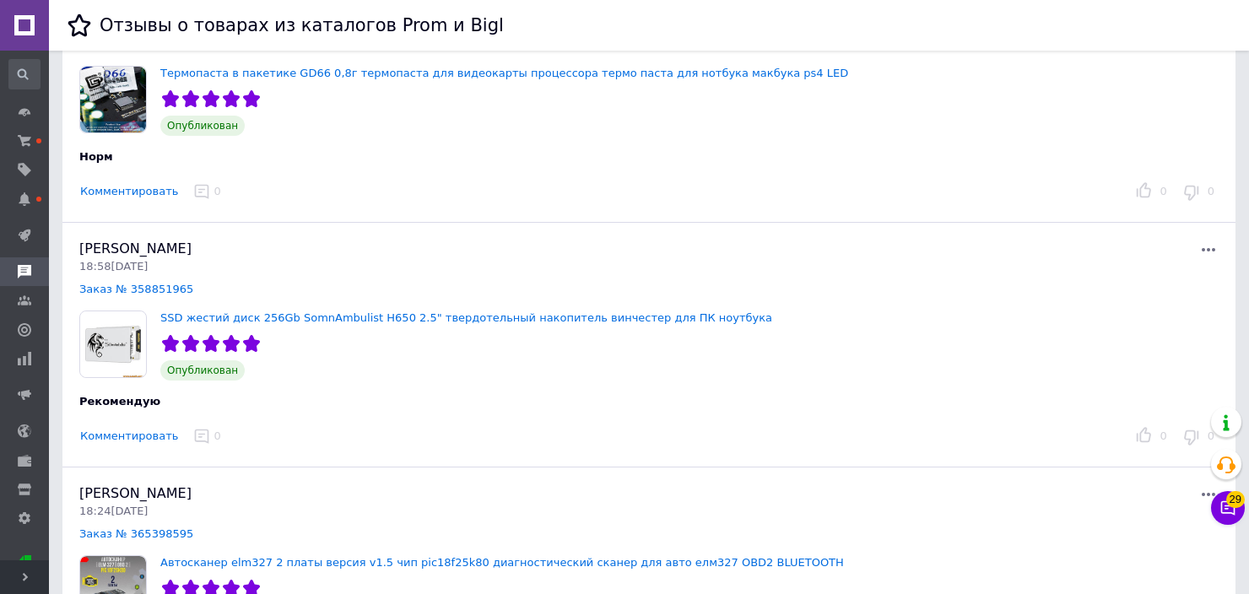
scroll to position [253, 0]
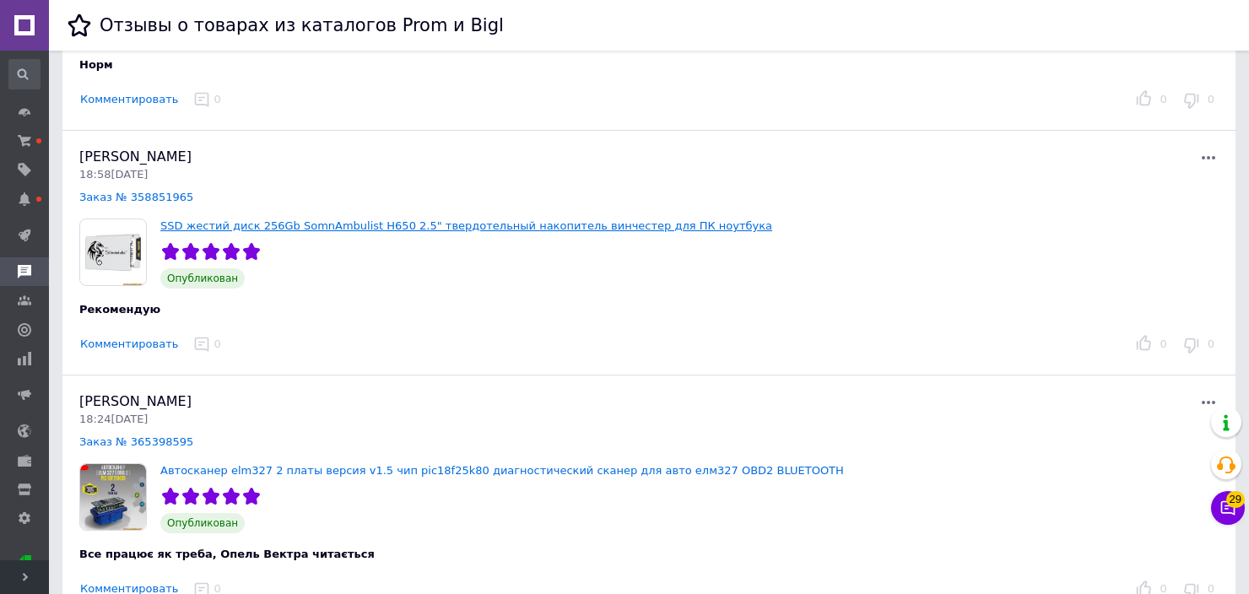
click at [294, 225] on link "SSD жестий диск 256Gb SomnAmbulist H650 2.5" твердотельный накопитель винчестер…" at bounding box center [466, 225] width 612 height 13
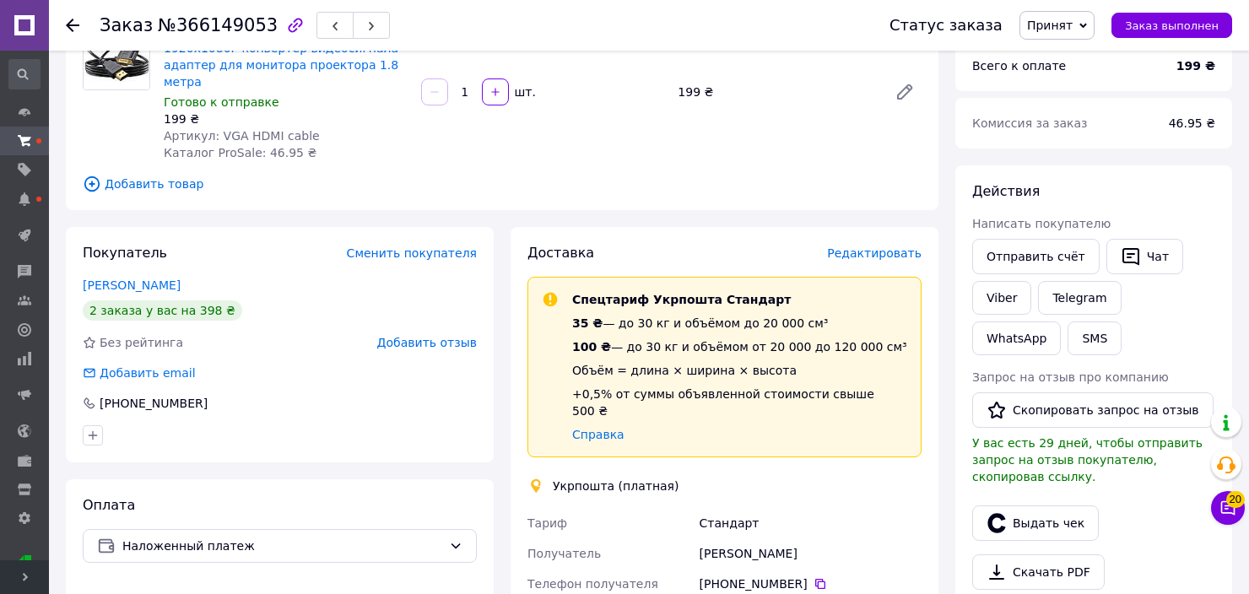
scroll to position [169, 0]
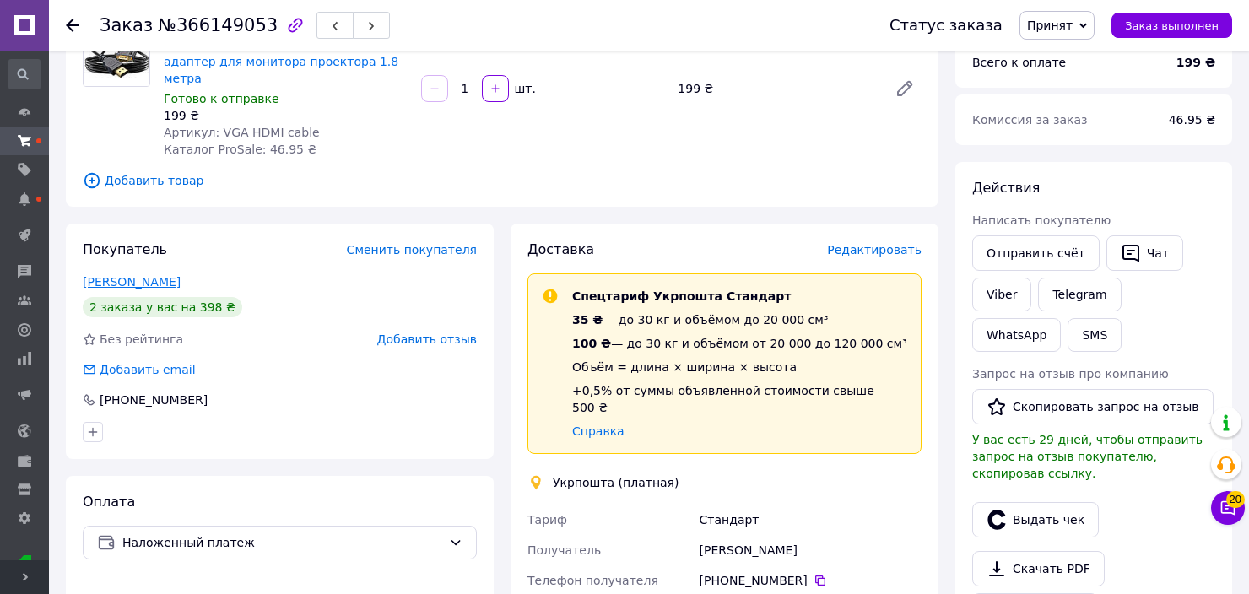
click at [152, 275] on link "[PERSON_NAME]" at bounding box center [132, 282] width 98 height 14
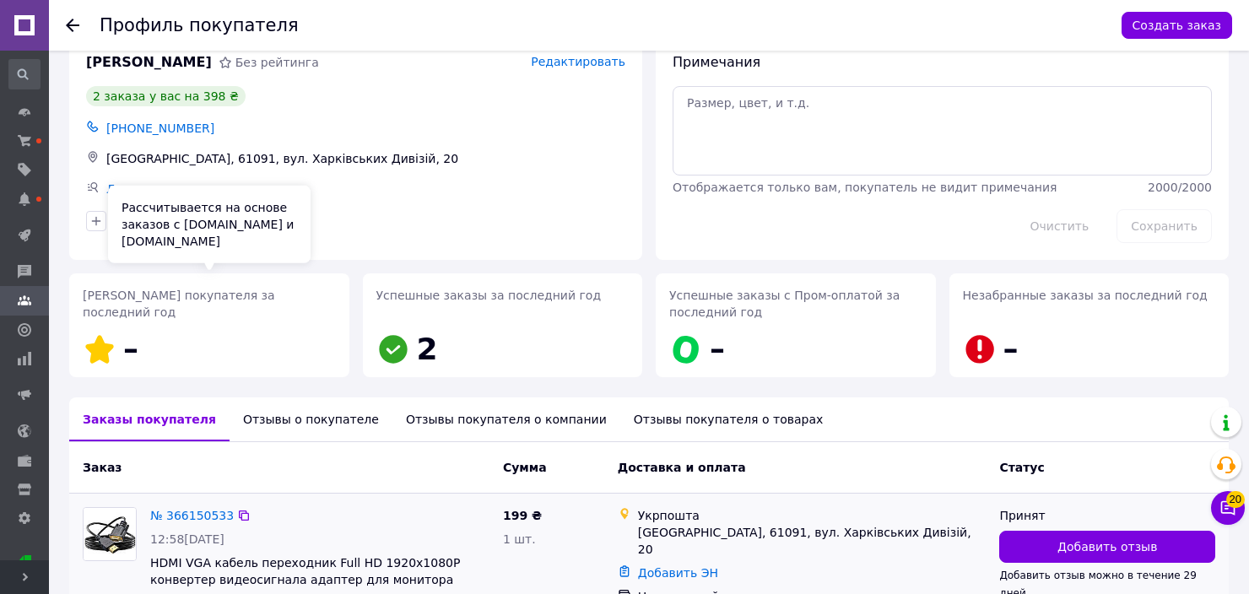
scroll to position [279, 0]
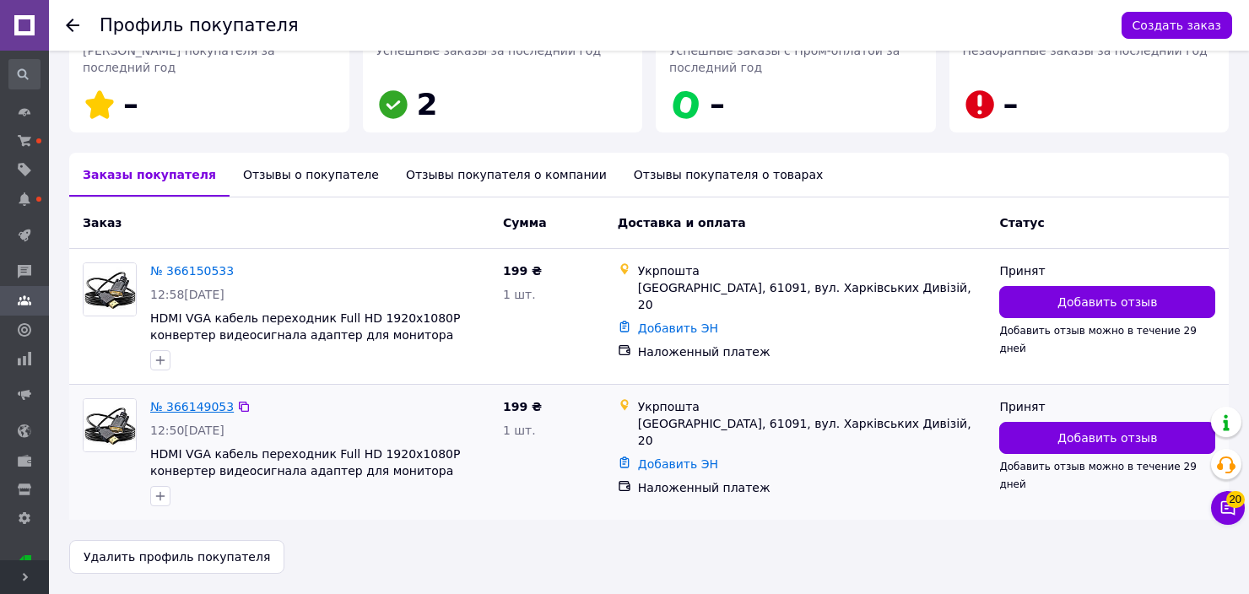
click at [173, 401] on link "№ 366149053" at bounding box center [192, 407] width 84 height 14
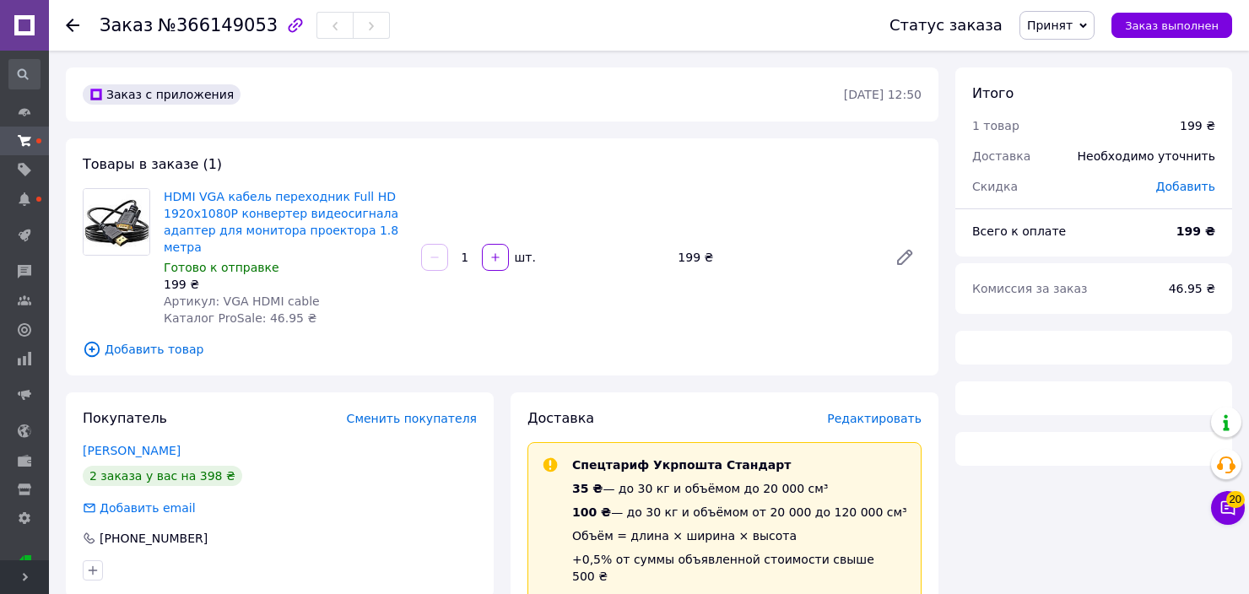
click at [1063, 24] on span "Принят" at bounding box center [1050, 26] width 46 height 14
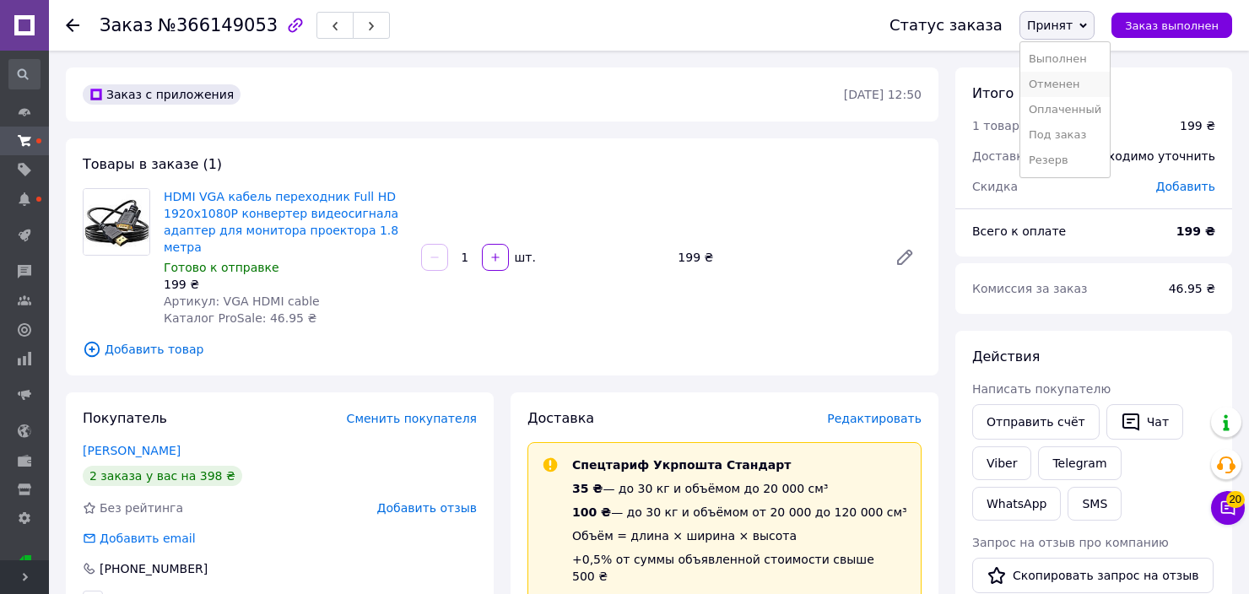
click at [1067, 85] on li "Отменен" at bounding box center [1064, 84] width 89 height 25
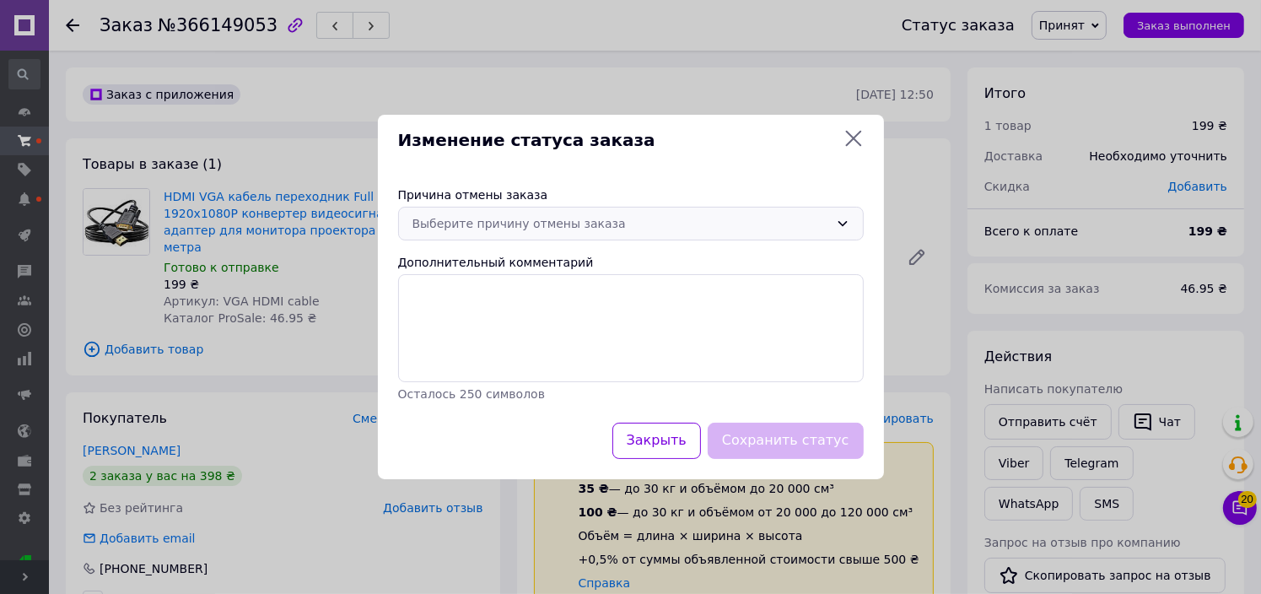
click at [564, 223] on div "Выберите причину отмены заказа" at bounding box center [621, 223] width 417 height 19
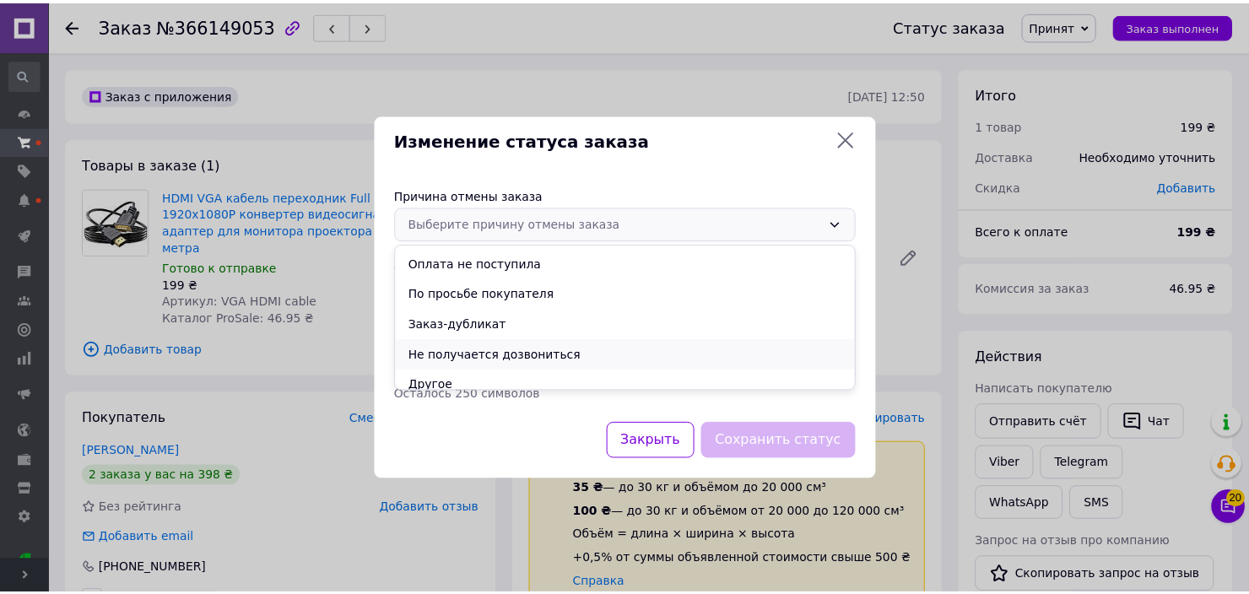
scroll to position [67, 0]
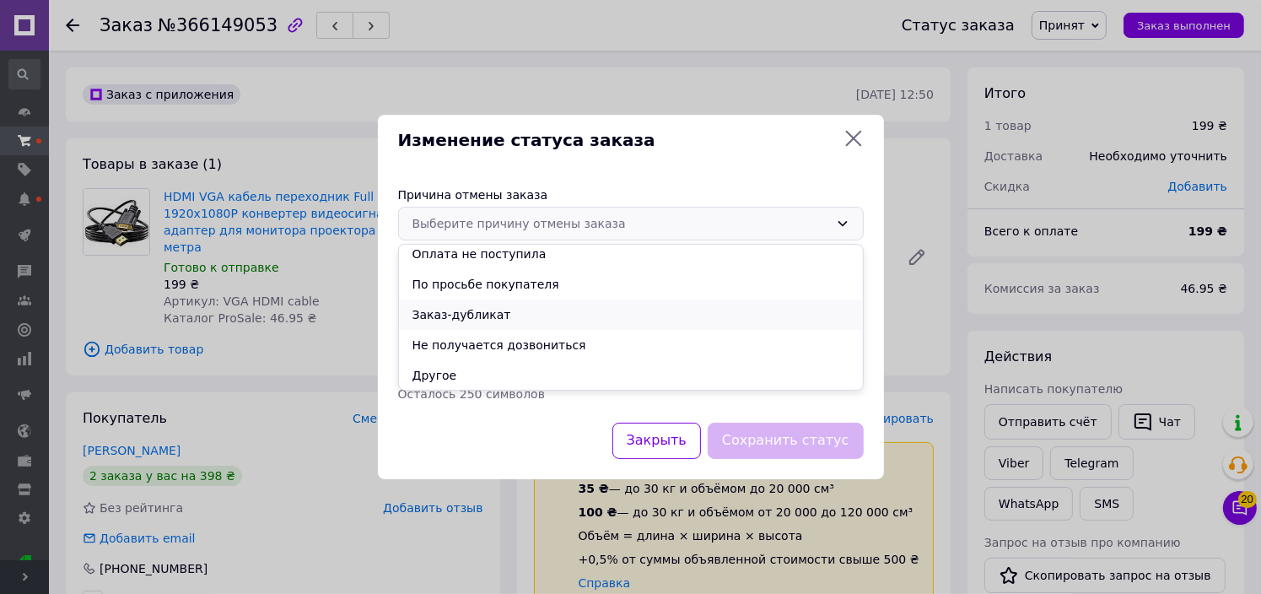
click at [480, 321] on li "Заказ-дубликат" at bounding box center [631, 315] width 464 height 30
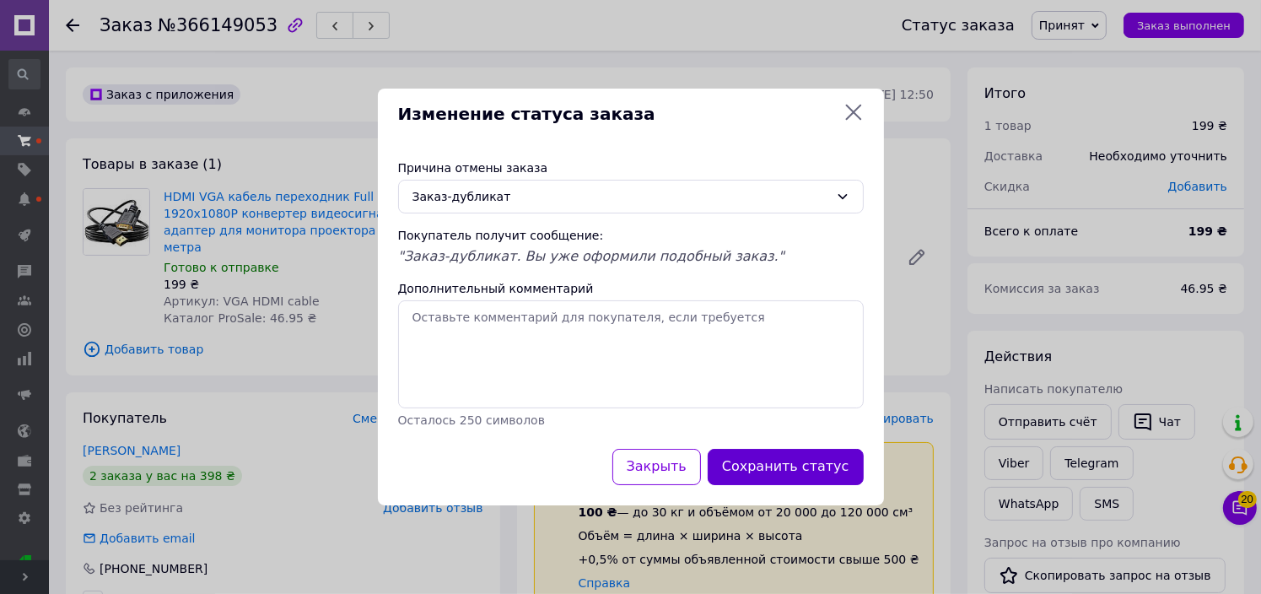
click at [807, 459] on button "Сохранить статус" at bounding box center [786, 467] width 156 height 36
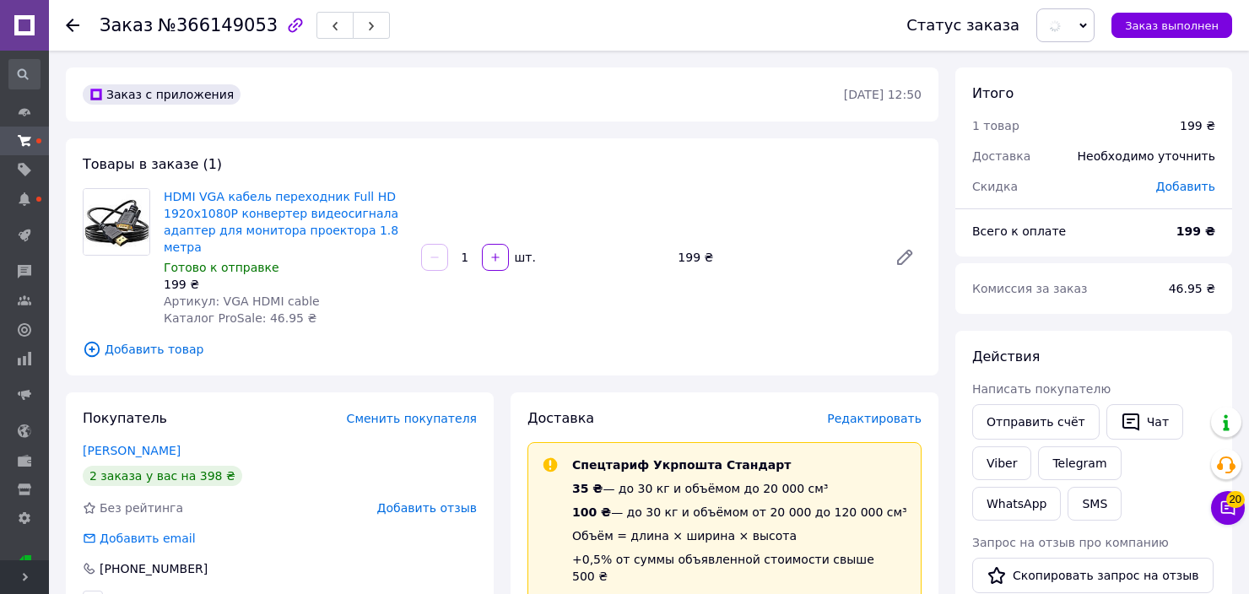
click at [152, 424] on div "Покупатель Сменить покупателя [PERSON_NAME] 2 заказа у вас на 398 ₴ Без рейтинг…" at bounding box center [280, 509] width 428 height 235
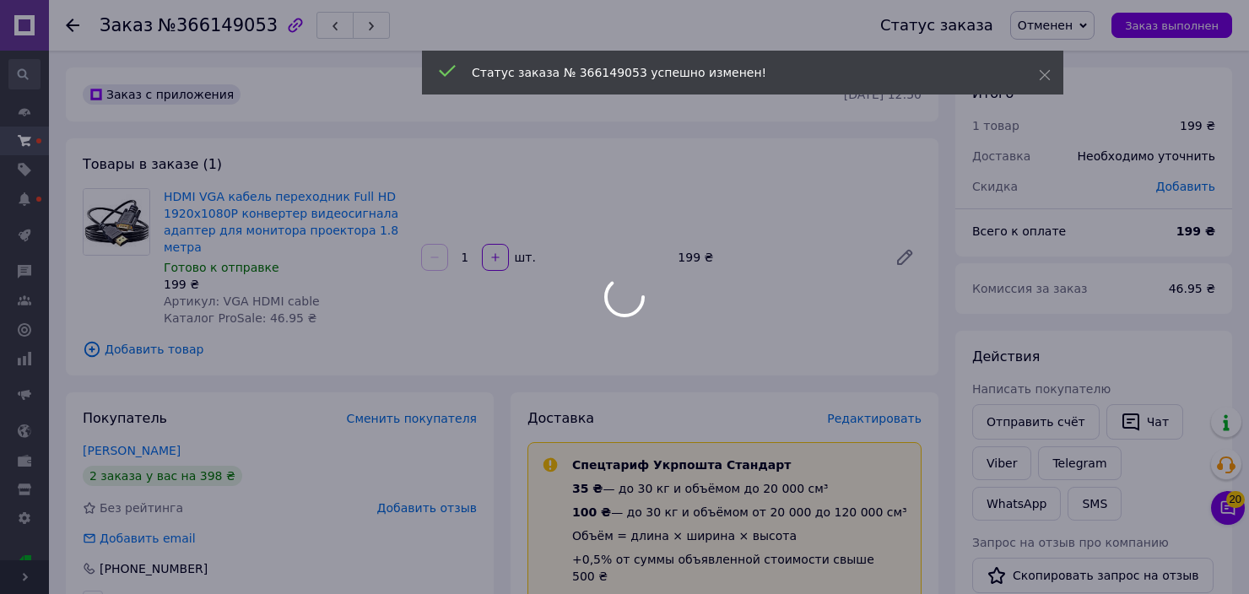
click at [162, 435] on div at bounding box center [624, 297] width 1249 height 594
click at [163, 435] on div at bounding box center [624, 297] width 1249 height 594
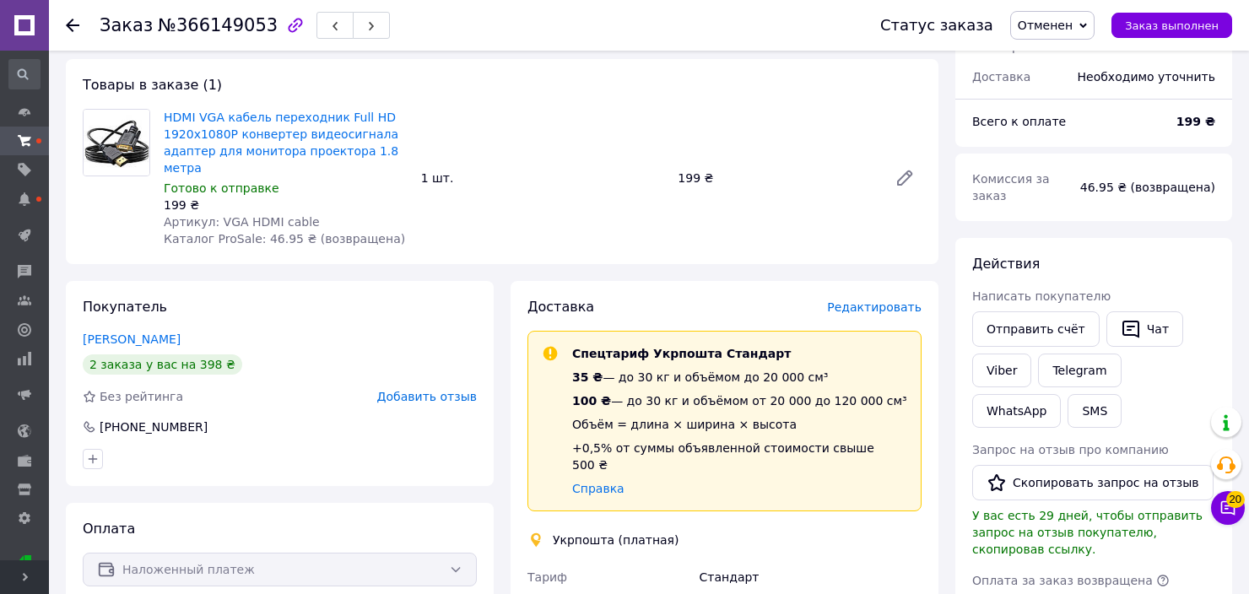
scroll to position [84, 0]
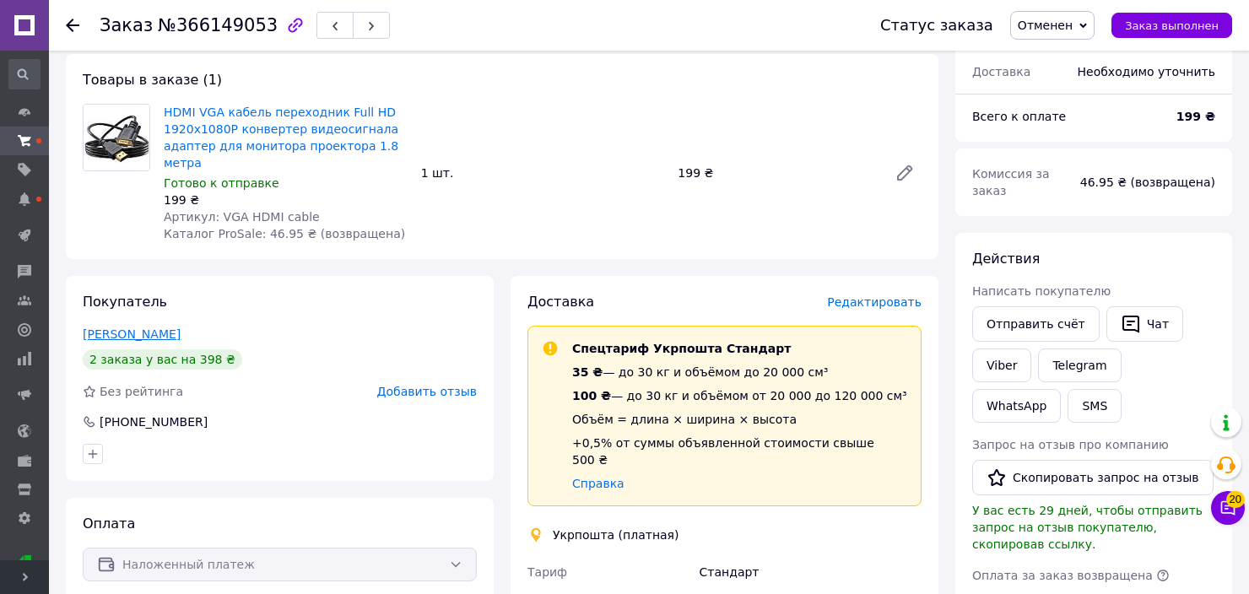
click at [181, 327] on link "[PERSON_NAME]" at bounding box center [132, 334] width 98 height 14
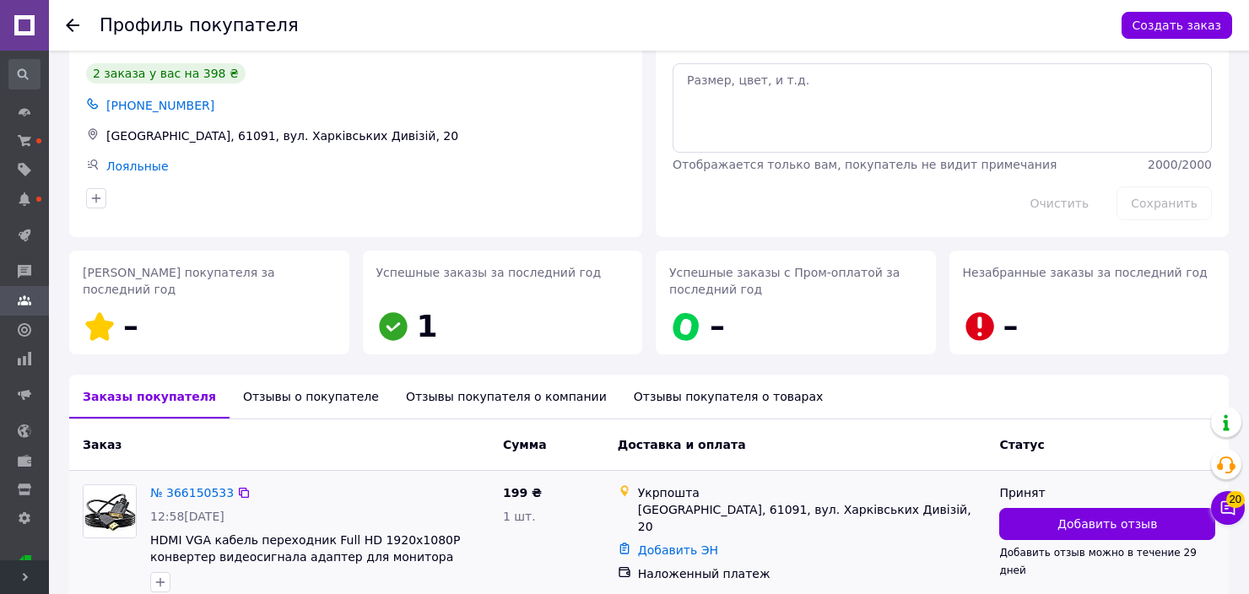
scroll to position [279, 0]
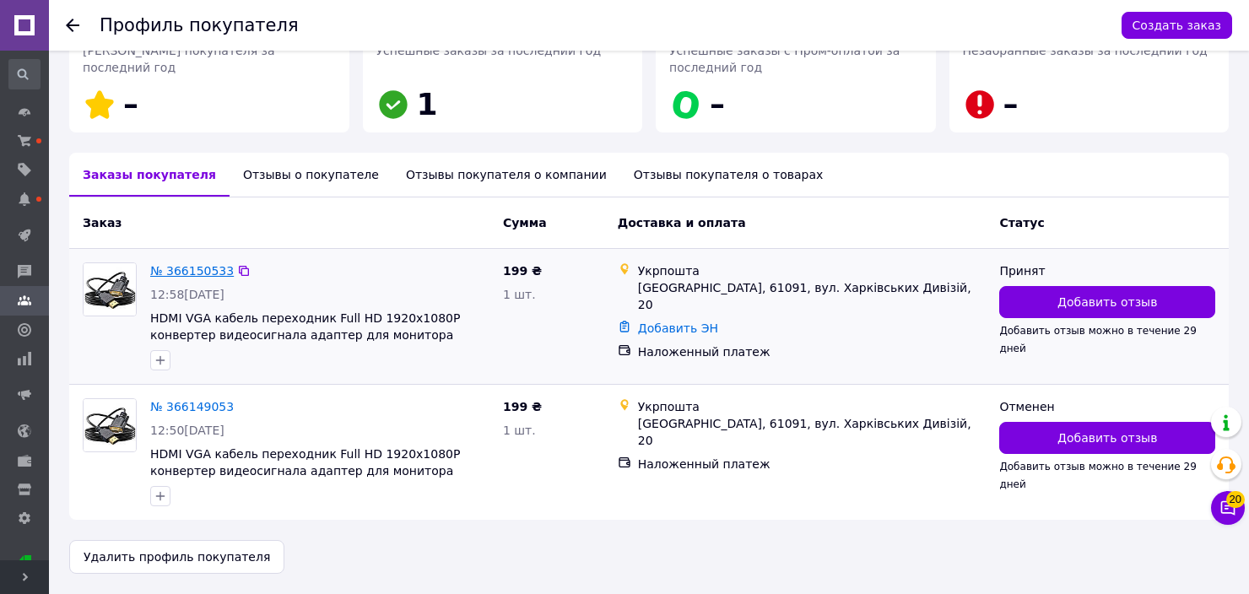
click at [197, 270] on link "№ 366150533" at bounding box center [192, 271] width 84 height 14
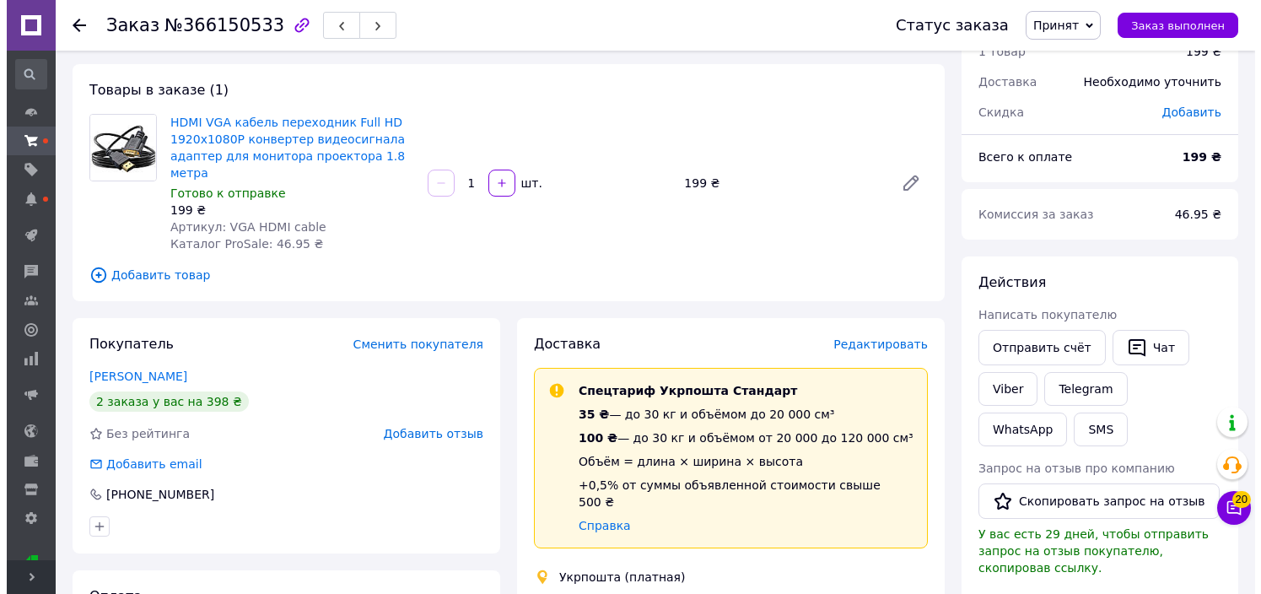
scroll to position [84, 0]
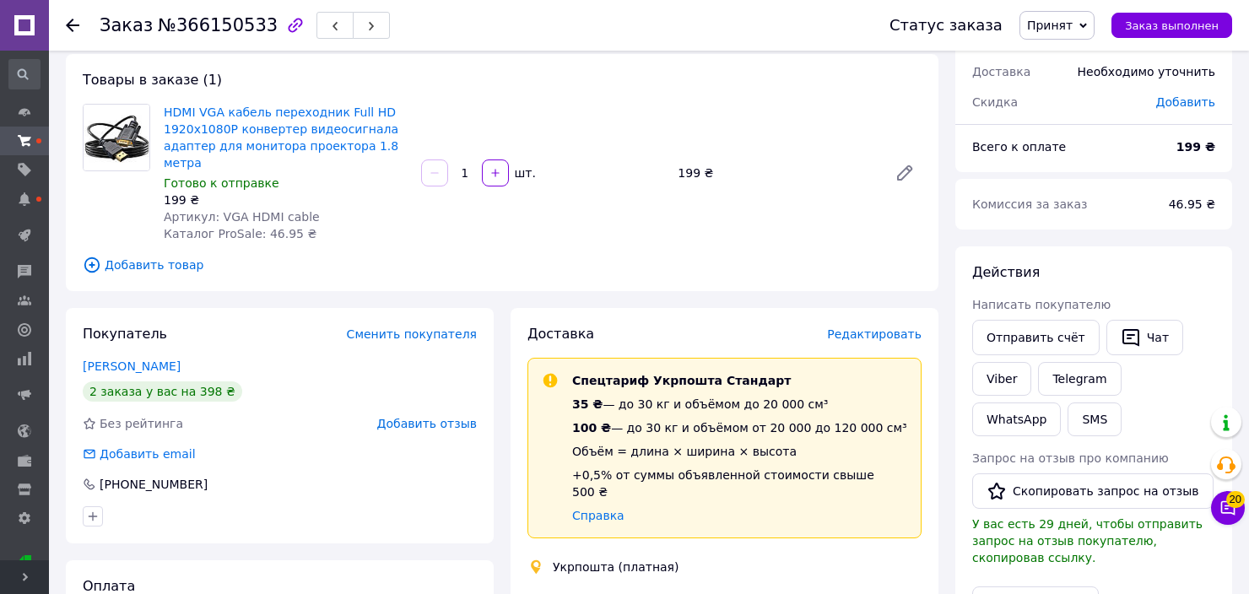
click at [880, 327] on span "Редактировать" at bounding box center [874, 334] width 95 height 14
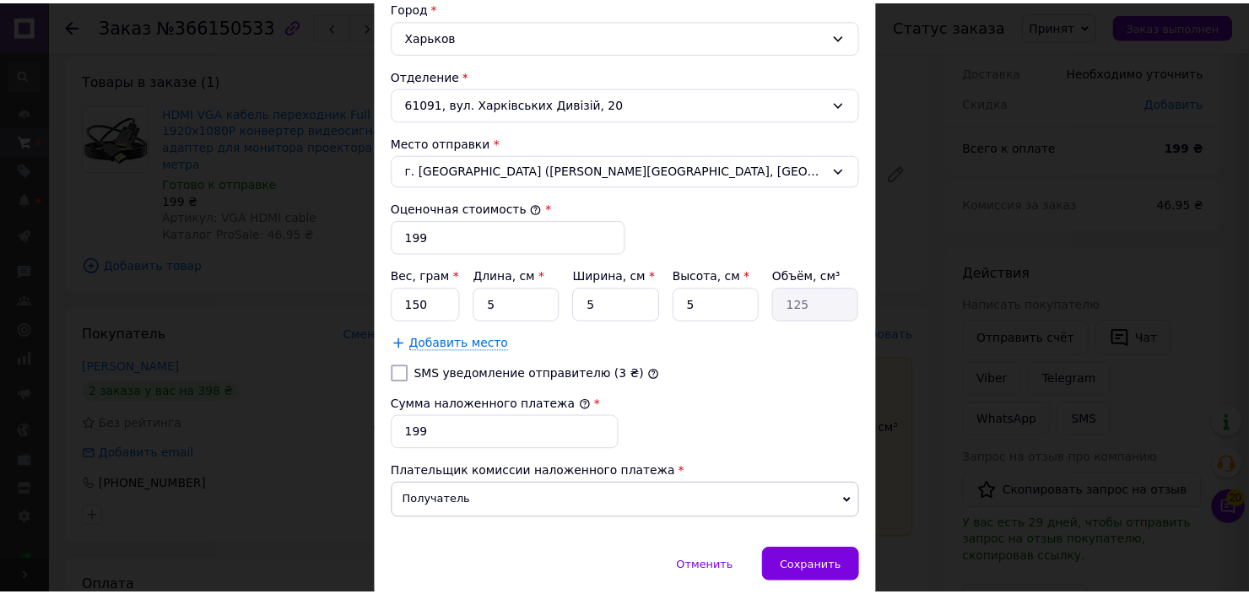
scroll to position [593, 0]
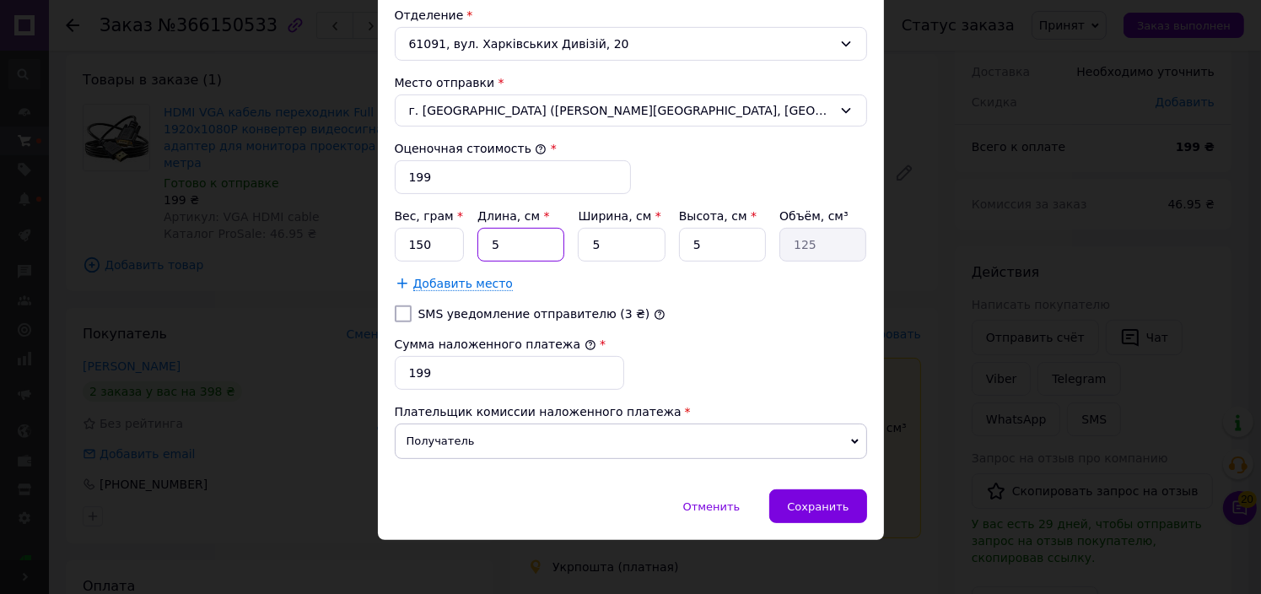
click at [537, 246] on input "5" at bounding box center [521, 245] width 87 height 34
type input "2"
type input "50"
type input "20"
type input "500"
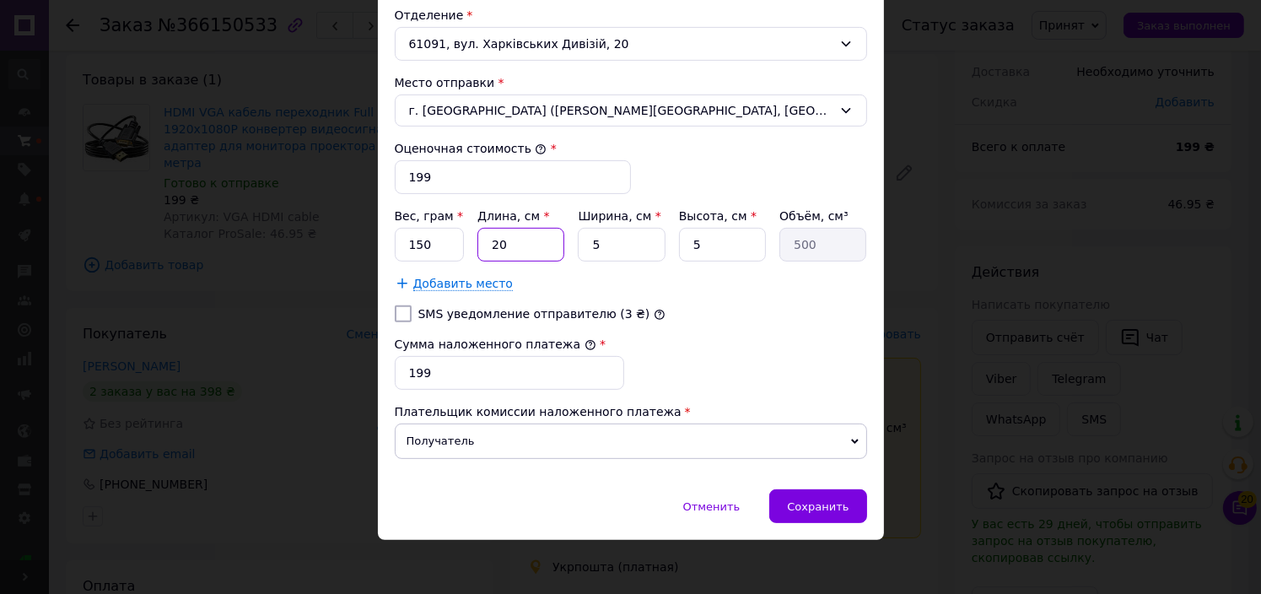
type input "20"
click at [636, 240] on input "5" at bounding box center [621, 245] width 87 height 34
type input "1"
type input "100"
type input "15"
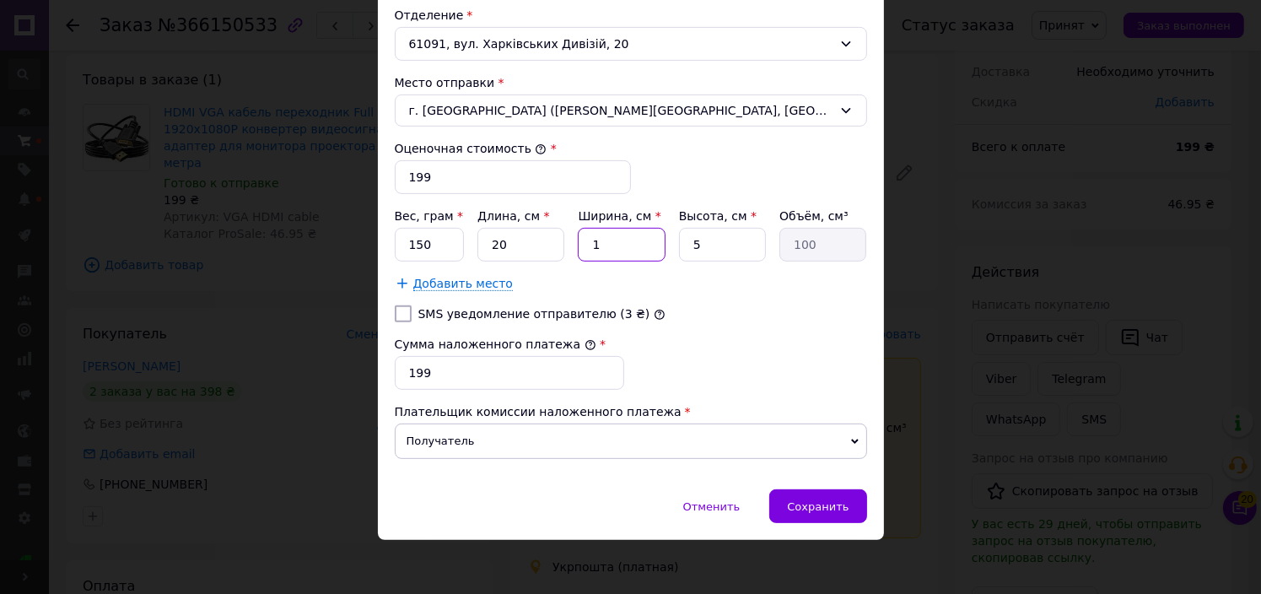
type input "1500"
type input "15"
click at [732, 246] on input "5" at bounding box center [722, 245] width 87 height 34
type input "1"
type input "300"
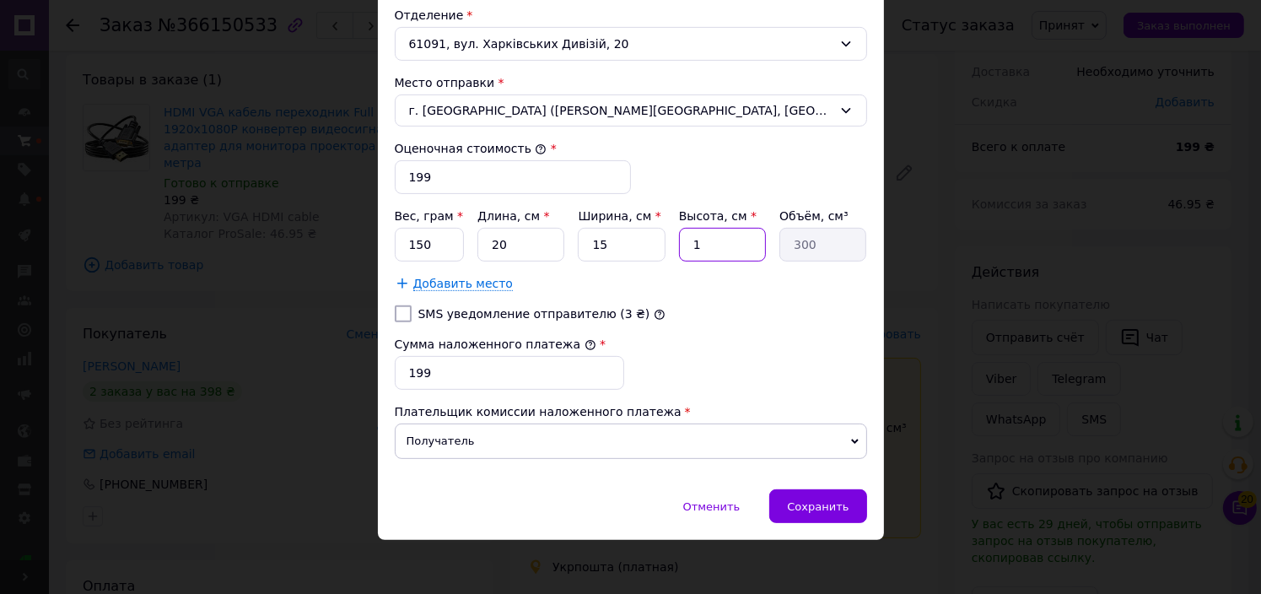
type input "10"
type input "3000"
type input "10"
click at [837, 509] on div "Сохранить" at bounding box center [818, 506] width 97 height 34
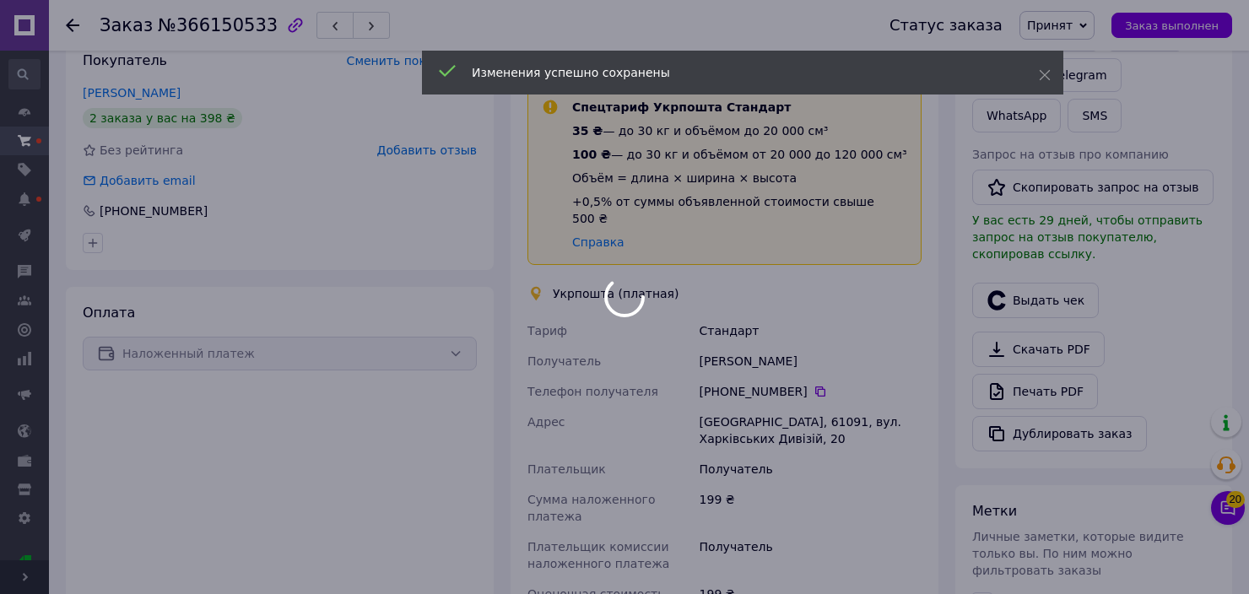
scroll to position [506, 0]
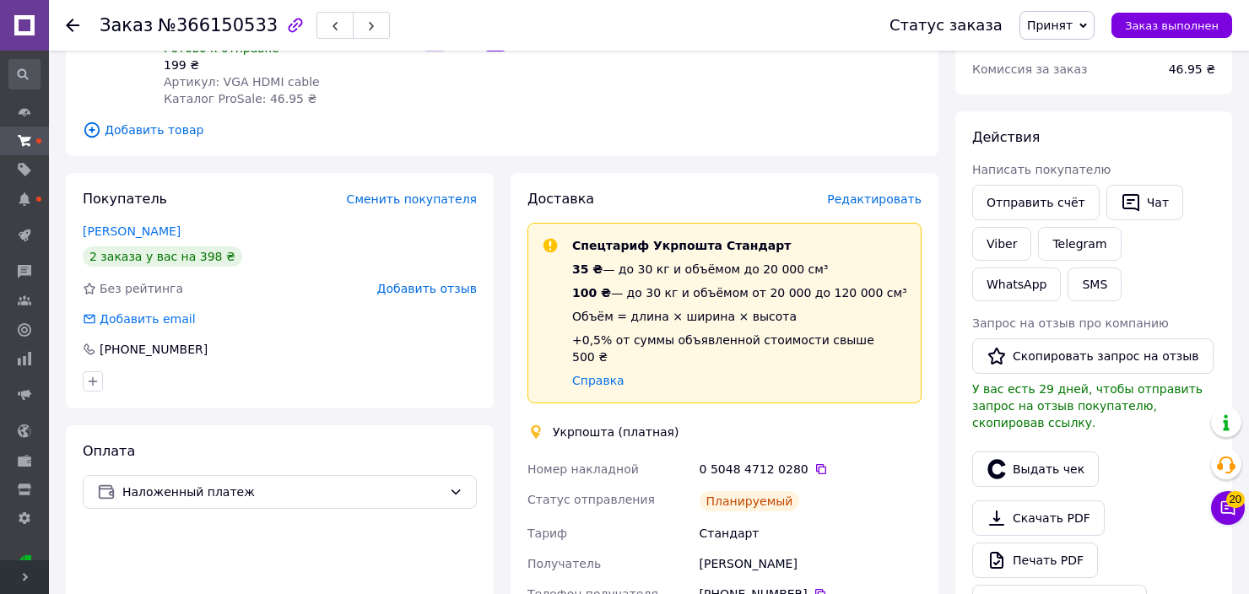
scroll to position [169, 0]
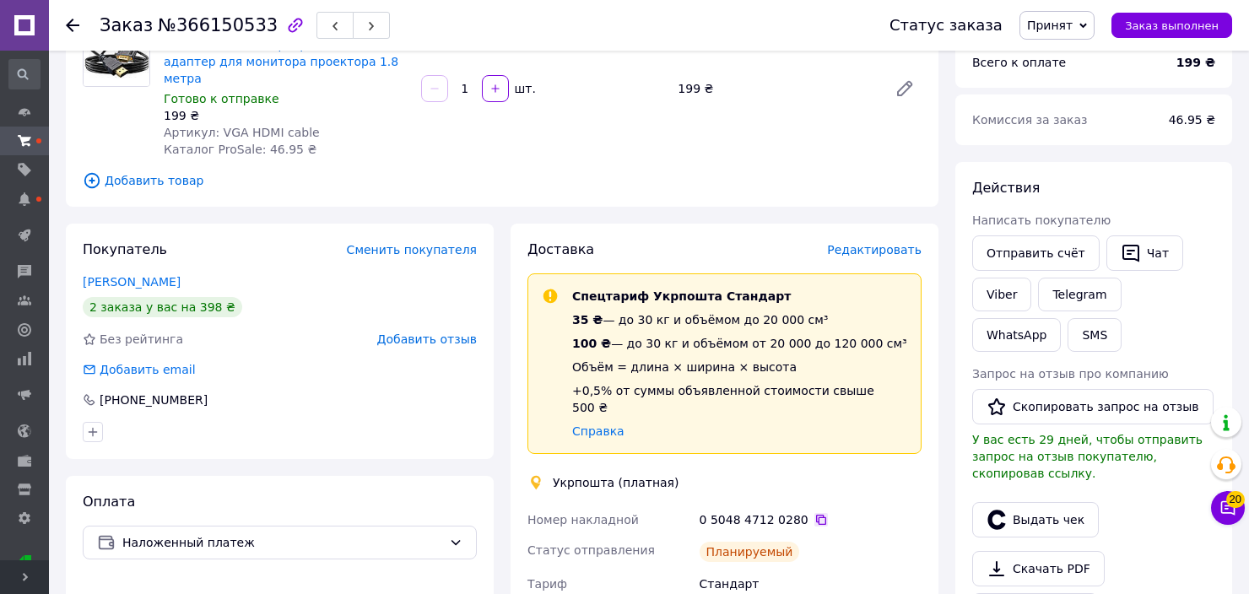
click at [814, 513] on icon at bounding box center [821, 520] width 14 height 14
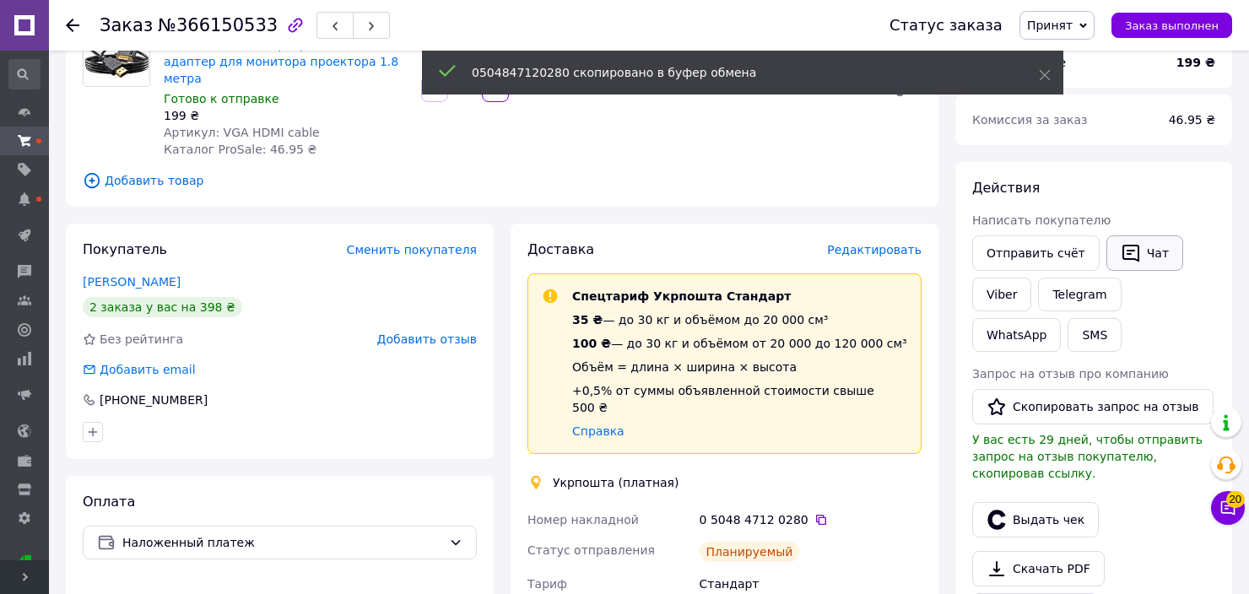
click at [1148, 258] on button "Чат" at bounding box center [1144, 252] width 77 height 35
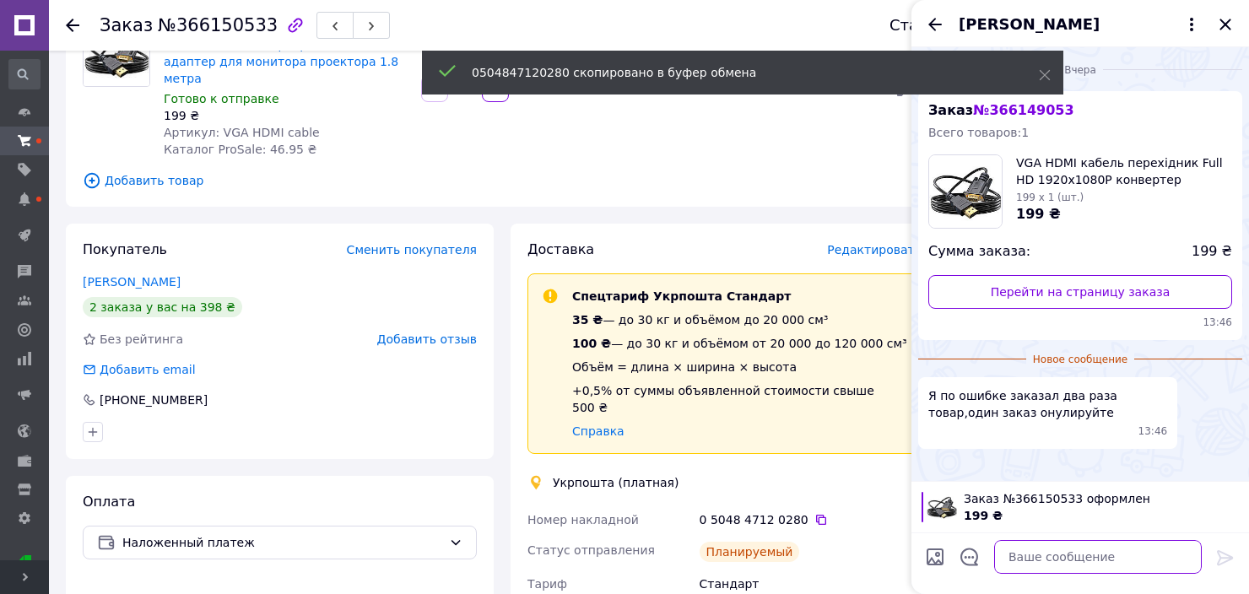
click at [1094, 563] on textarea at bounding box center [1098, 557] width 208 height 34
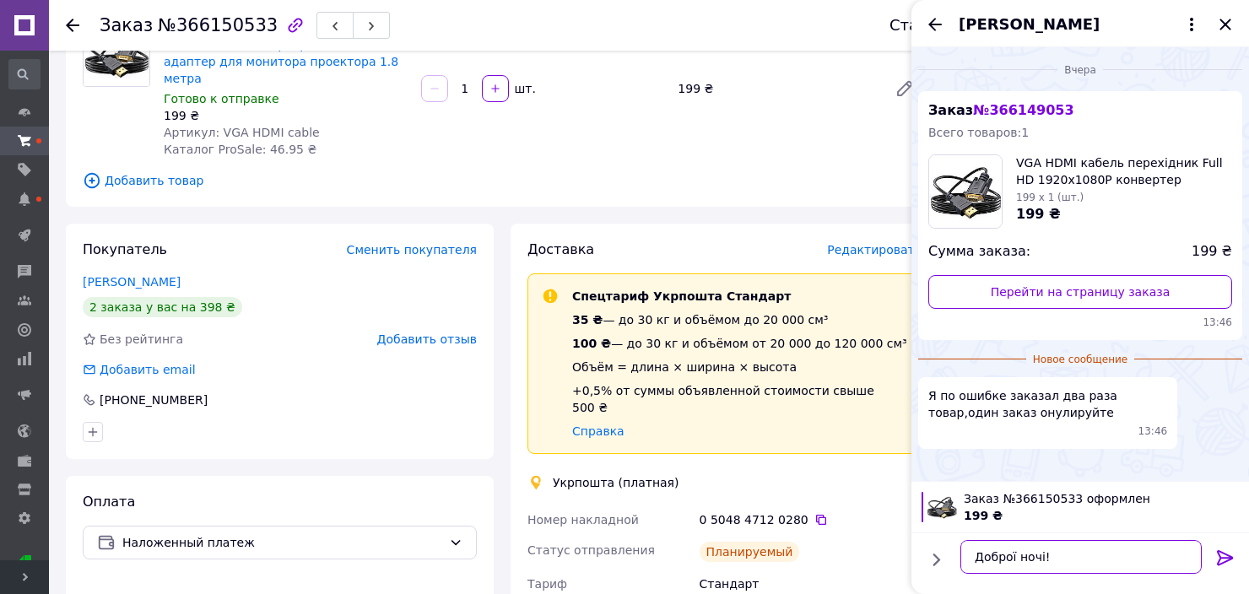
scroll to position [10, 0]
paste textarea "0504847120280"
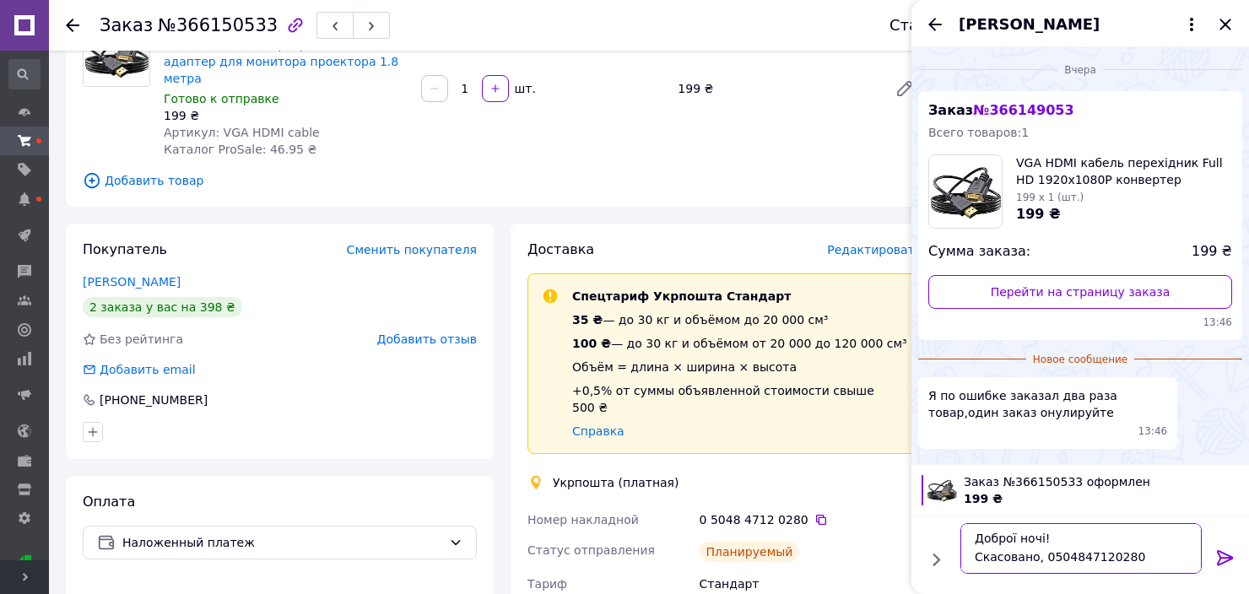
scroll to position [1, 0]
type textarea "Доброї ночі! Скасовано, 0504847120280 номер ттн"
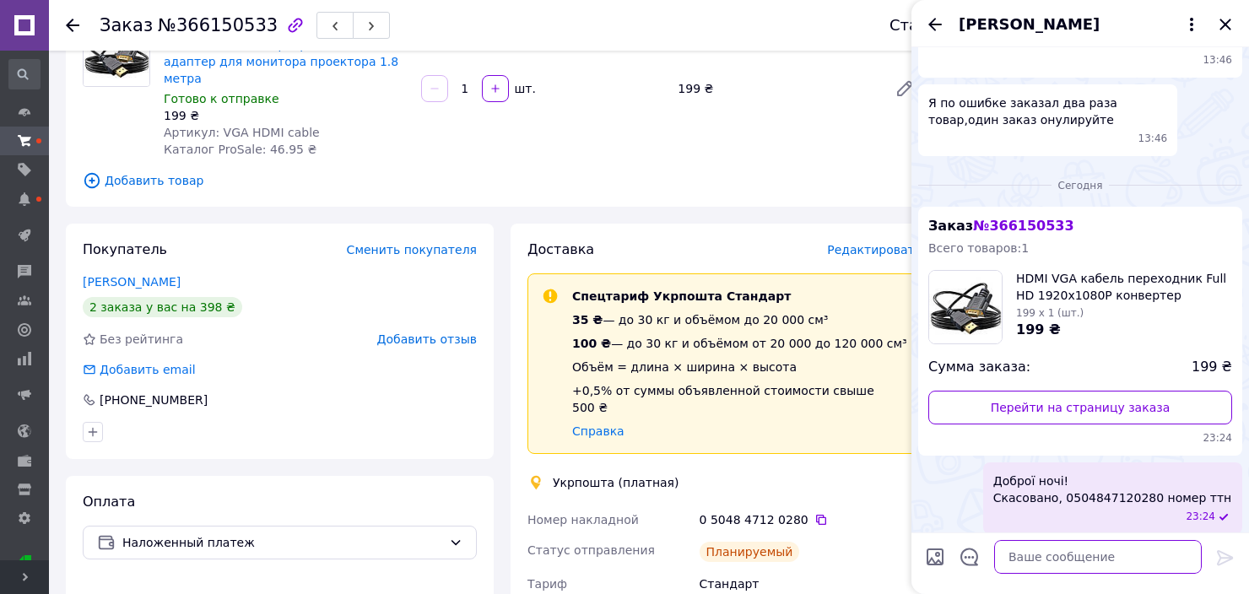
scroll to position [270, 0]
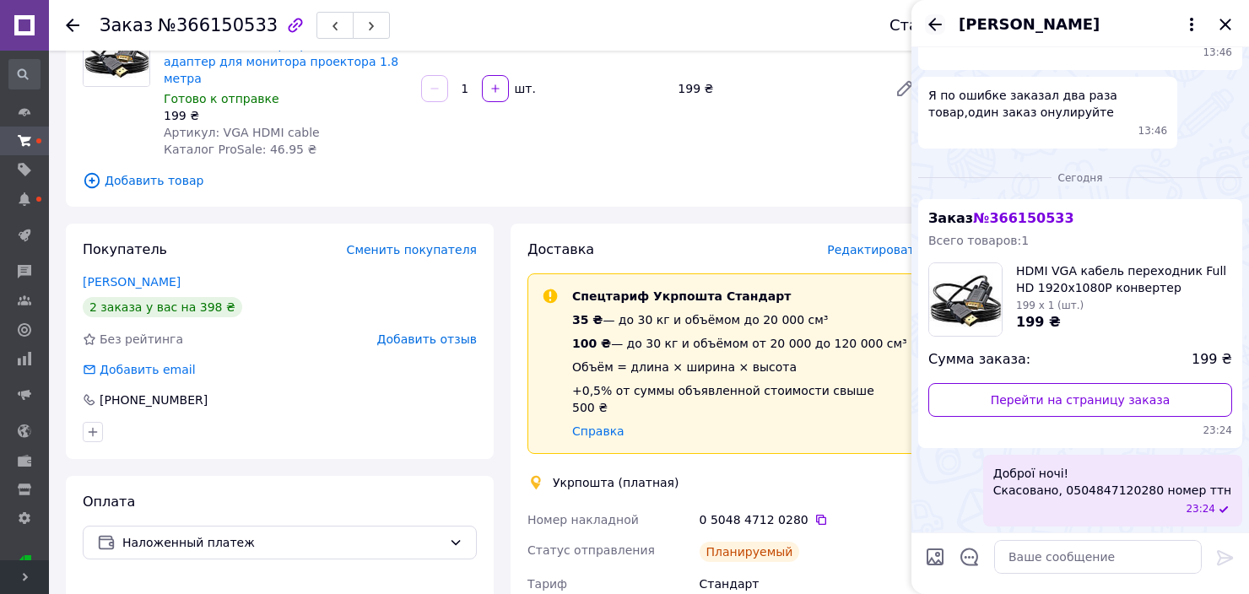
click at [939, 27] on icon "Назад" at bounding box center [935, 24] width 20 height 20
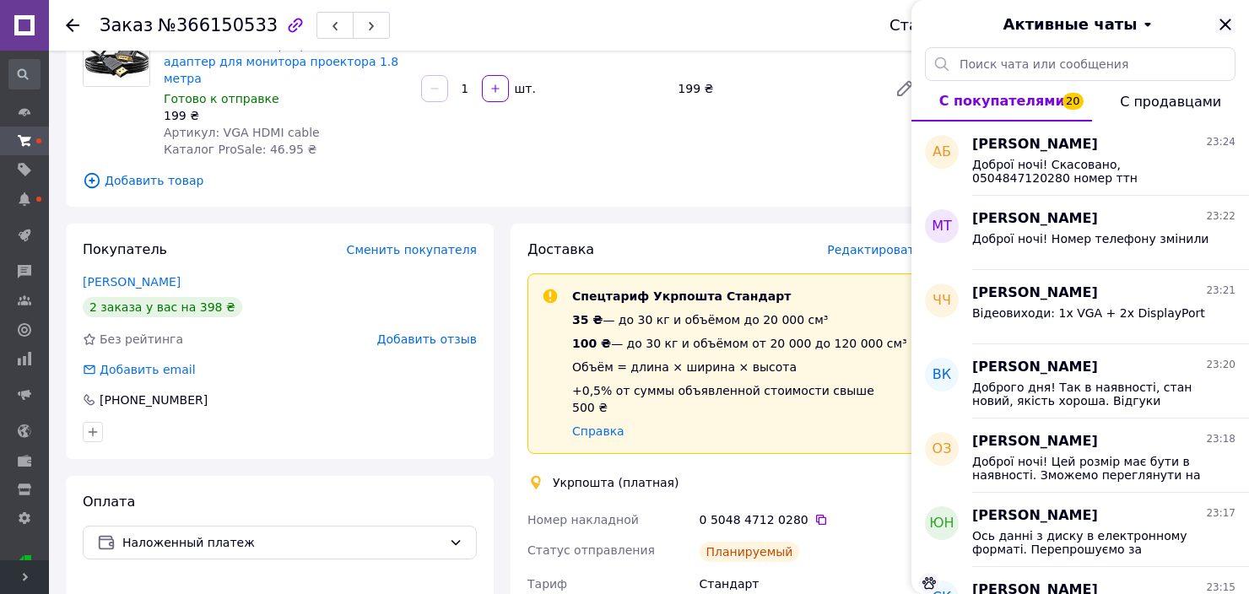
click at [1226, 27] on icon "Закрыть" at bounding box center [1224, 24] width 11 height 11
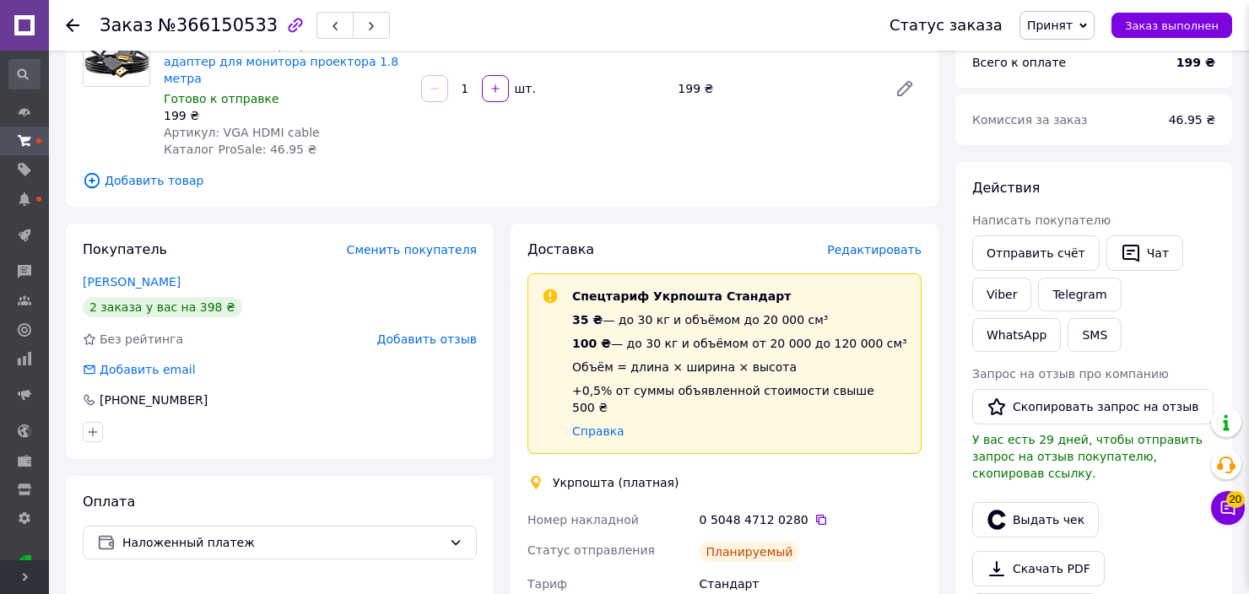
click at [1087, 20] on span "Принят" at bounding box center [1056, 25] width 75 height 29
click at [1089, 115] on li "Оплаченный" at bounding box center [1064, 109] width 89 height 25
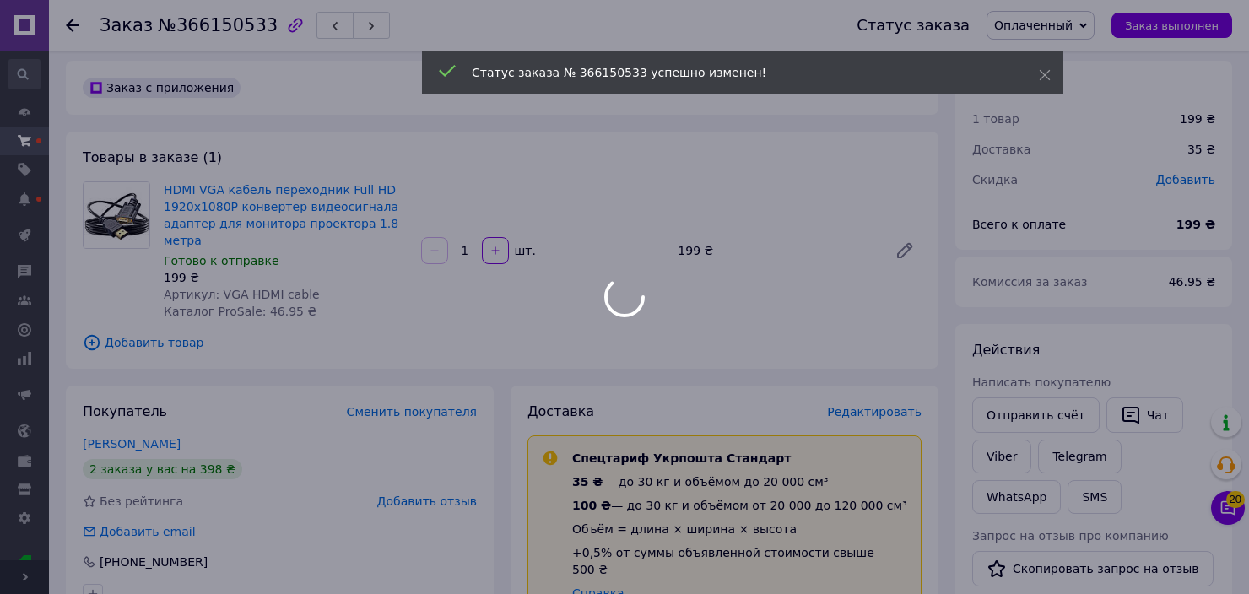
scroll to position [0, 0]
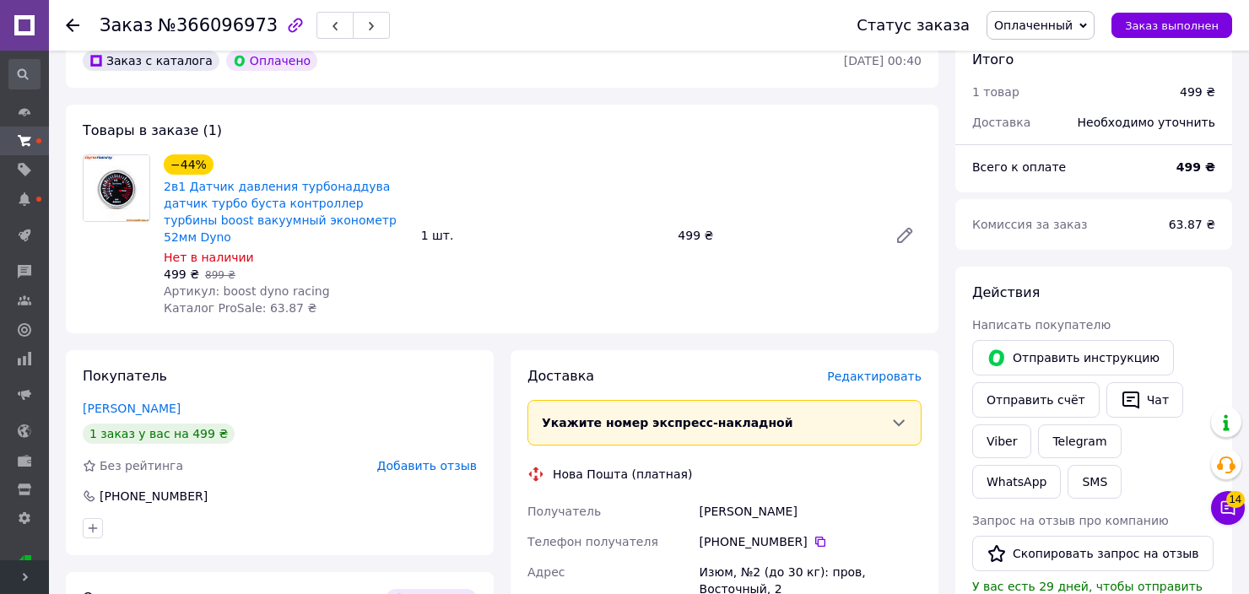
scroll to position [84, 0]
drag, startPoint x: 213, startPoint y: 272, endPoint x: 325, endPoint y: 267, distance: 112.3
click at [325, 282] on div "Артикул: boost dyno racing" at bounding box center [286, 290] width 244 height 17
click at [527, 273] on div "−44% 2в1 Датчик давления турбонаддува датчик турбо буста контроллер турбины boo…" at bounding box center [542, 234] width 771 height 169
drag, startPoint x: 213, startPoint y: 273, endPoint x: 317, endPoint y: 271, distance: 103.8
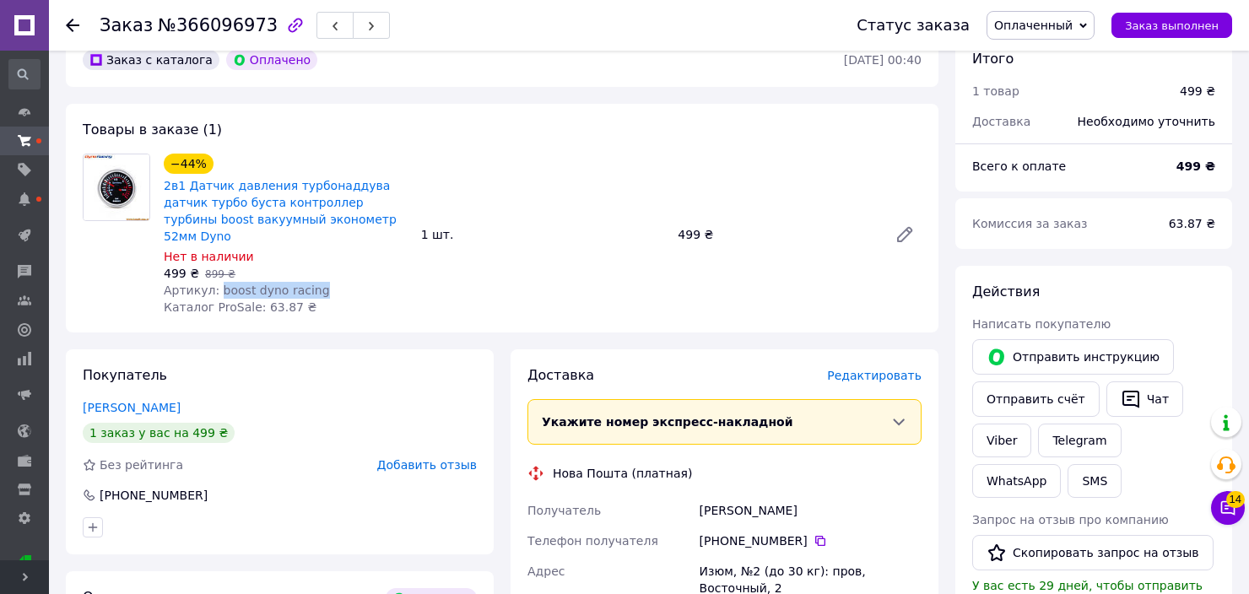
click at [317, 282] on div "Артикул: boost dyno racing" at bounding box center [286, 290] width 244 height 17
copy span "boost dyno racing"
click at [887, 369] on span "Редактировать" at bounding box center [874, 376] width 95 height 14
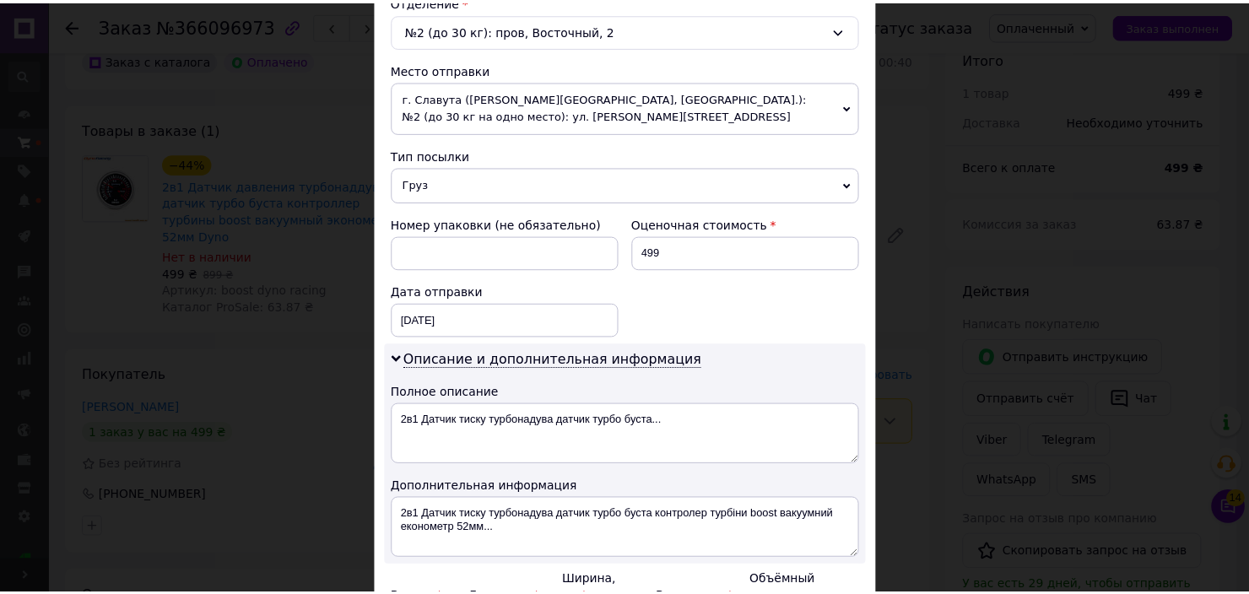
scroll to position [727, 0]
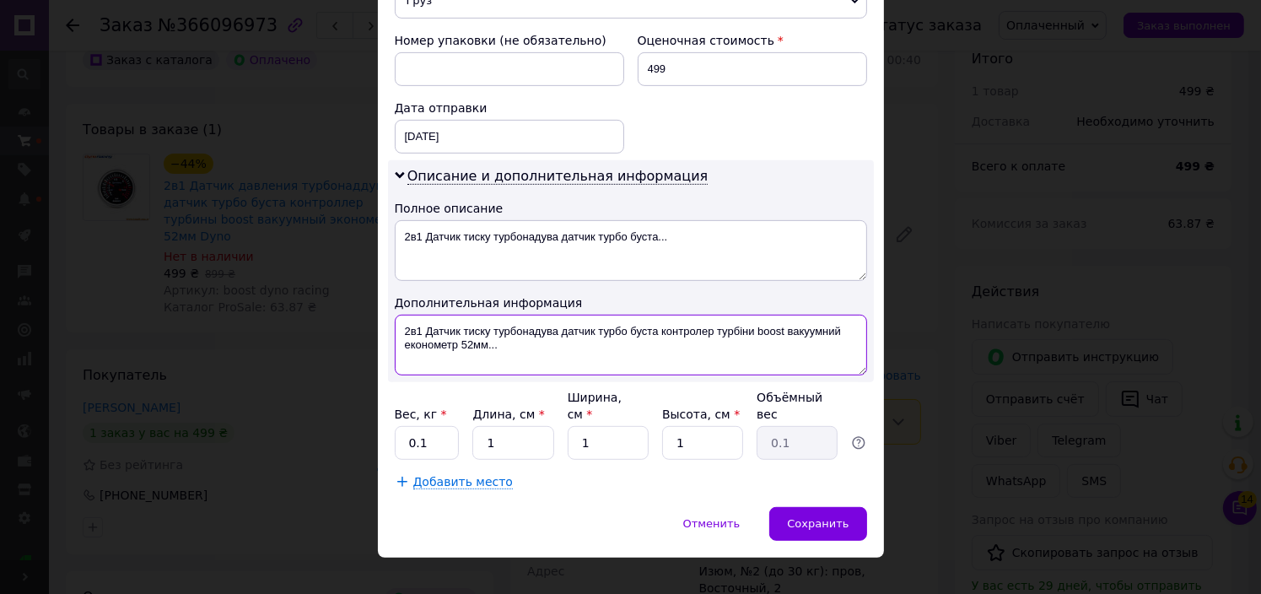
drag, startPoint x: 614, startPoint y: 365, endPoint x: 625, endPoint y: 351, distance: 17.4
click at [615, 362] on textarea "2в1 Датчик тиску турбонадува датчик турбо буста контролер турбіни boost вакуумн…" at bounding box center [631, 345] width 473 height 61
paste textarea "boost dyno racing"
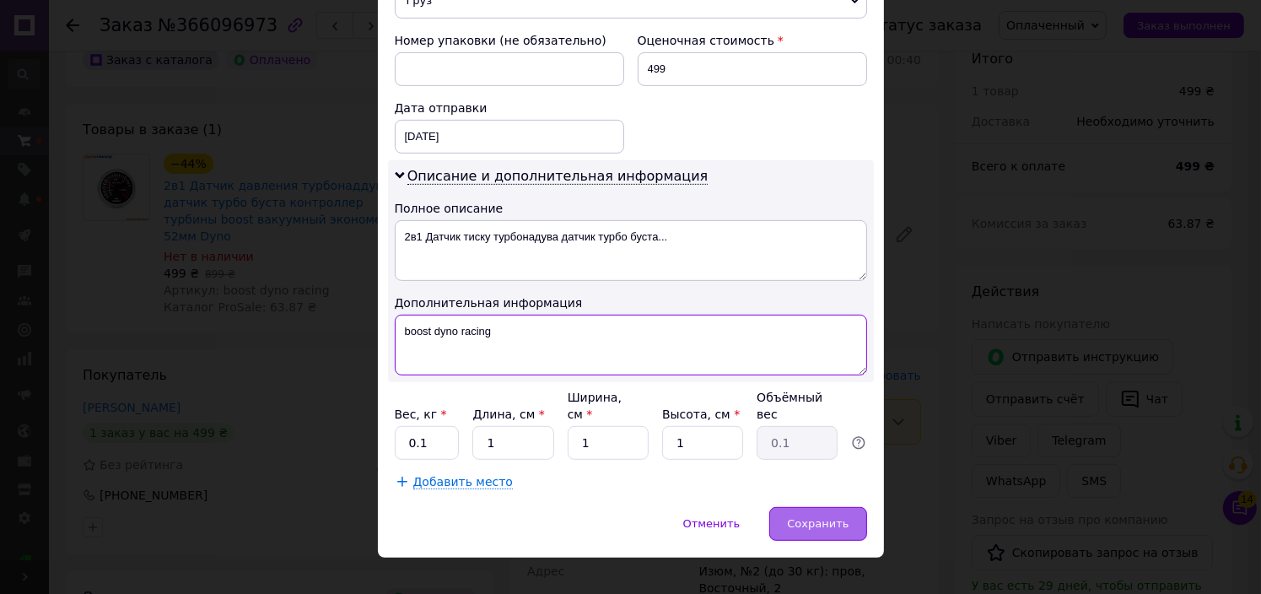
type textarea "boost dyno racing"
click at [824, 517] on span "Сохранить" at bounding box center [818, 523] width 62 height 13
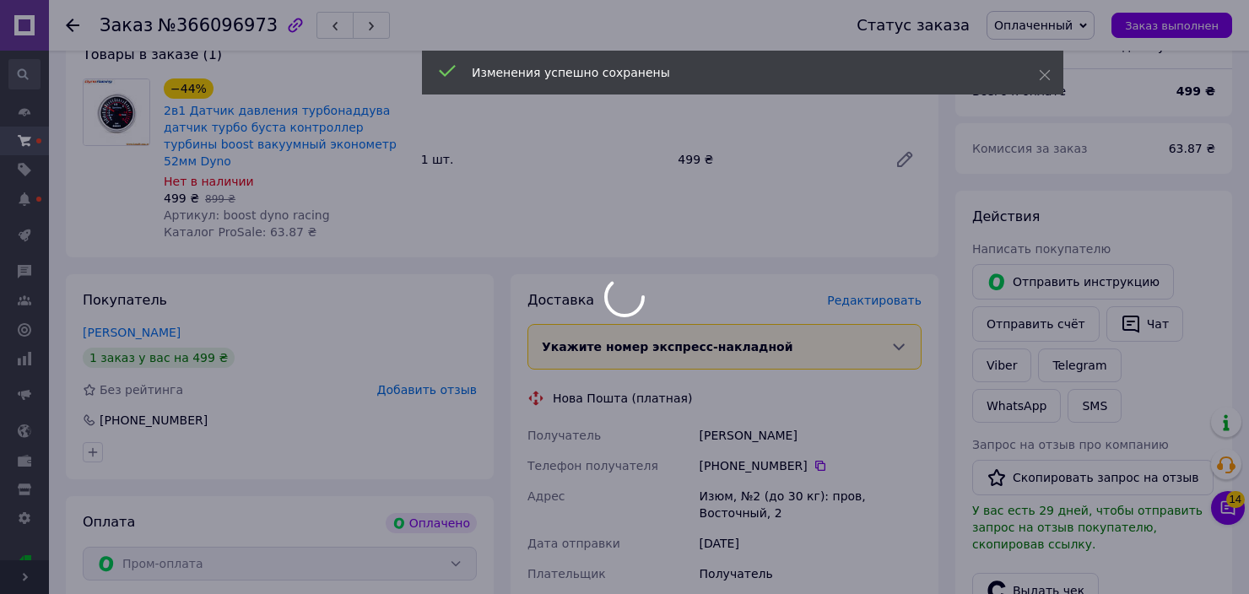
scroll to position [506, 0]
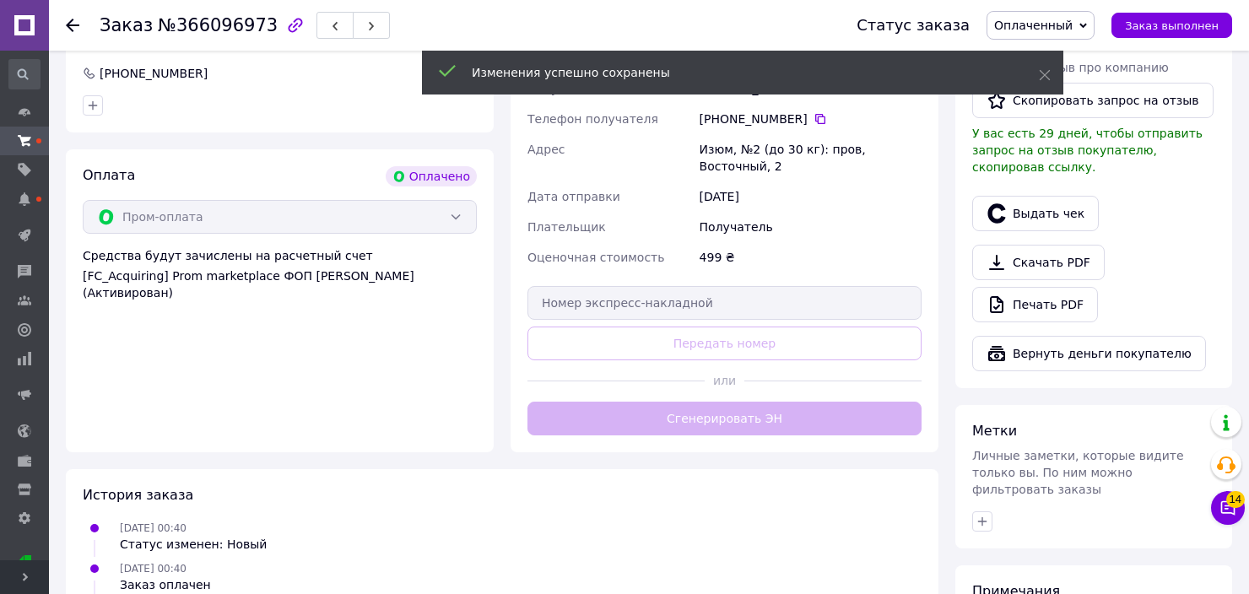
click at [699, 402] on button "Сгенерировать ЭН" at bounding box center [724, 419] width 394 height 34
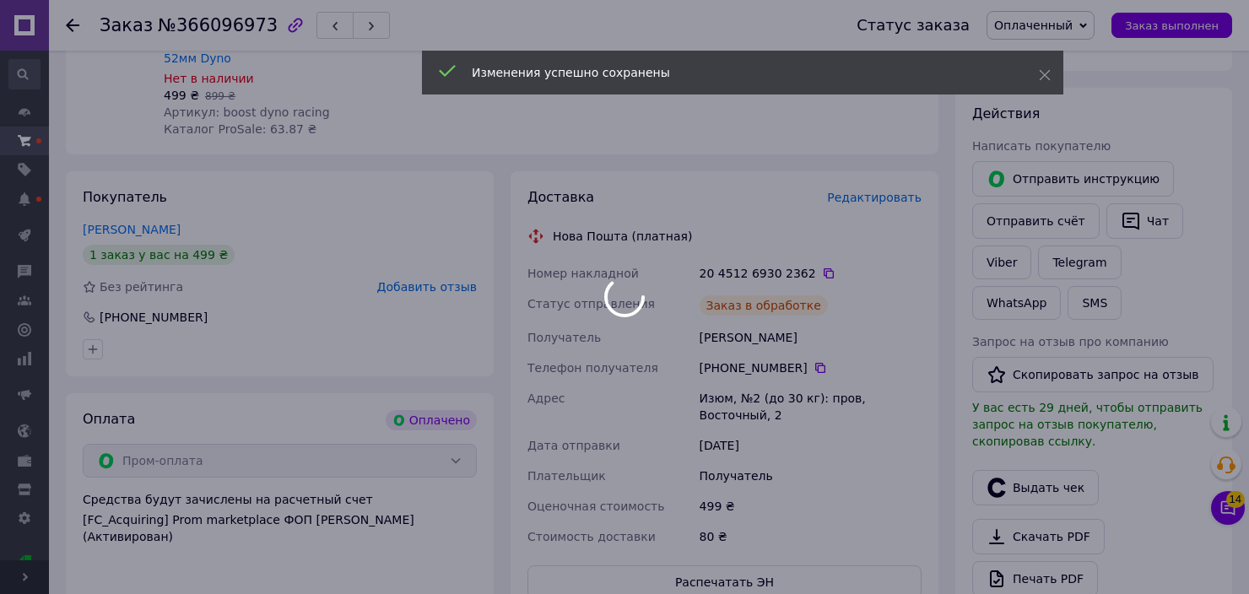
scroll to position [253, 0]
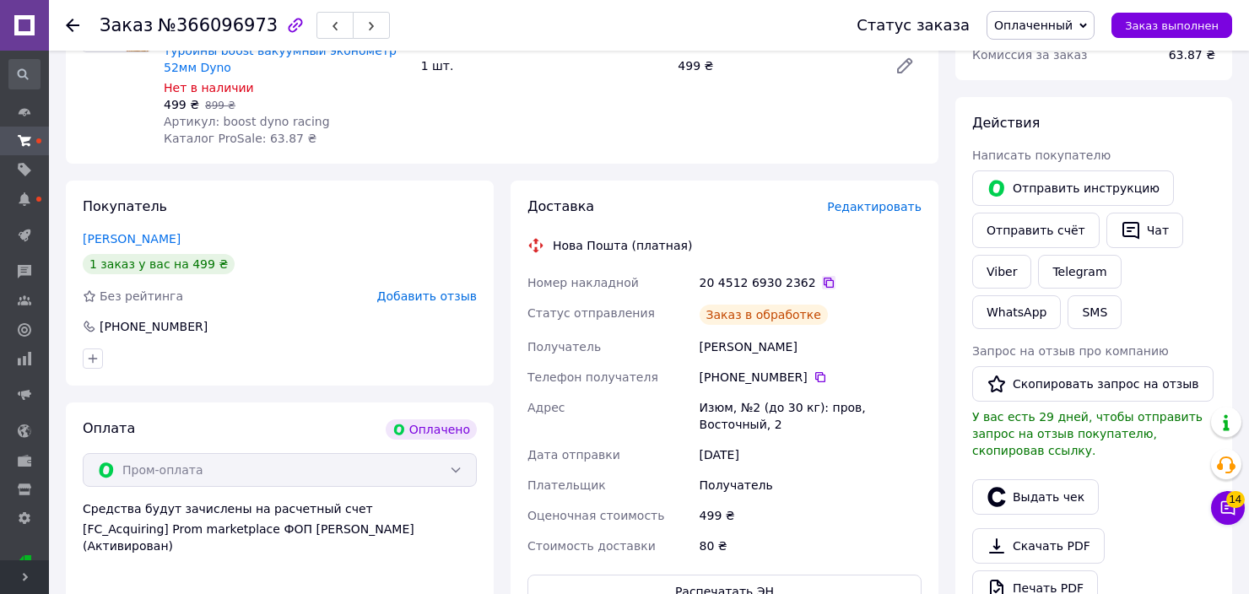
click at [824, 278] on icon at bounding box center [829, 283] width 10 height 10
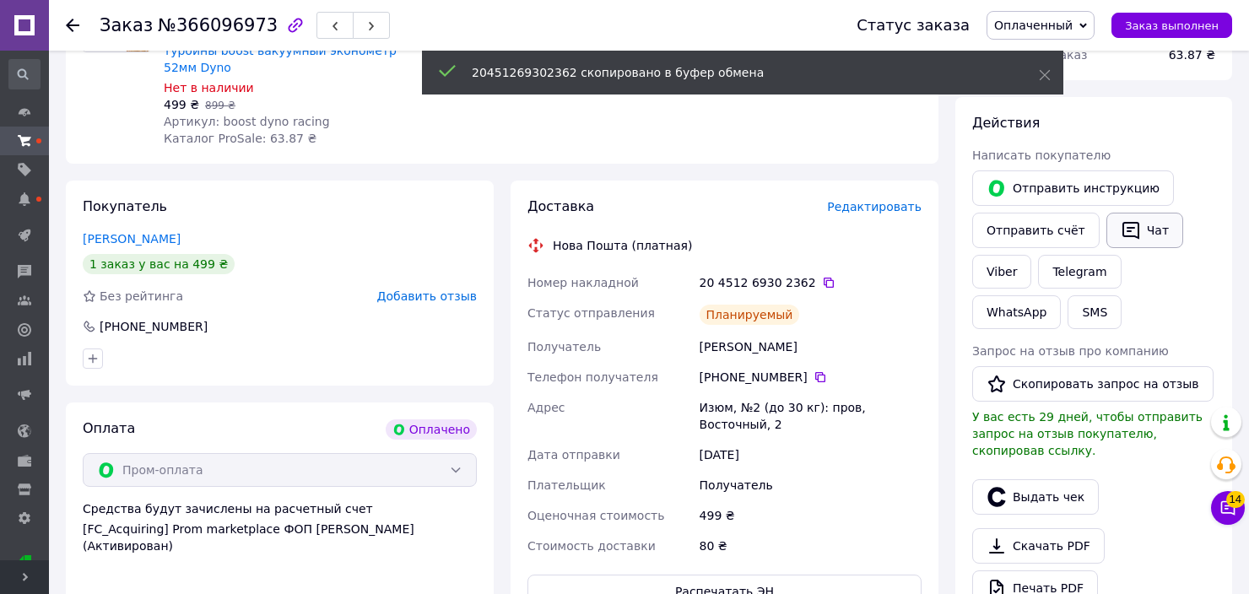
click at [1121, 224] on icon "button" at bounding box center [1131, 230] width 20 height 20
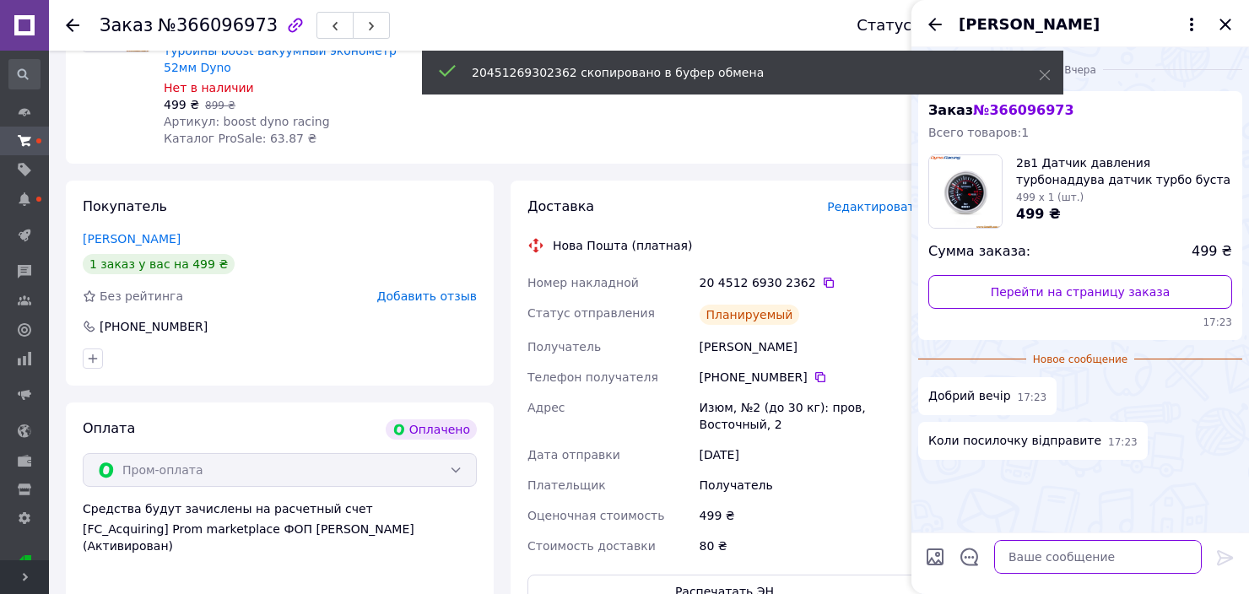
click at [1087, 545] on textarea at bounding box center [1098, 557] width 208 height 34
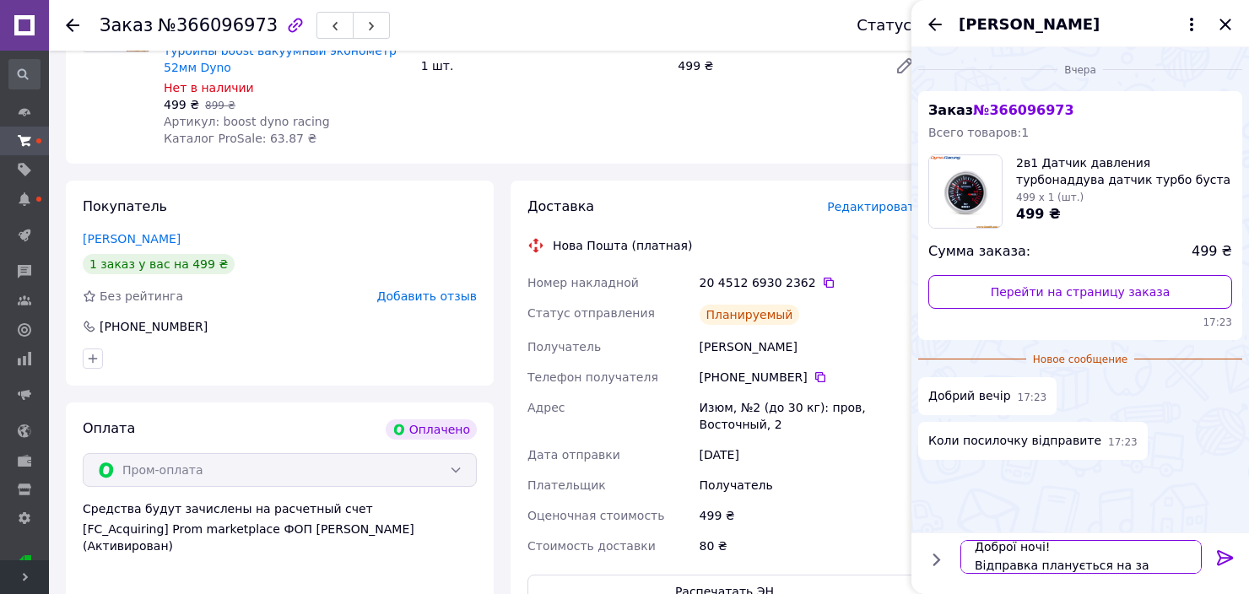
scroll to position [1, 0]
paste textarea "20451269302362"
type textarea "Доброї ночі! Відправка планується на завтра, 20451269302362 ттн"
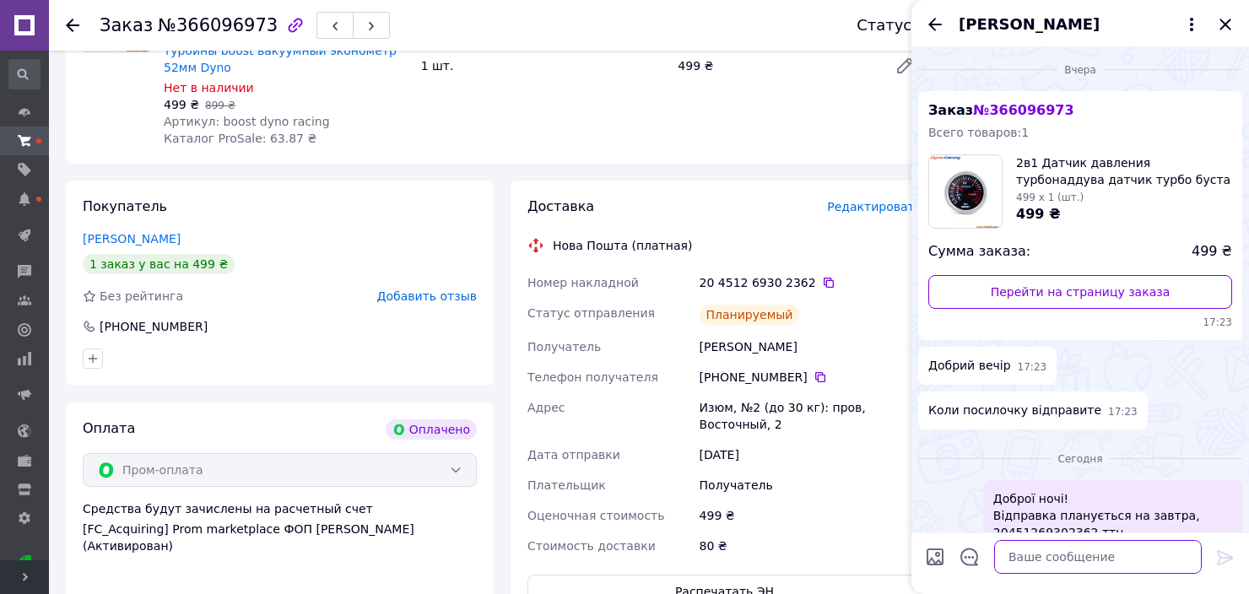
scroll to position [43, 0]
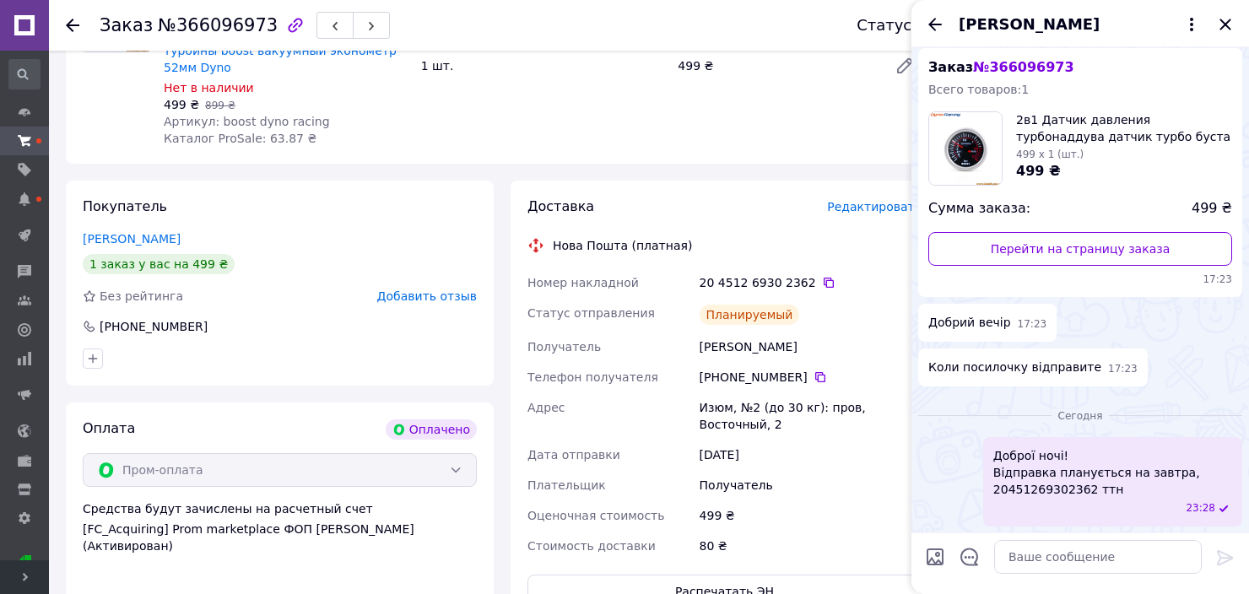
click at [923, 19] on div "[PERSON_NAME]" at bounding box center [1080, 23] width 338 height 47
click at [932, 20] on icon "Назад" at bounding box center [935, 24] width 20 height 20
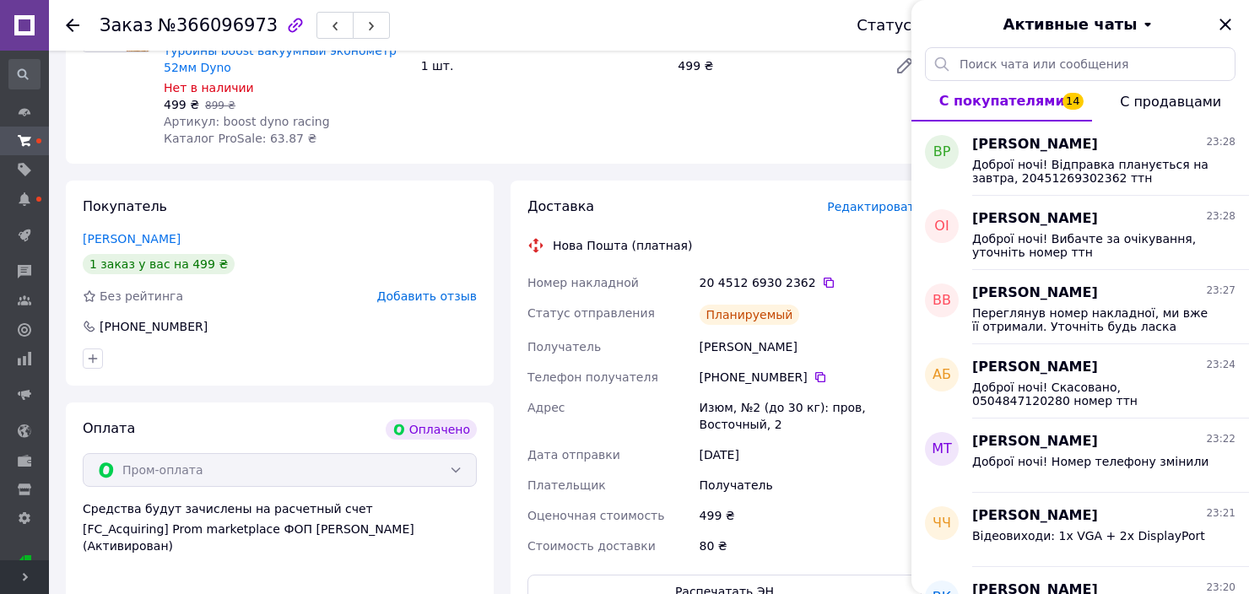
click at [1212, 22] on div "Активные чаты" at bounding box center [1080, 23] width 338 height 47
click at [1229, 19] on icon "Закрыть" at bounding box center [1225, 24] width 20 height 20
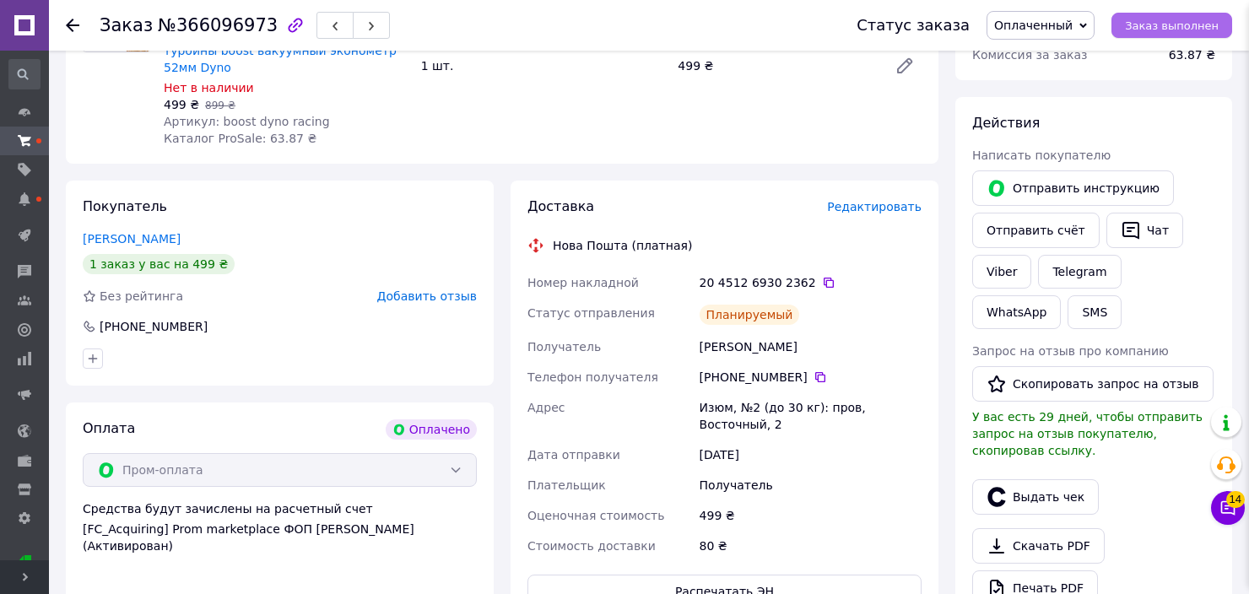
click at [1191, 20] on span "Заказ выполнен" at bounding box center [1172, 25] width 94 height 13
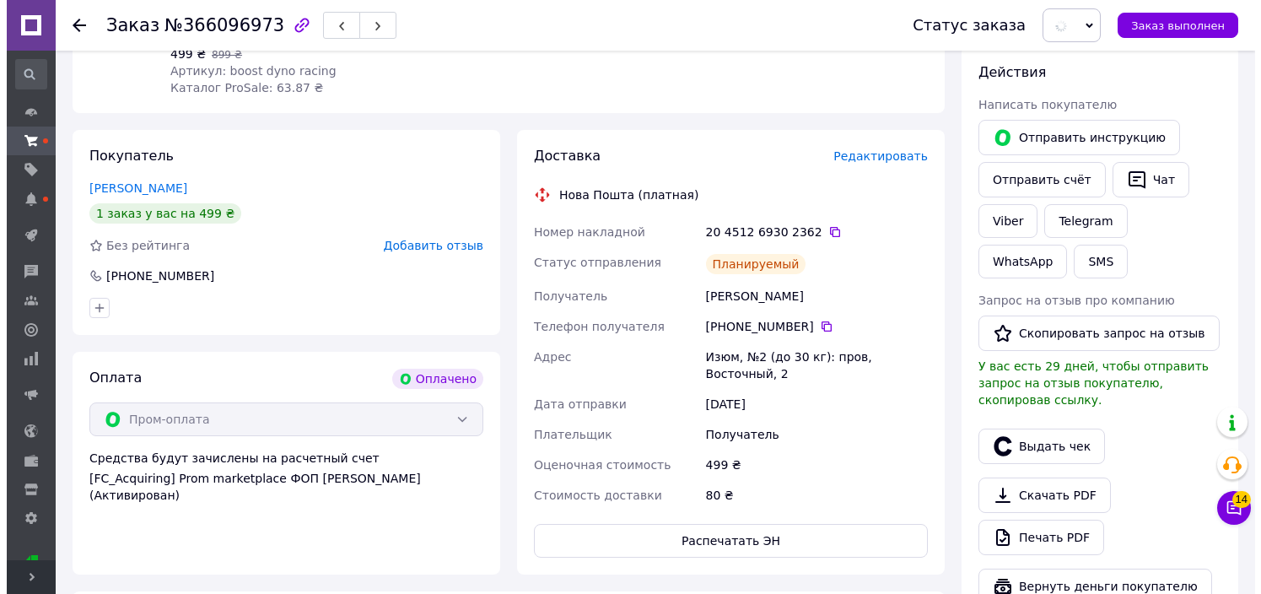
scroll to position [506, 0]
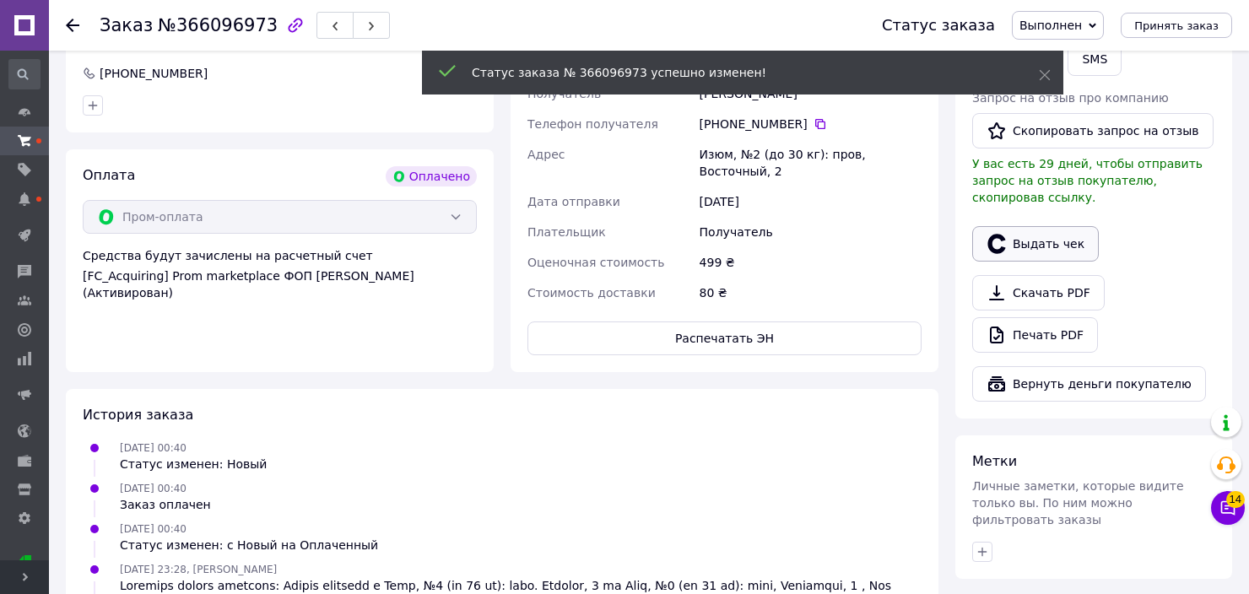
click at [1016, 228] on button "Выдать чек" at bounding box center [1035, 243] width 127 height 35
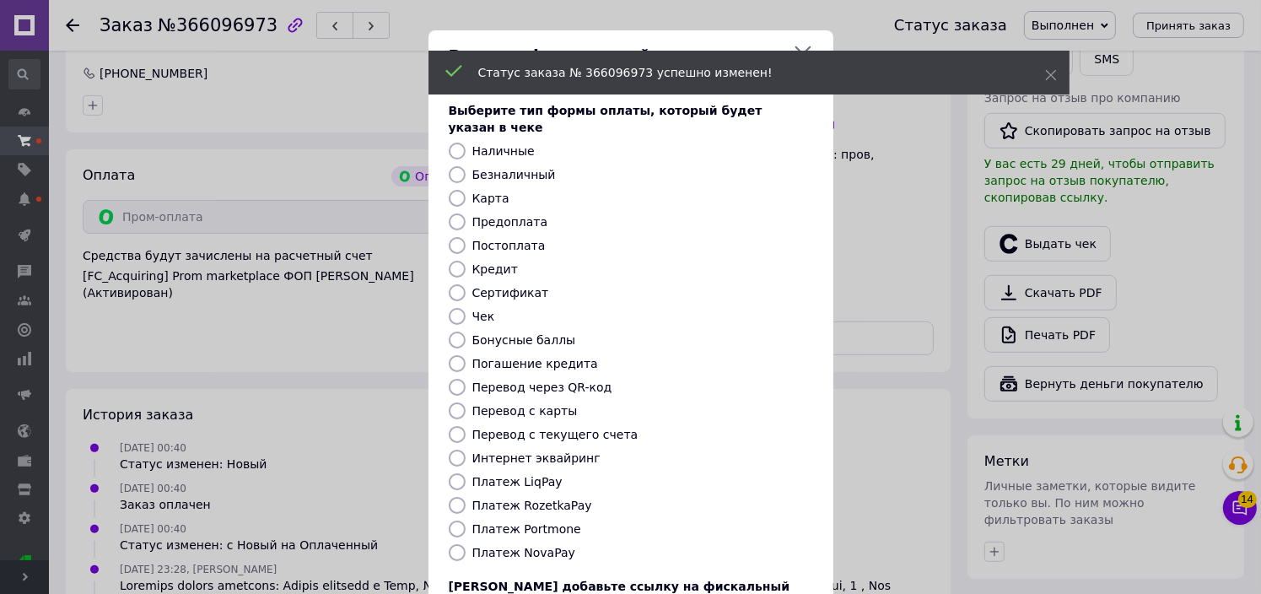
click at [455, 237] on input "Постоплата" at bounding box center [457, 245] width 17 height 17
radio input "true"
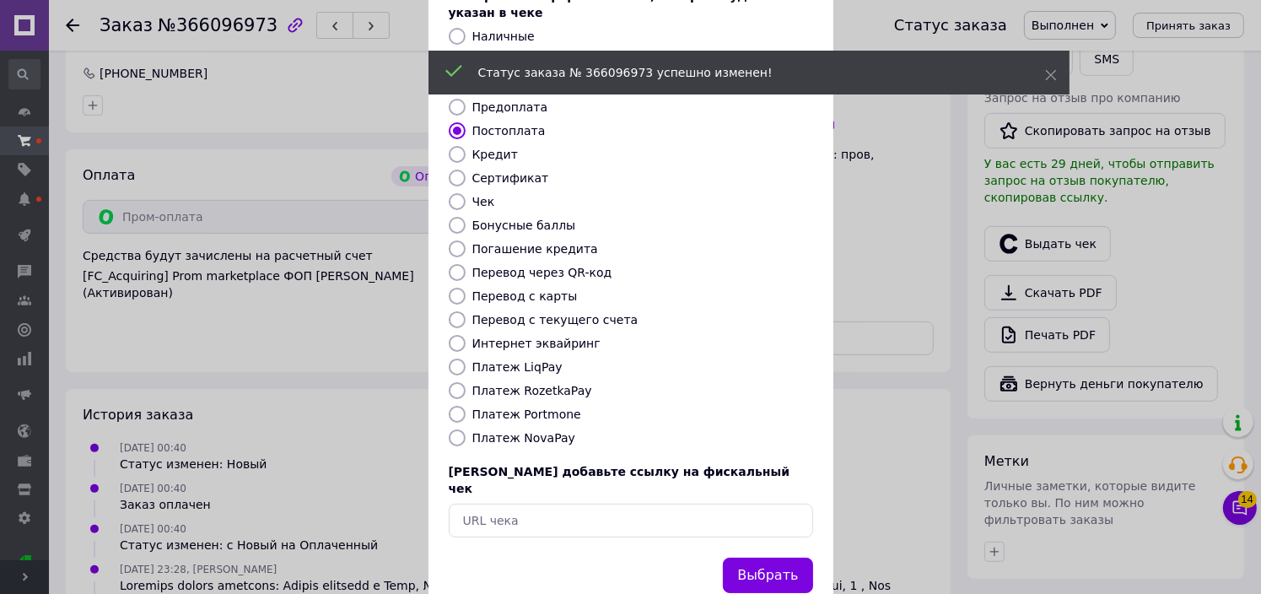
scroll to position [130, 0]
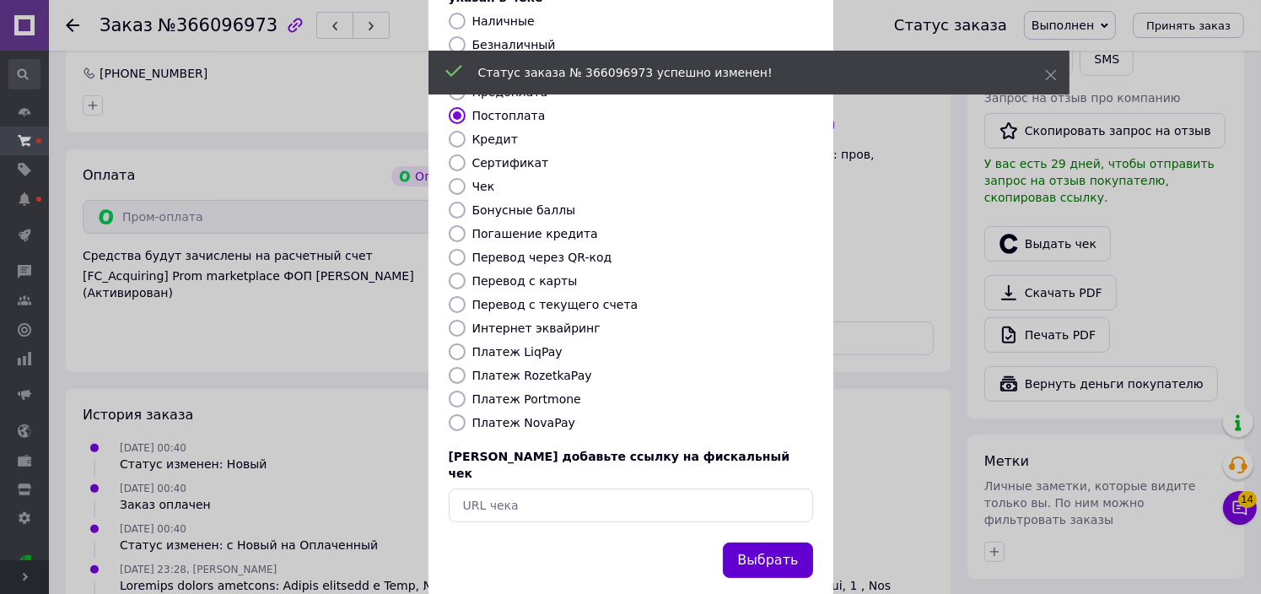
drag, startPoint x: 764, startPoint y: 505, endPoint x: 773, endPoint y: 513, distance: 12.5
click at [764, 539] on div "Выбрать" at bounding box center [768, 560] width 96 height 43
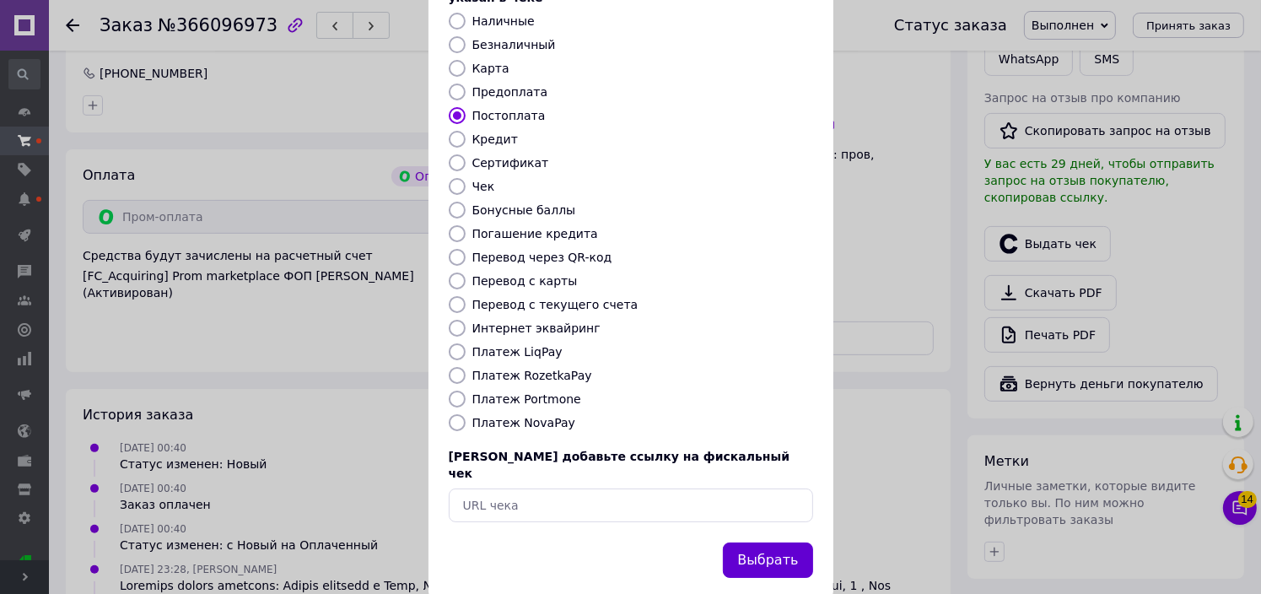
click at [776, 543] on button "Выбрать" at bounding box center [767, 561] width 89 height 36
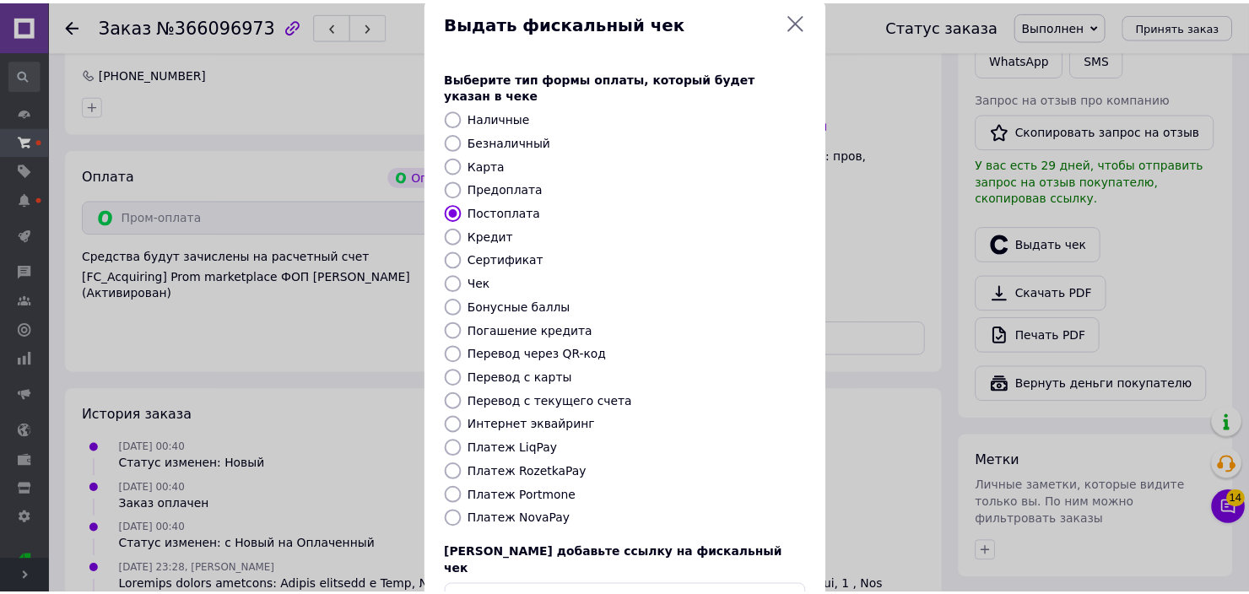
scroll to position [0, 0]
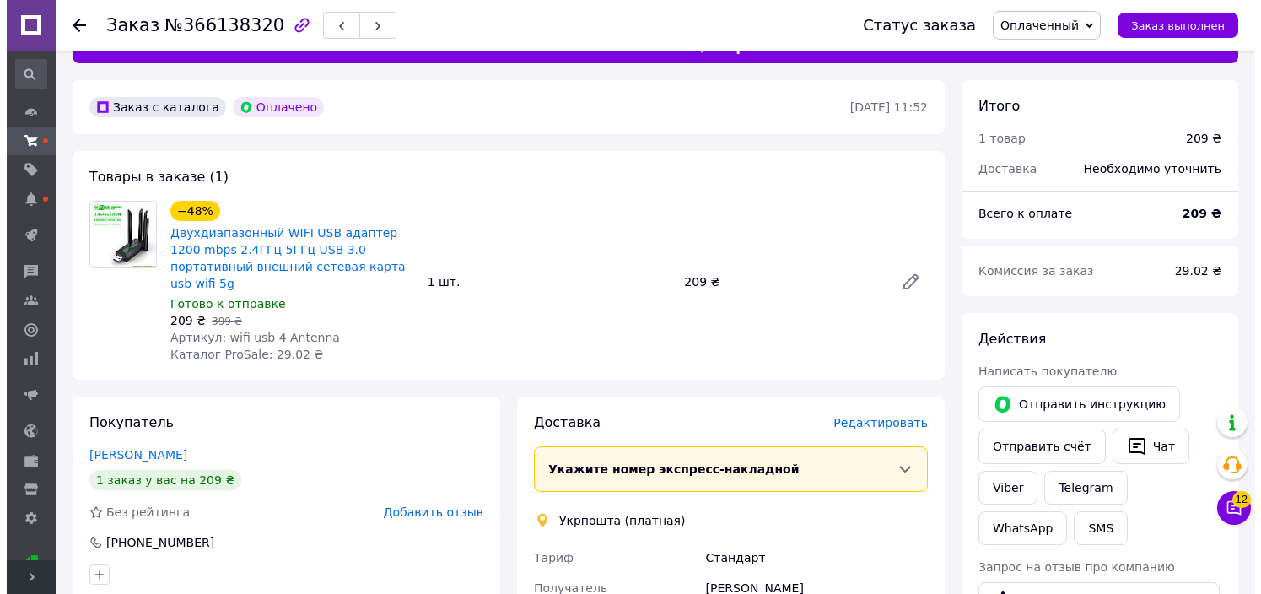
scroll to position [169, 0]
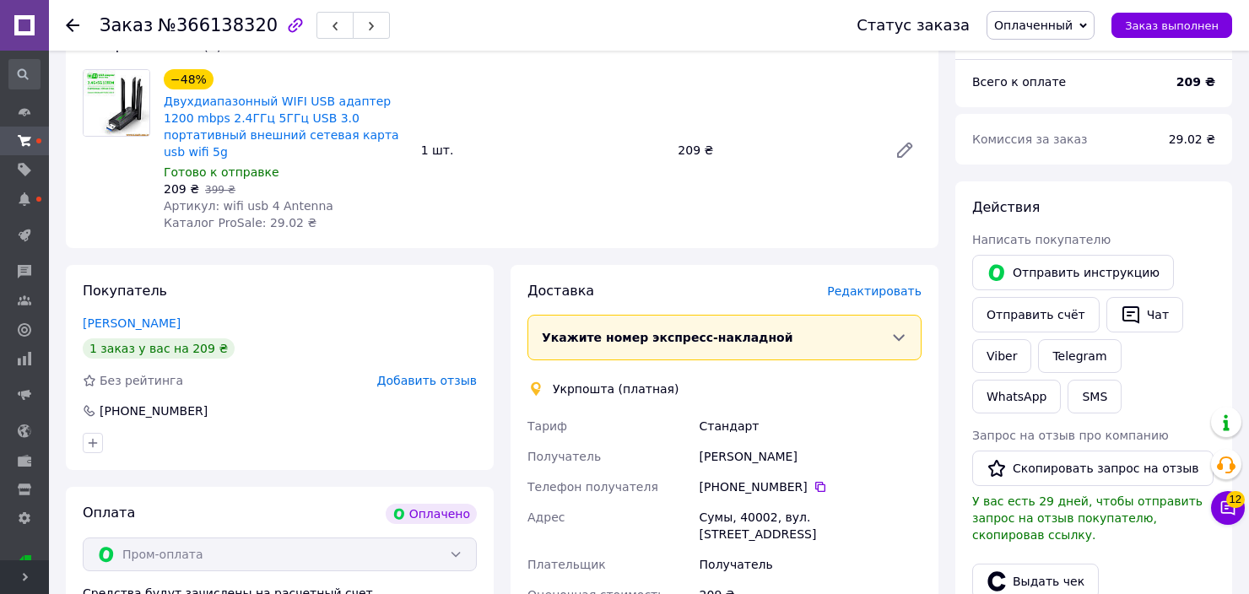
click at [885, 284] on span "Редактировать" at bounding box center [874, 291] width 95 height 14
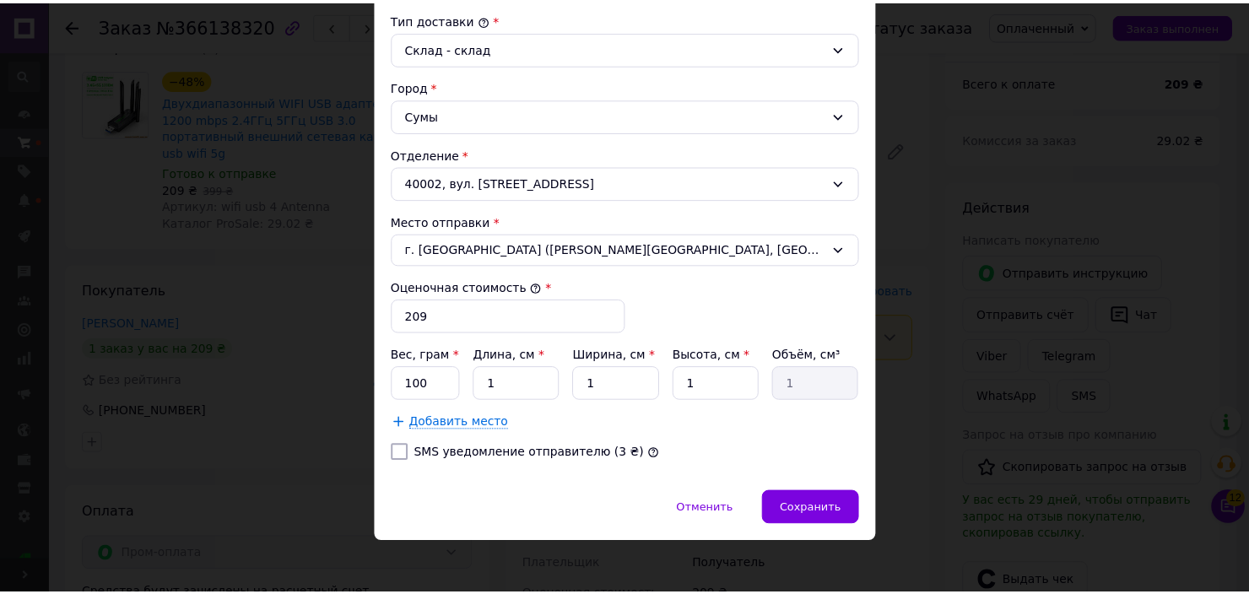
scroll to position [457, 0]
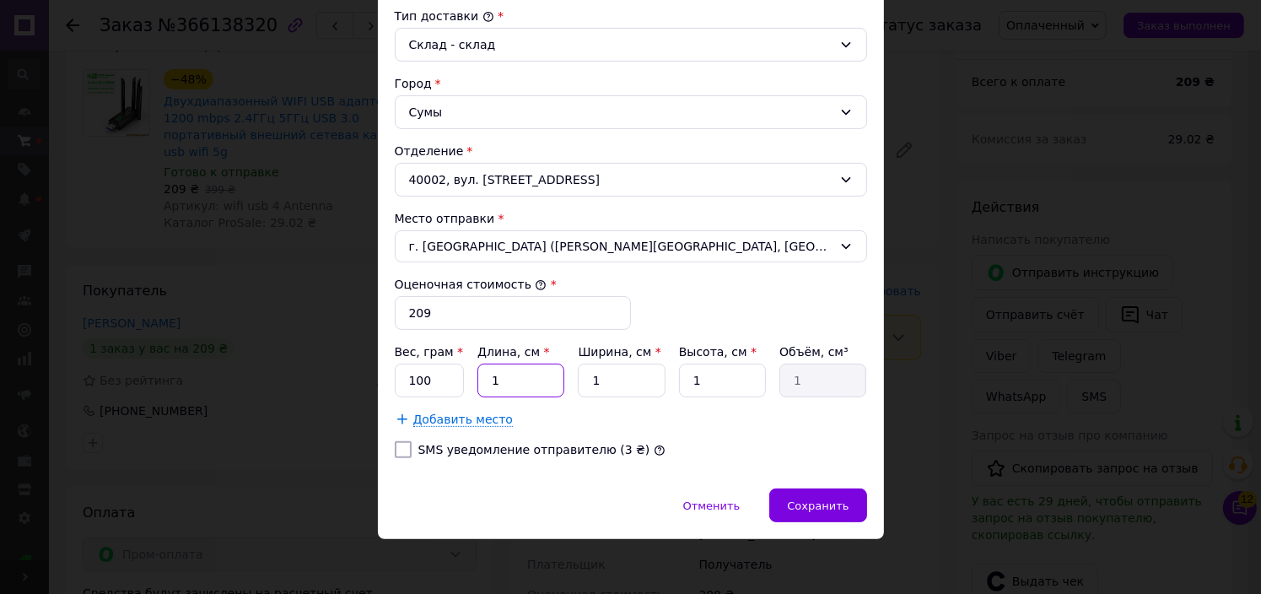
click at [525, 382] on input "1" at bounding box center [521, 381] width 87 height 34
type input "2"
type input "20"
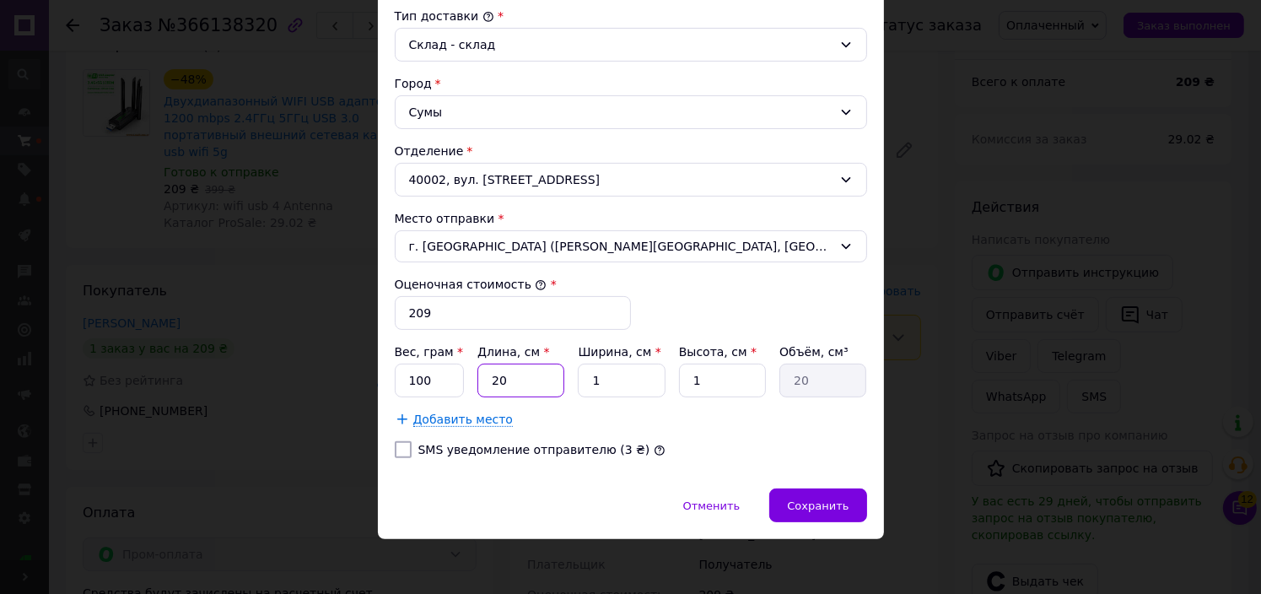
type input "20"
click at [608, 370] on input "1" at bounding box center [621, 381] width 87 height 34
type input "15"
type input "300"
type input "15"
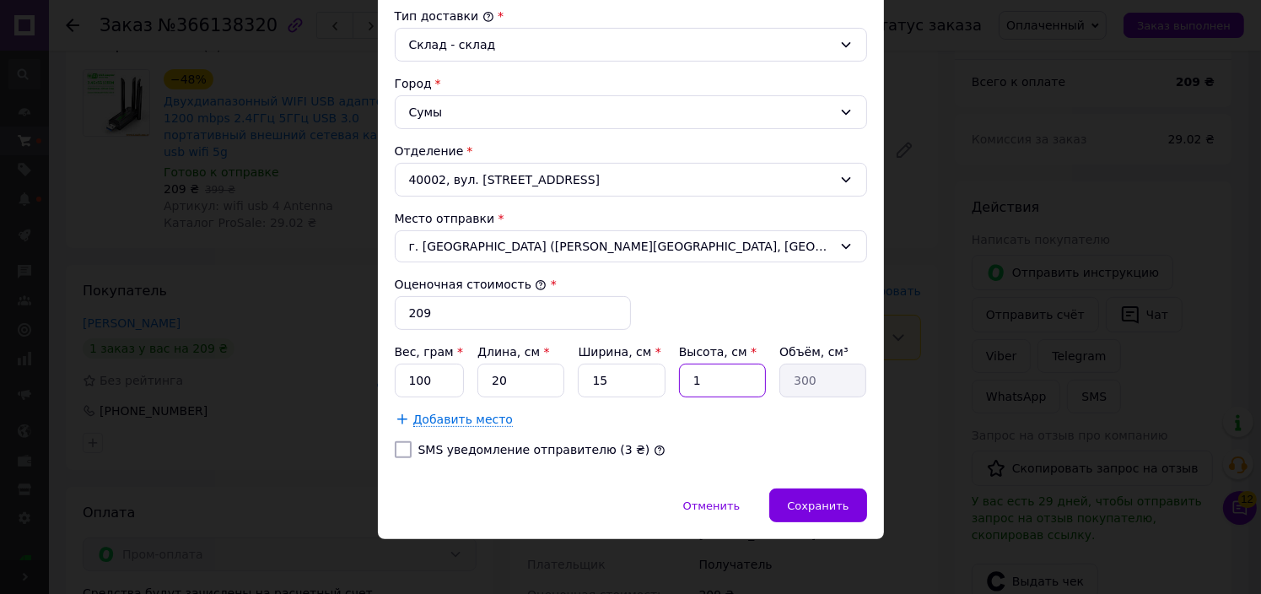
click at [708, 376] on input "1" at bounding box center [722, 381] width 87 height 34
type input "10"
type input "3000"
drag, startPoint x: 845, startPoint y: 524, endPoint x: 827, endPoint y: 510, distance: 23.5
click at [840, 521] on div "Отменить   Сохранить" at bounding box center [631, 514] width 506 height 51
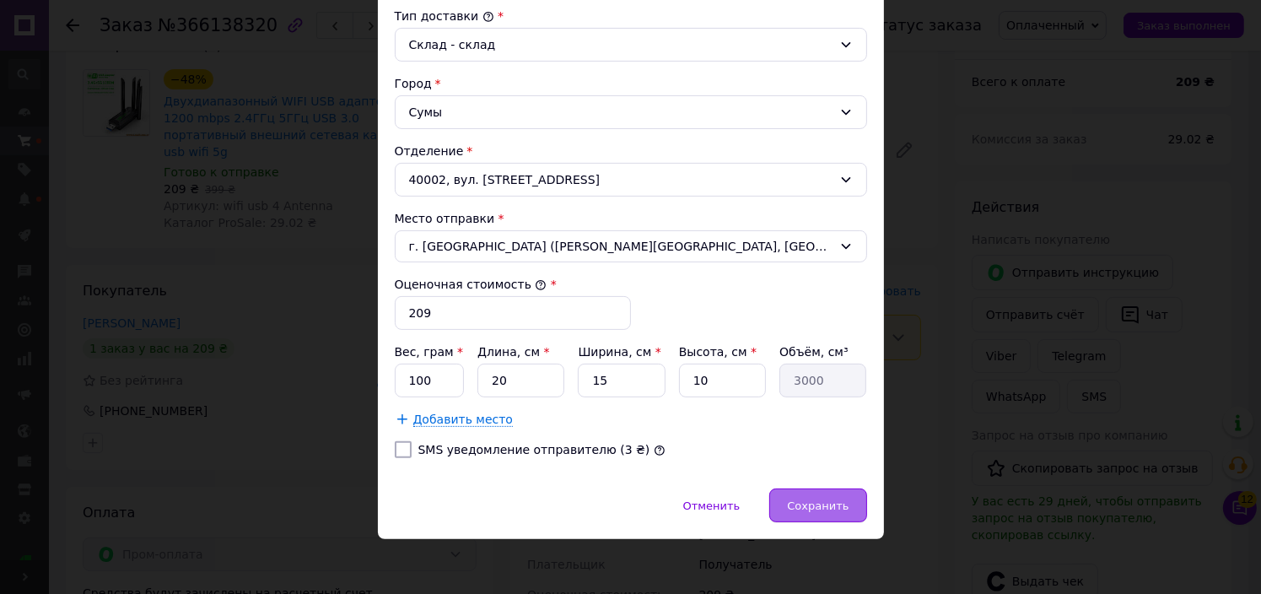
click at [827, 505] on span "Сохранить" at bounding box center [818, 506] width 62 height 13
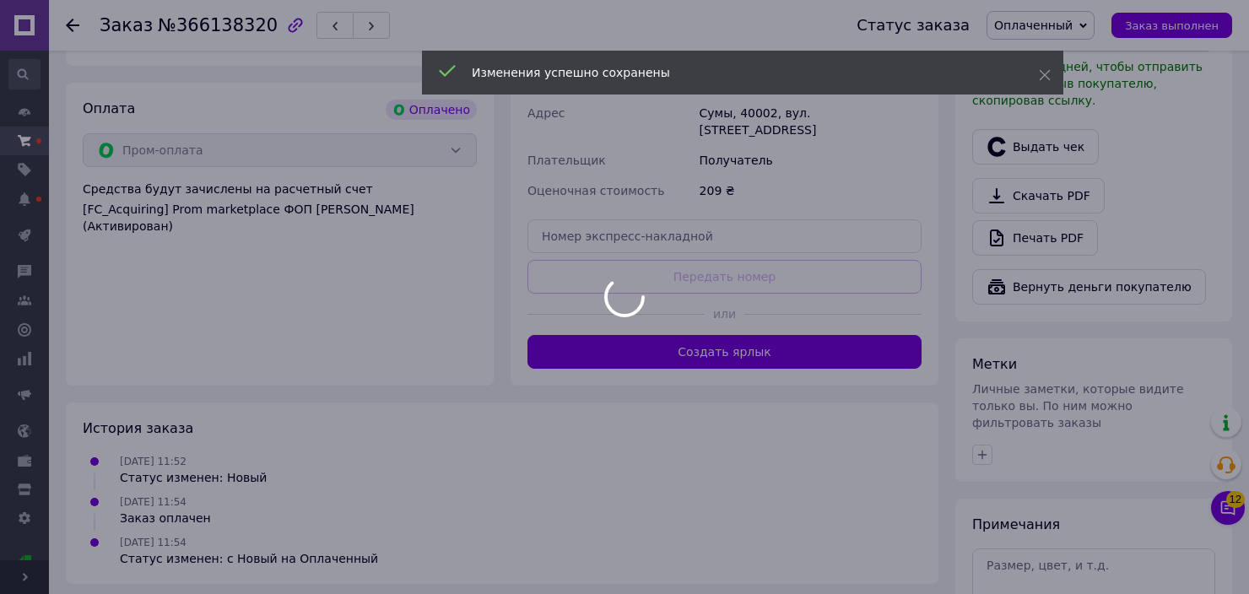
scroll to position [591, 0]
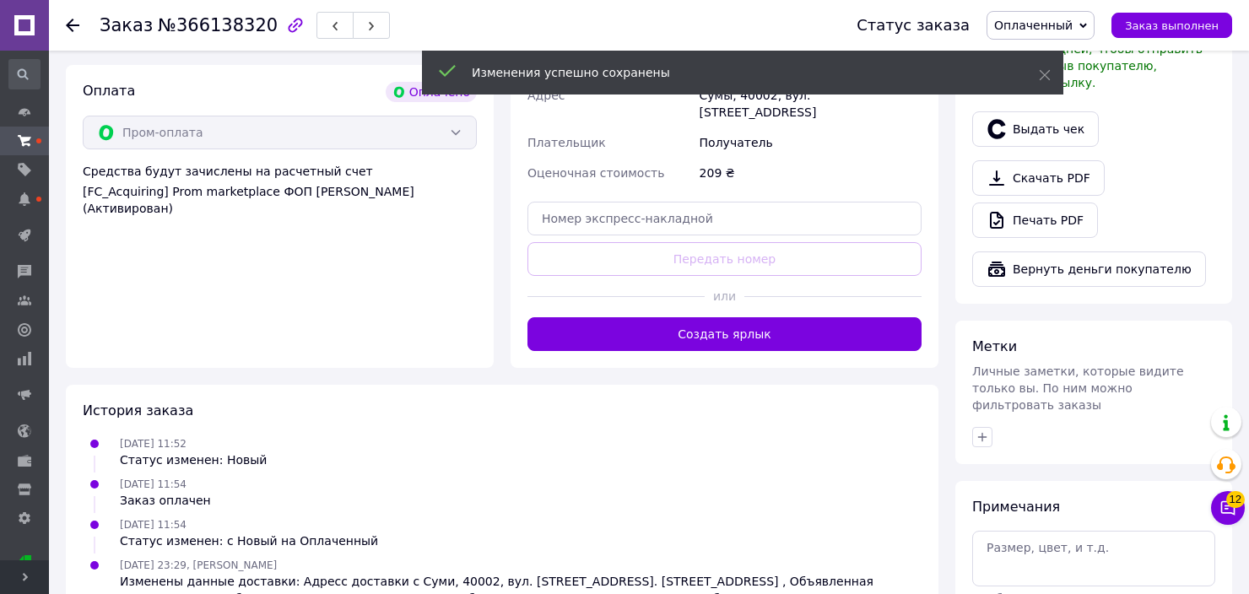
drag, startPoint x: 704, startPoint y: 312, endPoint x: 712, endPoint y: 327, distance: 17.4
click at [704, 317] on button "Создать ярлык" at bounding box center [724, 334] width 394 height 34
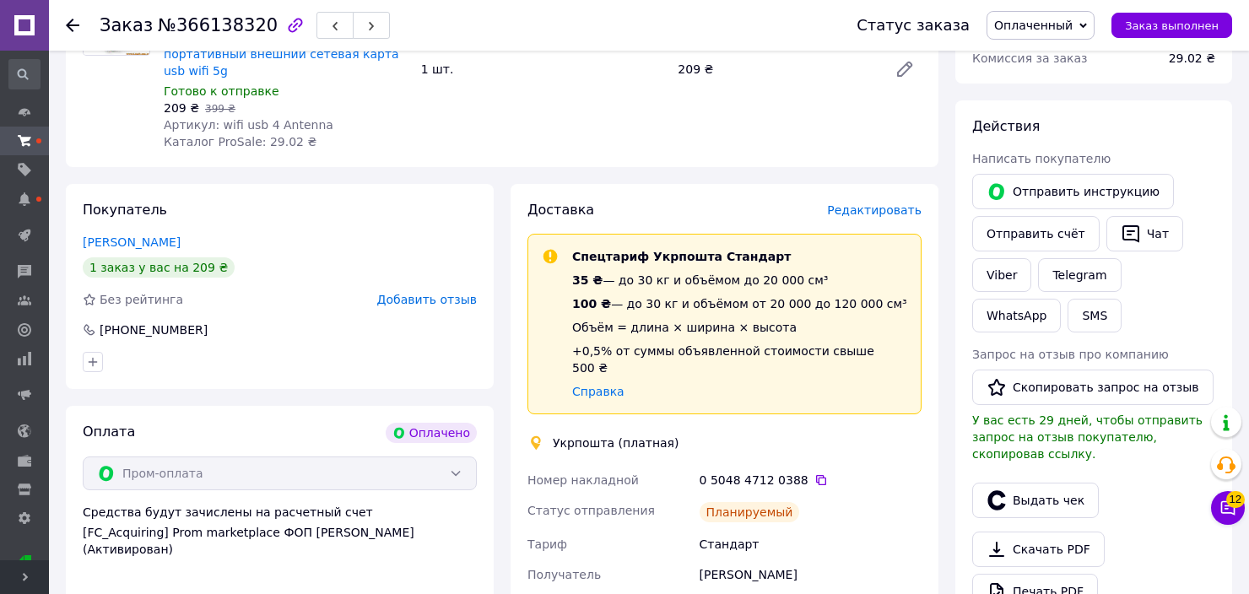
scroll to position [253, 0]
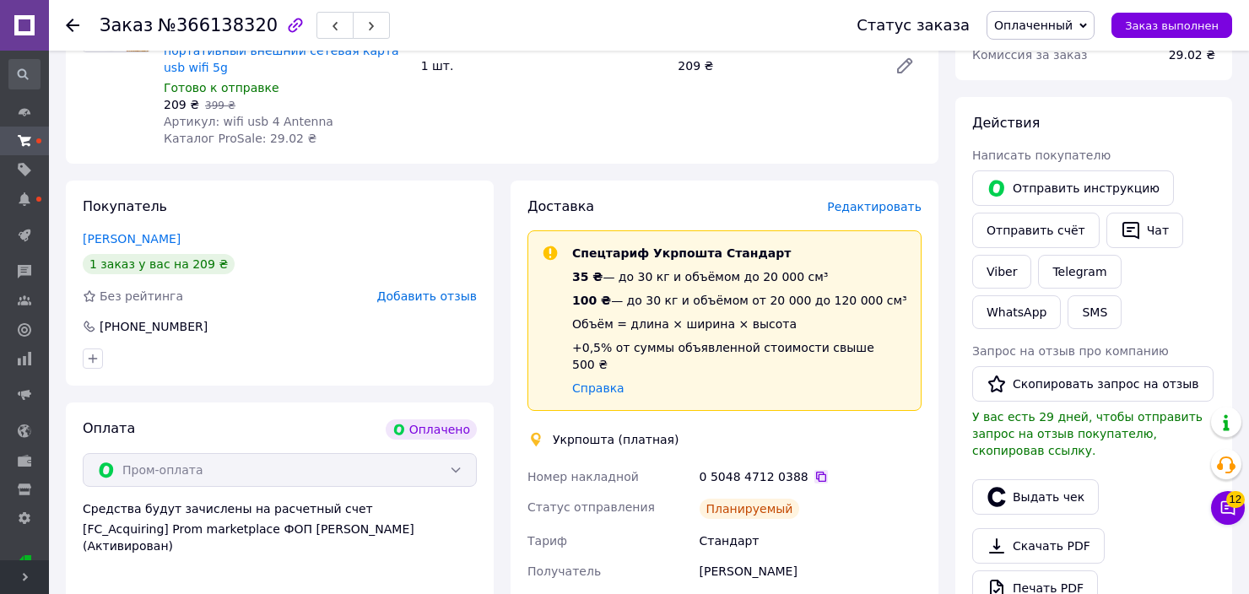
click at [814, 470] on icon at bounding box center [821, 477] width 14 height 14
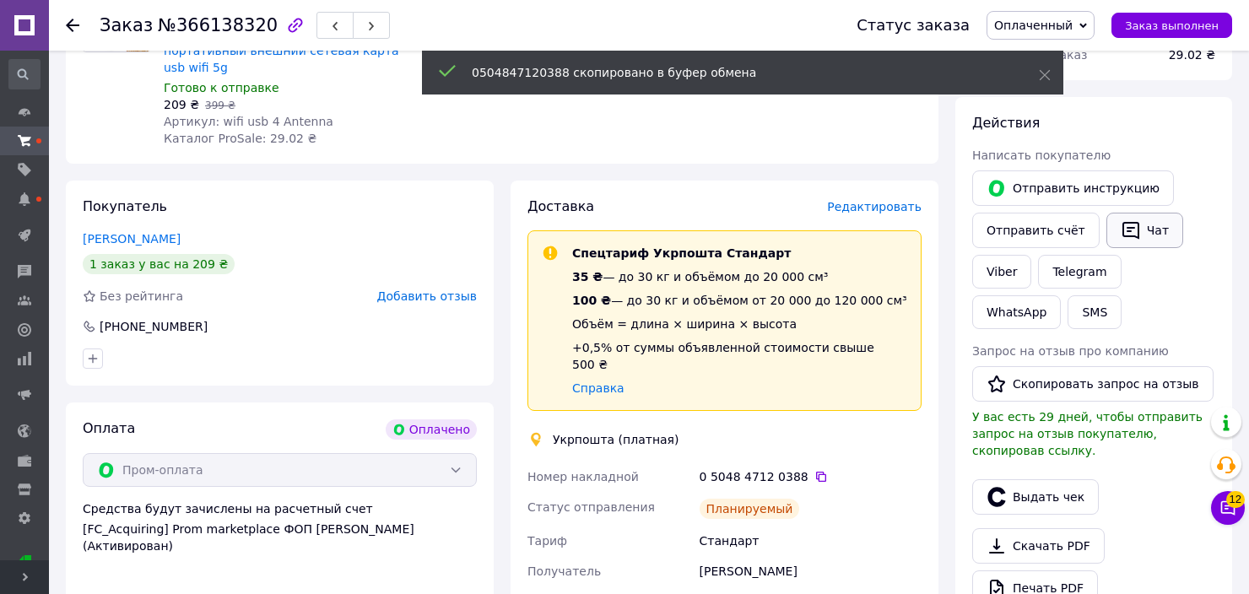
click at [1136, 233] on button "Чат" at bounding box center [1144, 230] width 77 height 35
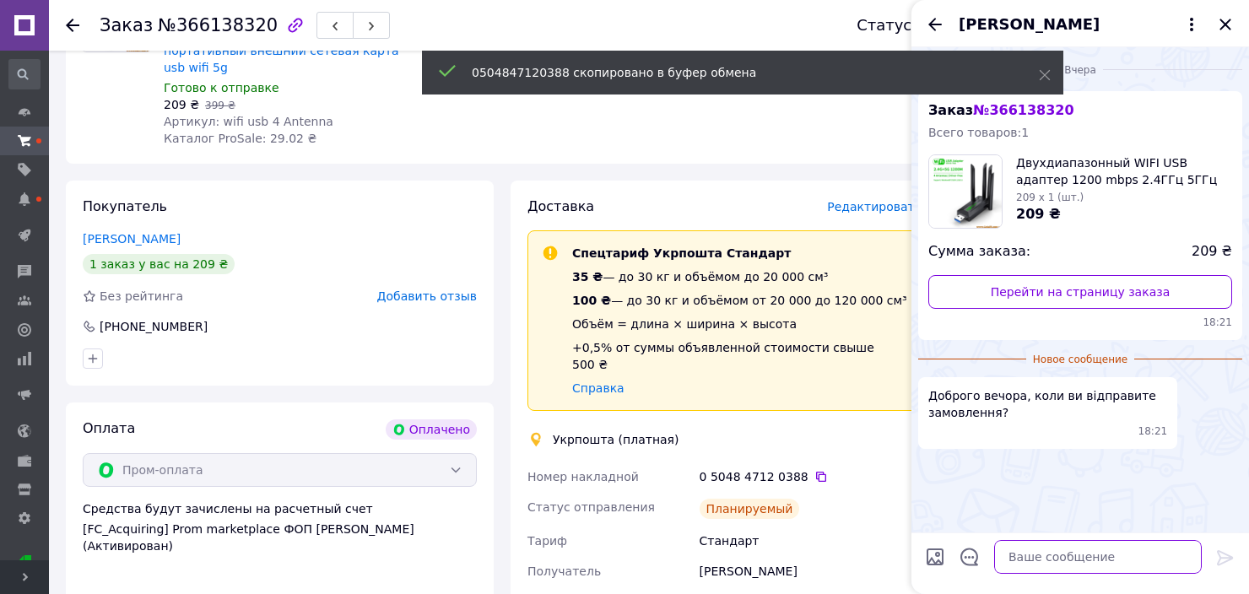
click at [1080, 551] on textarea at bounding box center [1098, 557] width 208 height 34
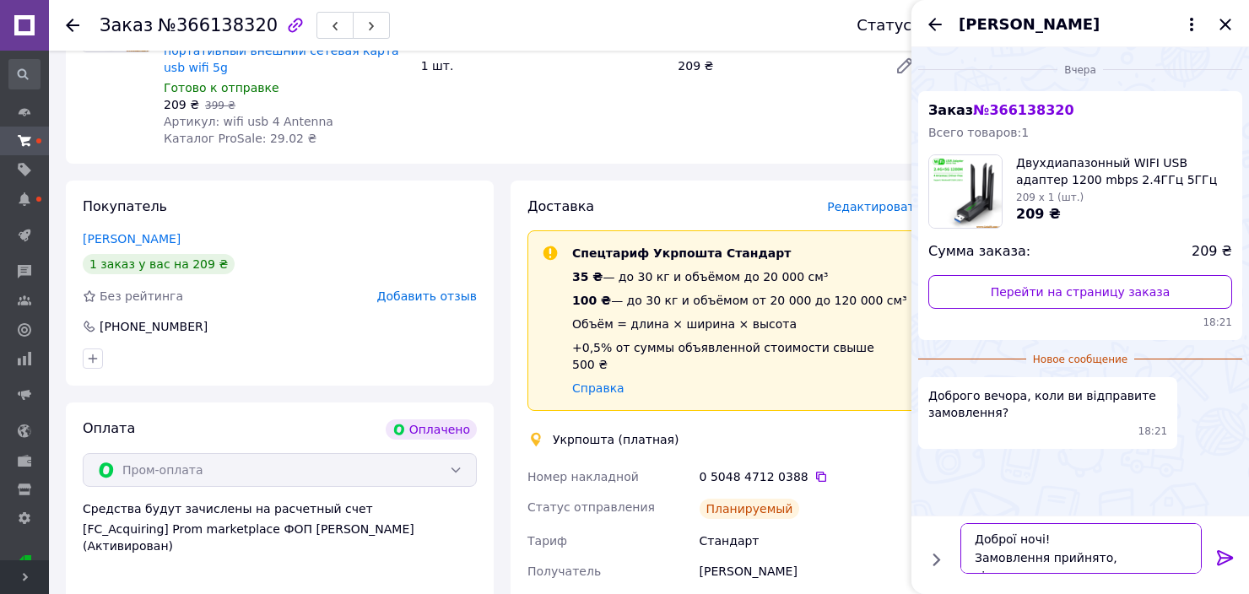
scroll to position [11, 0]
paste textarea "0504847120388"
type textarea "Доброї ночі! Замовлення прийнято, відправимо в понеділок - вівторок, 0504847120…"
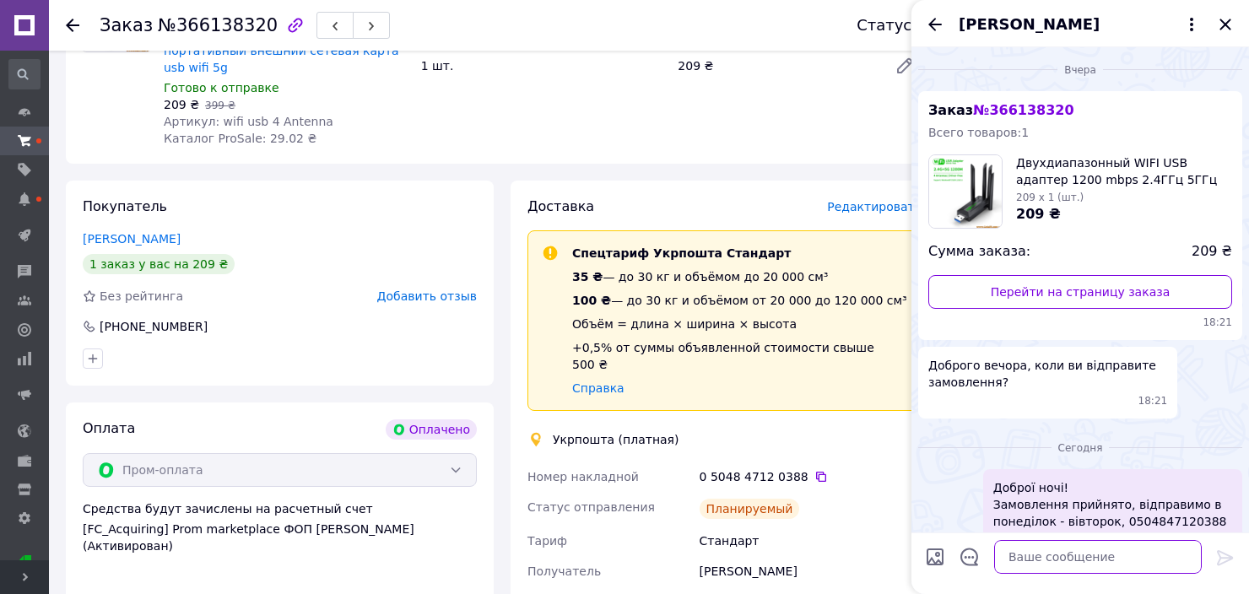
scroll to position [32, 0]
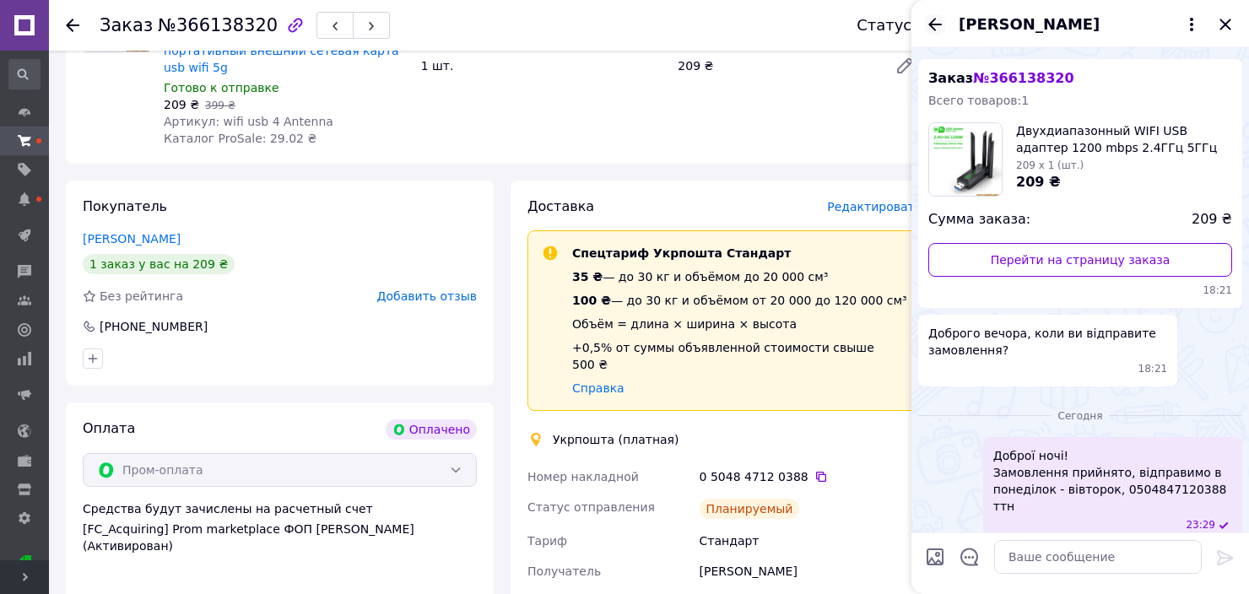
click at [932, 24] on icon "Назад" at bounding box center [935, 24] width 14 height 13
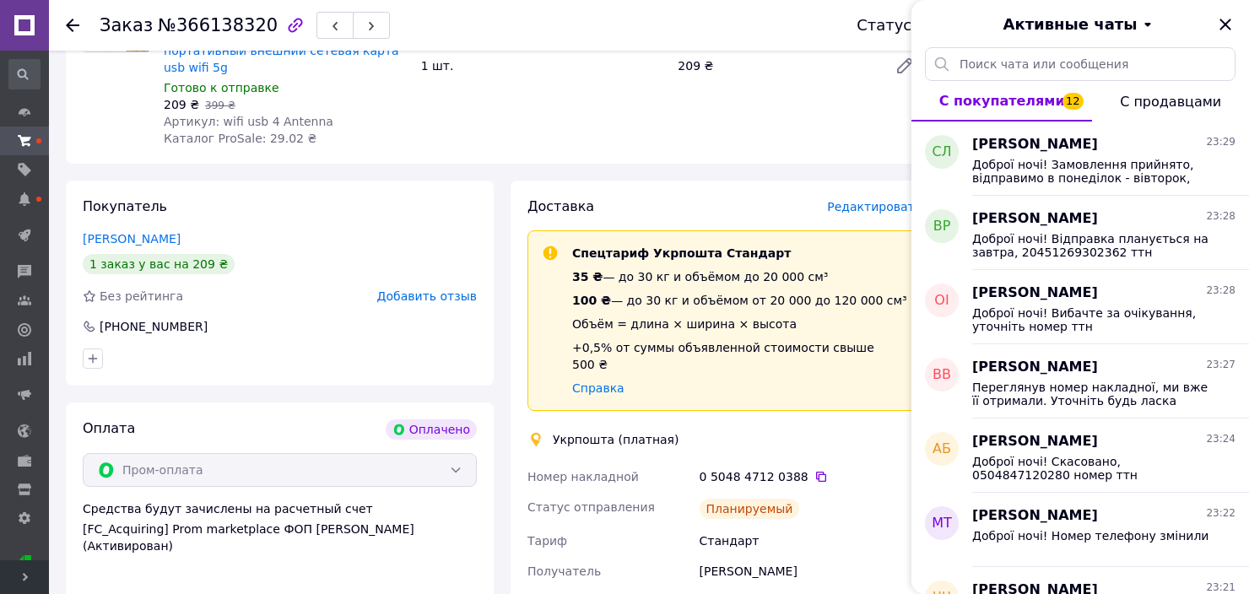
click at [1235, 25] on div "Активные чаты" at bounding box center [1080, 23] width 338 height 47
click at [1226, 20] on icon "Закрыть" at bounding box center [1225, 24] width 20 height 20
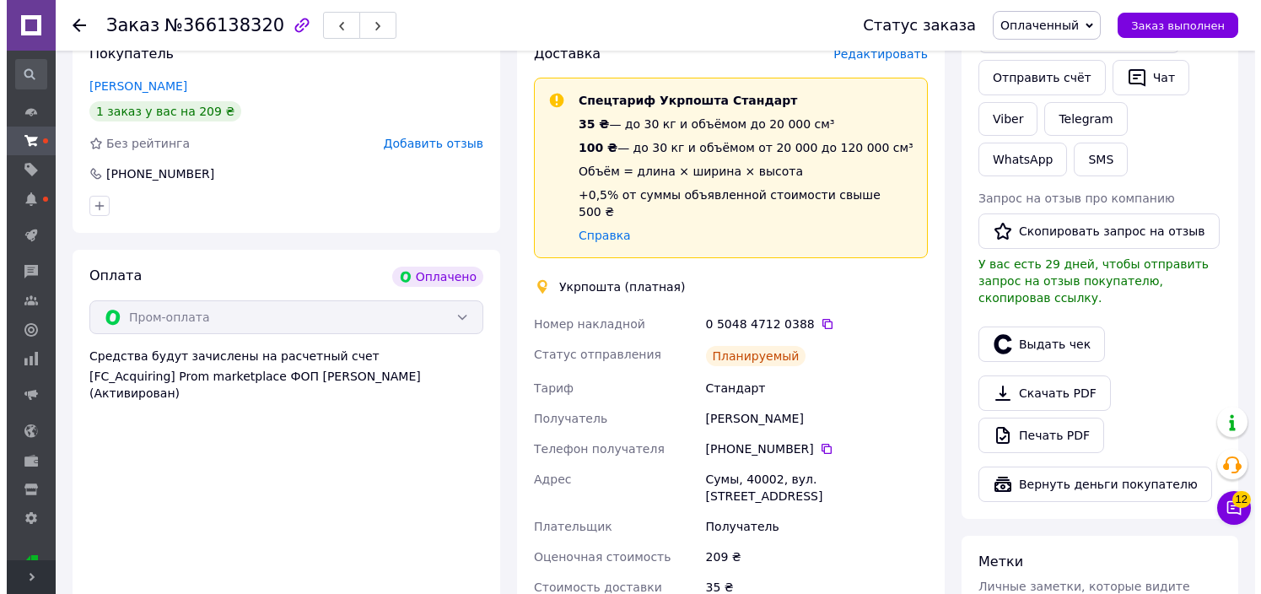
scroll to position [506, 0]
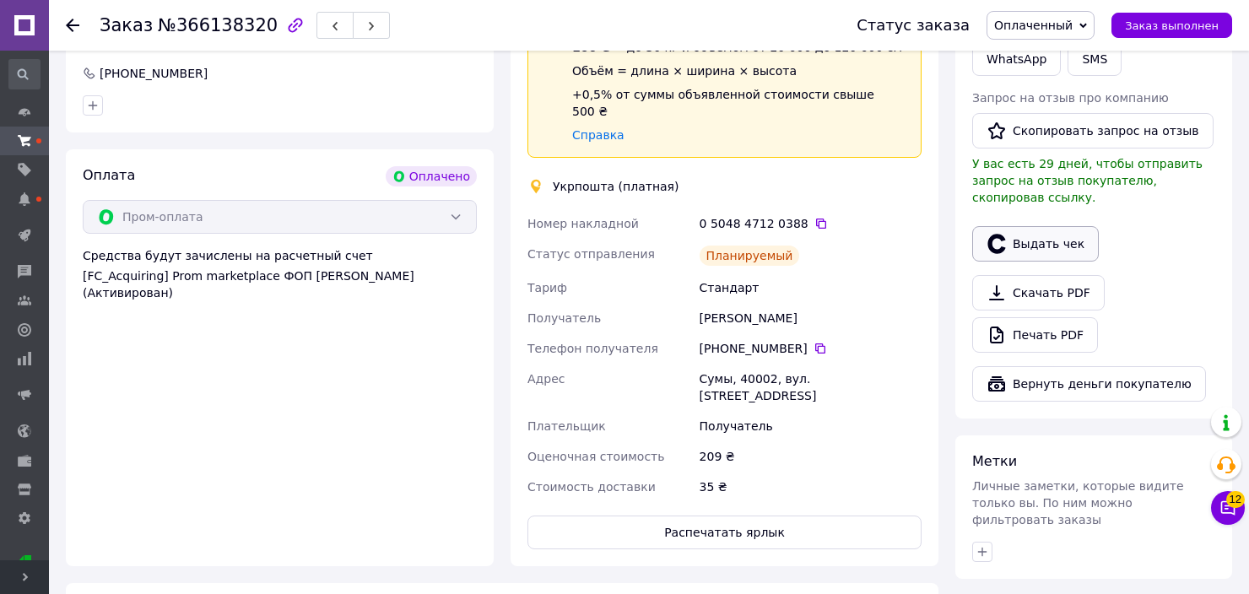
click at [996, 234] on icon "button" at bounding box center [996, 243] width 18 height 19
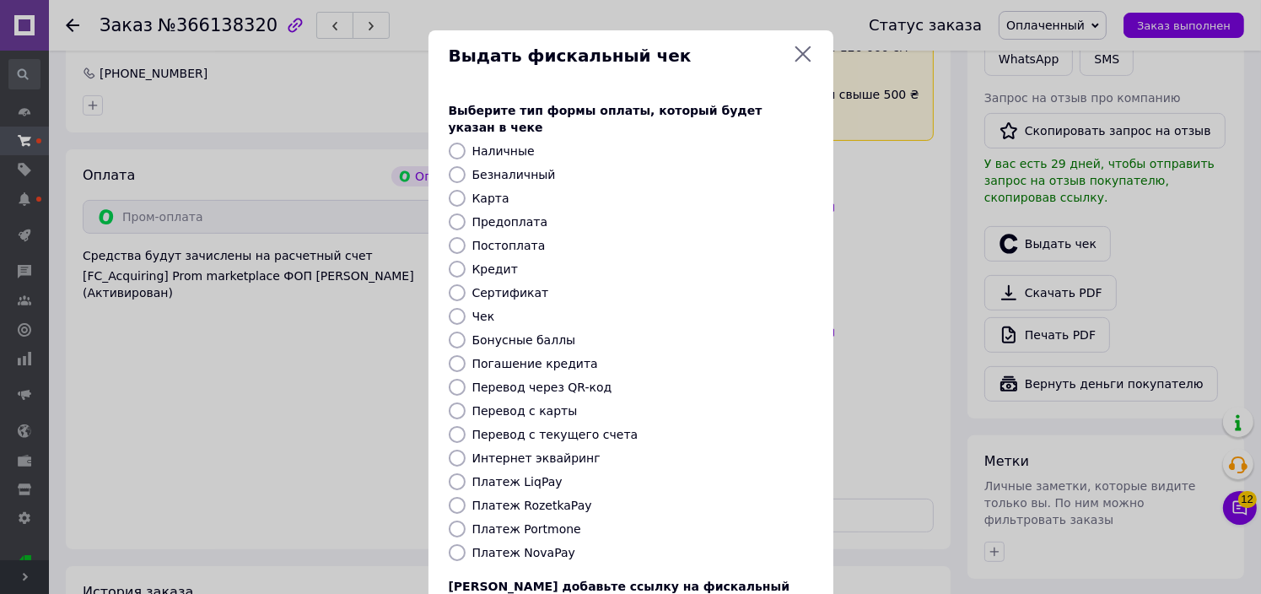
click at [456, 237] on input "Постоплата" at bounding box center [457, 245] width 17 height 17
radio input "true"
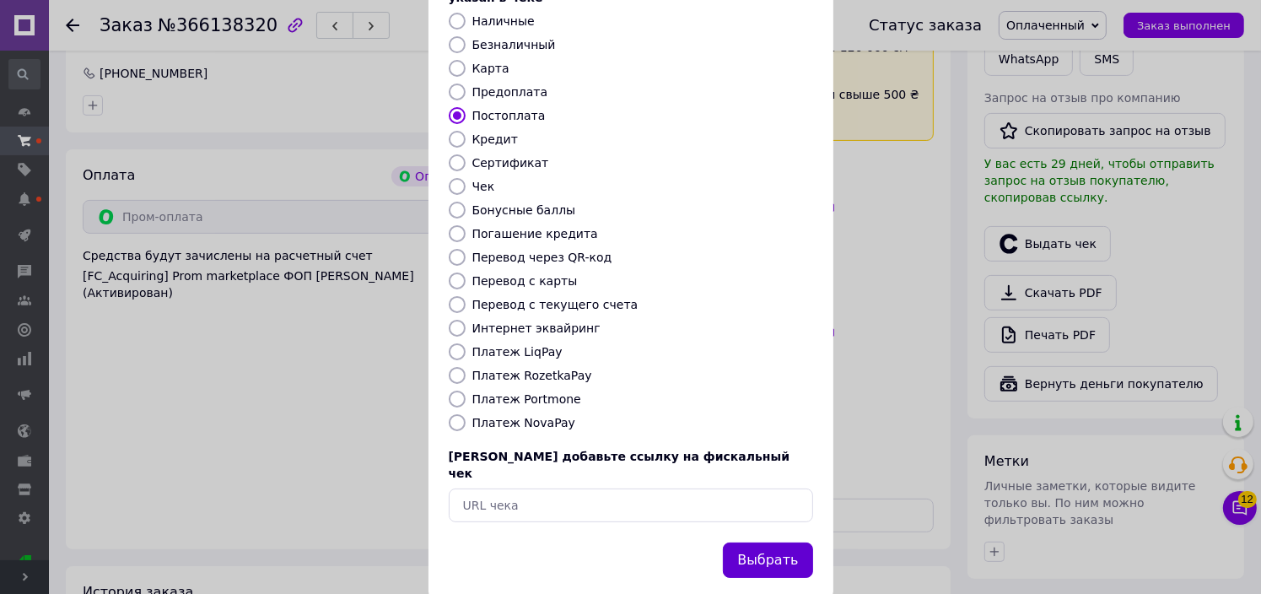
click at [767, 543] on button "Выбрать" at bounding box center [767, 561] width 89 height 36
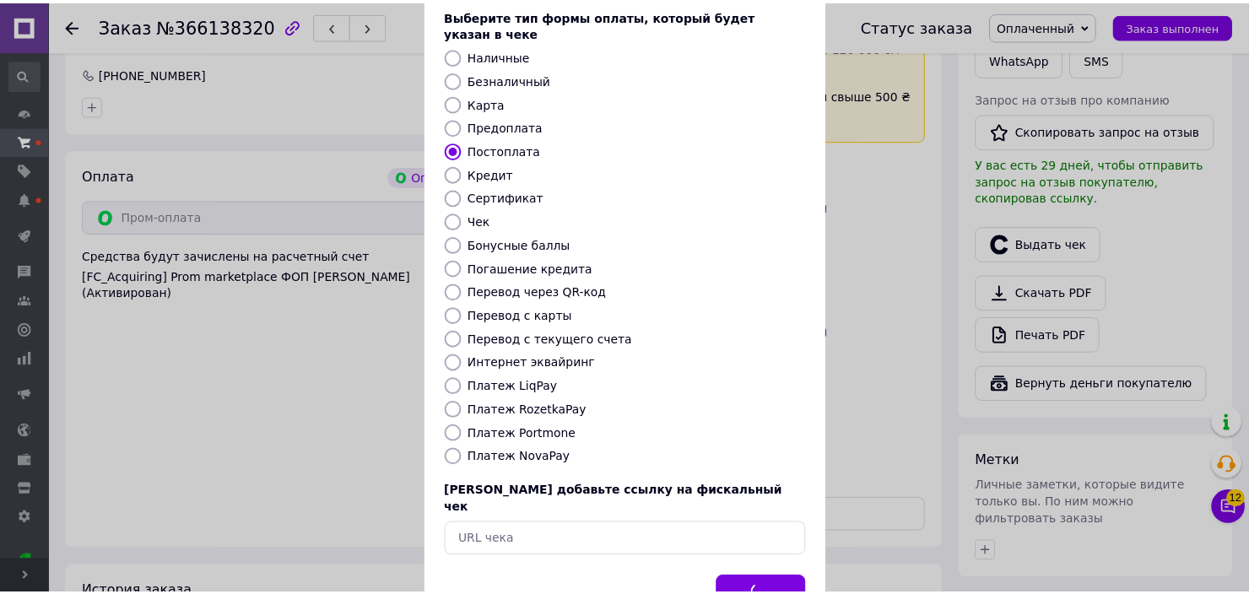
scroll to position [0, 0]
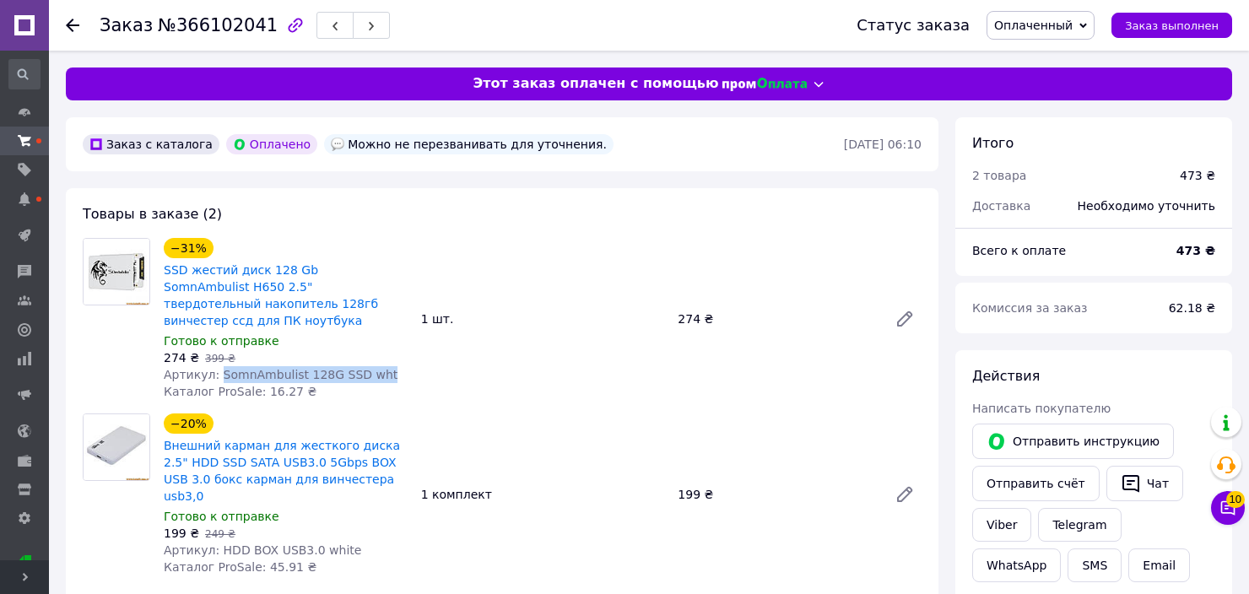
drag, startPoint x: 213, startPoint y: 359, endPoint x: 396, endPoint y: 361, distance: 182.3
click at [396, 366] on div "Артикул: SomnAmbulist 128G SSD wht" at bounding box center [286, 374] width 244 height 17
copy span "SomnAmbulist 128G SSD wht"
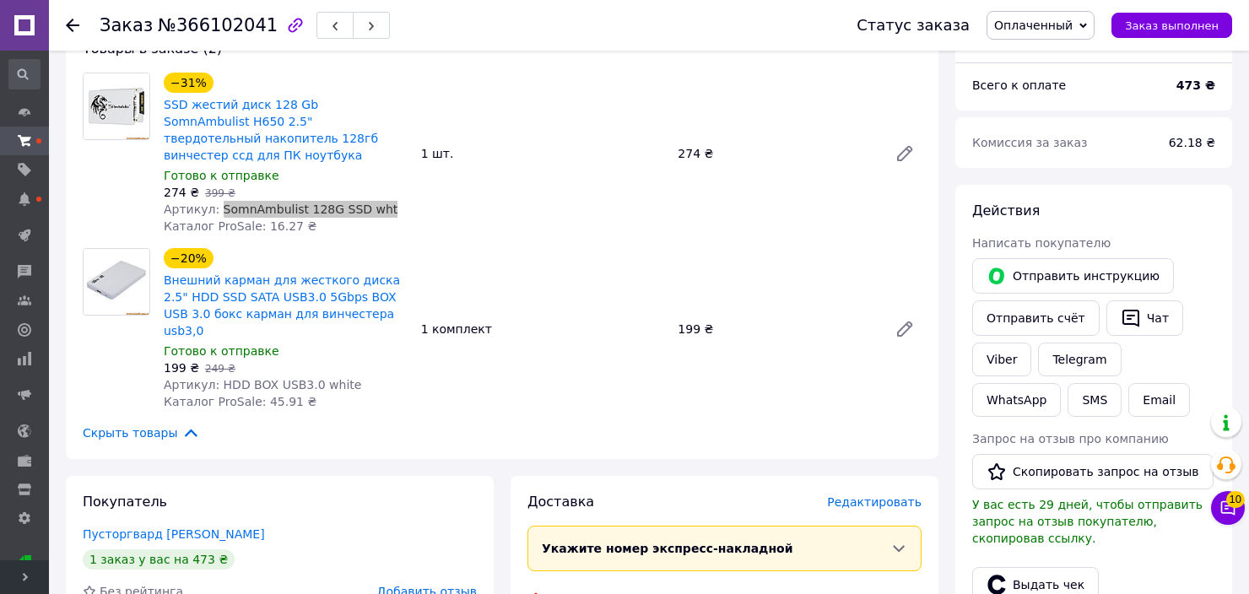
scroll to position [169, 0]
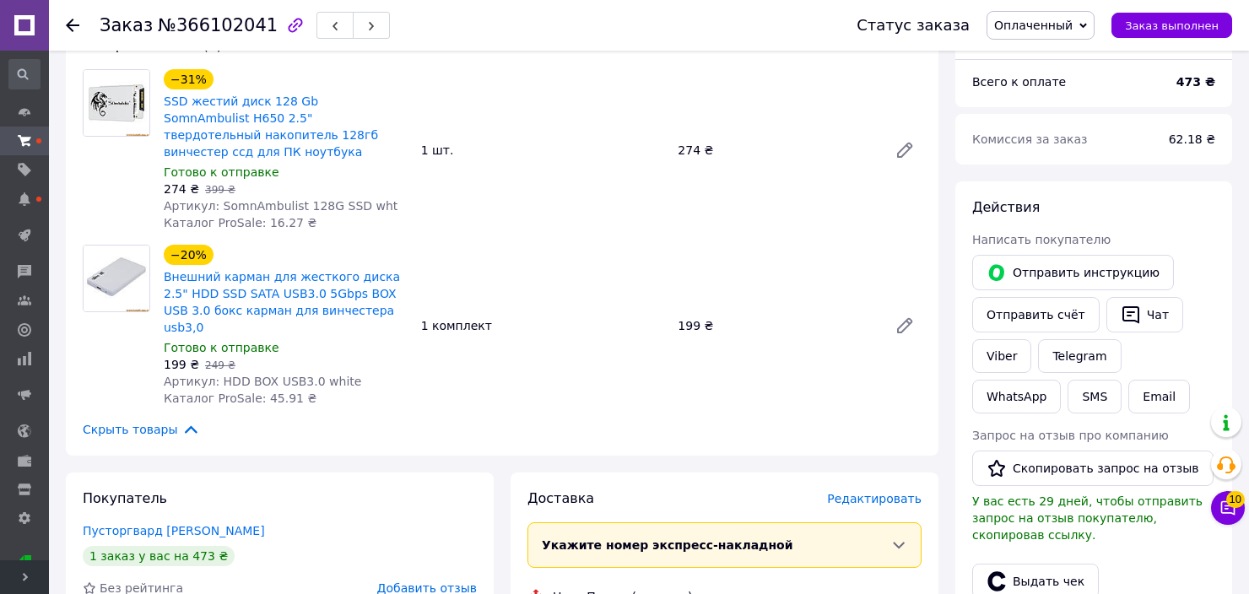
click at [212, 375] on span "Артикул: HDD BOX USB3.0 white" at bounding box center [262, 382] width 197 height 14
drag, startPoint x: 214, startPoint y: 346, endPoint x: 365, endPoint y: 342, distance: 150.3
click at [365, 373] on div "Артикул: HDD BOX USB3.0 white" at bounding box center [286, 381] width 244 height 17
copy span "HDD BOX USB3.0 white"
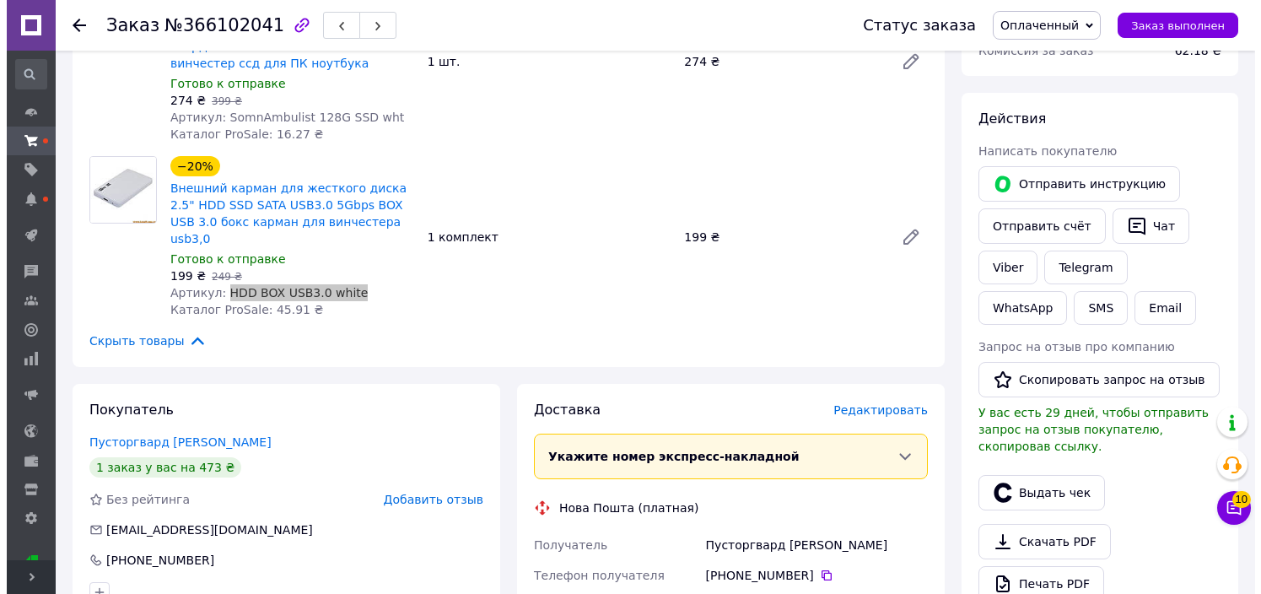
scroll to position [422, 0]
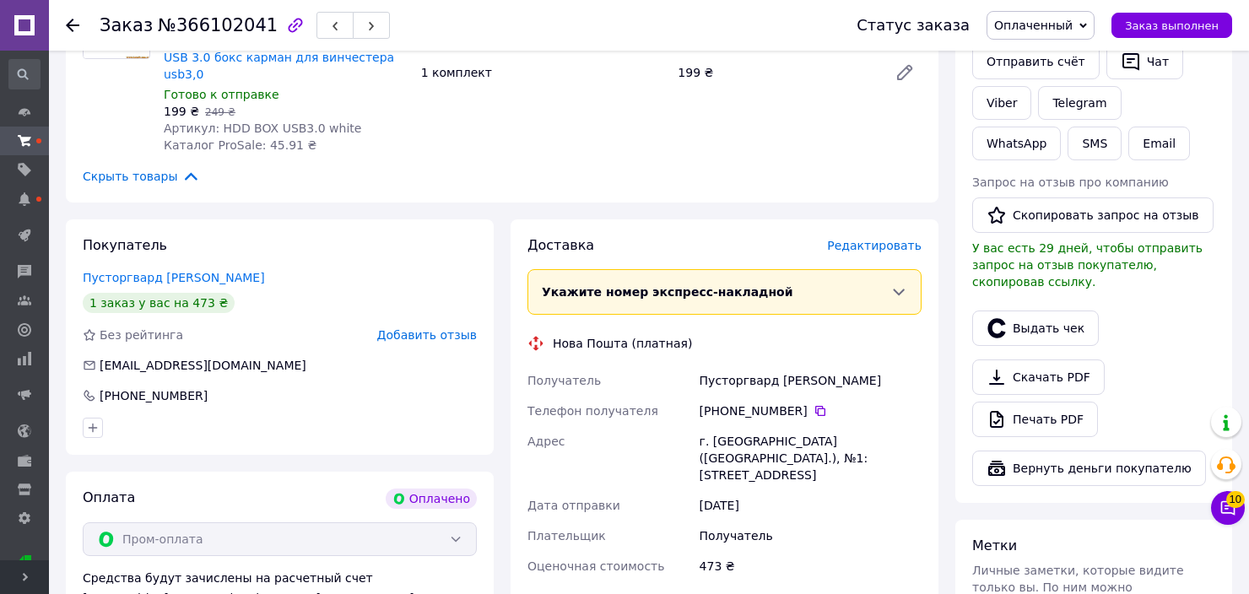
click at [867, 239] on span "Редактировать" at bounding box center [874, 246] width 95 height 14
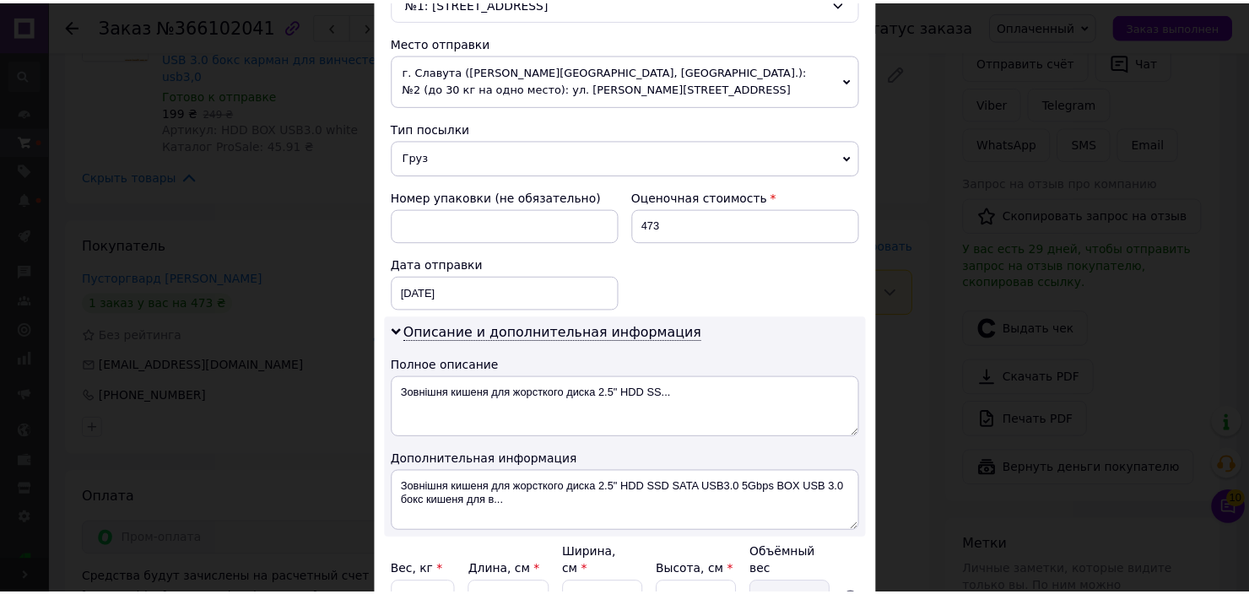
scroll to position [727, 0]
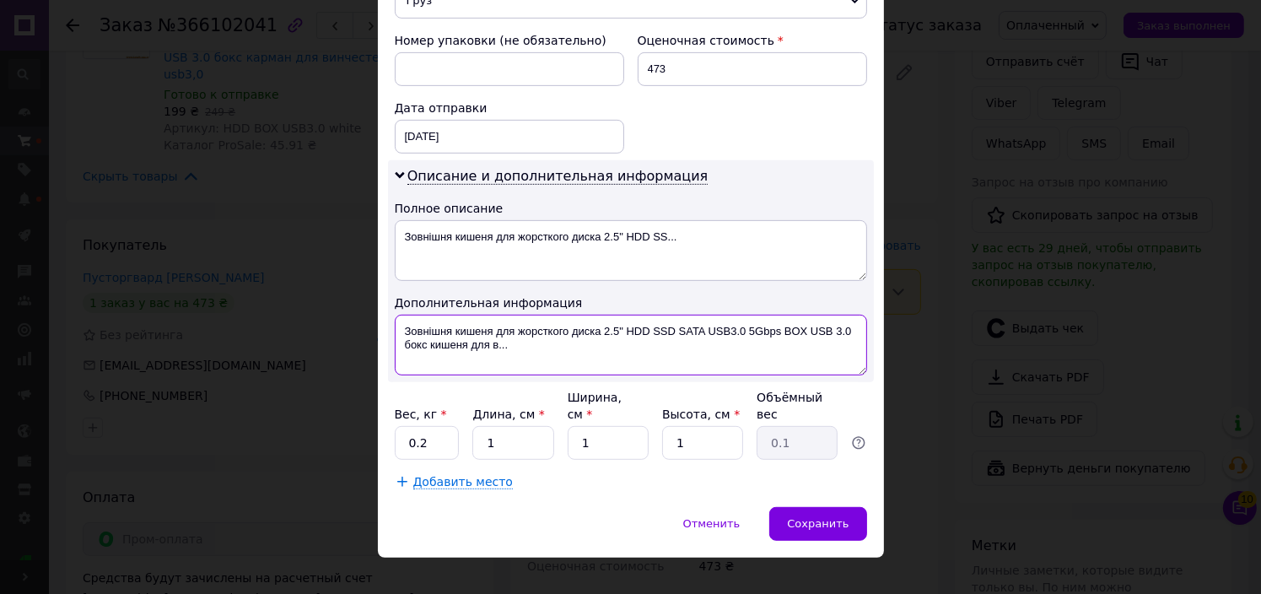
click at [658, 316] on textarea "Зовнішня кишеня для жорсткого диска 2.5" HDD SSD SATA USB3.0 5Gbps BOX USB 3.0 …" at bounding box center [631, 345] width 473 height 61
paste textarea "SomnAmbulist 128G SSD wht+HDD BOX USB3.0 white"
type textarea "SomnAmbulist 128G SSD wht+HDD BOX USB3.0 white"
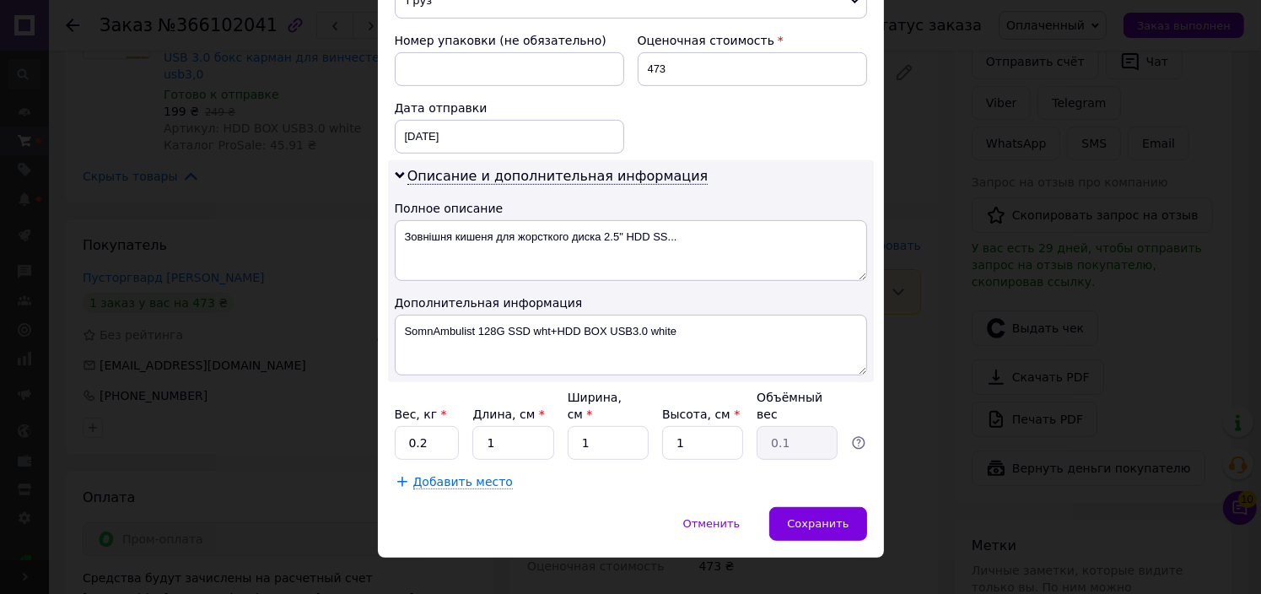
click at [848, 523] on div "Отменить   Сохранить" at bounding box center [631, 532] width 506 height 51
click at [845, 510] on div "Сохранить" at bounding box center [818, 524] width 97 height 34
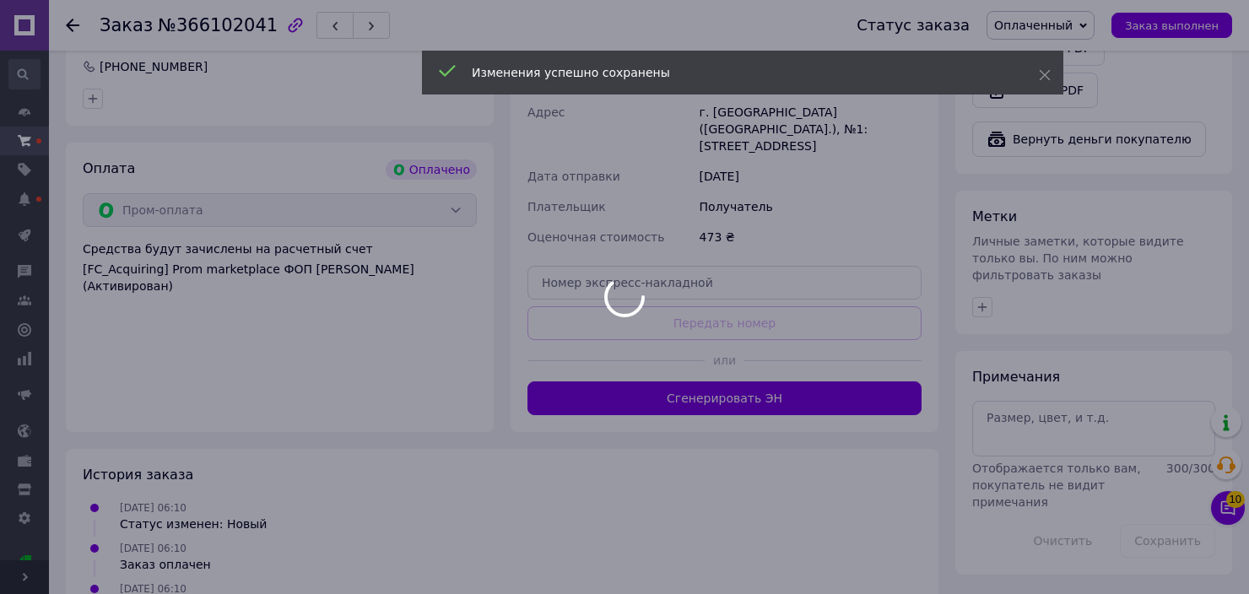
scroll to position [754, 0]
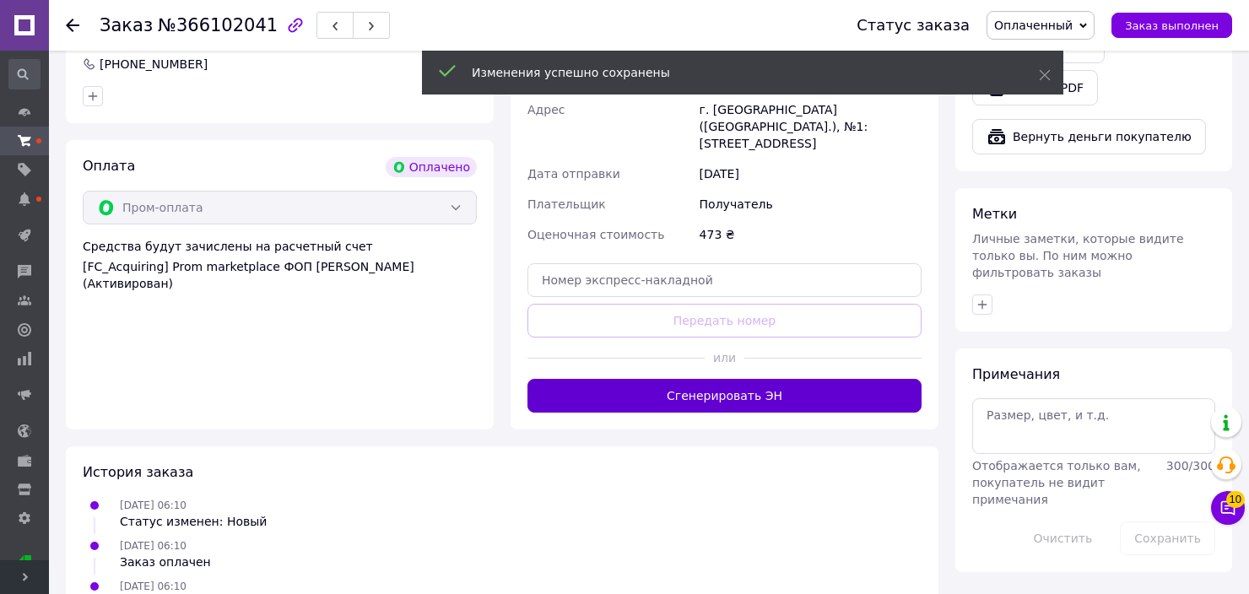
click at [720, 379] on button "Сгенерировать ЭН" at bounding box center [724, 396] width 394 height 34
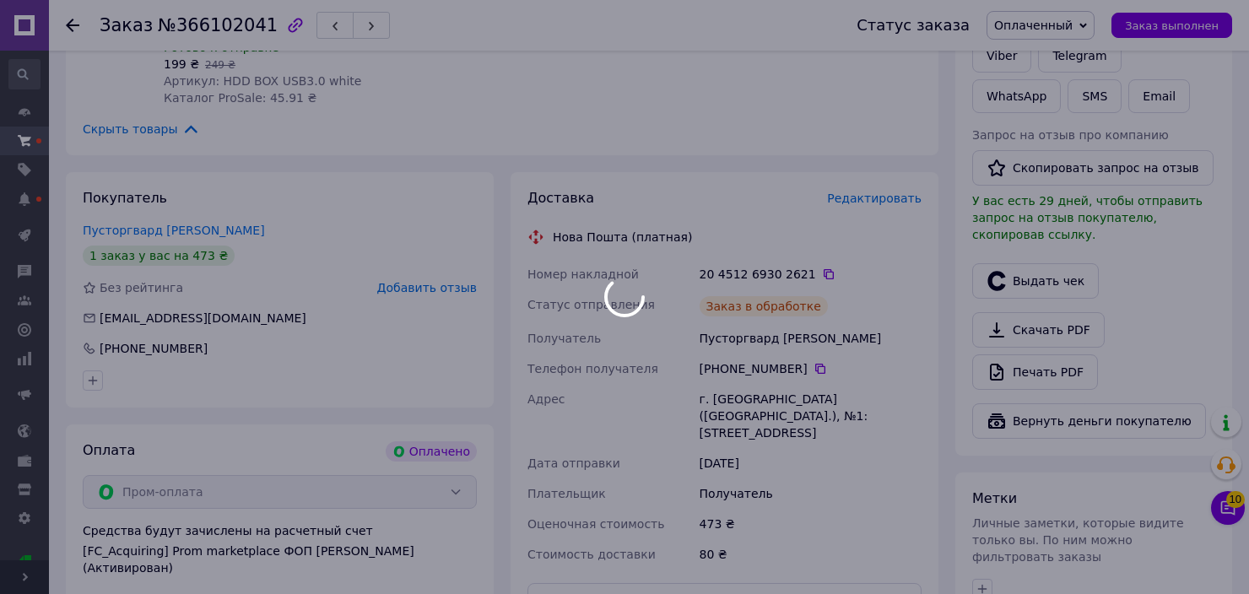
scroll to position [416, 0]
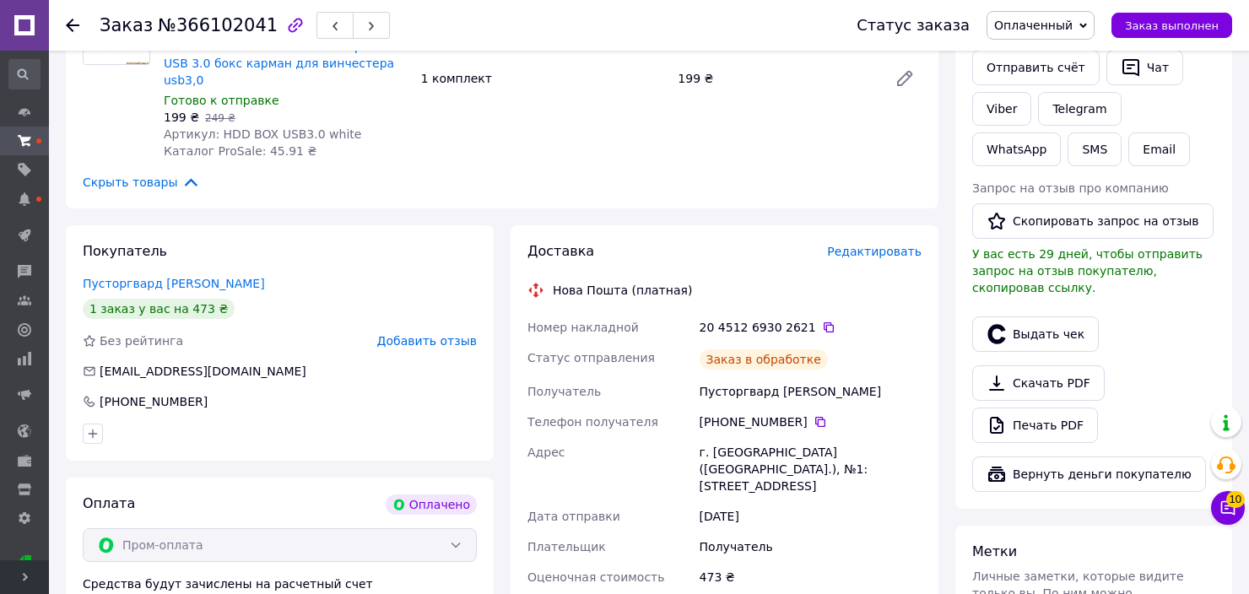
click at [822, 321] on icon at bounding box center [829, 328] width 14 height 14
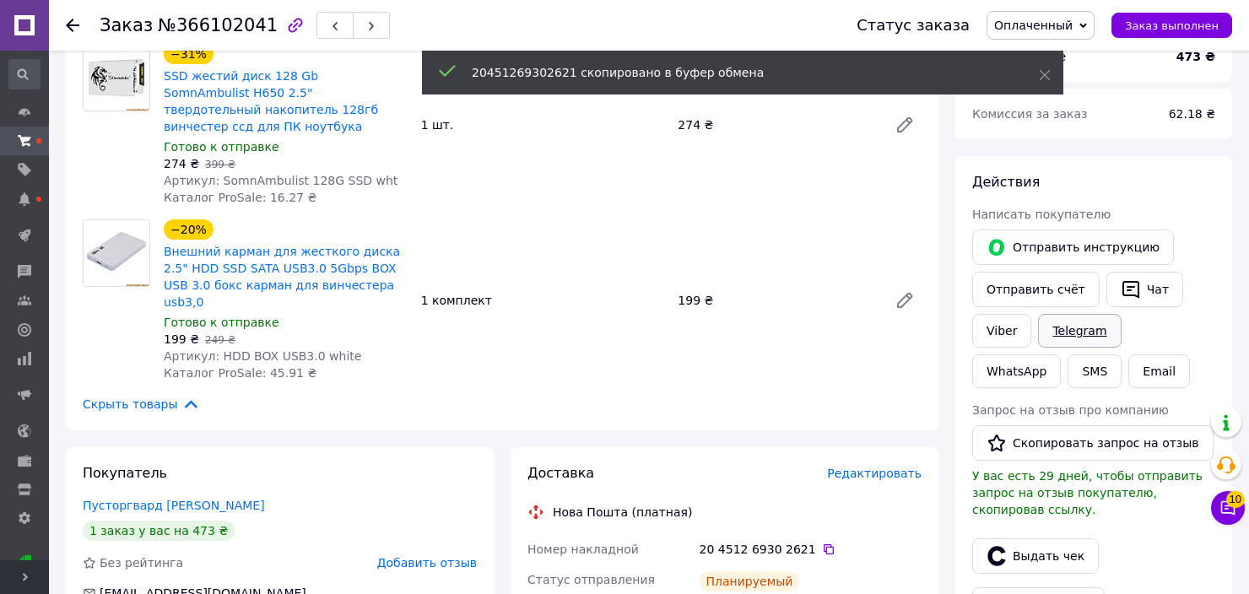
scroll to position [163, 0]
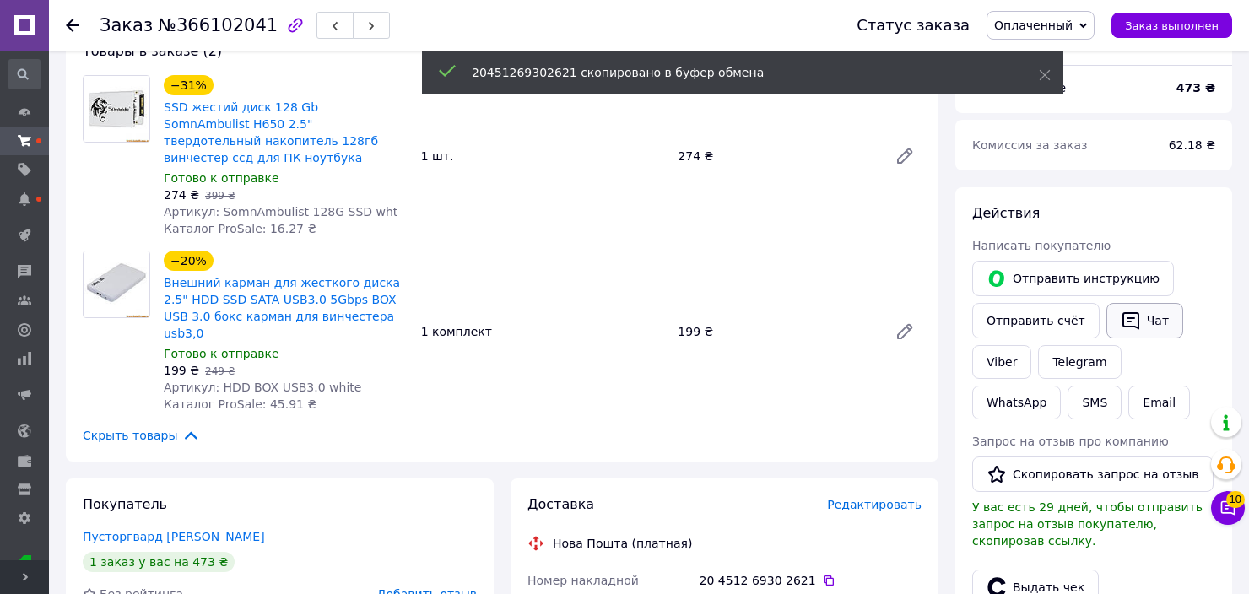
click at [1121, 327] on icon "button" at bounding box center [1131, 321] width 20 height 20
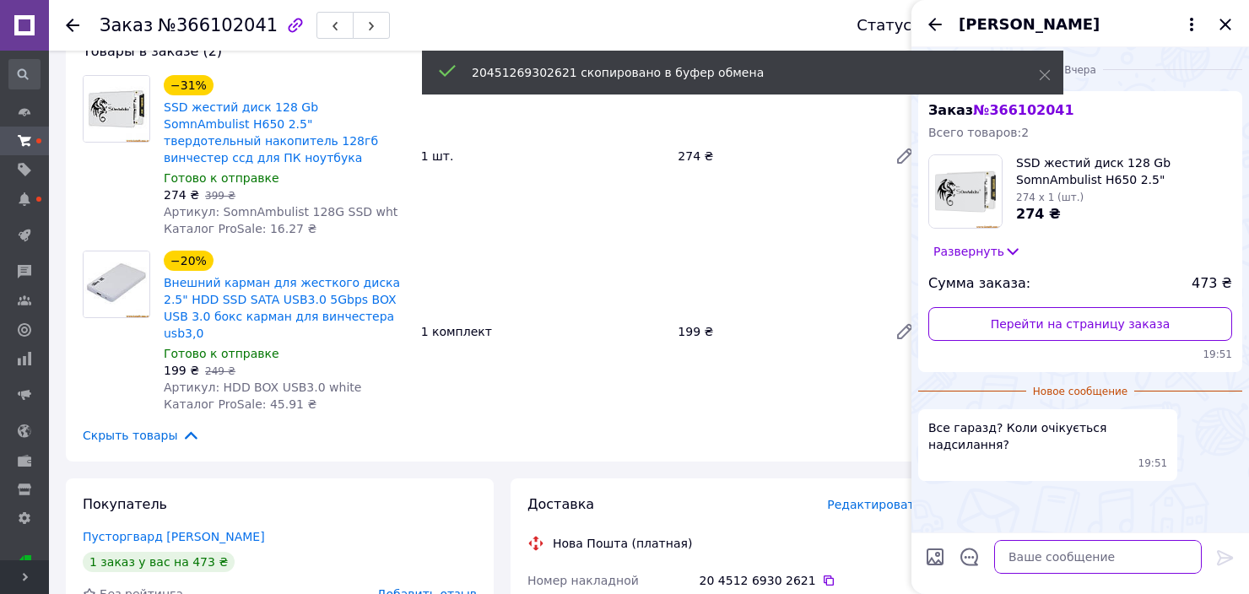
click at [1073, 565] on textarea at bounding box center [1098, 557] width 208 height 34
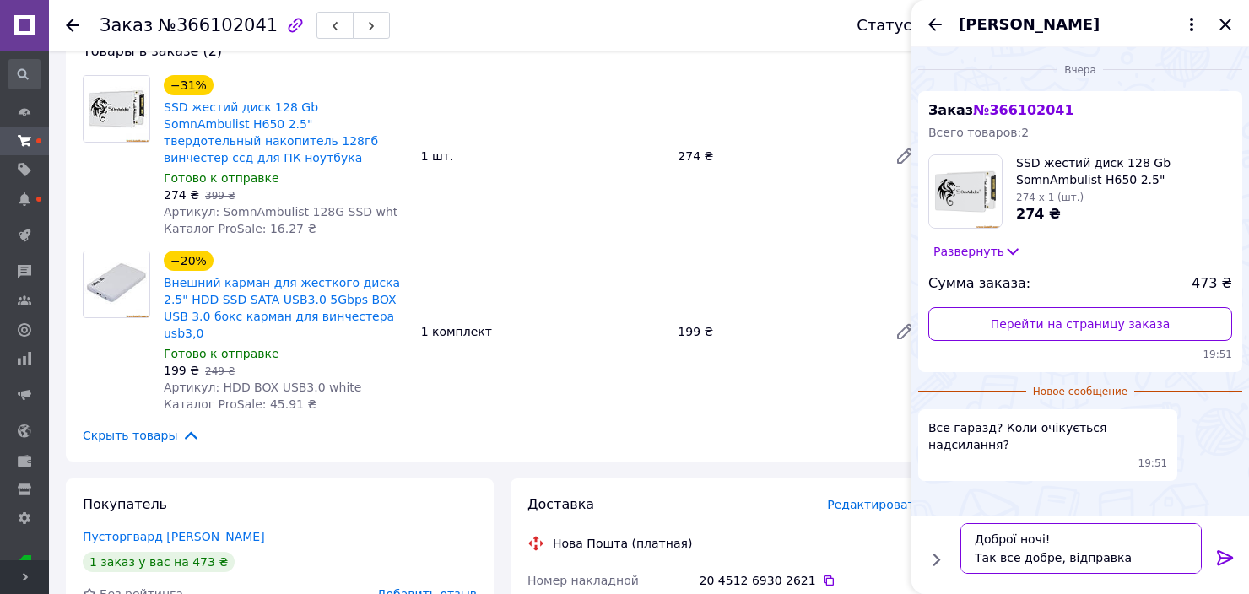
scroll to position [11, 0]
paste textarea "20451269302621"
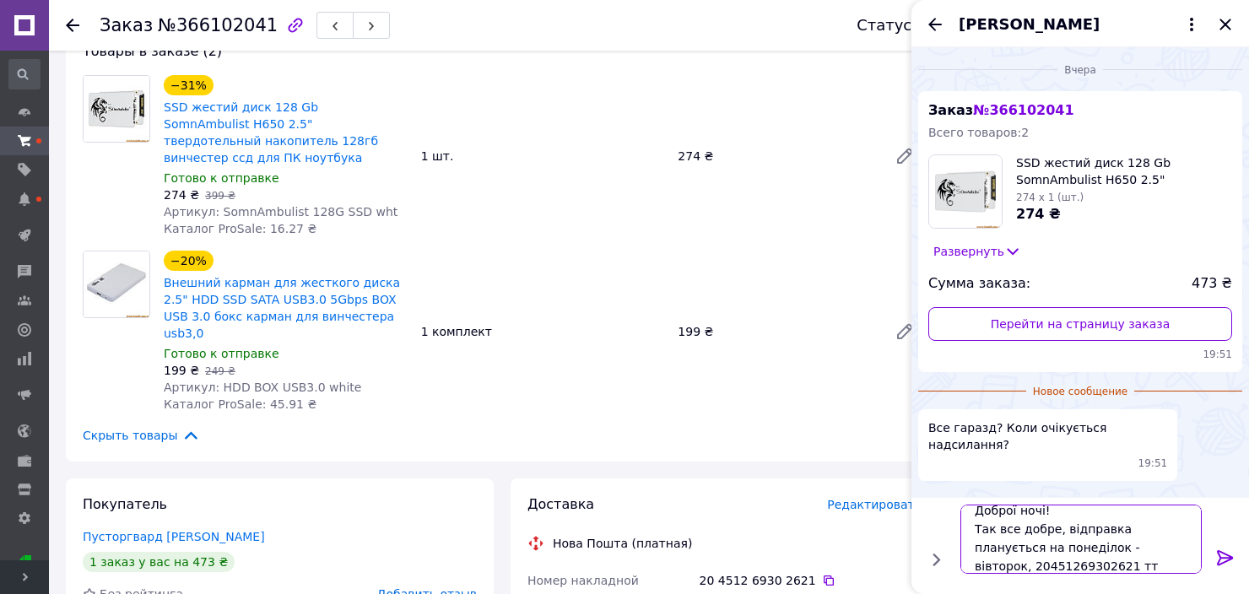
type textarea "Доброї ночі! Так все добре, відправка планується на понеділок - вівторок, 20451…"
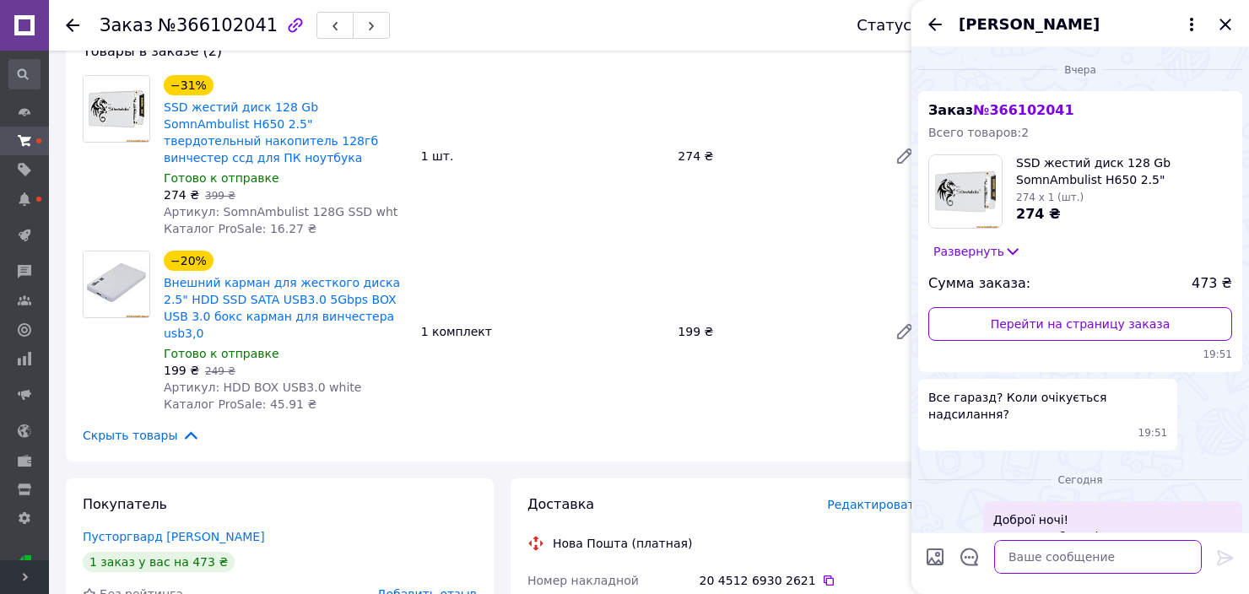
scroll to position [47, 0]
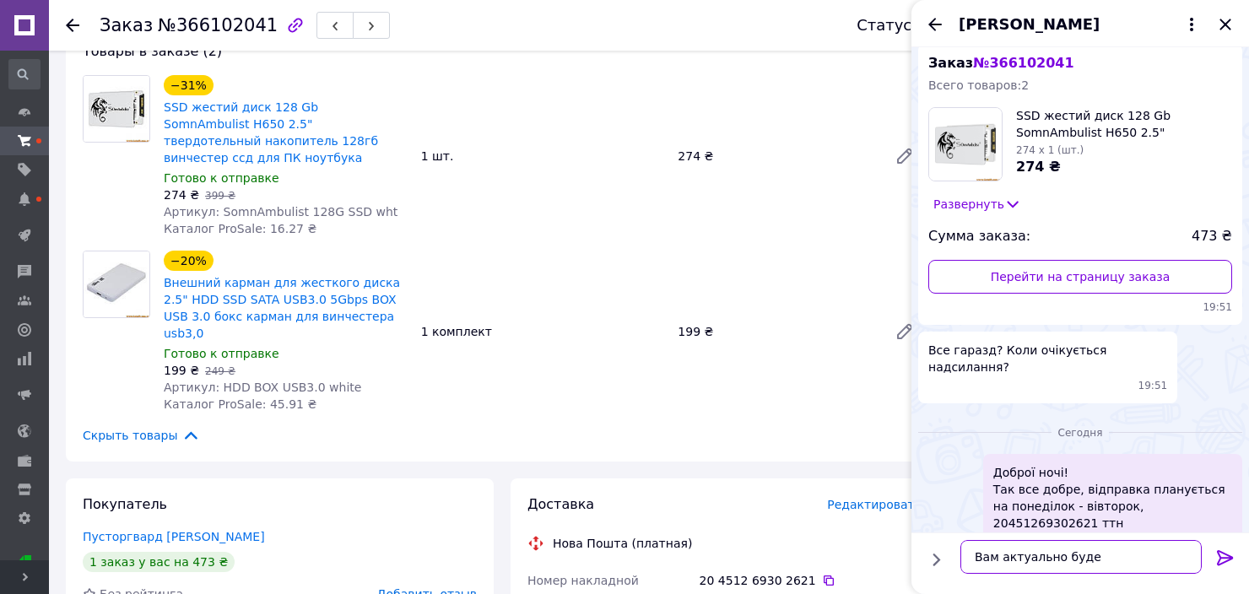
type textarea "Вам актуально буде?"
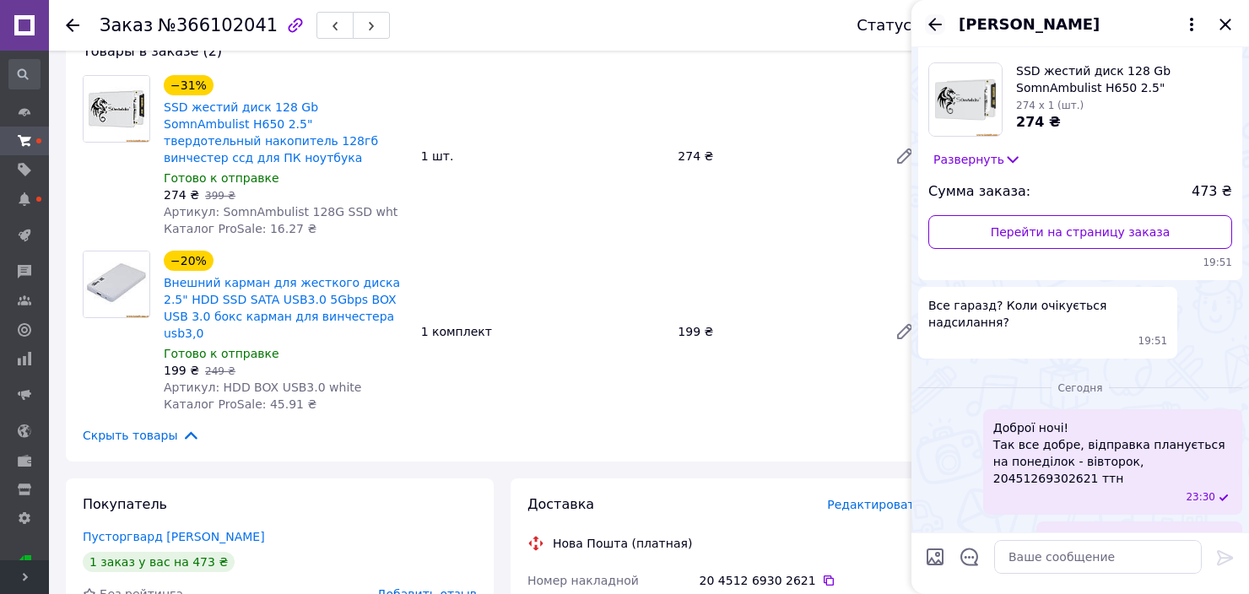
click at [936, 24] on icon "Назад" at bounding box center [935, 24] width 14 height 13
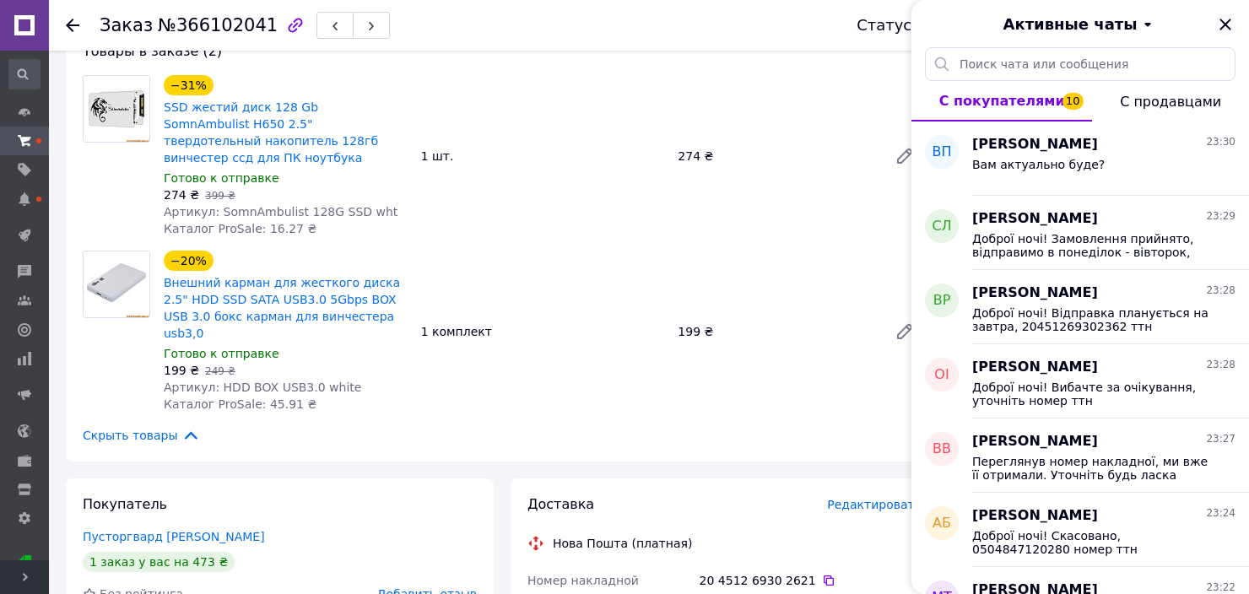
click at [1219, 23] on icon "Закрыть" at bounding box center [1225, 24] width 20 height 20
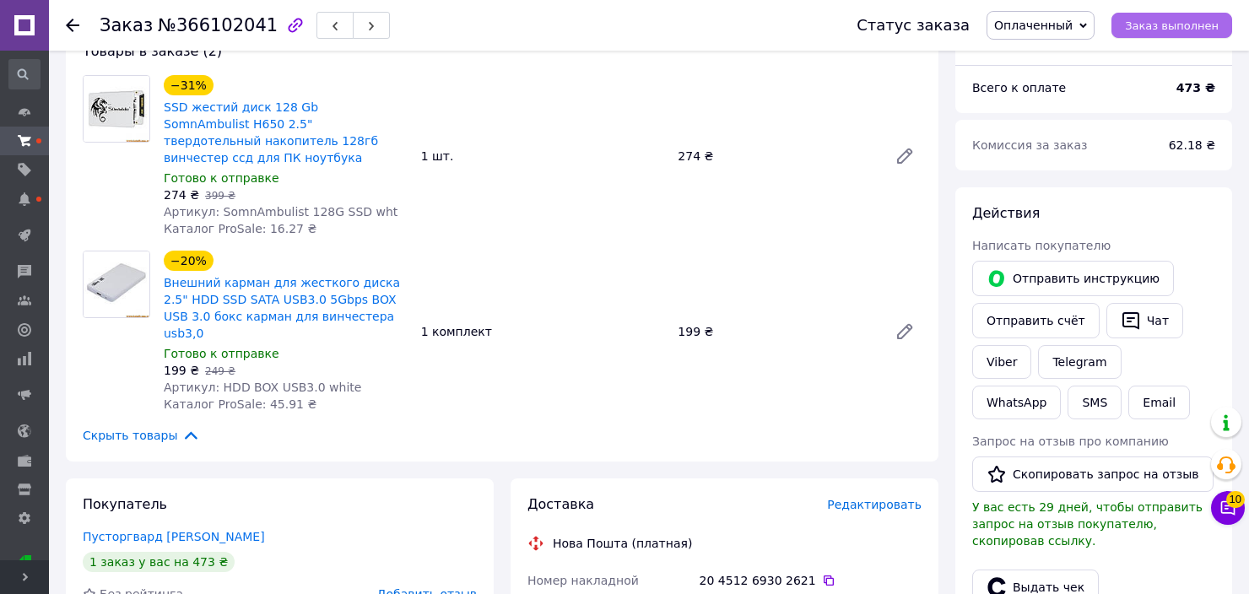
click at [1157, 30] on span "Заказ выполнен" at bounding box center [1172, 25] width 94 height 13
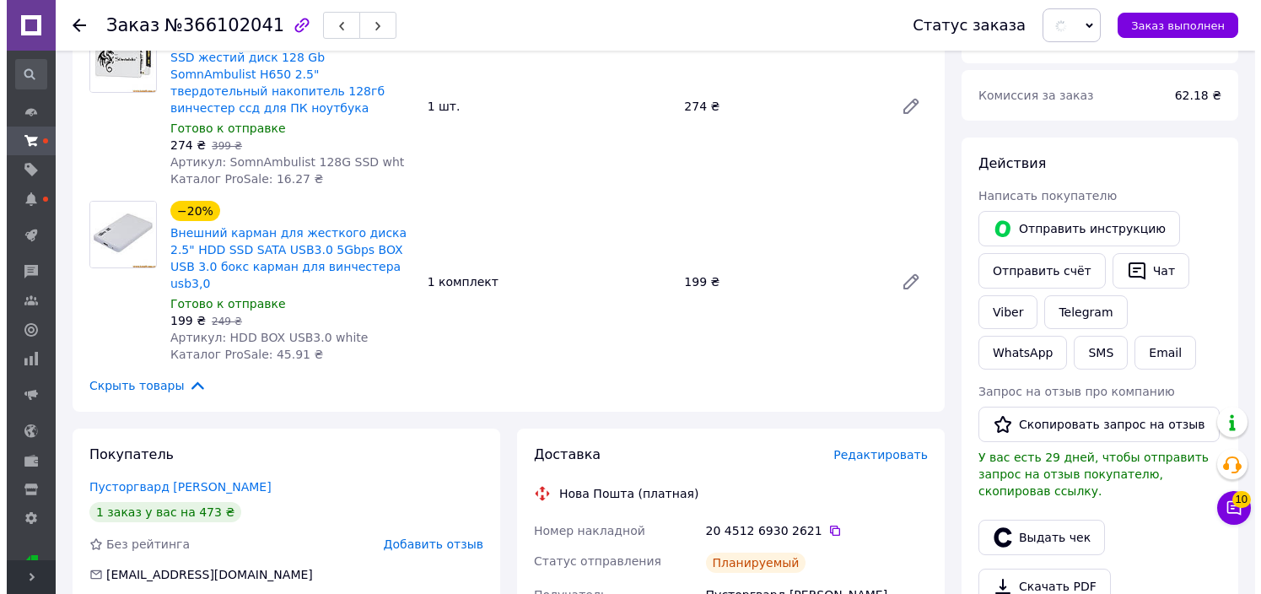
scroll to position [416, 0]
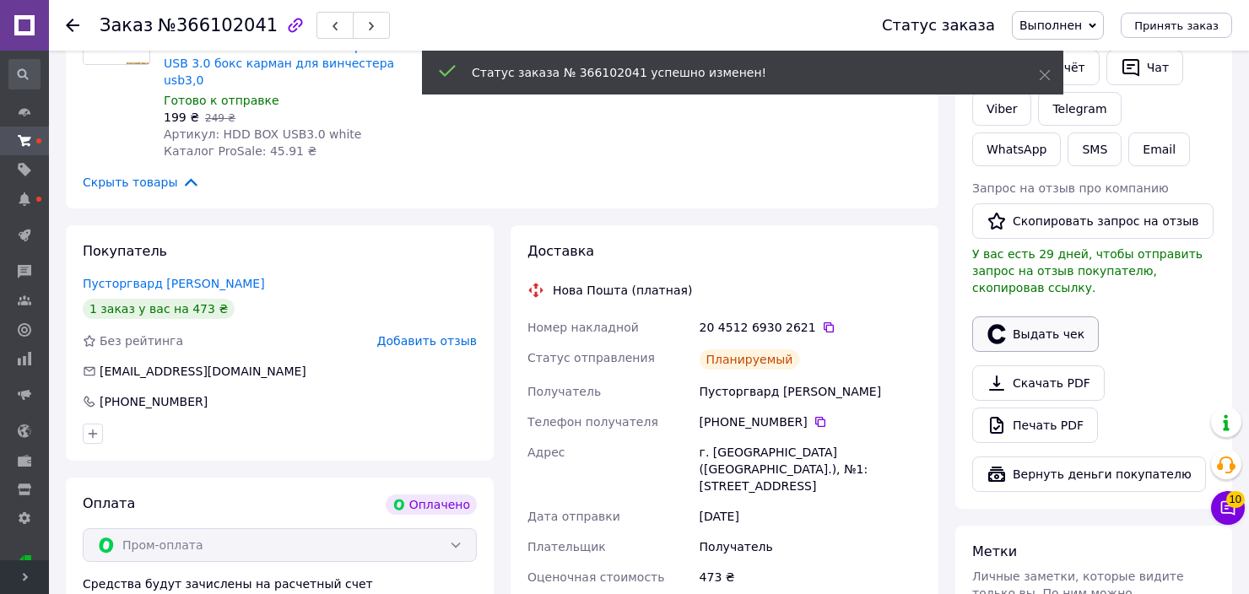
click at [1024, 316] on button "Выдать чек" at bounding box center [1035, 333] width 127 height 35
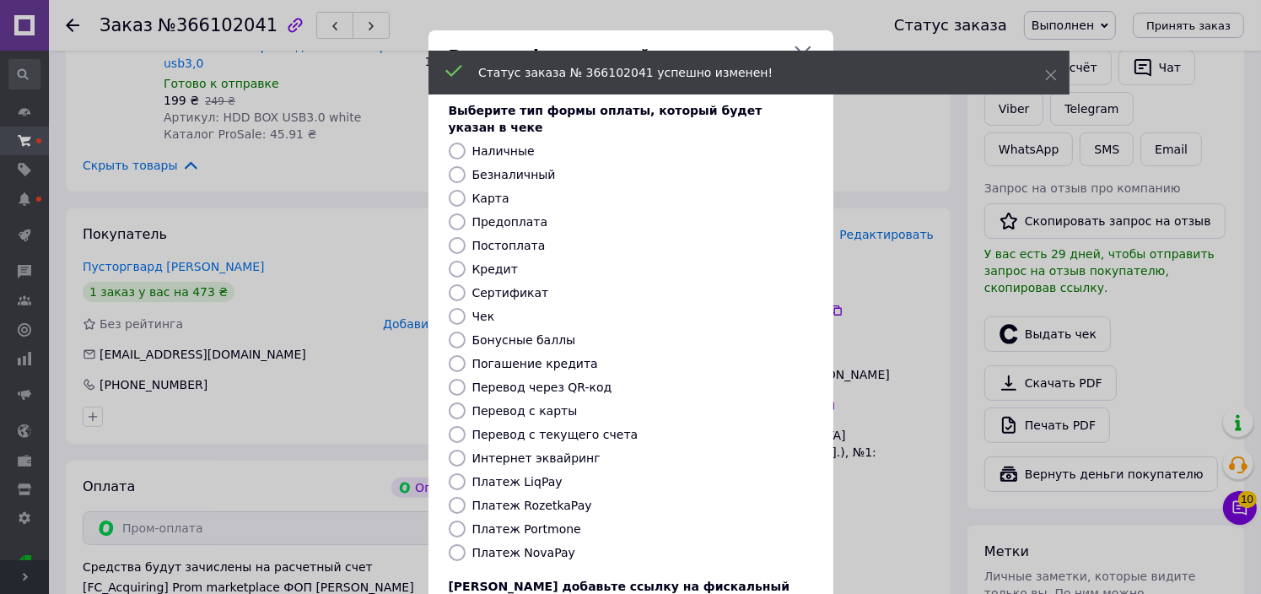
click at [462, 237] on input "Постоплата" at bounding box center [457, 245] width 17 height 17
radio input "true"
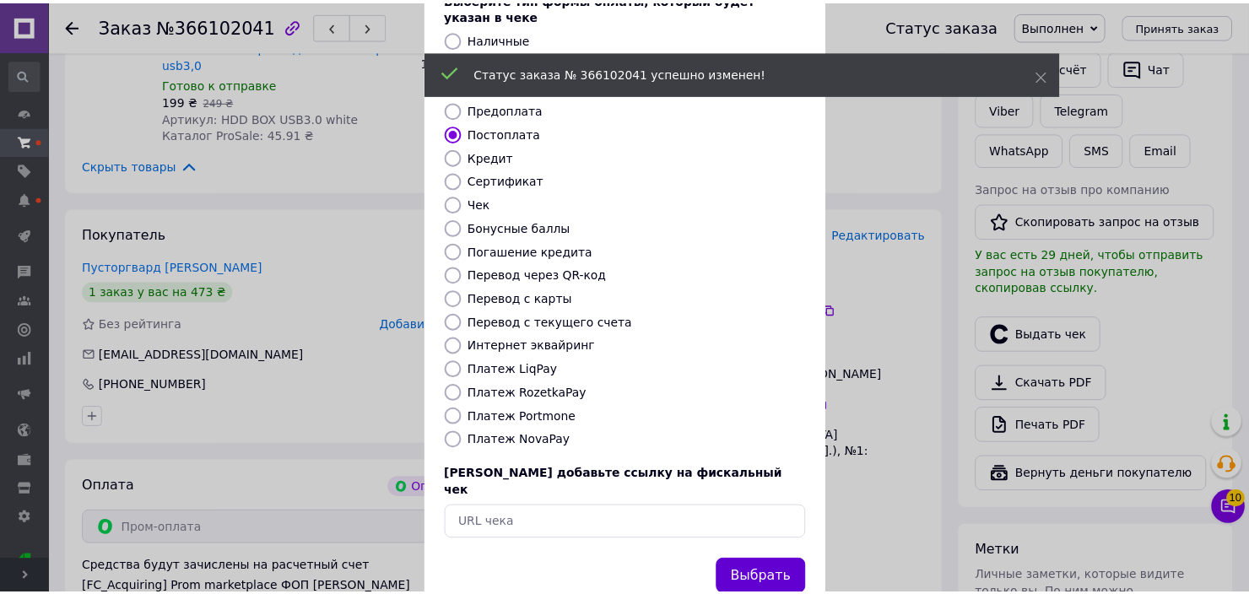
scroll to position [130, 0]
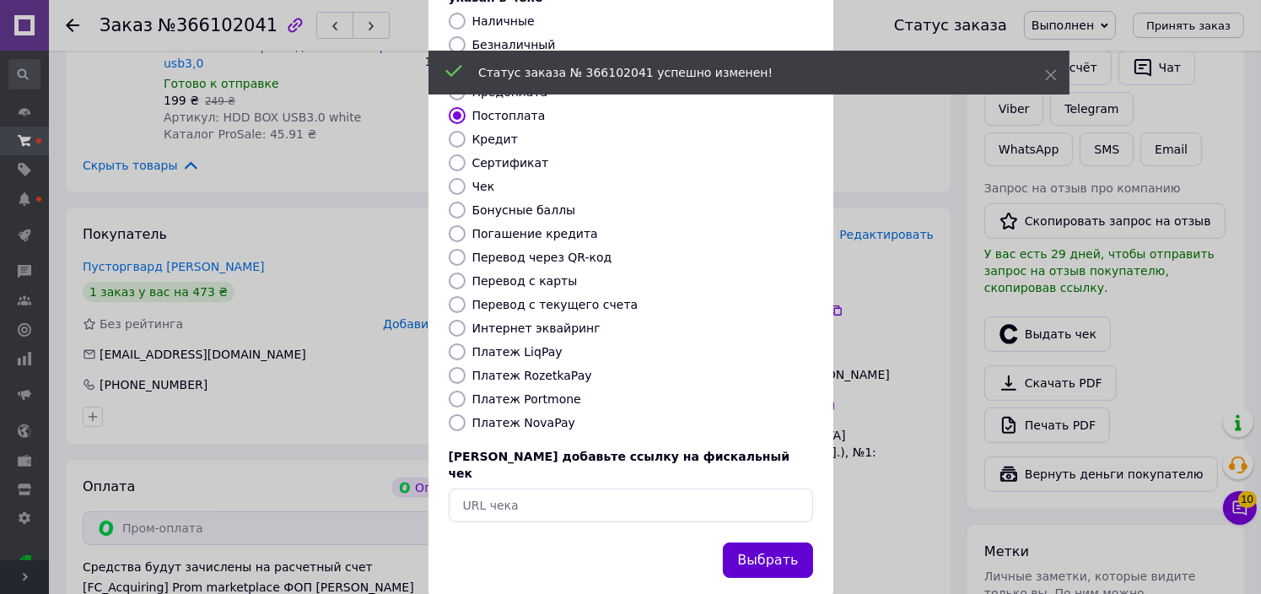
click at [780, 543] on div "Выбрать" at bounding box center [768, 560] width 96 height 43
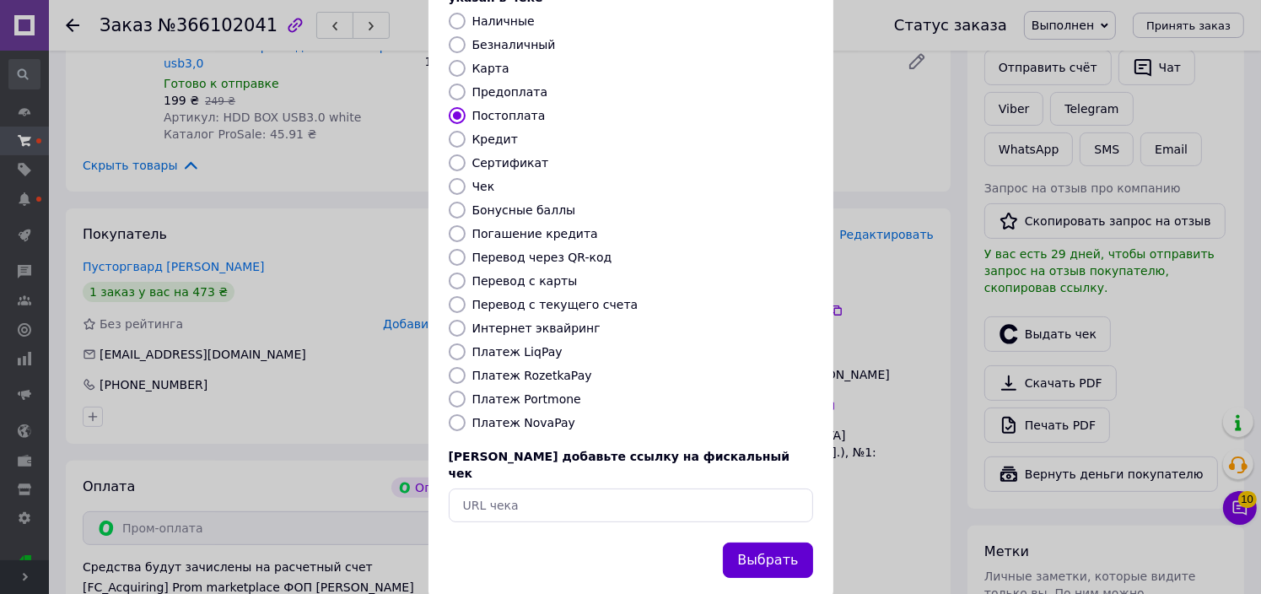
click at [789, 543] on button "Выбрать" at bounding box center [767, 561] width 89 height 36
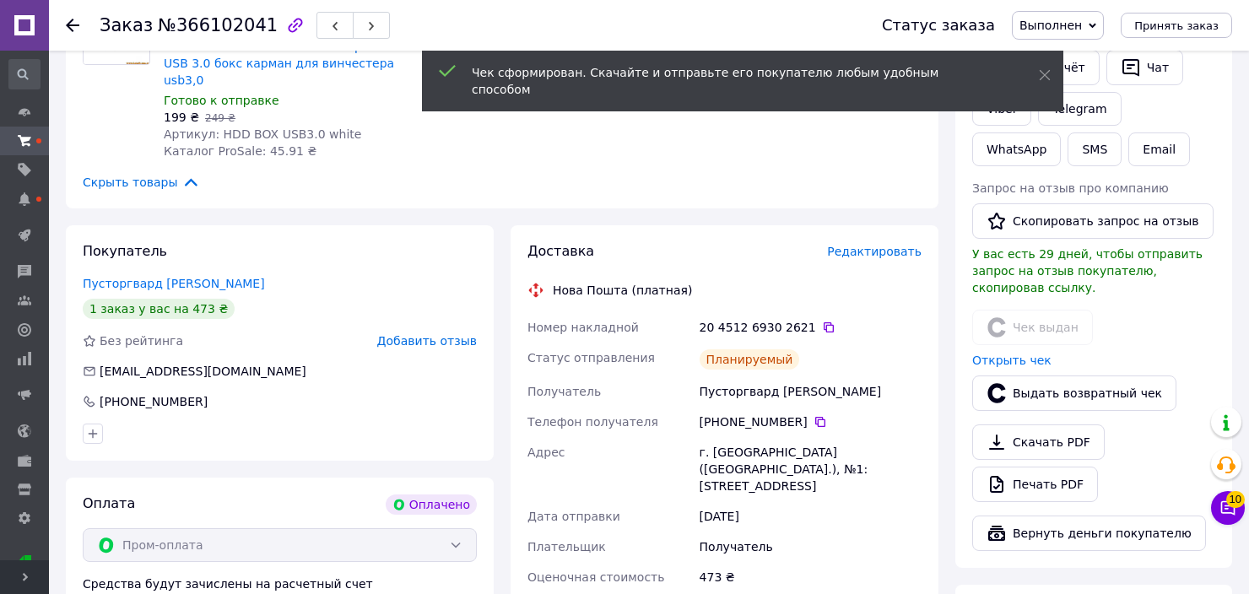
scroll to position [78, 0]
